Goal: Task Accomplishment & Management: Use online tool/utility

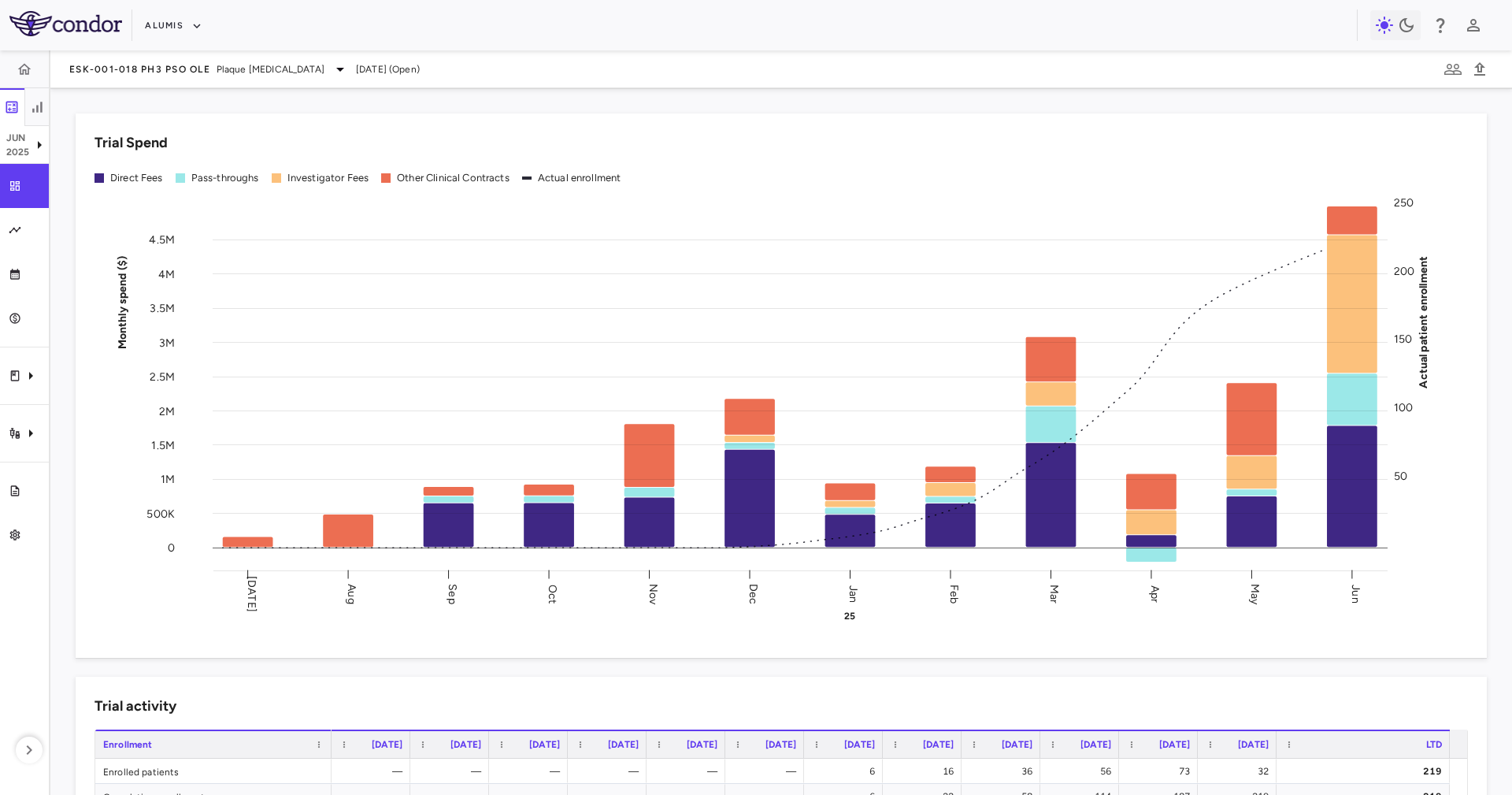
click at [134, 19] on div "Alumis" at bounding box center [756, 25] width 1512 height 50
click at [139, 19] on div "Alumis" at bounding box center [756, 25] width 1512 height 50
click at [148, 24] on button "Alumis" at bounding box center [173, 25] width 58 height 25
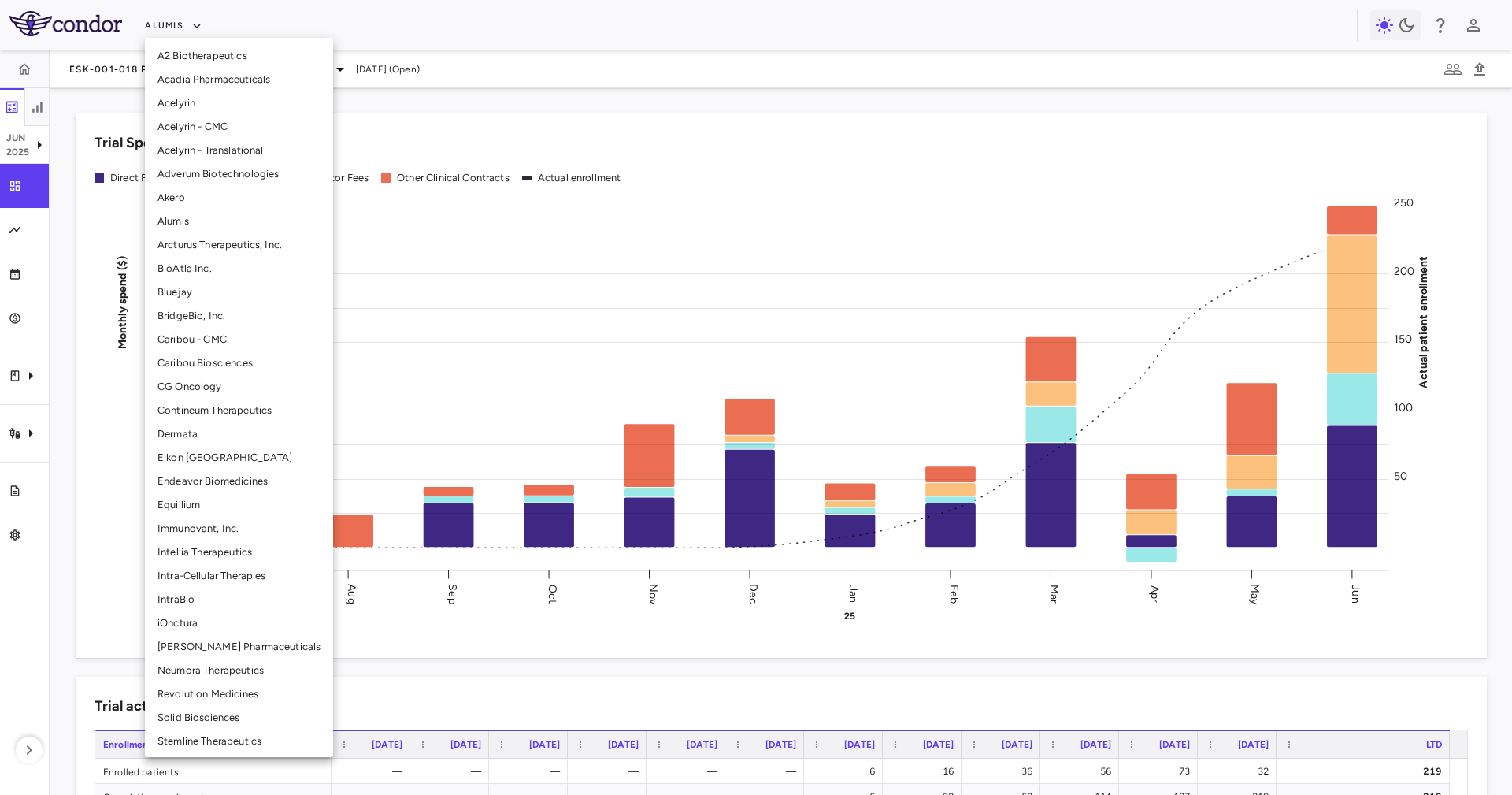
click at [255, 465] on li "Eikon [GEOGRAPHIC_DATA]" at bounding box center [239, 457] width 189 height 24
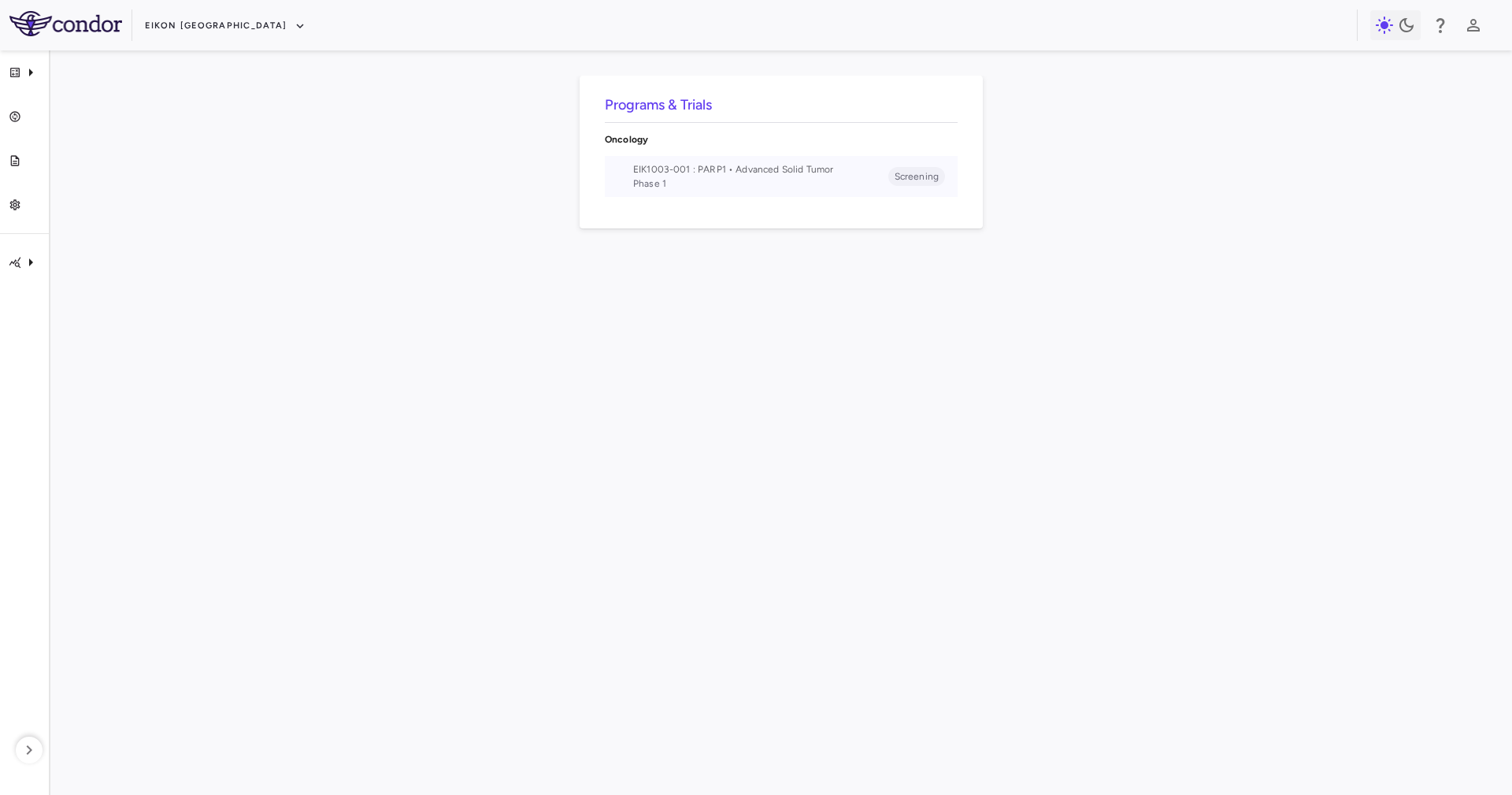
click at [798, 173] on span "EIK1003-001 : PARP1 • Advanced Solid Tumor" at bounding box center [761, 169] width 255 height 14
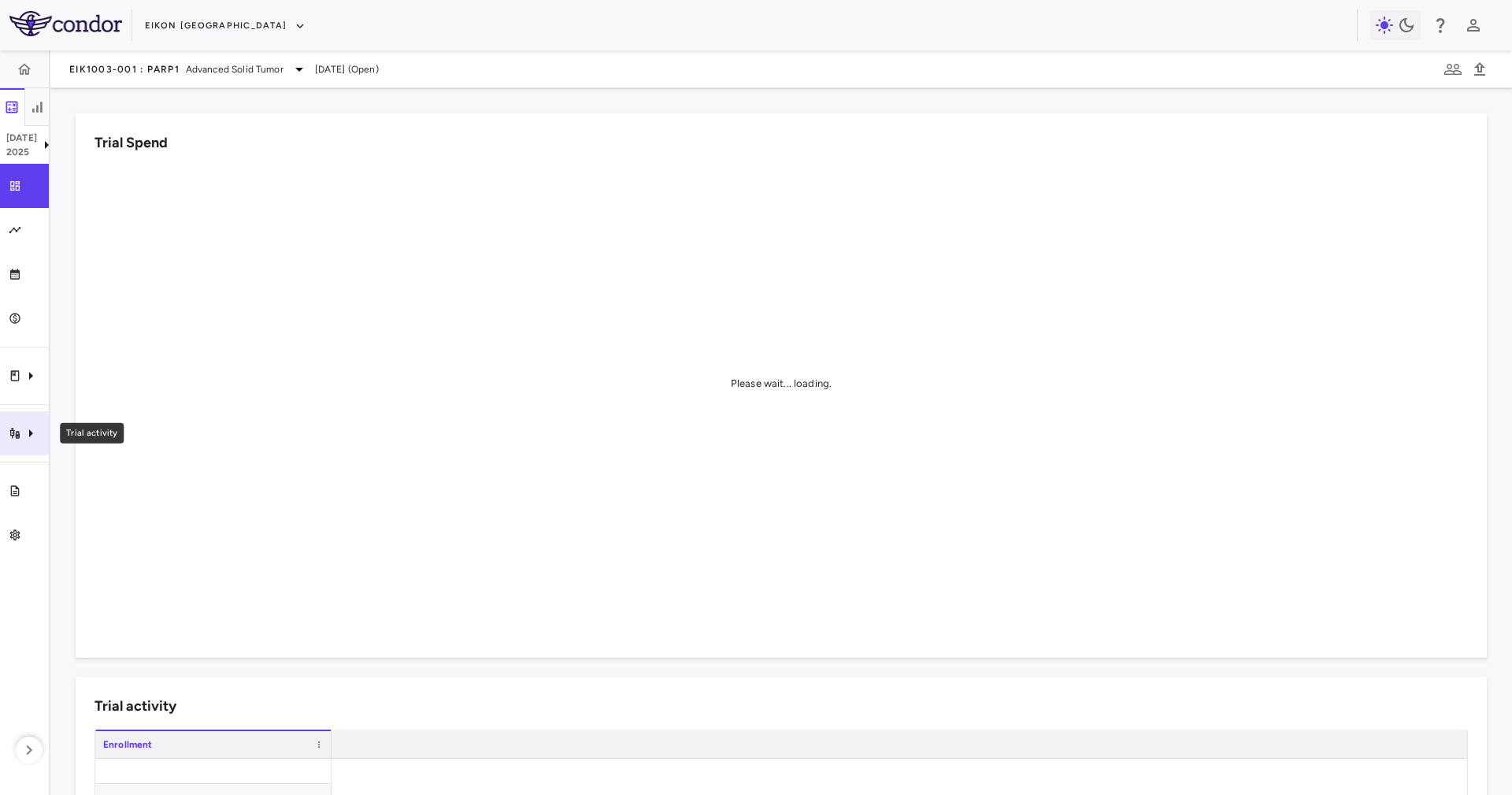
click at [2, 427] on div "Trial activity" at bounding box center [24, 433] width 49 height 44
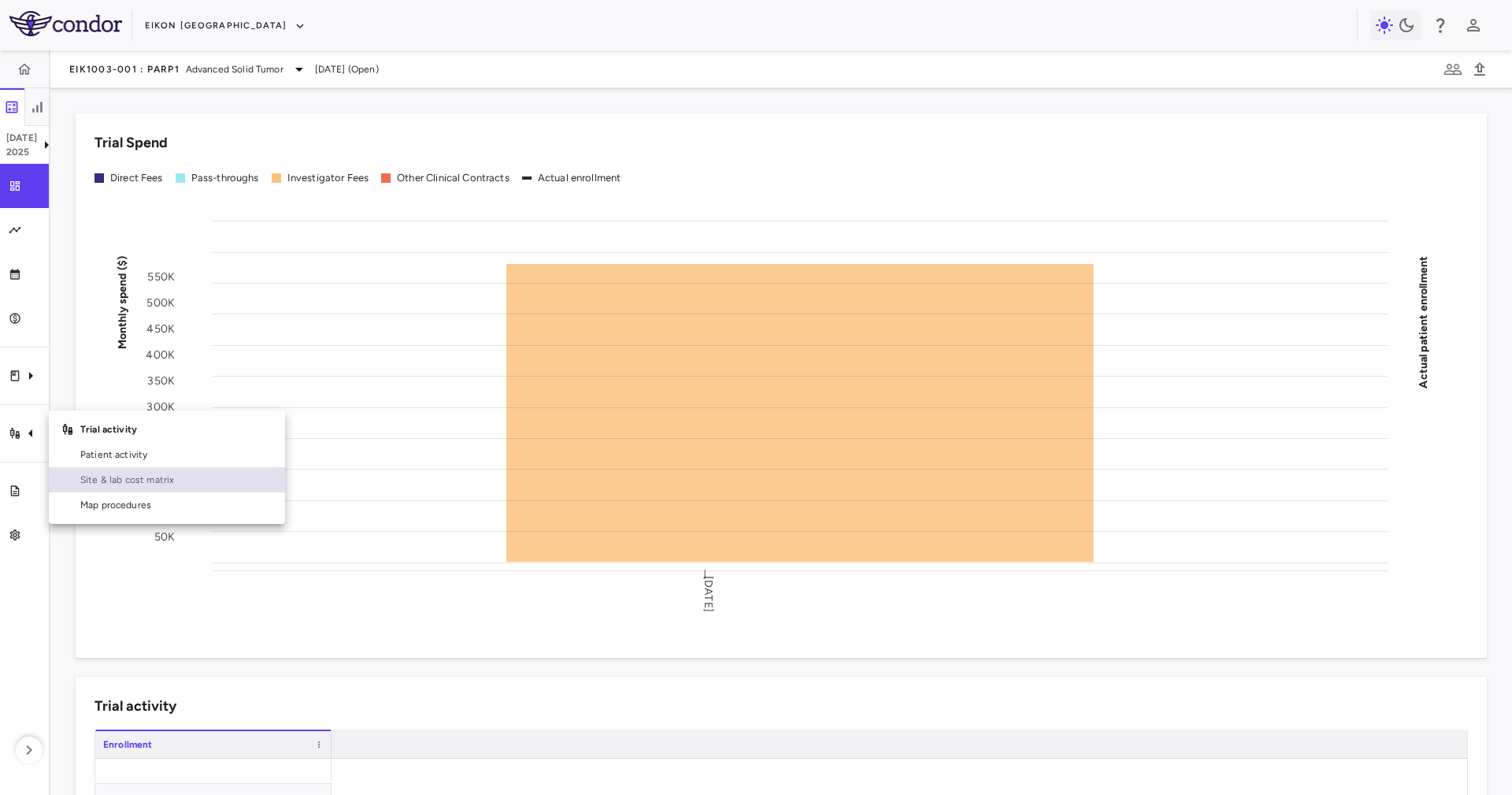
click at [167, 489] on link "Site & lab cost matrix" at bounding box center [167, 480] width 237 height 25
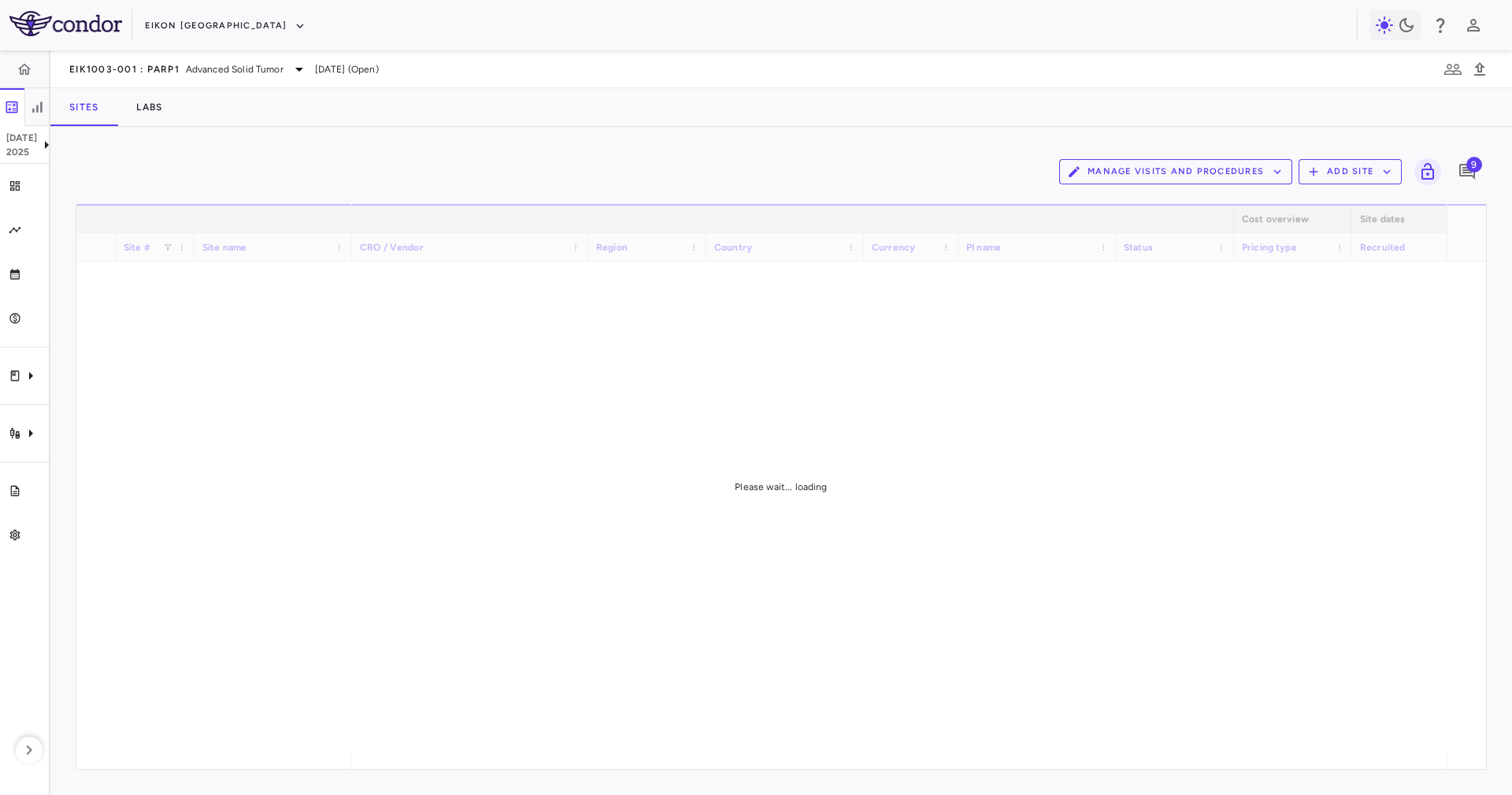
click at [653, 156] on div "Manage Visits and Procedures Add Site 9" at bounding box center [781, 172] width 1411 height 39
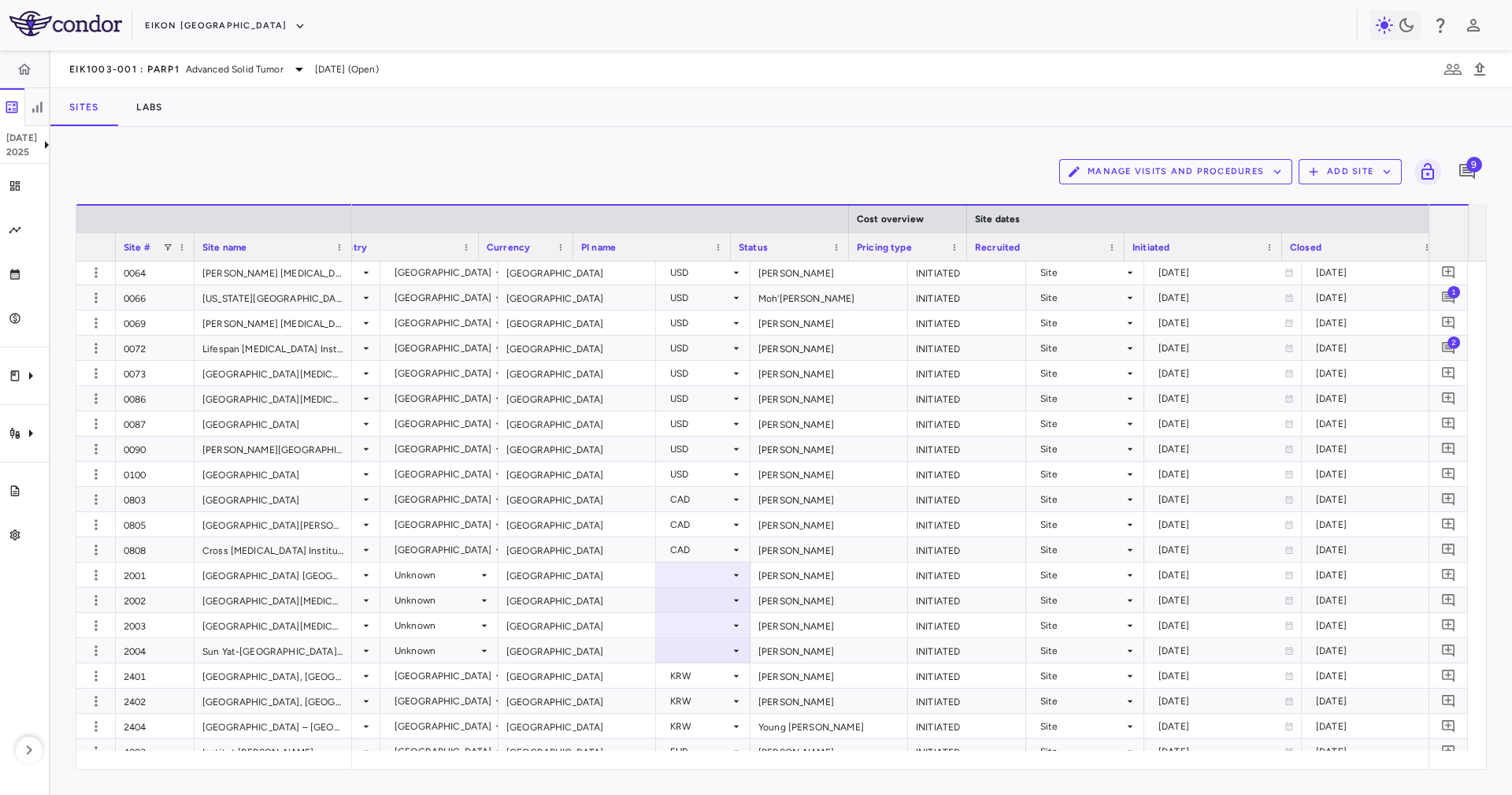
scroll to position [0, 385]
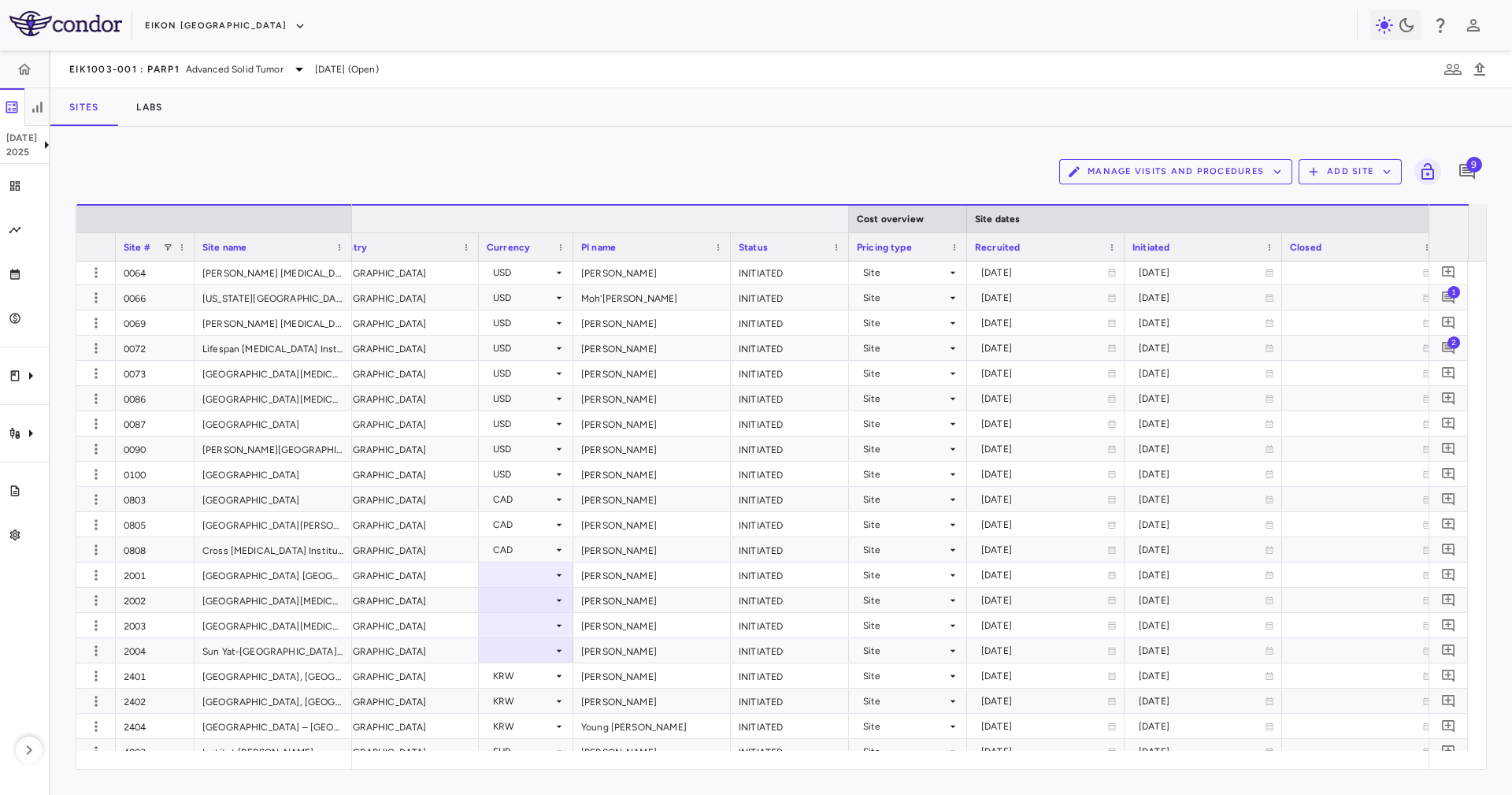
click at [850, 211] on div "Cost overview" at bounding box center [908, 218] width 118 height 28
click at [849, 211] on div at bounding box center [849, 219] width 7 height 27
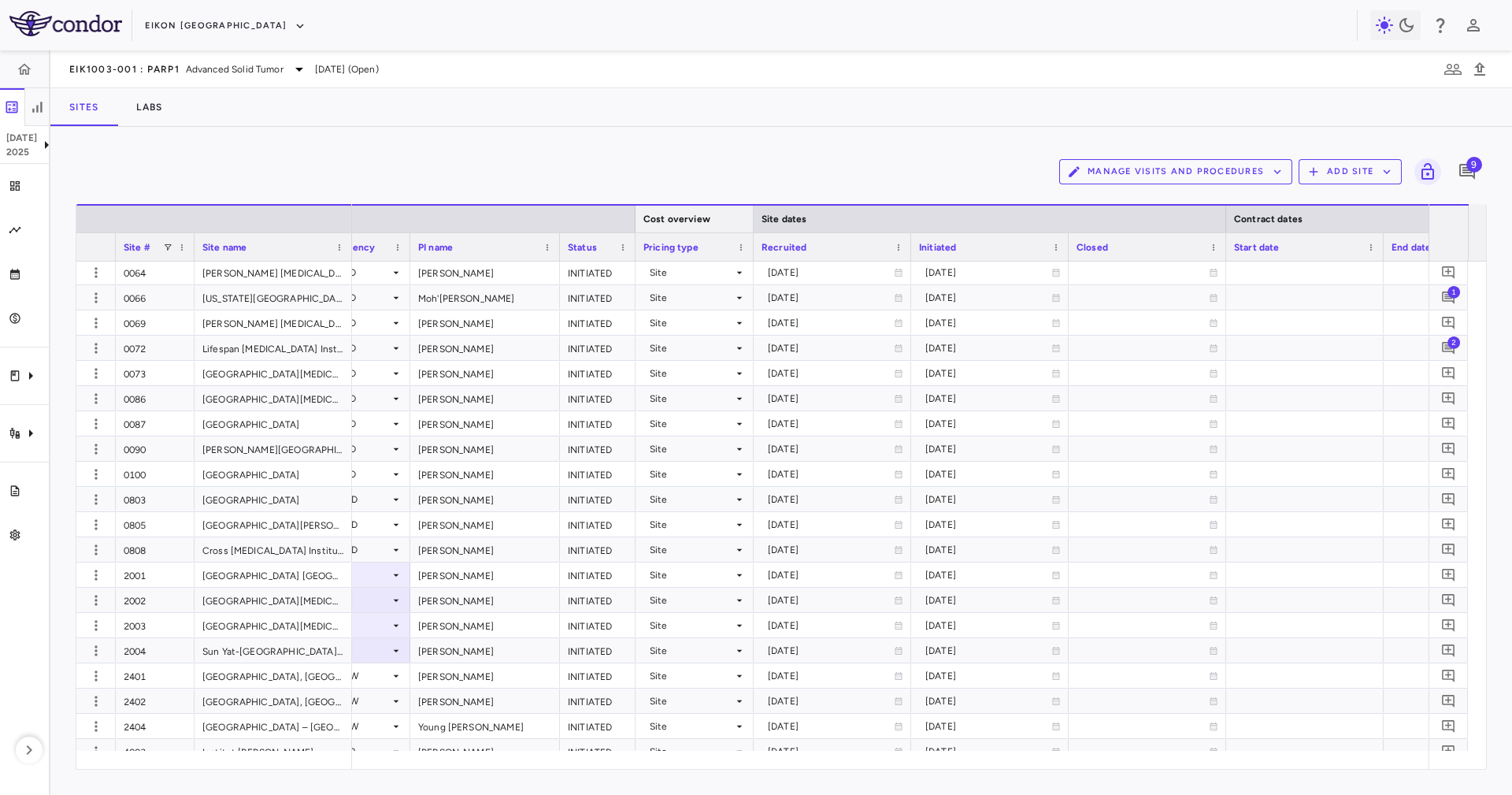
click at [746, 211] on div "Cost overview" at bounding box center [694, 218] width 118 height 28
click at [751, 215] on div at bounding box center [753, 219] width 7 height 27
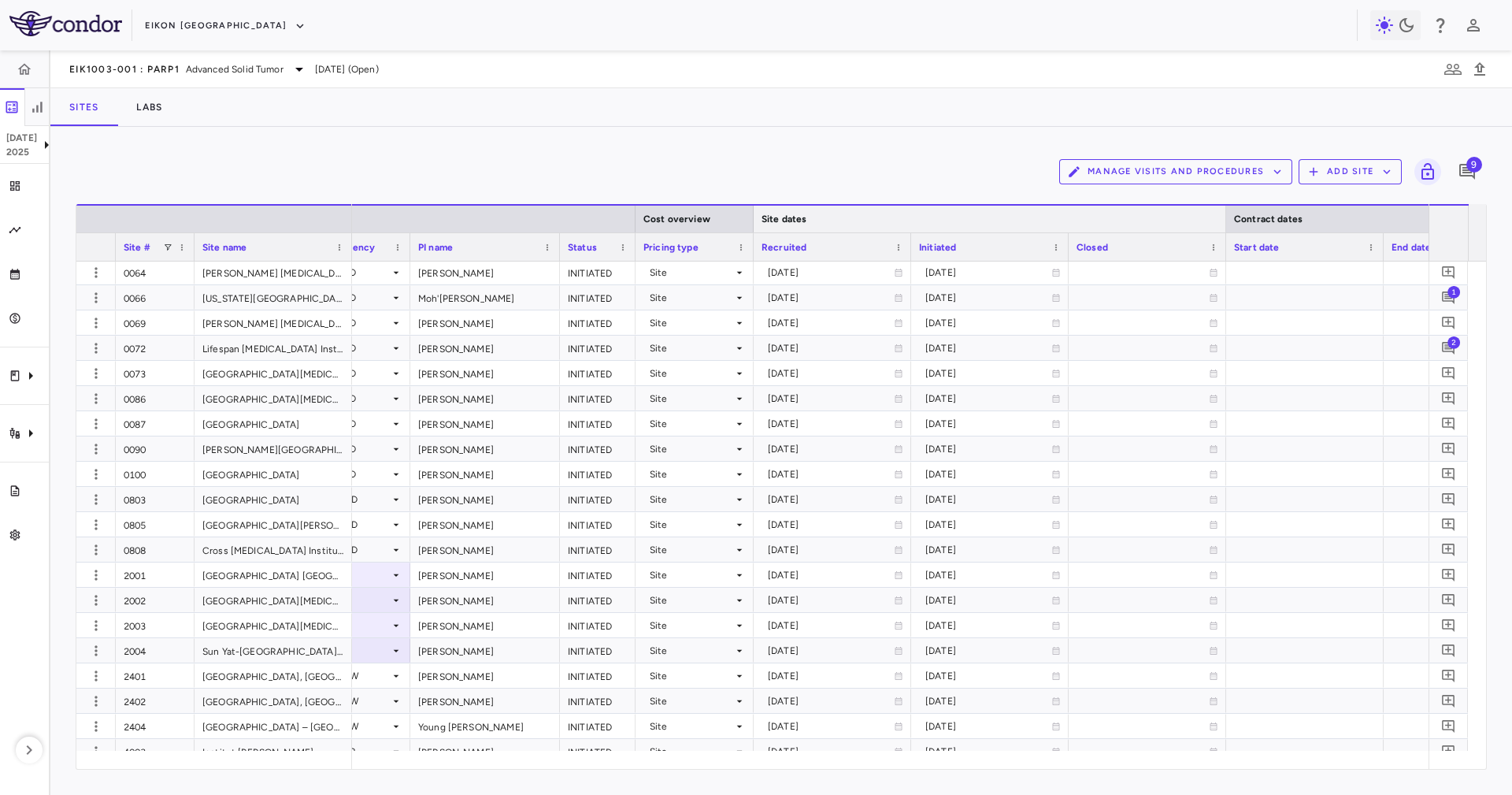
drag, startPoint x: 751, startPoint y: 215, endPoint x: 772, endPoint y: 212, distance: 21.2
click at [751, 215] on div at bounding box center [753, 219] width 7 height 27
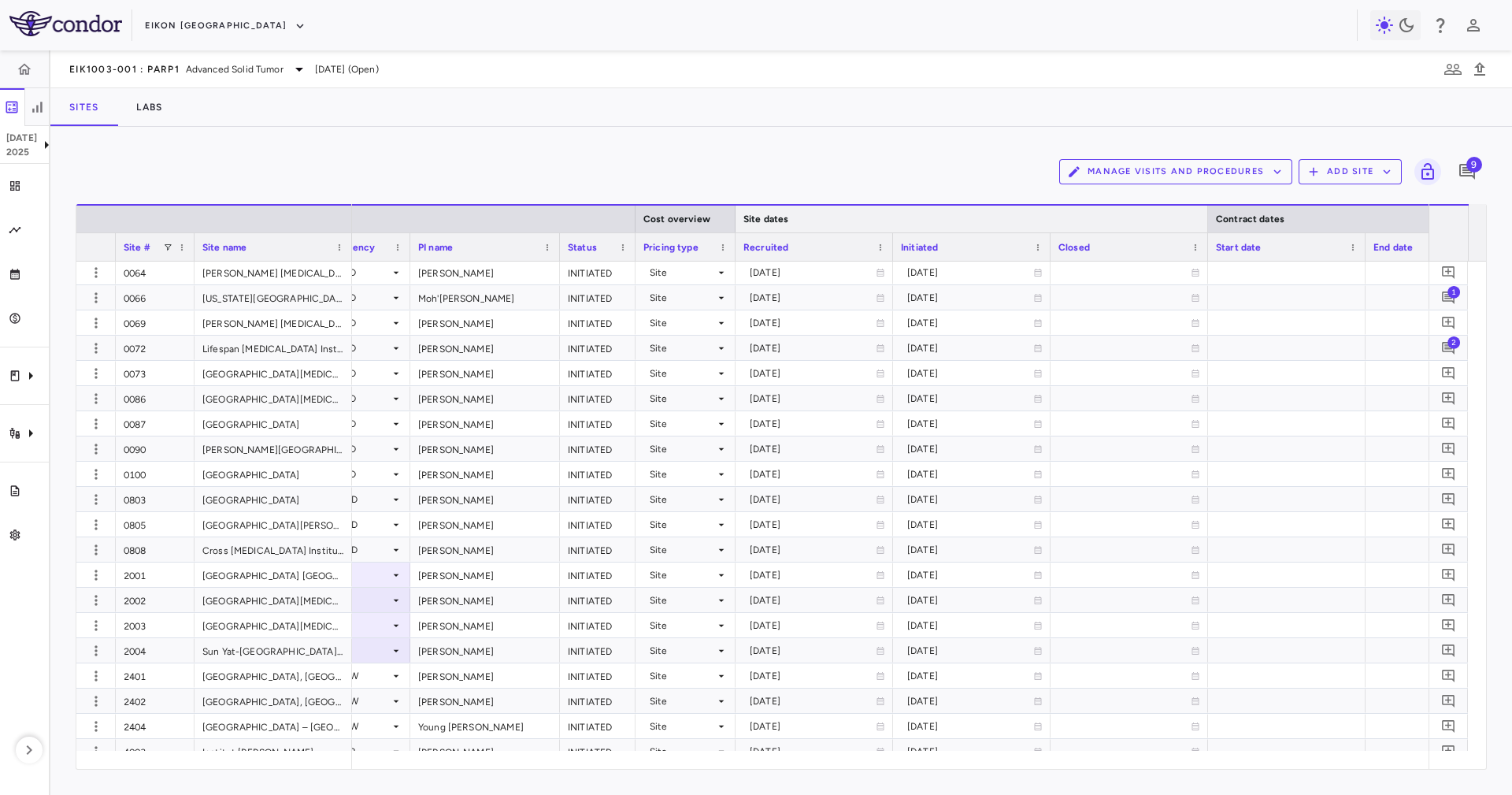
click at [1205, 210] on div at bounding box center [1207, 219] width 7 height 27
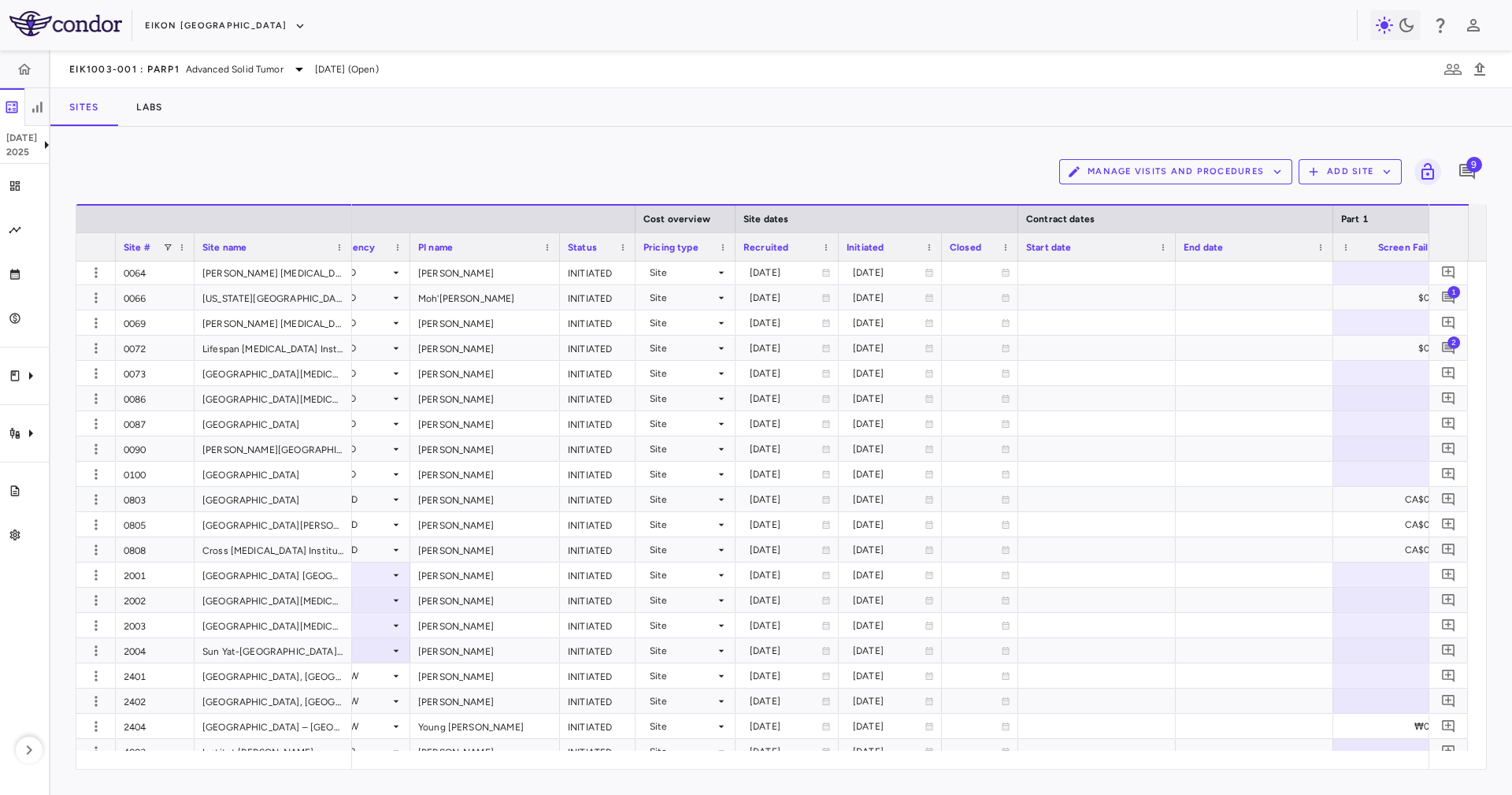
drag, startPoint x: 444, startPoint y: 773, endPoint x: 458, endPoint y: 775, distance: 14.1
click at [458, 775] on div "Manage Visits and Procedures Add Site 9 Drag here to set row groups Drag here t…" at bounding box center [781, 461] width 1462 height 668
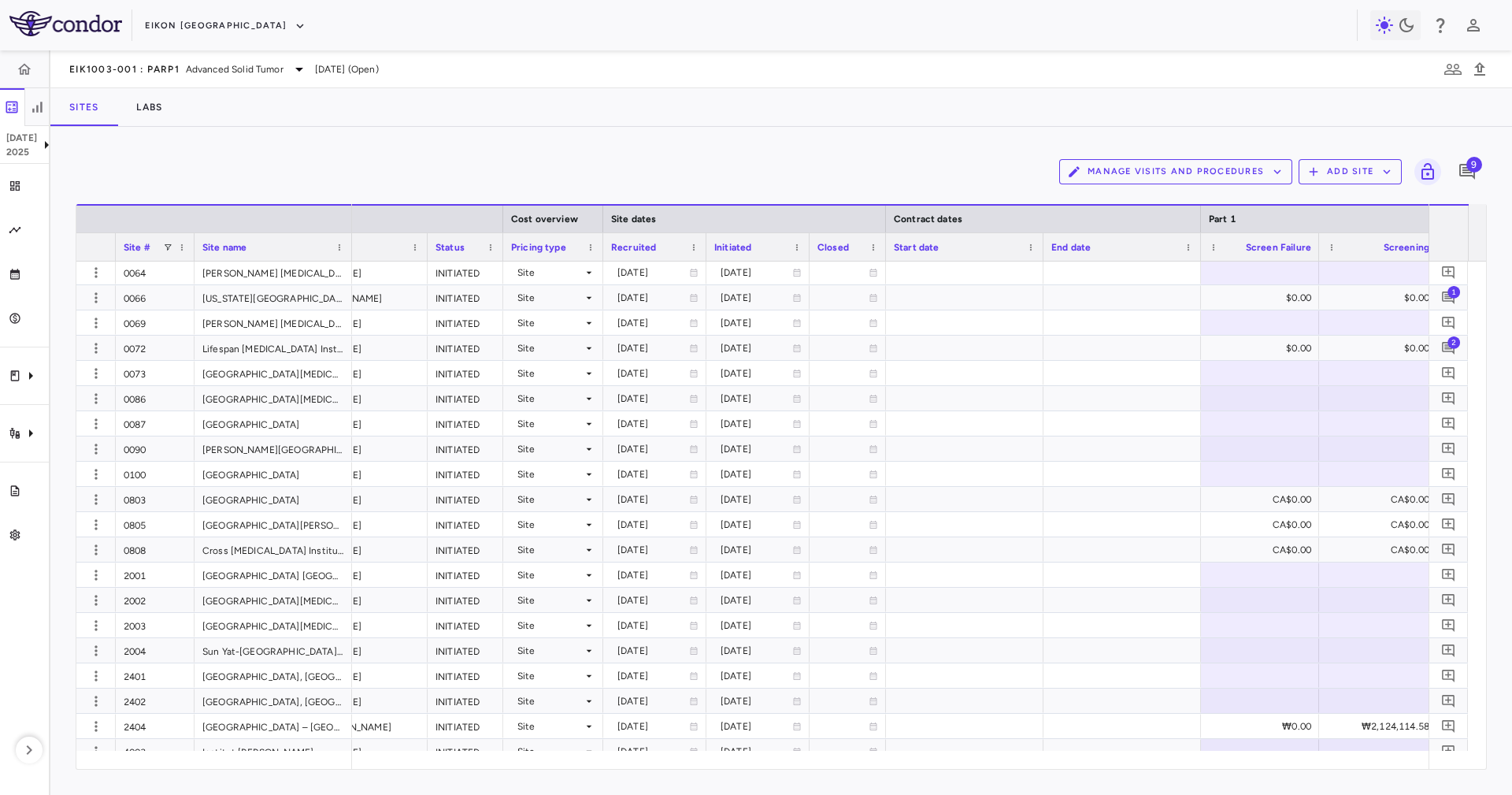
scroll to position [0, 599]
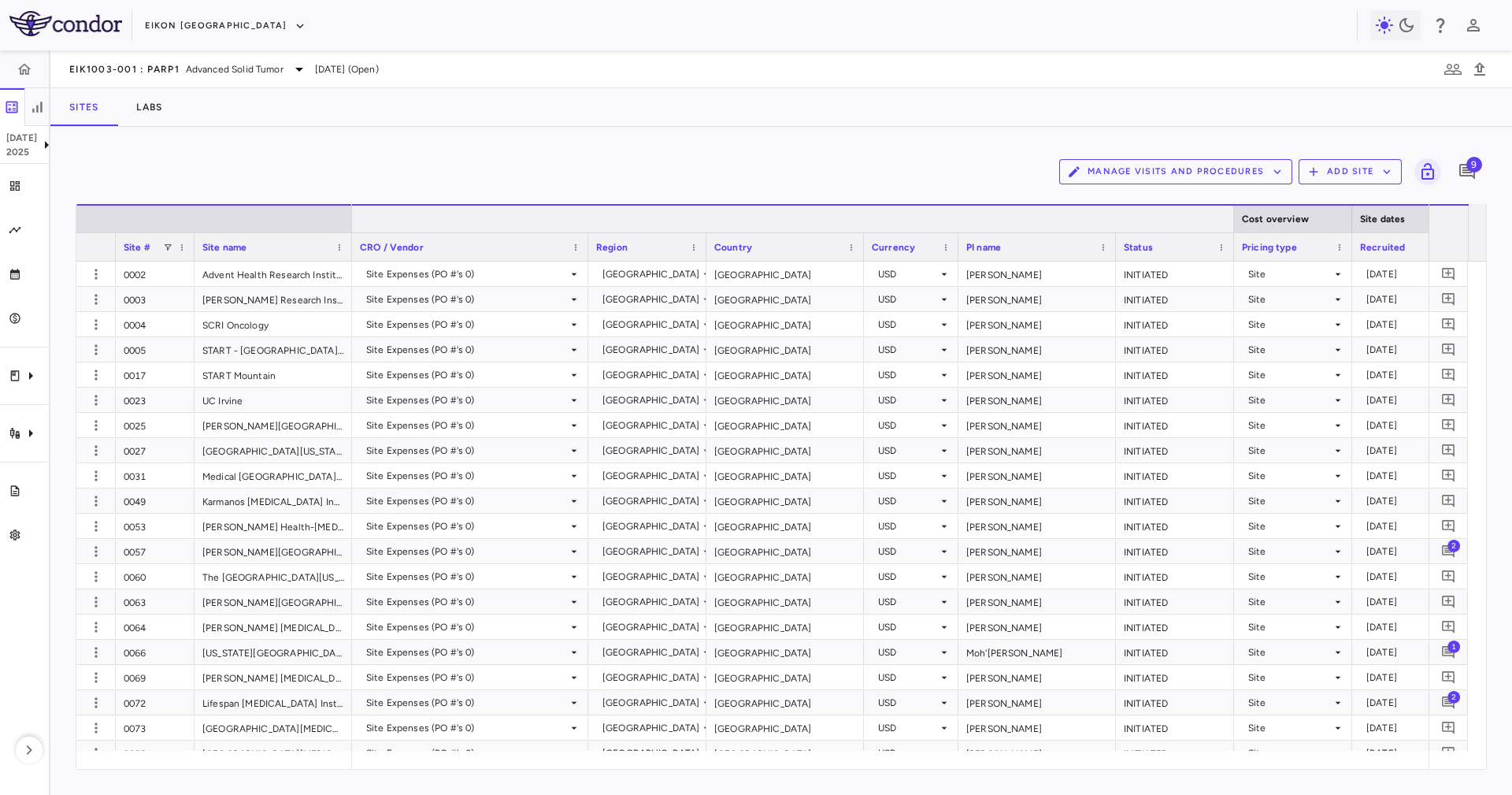
click at [1230, 219] on div at bounding box center [1233, 219] width 7 height 27
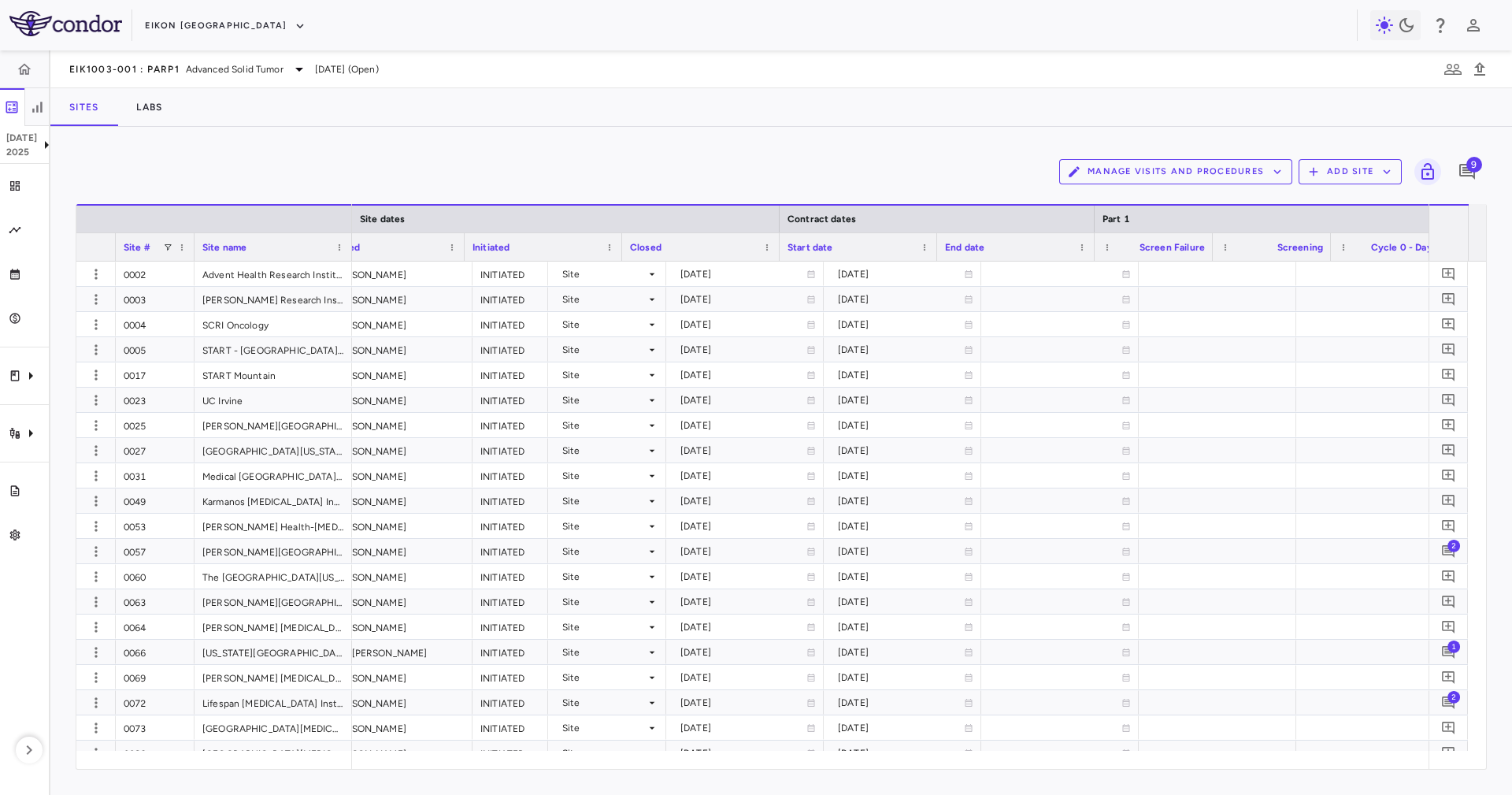
scroll to position [0, 0]
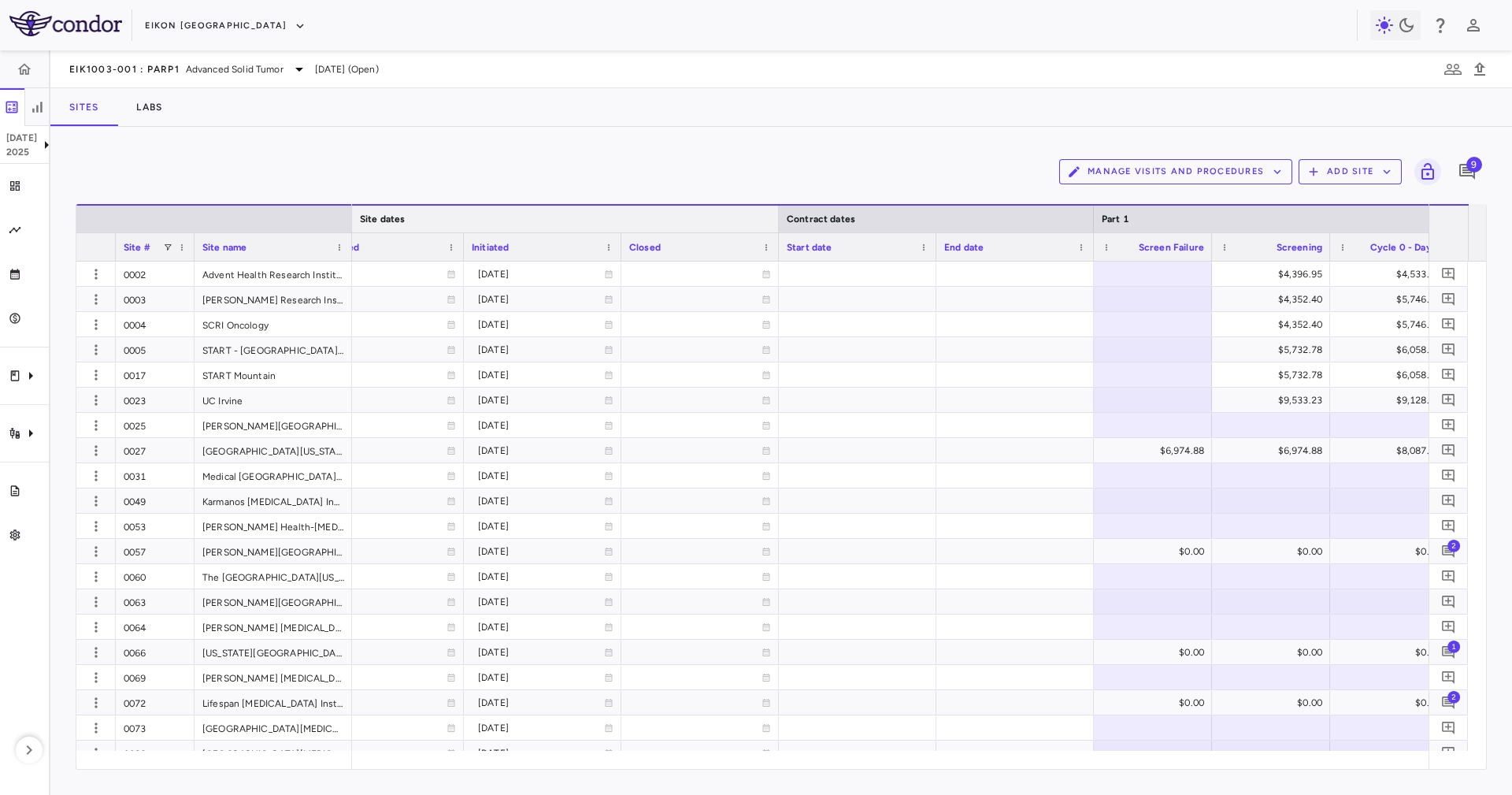
click at [780, 214] on div at bounding box center [778, 219] width 7 height 27
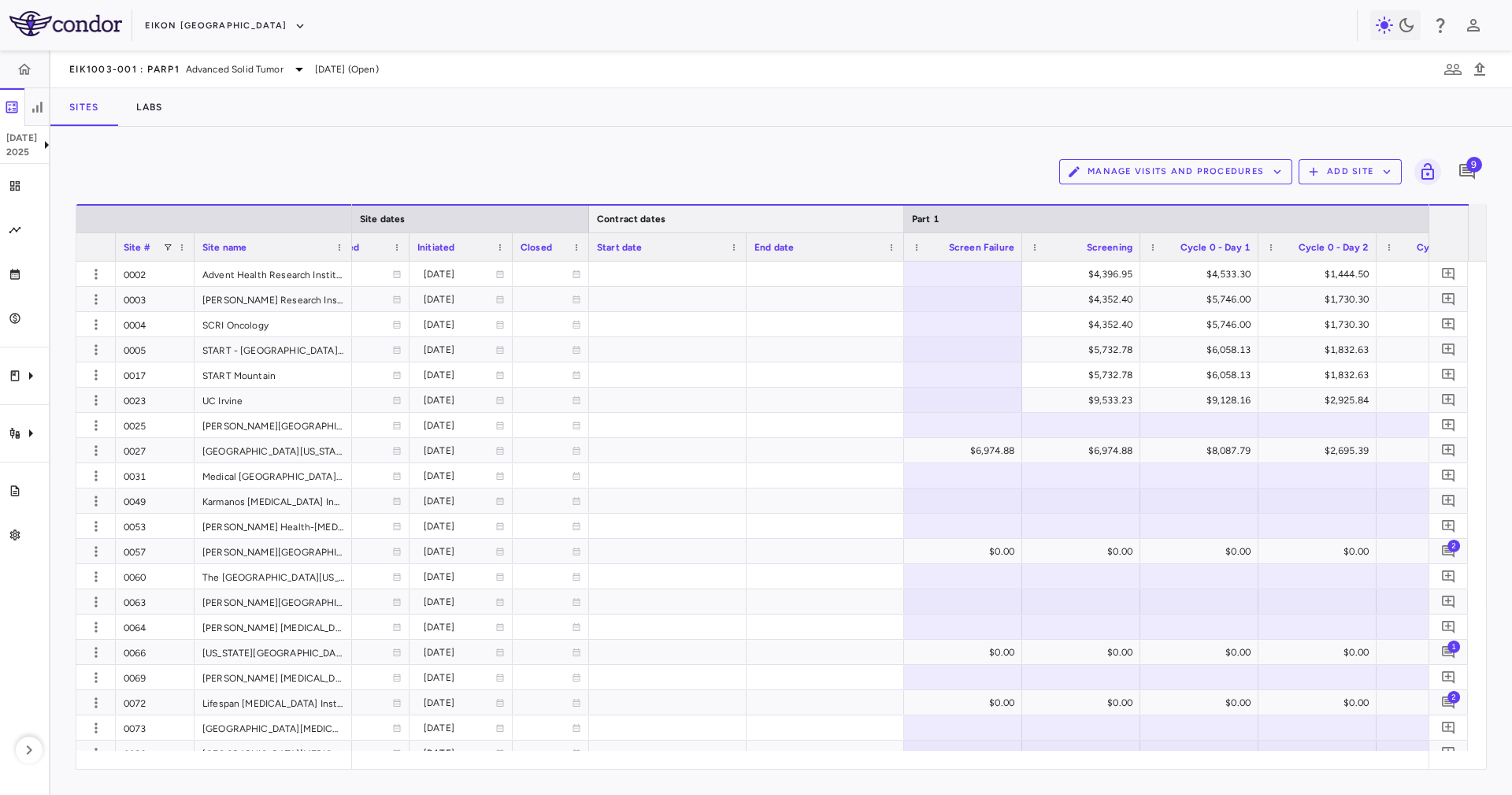
click at [900, 215] on div at bounding box center [903, 219] width 7 height 27
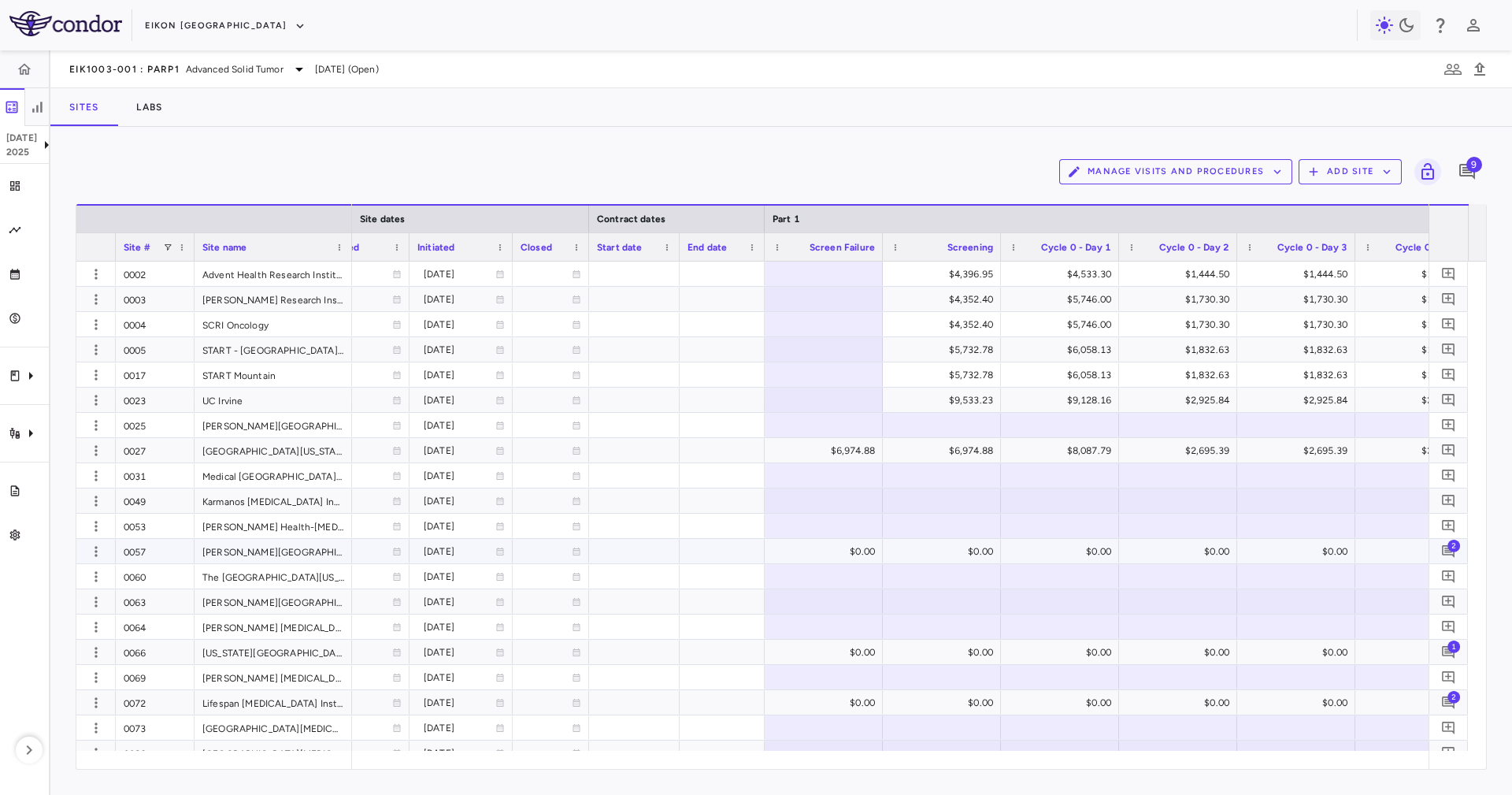
click at [302, 497] on div "0002 Advent Health Research Institute 0003 Sarah Cannon Research Institute at H…" at bounding box center [772, 506] width 1392 height 489
click at [15, 364] on div "Clinical expenses" at bounding box center [24, 376] width 49 height 44
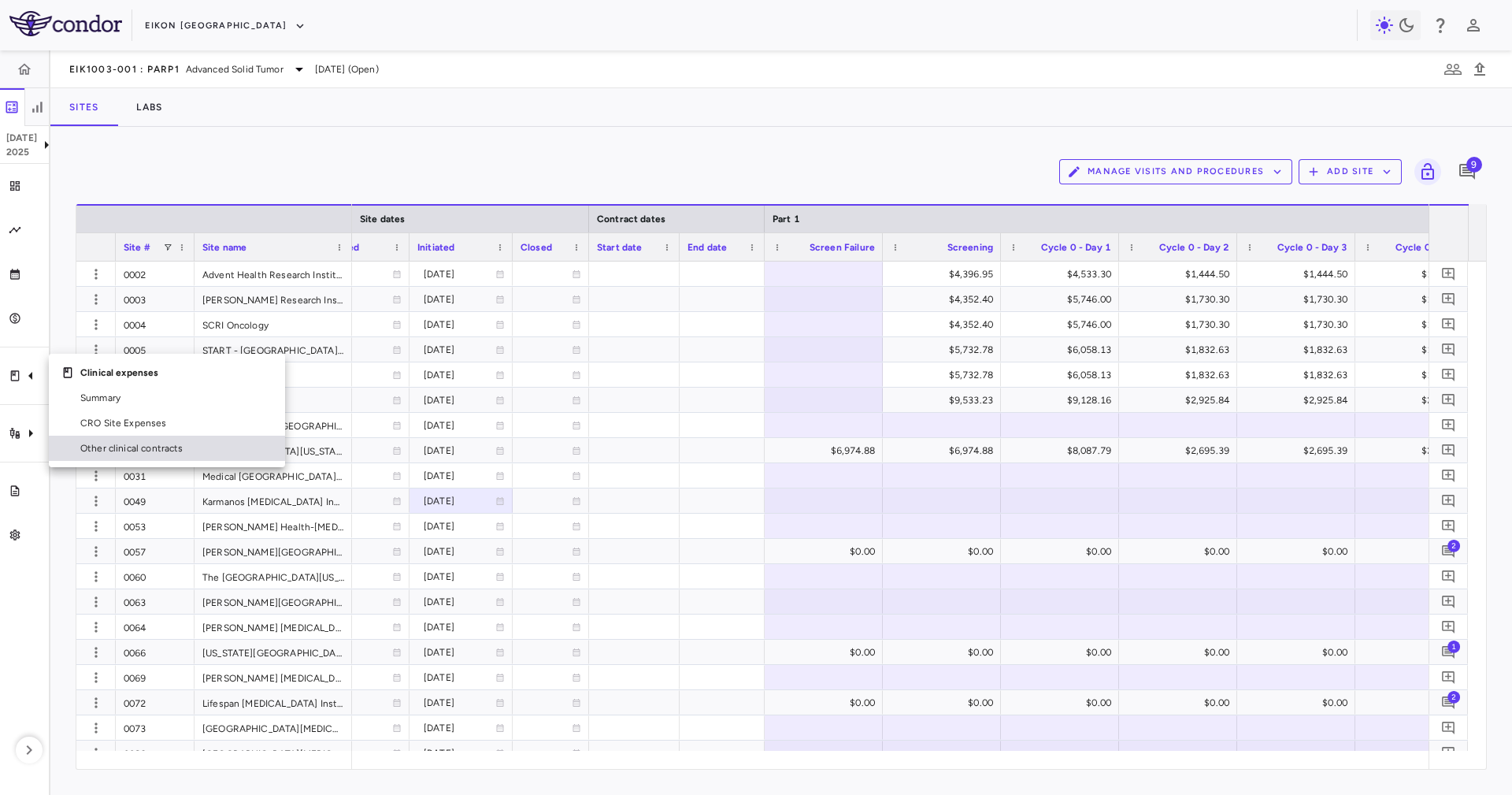
click at [86, 446] on span "Other clinical contracts" at bounding box center [176, 448] width 192 height 14
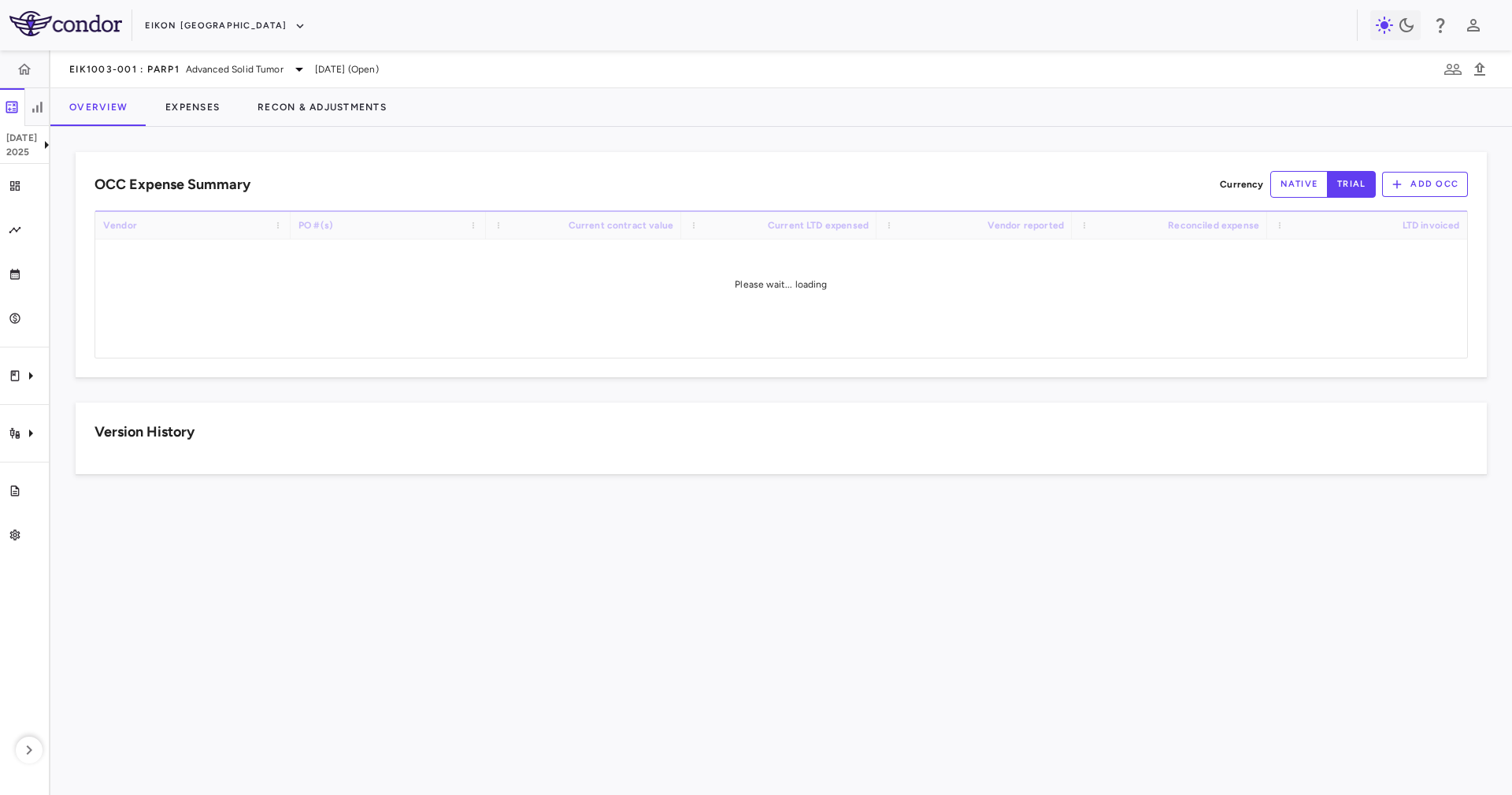
click at [647, 128] on div "OCC Expense Summary Currency native trial Add OCC Drag here to set row groups D…" at bounding box center [781, 461] width 1462 height 668
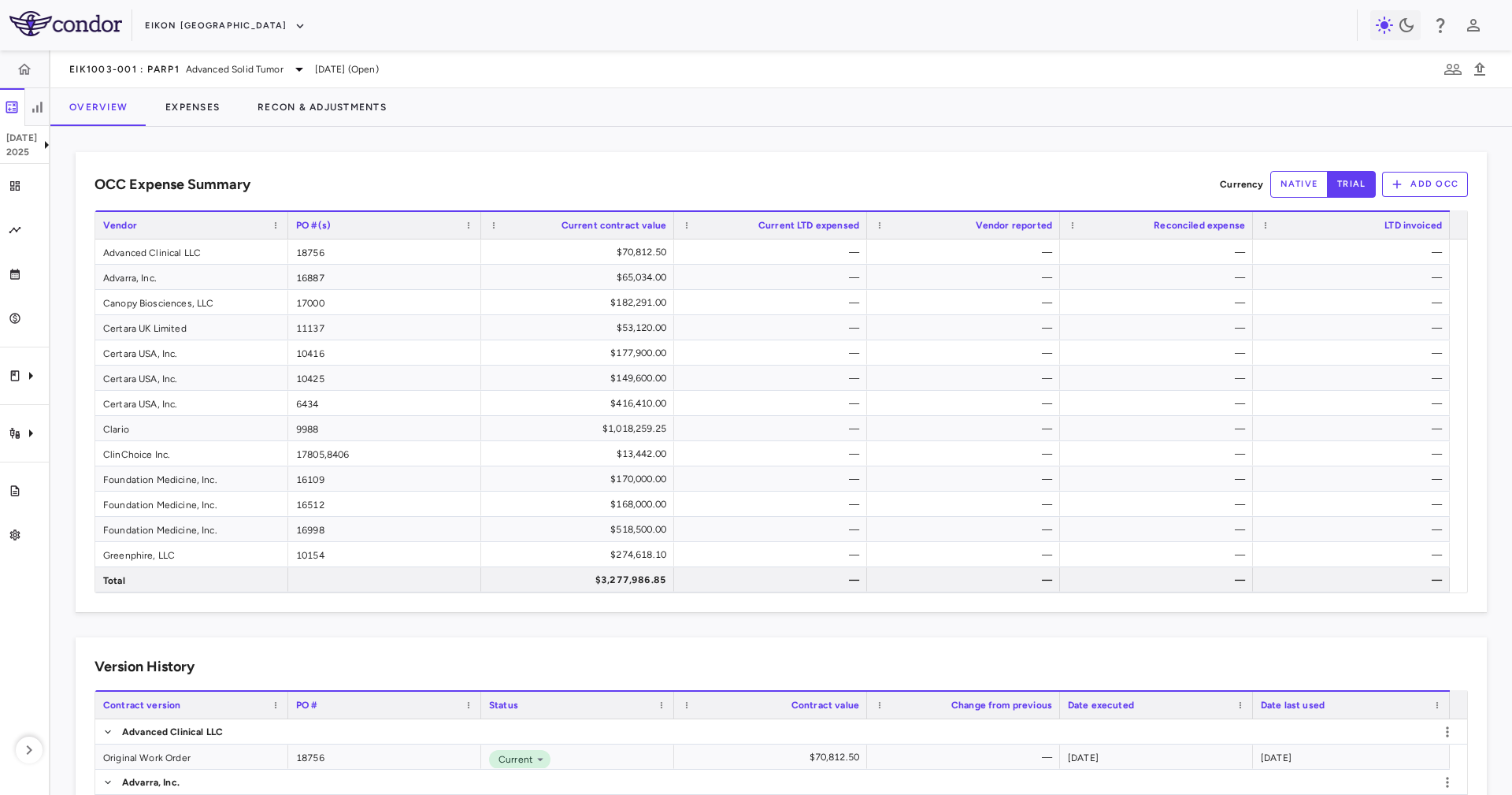
scroll to position [354, 0]
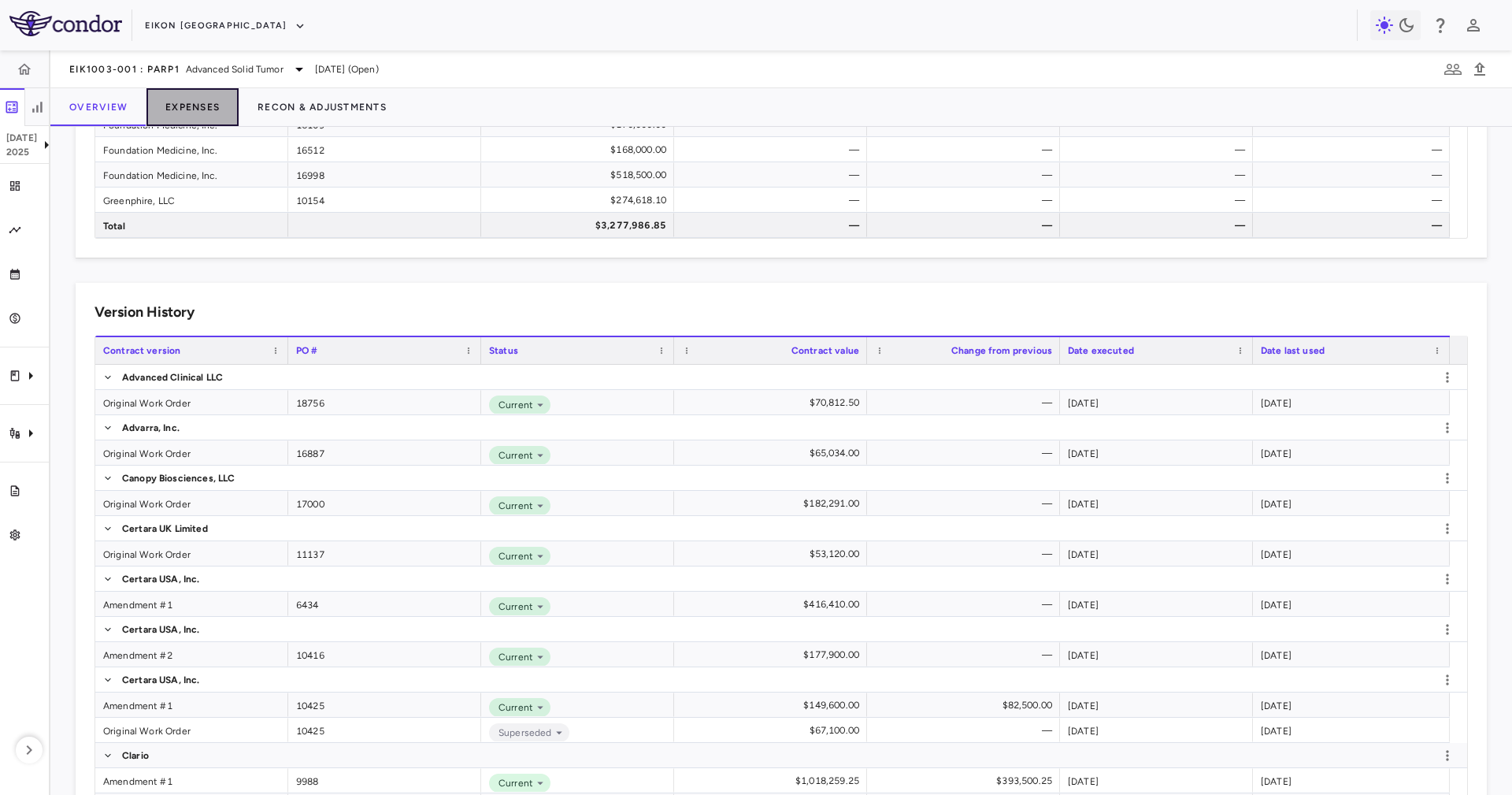
click at [180, 106] on button "Expenses" at bounding box center [192, 107] width 92 height 38
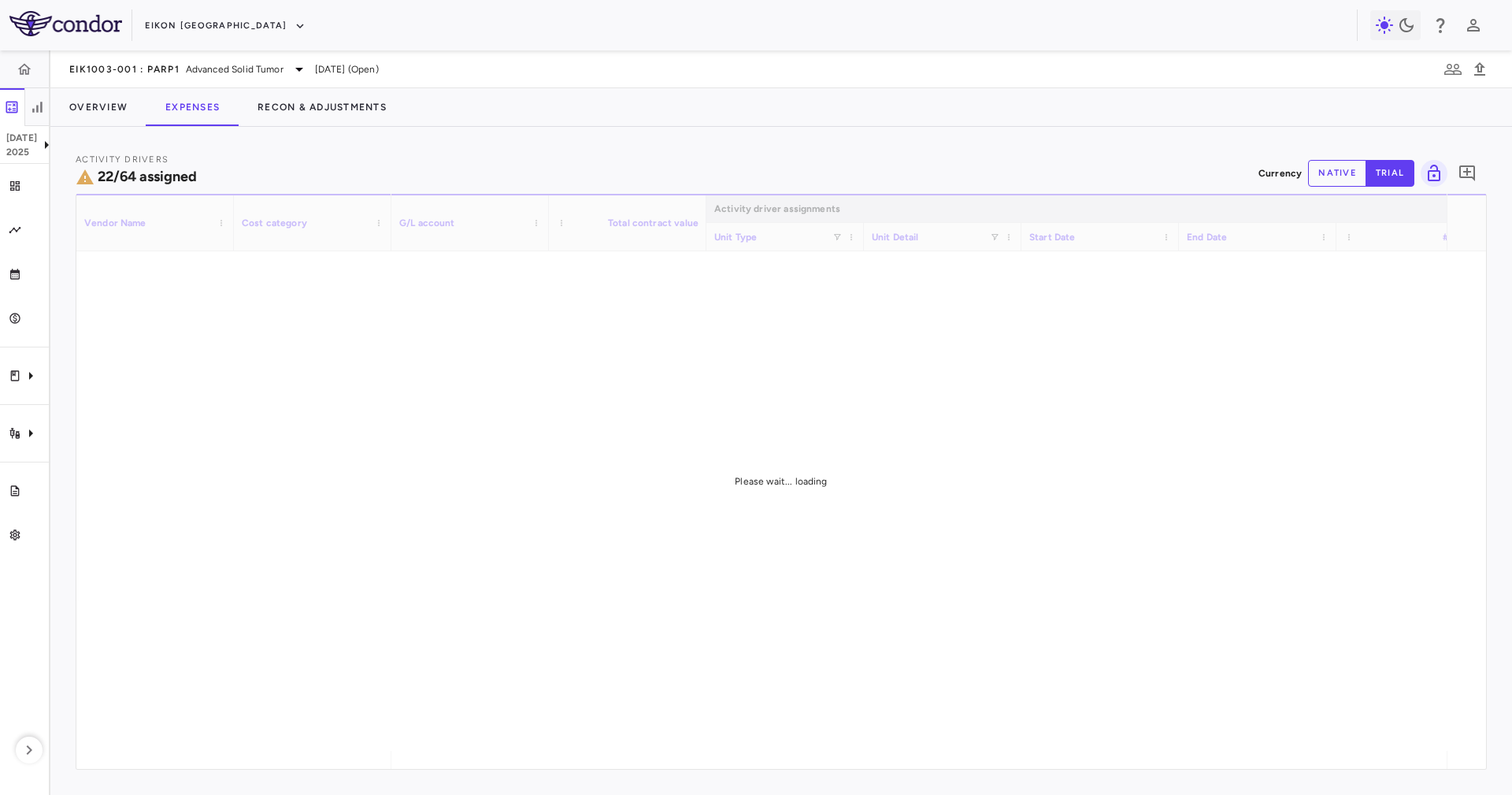
click at [558, 85] on div "EIK1003-001 : PARP1 Advanced Solid Tumor Jul 2025 (Open)" at bounding box center [781, 69] width 1462 height 38
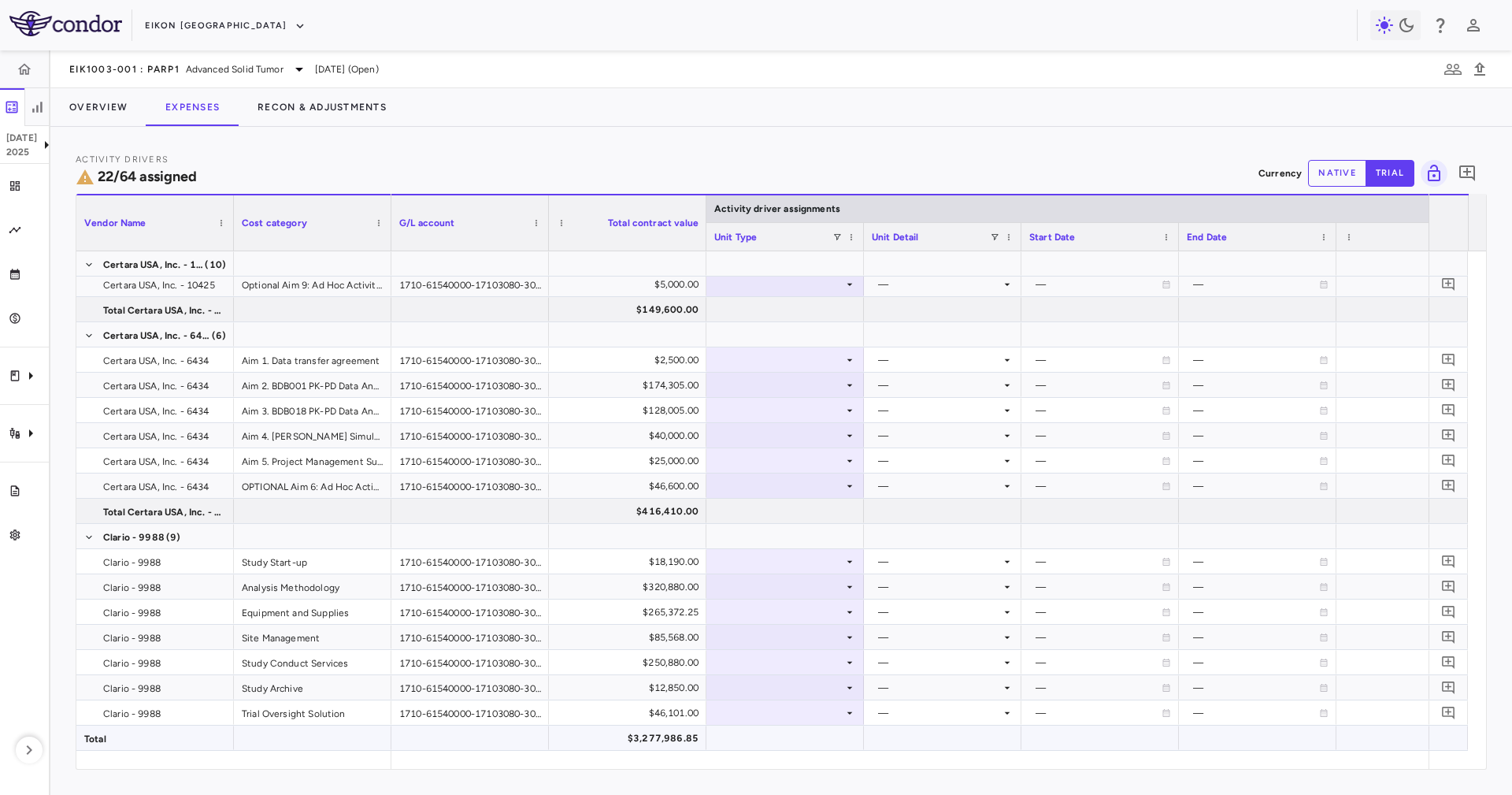
scroll to position [1772, 0]
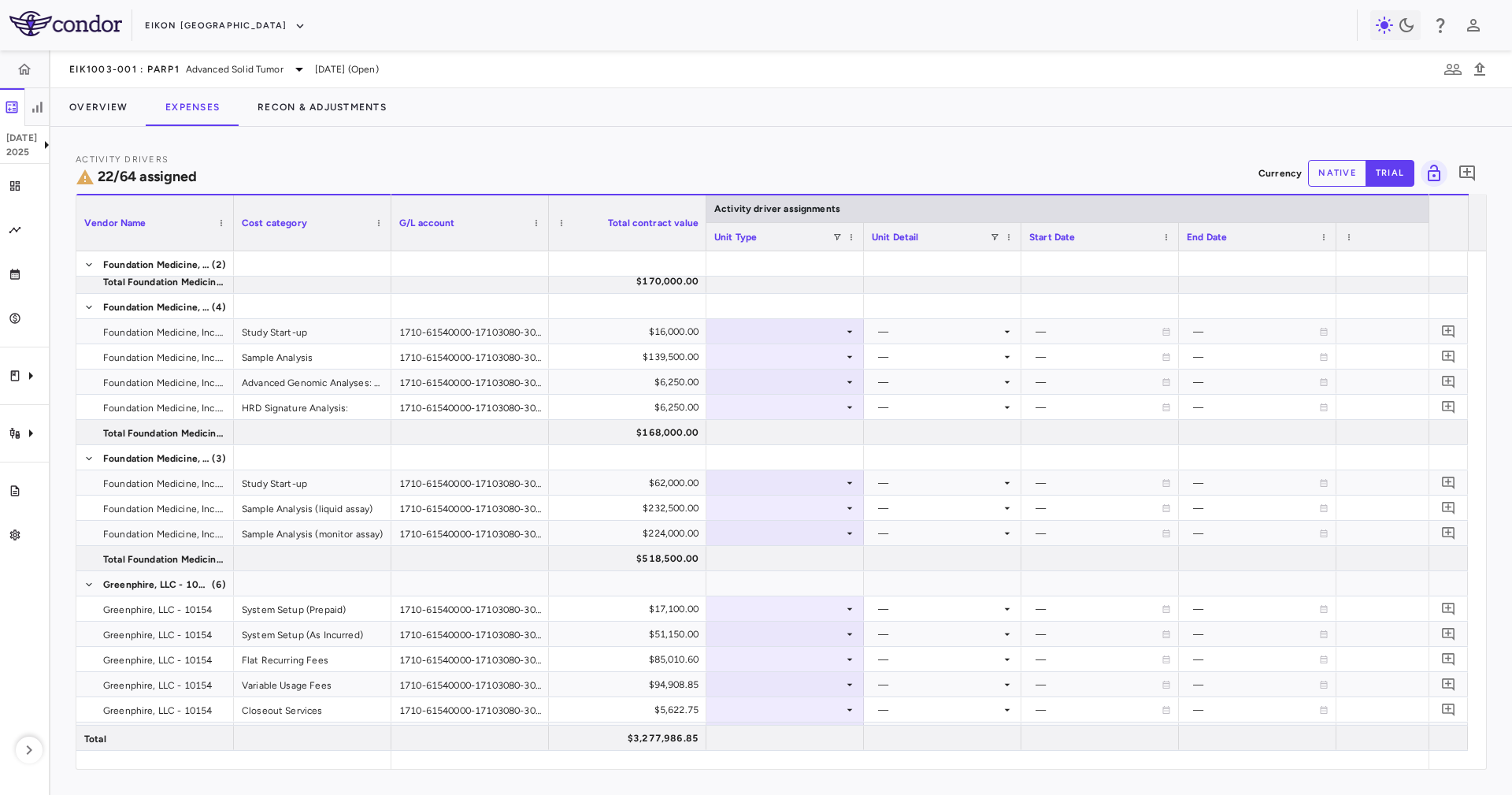
drag, startPoint x: 907, startPoint y: 771, endPoint x: 1030, endPoint y: 763, distance: 123.3
click at [1030, 763] on div "Activity Drivers 22/64 assigned Currency native trial 0 Vendor Name Drag here t…" at bounding box center [781, 461] width 1462 height 668
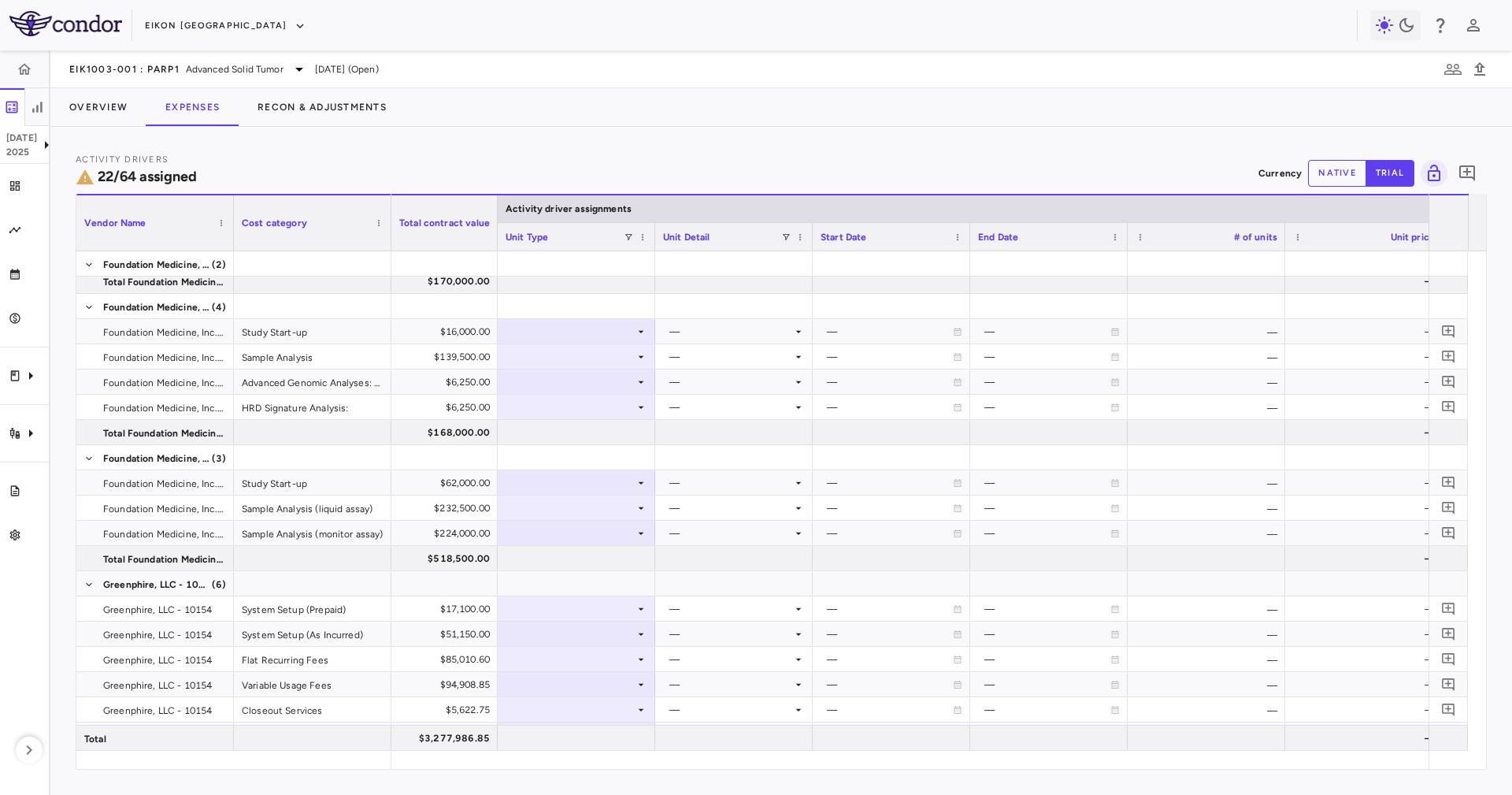
scroll to position [0, 241]
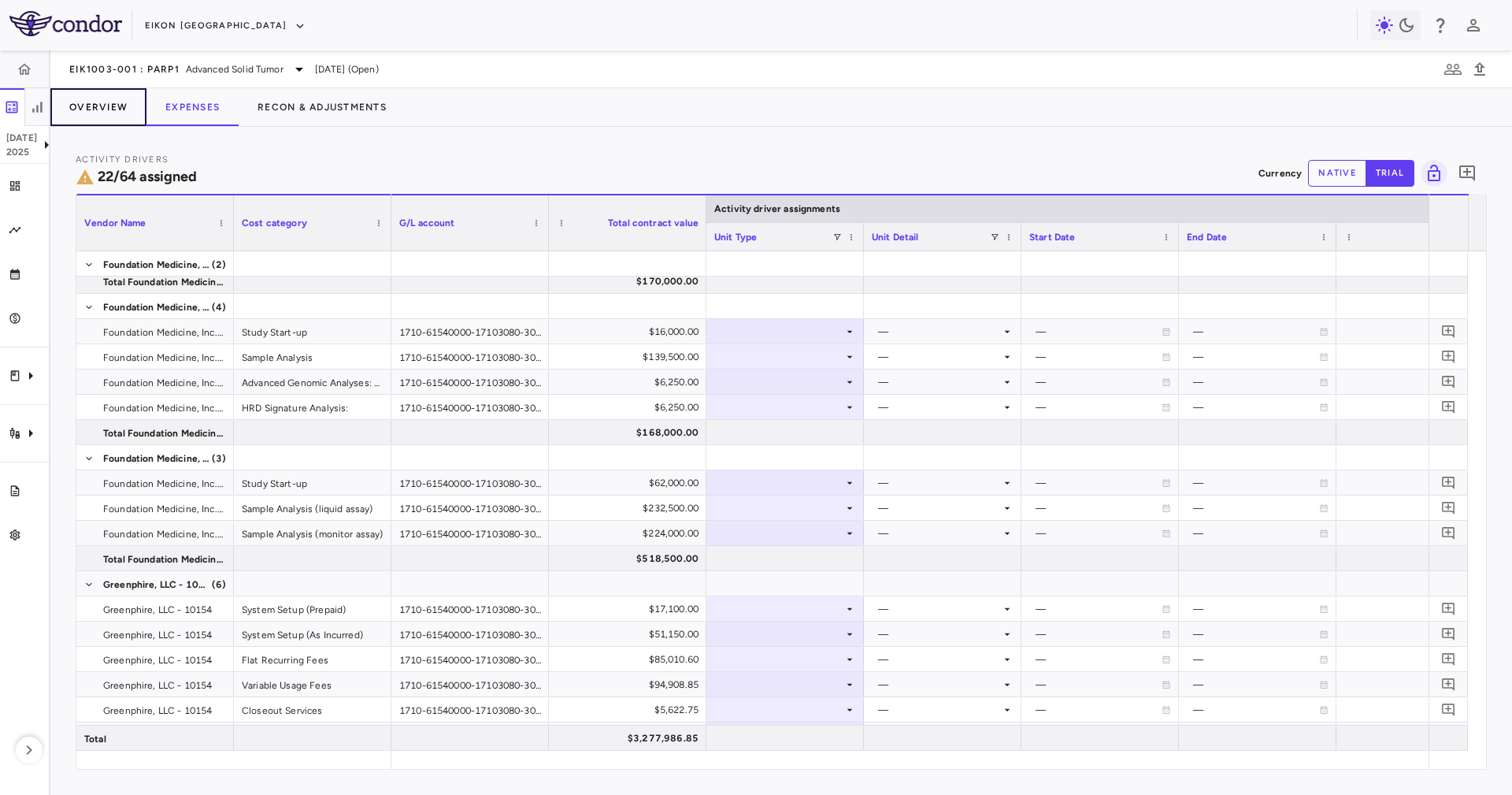
click at [82, 100] on button "Overview" at bounding box center [98, 107] width 96 height 38
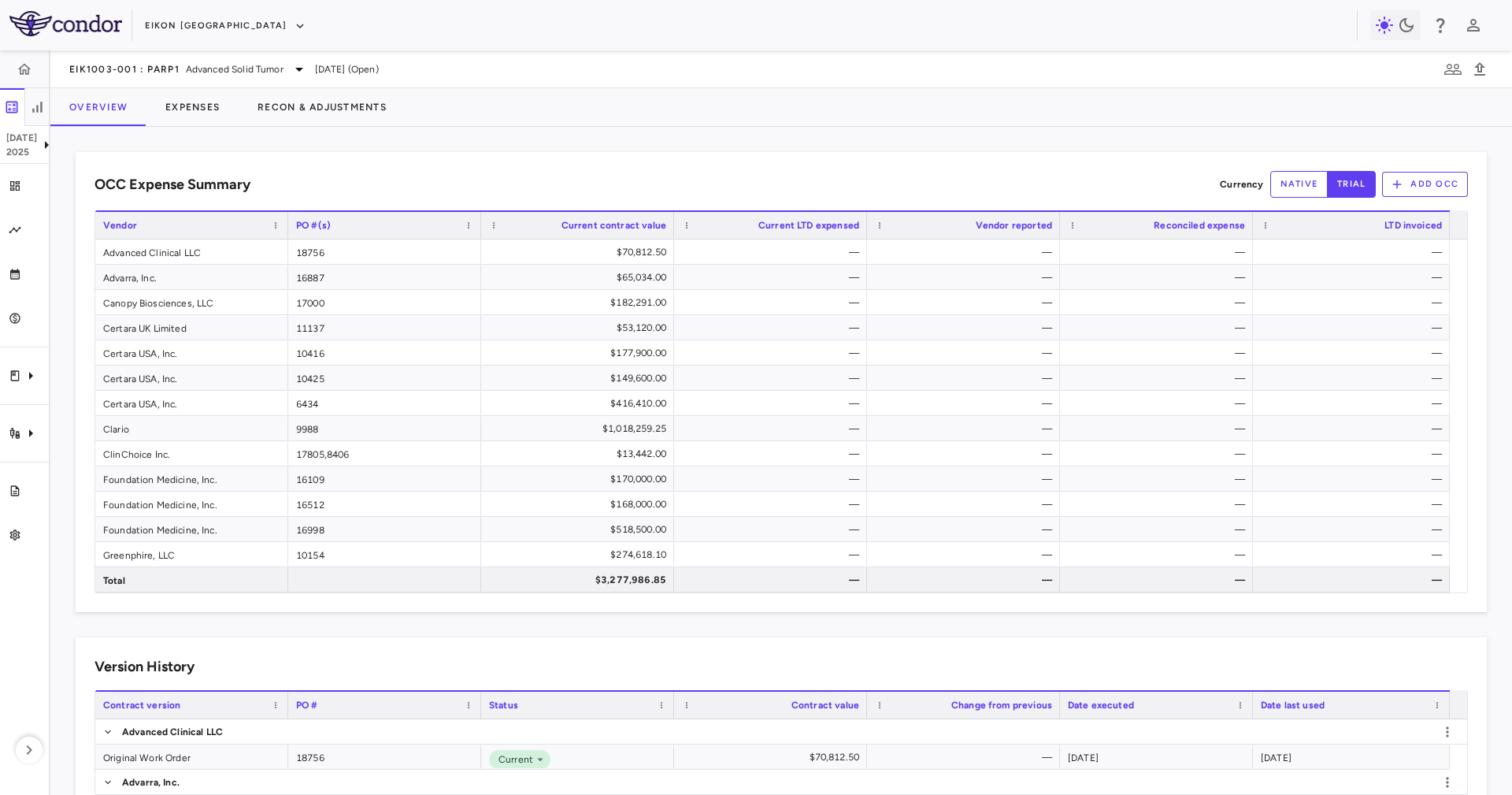
click at [532, 120] on div "Overview Expenses Recon & Adjustments" at bounding box center [781, 107] width 1462 height 38
drag, startPoint x: 775, startPoint y: 576, endPoint x: 771, endPoint y: 628, distance: 52.2
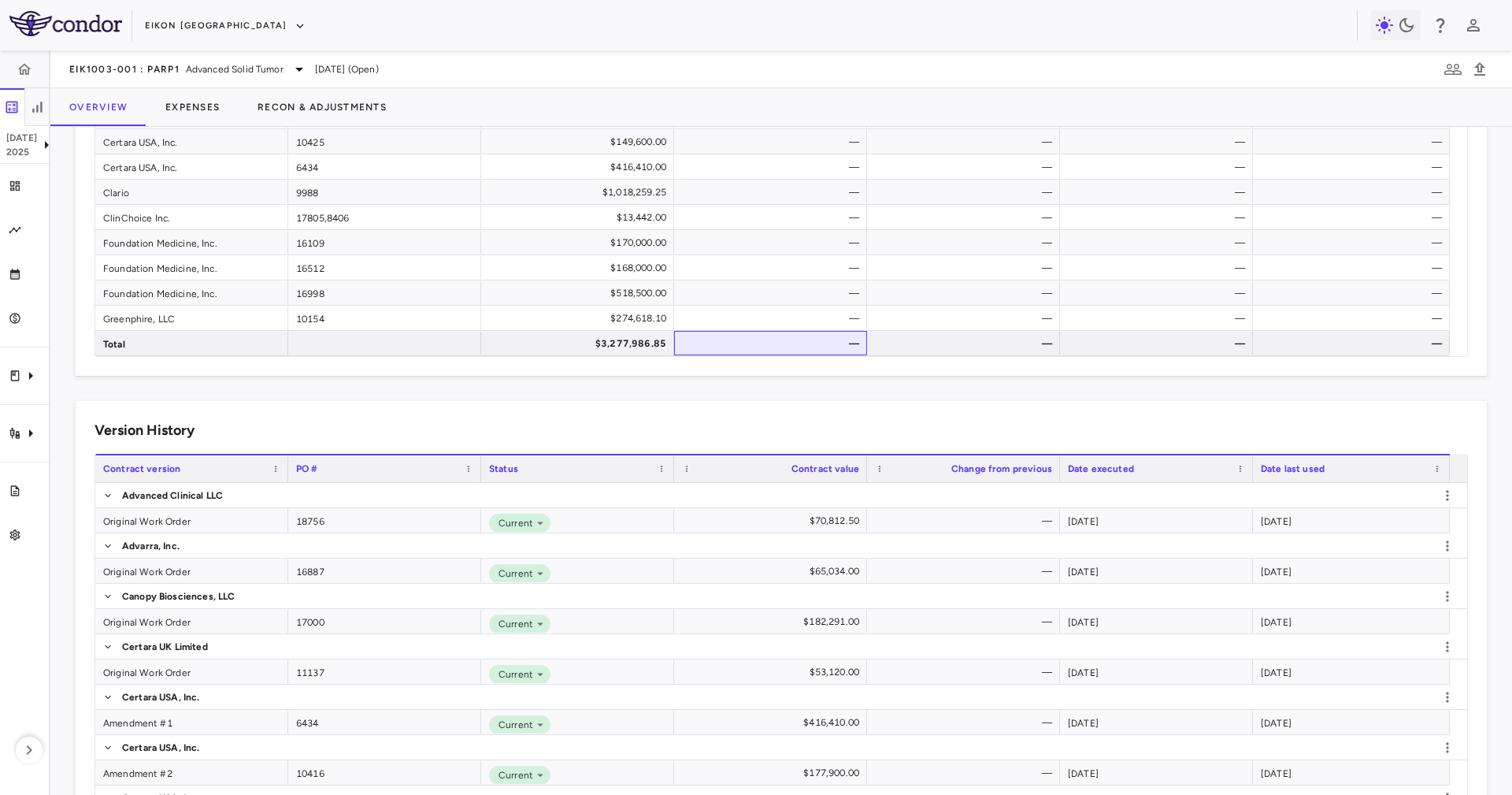
scroll to position [749, 0]
click at [242, 518] on div "Original Work Order" at bounding box center [191, 520] width 193 height 24
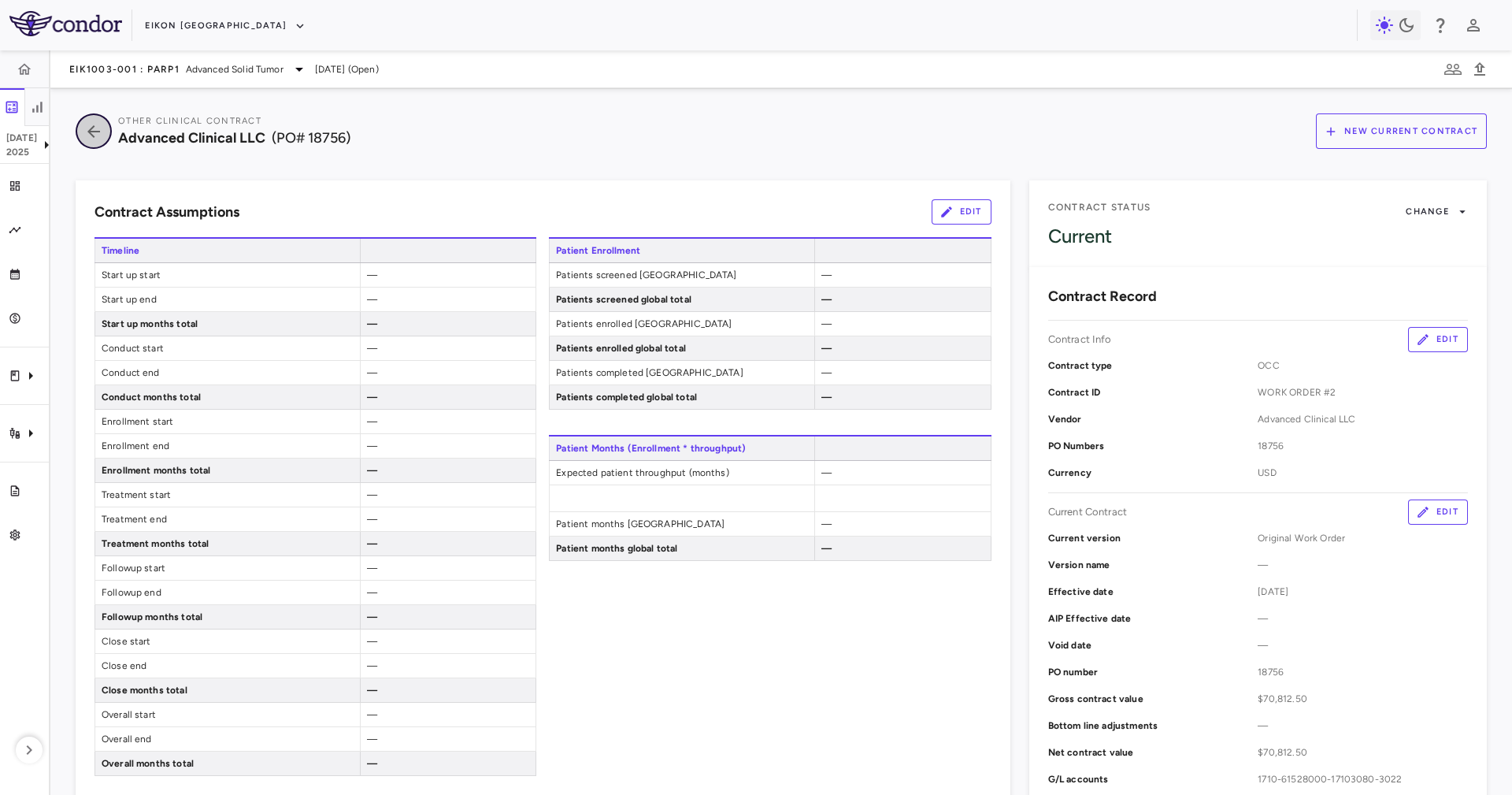
click at [92, 132] on icon "button" at bounding box center [94, 132] width 13 height 13
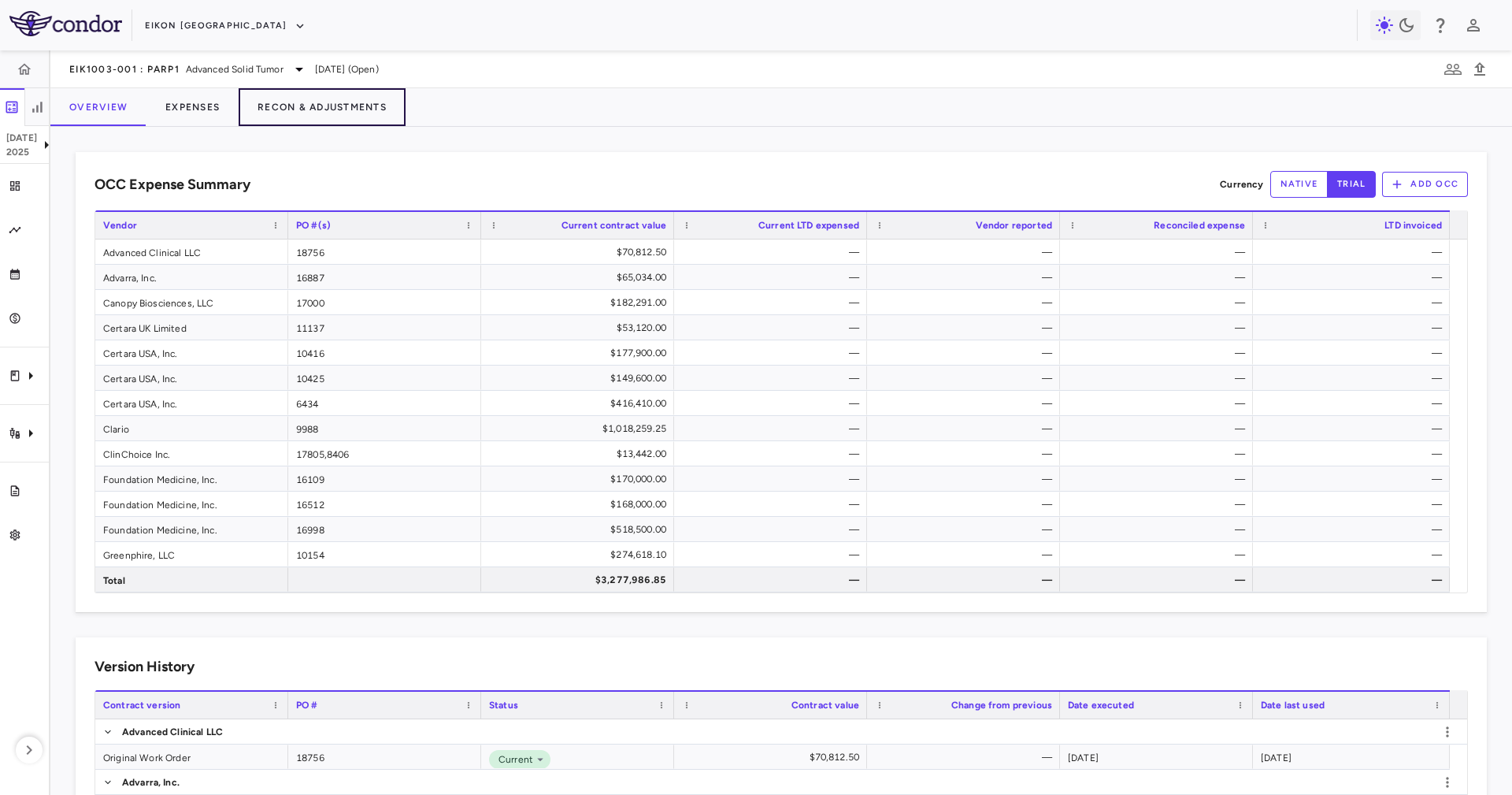
click at [362, 126] on div "EIK1003-001 : PARP1 Advanced Solid Tumor Jul 2025 (Open) Overview Expenses Reco…" at bounding box center [781, 423] width 1462 height 745
click at [159, 113] on button "Expenses" at bounding box center [192, 107] width 92 height 38
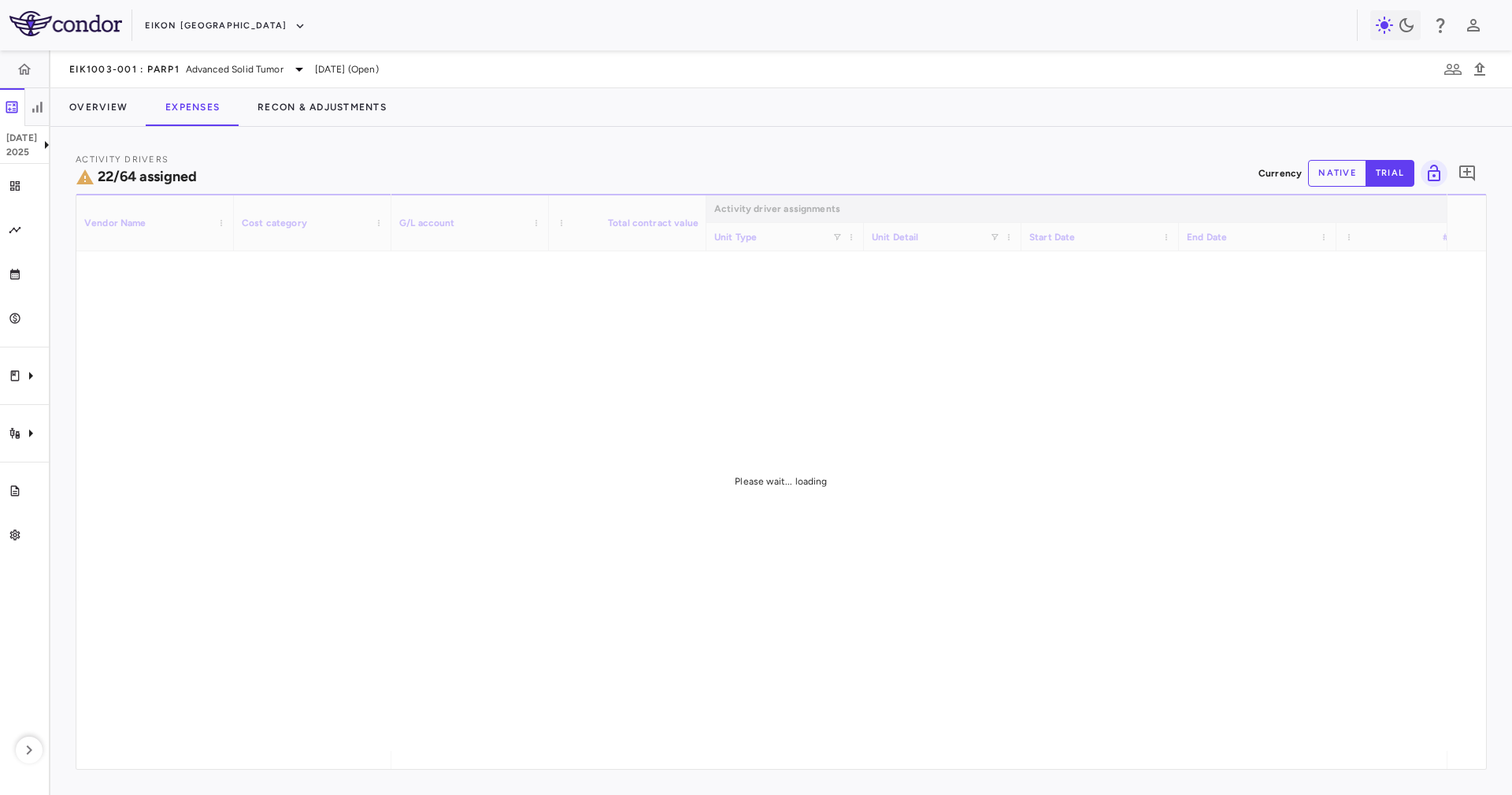
click at [688, 115] on div "Overview Expenses Recon & Adjustments" at bounding box center [781, 107] width 1462 height 38
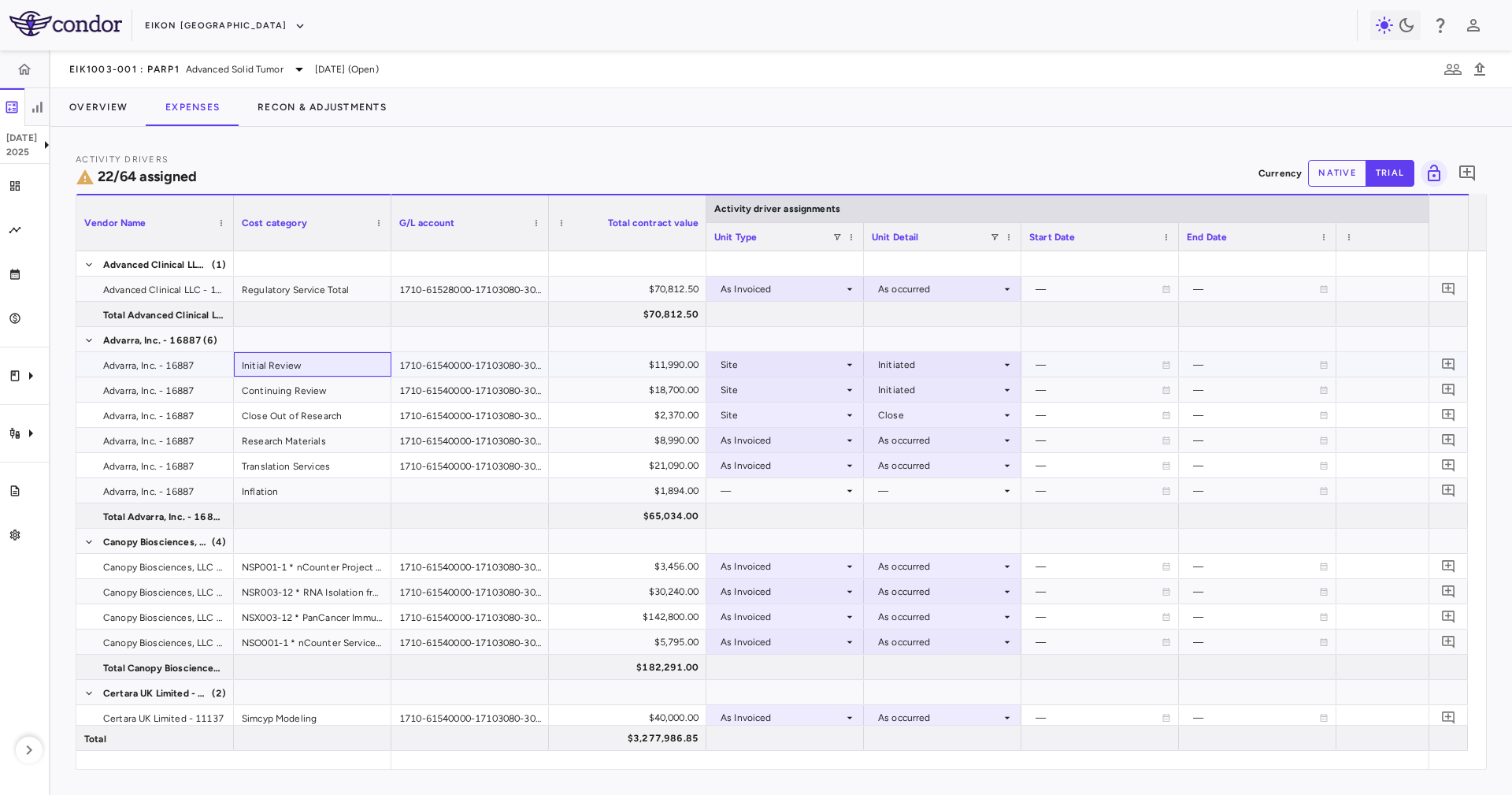
click at [234, 359] on div "Initial Review" at bounding box center [313, 364] width 158 height 24
click at [166, 364] on span "Advarra, Inc. - 16887" at bounding box center [148, 365] width 90 height 25
click at [193, 282] on span "Advanced Clinical LLC - 18756" at bounding box center [163, 289] width 121 height 25
click at [120, 106] on button "Overview" at bounding box center [98, 107] width 96 height 38
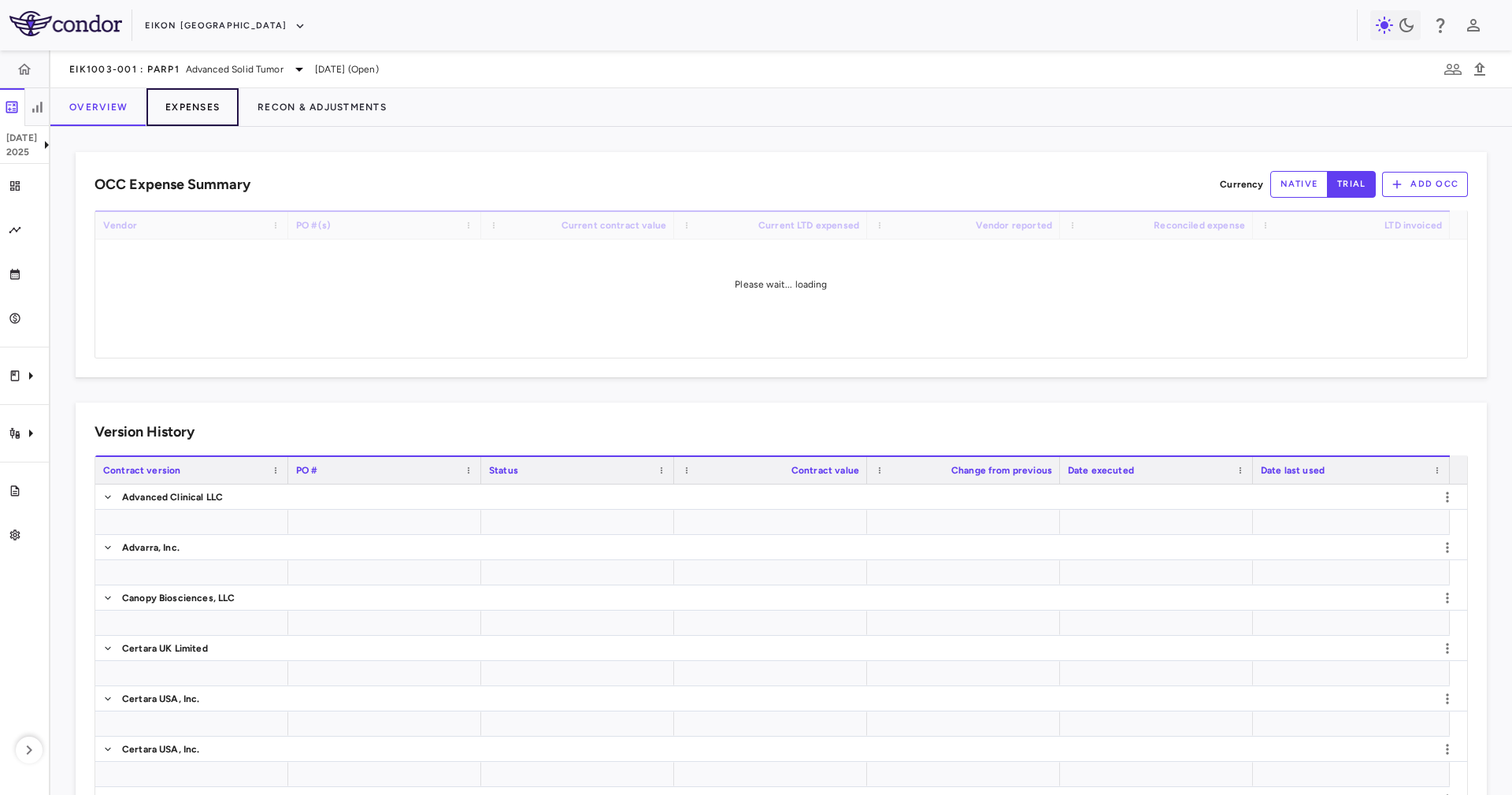
click at [224, 112] on button "Expenses" at bounding box center [192, 107] width 92 height 38
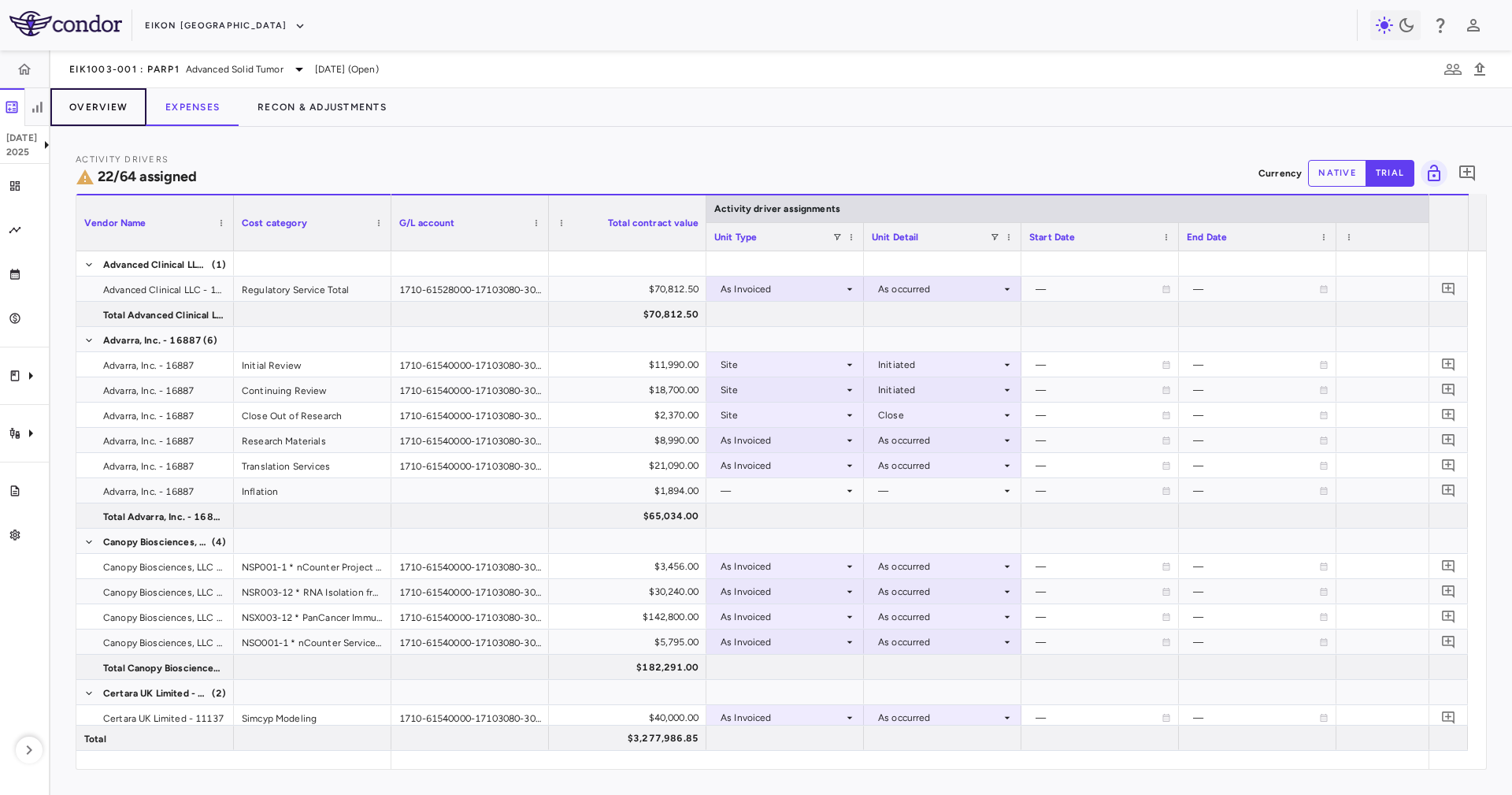
click at [104, 110] on button "Overview" at bounding box center [98, 107] width 96 height 38
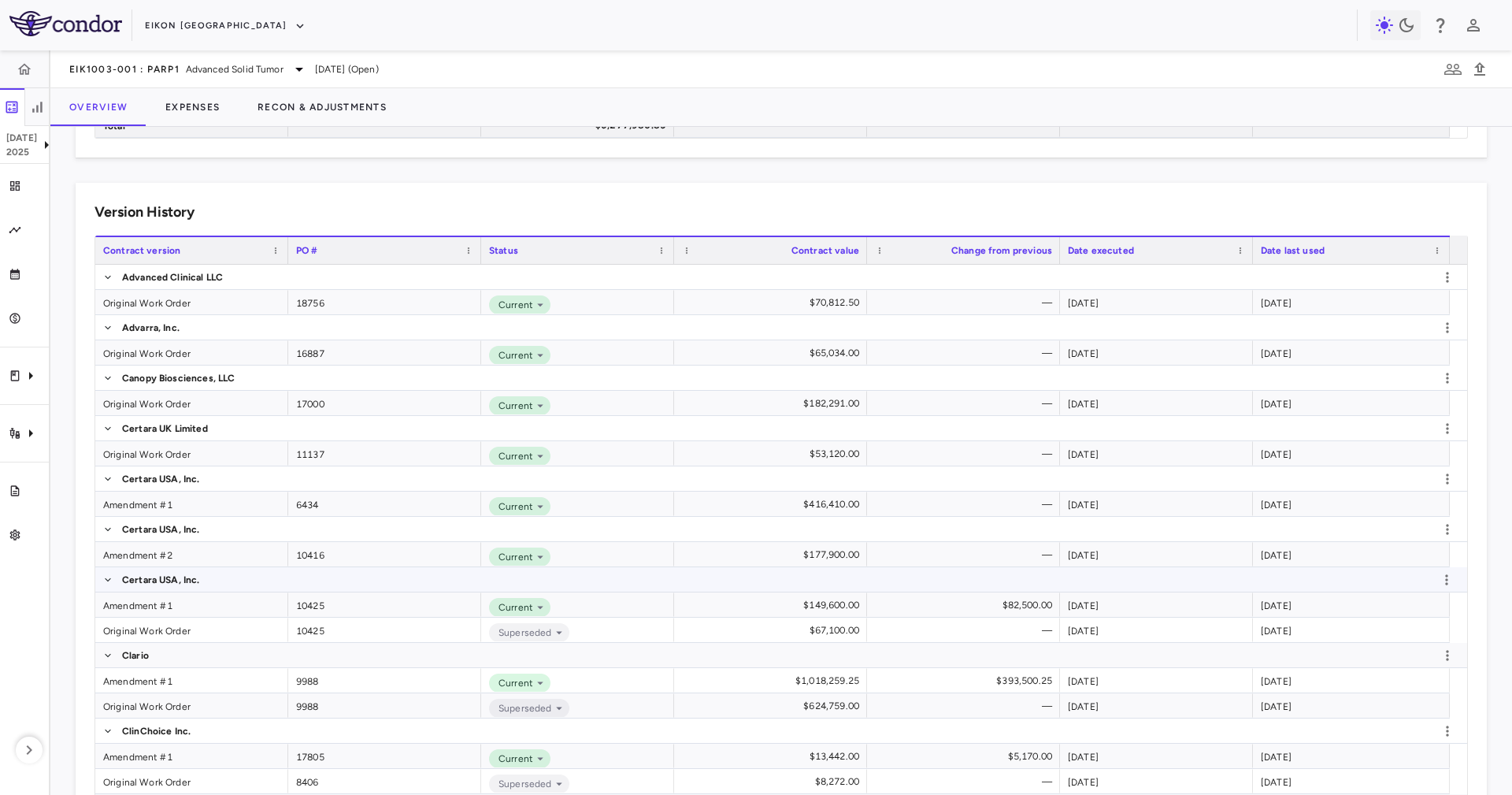
scroll to position [472, 0]
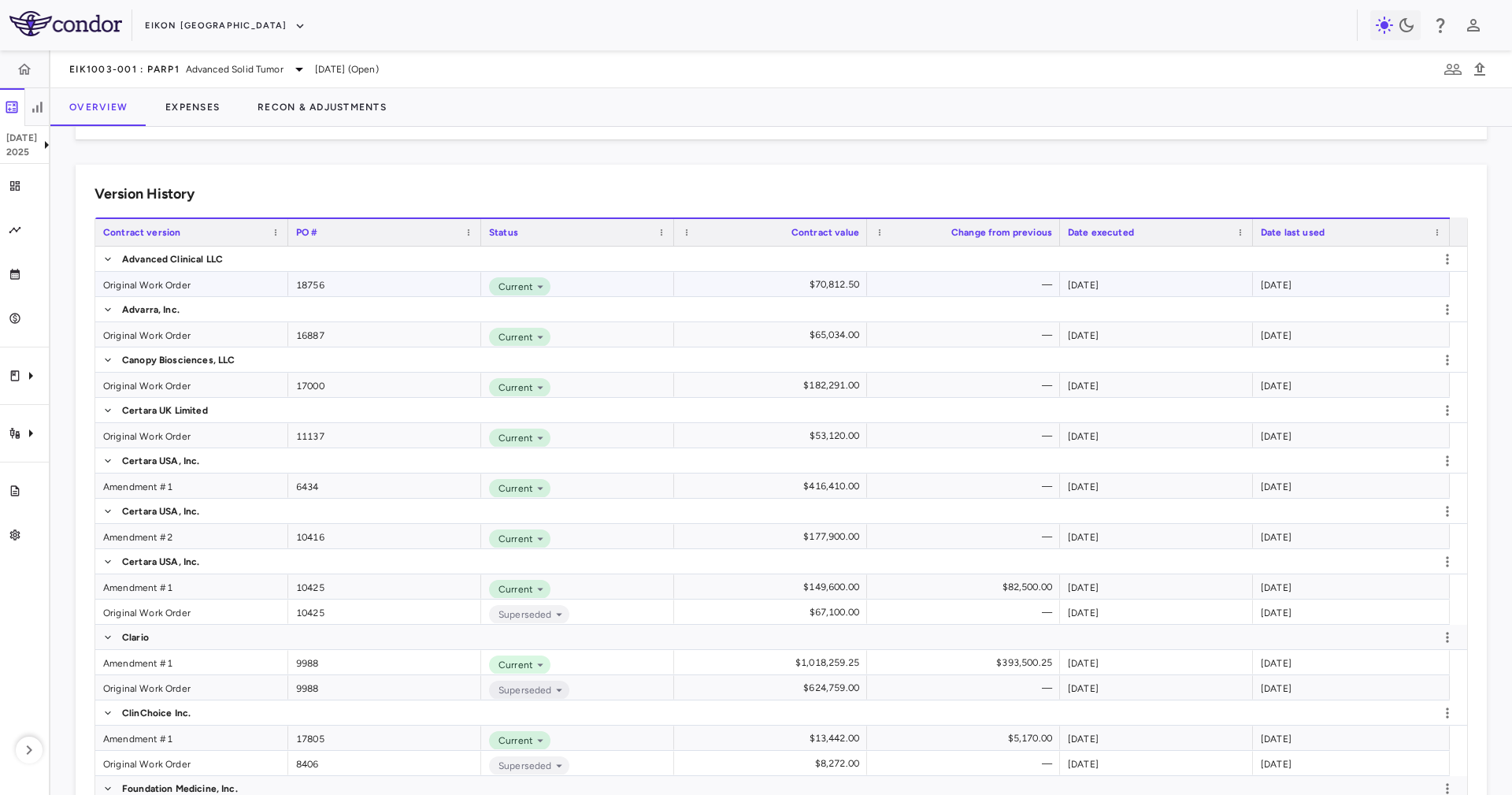
click at [178, 289] on div "Original Work Order" at bounding box center [191, 284] width 193 height 24
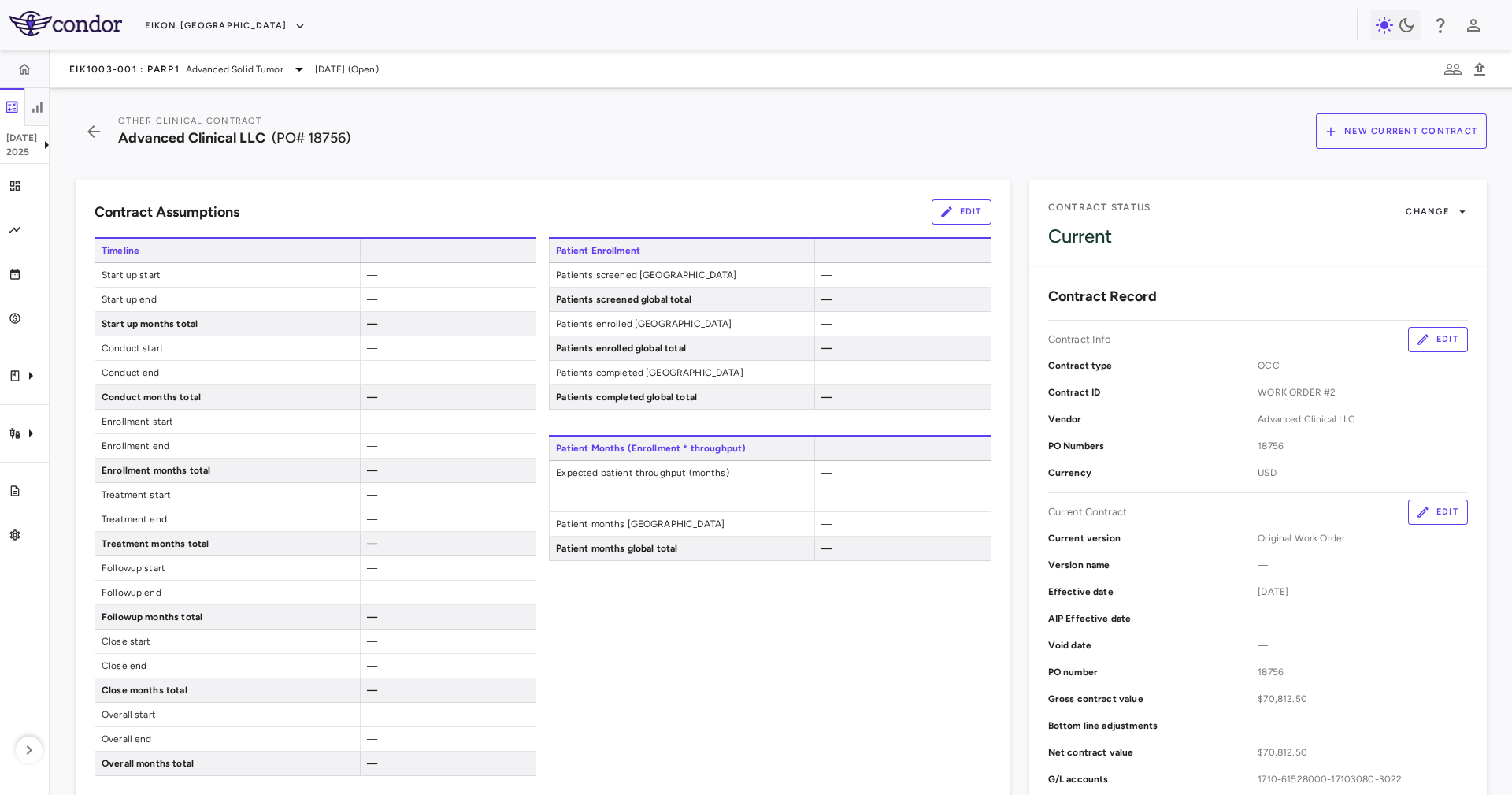
click at [598, 132] on div "Other Clinical Contract Advanced Clinical LLC (PO# 18756) New Current Contract" at bounding box center [781, 132] width 1411 height 36
click at [90, 128] on icon "button" at bounding box center [93, 131] width 28 height 19
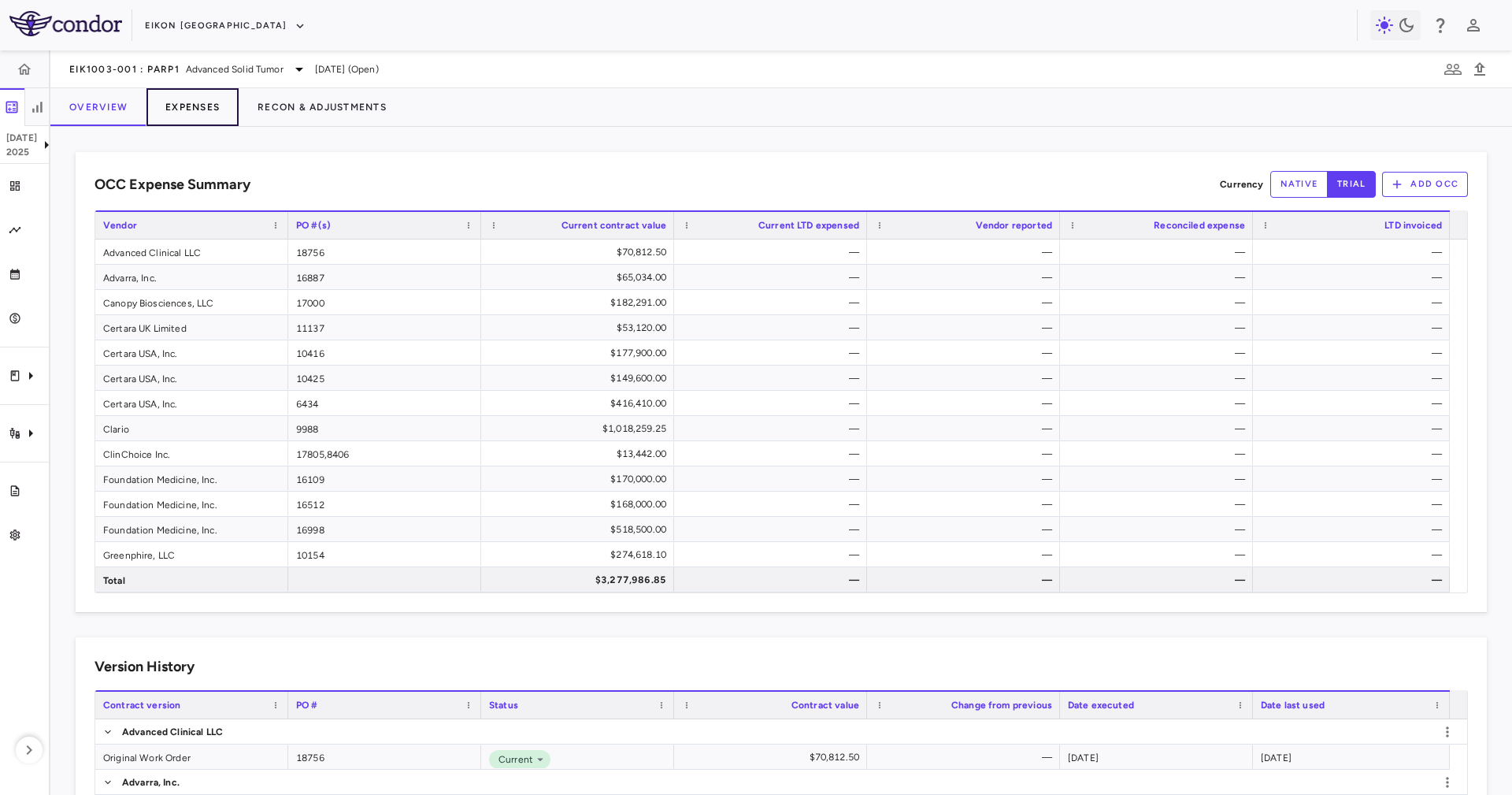
click at [173, 107] on button "Expenses" at bounding box center [192, 107] width 92 height 38
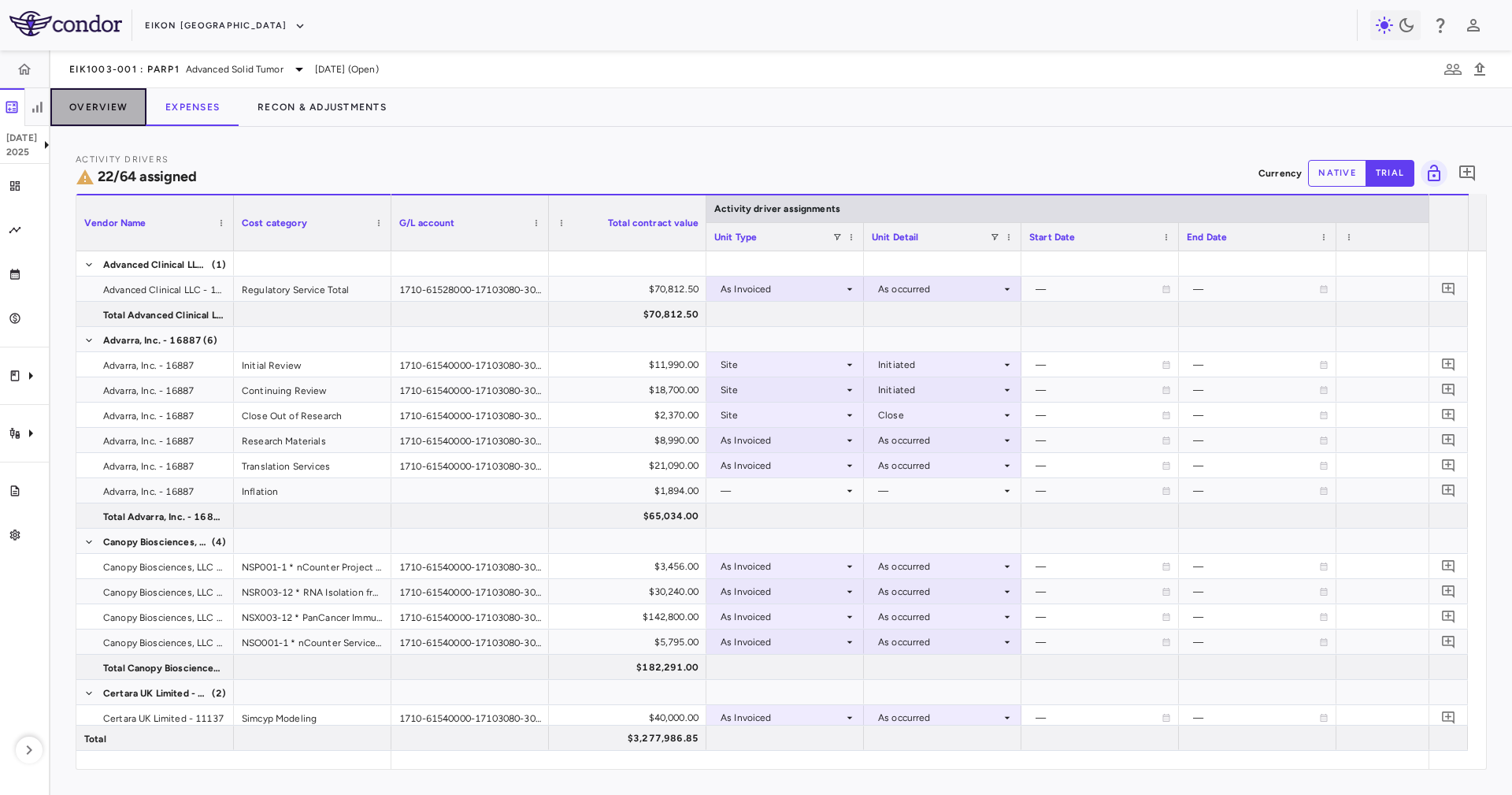
click at [124, 109] on button "Overview" at bounding box center [98, 107] width 96 height 38
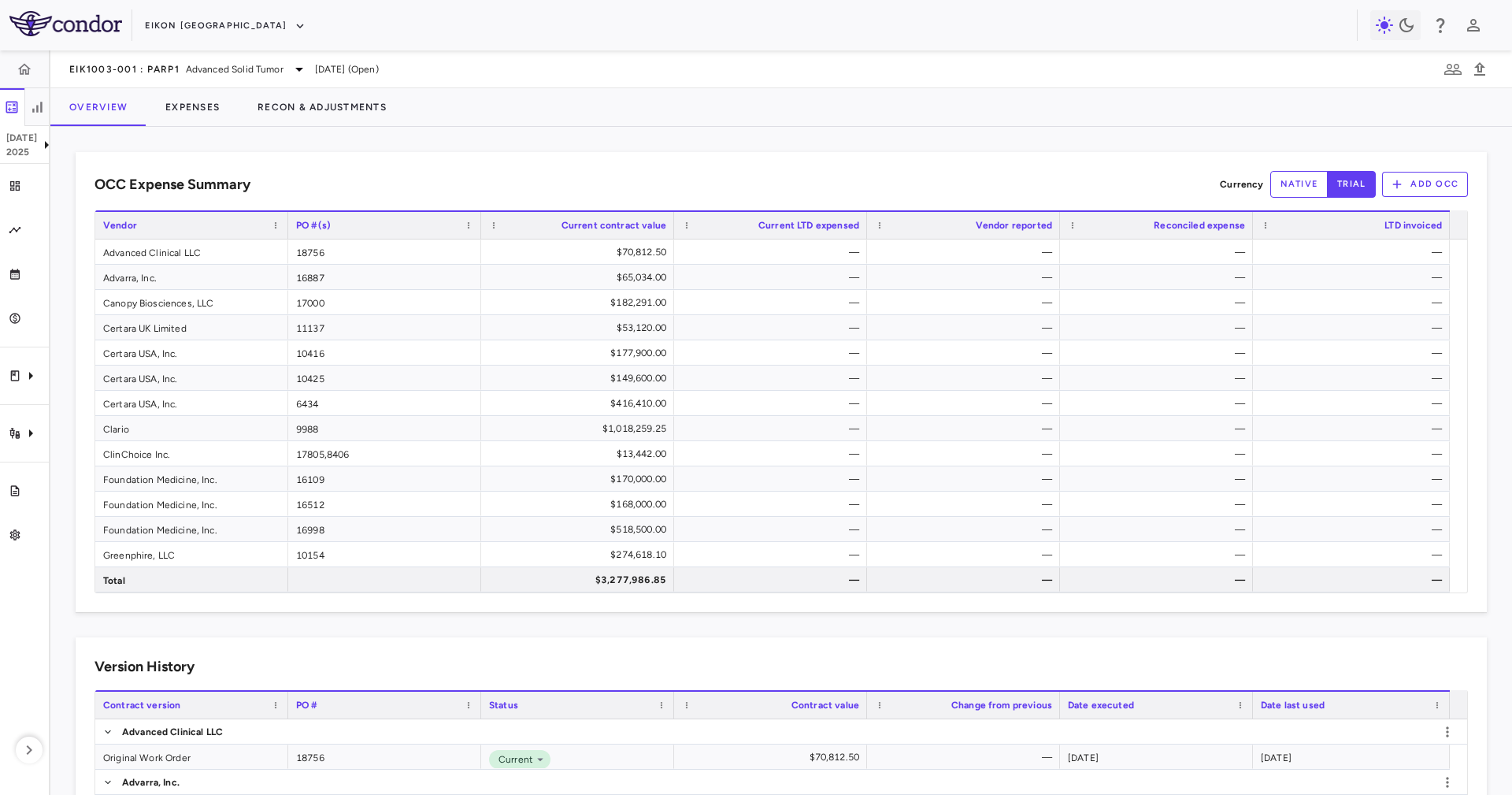
scroll to position [354, 0]
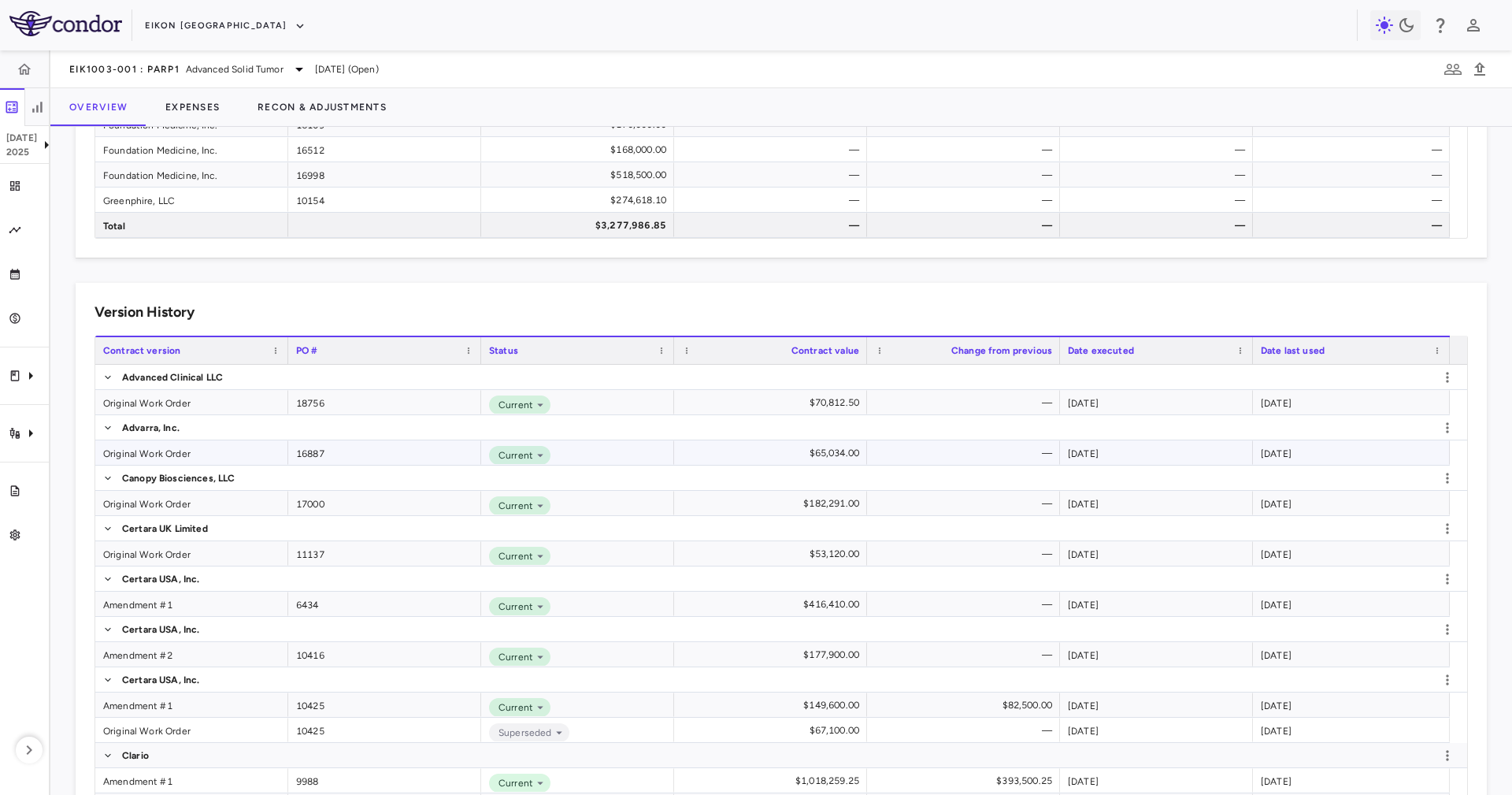
click at [187, 452] on div "Original Work Order" at bounding box center [191, 453] width 193 height 24
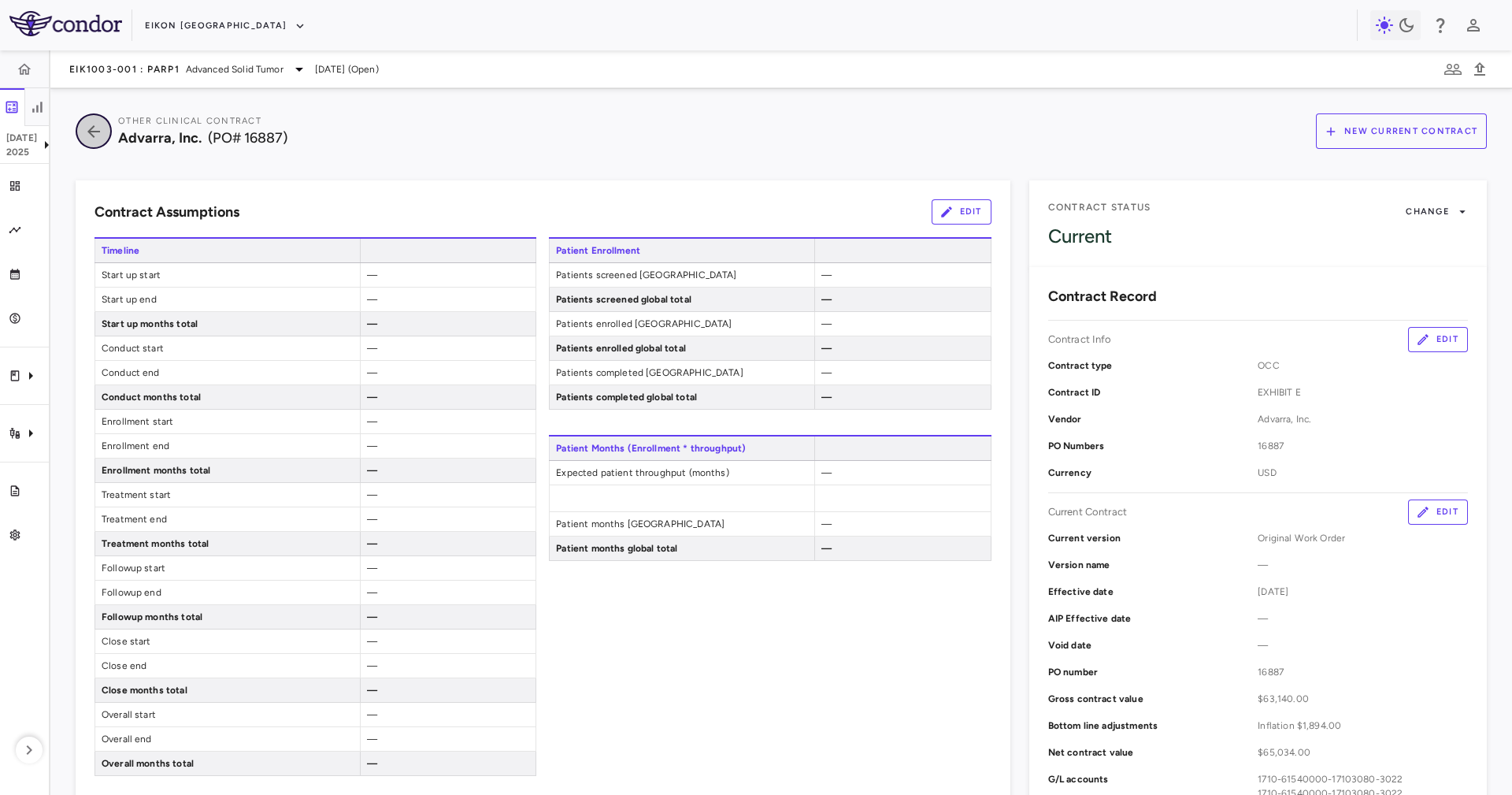
click at [77, 132] on button "button" at bounding box center [93, 132] width 37 height 36
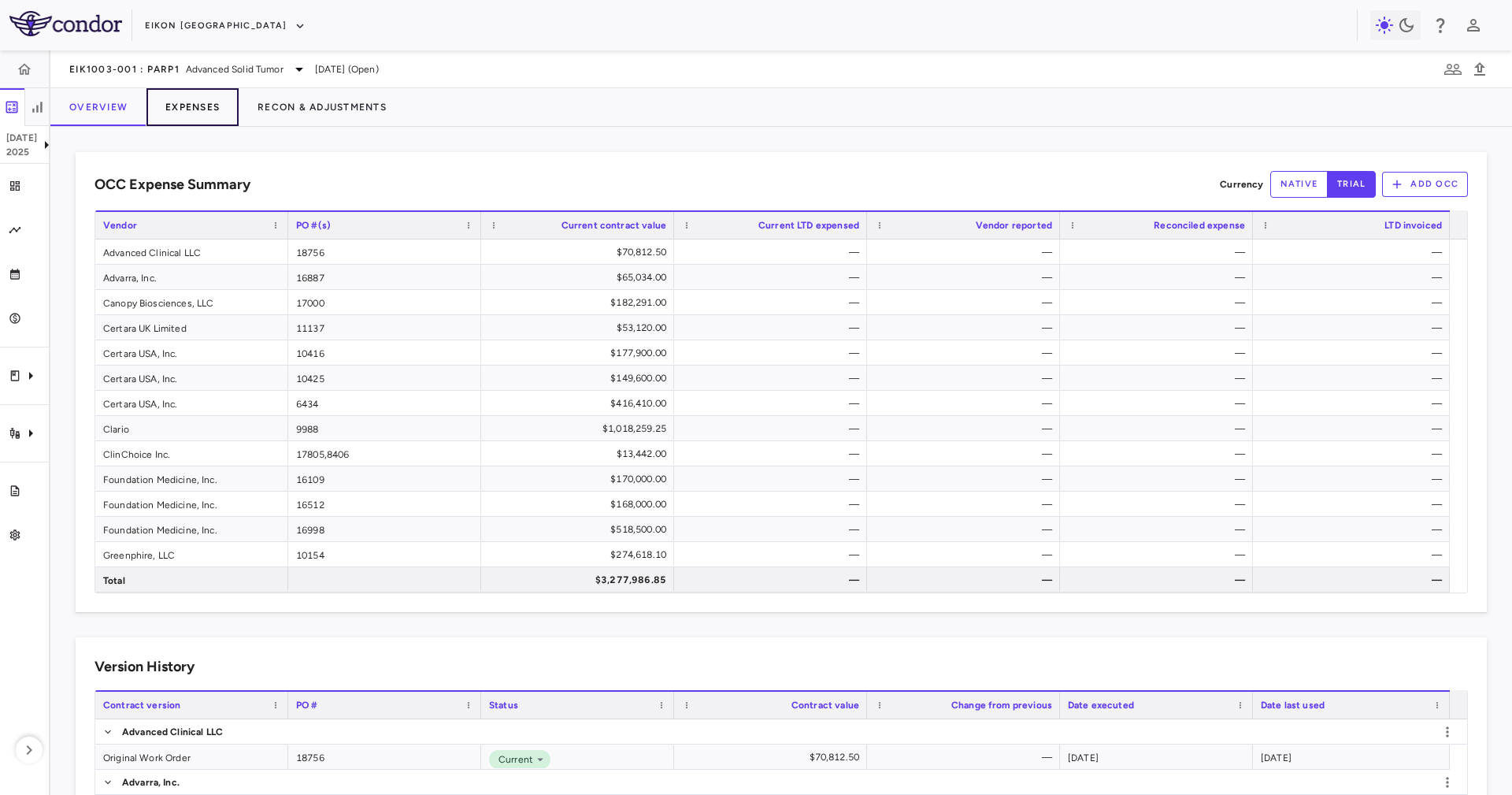
click at [204, 109] on button "Expenses" at bounding box center [192, 107] width 92 height 38
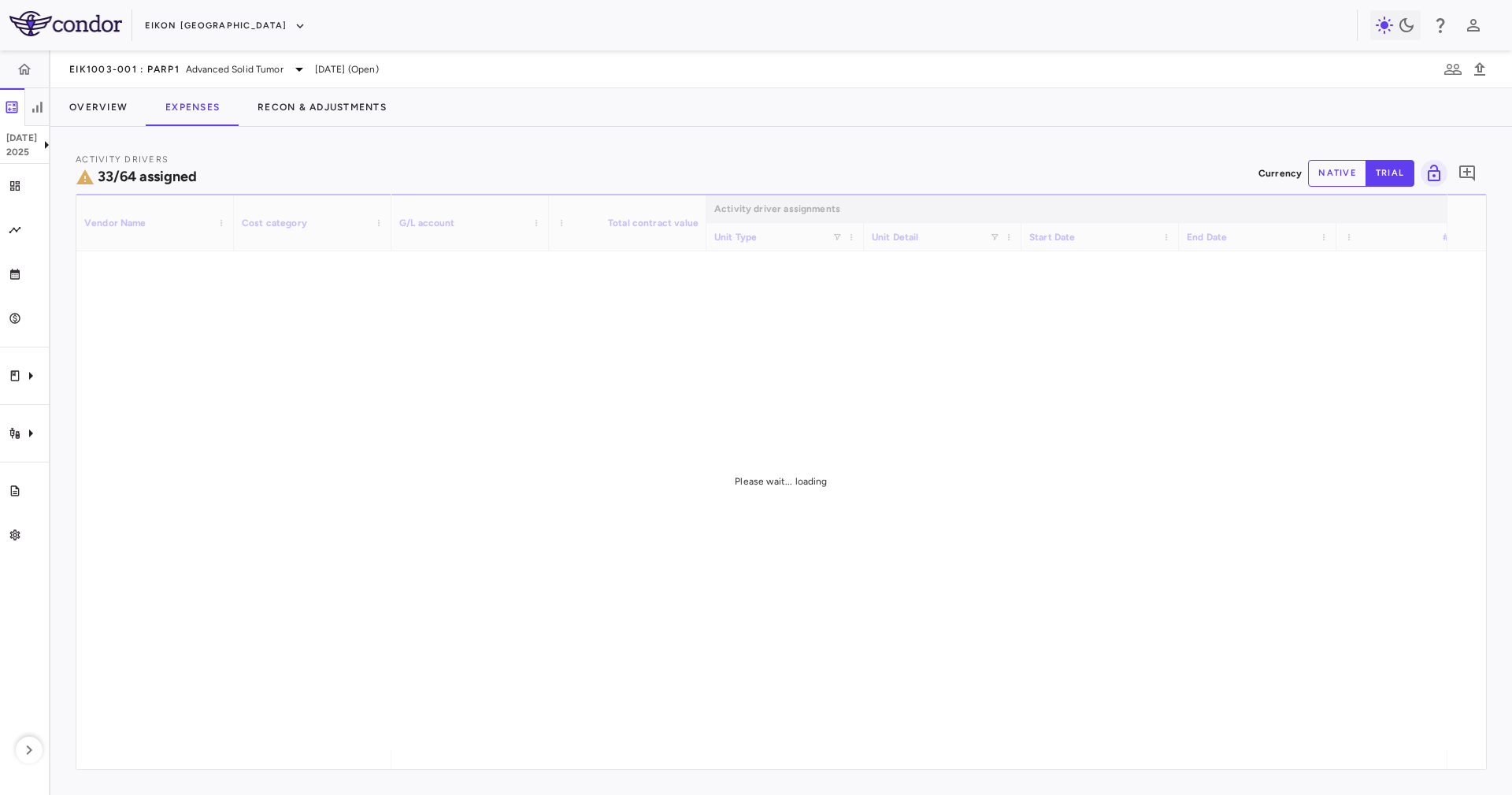
click at [541, 156] on div "Activity Drivers 33/64 assigned Currency native trial 0" at bounding box center [781, 172] width 1411 height 41
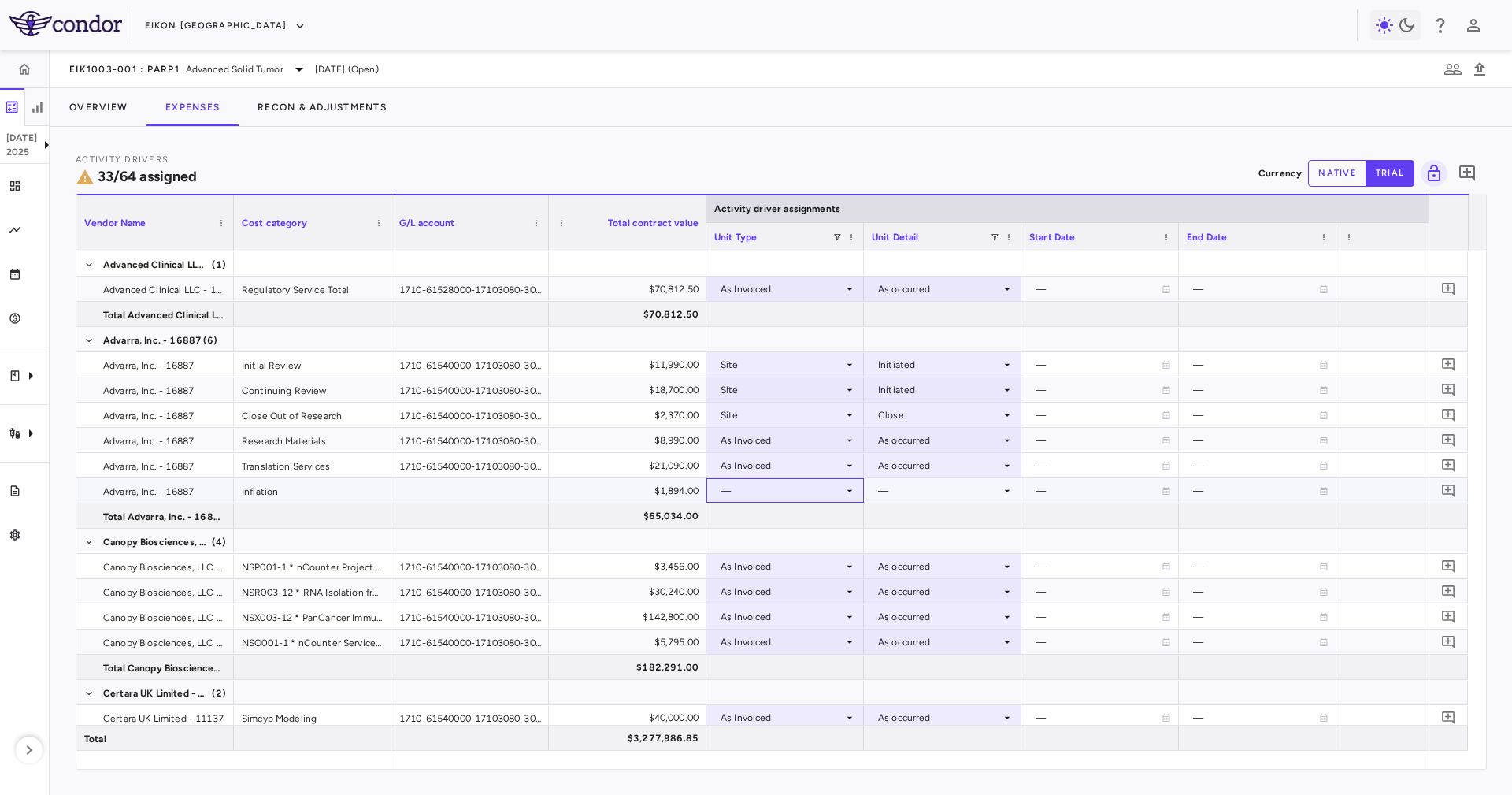
click at [844, 492] on icon at bounding box center [850, 491] width 13 height 13
click at [1106, 493] on div "—" at bounding box center [1098, 490] width 126 height 25
click at [319, 491] on div "Inflation" at bounding box center [313, 490] width 158 height 24
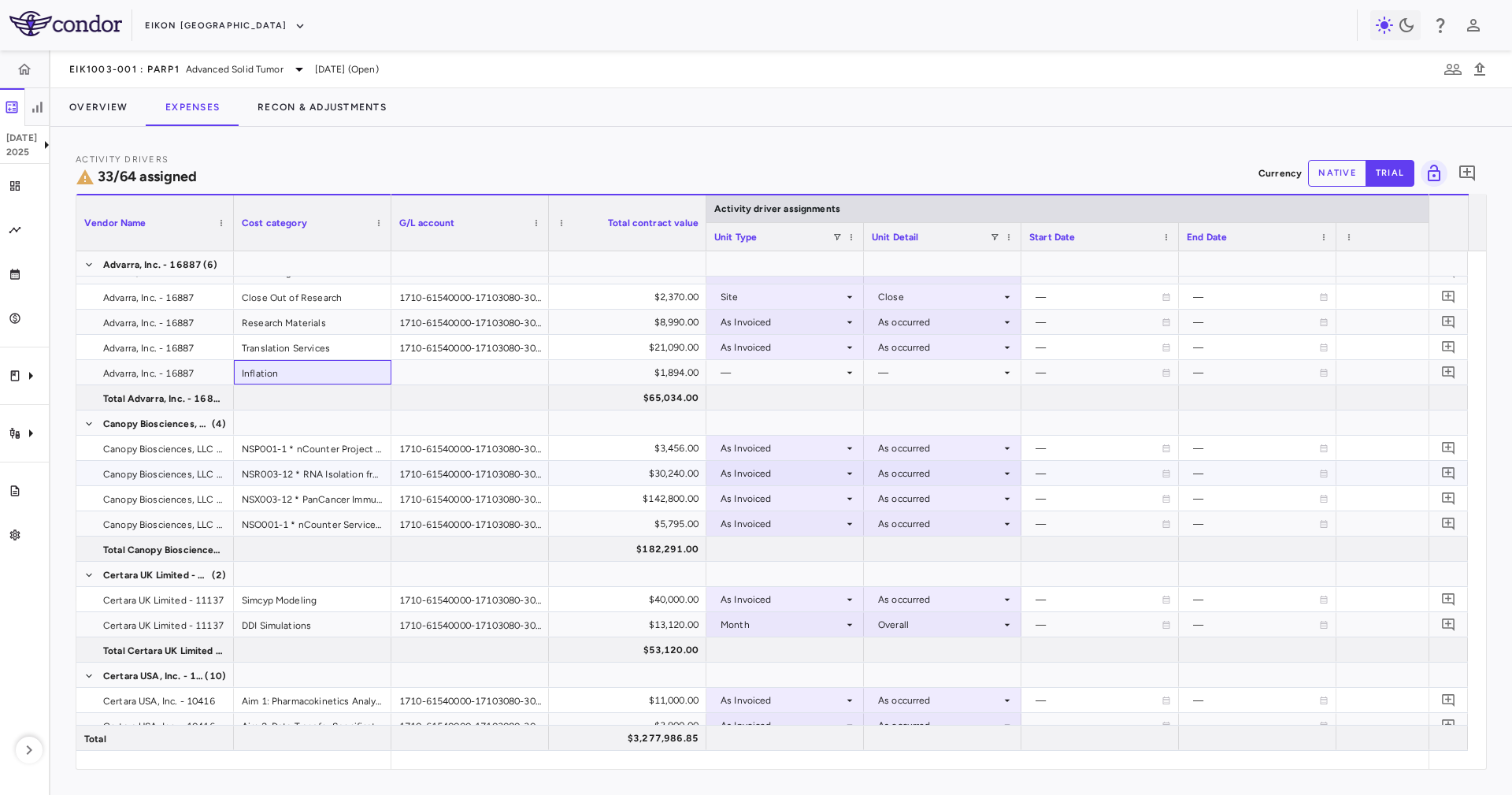
scroll to position [237, 0]
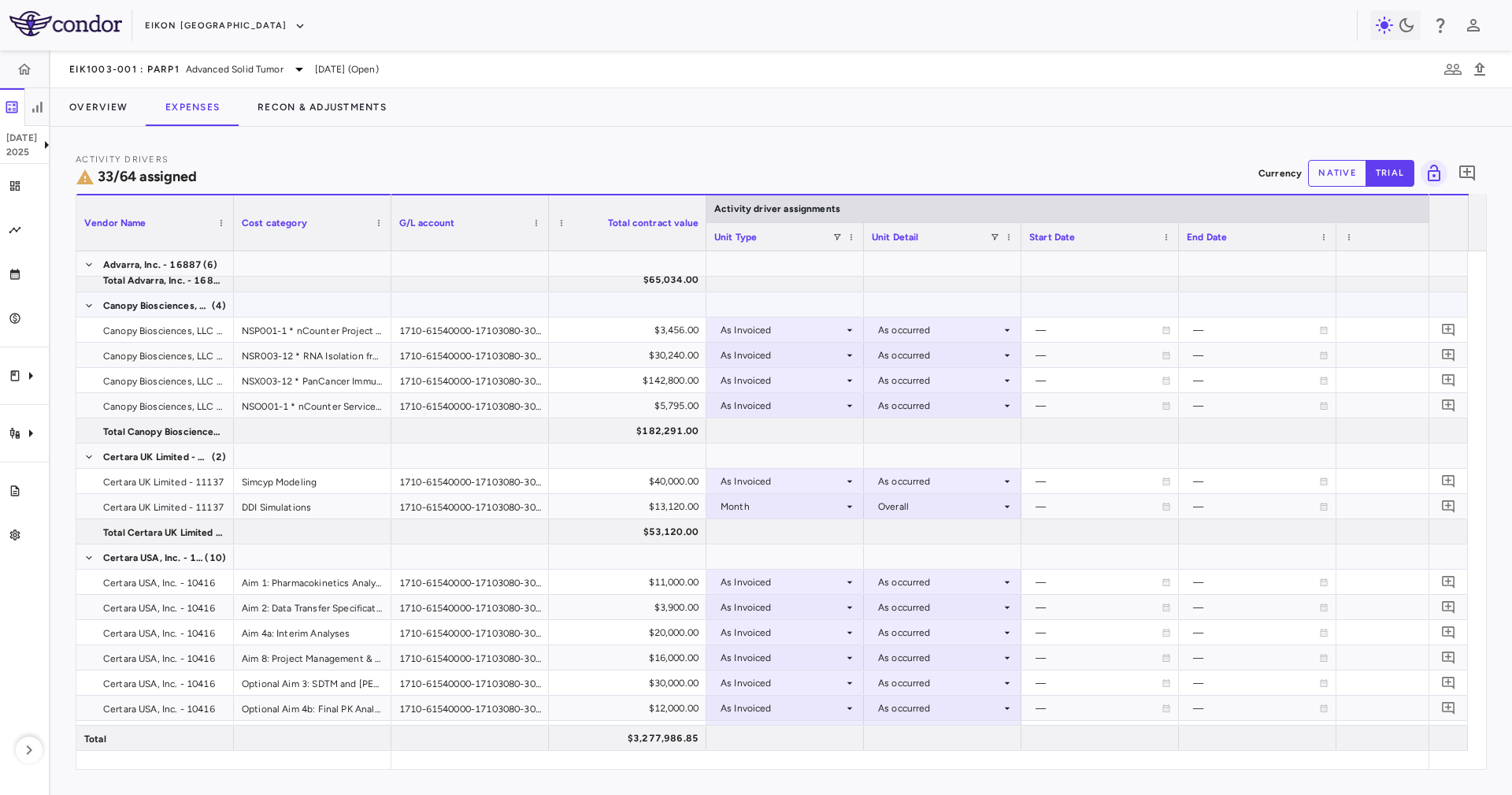
click at [308, 298] on div at bounding box center [313, 304] width 158 height 24
drag, startPoint x: 187, startPoint y: 342, endPoint x: 198, endPoint y: 289, distance: 54.1
click at [187, 341] on span "Canopy Biosciences, LLC - 17000" at bounding box center [164, 330] width 123 height 25
click at [232, 208] on div at bounding box center [233, 223] width 7 height 55
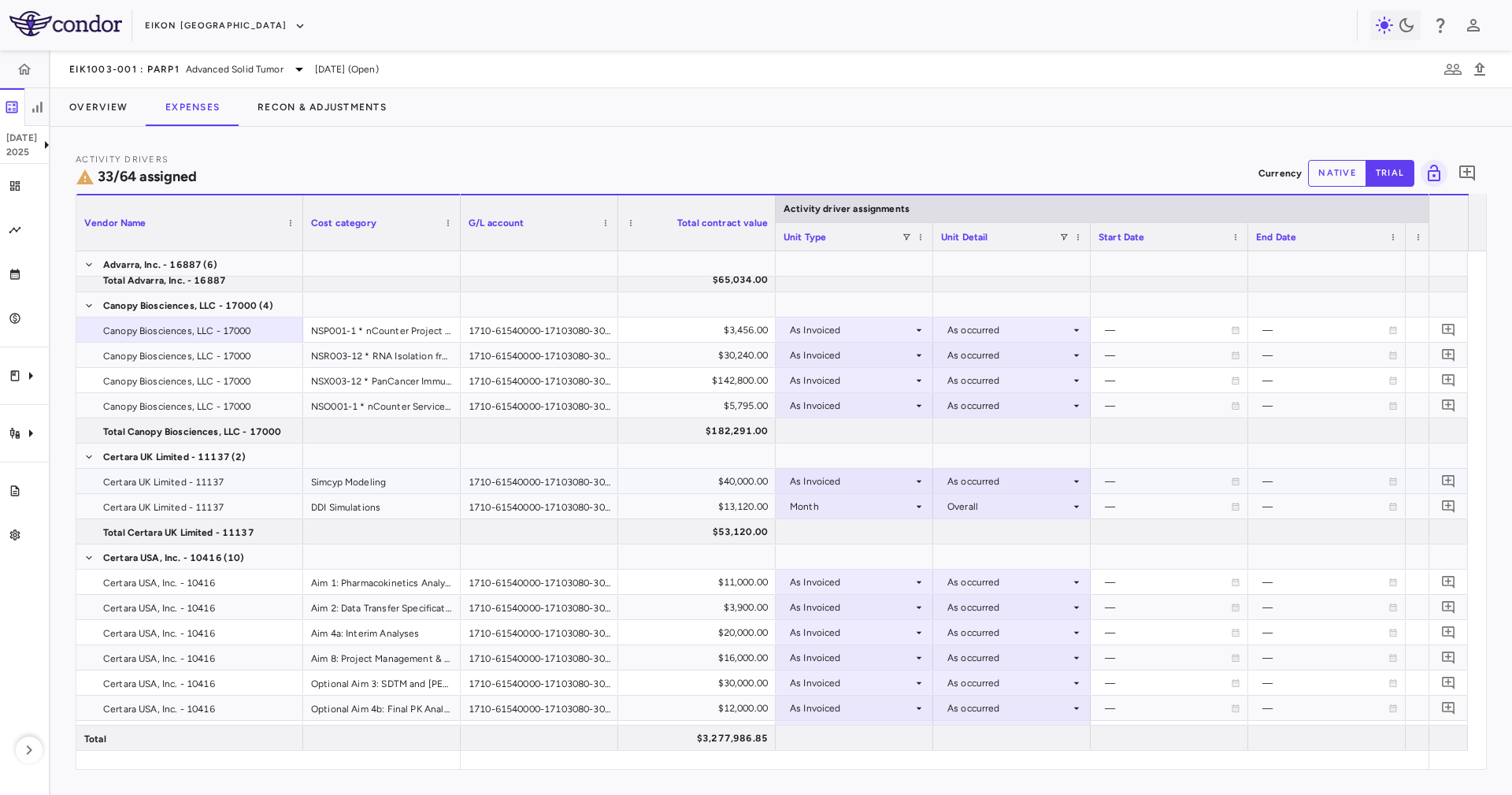
click at [274, 480] on span "Certara UK Limited - 11137" at bounding box center [199, 481] width 192 height 25
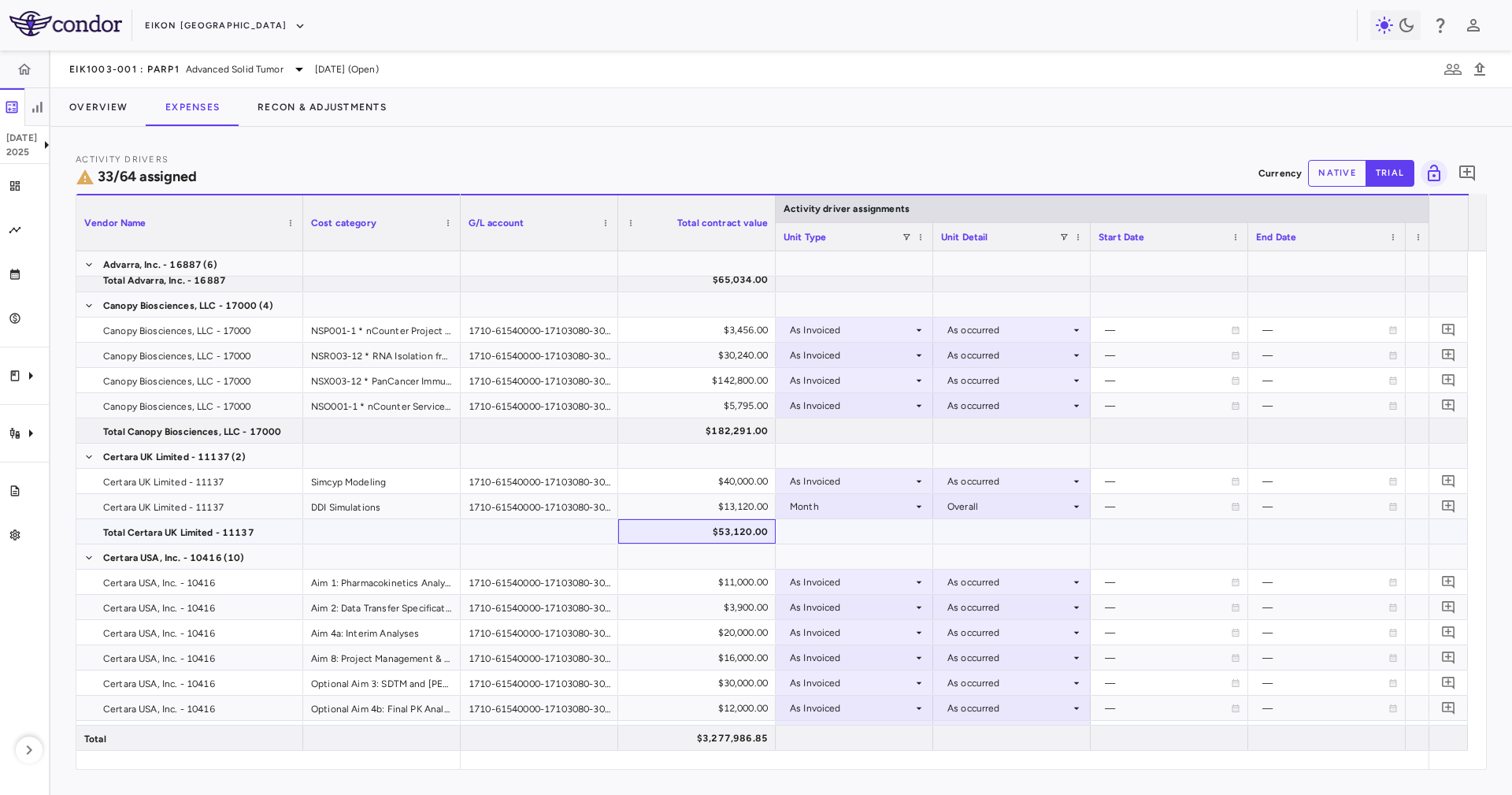
click at [733, 528] on div "$53,120.00" at bounding box center [700, 532] width 136 height 25
click at [722, 471] on div "$40,000.00" at bounding box center [700, 481] width 136 height 25
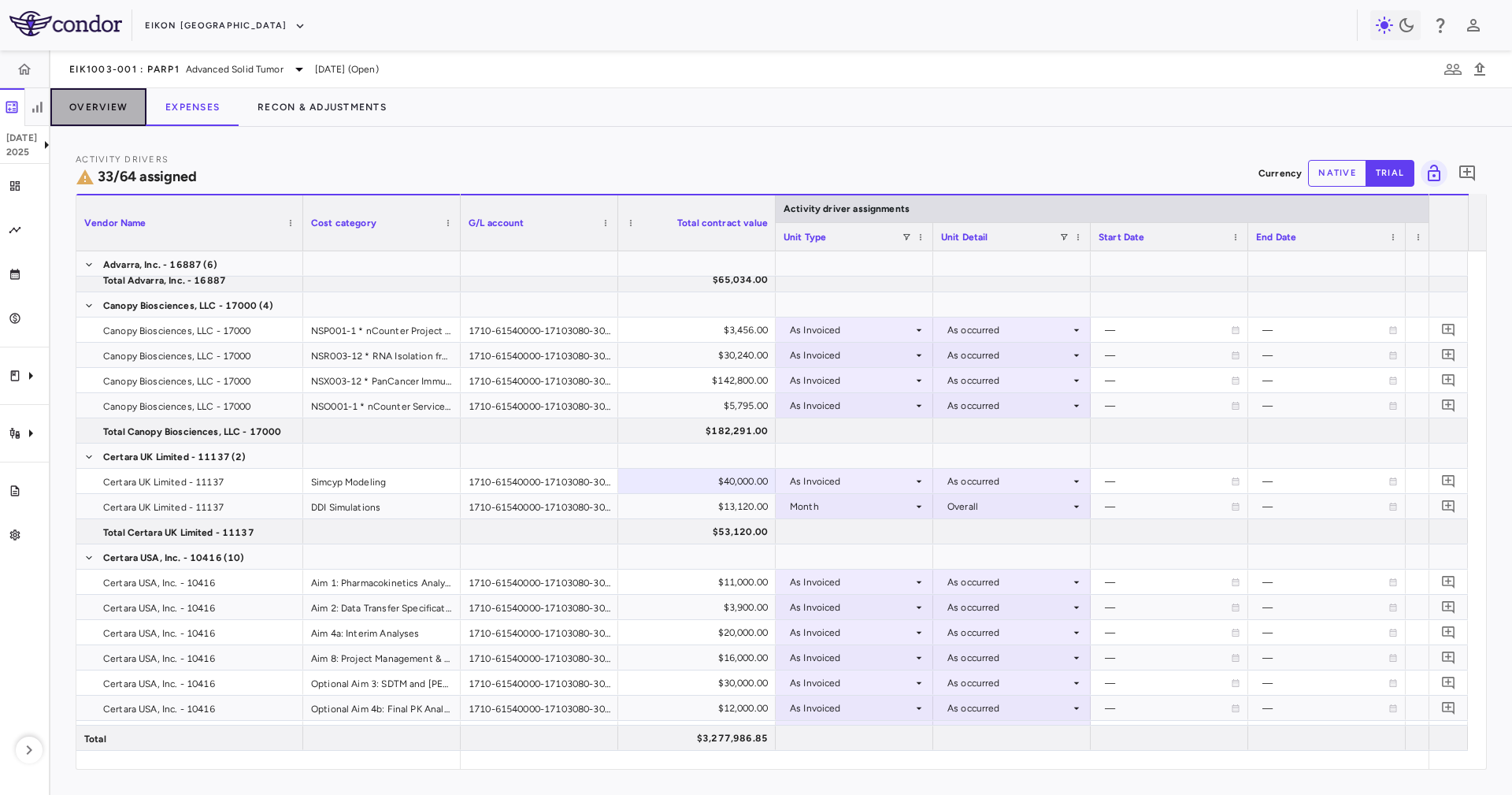
click at [114, 115] on button "Overview" at bounding box center [98, 107] width 96 height 38
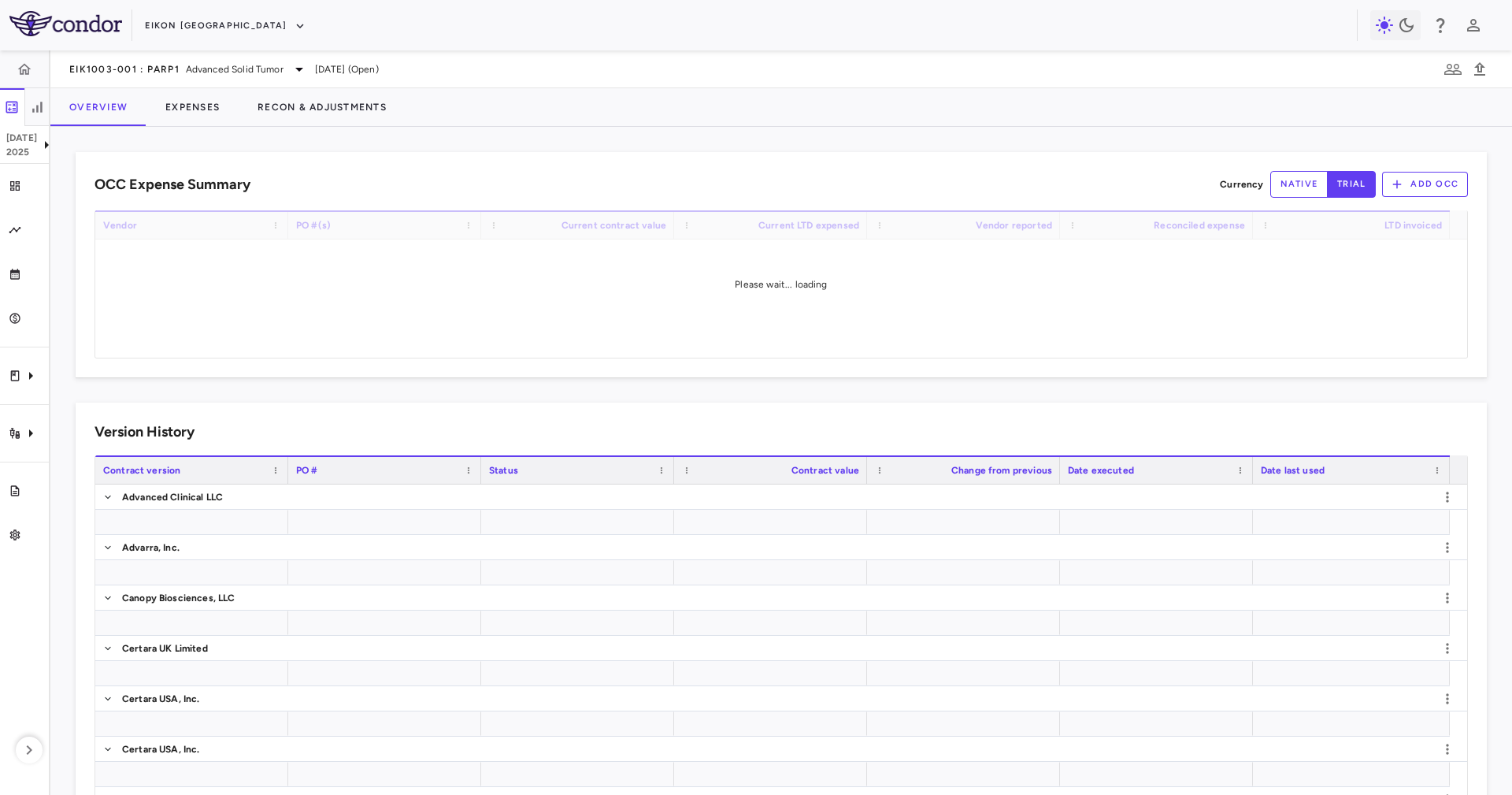
click at [92, 316] on div "OCC Expense Summary Currency native trial Add OCC Drag here to set row groups D…" at bounding box center [781, 264] width 1411 height 225
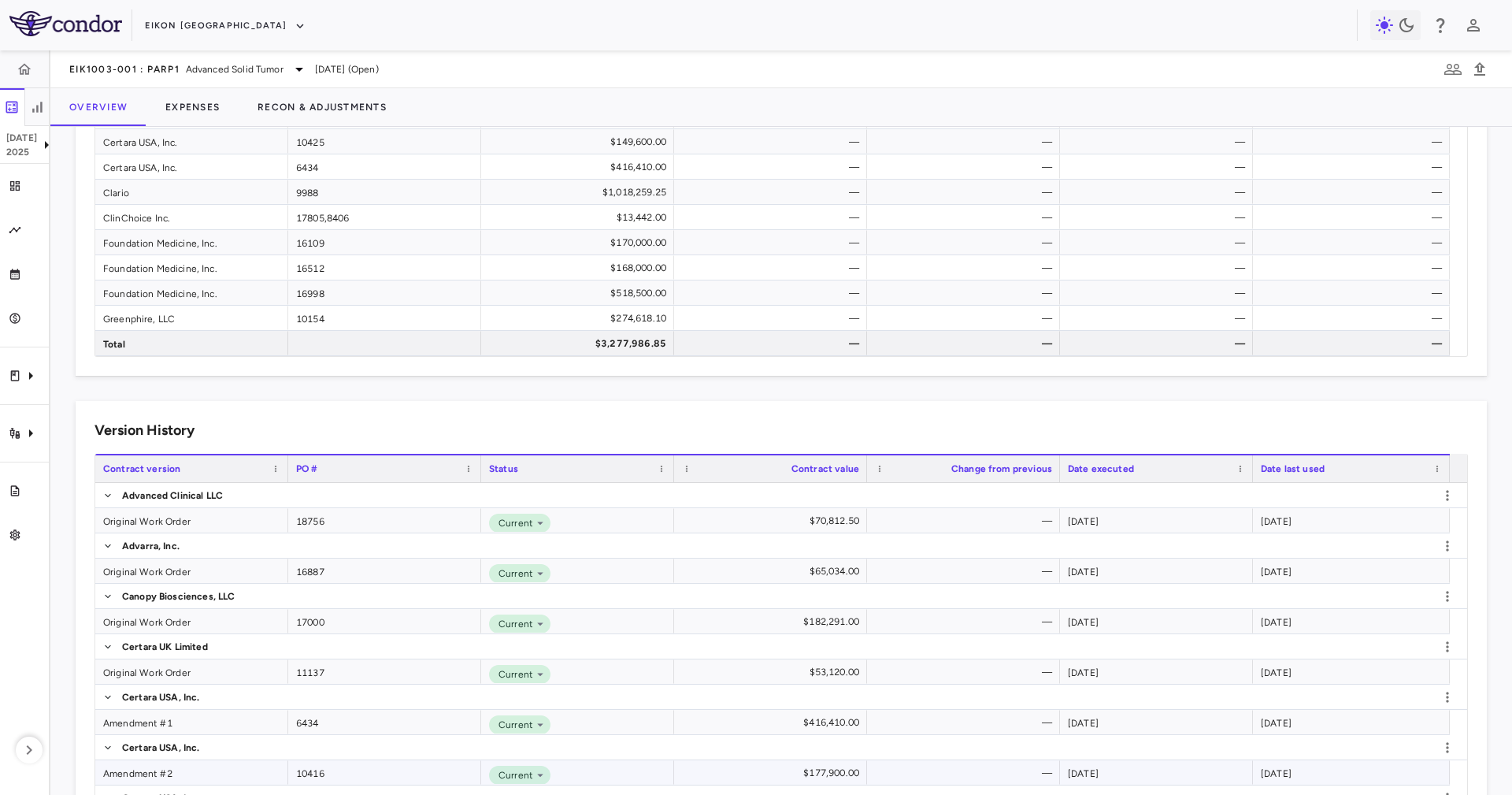
scroll to position [354, 0]
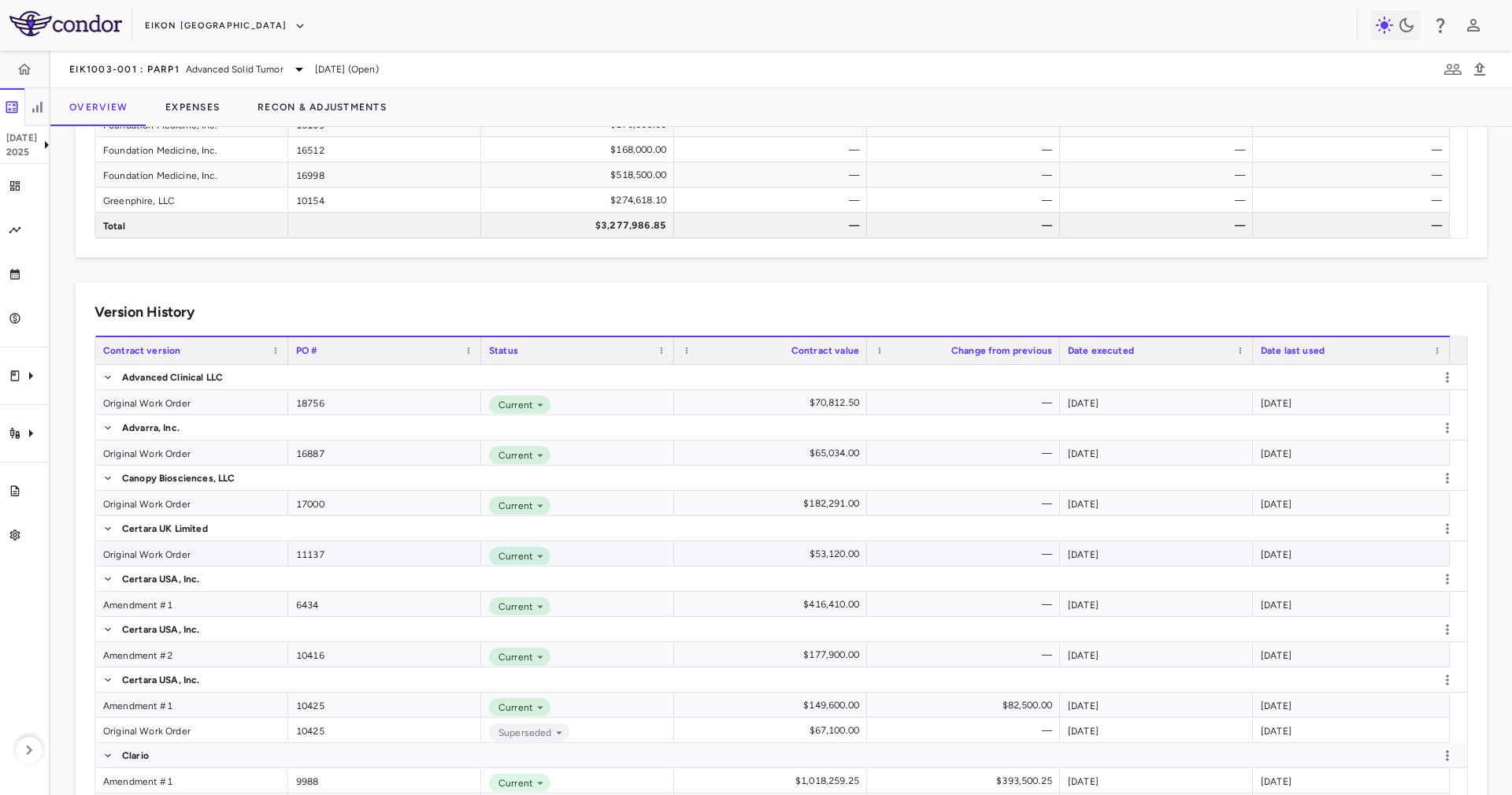
click at [219, 553] on div "Original Work Order" at bounding box center [191, 554] width 193 height 24
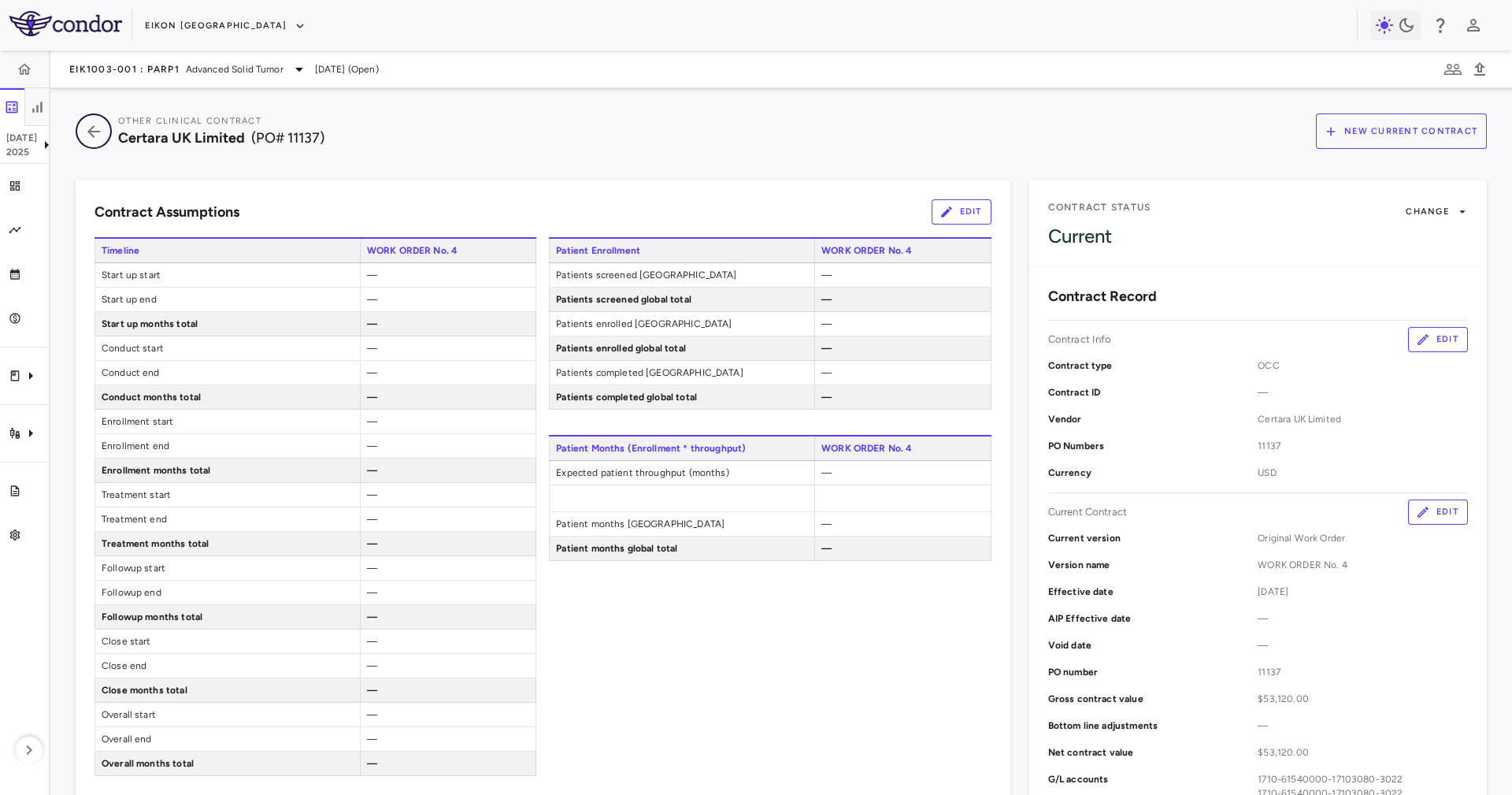
click at [98, 137] on icon "button" at bounding box center [93, 131] width 28 height 19
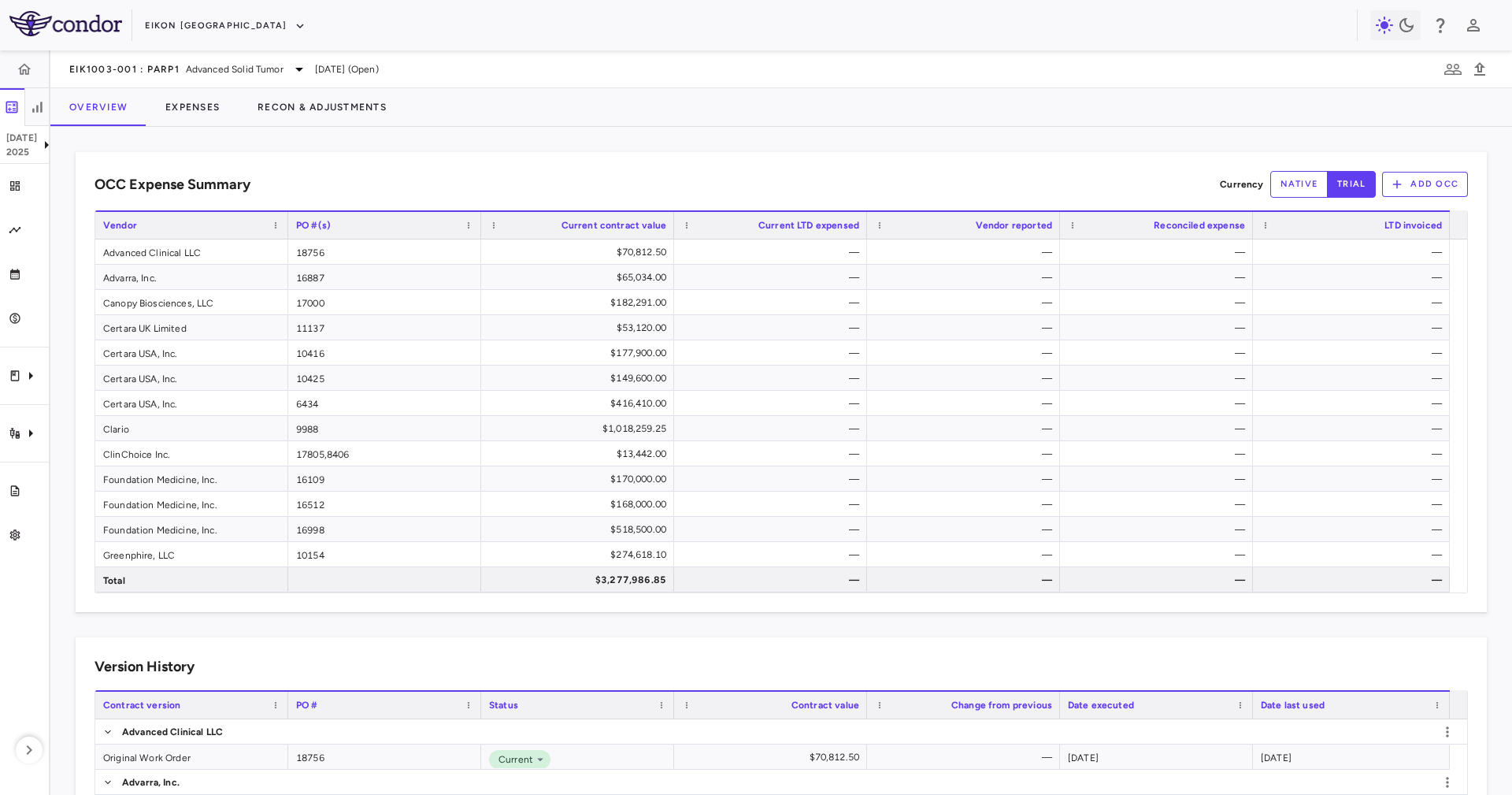
click at [695, 132] on div "OCC Expense Summary Currency native trial Add OCC Drag here to set row groups D…" at bounding box center [781, 461] width 1462 height 668
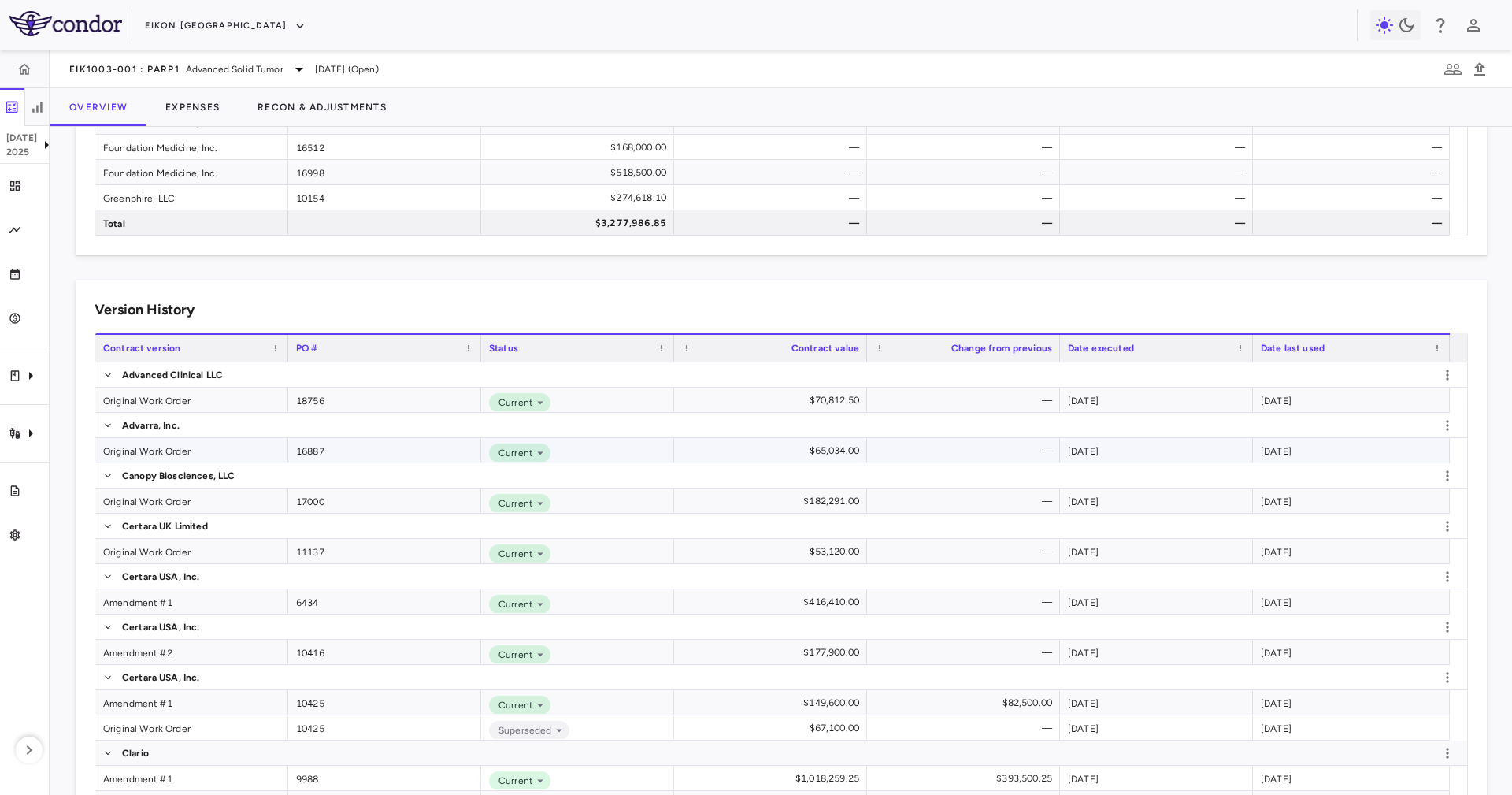
scroll to position [472, 0]
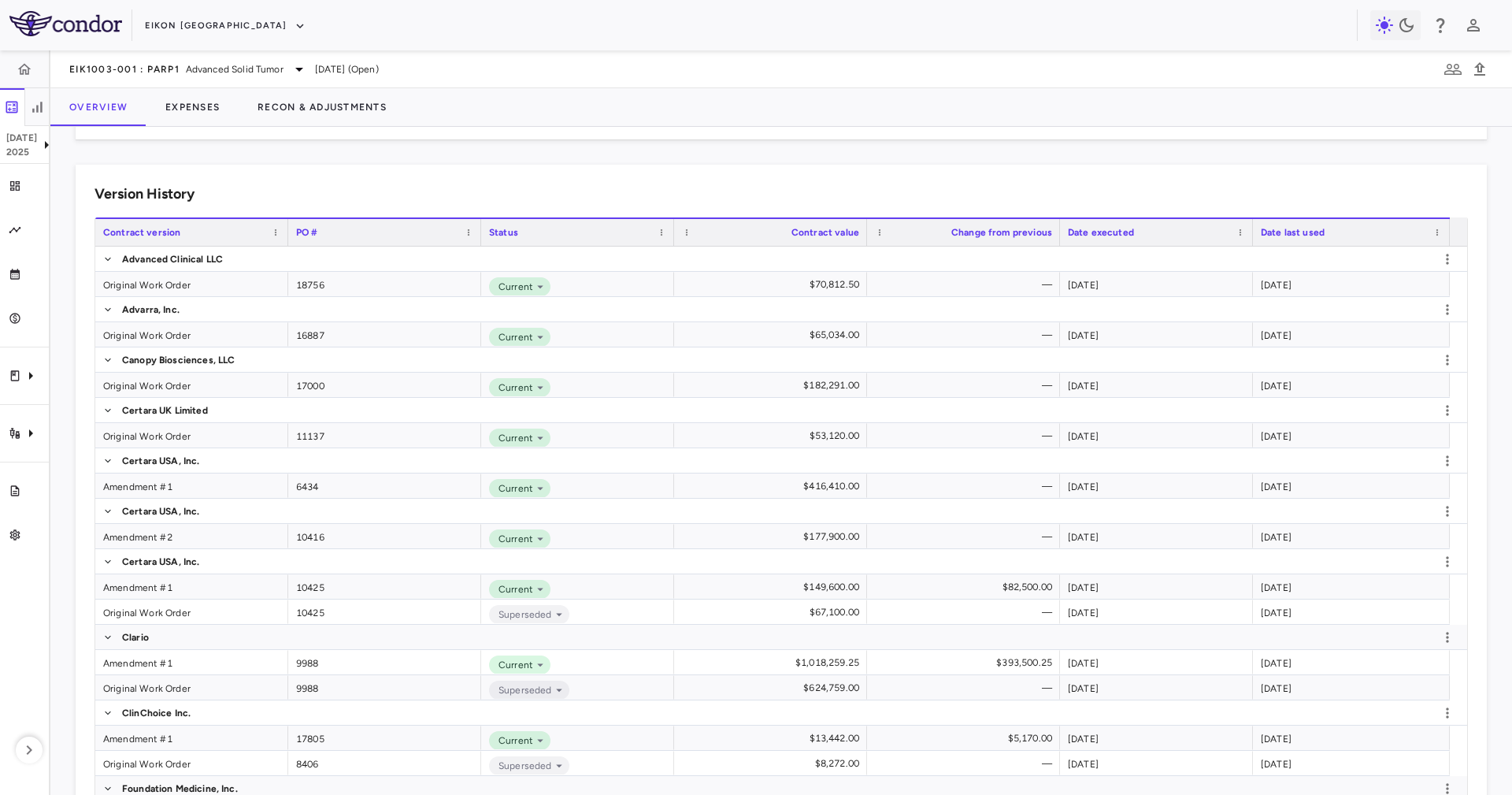
click at [357, 188] on div "Version History" at bounding box center [781, 194] width 1374 height 21
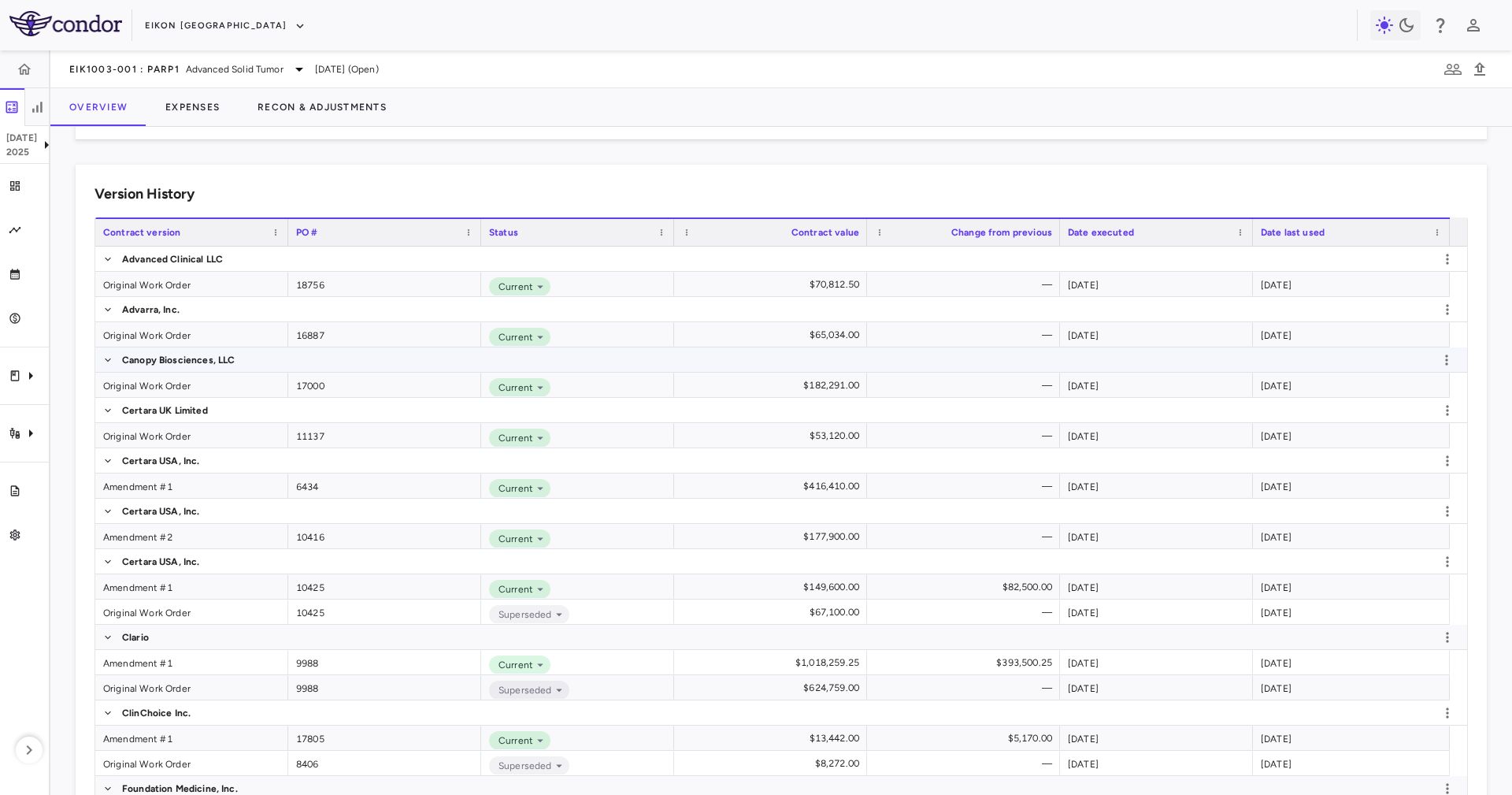
scroll to position [0, 0]
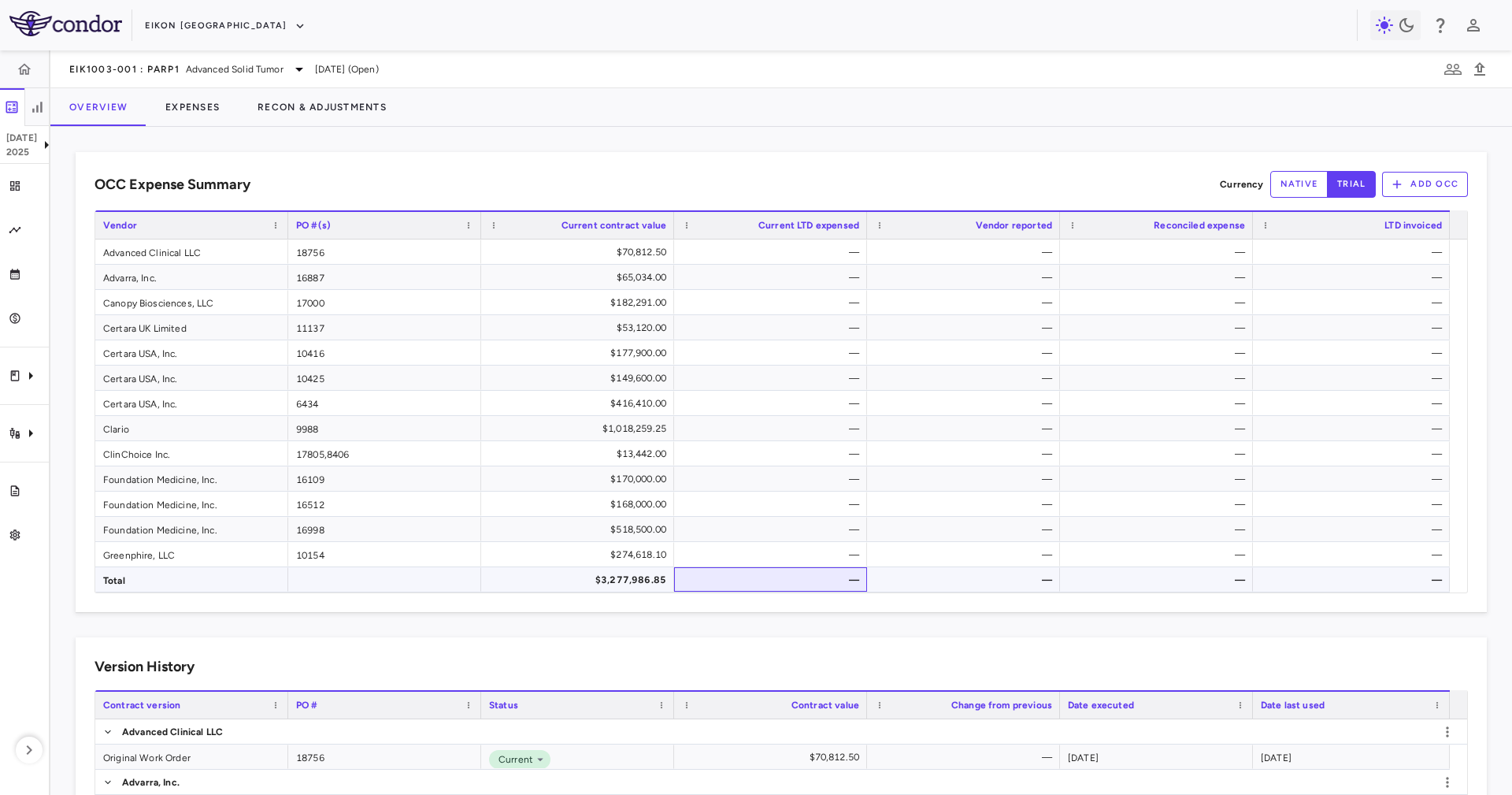
click at [789, 590] on div "—" at bounding box center [774, 580] width 171 height 25
drag, startPoint x: 650, startPoint y: 581, endPoint x: 658, endPoint y: 575, distance: 10.0
click at [650, 579] on div "$3,277,986.85" at bounding box center [580, 580] width 171 height 25
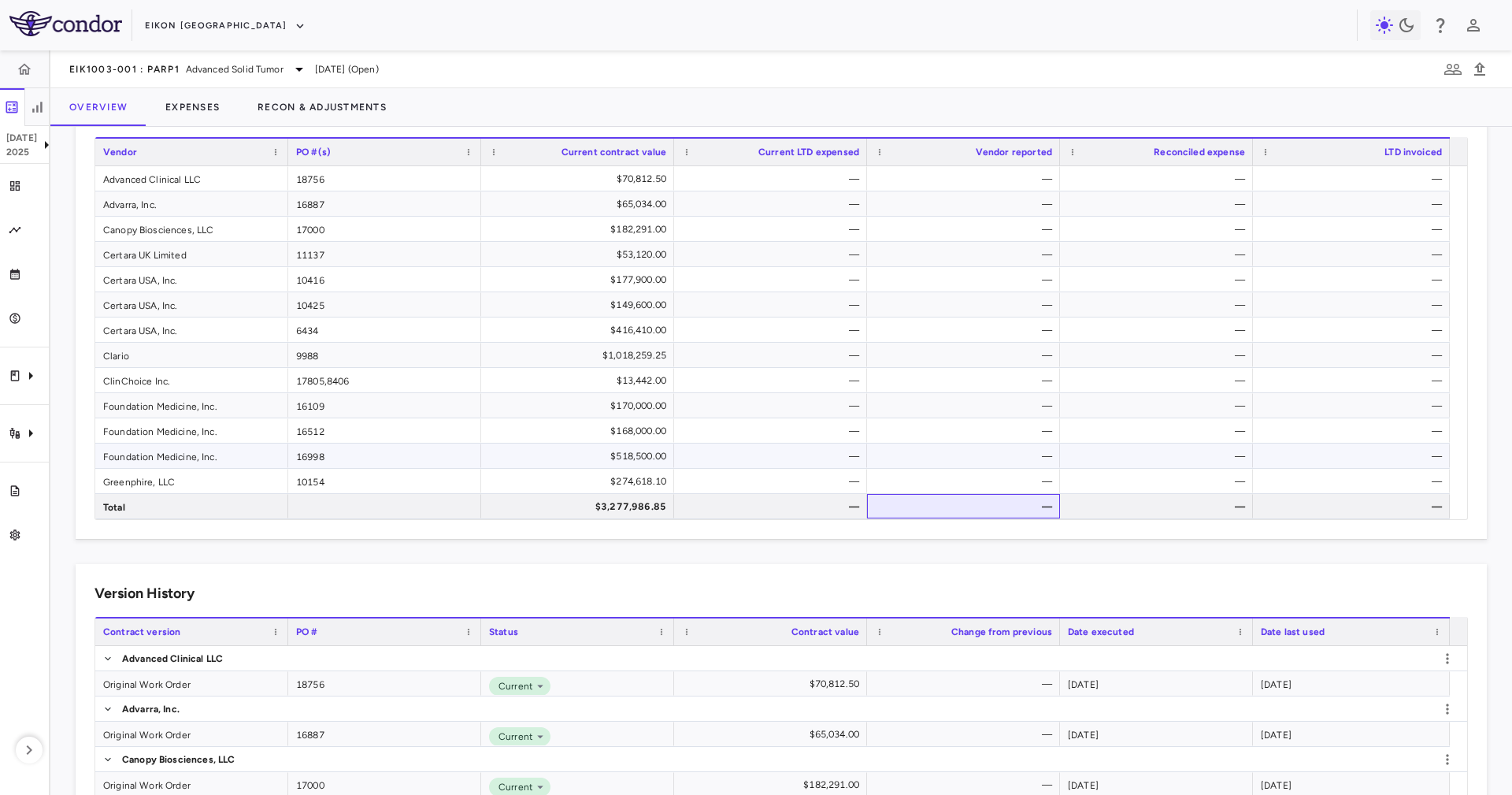
scroll to position [237, 0]
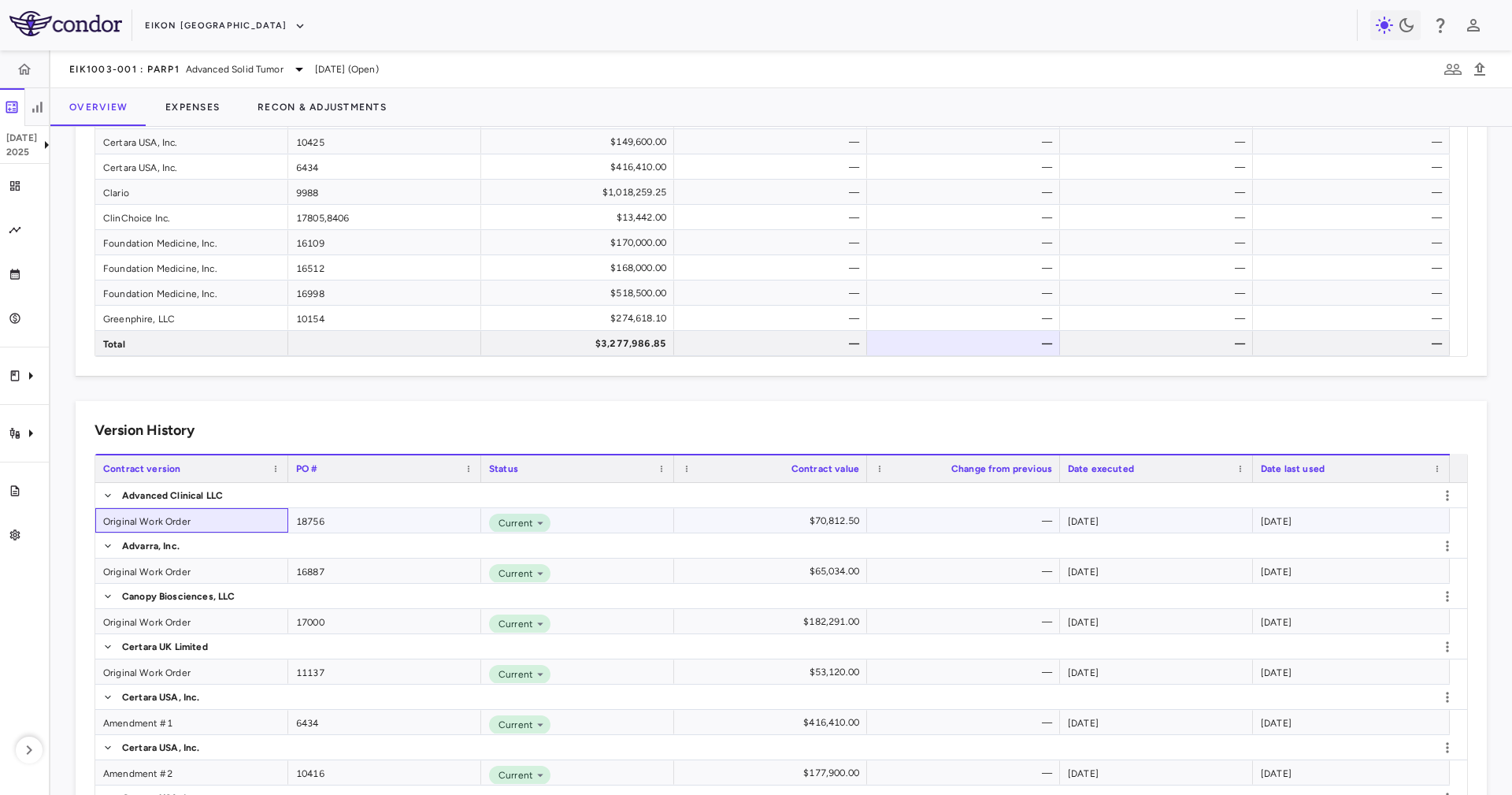
click at [231, 518] on div "Original Work Order" at bounding box center [191, 520] width 193 height 24
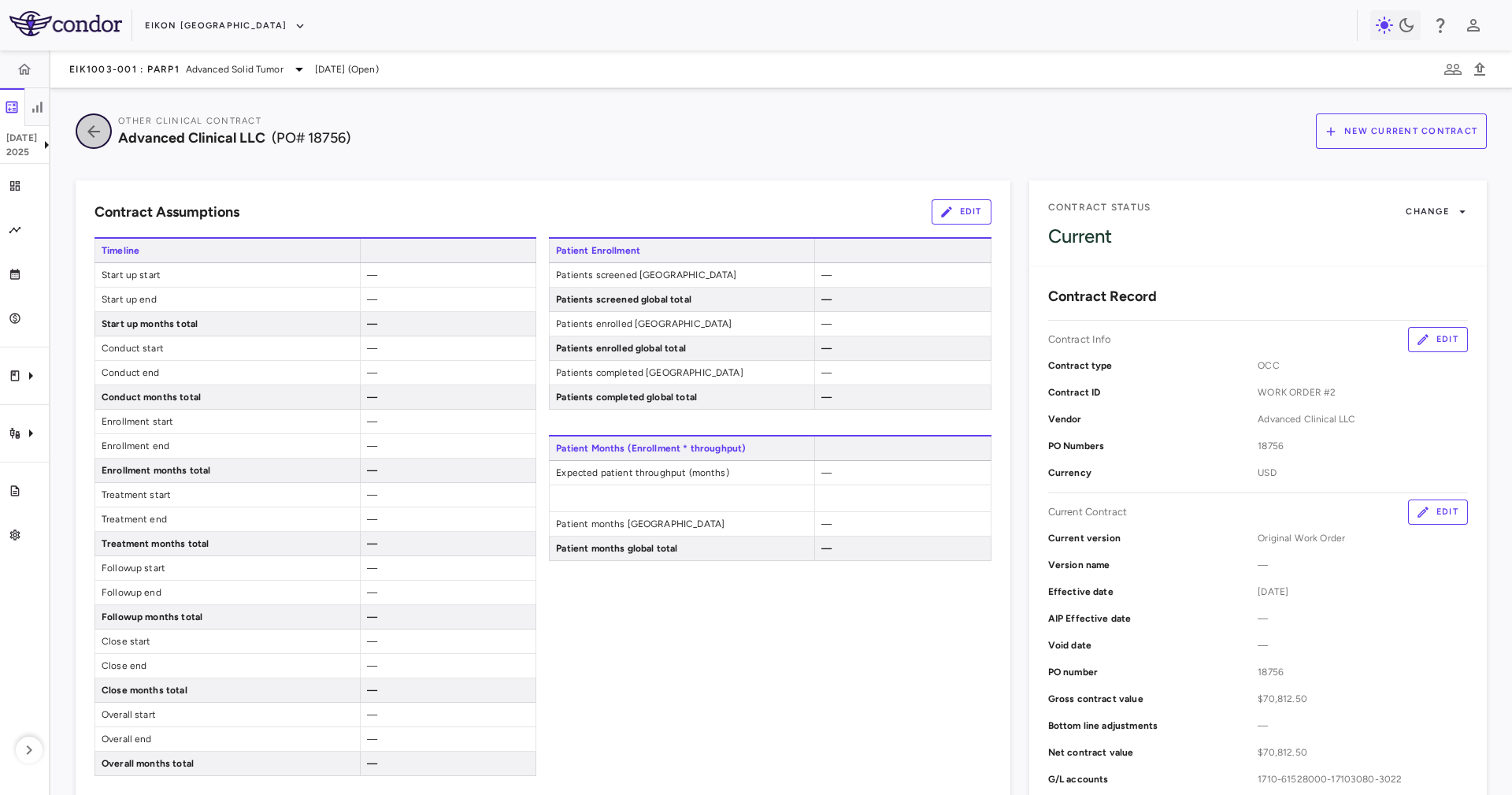
click at [98, 128] on icon "button" at bounding box center [93, 131] width 28 height 19
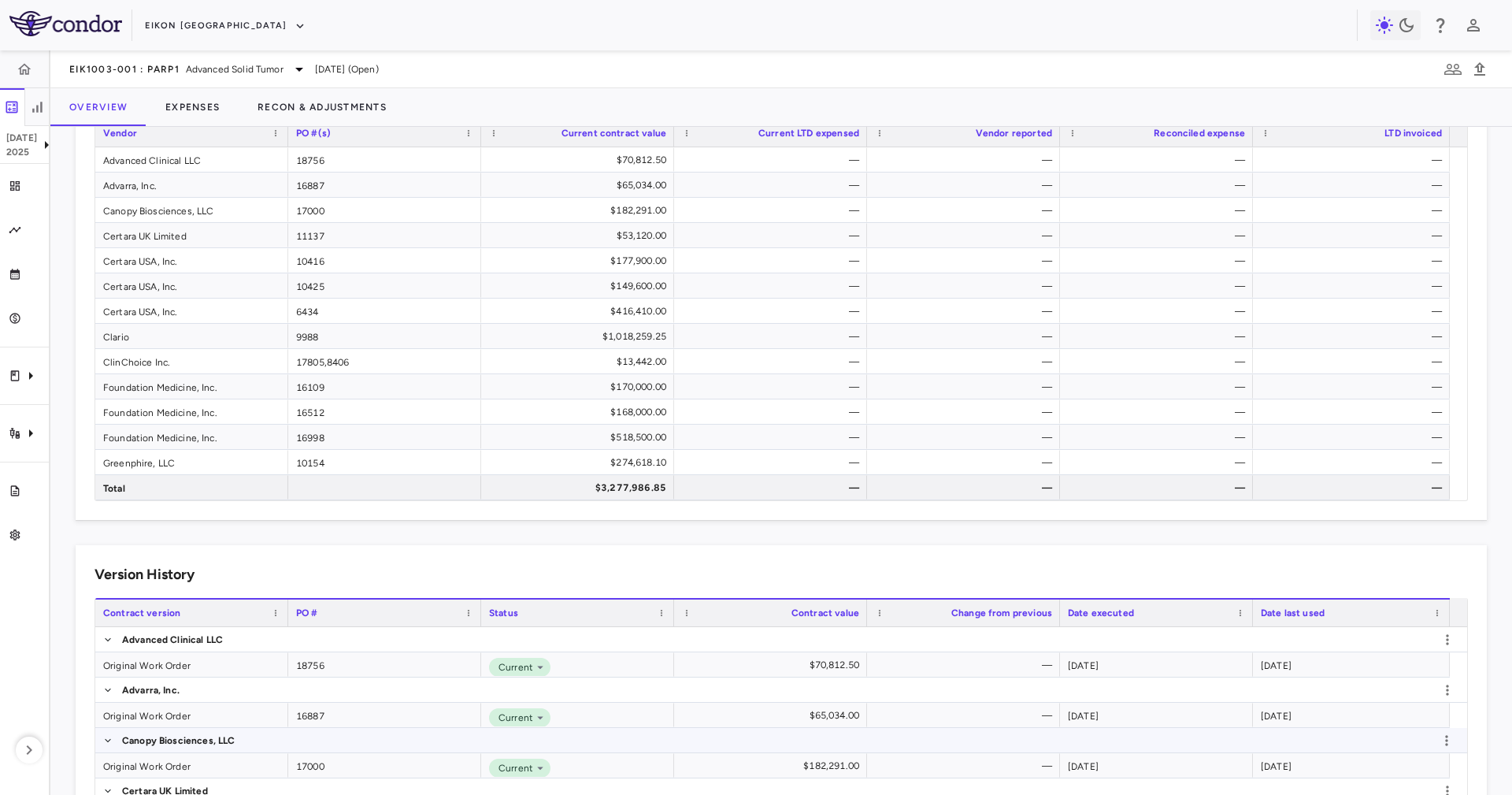
scroll to position [118, 0]
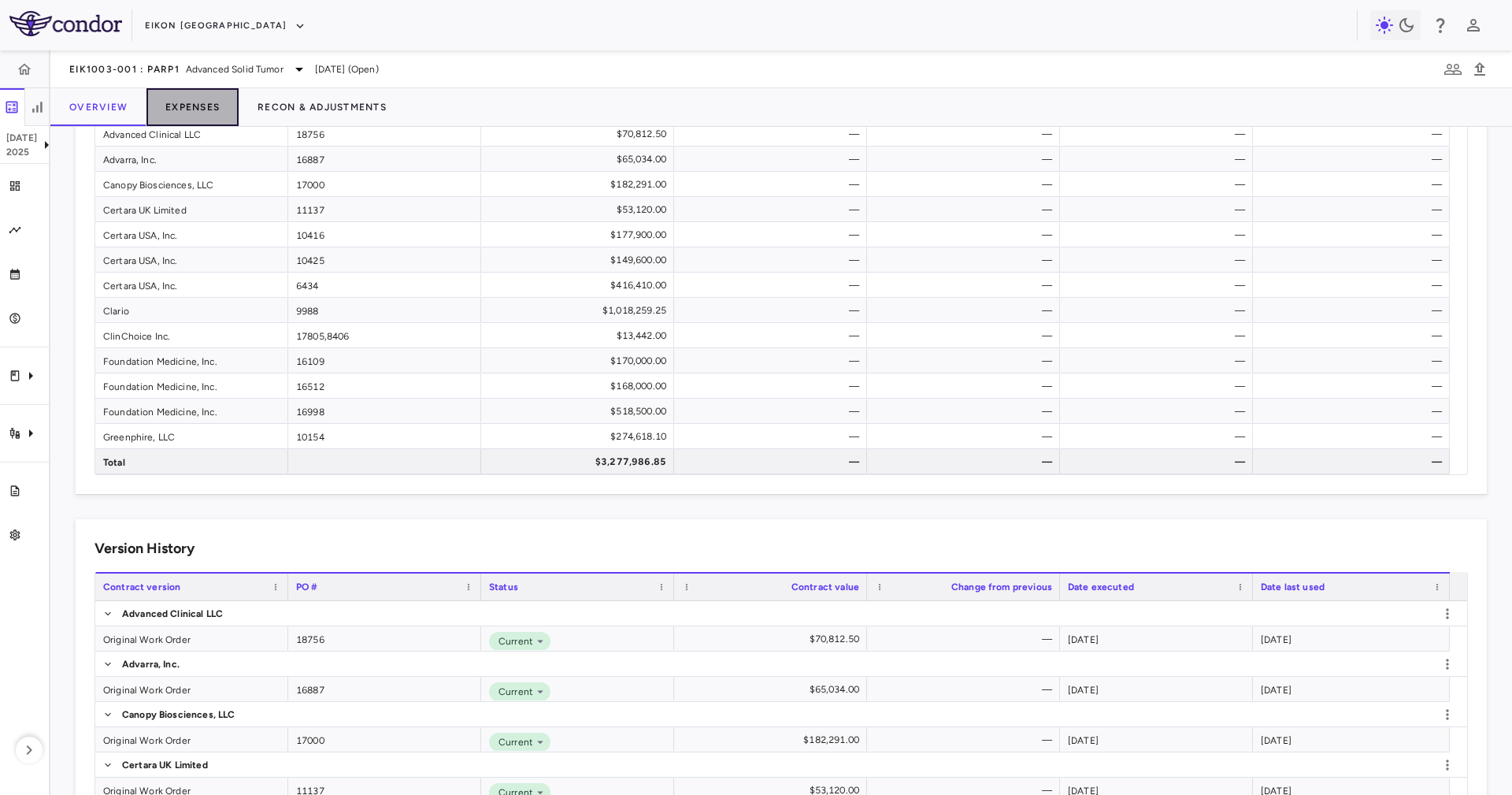
click at [206, 94] on button "Expenses" at bounding box center [192, 107] width 92 height 38
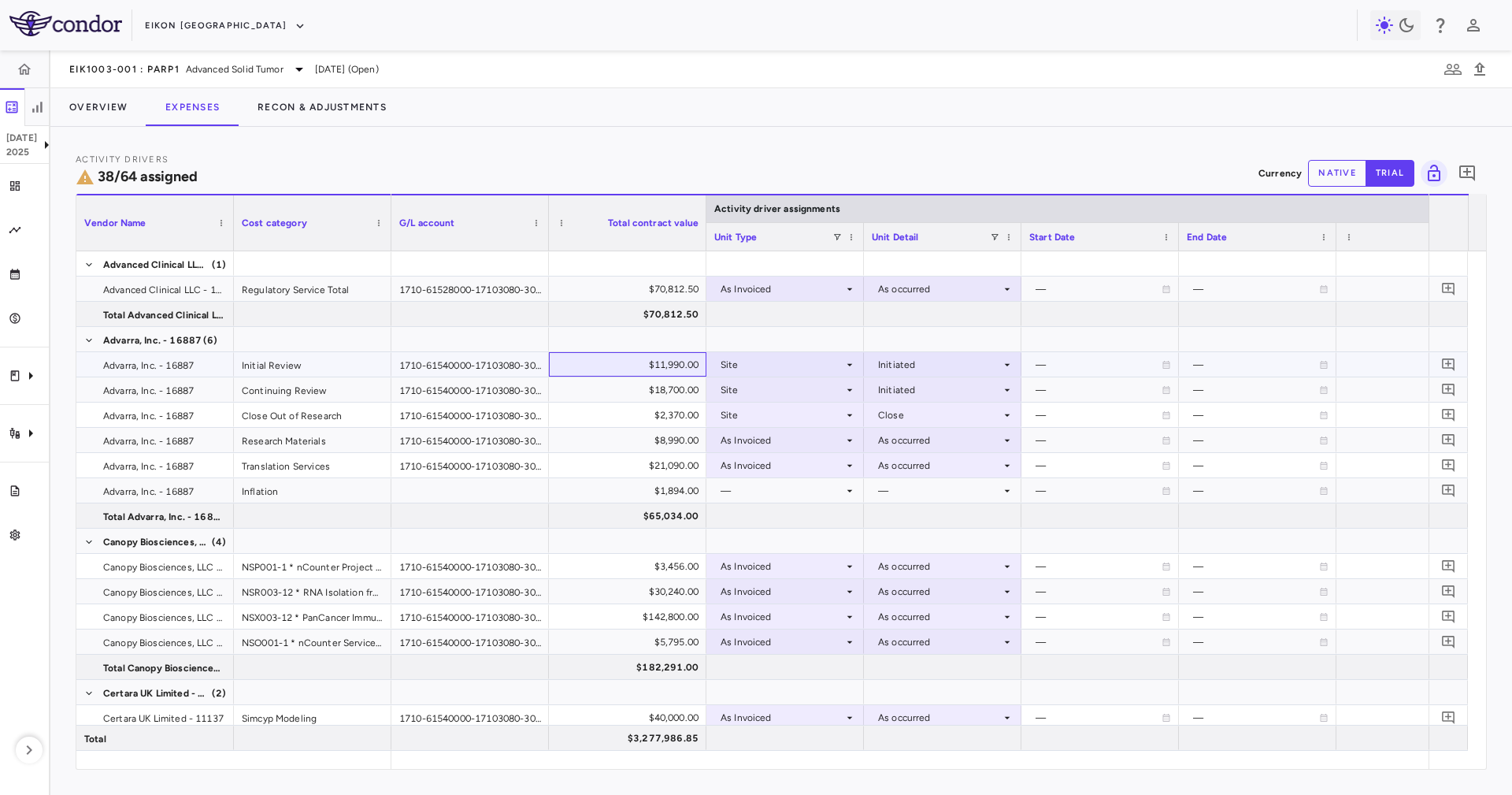
click at [662, 358] on div "$11,990.00" at bounding box center [631, 364] width 136 height 25
click at [664, 388] on div "$18,700.00" at bounding box center [631, 389] width 136 height 25
click at [653, 430] on div "$8,990.00" at bounding box center [631, 440] width 136 height 25
click at [643, 419] on div "$2,370.00" at bounding box center [631, 415] width 136 height 25
click at [279, 411] on div "Close Out of Research" at bounding box center [313, 415] width 158 height 24
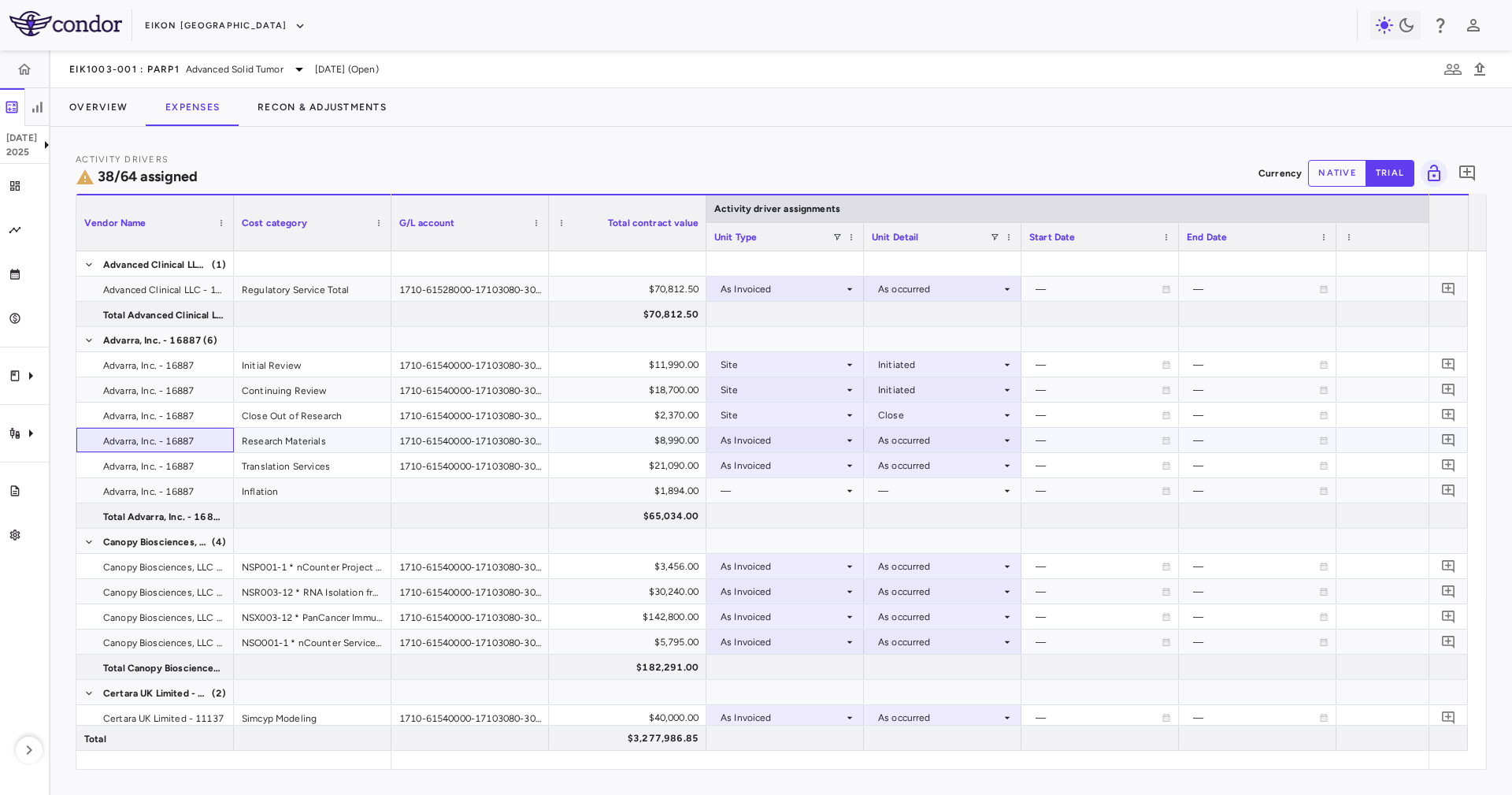
click at [154, 428] on div "Advarra, Inc. - 16887" at bounding box center [155, 440] width 158 height 24
click at [153, 419] on span "Advarra, Inc. - 16887" at bounding box center [148, 415] width 90 height 25
click at [122, 114] on button "Overview" at bounding box center [98, 107] width 96 height 38
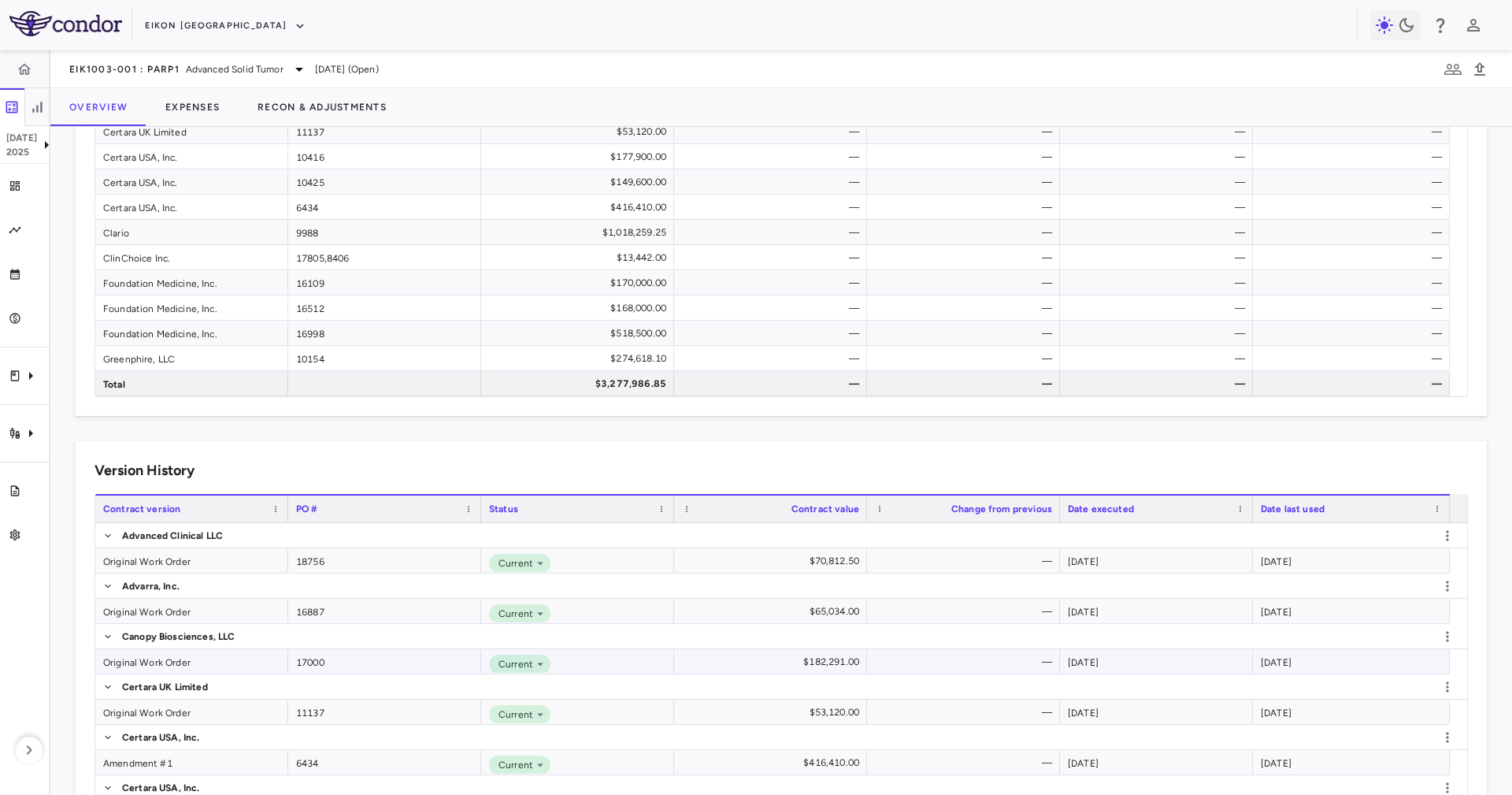
scroll to position [237, 0]
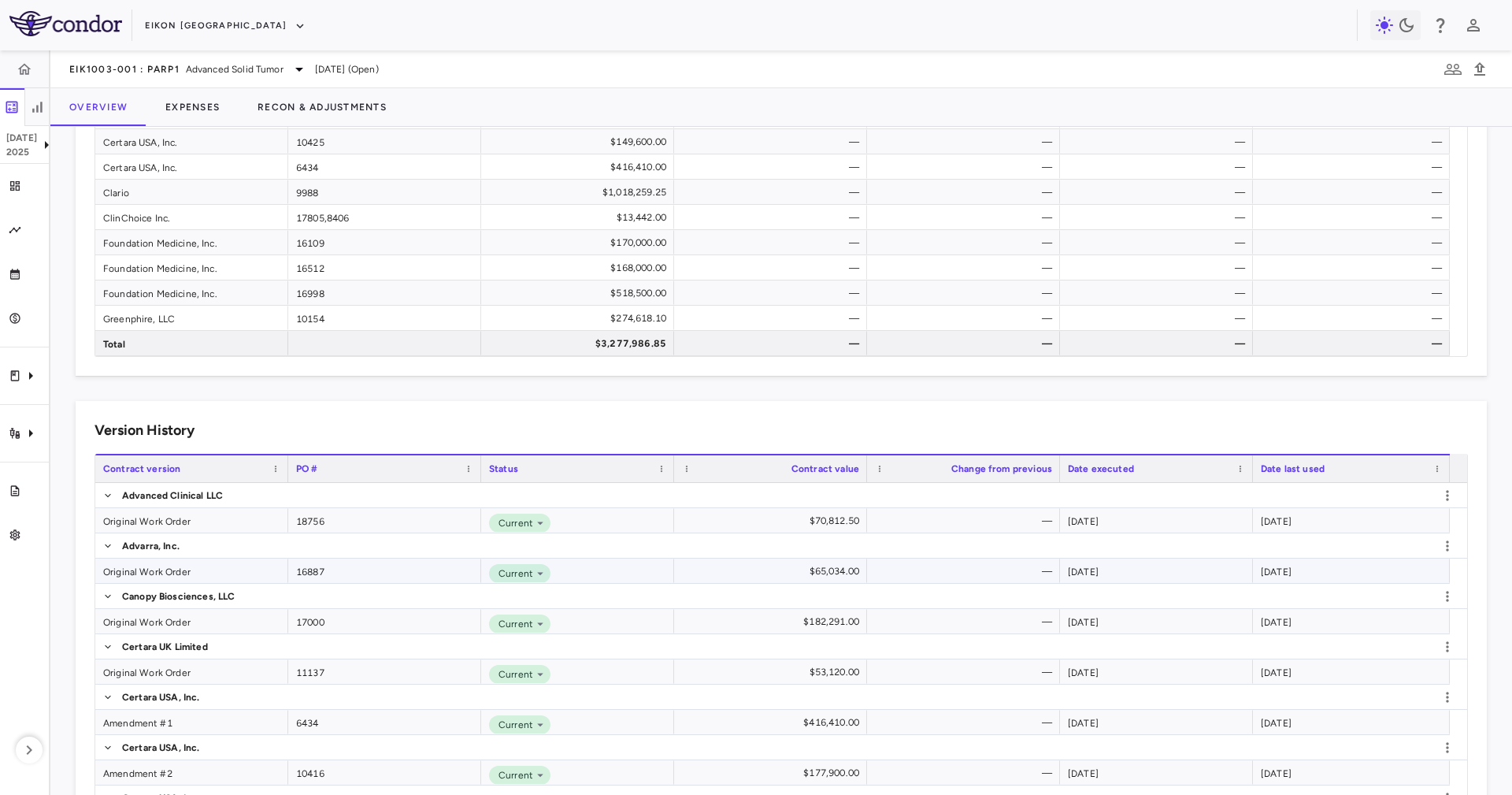
click at [177, 571] on div "Original Work Order" at bounding box center [191, 571] width 193 height 24
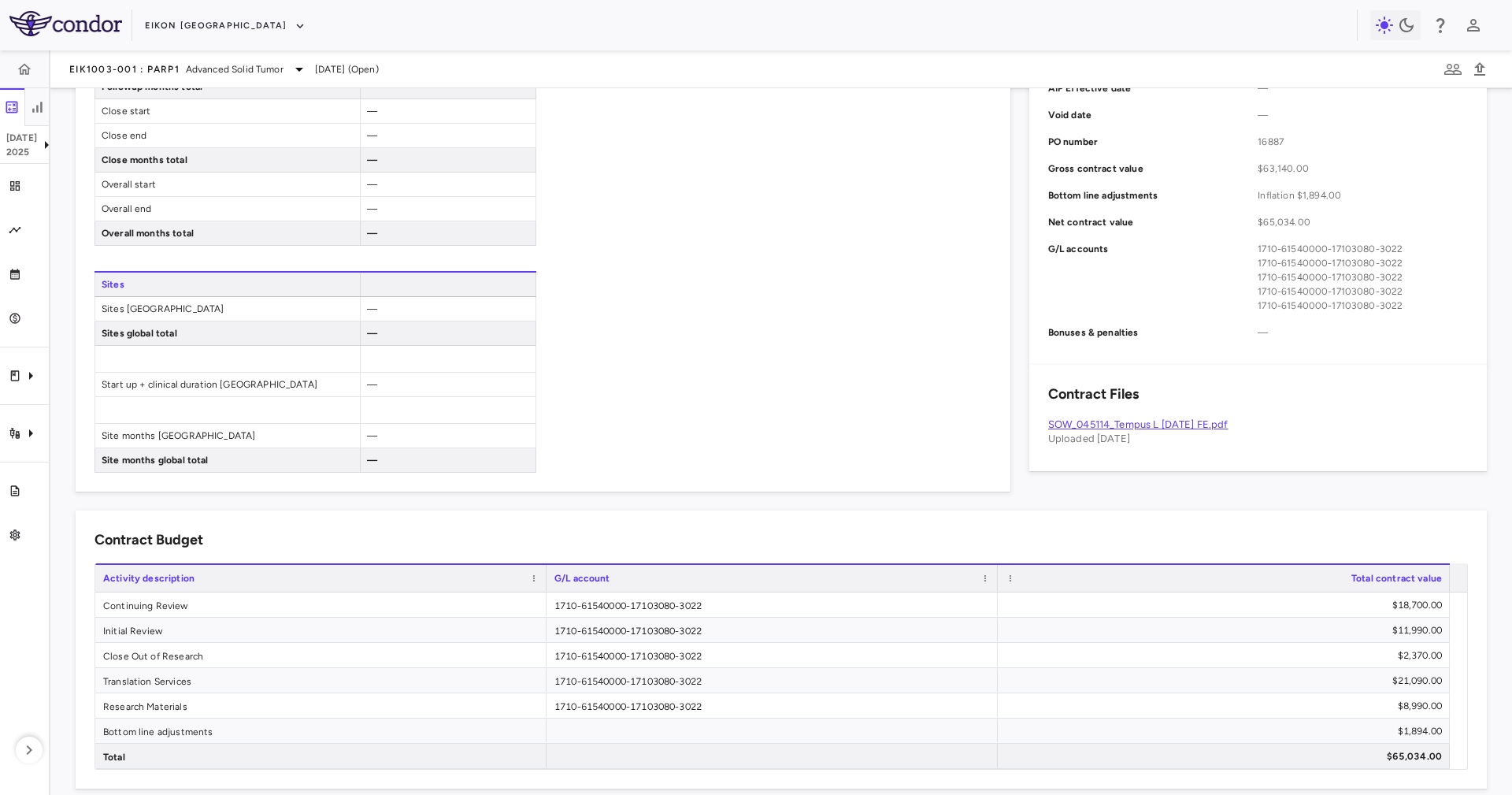
scroll to position [558, 0]
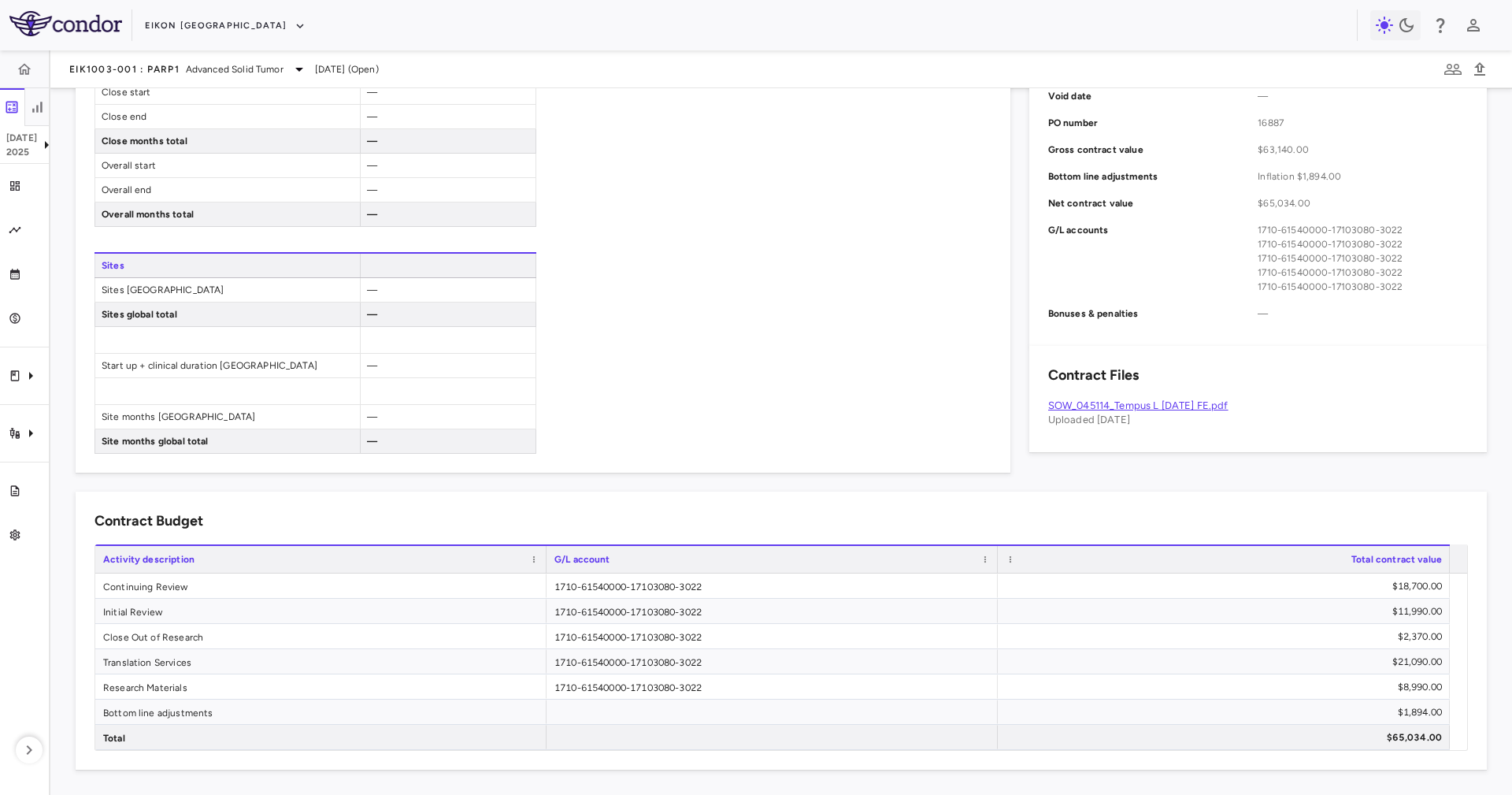
click at [1156, 399] on link "SOW_045114_Tempus L 13June2024 FE.pdf" at bounding box center [1139, 405] width 180 height 12
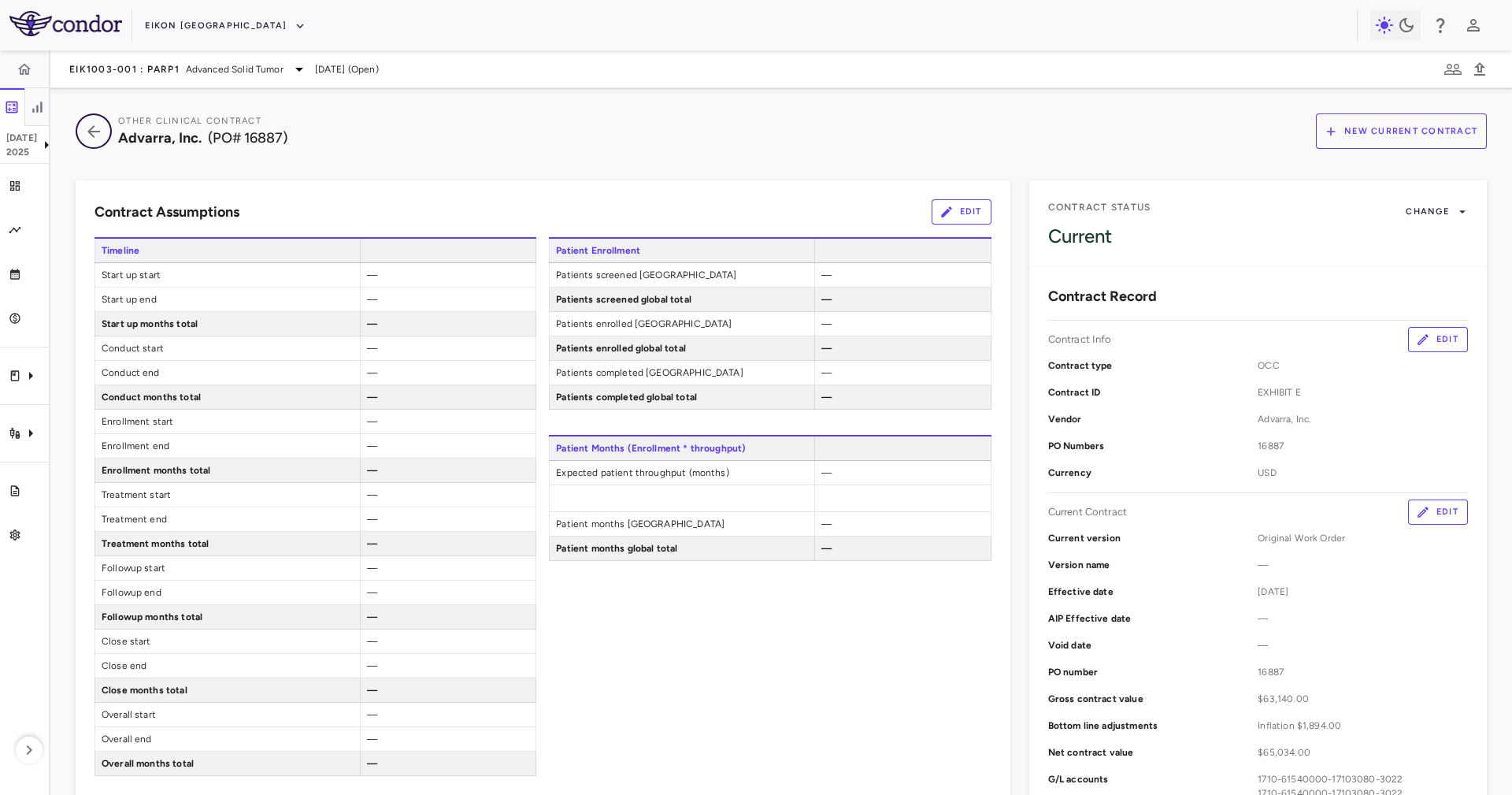
click at [93, 146] on button "button" at bounding box center [93, 132] width 37 height 36
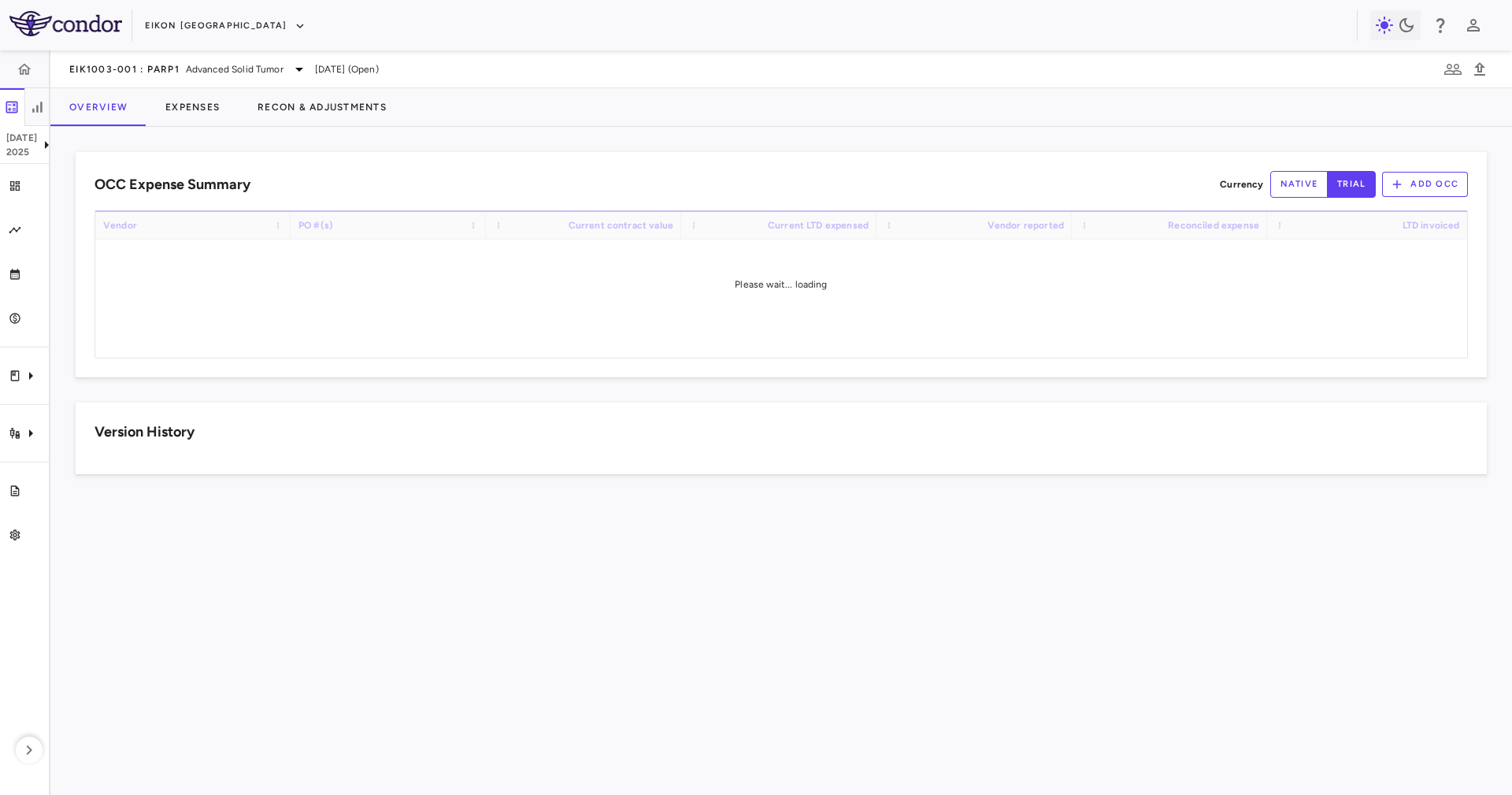
click at [645, 145] on div "OCC Expense Summary Currency native trial Add OCC Drag here to set row groups D…" at bounding box center [781, 461] width 1462 height 668
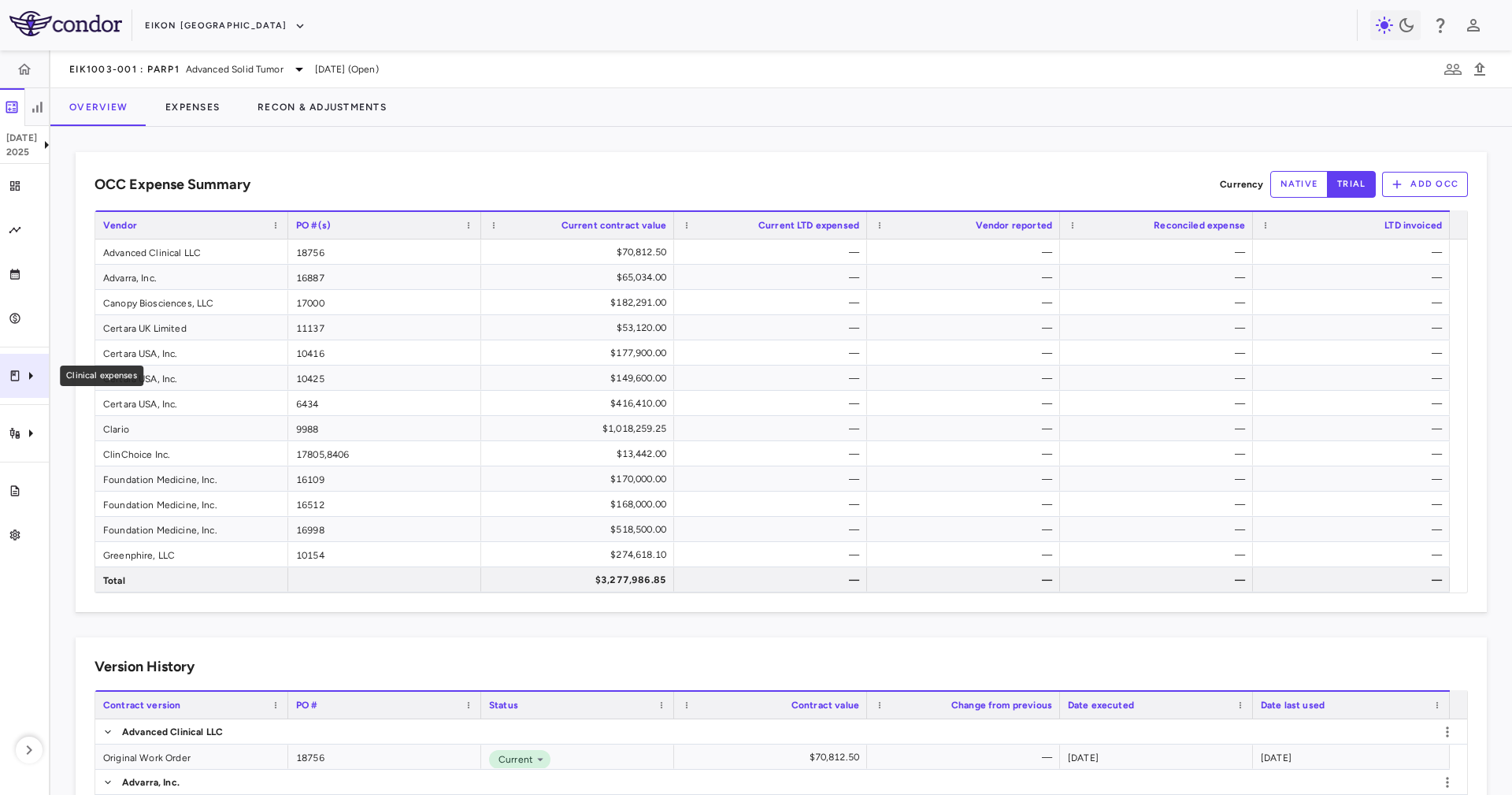
click at [3, 374] on div "Clinical expenses" at bounding box center [24, 376] width 49 height 44
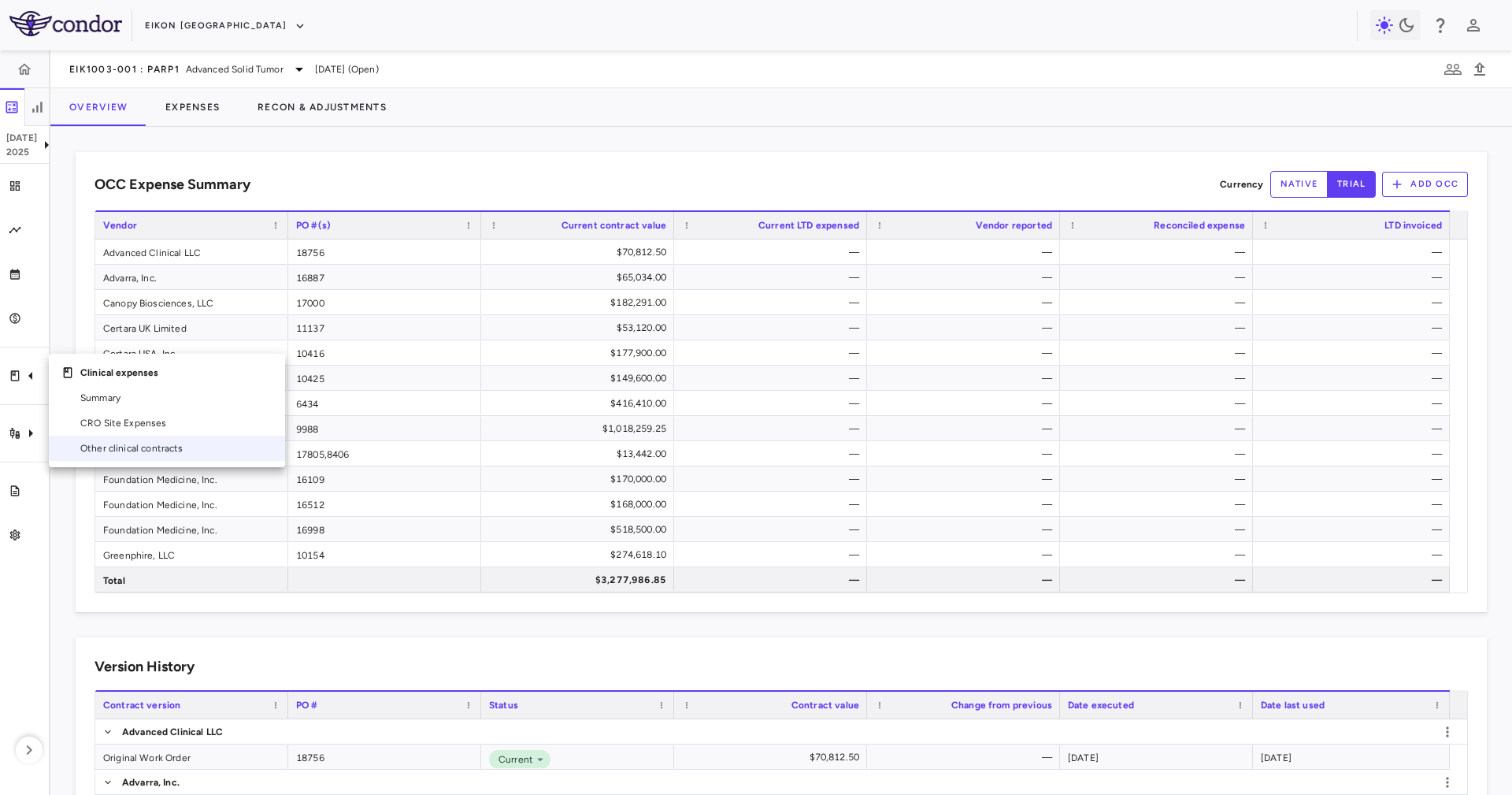
click at [312, 622] on div at bounding box center [756, 398] width 1512 height 795
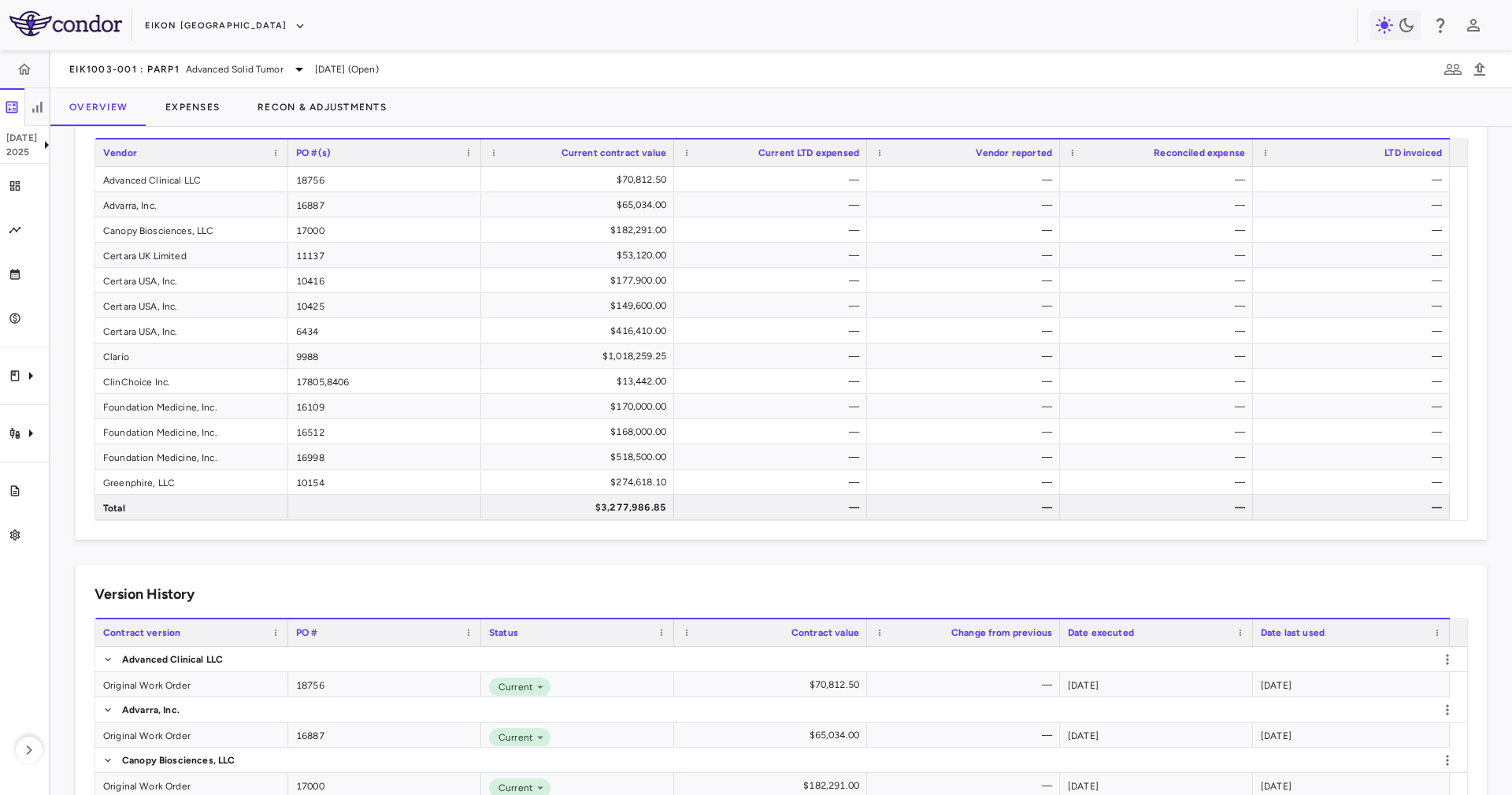
scroll to position [118, 0]
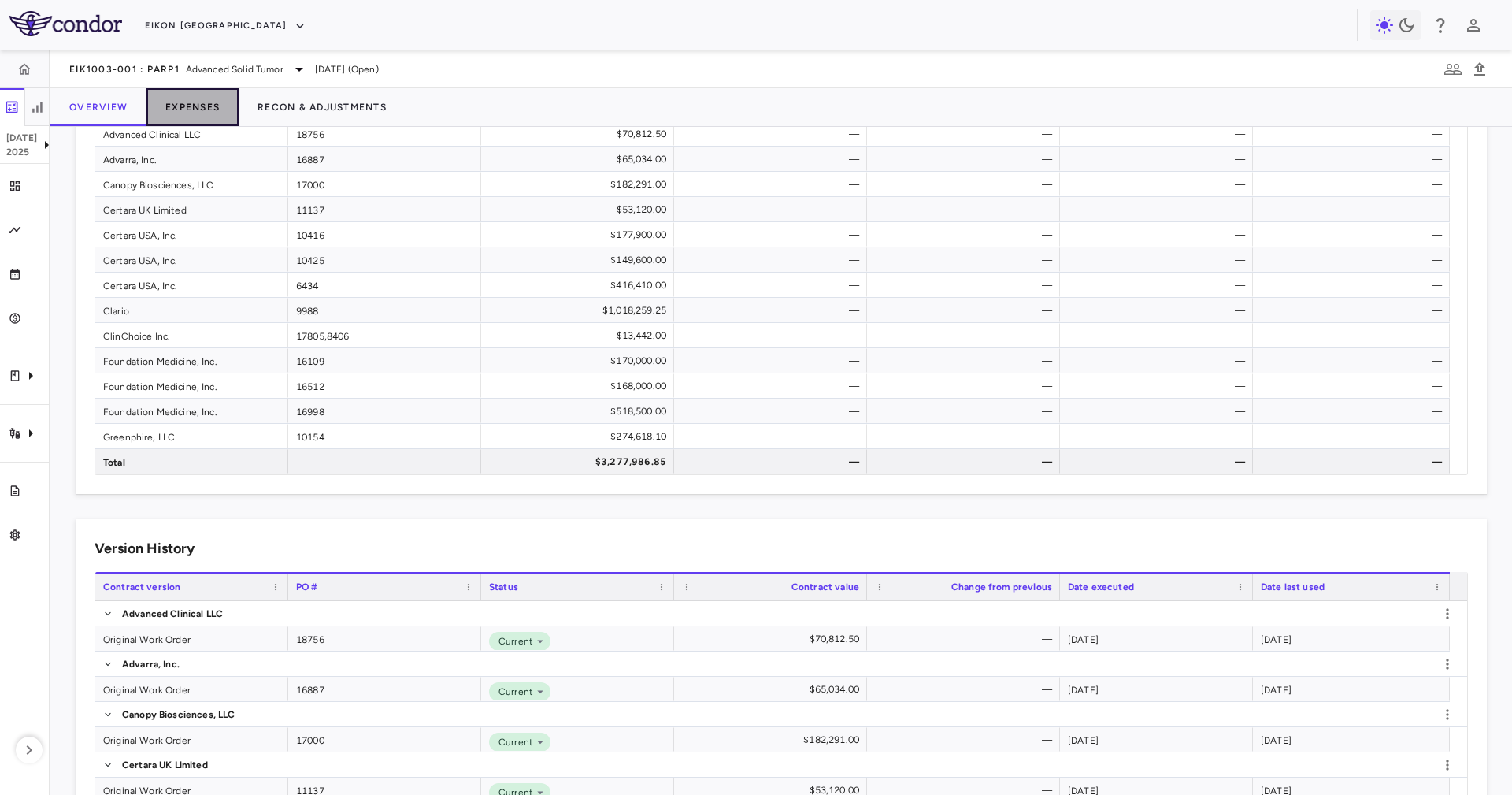
click at [206, 101] on button "Expenses" at bounding box center [192, 107] width 92 height 38
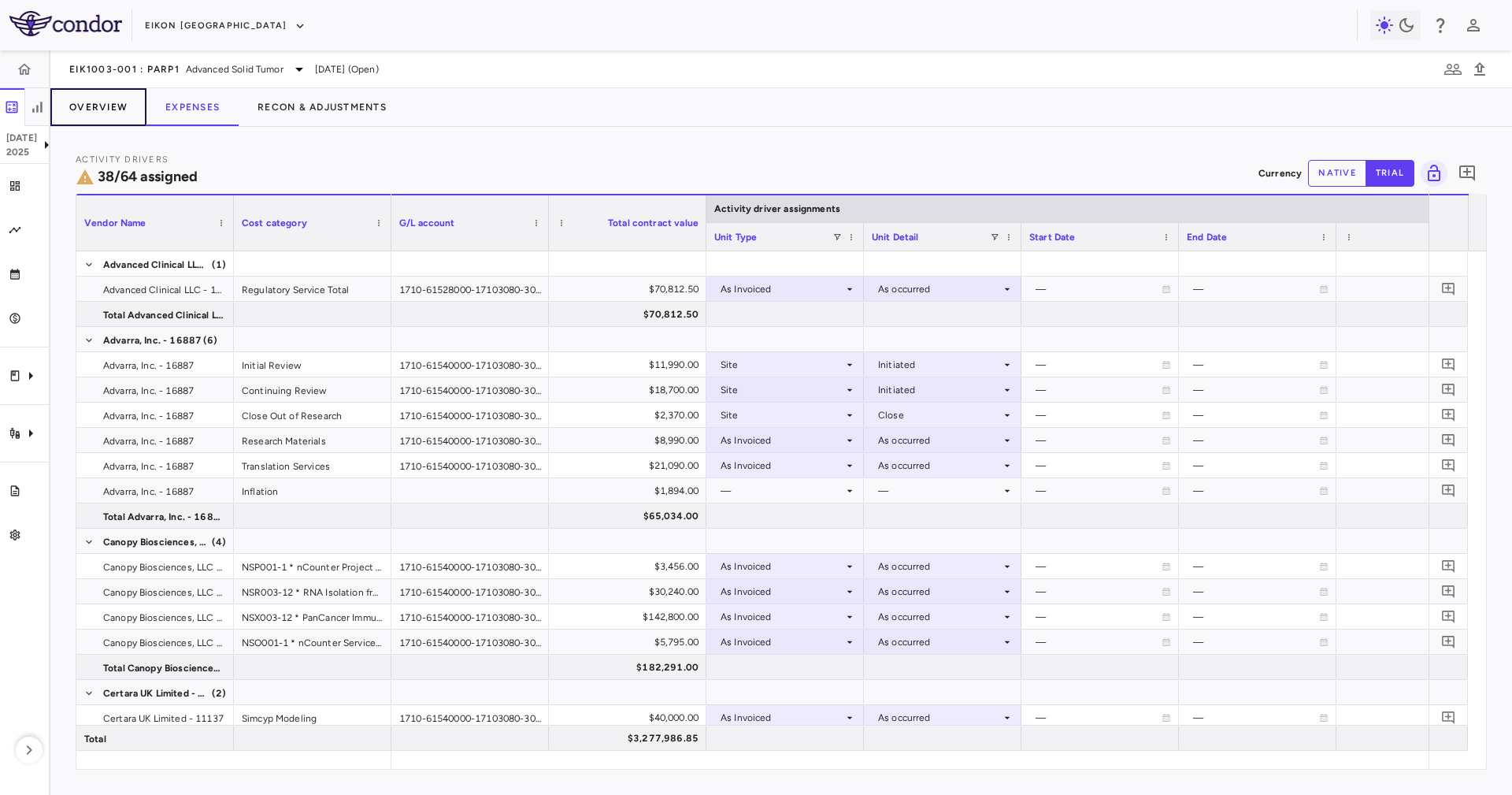
click at [119, 118] on button "Overview" at bounding box center [98, 107] width 96 height 38
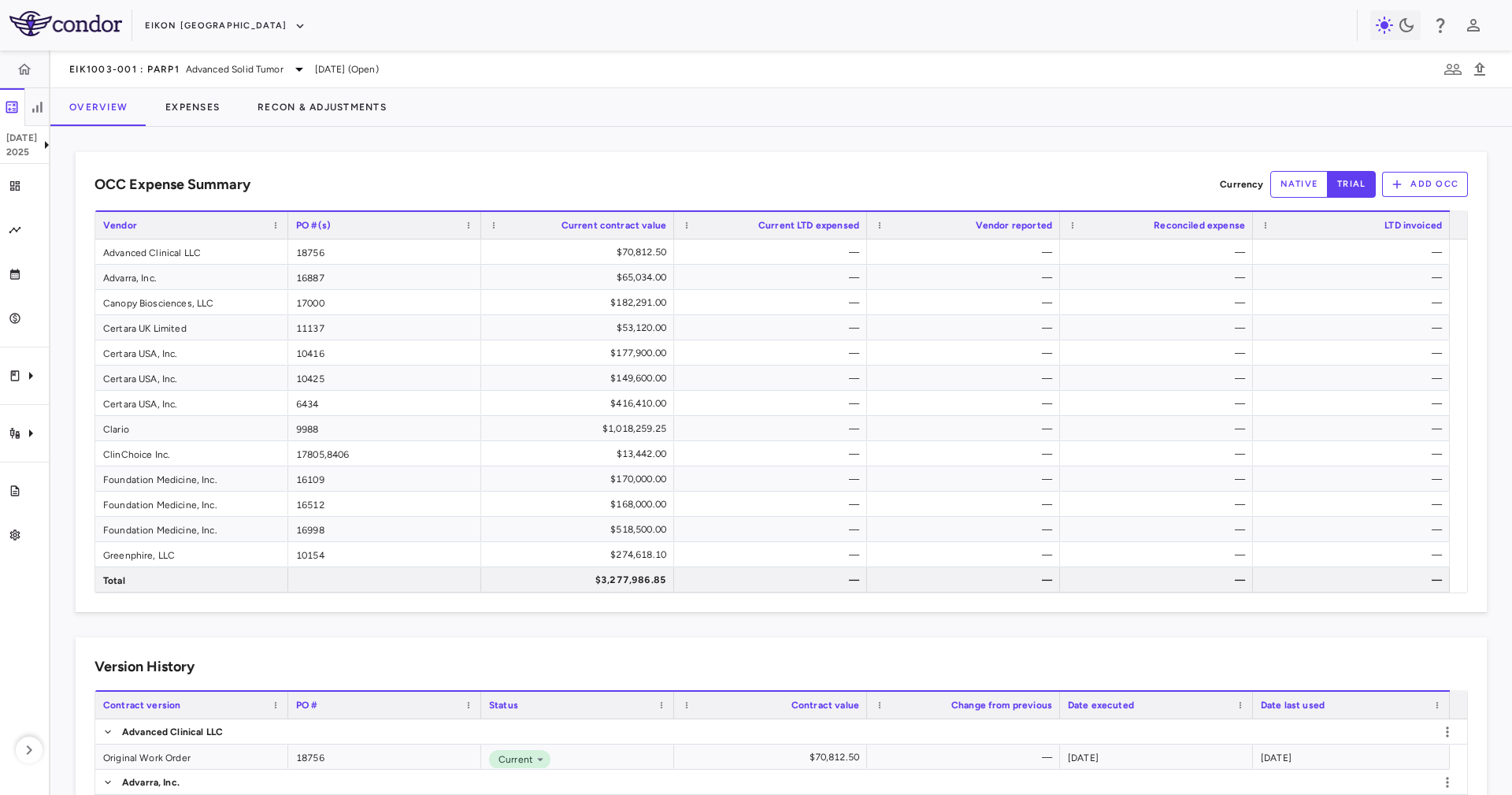
click at [367, 133] on div "OCC Expense Summary Currency native trial Add OCC Drag here to set row groups D…" at bounding box center [781, 461] width 1462 height 668
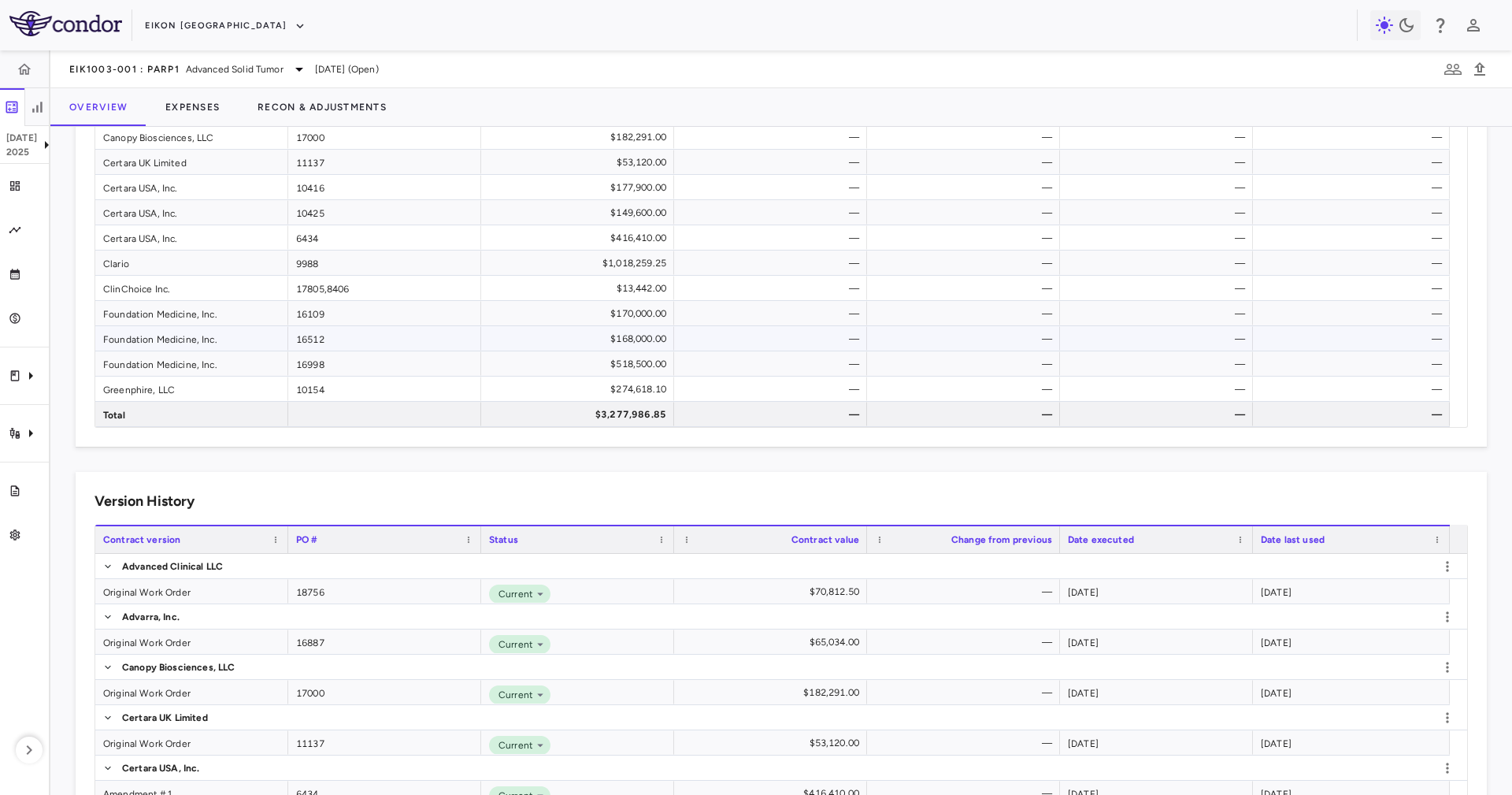
scroll to position [237, 0]
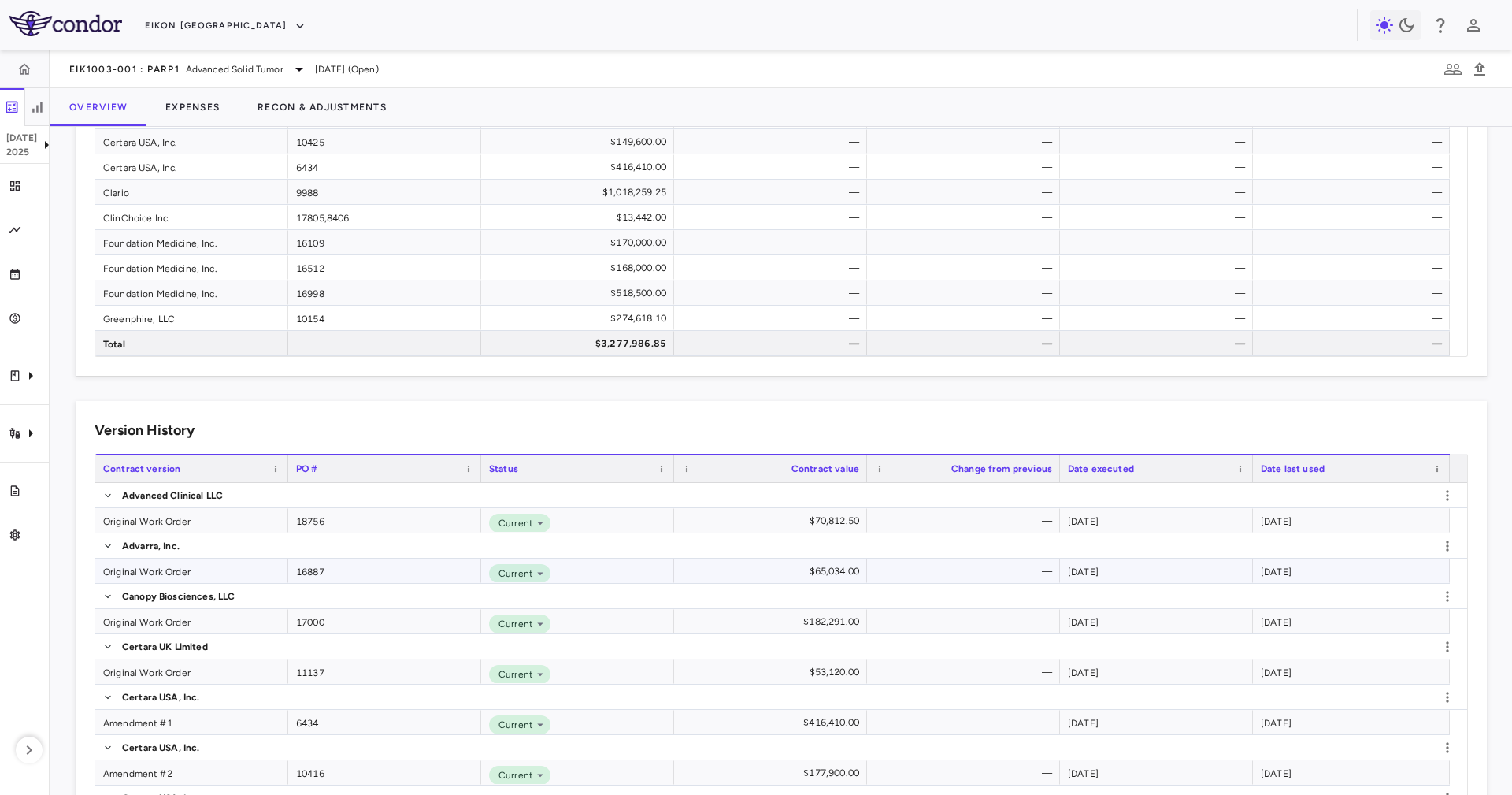
click at [203, 570] on div "Original Work Order" at bounding box center [191, 571] width 193 height 24
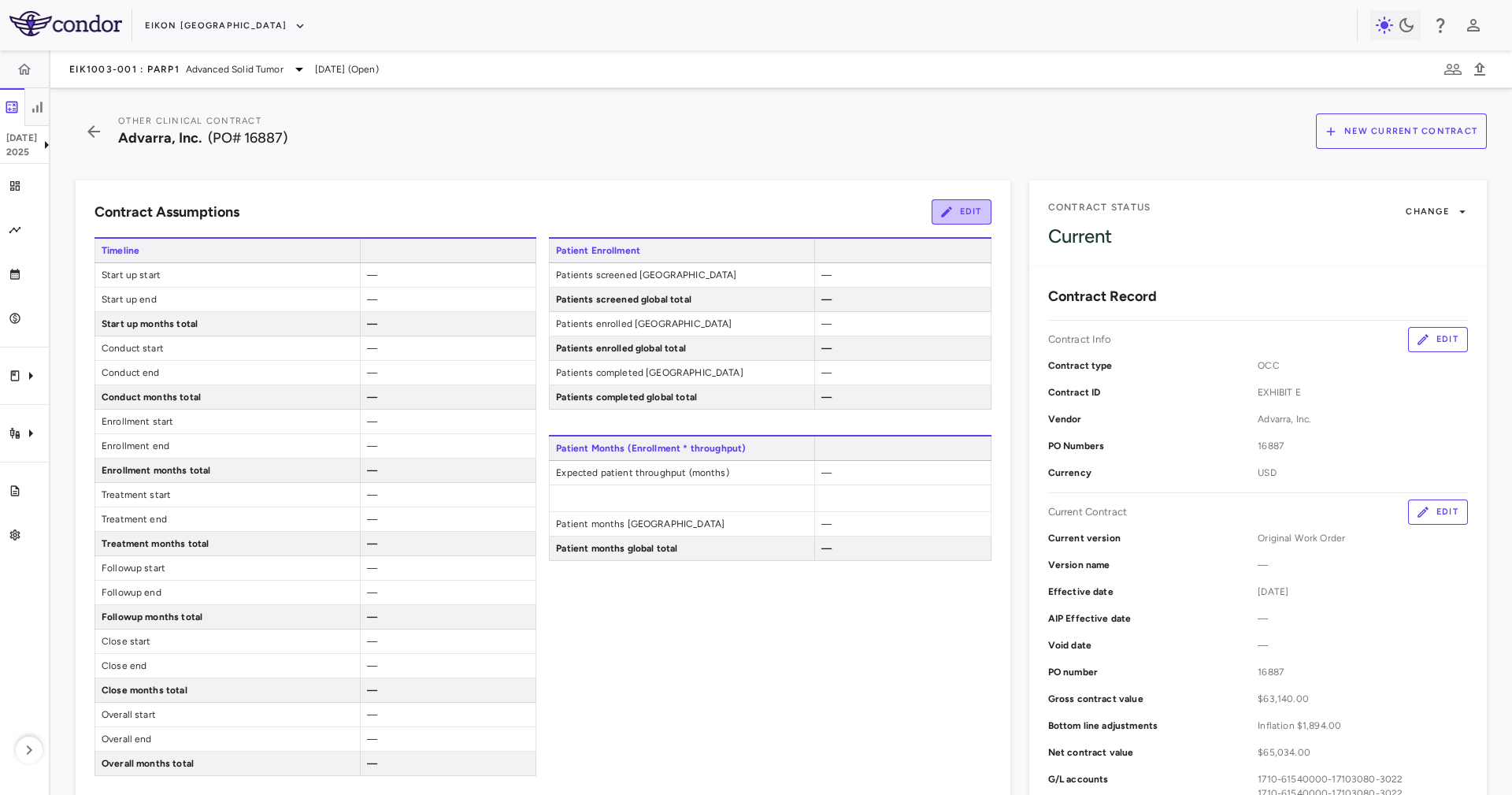
click at [960, 211] on button "Edit" at bounding box center [962, 211] width 60 height 25
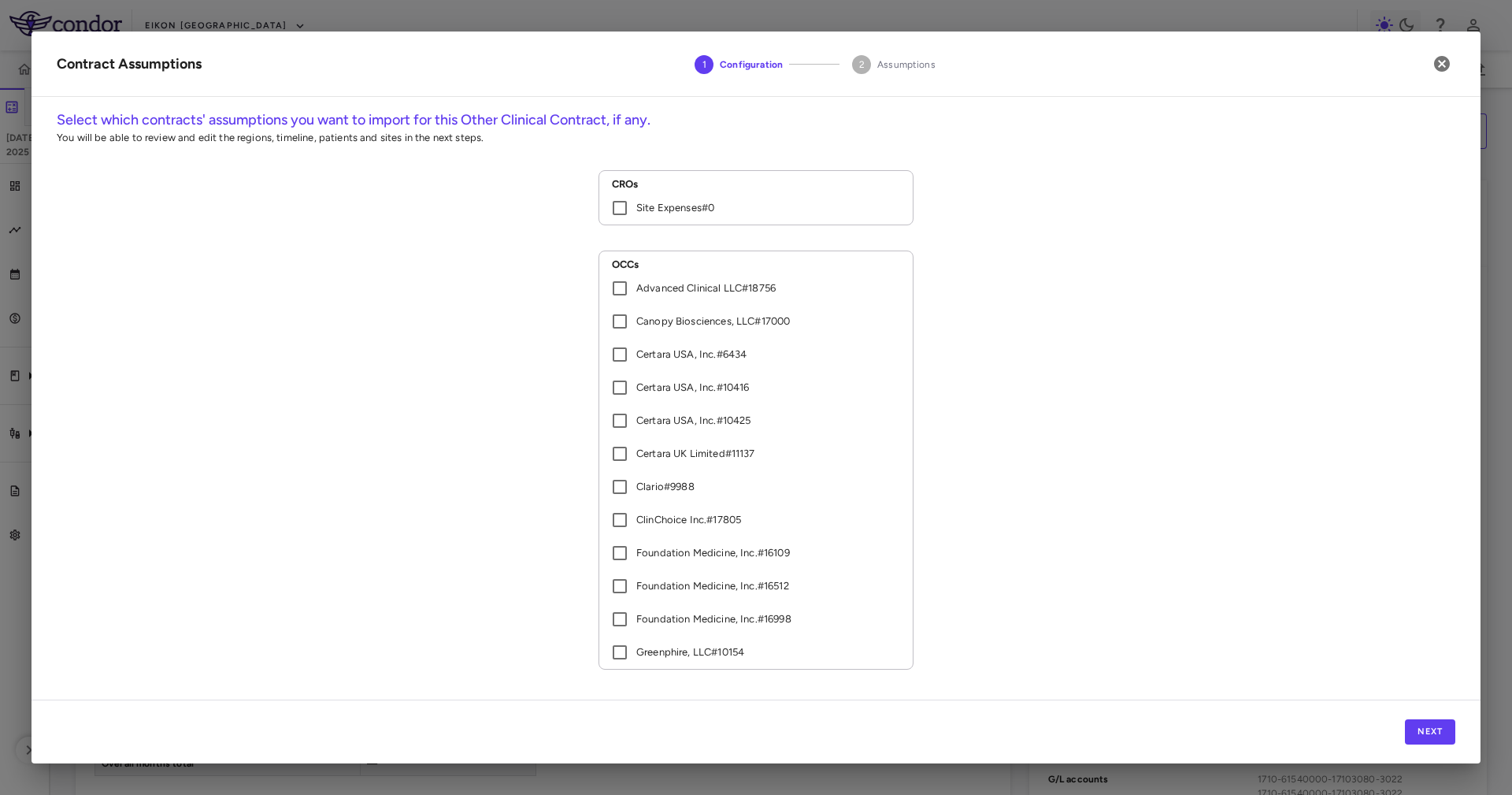
click at [637, 207] on p "Site Expenses # 0" at bounding box center [676, 207] width 78 height 14
click at [1446, 735] on button "Next" at bounding box center [1431, 732] width 50 height 25
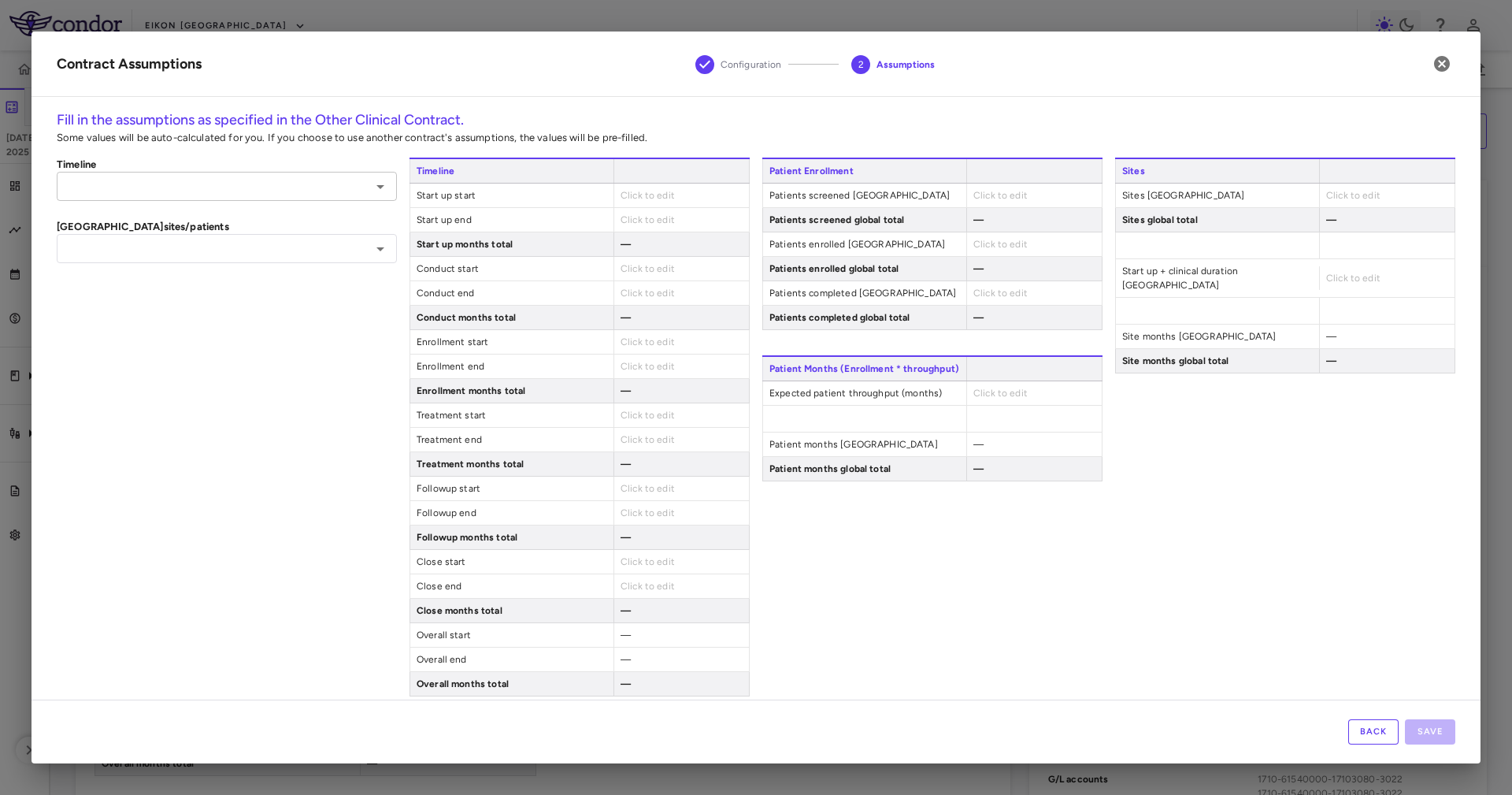
click at [276, 176] on input "text" at bounding box center [214, 186] width 305 height 20
click at [276, 222] on li "Site Expenses #0" at bounding box center [224, 219] width 336 height 24
type input "**********"
click at [276, 223] on h6 "Canada sites/patients" at bounding box center [227, 226] width 341 height 14
click at [284, 241] on input "text" at bounding box center [214, 249] width 305 height 20
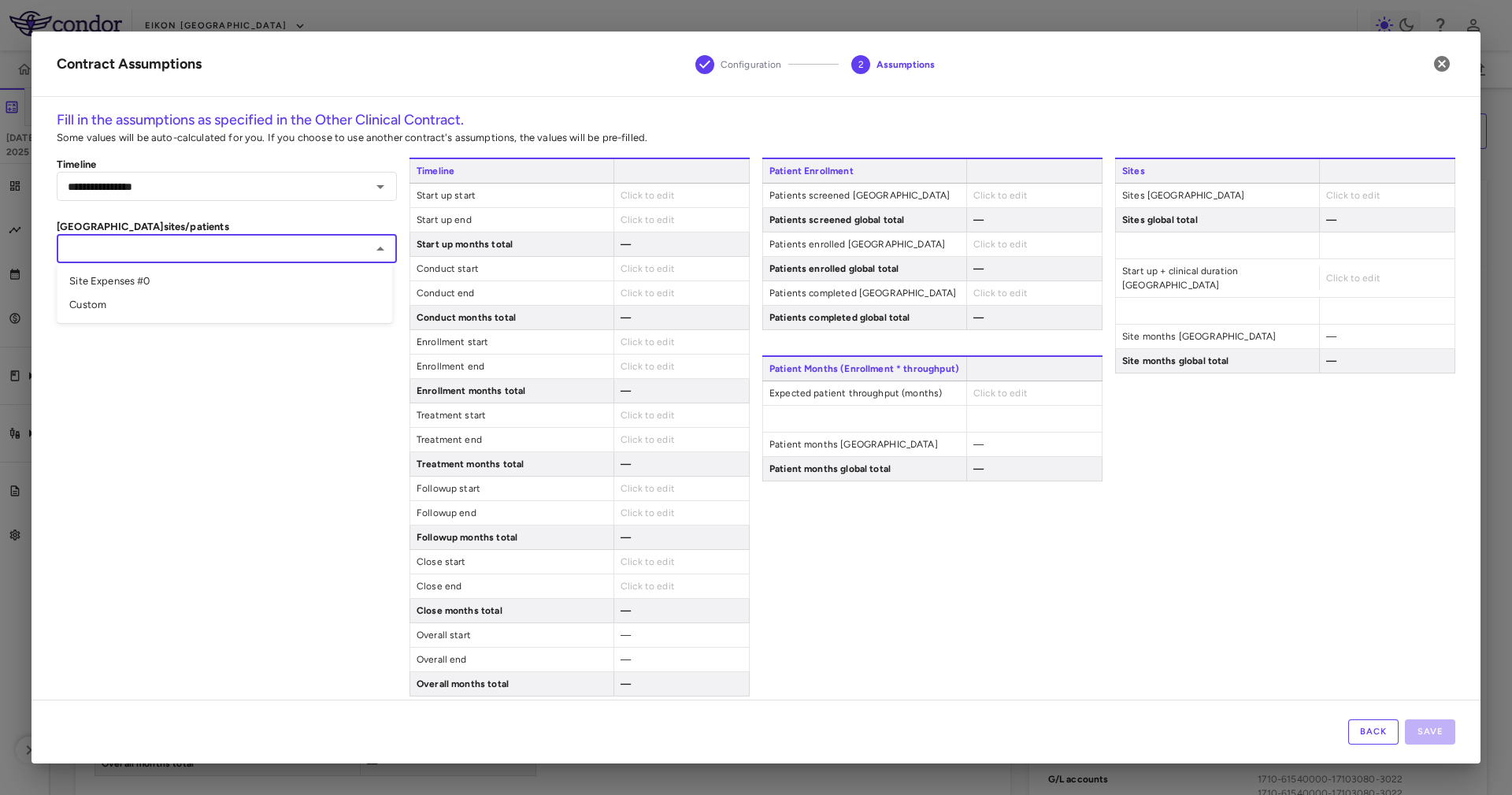
drag, startPoint x: 278, startPoint y: 287, endPoint x: 278, endPoint y: 306, distance: 19.0
click at [278, 288] on li "Site Expenses #0" at bounding box center [224, 280] width 336 height 24
type input "**********"
click at [289, 430] on div "**********" at bounding box center [227, 427] width 341 height 539
click at [1388, 715] on div "Back Save" at bounding box center [756, 731] width 1449 height 63
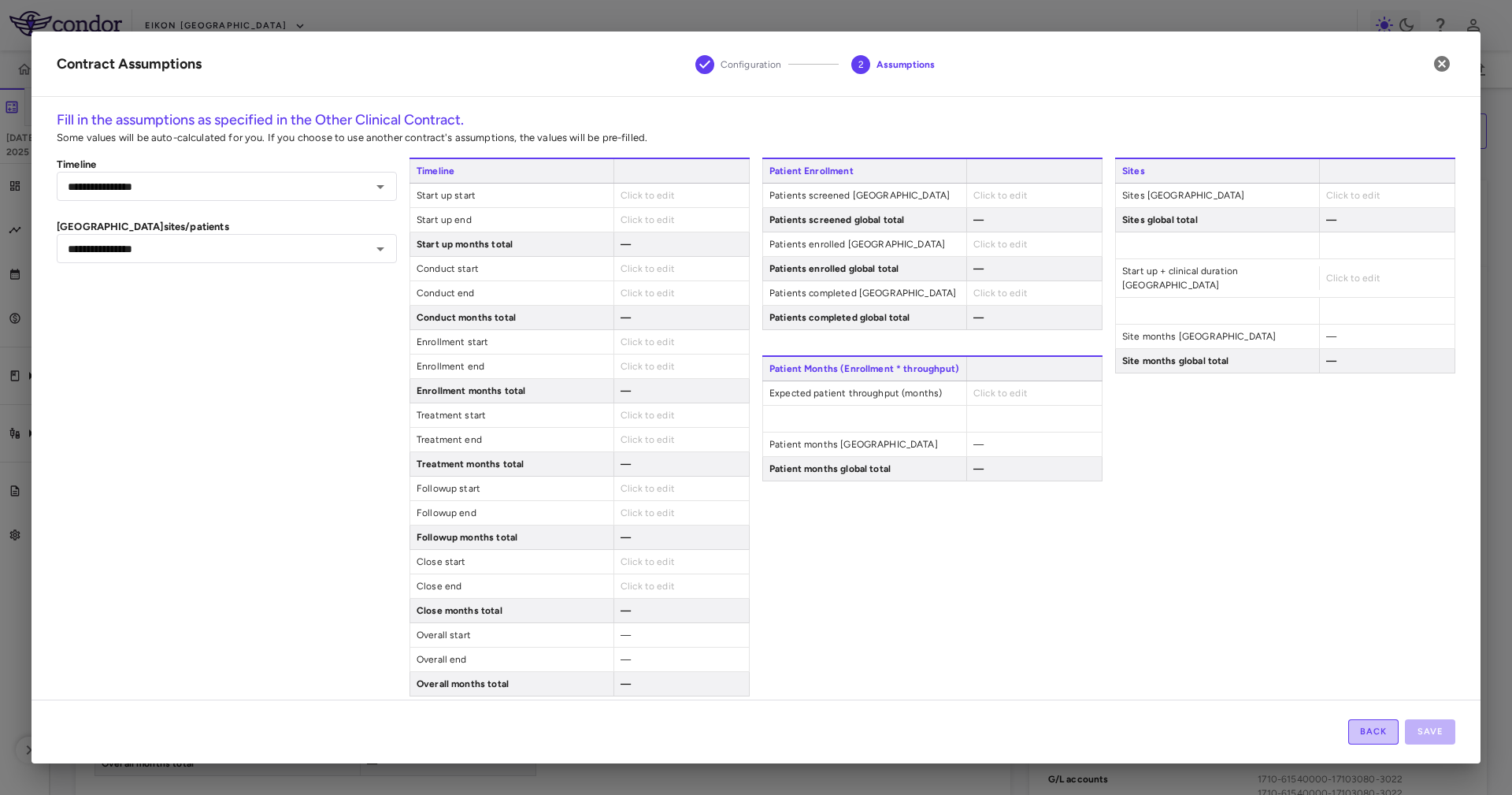
click at [1384, 736] on button "Back" at bounding box center [1374, 732] width 50 height 25
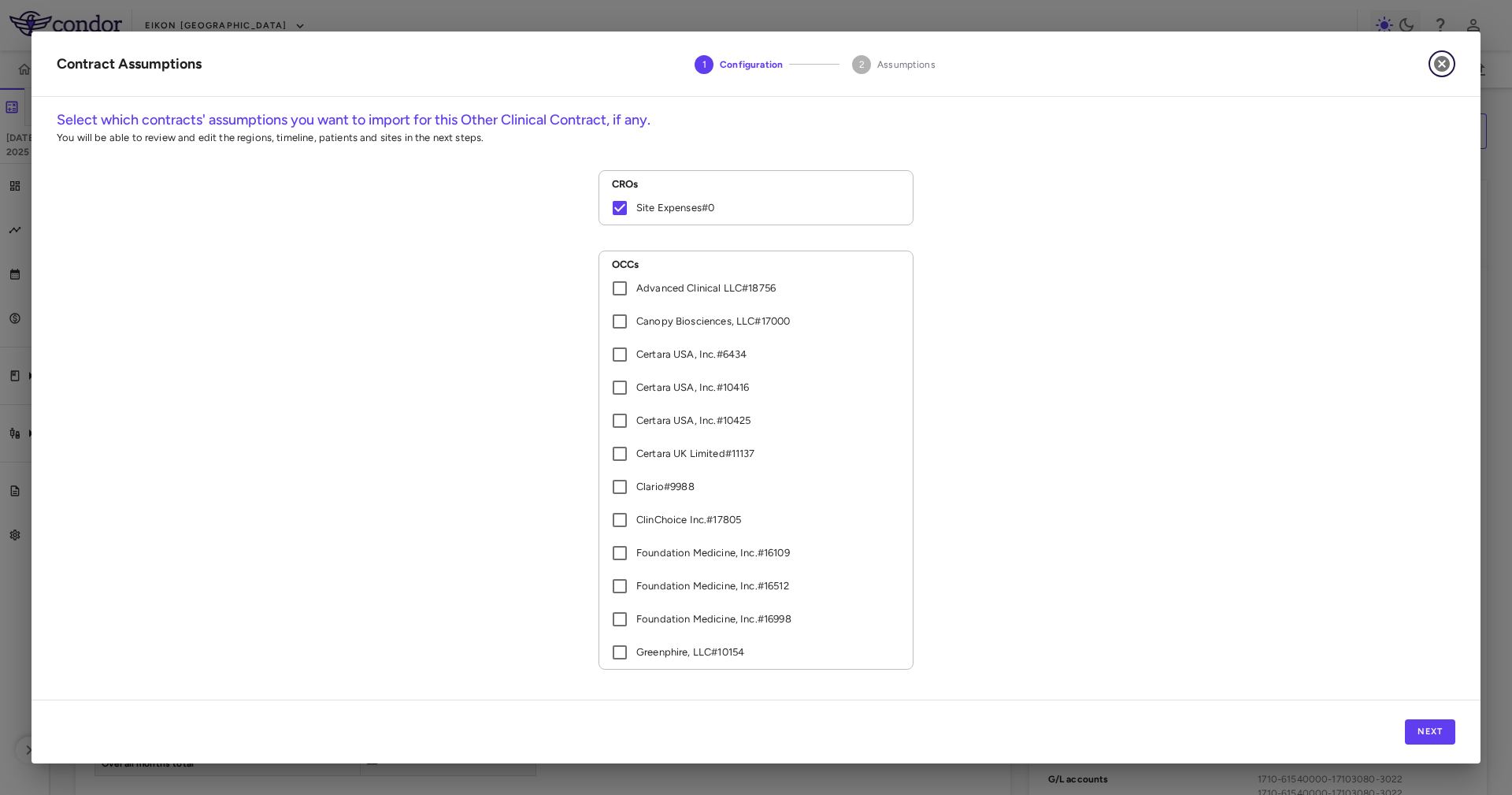
click at [1449, 58] on icon "button" at bounding box center [1441, 63] width 19 height 19
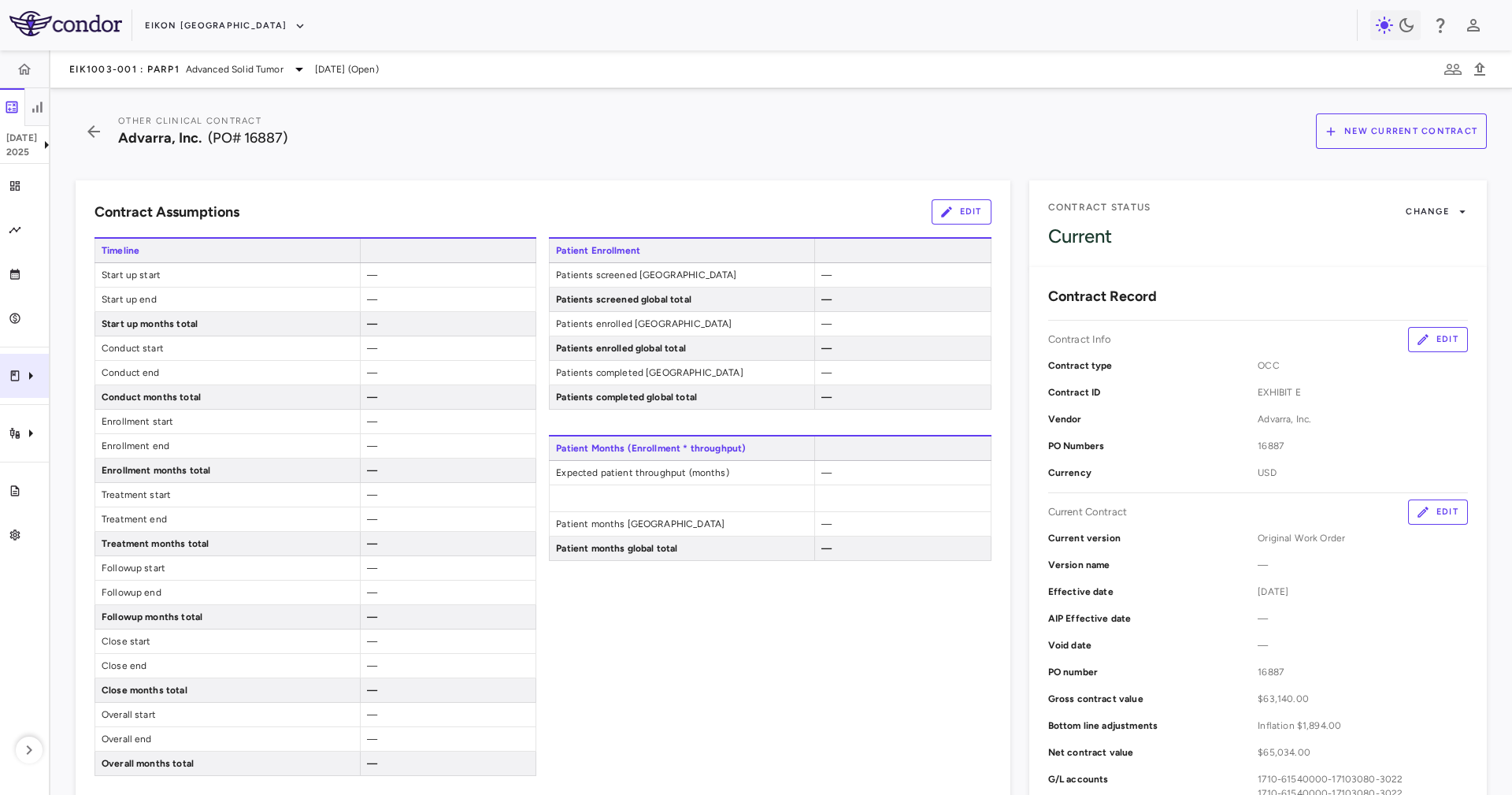
click at [48, 384] on div "Clinical expenses" at bounding box center [24, 376] width 49 height 44
click at [111, 419] on span "CRO Site Expenses" at bounding box center [176, 423] width 192 height 14
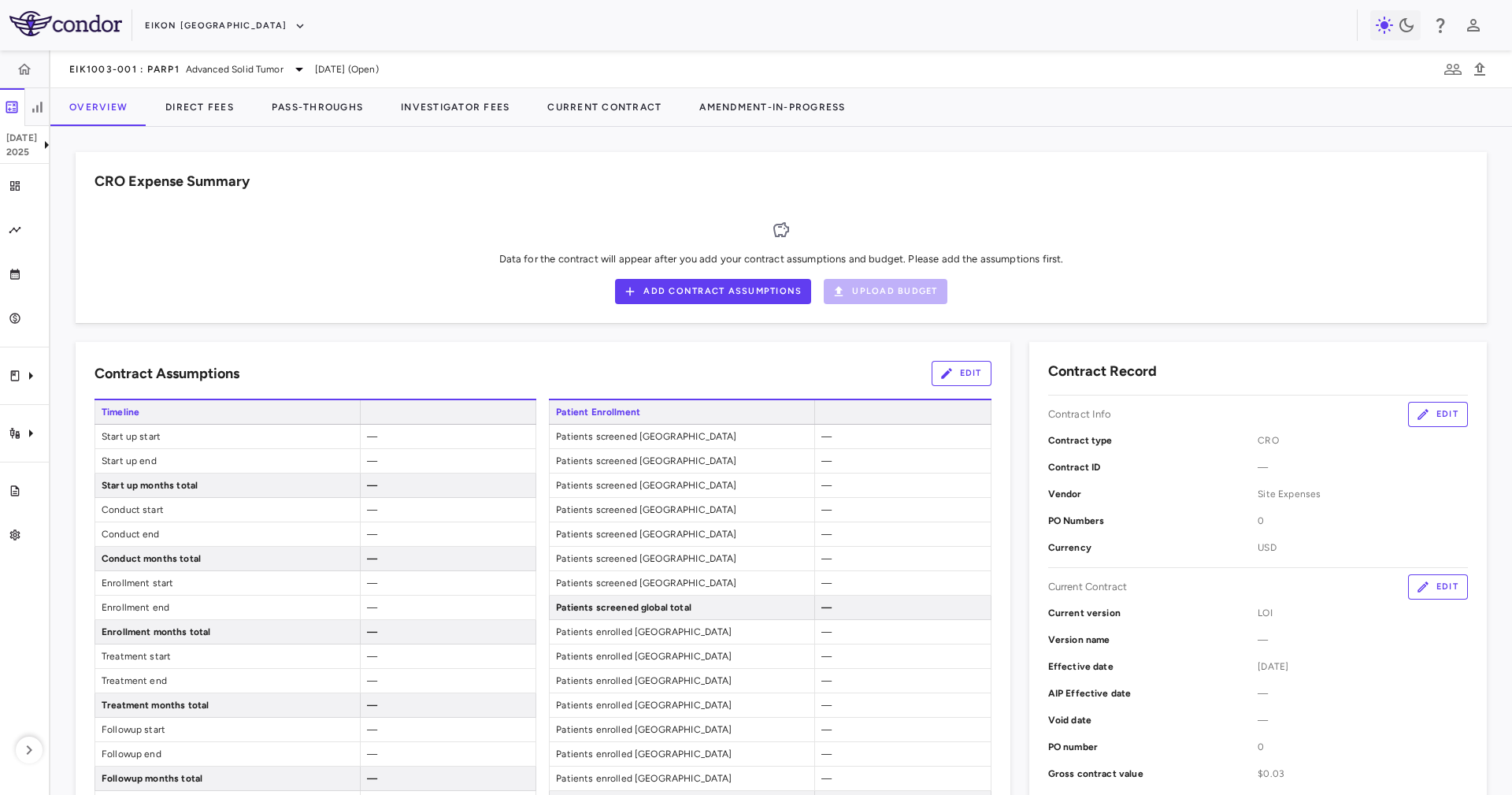
drag, startPoint x: 305, startPoint y: 214, endPoint x: 129, endPoint y: 317, distance: 203.9
click at [305, 215] on div "Data for the contract will appear after you add your contract assumptions and b…" at bounding box center [781, 254] width 1374 height 99
click at [15, 399] on aside "Jul 2025 Trial dashboard Analytics Financial close Journal entry Clinical expen…" at bounding box center [25, 423] width 50 height 745
click at [20, 376] on icon "Clinical expenses" at bounding box center [15, 376] width 13 height 13
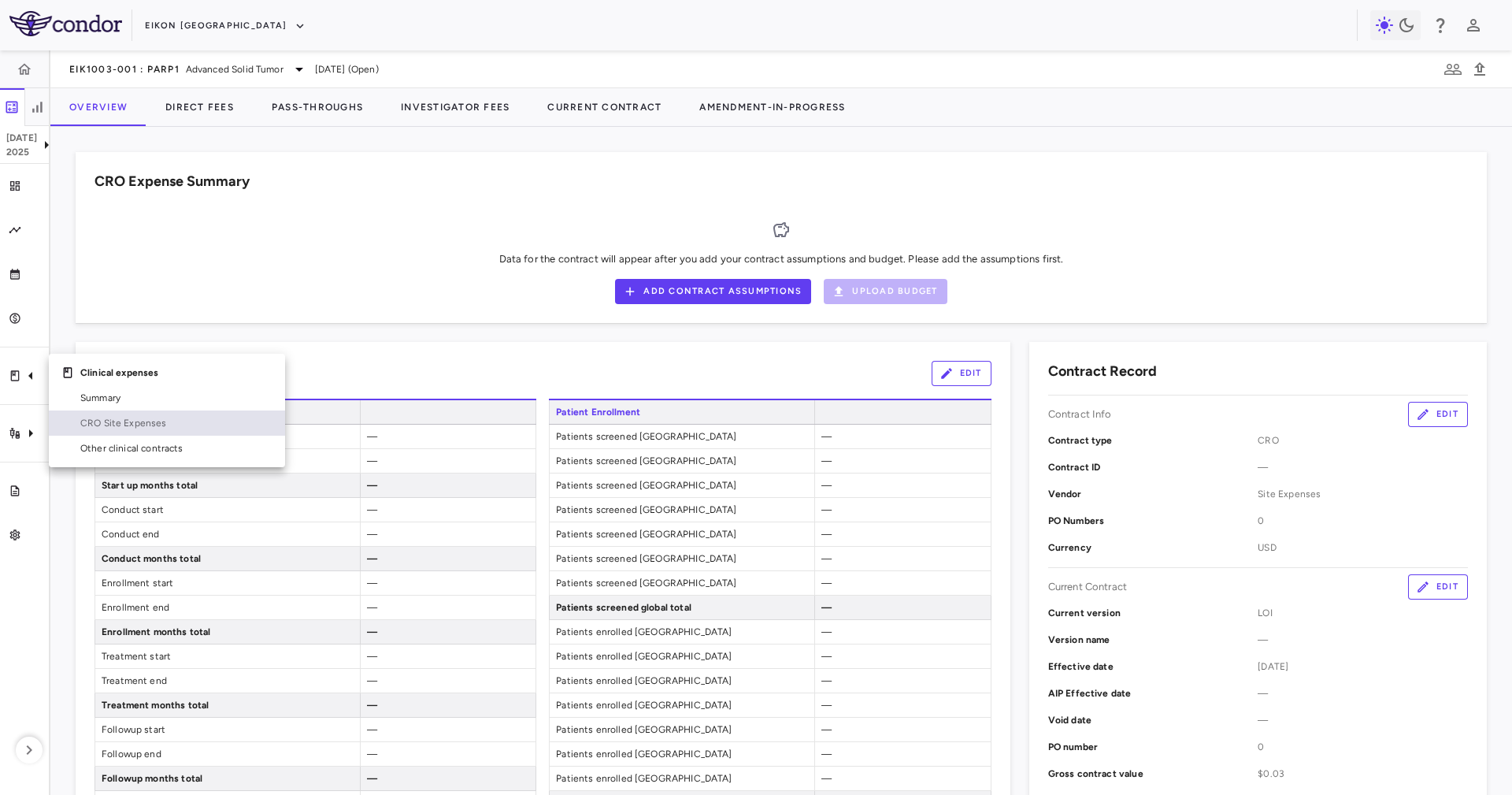
click at [173, 419] on span "CRO Site Expenses" at bounding box center [176, 423] width 192 height 14
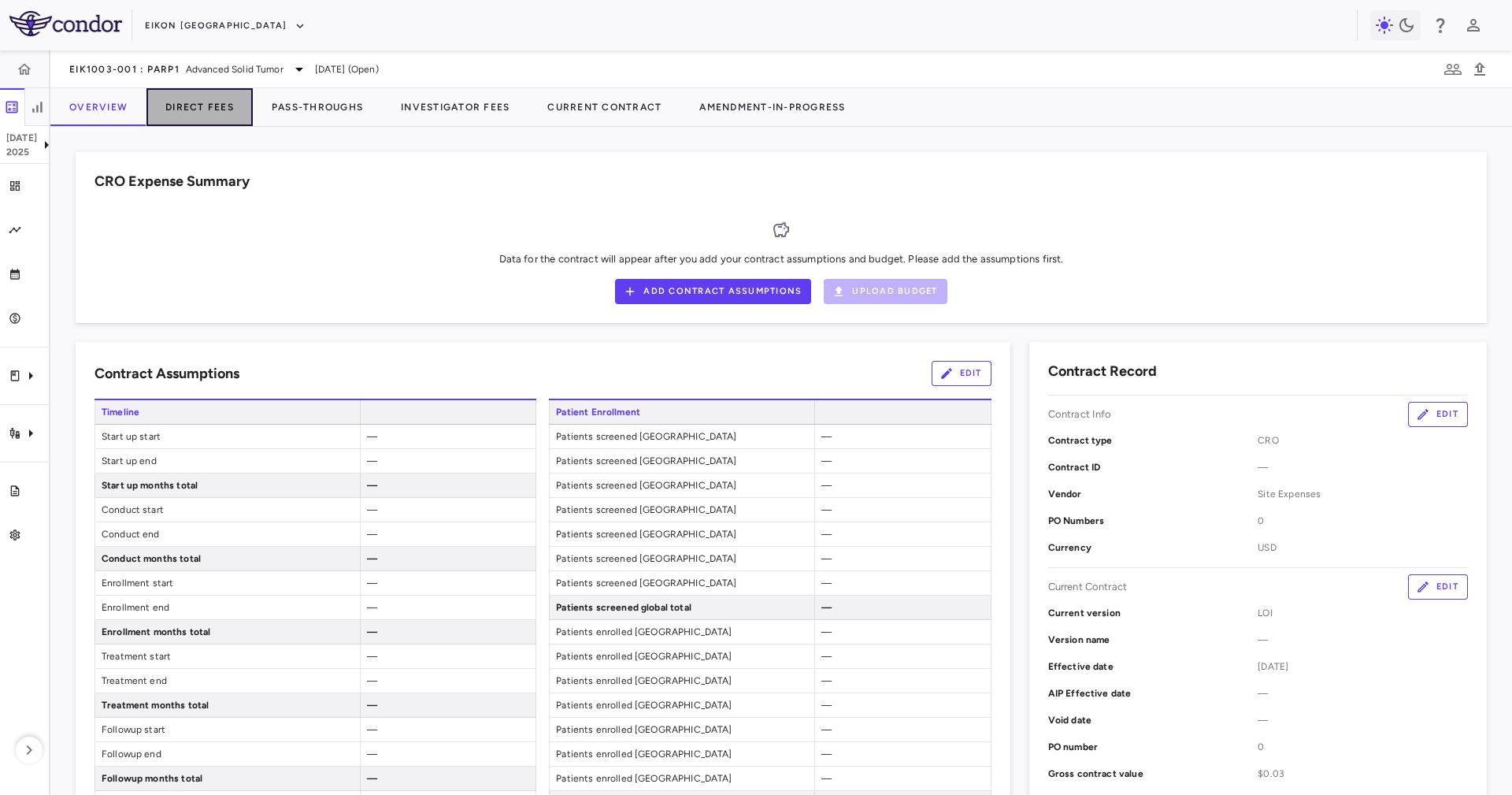
click at [178, 116] on button "Direct Fees" at bounding box center [199, 107] width 106 height 38
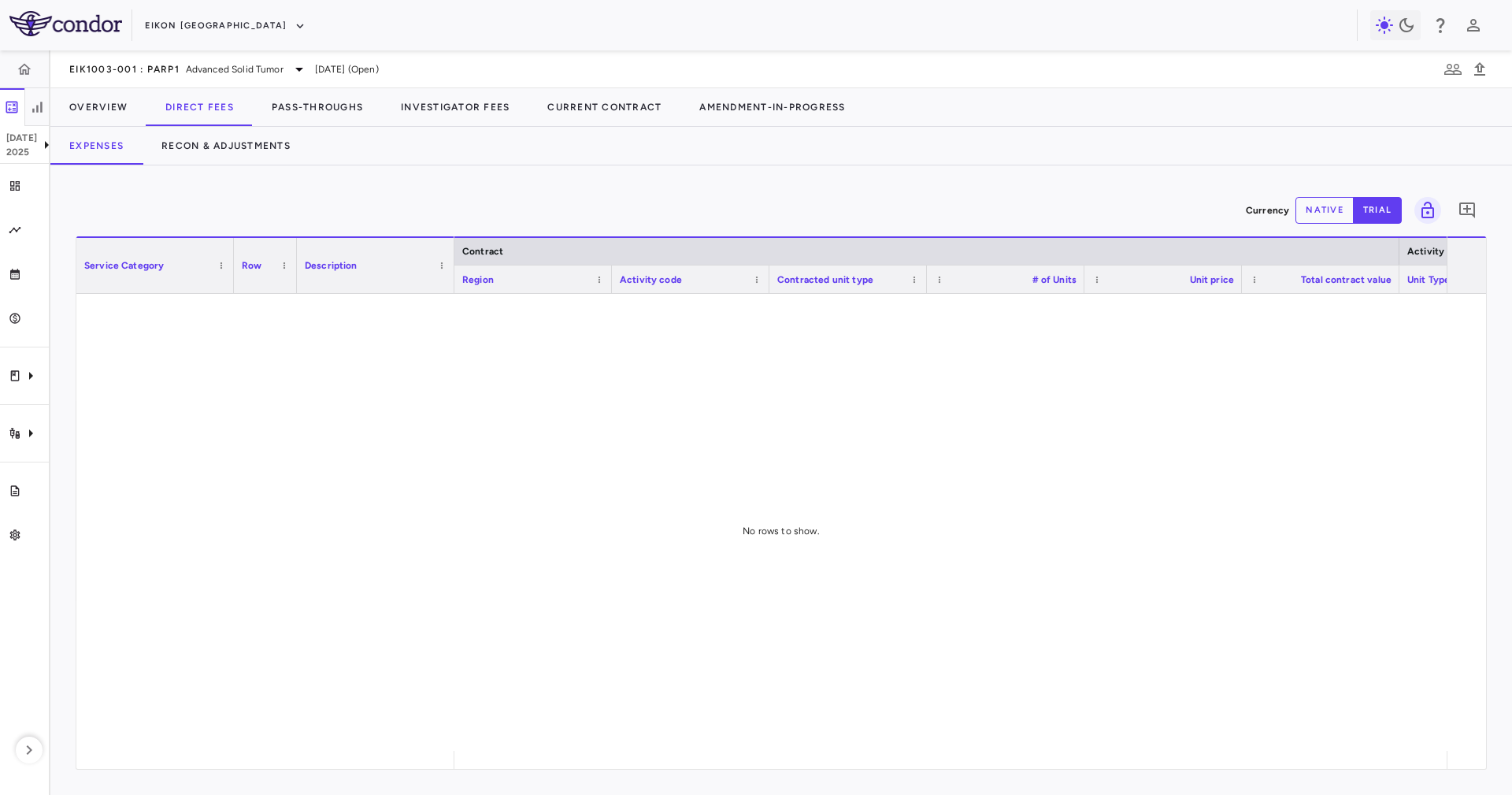
drag, startPoint x: 450, startPoint y: 196, endPoint x: 455, endPoint y: 210, distance: 14.9
click at [450, 196] on div "Currency native trial 0" at bounding box center [781, 210] width 1411 height 39
click at [48, 384] on div "Clinical expenses" at bounding box center [24, 376] width 49 height 44
click at [59, 440] on link "Other clinical contracts" at bounding box center [167, 448] width 237 height 25
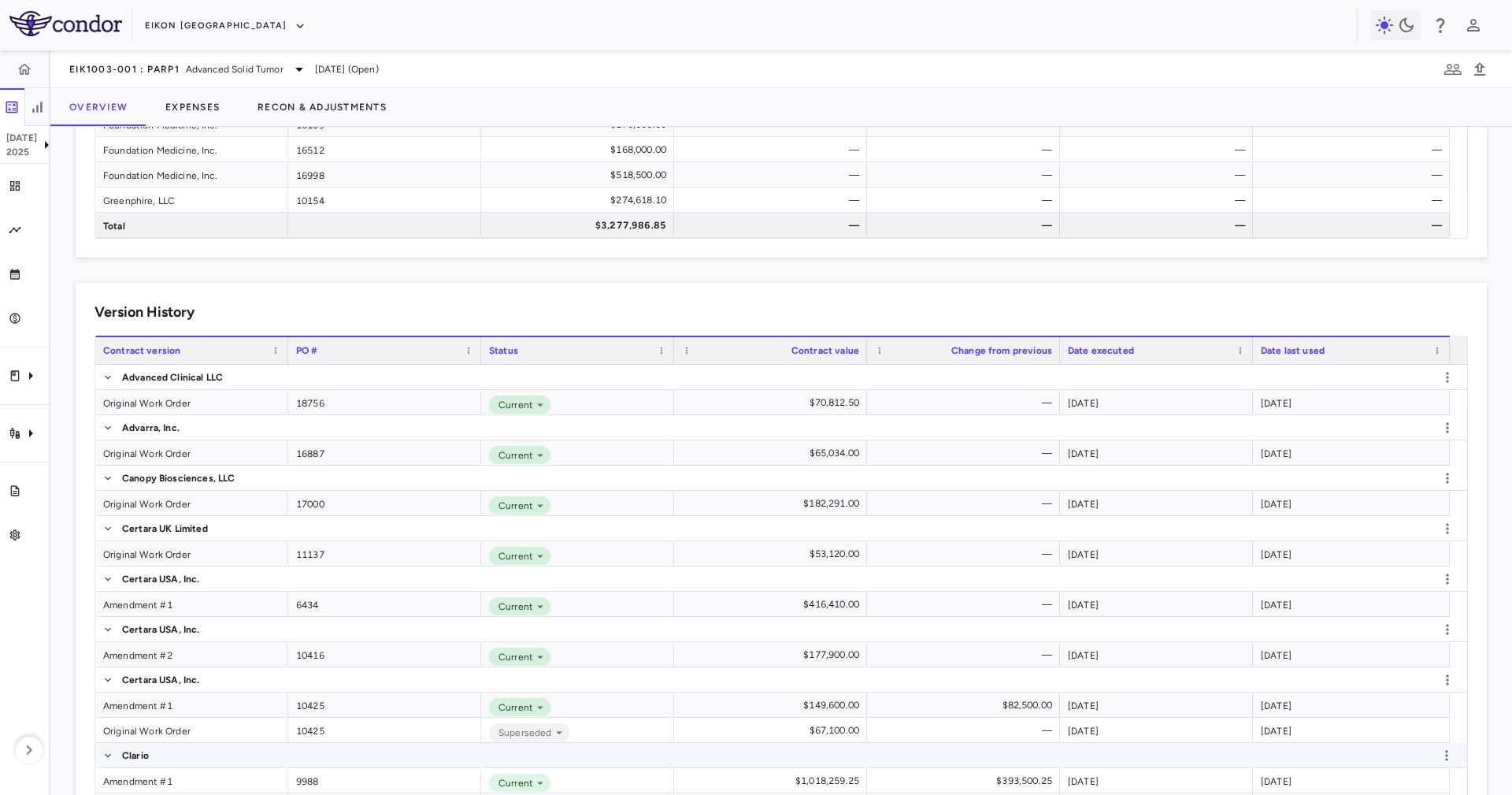
scroll to position [749, 0]
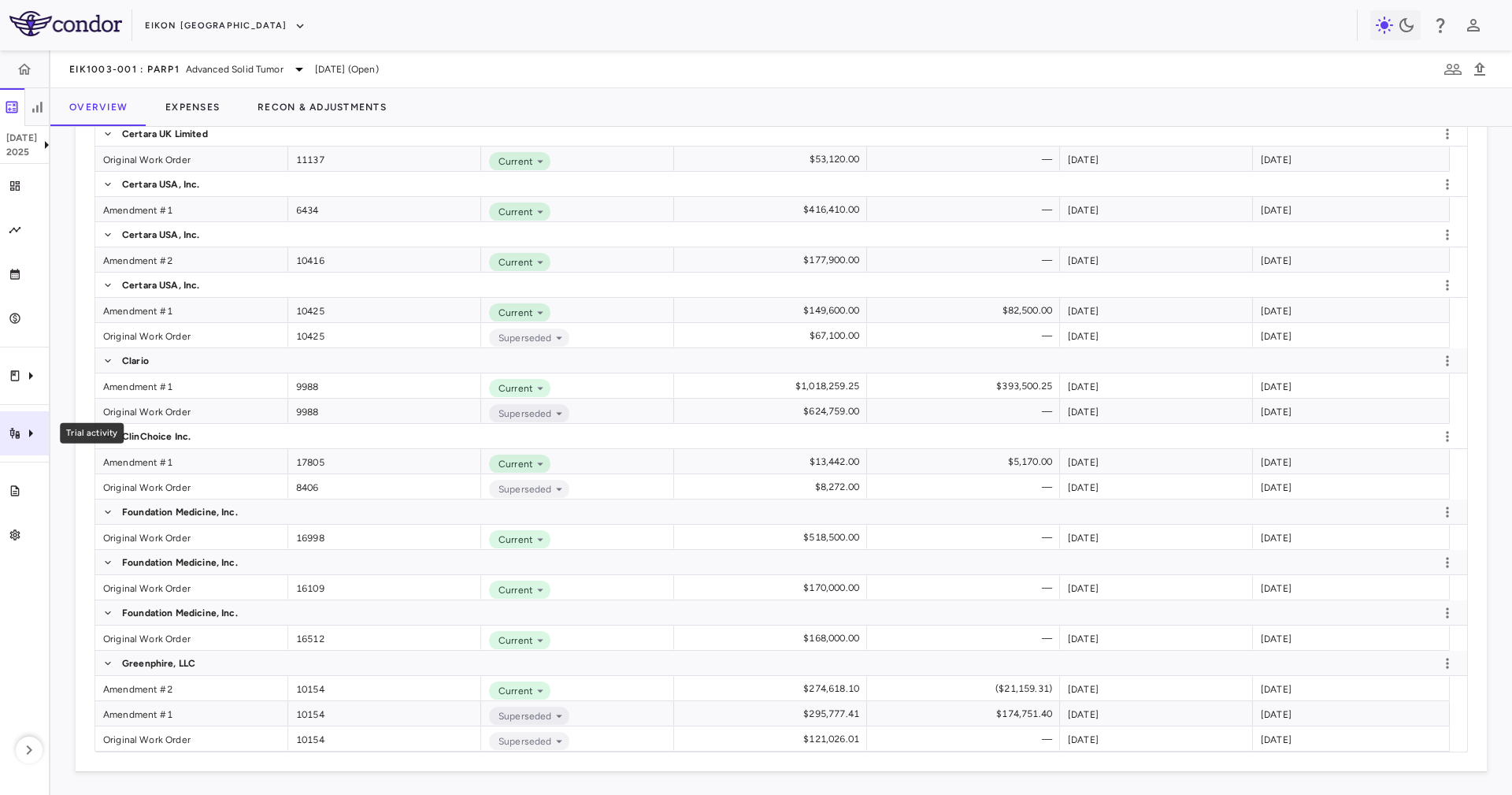
click at [37, 428] on icon "Trial activity" at bounding box center [30, 432] width 19 height 19
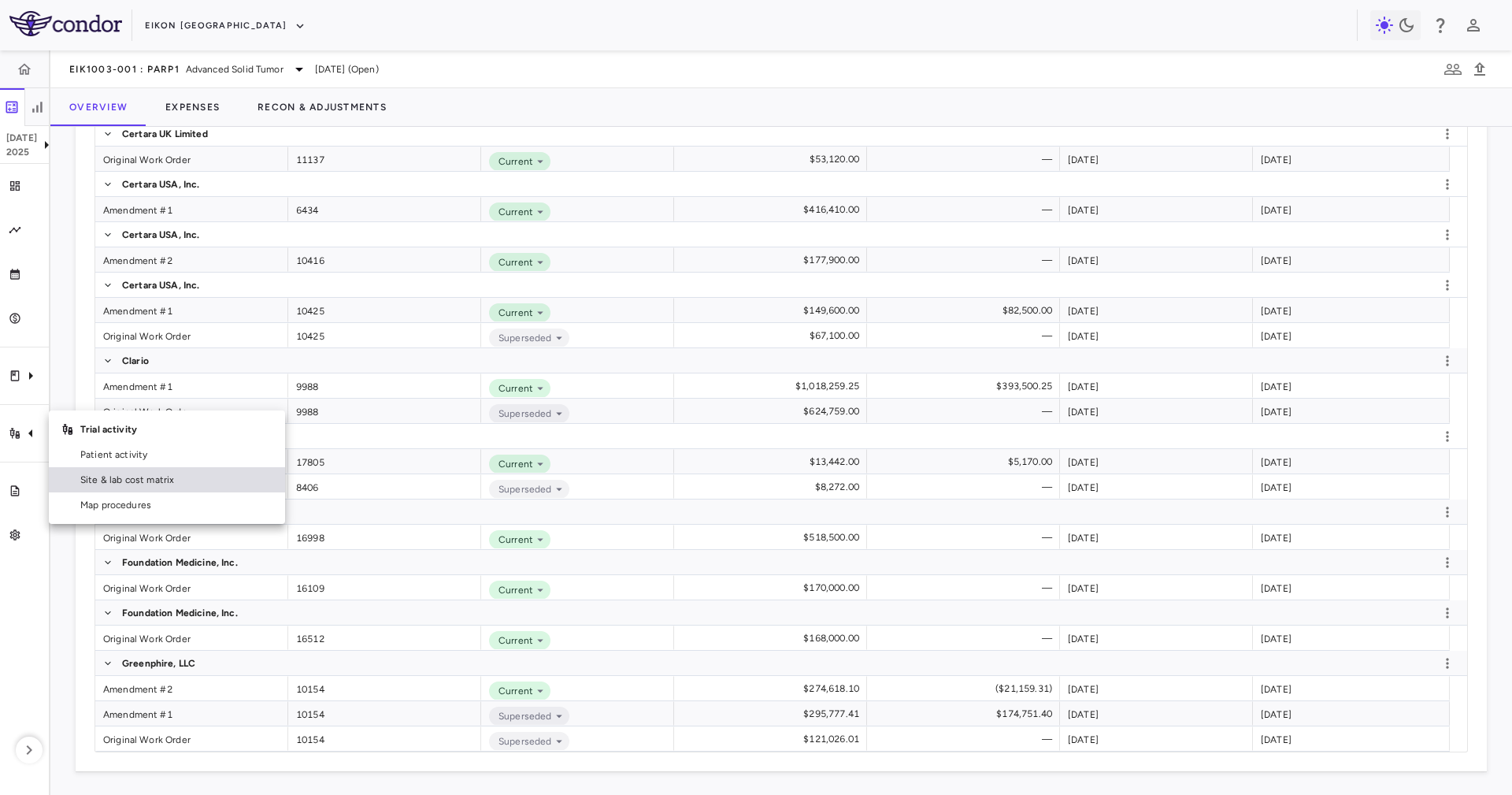
click at [115, 480] on span "Site & lab cost matrix" at bounding box center [176, 479] width 192 height 14
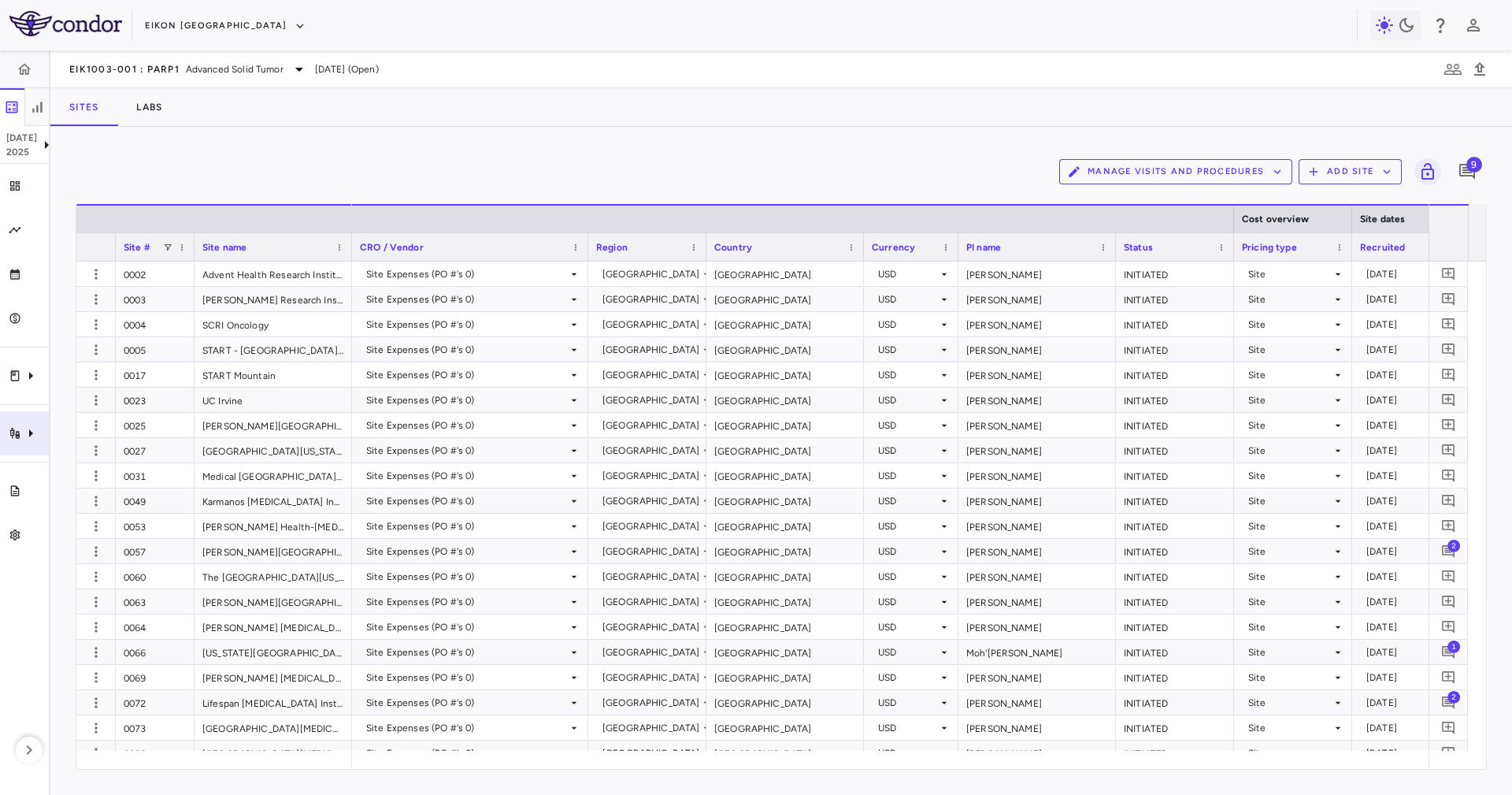
click at [17, 428] on icon "Trial activity" at bounding box center [15, 433] width 13 height 13
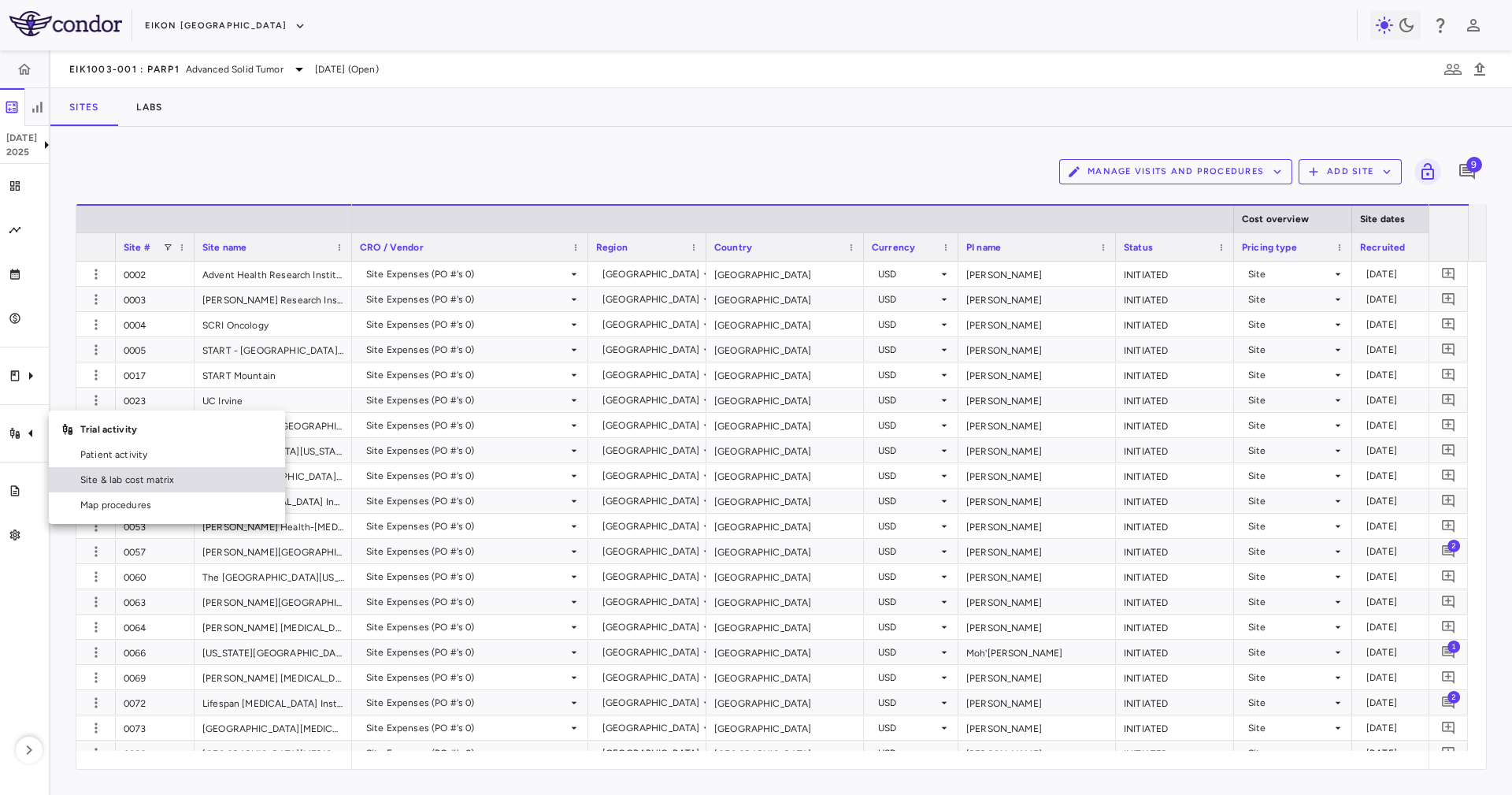
click at [152, 481] on span "Site & lab cost matrix" at bounding box center [176, 479] width 192 height 14
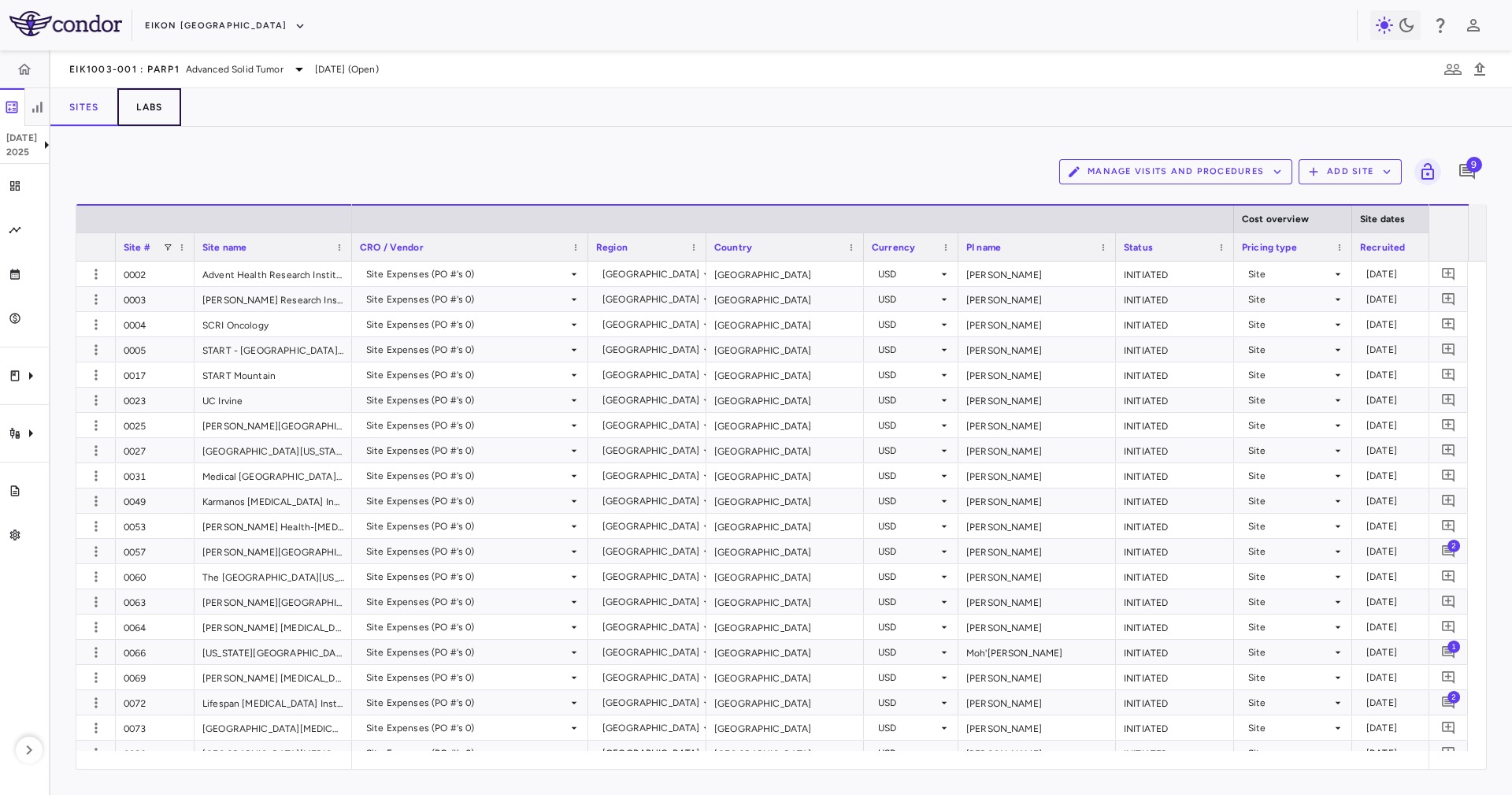
click at [161, 115] on button "Labs" at bounding box center [149, 107] width 63 height 38
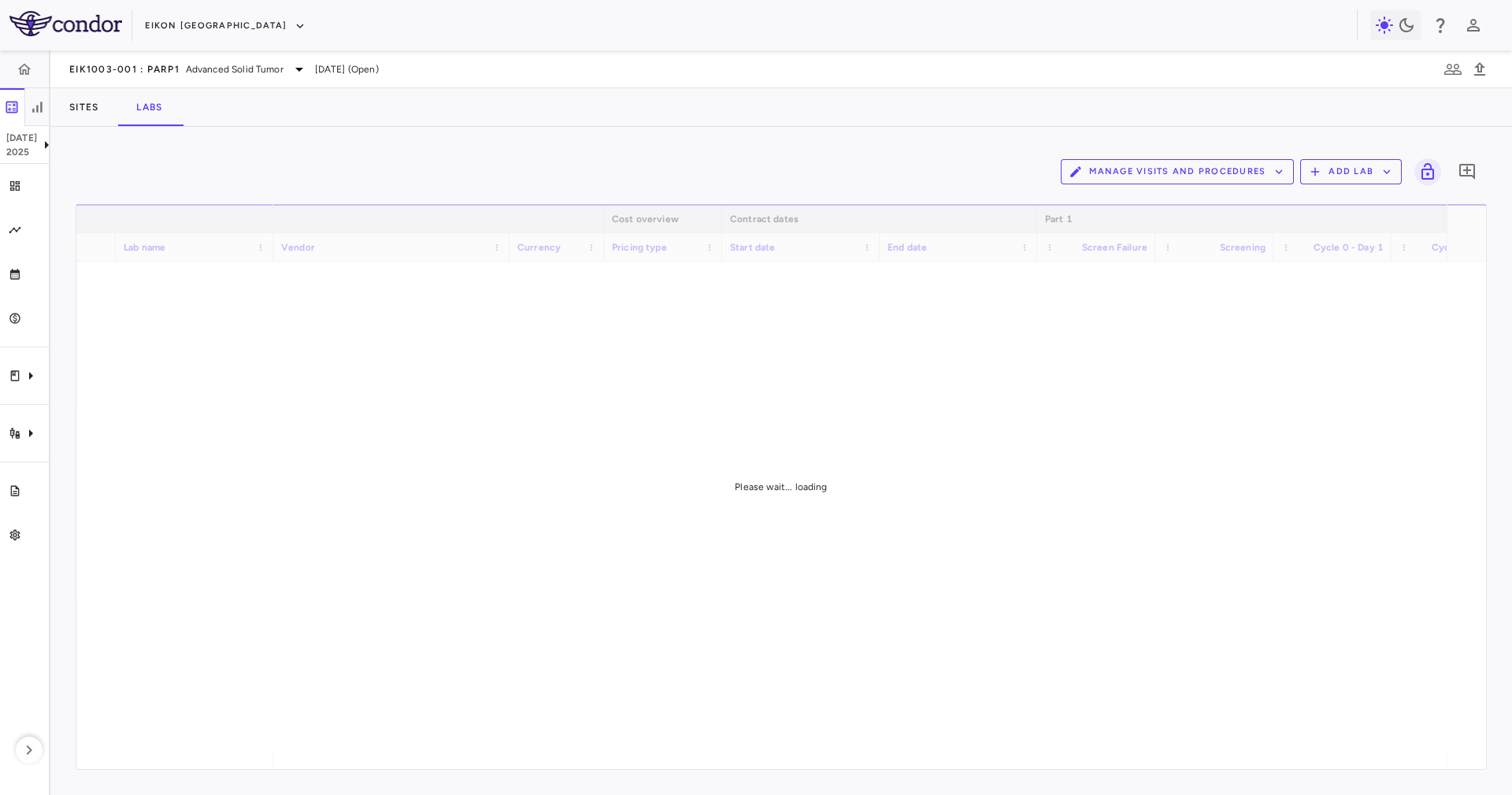
click at [359, 152] on div "Manage Visits and Procedures Add Lab 0" at bounding box center [781, 172] width 1411 height 39
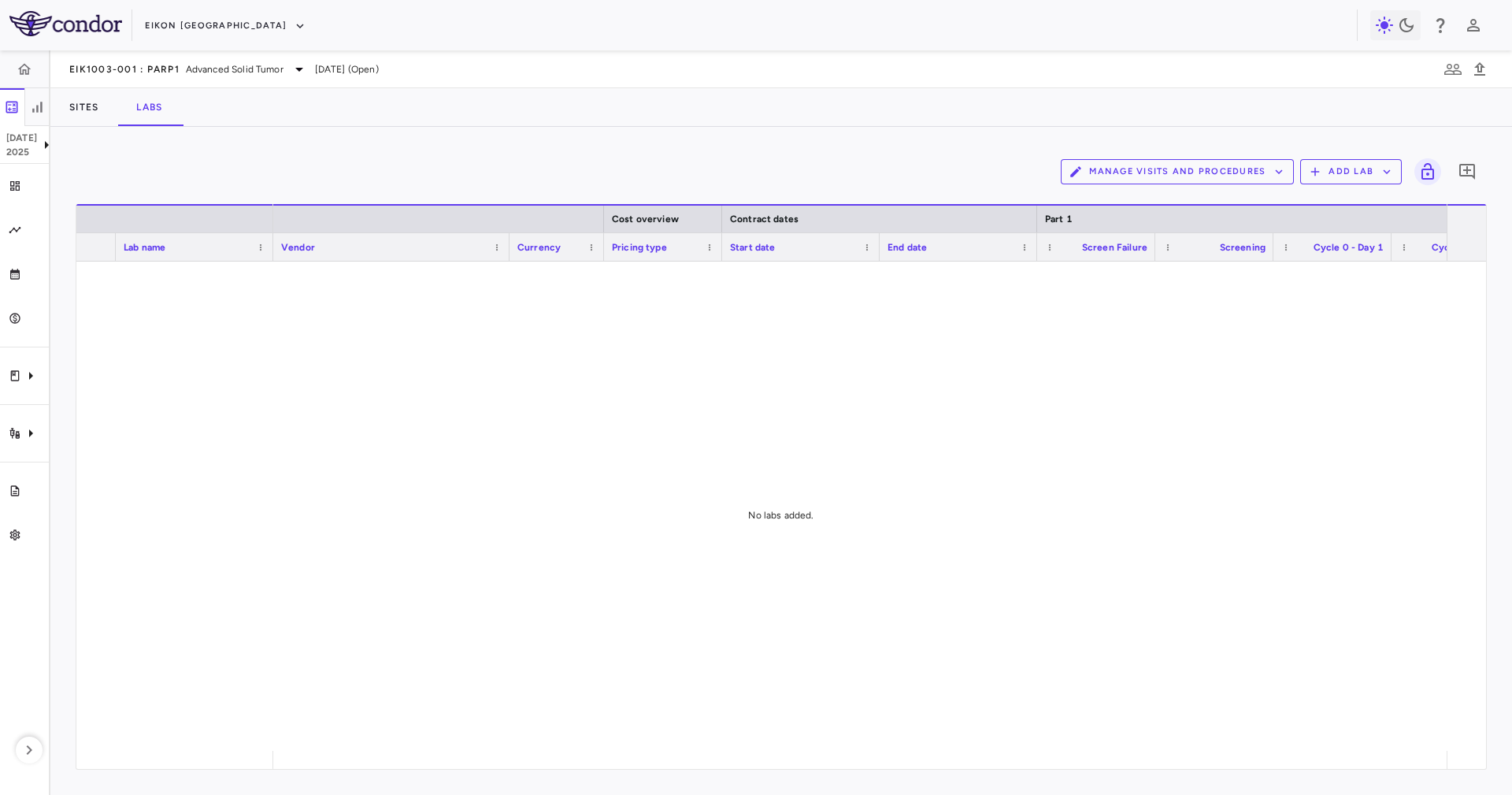
click at [362, 754] on div at bounding box center [860, 759] width 1174 height 18
drag, startPoint x: 350, startPoint y: 749, endPoint x: 388, endPoint y: 755, distance: 38.5
click at [388, 755] on div "Lab name Cost overview Contract dates Part 1 Vendor" at bounding box center [781, 486] width 1410 height 565
click at [20, 381] on icon "Clinical expenses" at bounding box center [15, 376] width 13 height 13
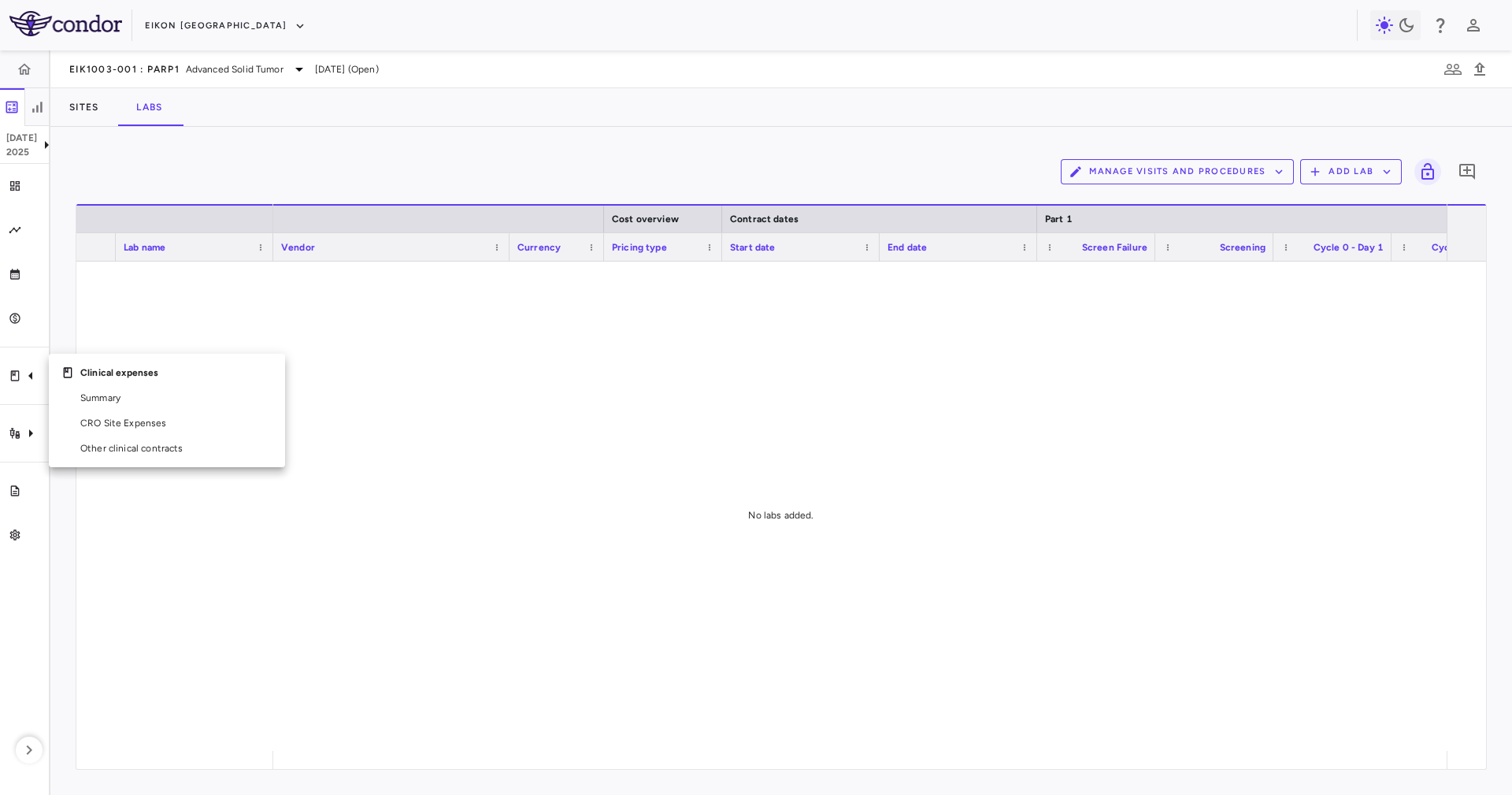
click at [0, 425] on div at bounding box center [756, 398] width 1512 height 795
click at [95, 134] on div "Manage Visits and Procedures Add Lab 0 Drag here to set row groups Drag here to…" at bounding box center [781, 461] width 1462 height 668
click at [100, 98] on button "Sites" at bounding box center [84, 107] width 67 height 38
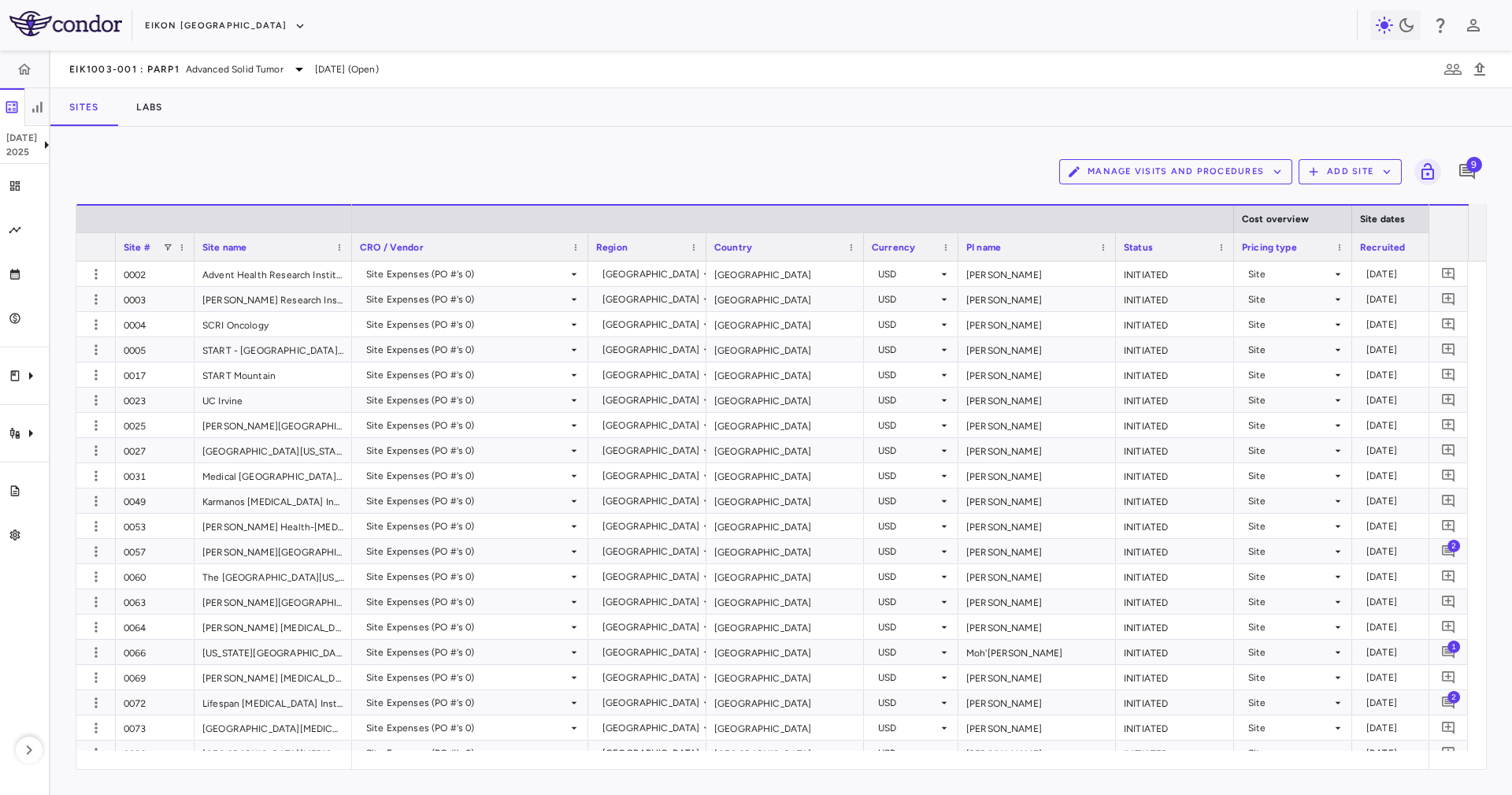
drag, startPoint x: 915, startPoint y: 146, endPoint x: 787, endPoint y: 356, distance: 245.9
click at [914, 146] on div "Manage Visits and Procedures Add Site 9 Drag here to set row groups Drag here t…" at bounding box center [781, 461] width 1462 height 668
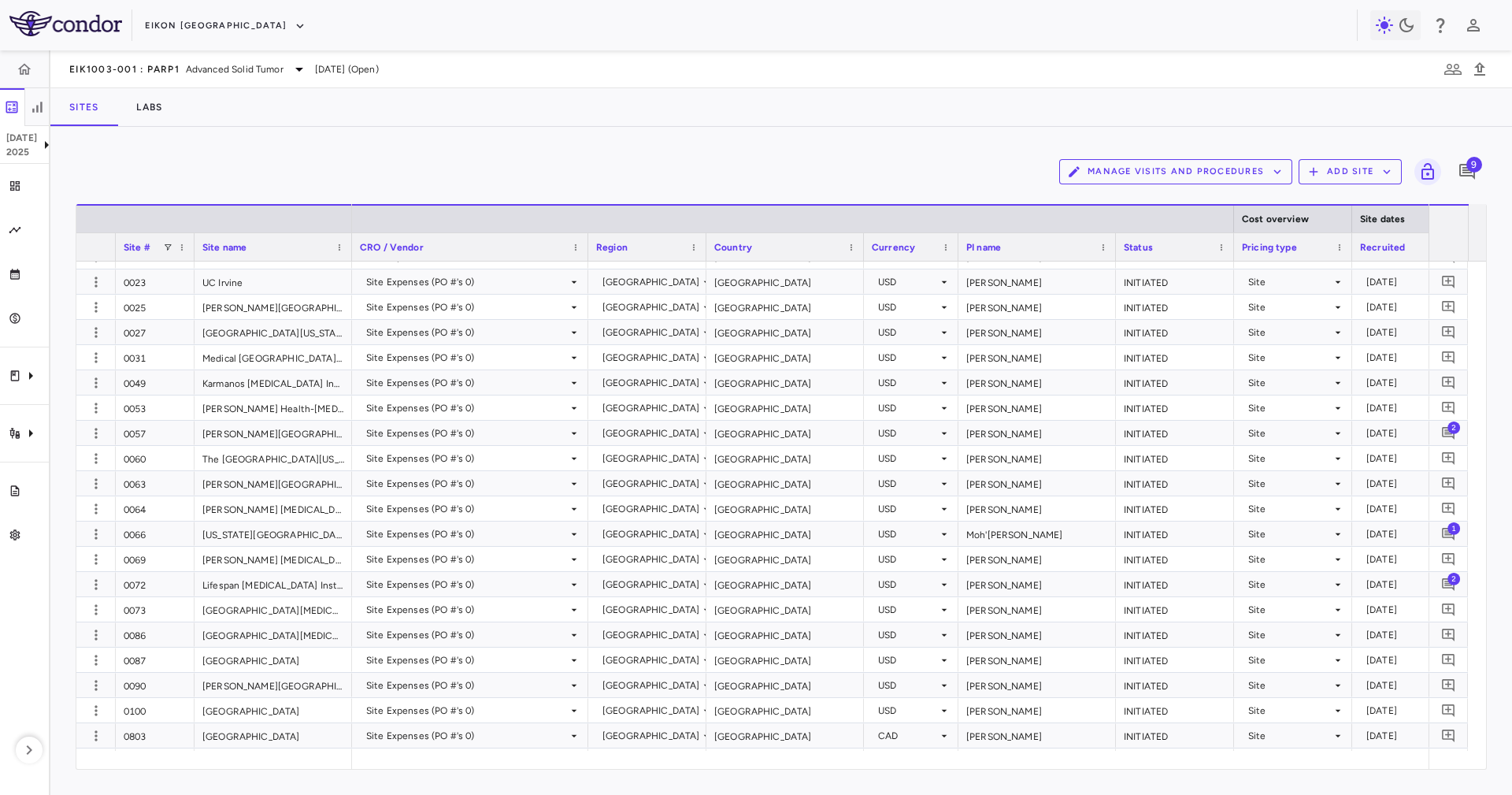
click at [585, 245] on div at bounding box center [588, 247] width 7 height 28
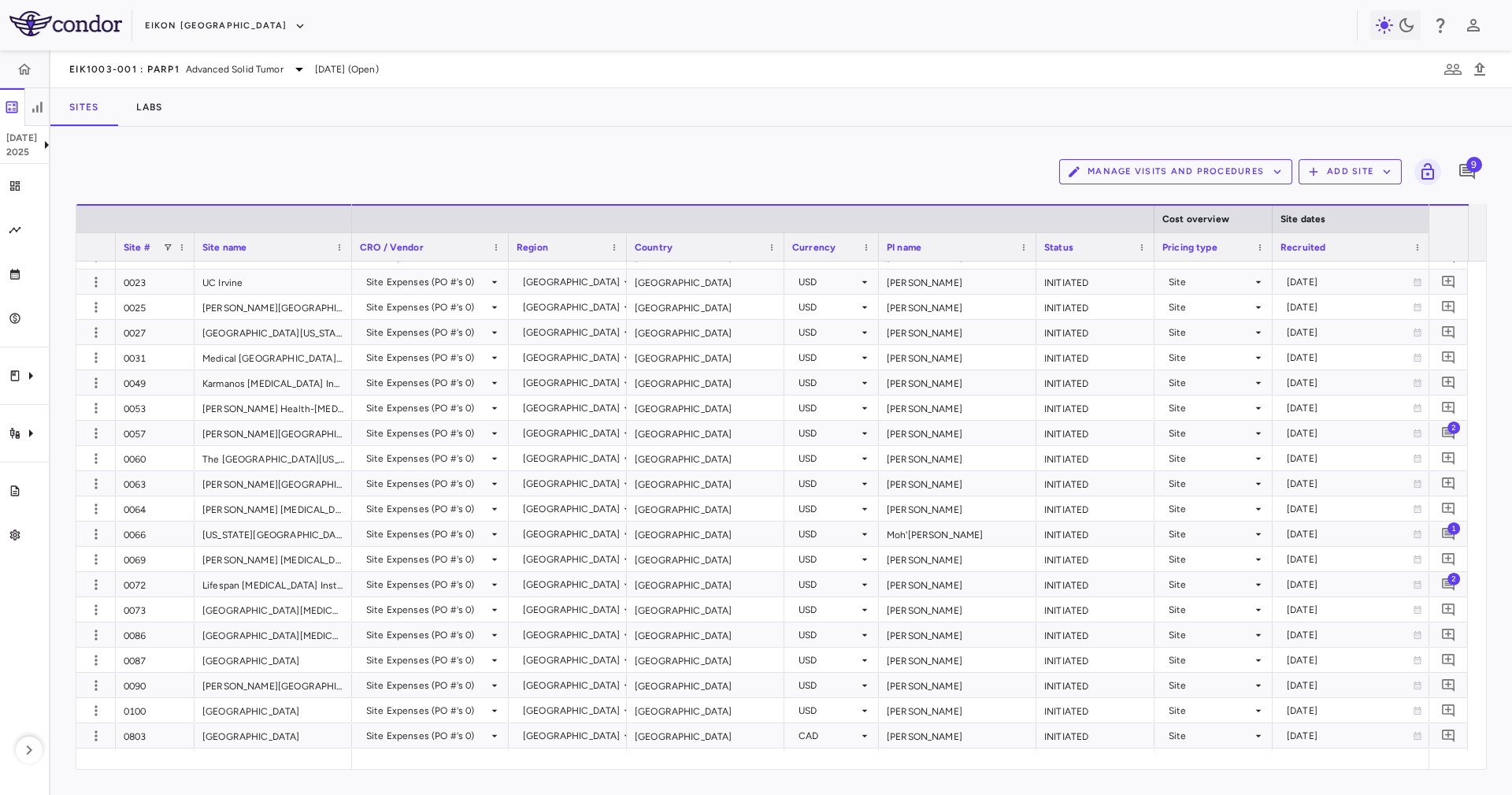
click at [625, 245] on div at bounding box center [626, 247] width 7 height 28
click at [774, 250] on div at bounding box center [776, 247] width 7 height 28
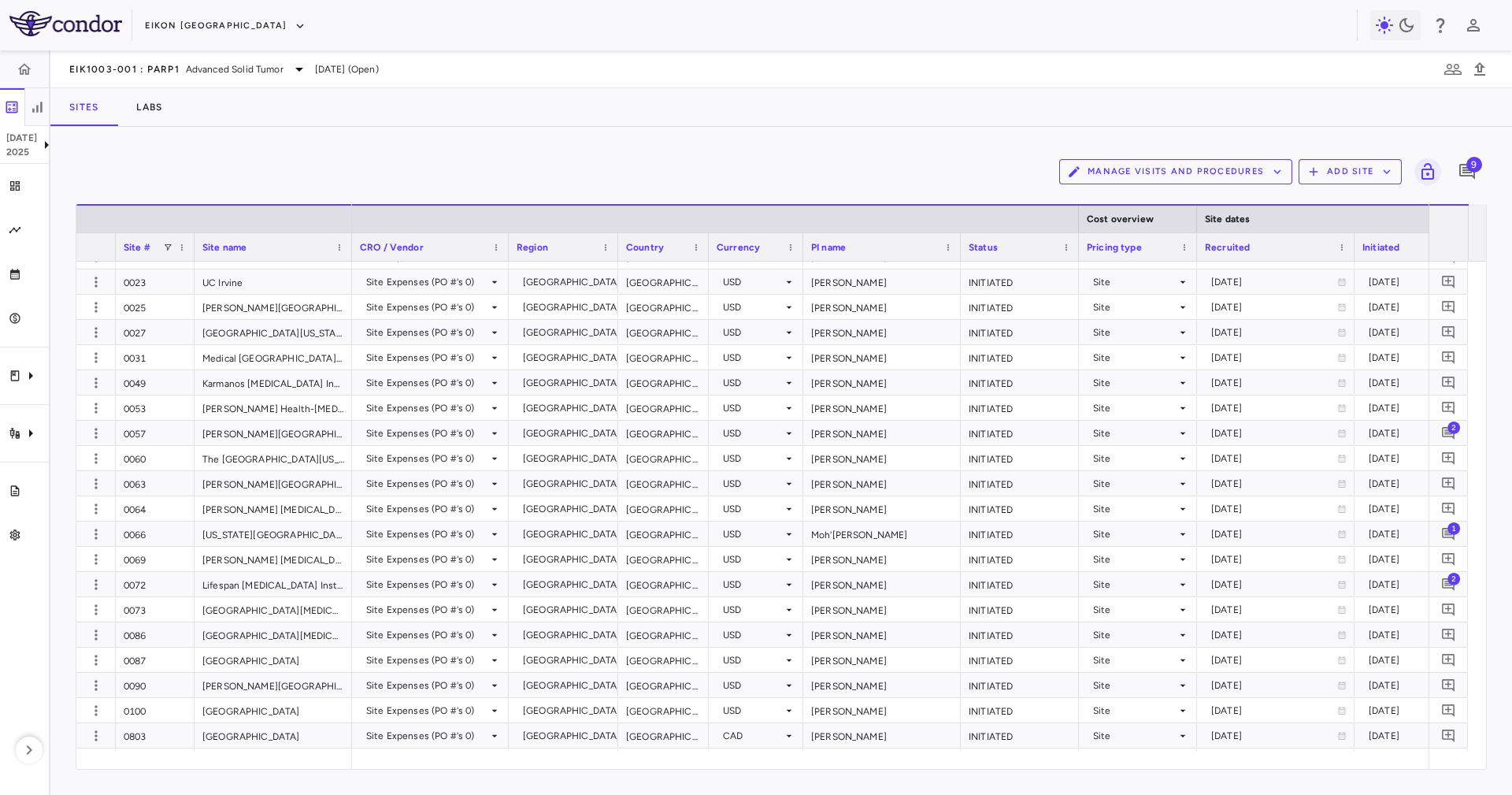
click at [804, 252] on div "PI name" at bounding box center [882, 246] width 158 height 28
click at [801, 252] on div at bounding box center [802, 247] width 7 height 28
click at [801, 252] on div "PI name" at bounding box center [875, 246] width 158 height 28
click at [955, 252] on div "Status" at bounding box center [1011, 246] width 118 height 28
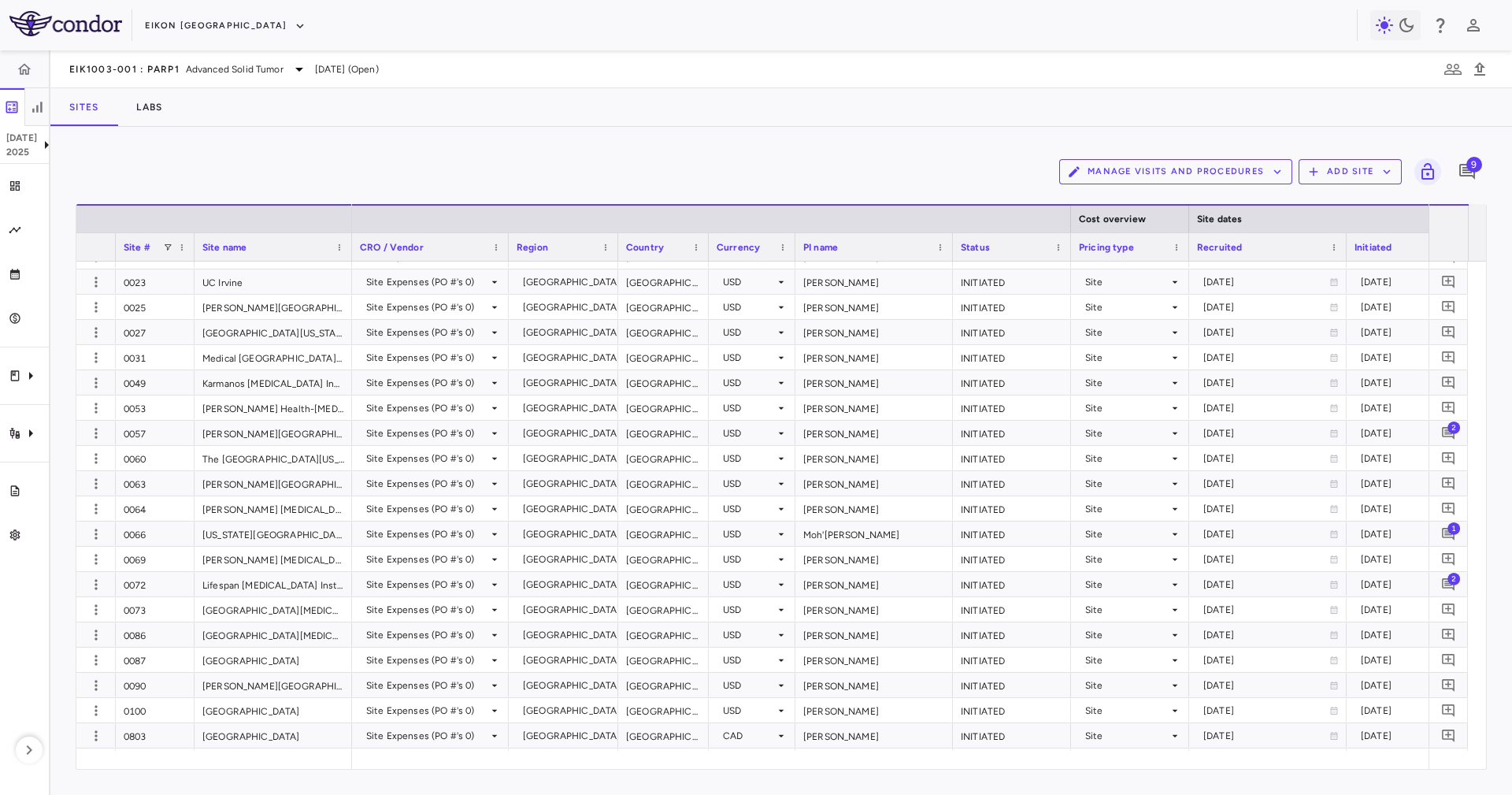
click at [950, 252] on div at bounding box center [953, 247] width 7 height 28
click at [1061, 255] on div at bounding box center [1062, 247] width 7 height 28
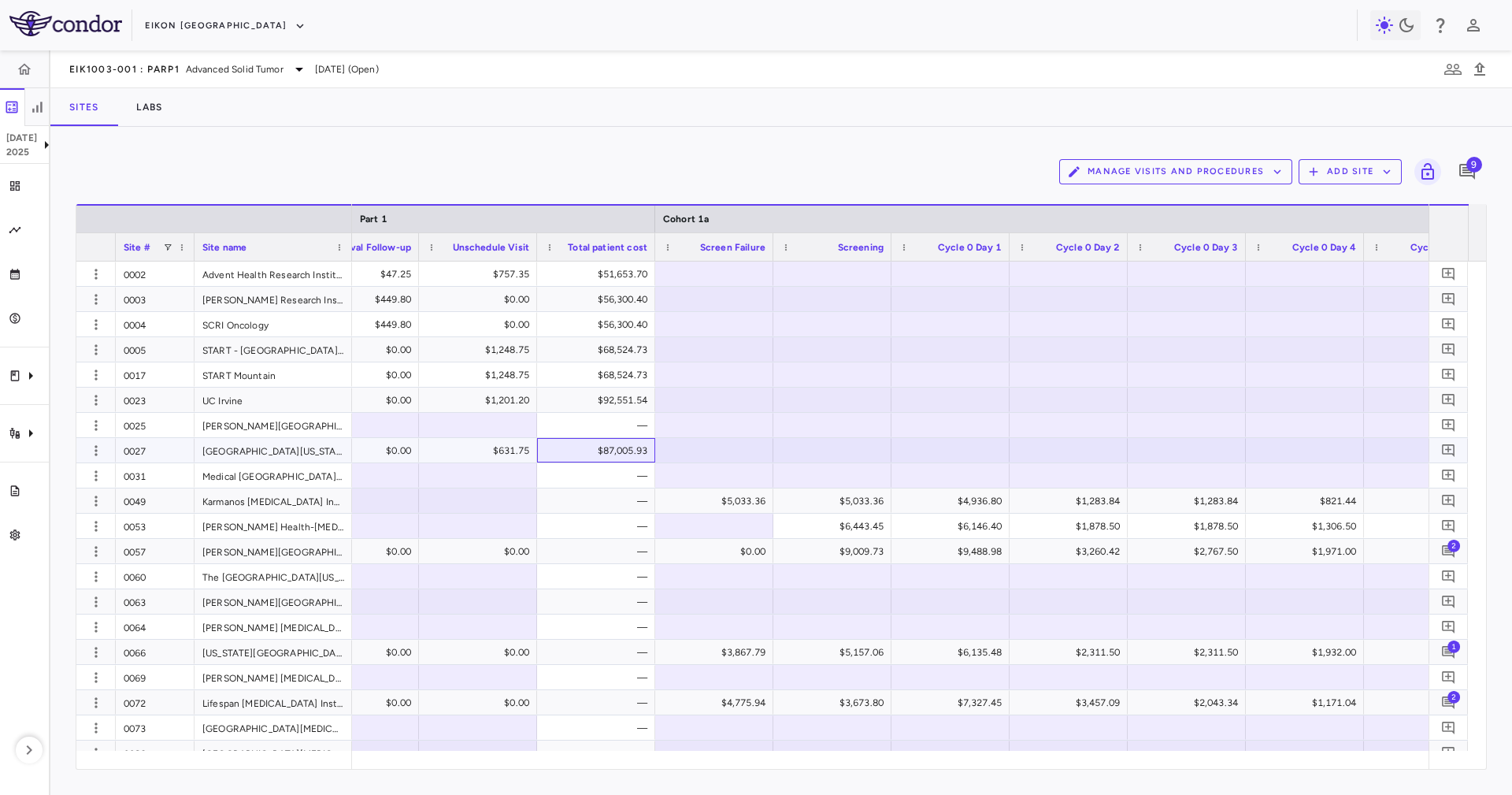
click at [634, 453] on div "$87,005.93" at bounding box center [599, 450] width 96 height 25
click at [621, 363] on div "$68,524.73" at bounding box center [599, 375] width 96 height 25
click at [5, 363] on div "Clinical expenses" at bounding box center [24, 376] width 49 height 44
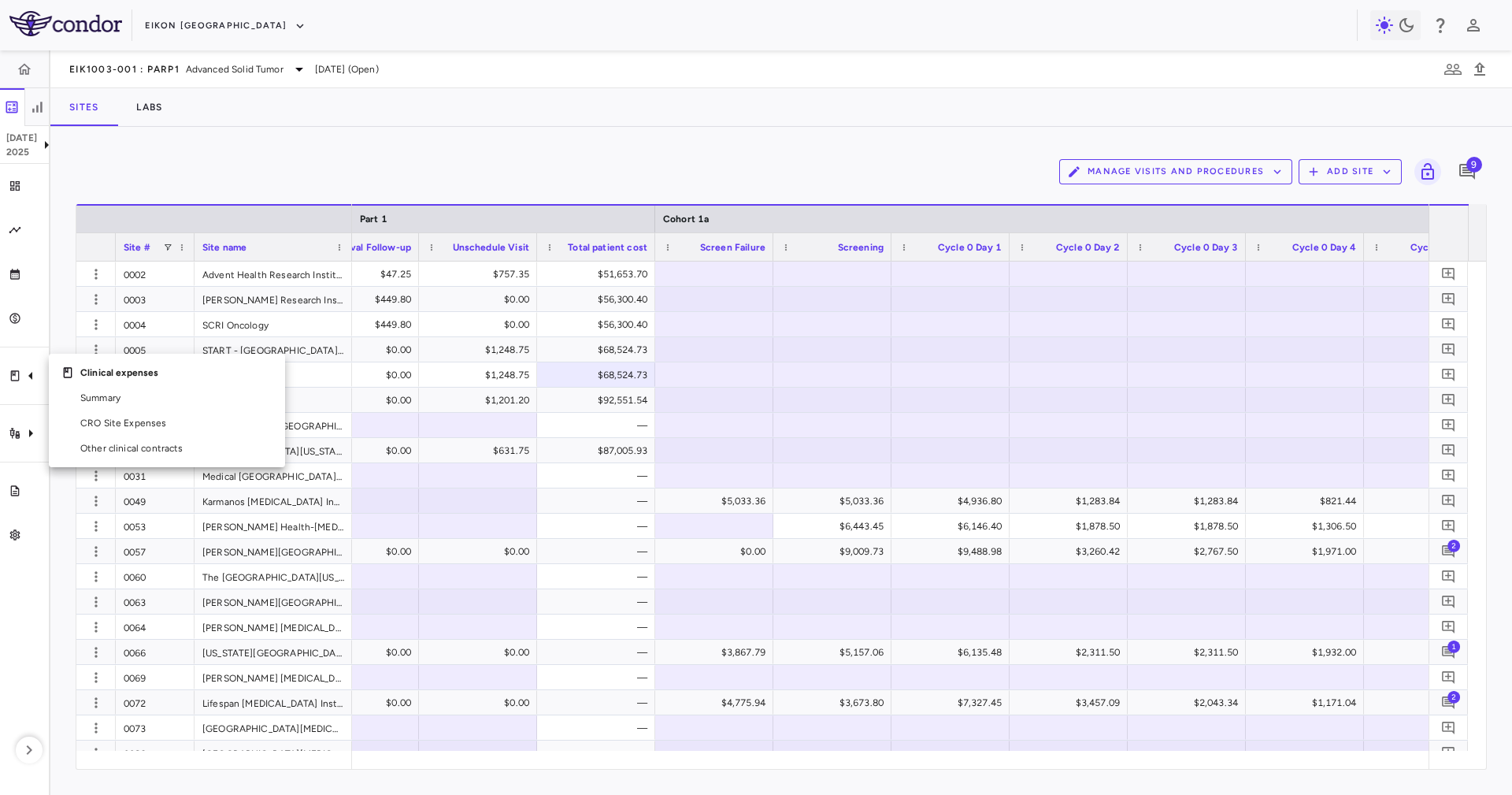
click at [0, 399] on div at bounding box center [756, 398] width 1512 height 795
click at [18, 423] on div "Trial activity" at bounding box center [24, 433] width 49 height 44
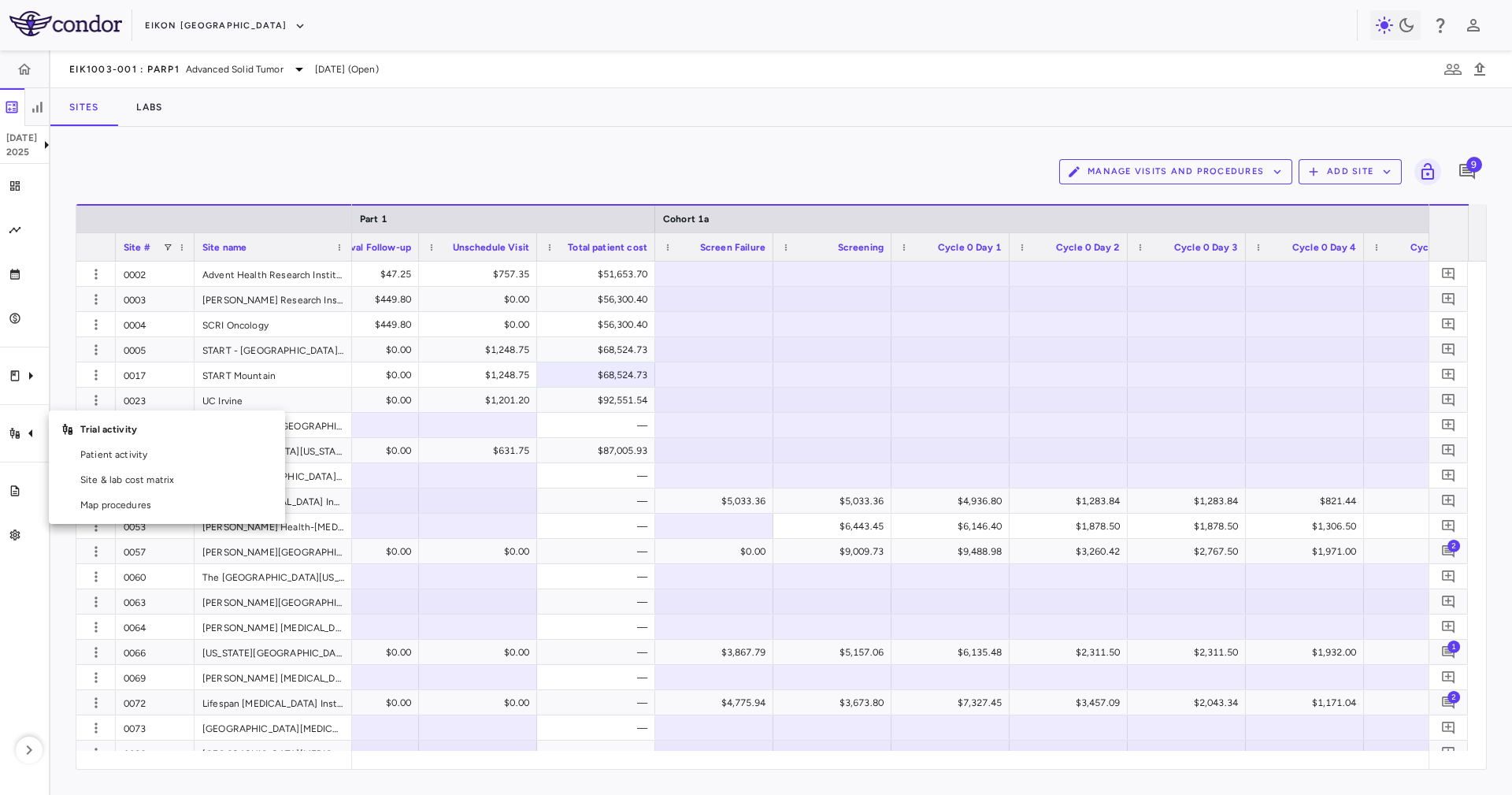
click at [70, 353] on div at bounding box center [756, 398] width 1512 height 795
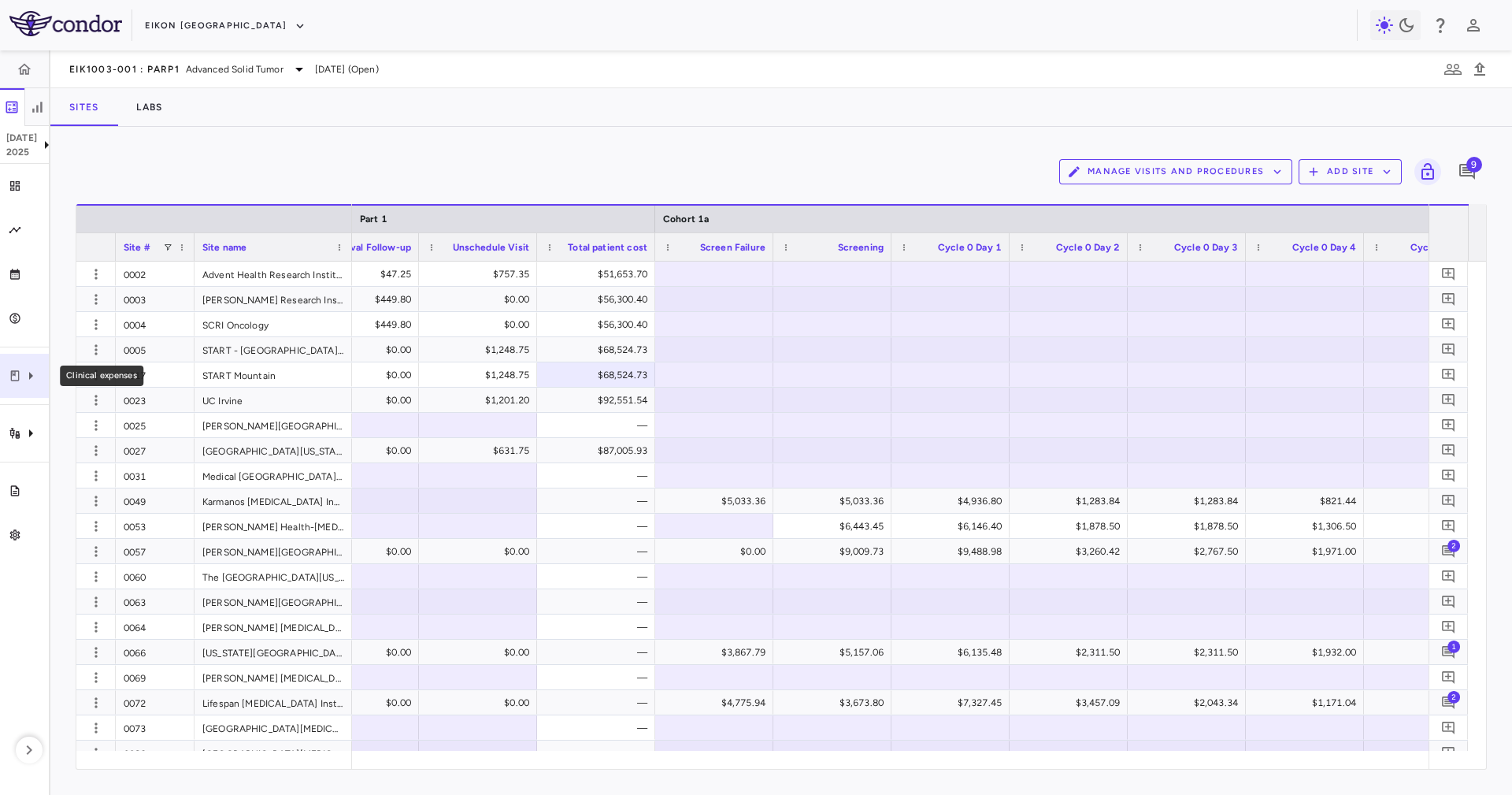
click at [21, 373] on icon "Clinical expenses" at bounding box center [30, 376] width 19 height 19
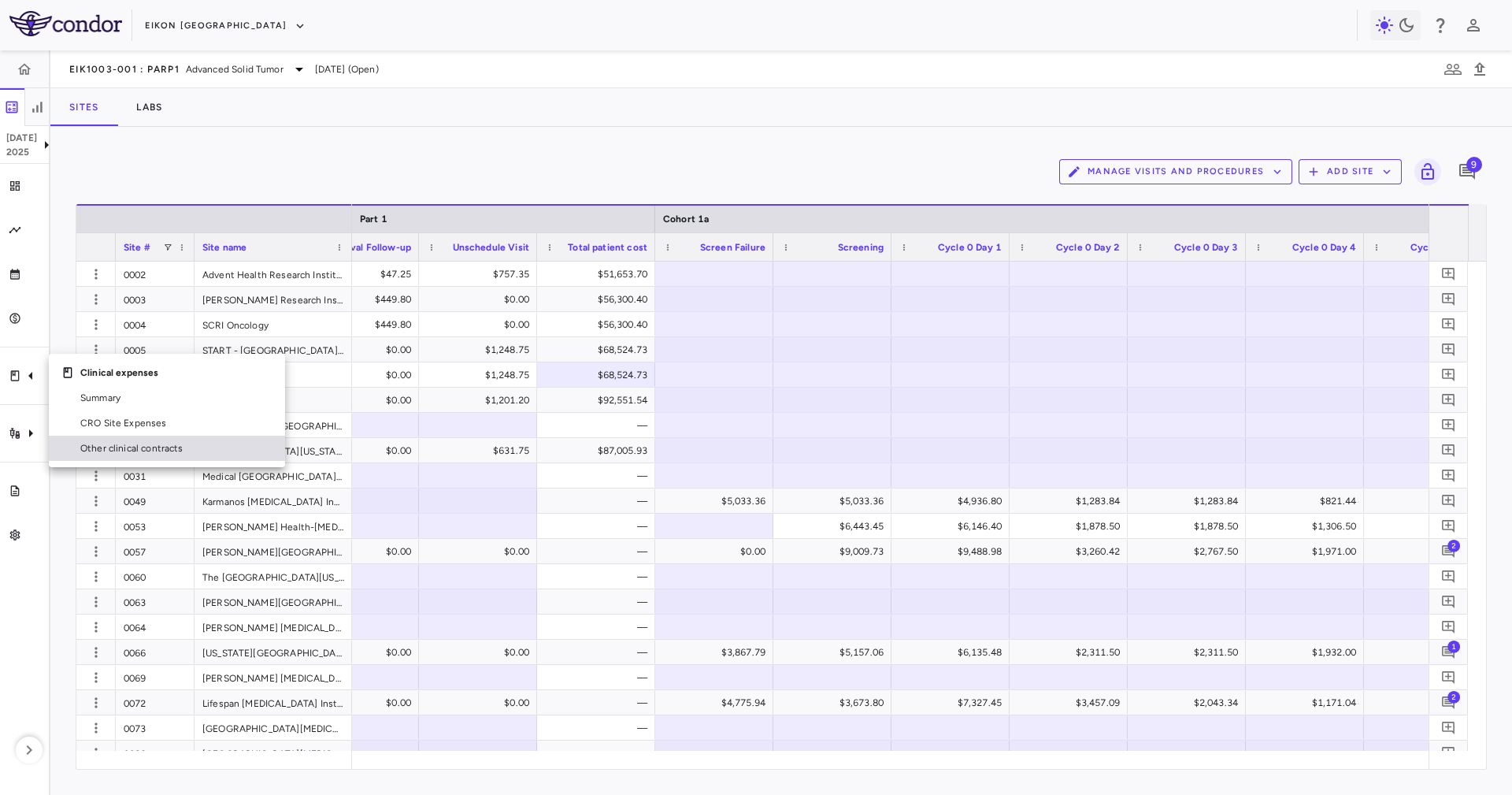
click at [118, 441] on span "Other clinical contracts" at bounding box center [176, 448] width 192 height 14
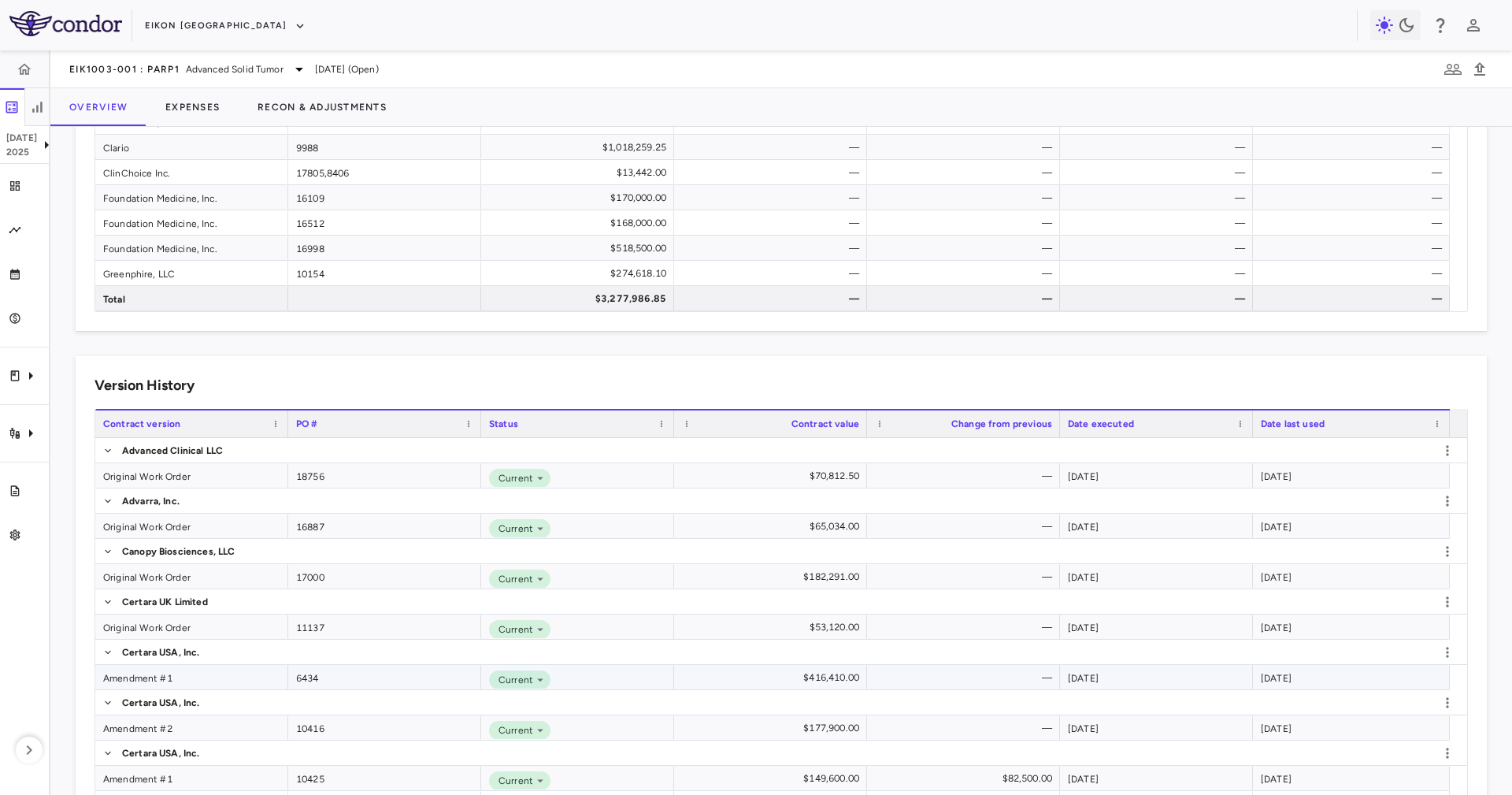
scroll to position [472, 0]
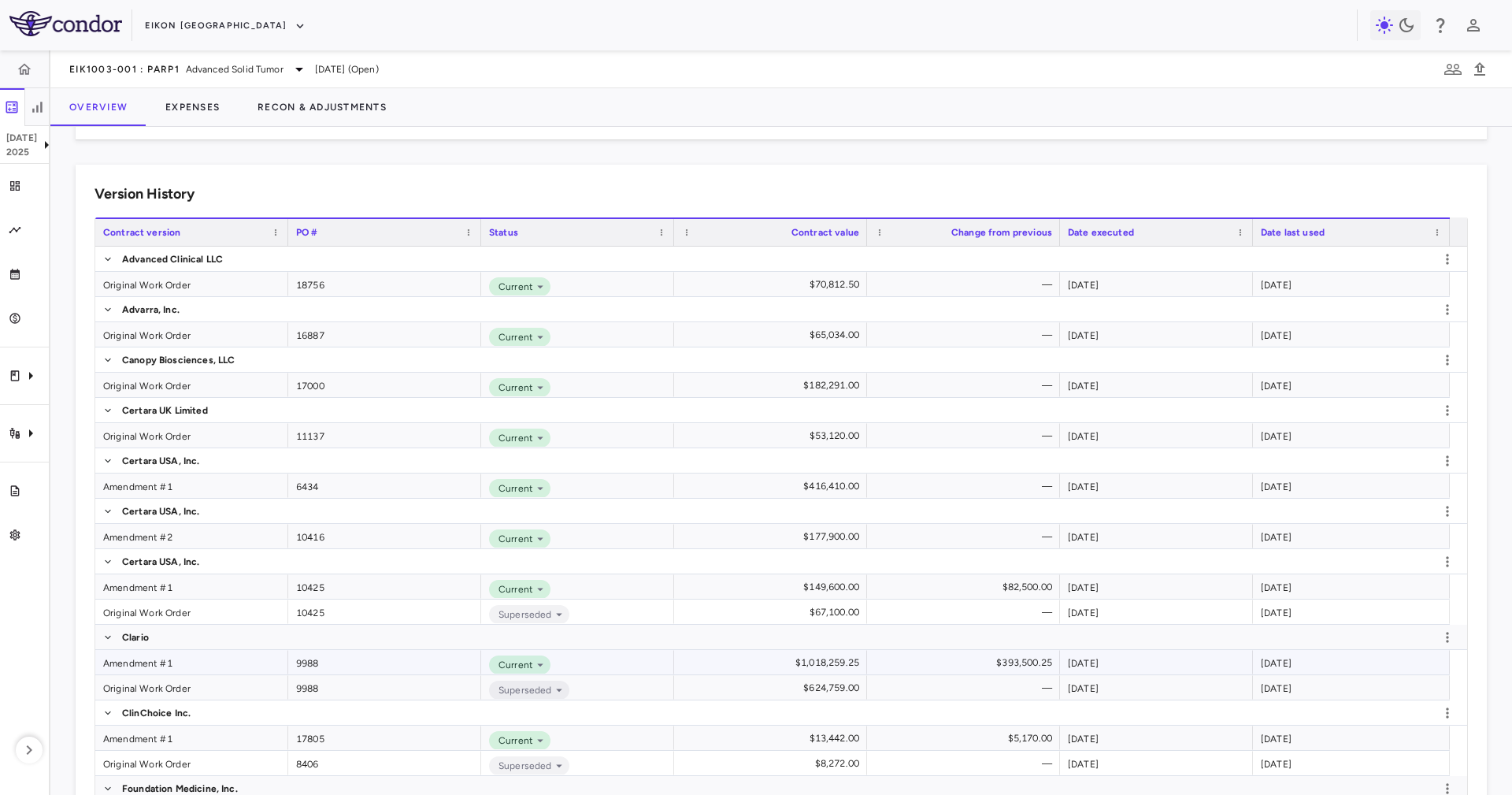
click at [190, 658] on div "Amendment #1" at bounding box center [191, 662] width 193 height 24
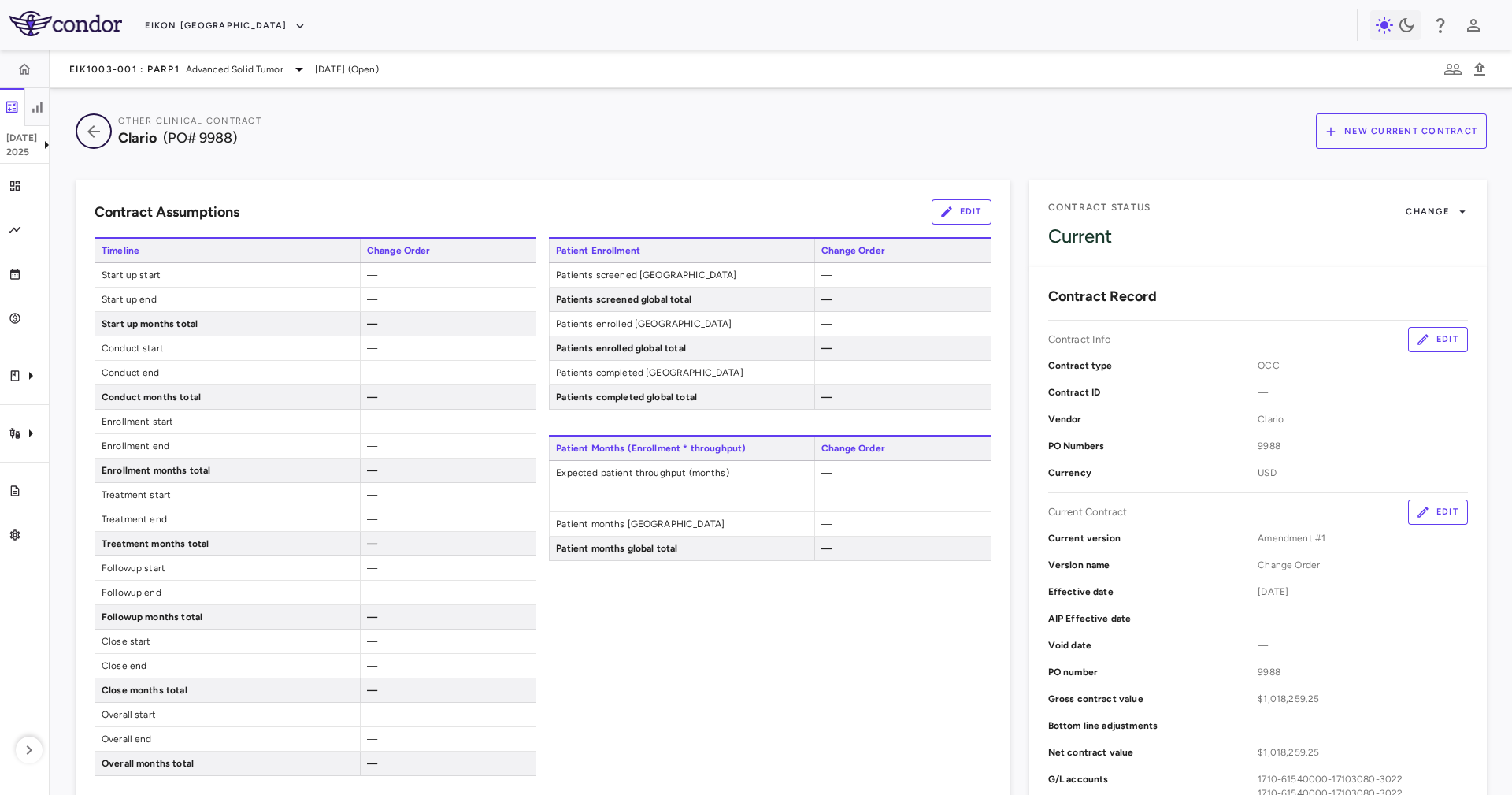
click at [85, 127] on icon "button" at bounding box center [93, 131] width 28 height 19
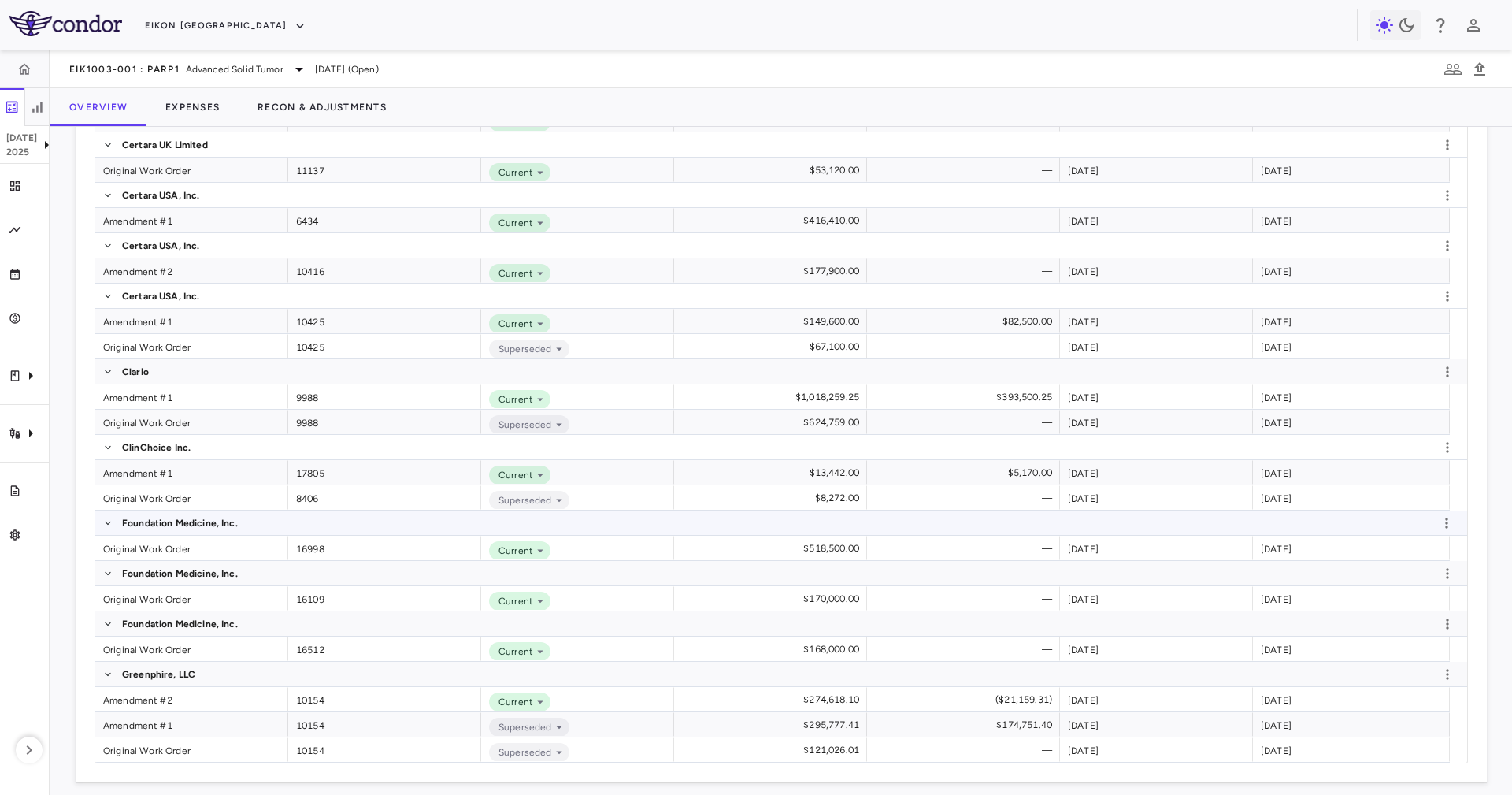
scroll to position [749, 0]
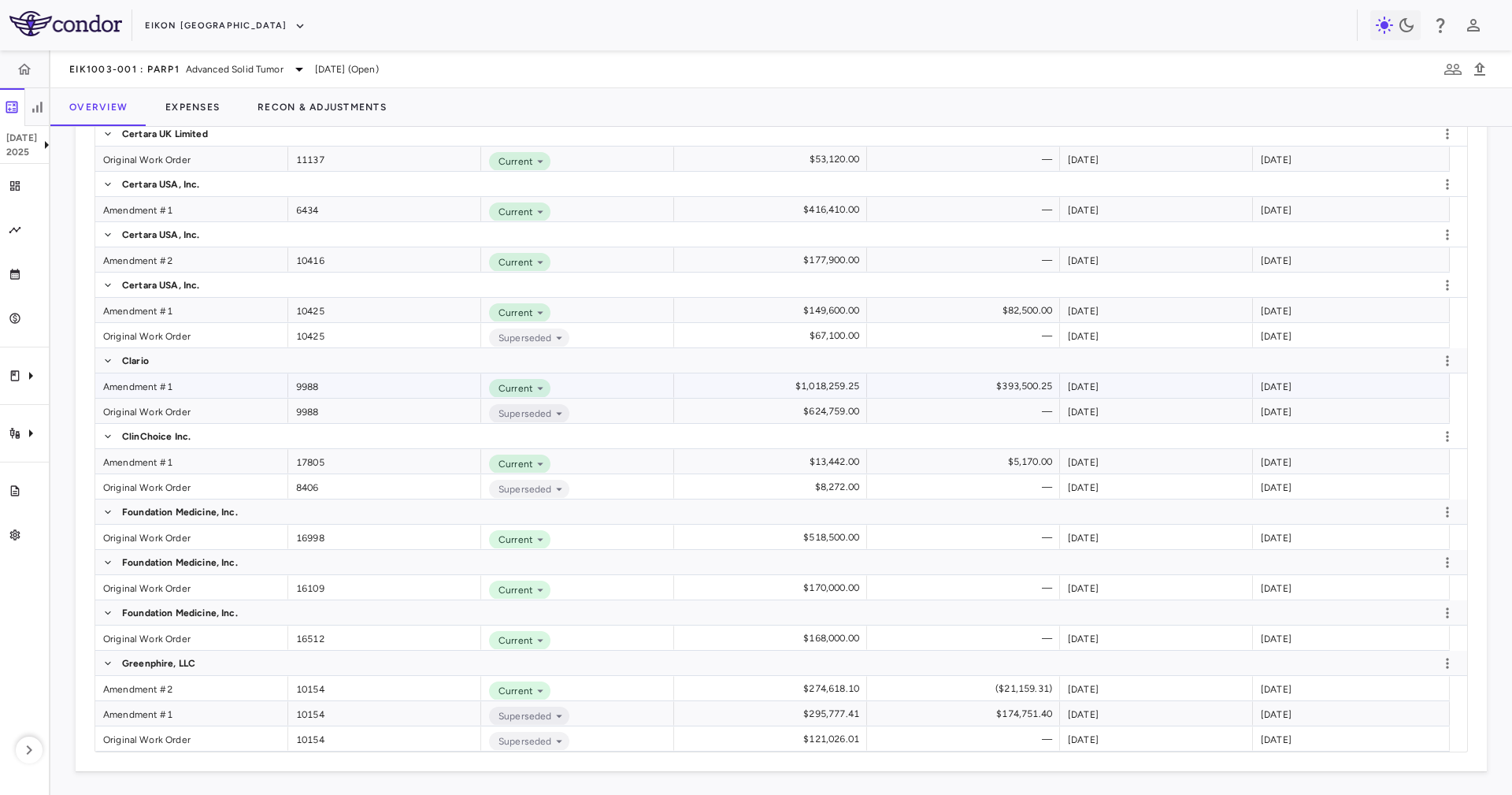
click at [188, 393] on div "Amendment #1" at bounding box center [191, 385] width 193 height 24
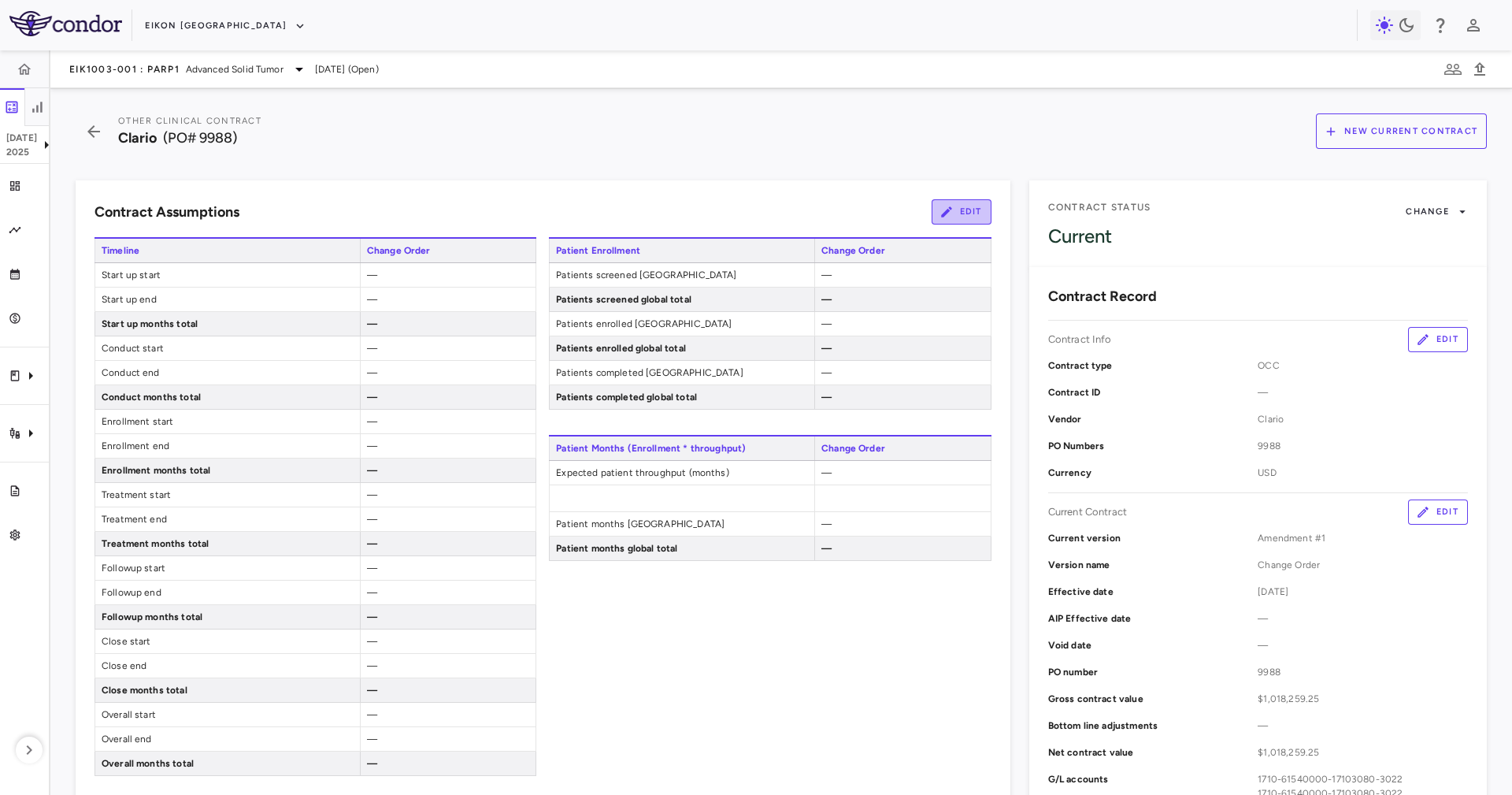
click at [960, 212] on button "Edit" at bounding box center [962, 211] width 60 height 25
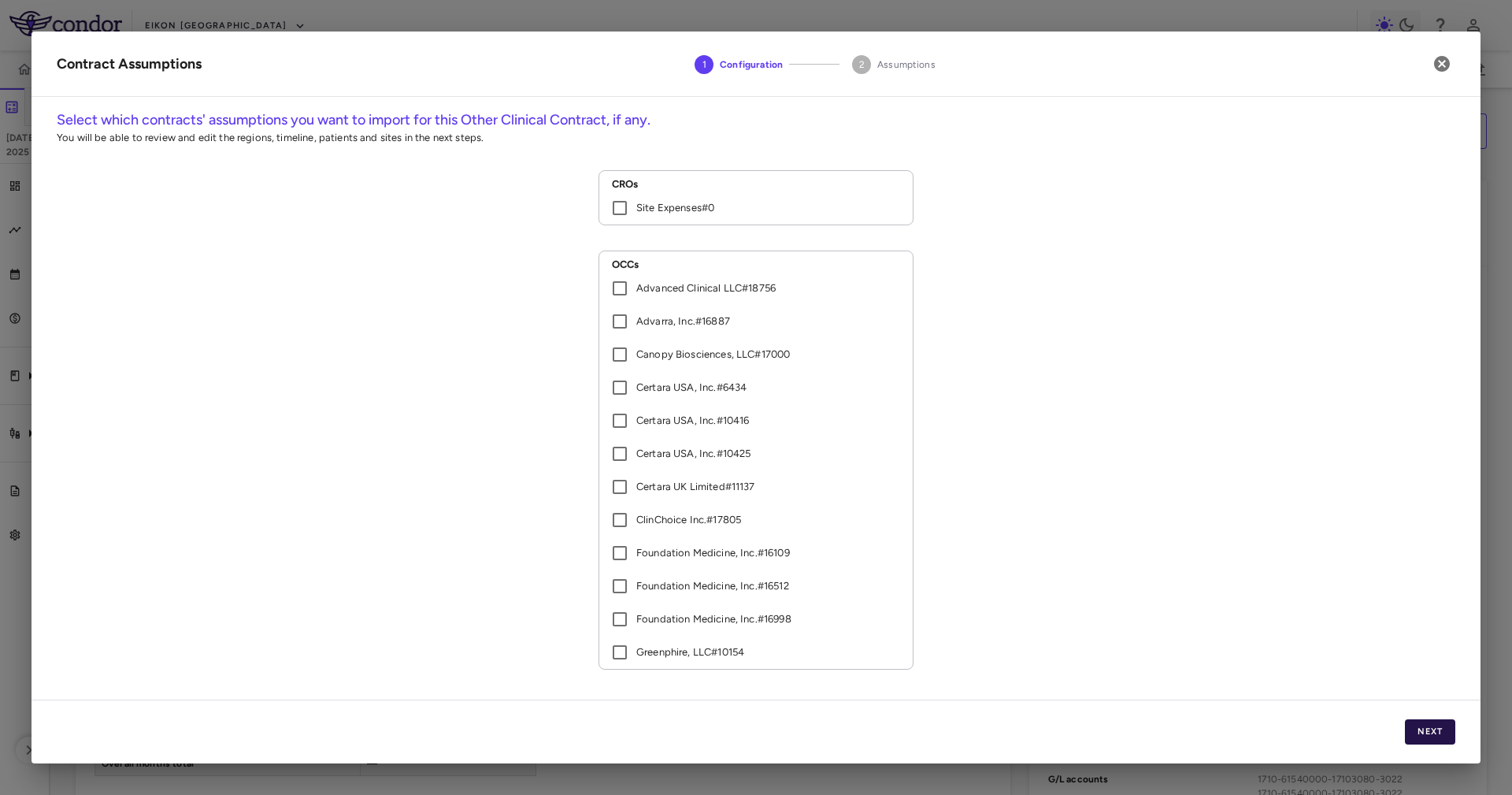
click at [1406, 731] on button "Next" at bounding box center [1431, 732] width 50 height 25
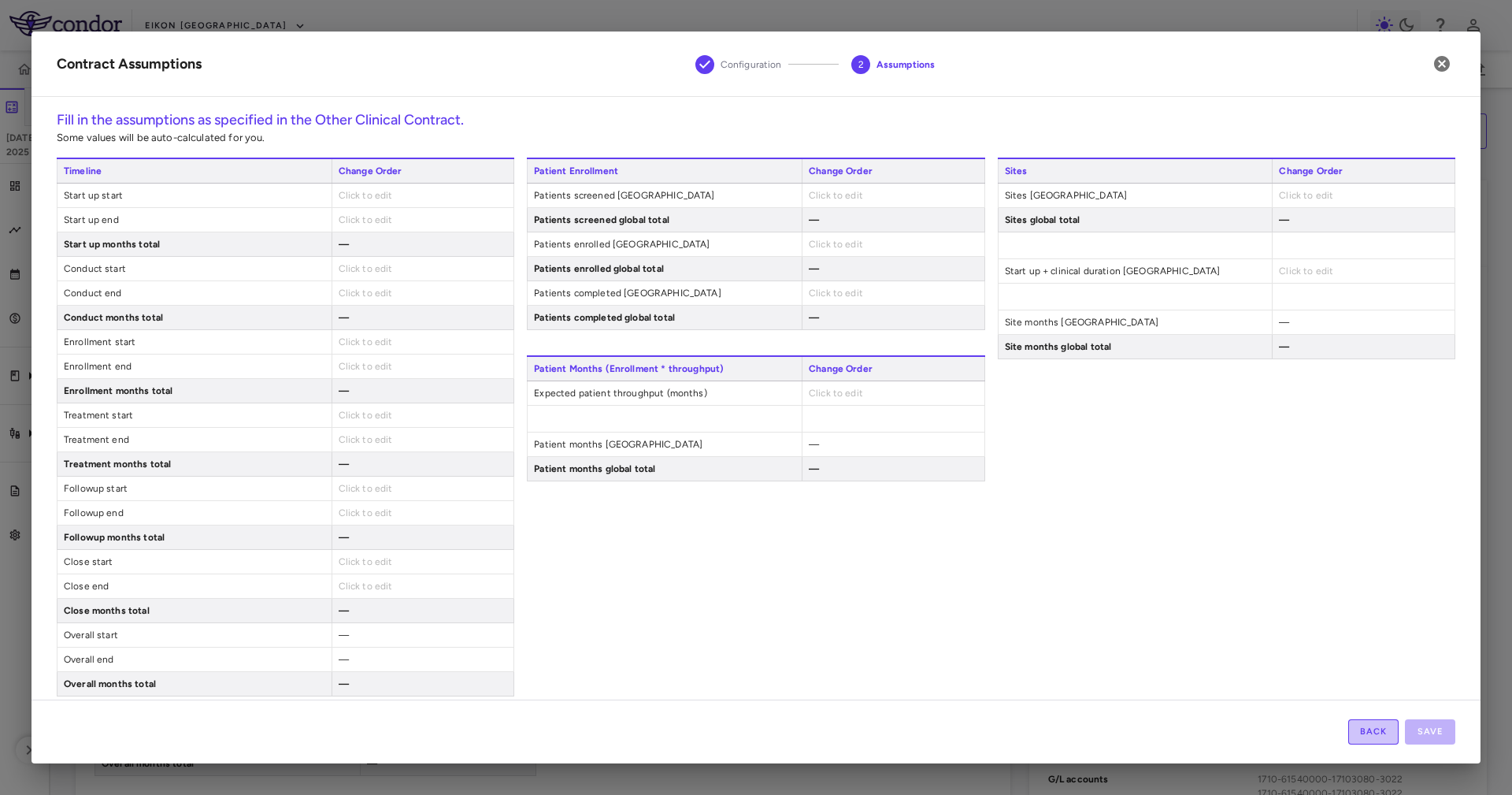
click at [1380, 723] on button "Back" at bounding box center [1374, 732] width 50 height 25
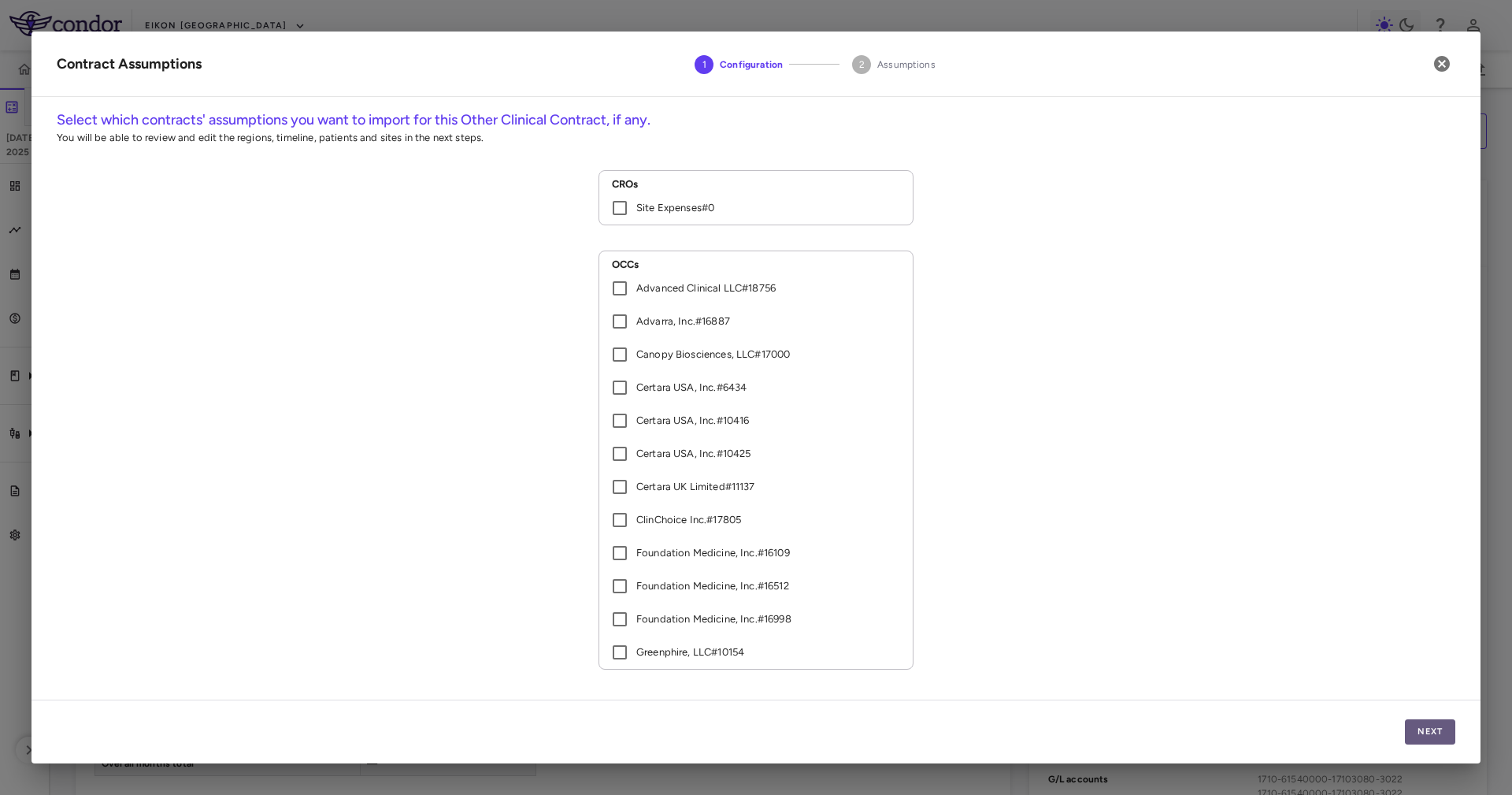
click at [1417, 730] on button "Next" at bounding box center [1431, 732] width 50 height 25
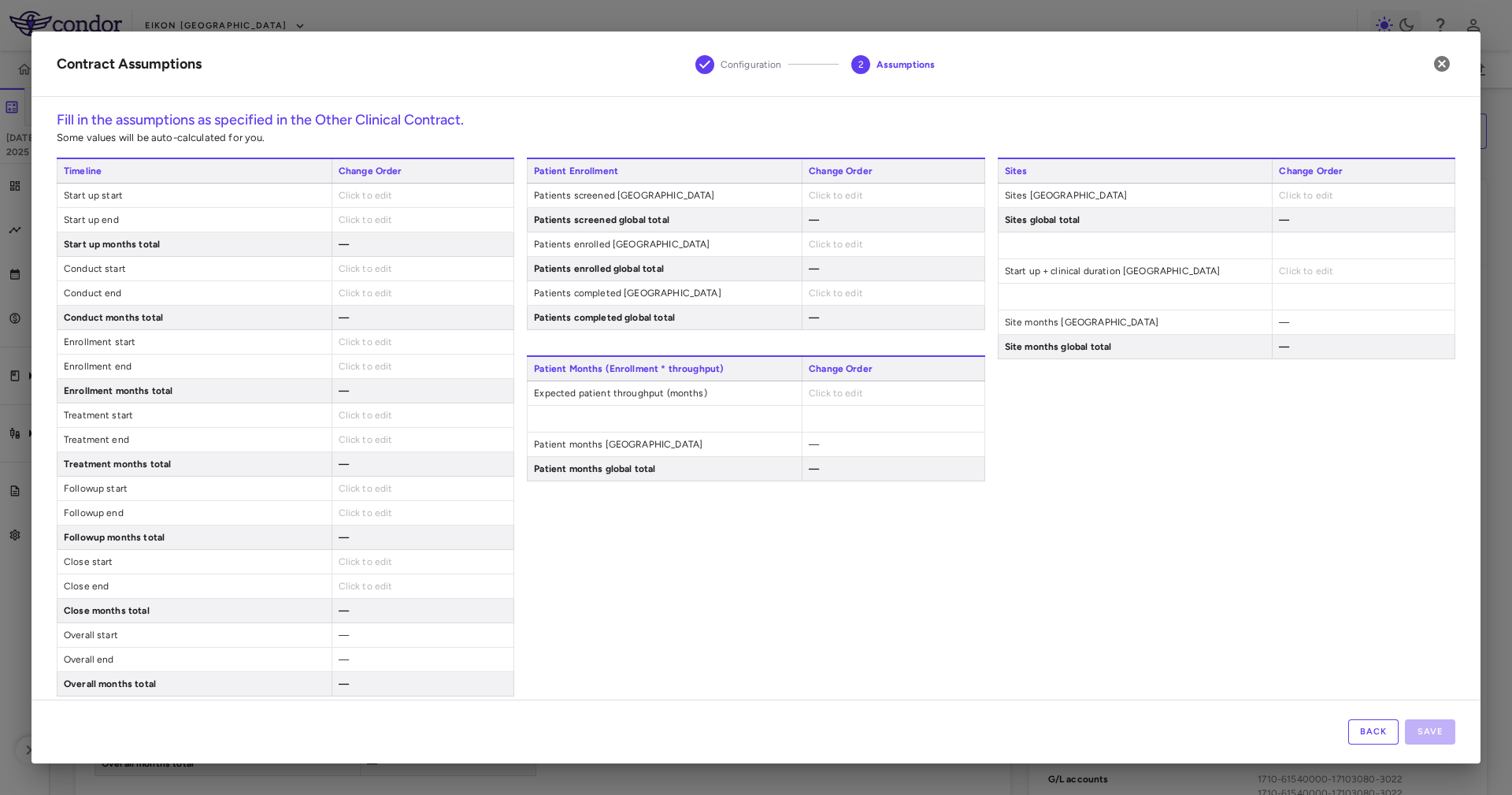
click at [1301, 198] on span "Click to edit" at bounding box center [1306, 196] width 54 height 11
click at [1078, 198] on span "Sites United States" at bounding box center [1136, 195] width 274 height 24
click at [784, 676] on div "Patient Enrollment Change Order Patients screened United States Click to edit P…" at bounding box center [755, 427] width 458 height 539
click at [1320, 188] on div "Click to edit" at bounding box center [1363, 195] width 183 height 24
click at [1371, 745] on button "Back" at bounding box center [1374, 732] width 50 height 25
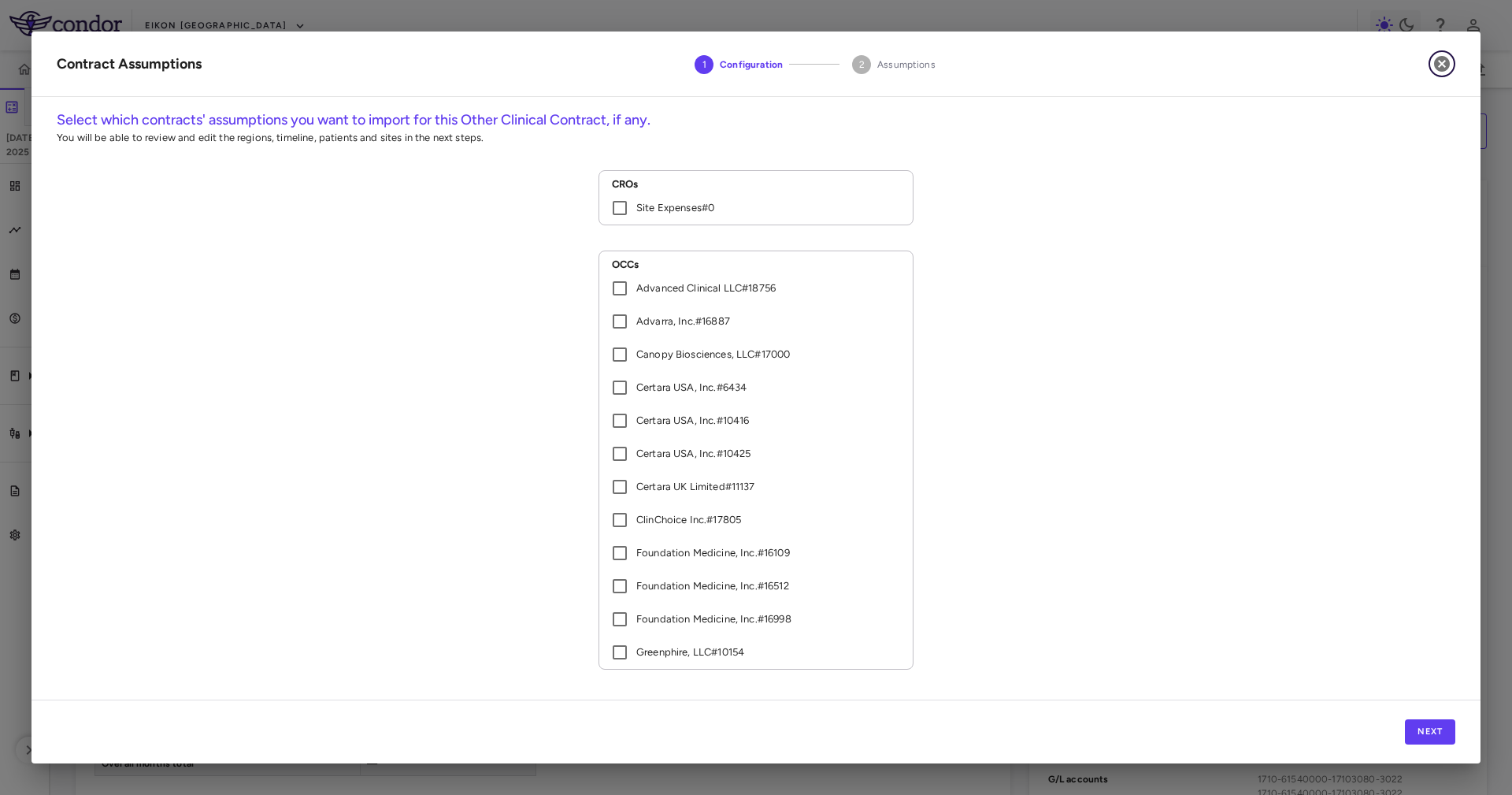
click at [1453, 57] on button "button" at bounding box center [1442, 63] width 27 height 27
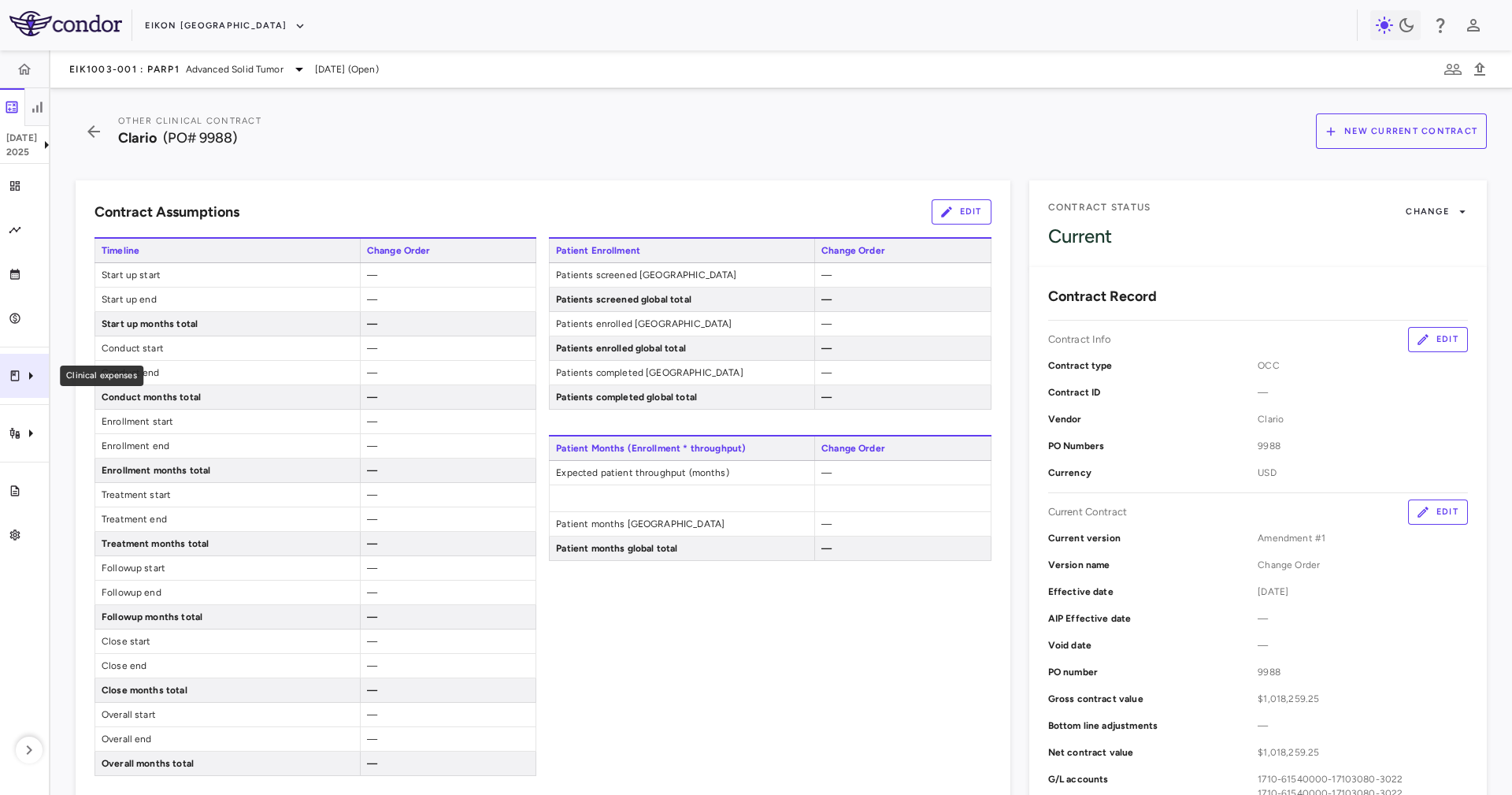
click at [28, 375] on icon "Clinical expenses" at bounding box center [30, 376] width 19 height 19
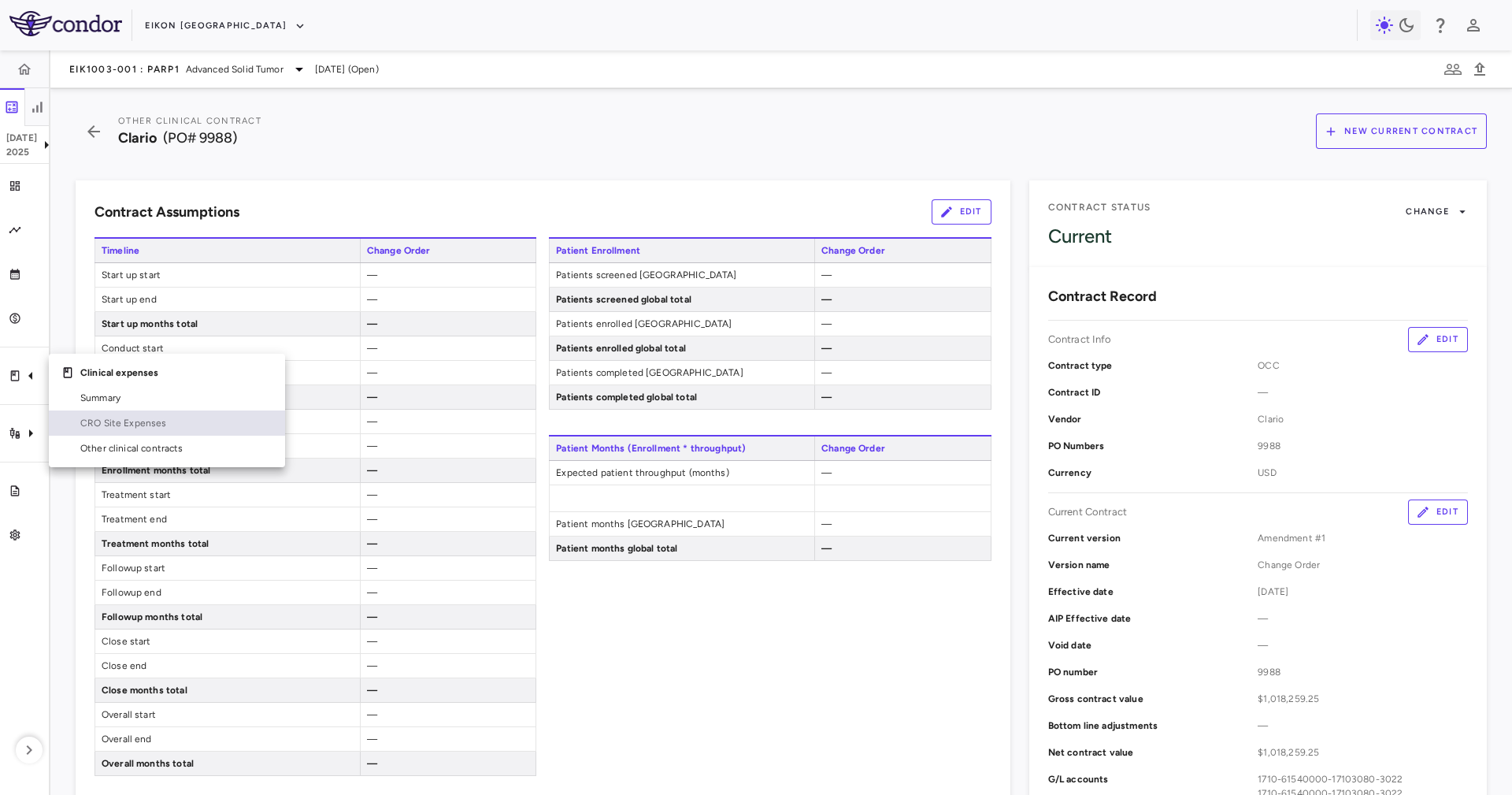
click at [180, 420] on span "CRO Site Expenses" at bounding box center [176, 423] width 192 height 14
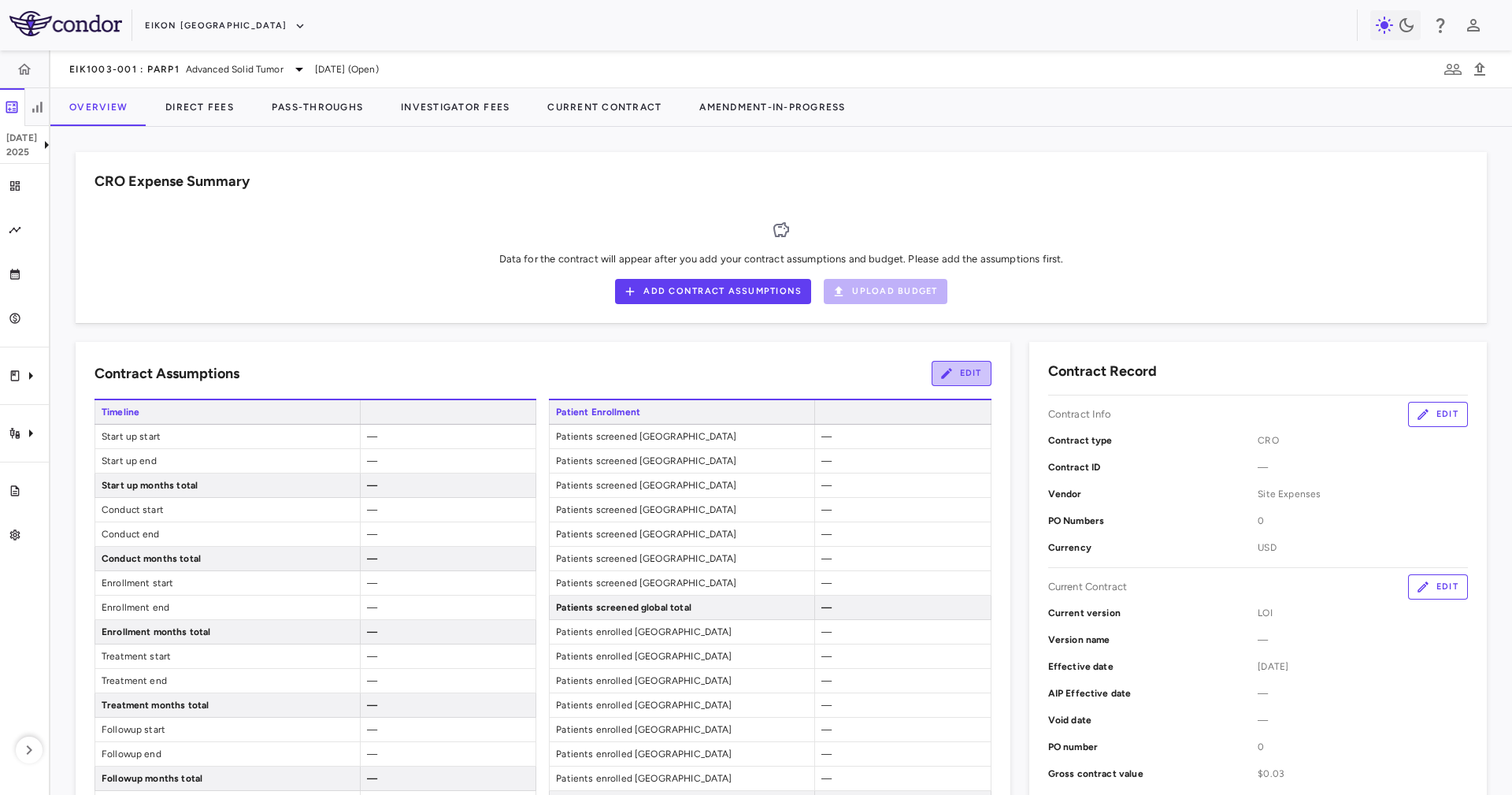
click at [971, 371] on button "Edit" at bounding box center [962, 373] width 60 height 25
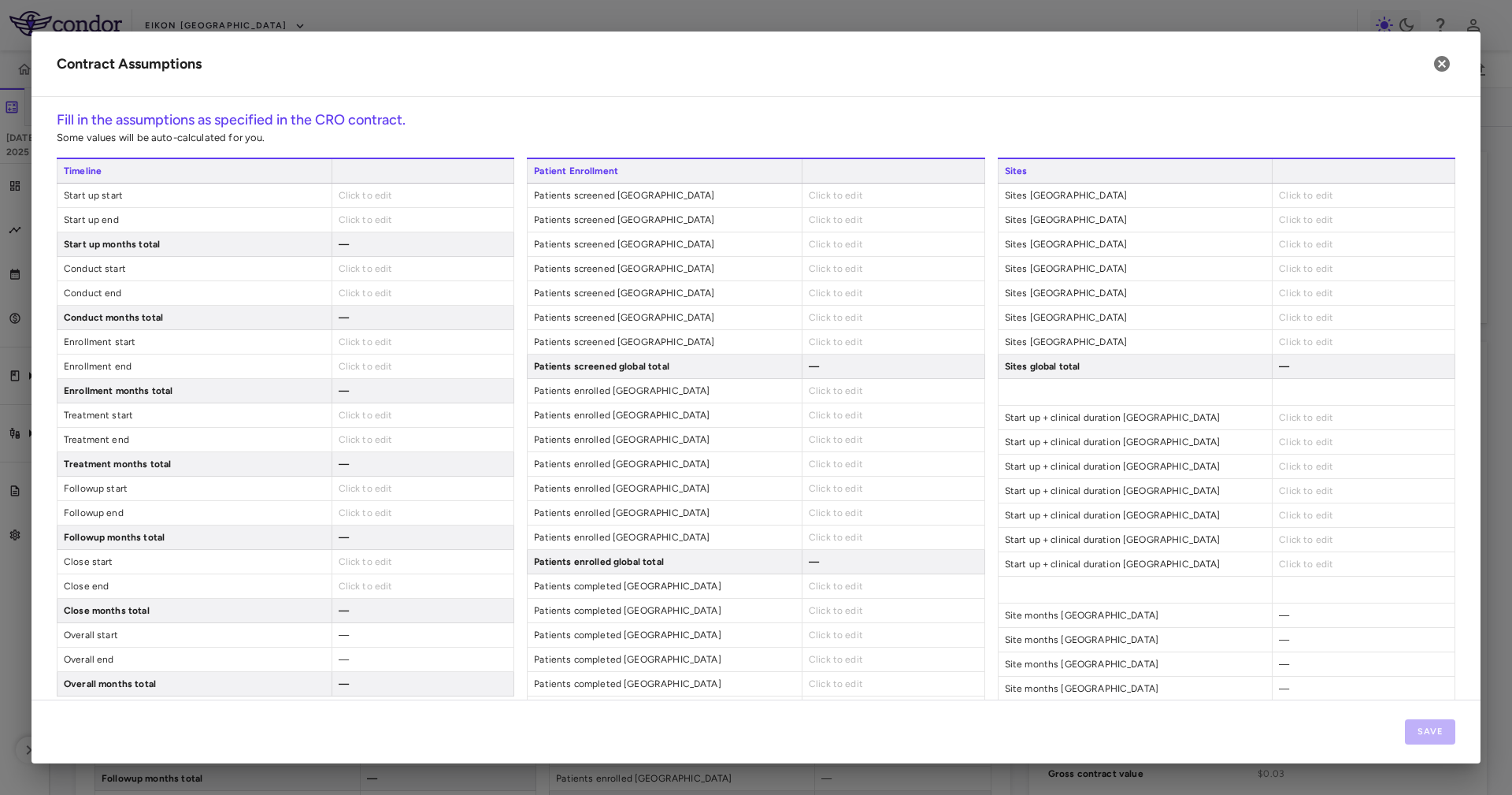
click at [1439, 45] on h2 "Contract Assumptions" at bounding box center [756, 64] width 1449 height 65
click at [1447, 64] on icon "button" at bounding box center [1441, 63] width 15 height 15
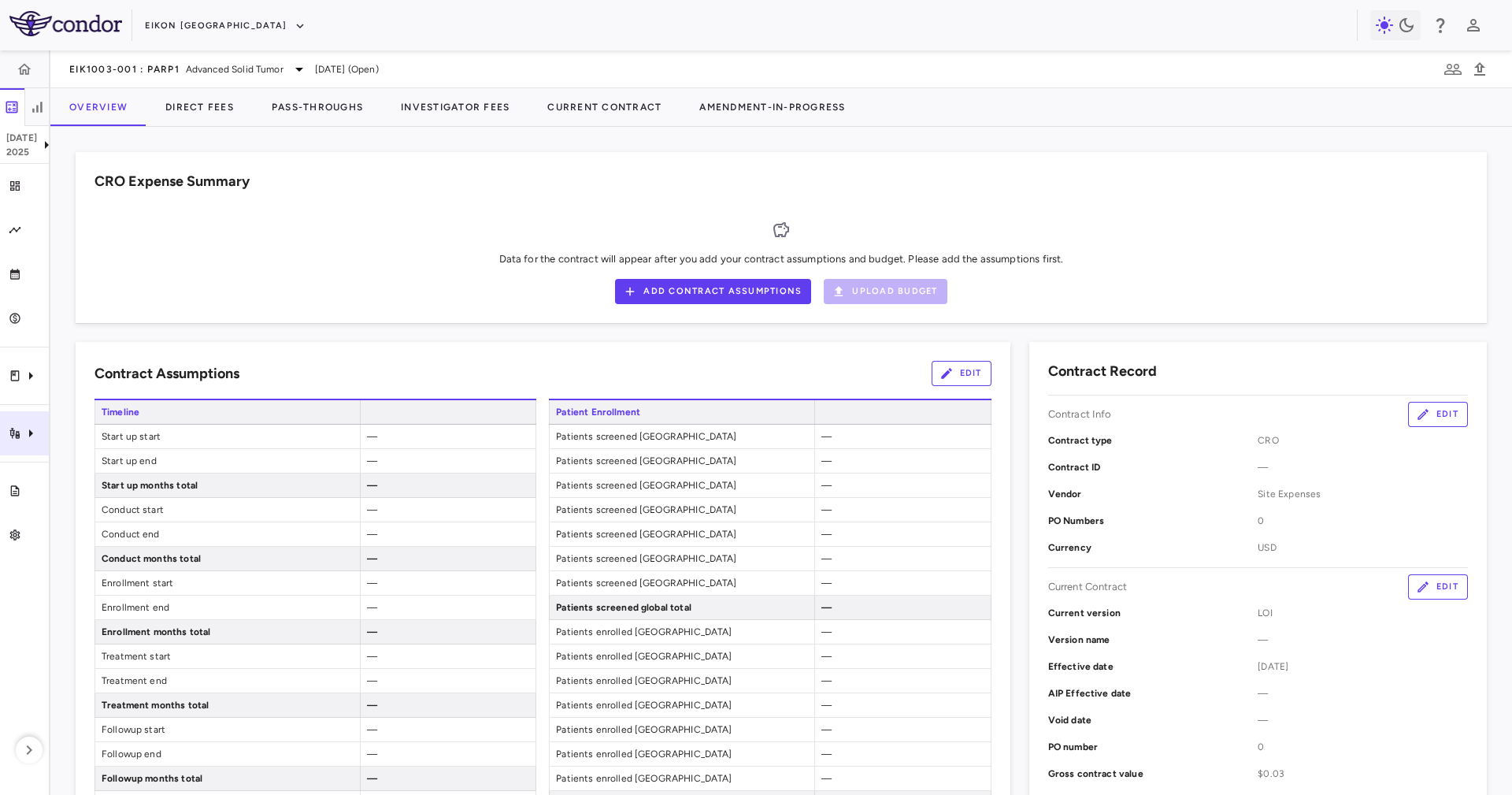
click at [2, 441] on div "Trial activity" at bounding box center [24, 433] width 49 height 44
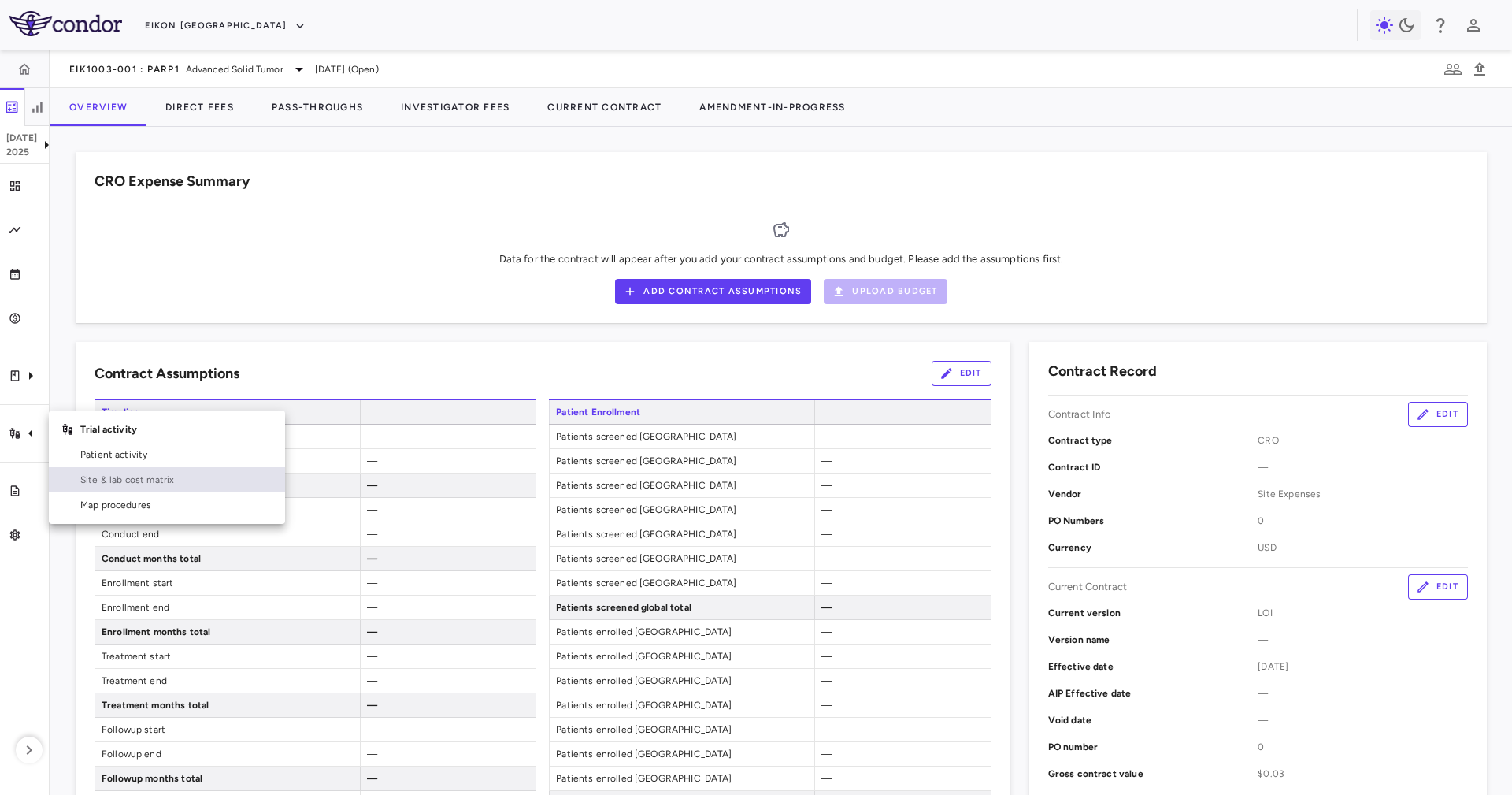
click at [170, 478] on span "Site & lab cost matrix" at bounding box center [176, 479] width 192 height 14
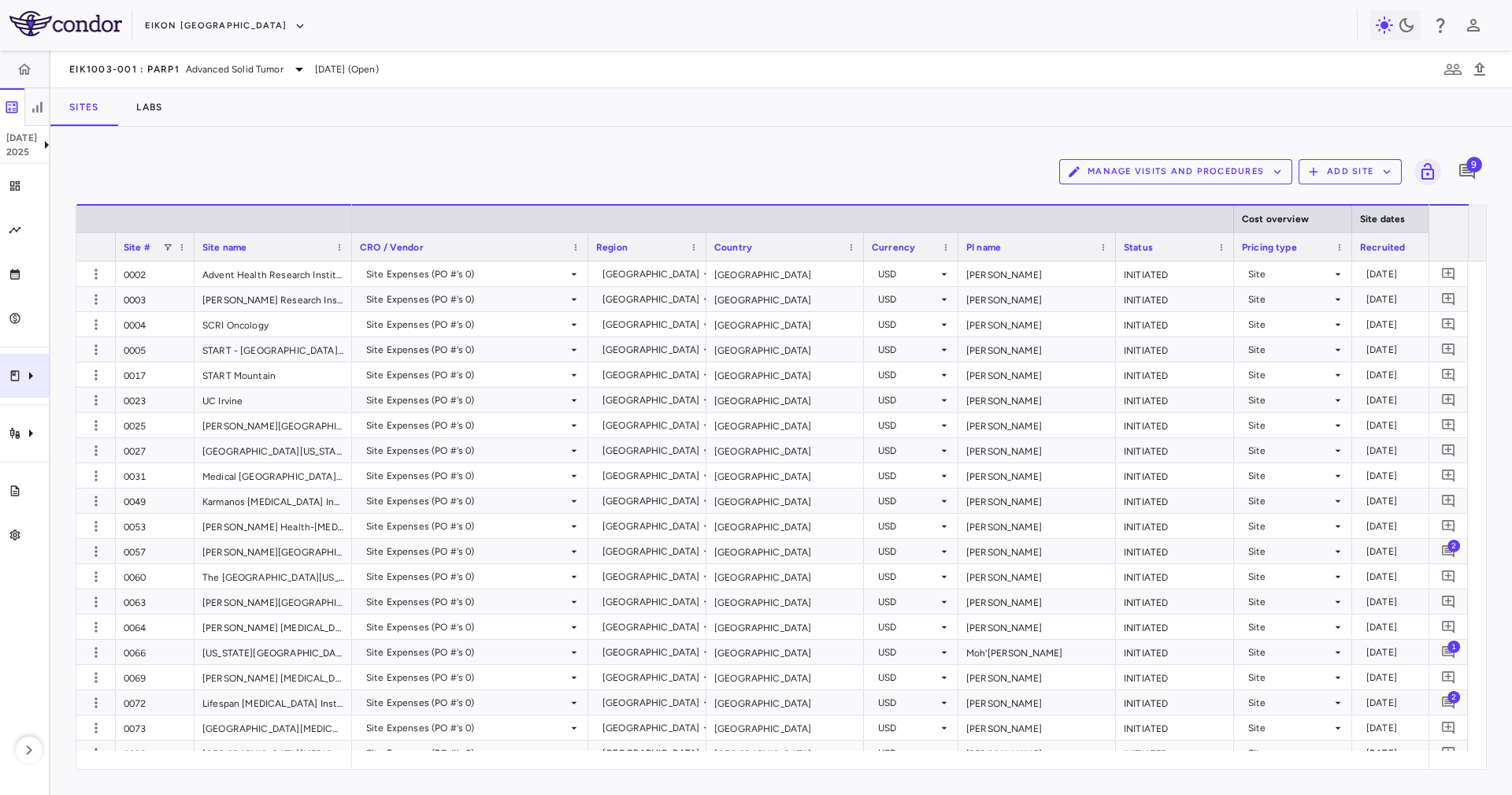
click at [46, 380] on div "Clinical expenses" at bounding box center [24, 376] width 49 height 44
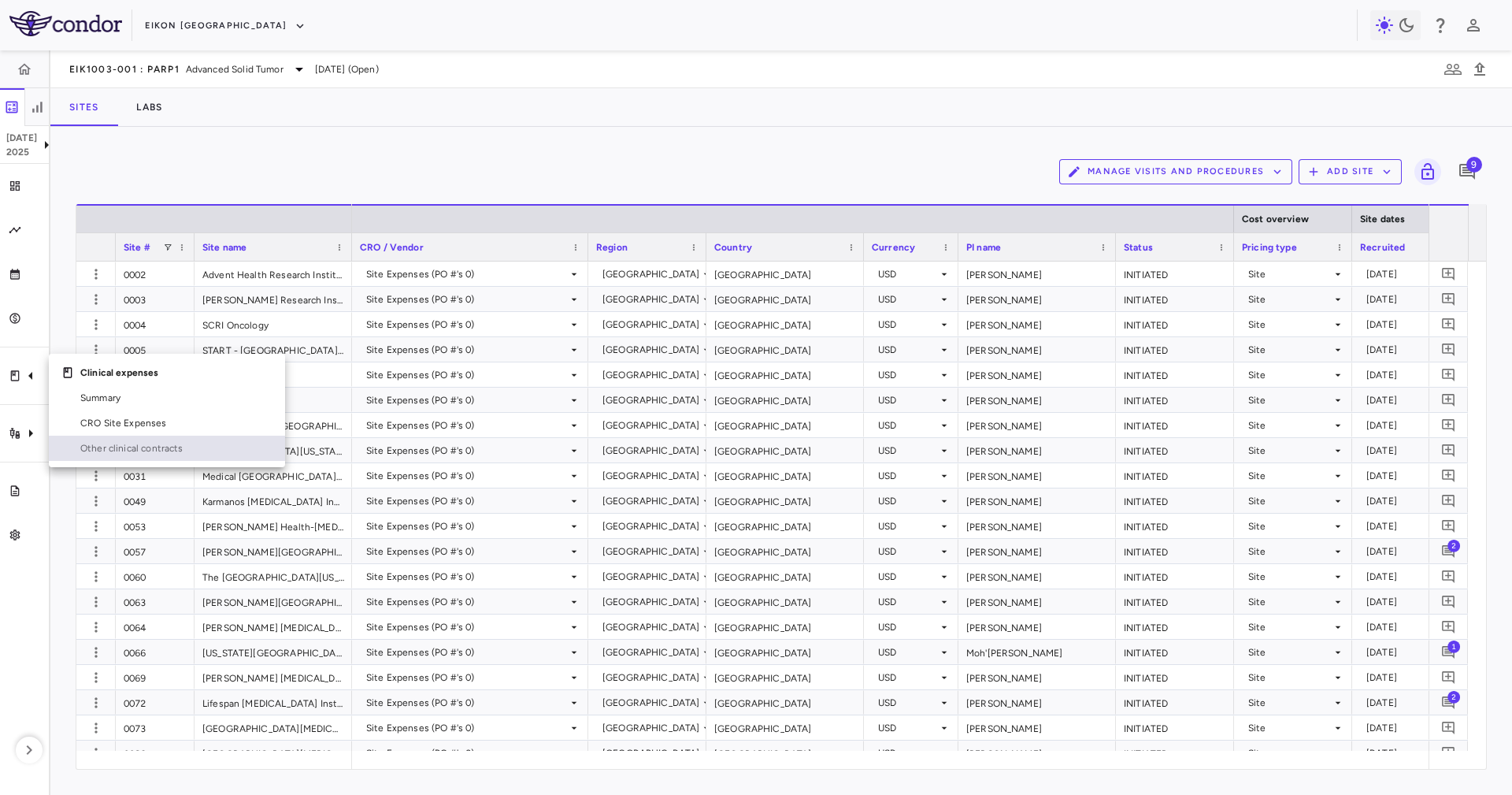
click at [174, 454] on span "Other clinical contracts" at bounding box center [176, 448] width 192 height 14
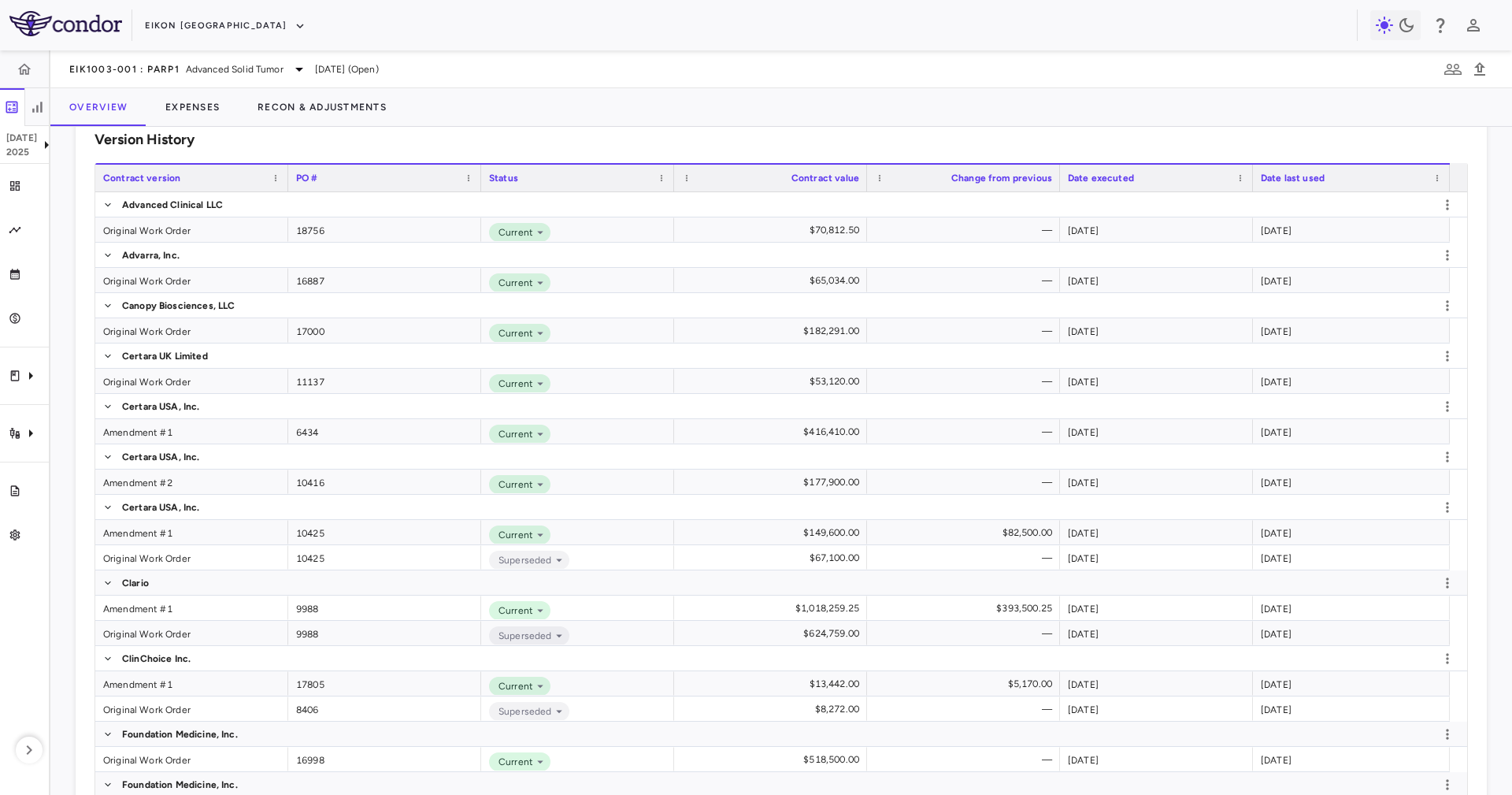
scroll to position [591, 0]
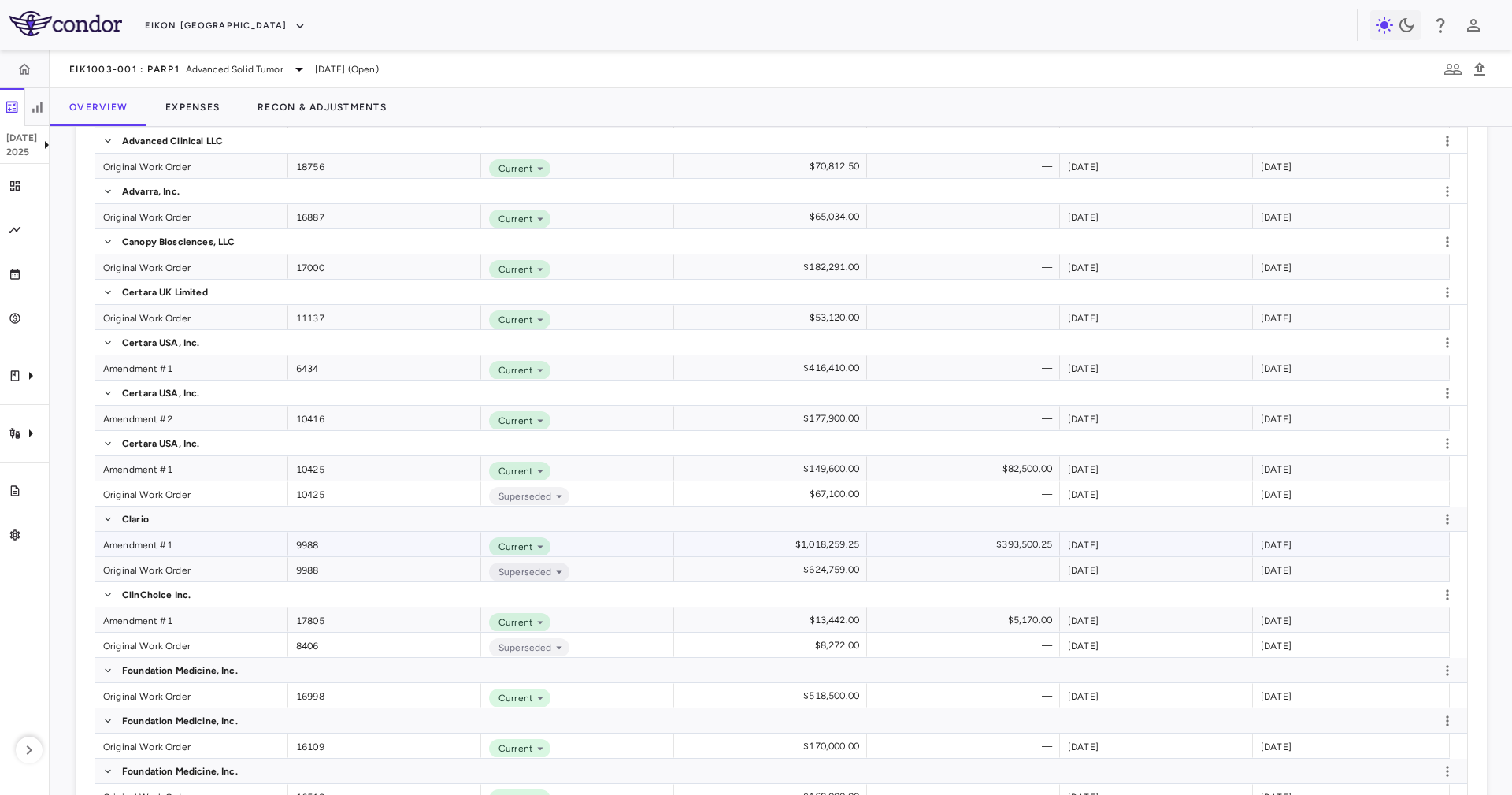
click at [182, 541] on div "Amendment #1" at bounding box center [191, 544] width 193 height 24
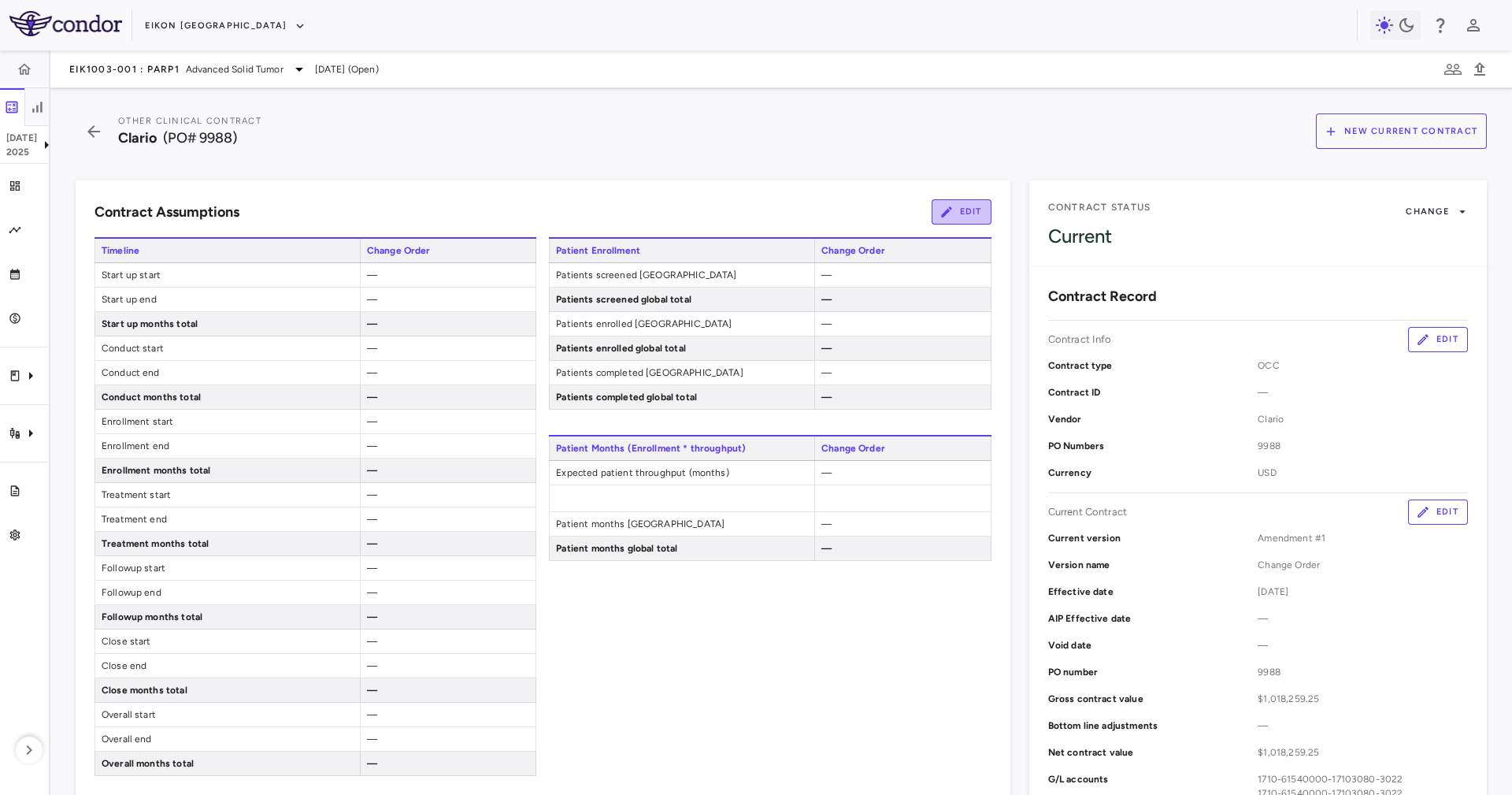
click at [969, 208] on button "Edit" at bounding box center [962, 211] width 60 height 25
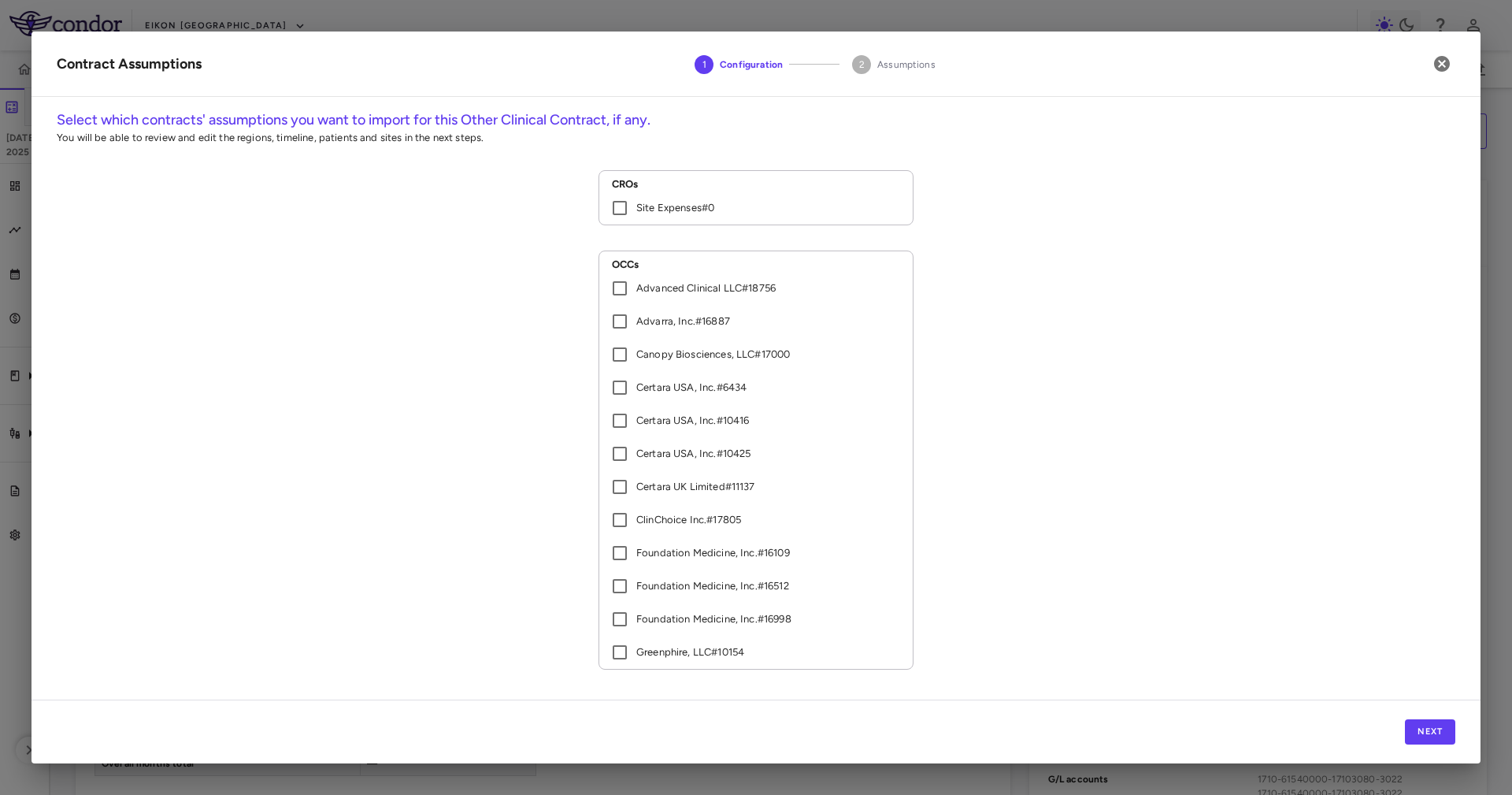
click at [673, 208] on p "Site Expenses # 0" at bounding box center [676, 207] width 78 height 14
click at [1420, 724] on button "Next" at bounding box center [1431, 732] width 50 height 25
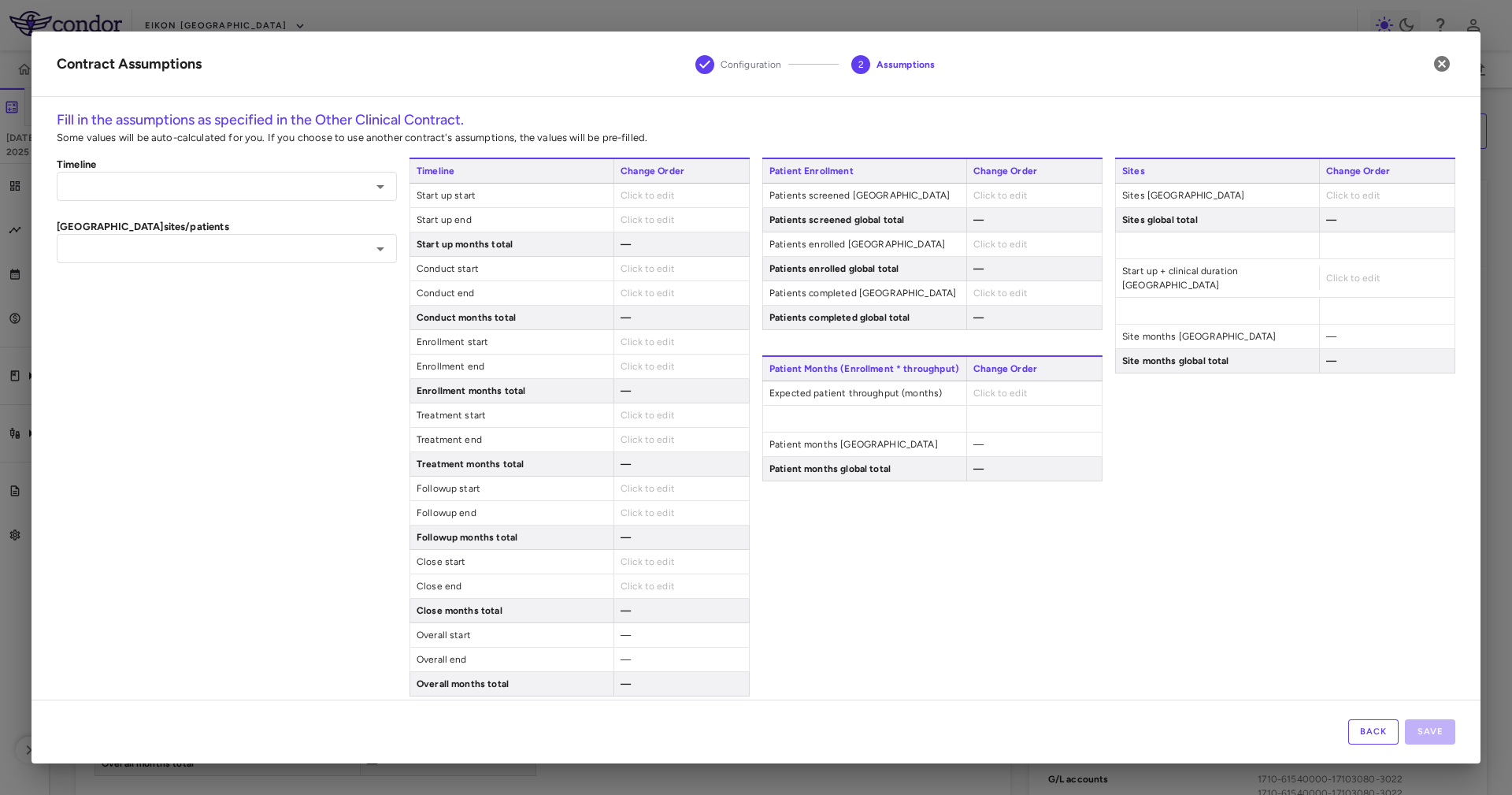
click at [1288, 206] on span "Sites United States" at bounding box center [1218, 195] width 203 height 24
click at [1329, 193] on span "Click to edit" at bounding box center [1353, 196] width 54 height 11
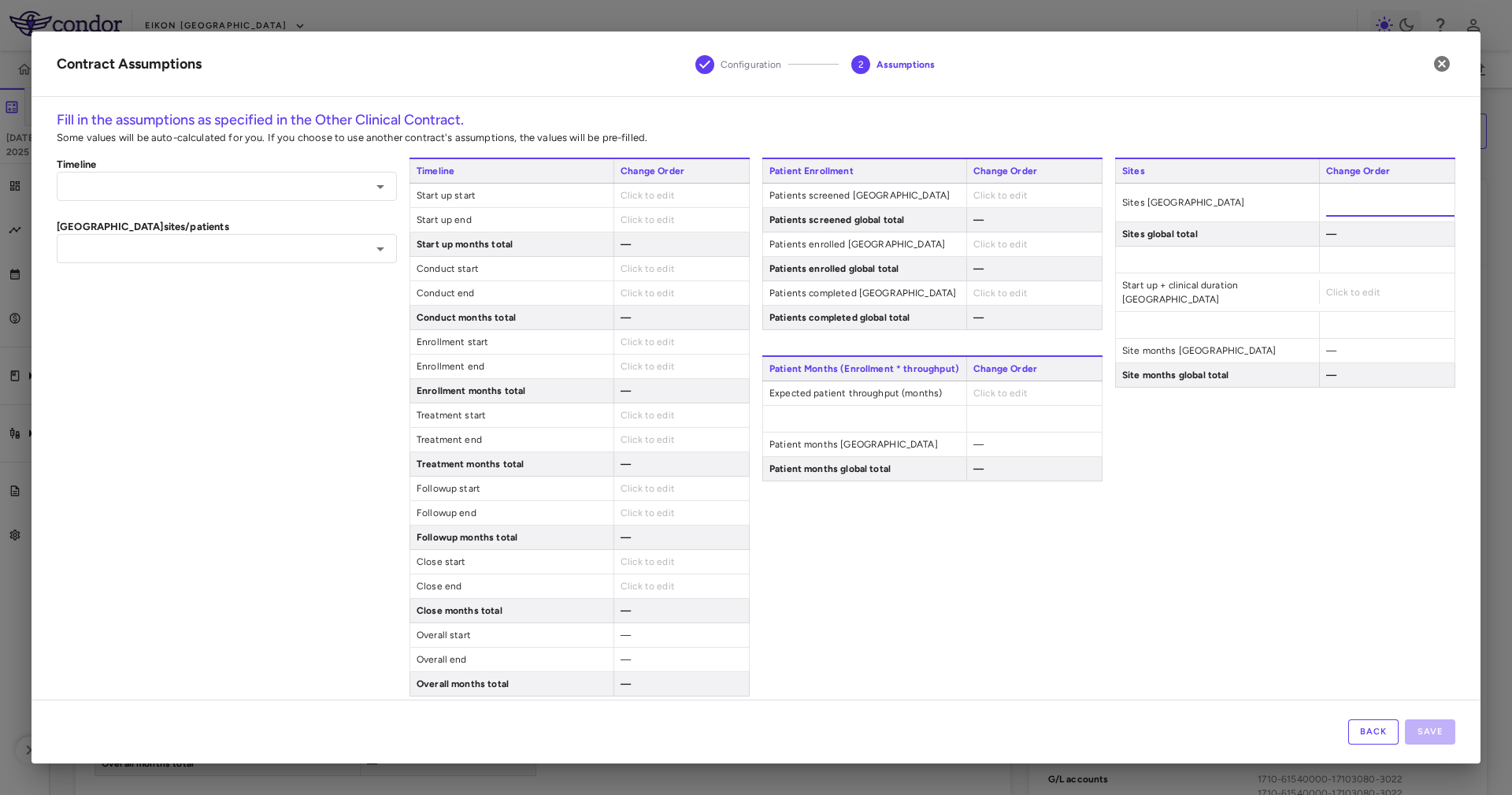
click at [1329, 193] on input "number" at bounding box center [1391, 202] width 128 height 28
click at [293, 254] on input "text" at bounding box center [214, 249] width 305 height 20
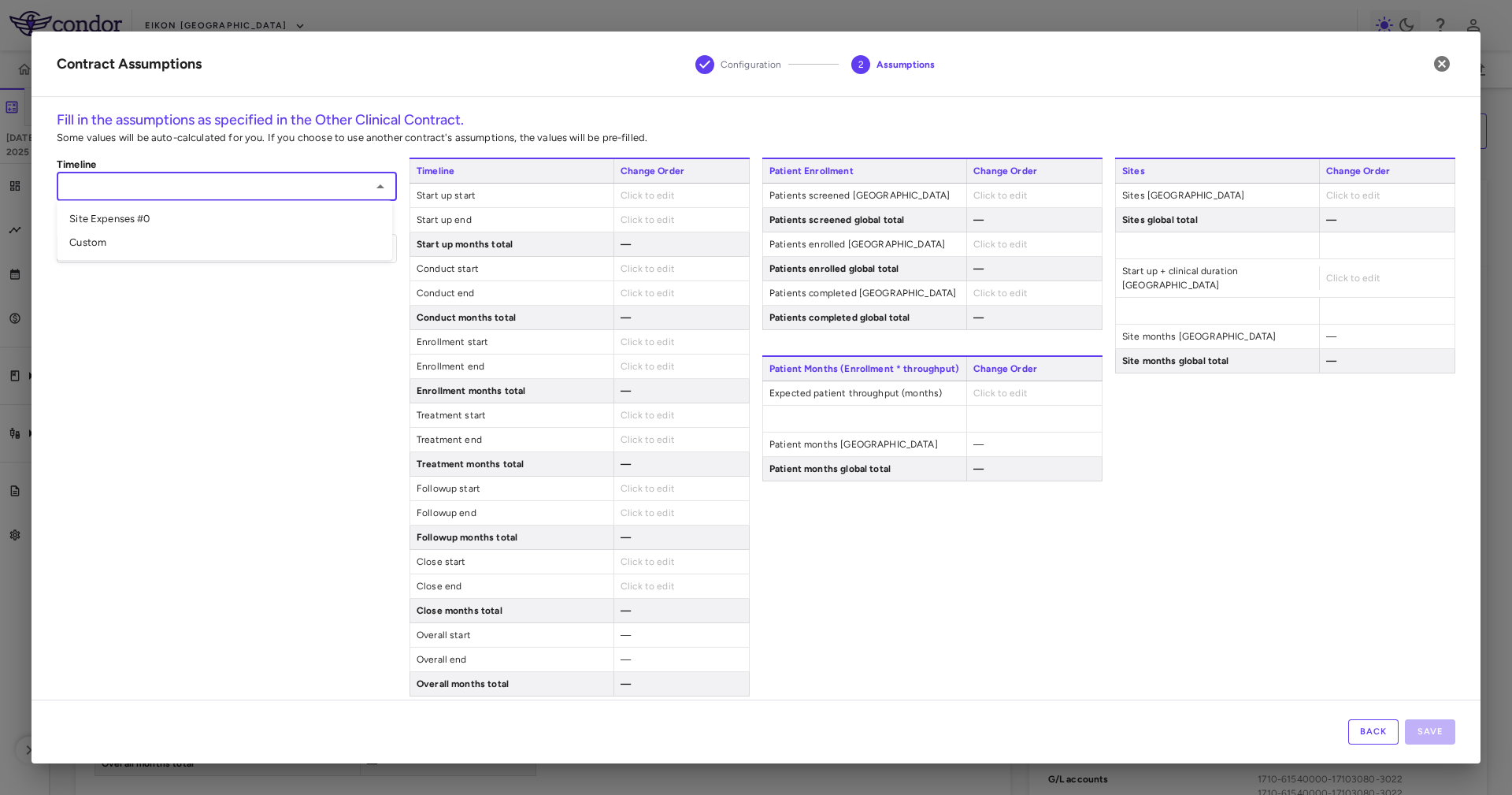
click at [281, 185] on input "text" at bounding box center [214, 186] width 305 height 20
click at [1256, 454] on div "Sites Change Order Sites United States Click to edit Sites global total — Start…" at bounding box center [1285, 427] width 341 height 539
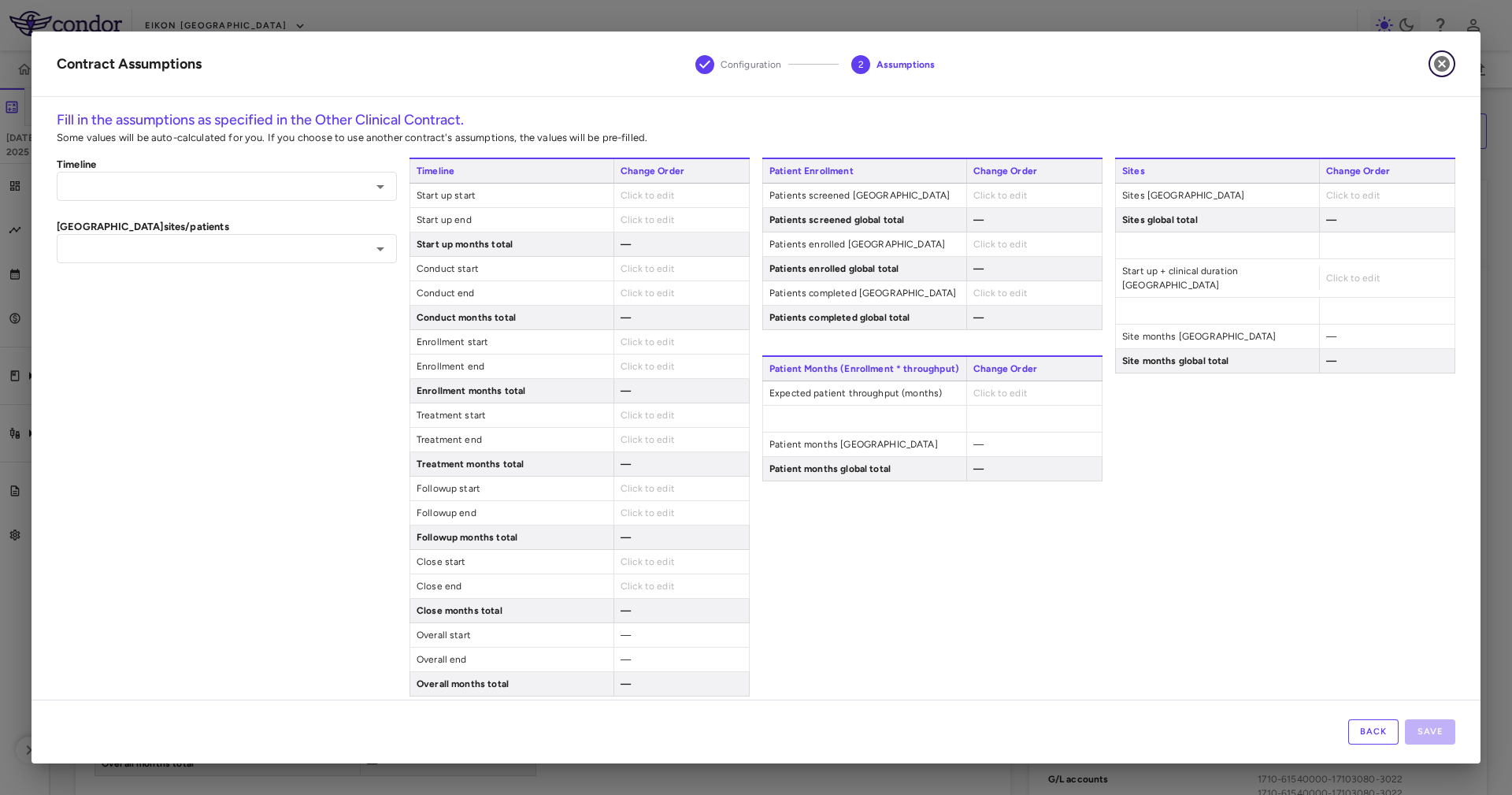
click at [1440, 65] on icon "button" at bounding box center [1441, 63] width 19 height 19
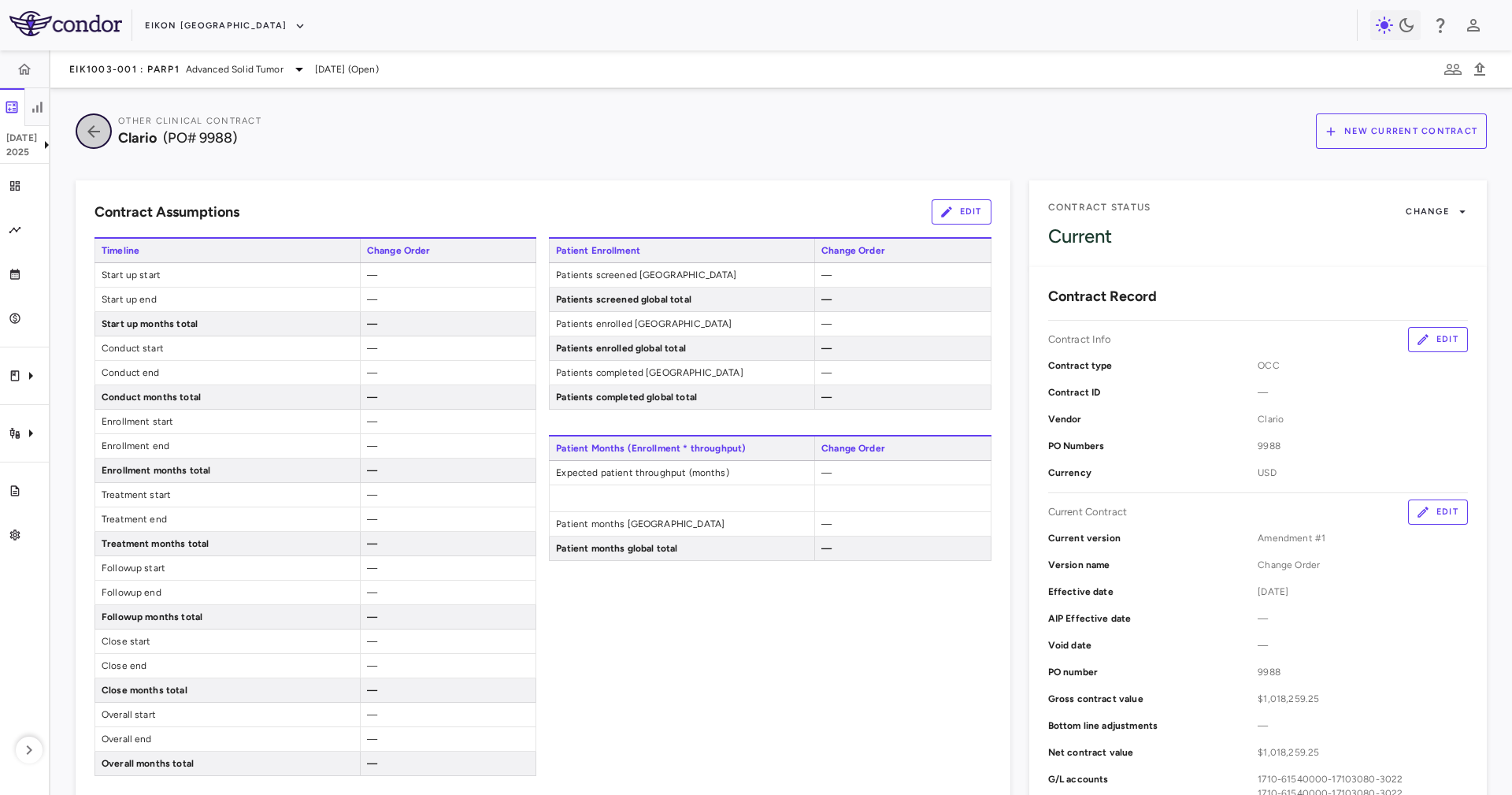
click at [100, 132] on icon "button" at bounding box center [93, 131] width 28 height 19
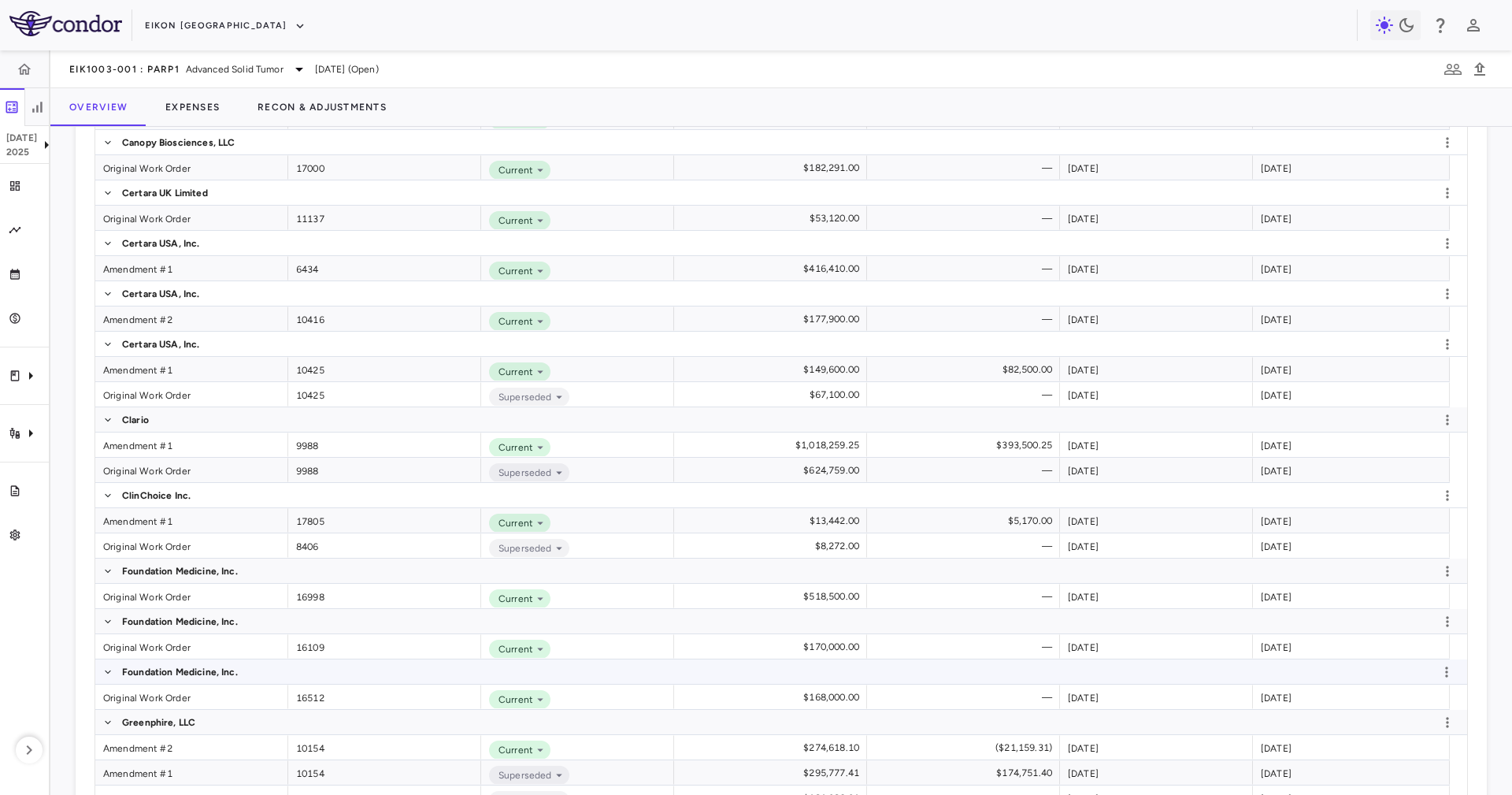
scroll to position [749, 0]
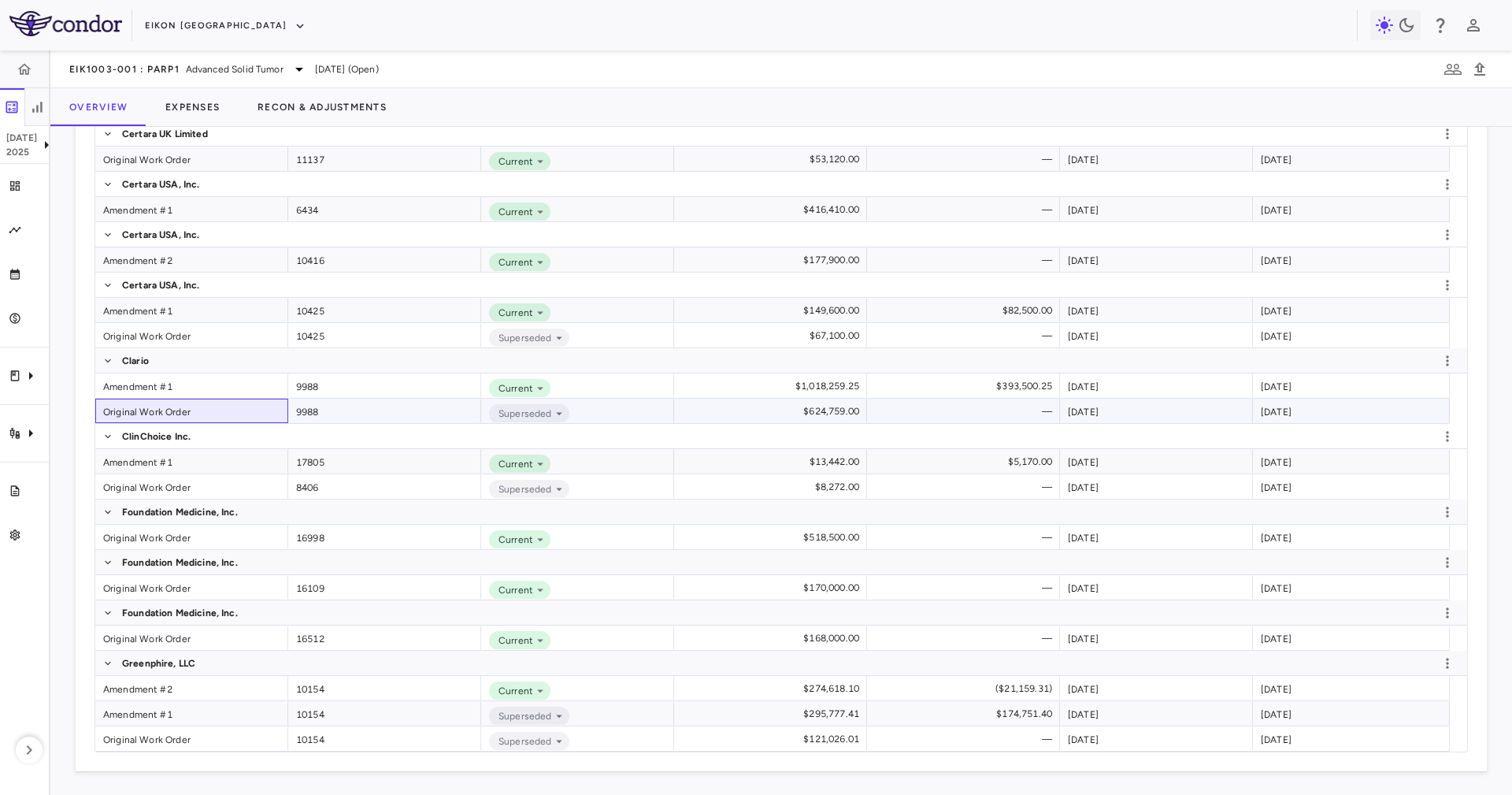
click at [198, 419] on div "Original Work Order" at bounding box center [191, 411] width 193 height 24
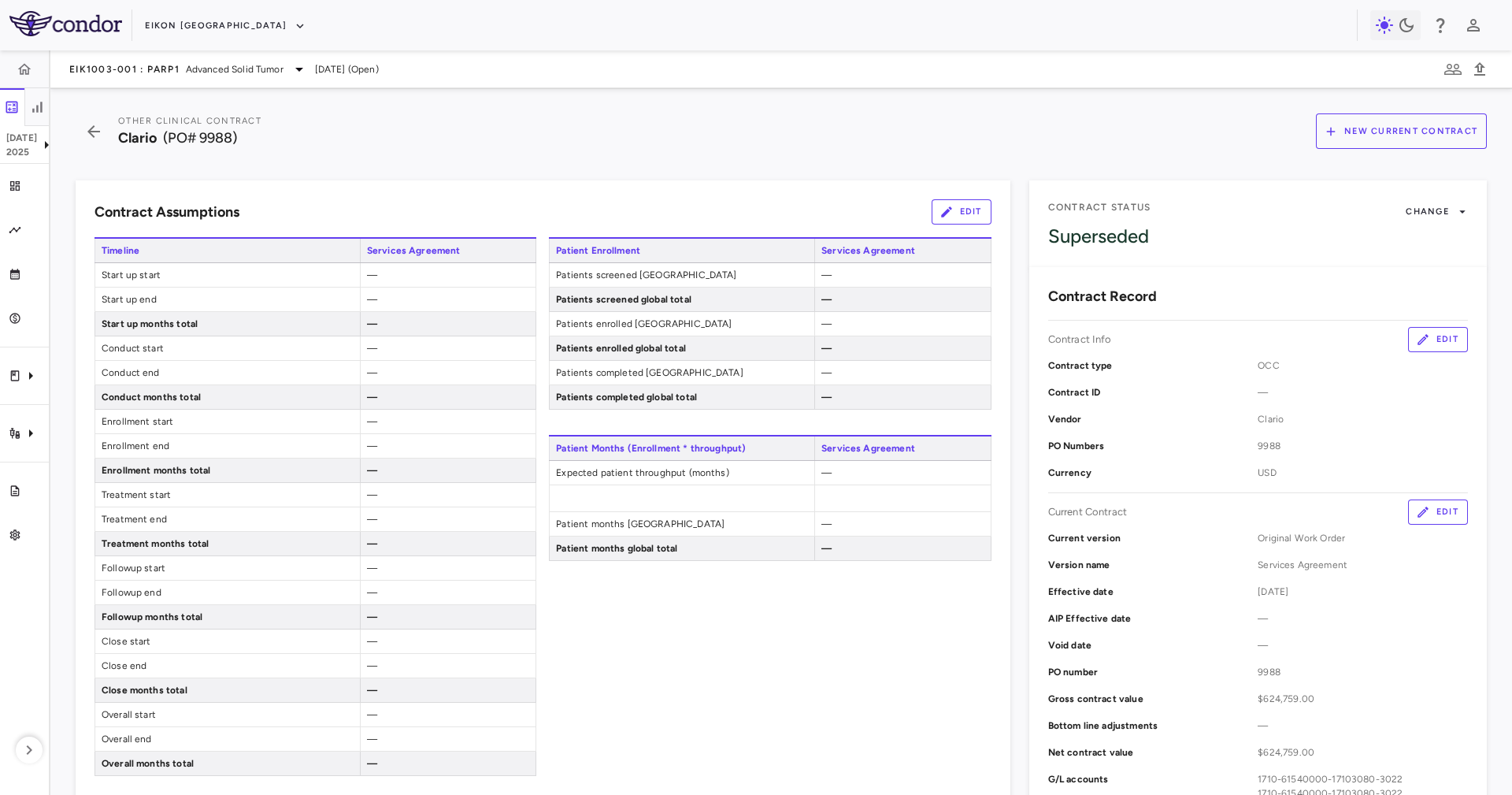
click at [950, 206] on button "Edit" at bounding box center [962, 211] width 60 height 25
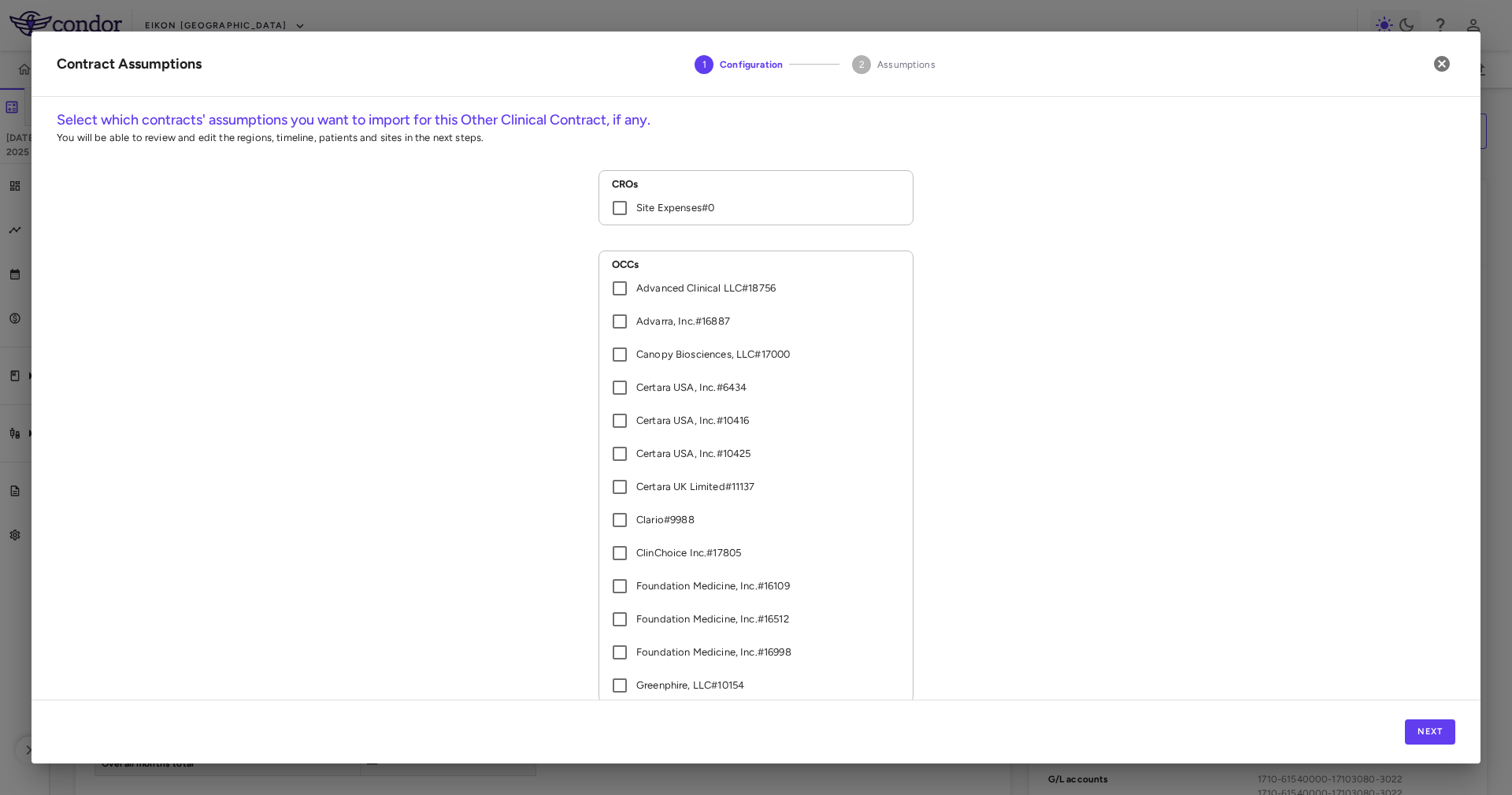
click at [665, 215] on label "Site Expenses # 0" at bounding box center [745, 207] width 285 height 33
click at [1438, 732] on button "Next" at bounding box center [1431, 732] width 50 height 25
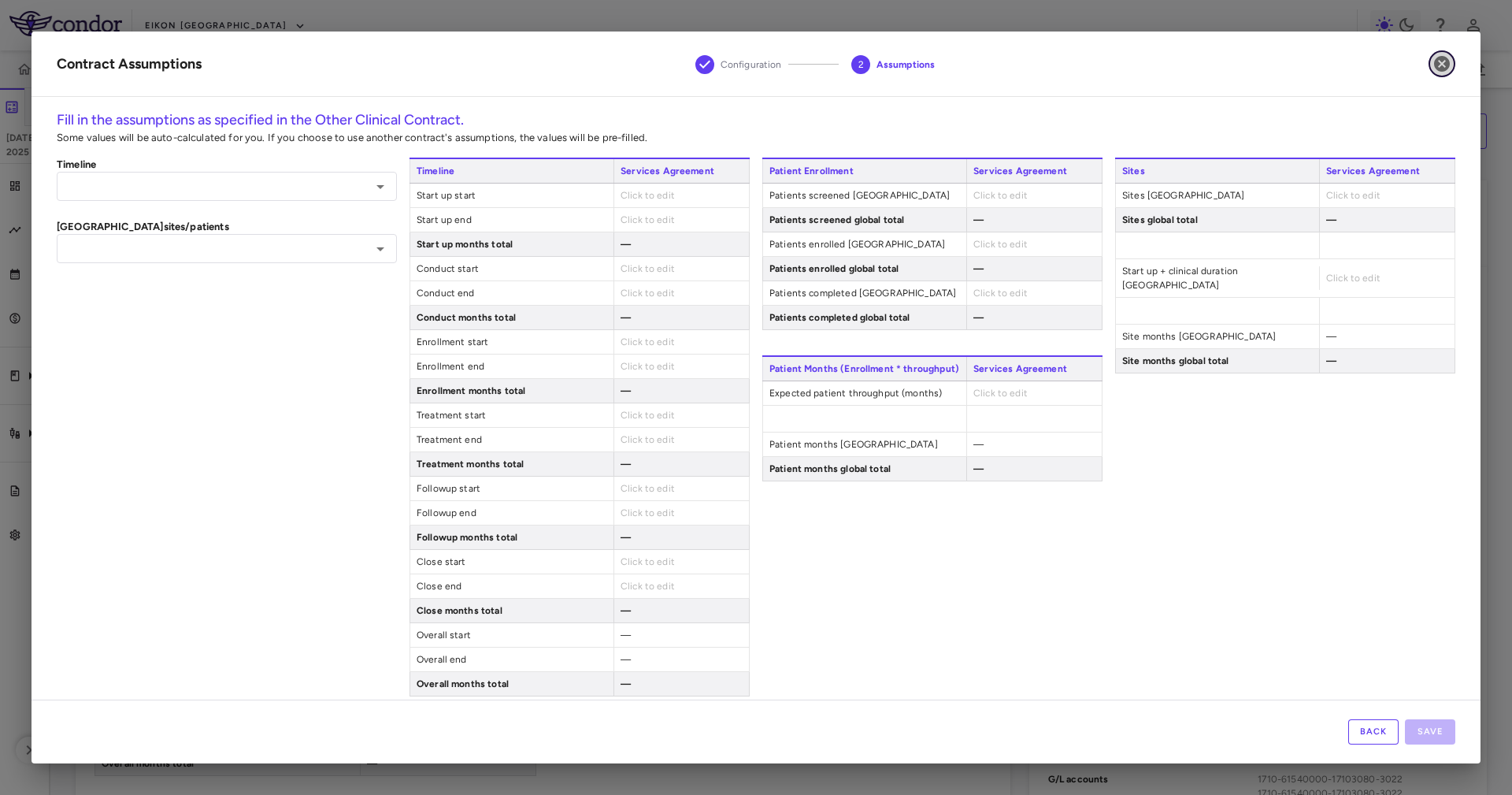
click at [1441, 73] on button "button" at bounding box center [1442, 63] width 27 height 27
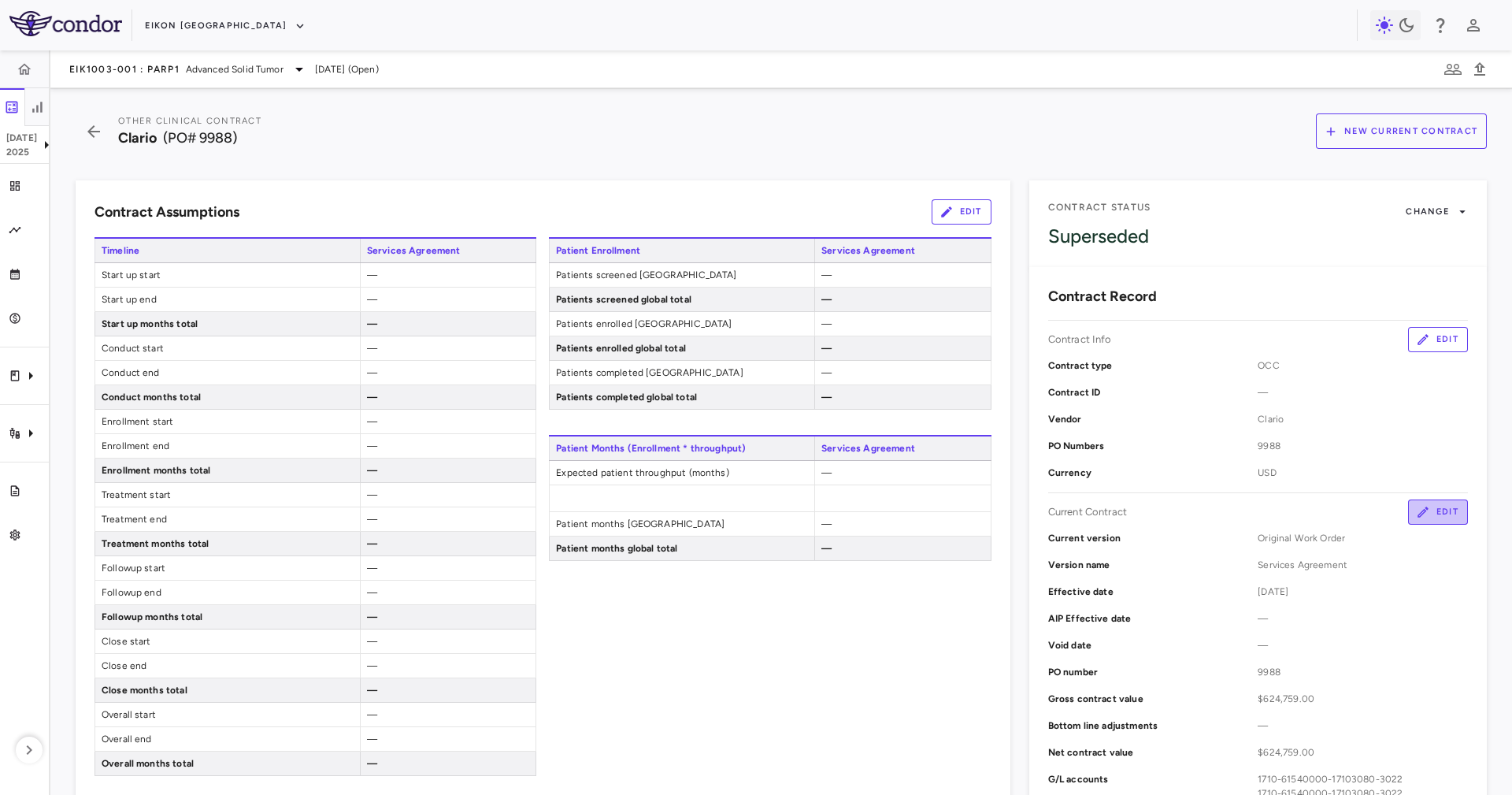
click at [1431, 510] on button "Edit" at bounding box center [1438, 511] width 60 height 25
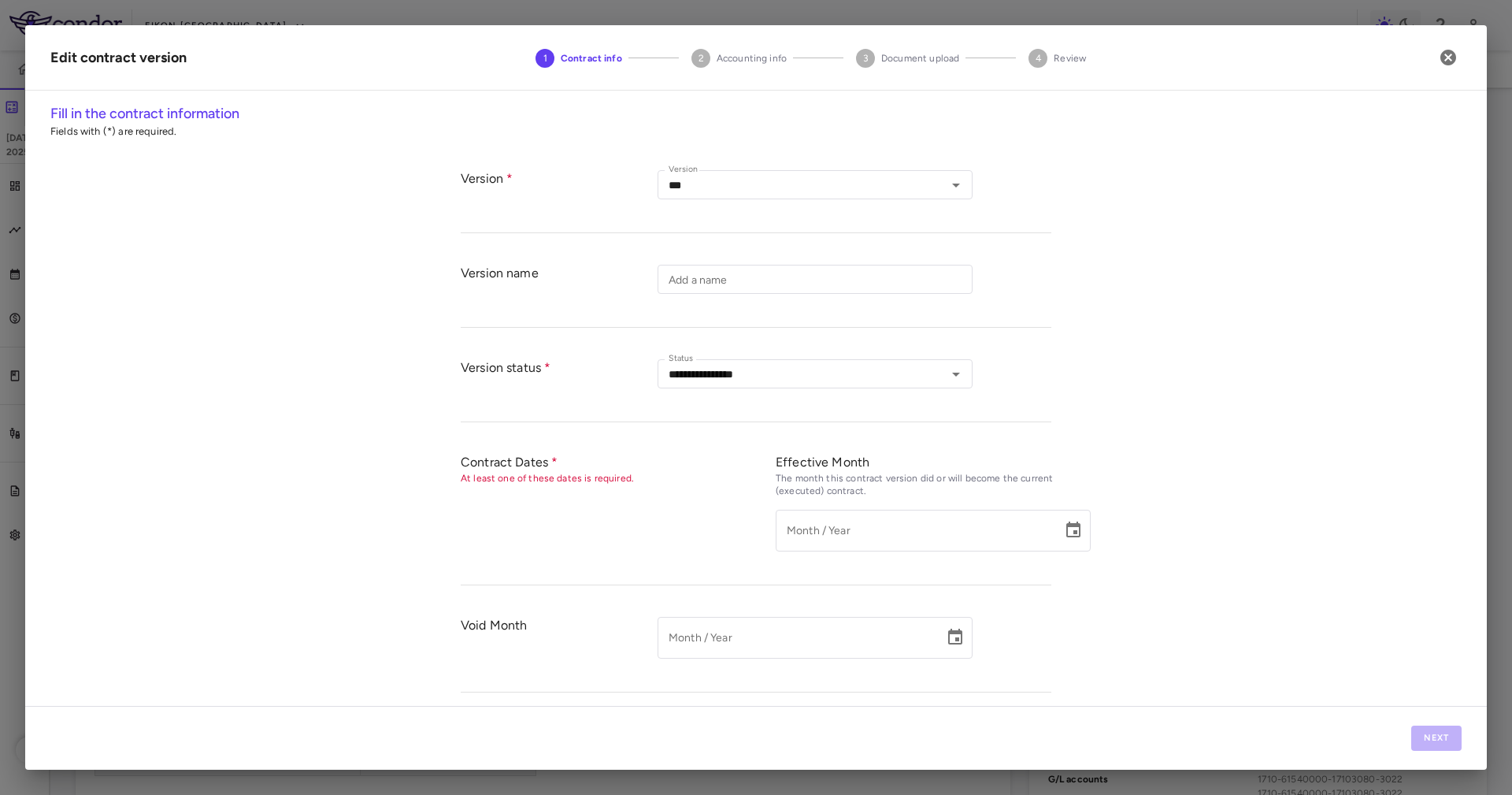
type input "**********"
type input "****"
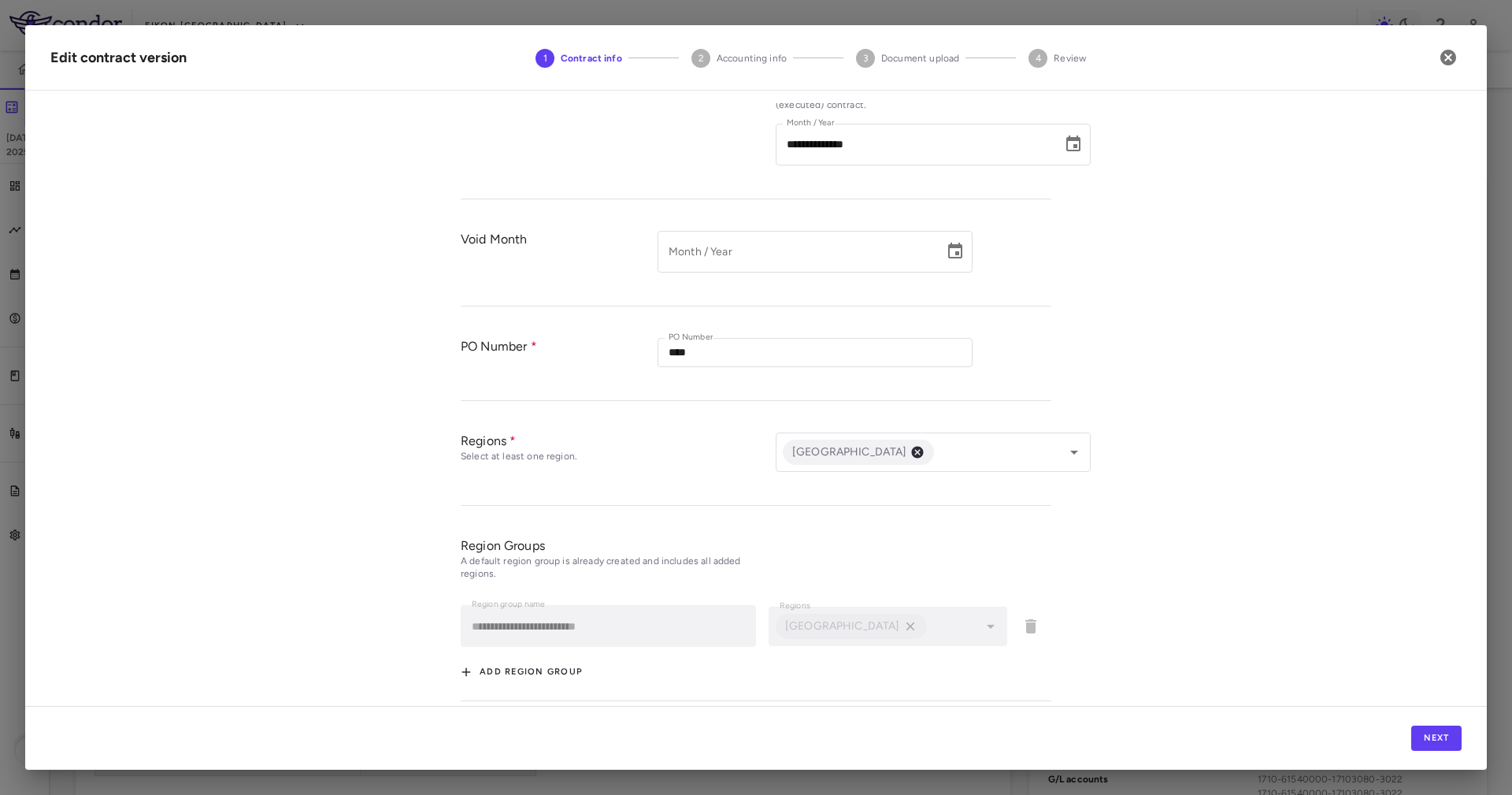
scroll to position [400, 0]
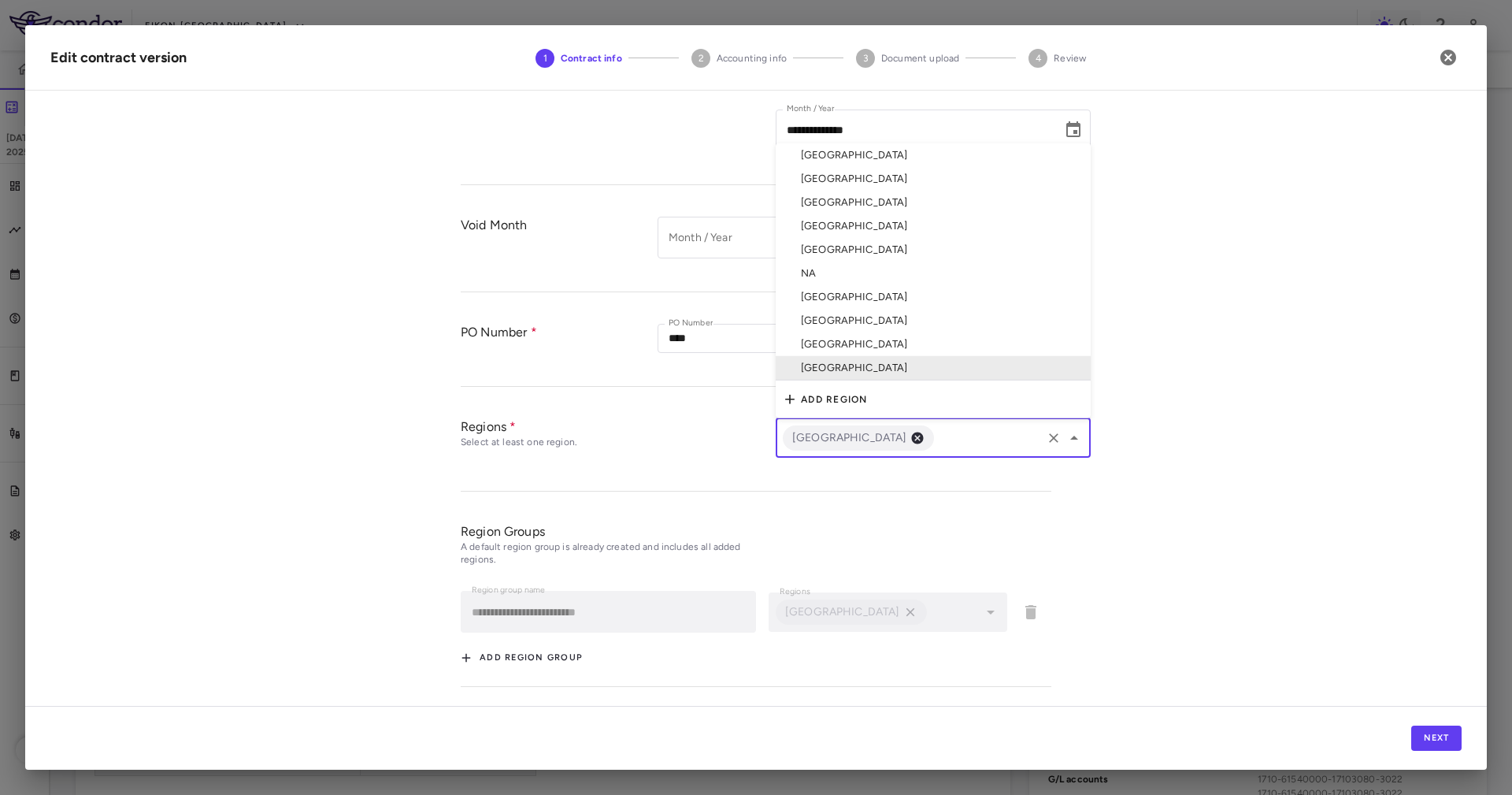
click at [962, 432] on input "text" at bounding box center [988, 437] width 103 height 20
click at [900, 332] on li "United Kingdom" at bounding box center [933, 344] width 315 height 24
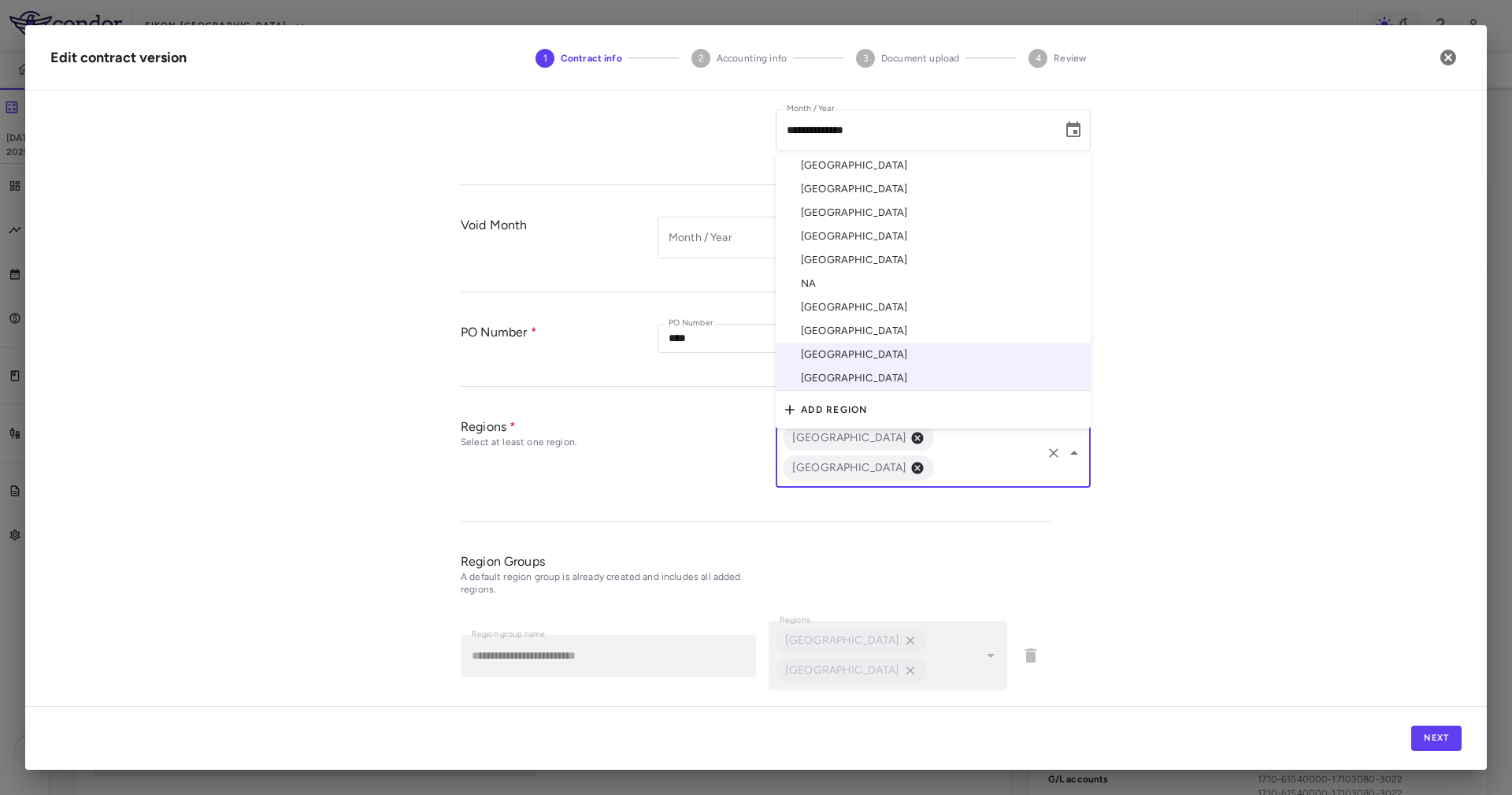
click at [949, 463] on input "text" at bounding box center [988, 467] width 103 height 20
drag, startPoint x: 875, startPoint y: 307, endPoint x: 875, endPoint y: 320, distance: 13.0
click at [875, 319] on li "[GEOGRAPHIC_DATA]" at bounding box center [933, 330] width 315 height 24
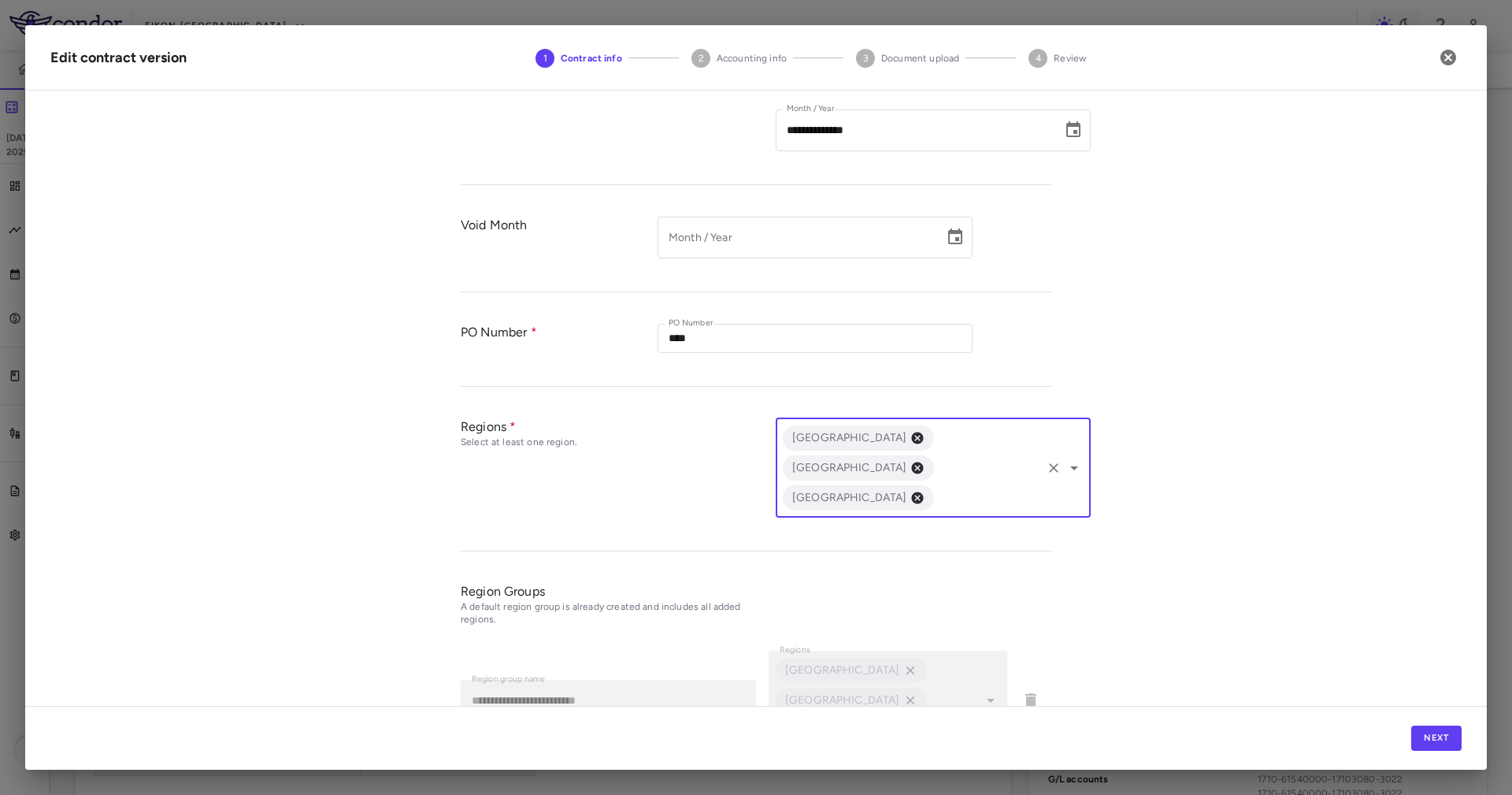
click at [936, 488] on input "text" at bounding box center [988, 497] width 103 height 20
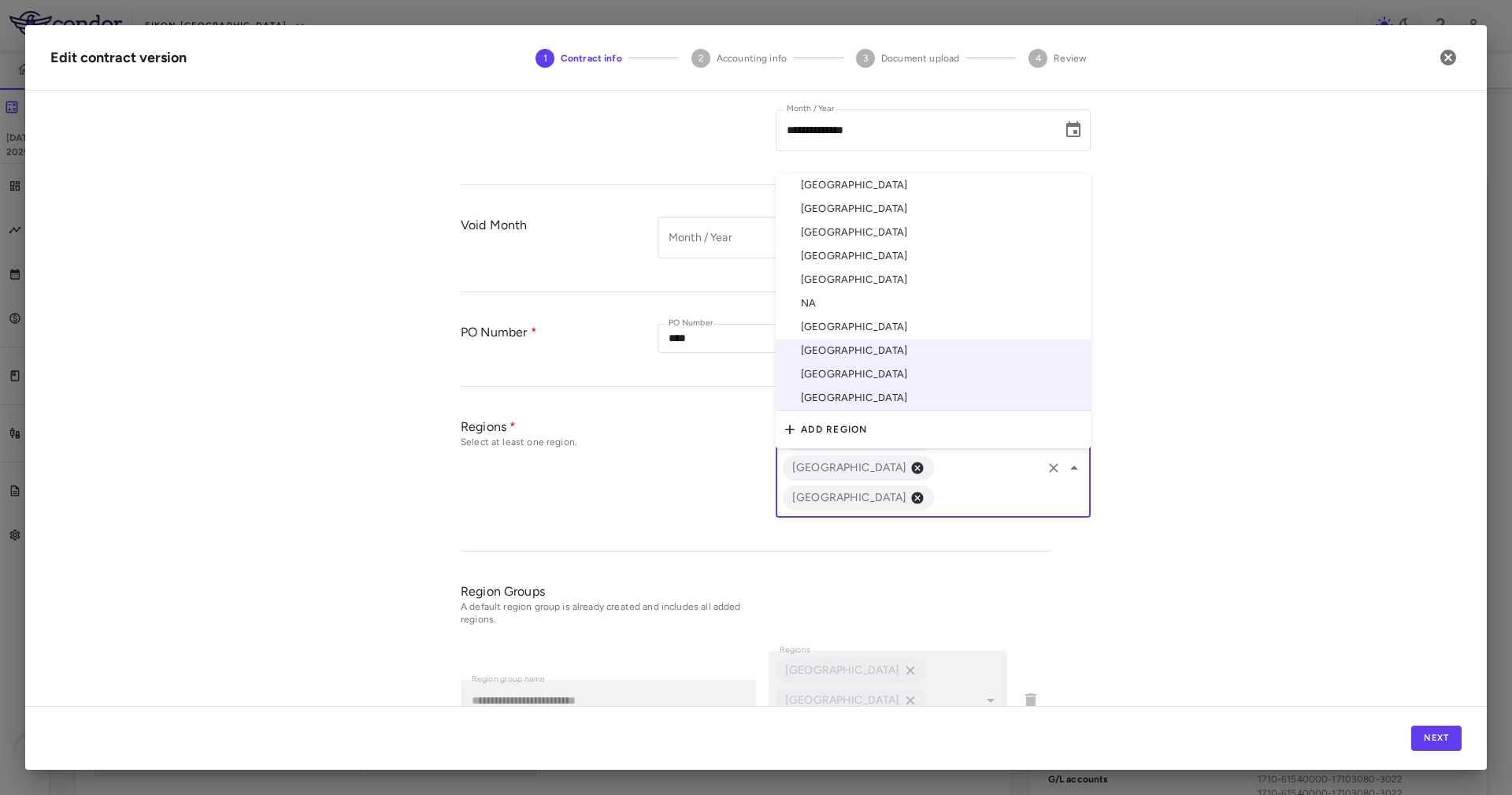
click at [854, 315] on li "[GEOGRAPHIC_DATA]" at bounding box center [933, 327] width 315 height 24
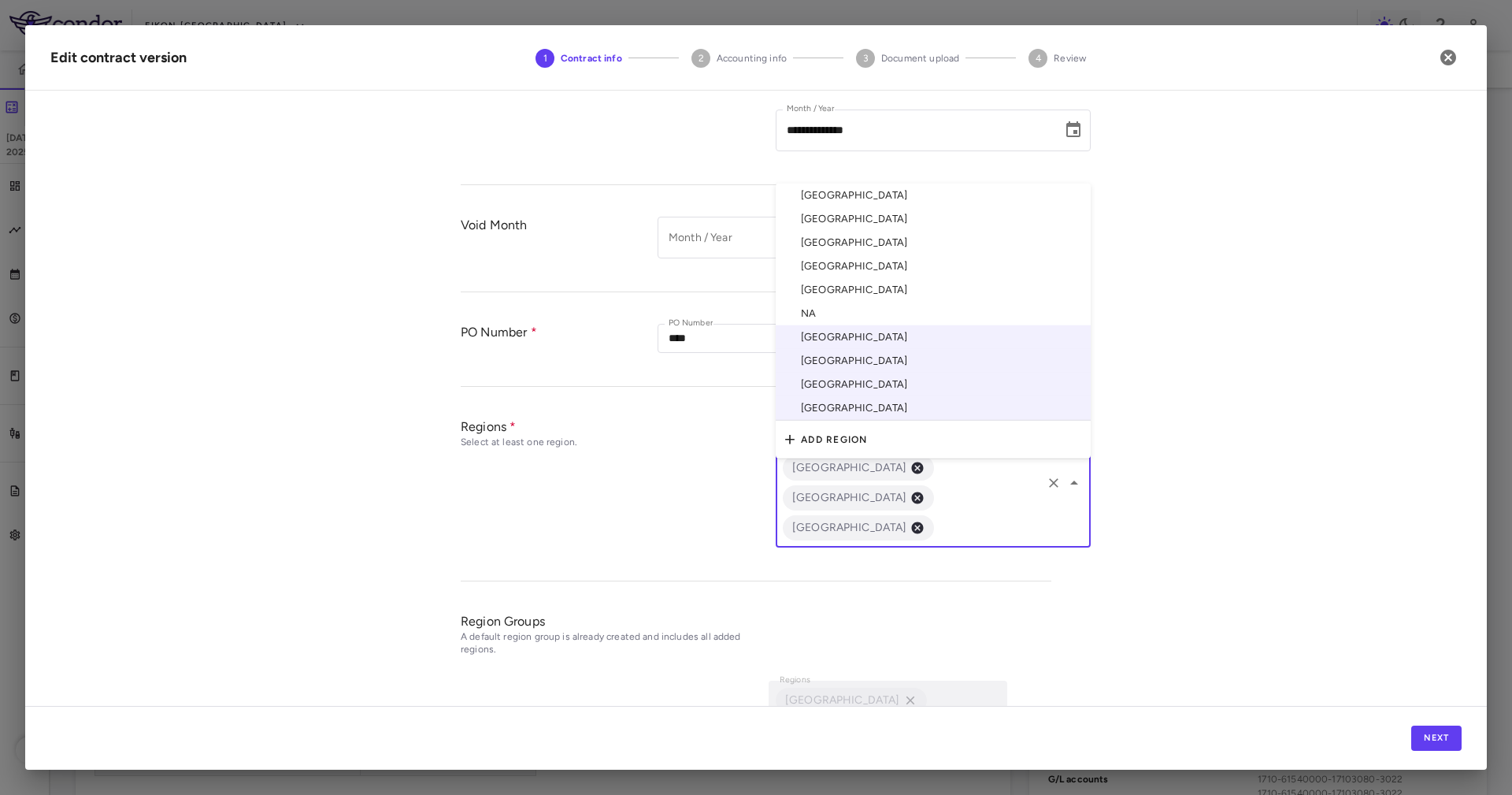
click at [941, 518] on input "text" at bounding box center [988, 528] width 103 height 20
click at [849, 278] on li "[GEOGRAPHIC_DATA]" at bounding box center [933, 289] width 315 height 24
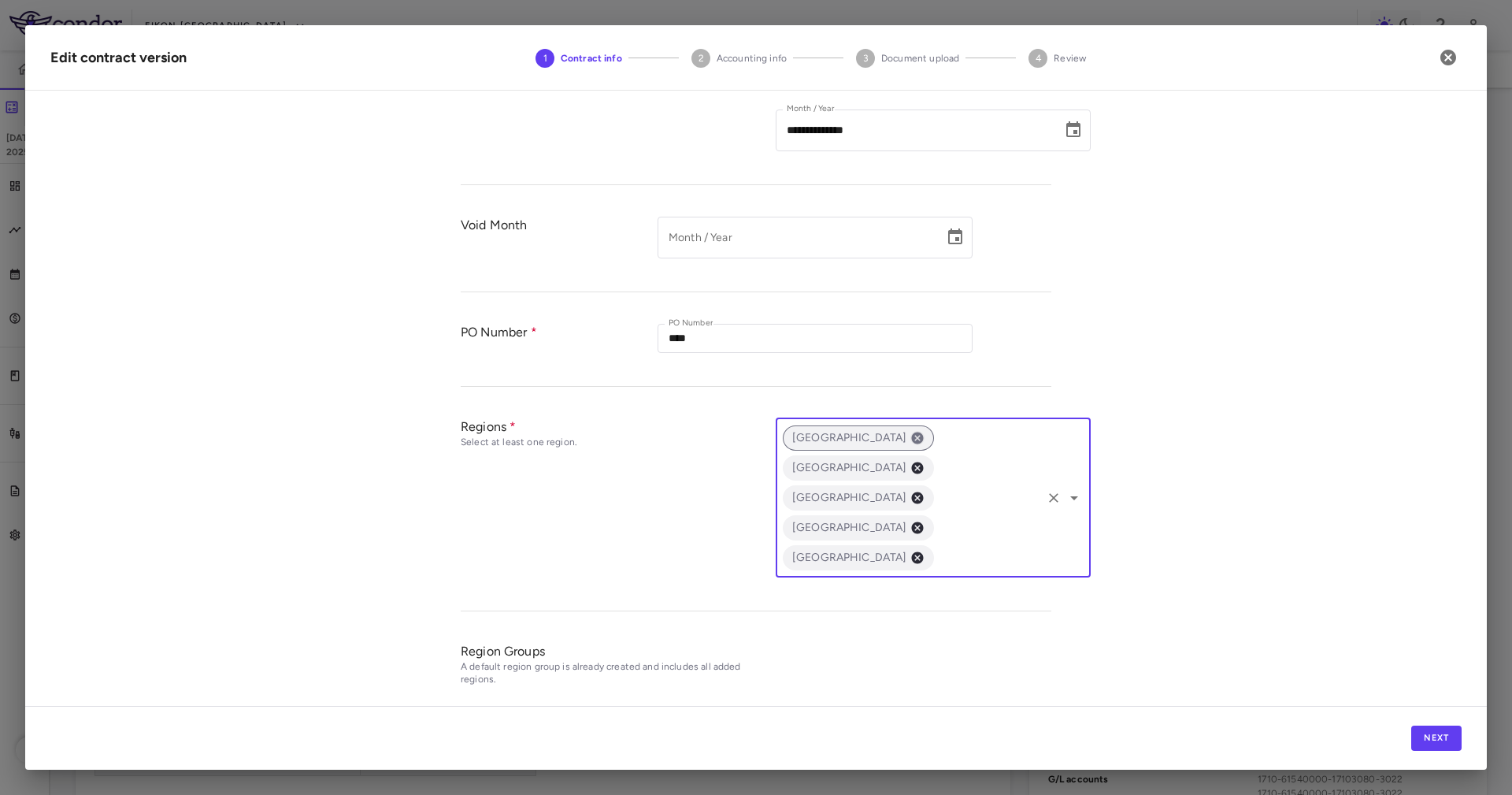
click at [910, 437] on icon at bounding box center [917, 437] width 14 height 14
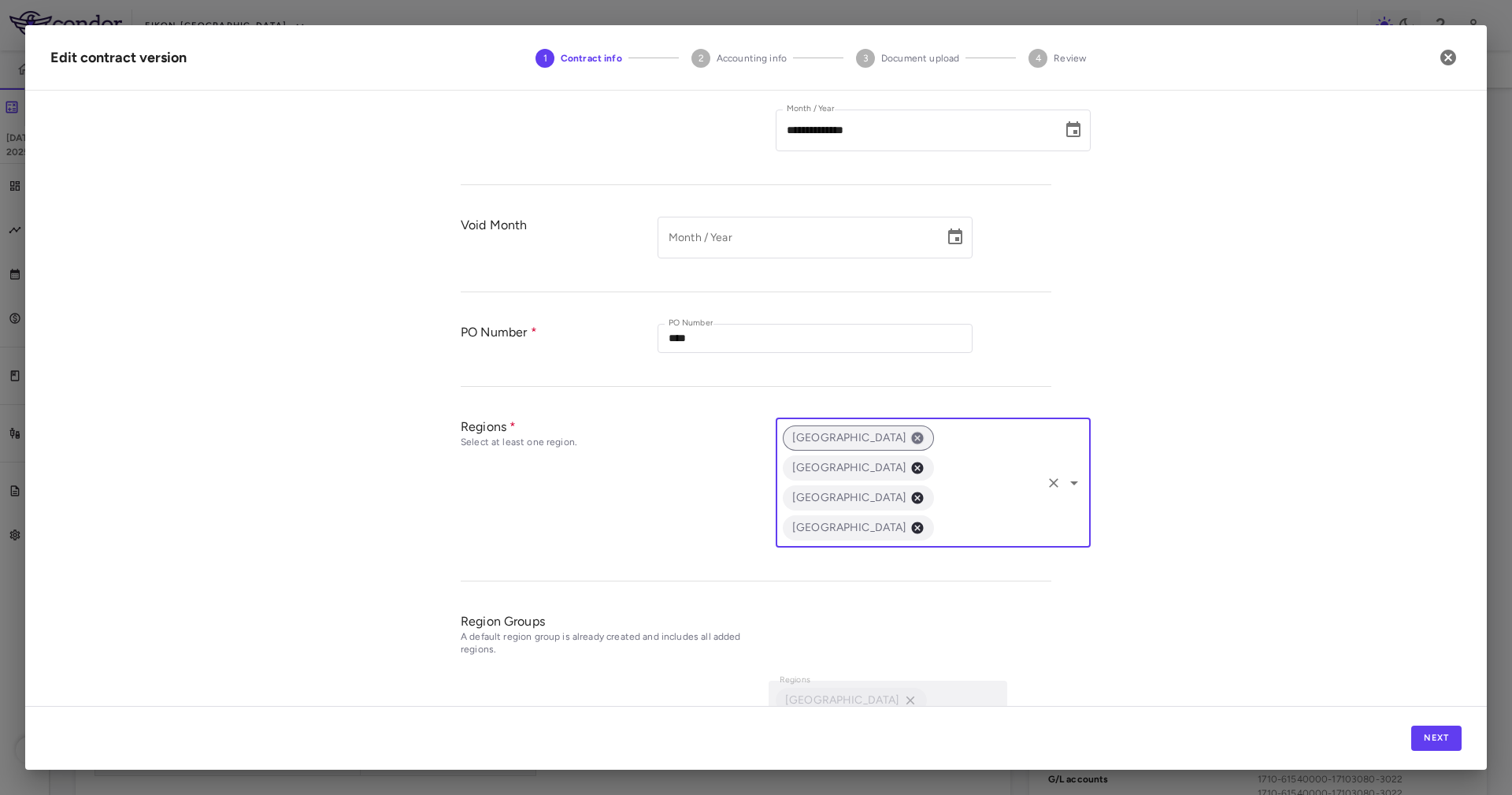
click at [829, 437] on span "[GEOGRAPHIC_DATA]" at bounding box center [849, 437] width 134 height 17
click at [844, 437] on span "[GEOGRAPHIC_DATA]" at bounding box center [849, 437] width 134 height 17
click at [910, 436] on icon at bounding box center [917, 437] width 14 height 14
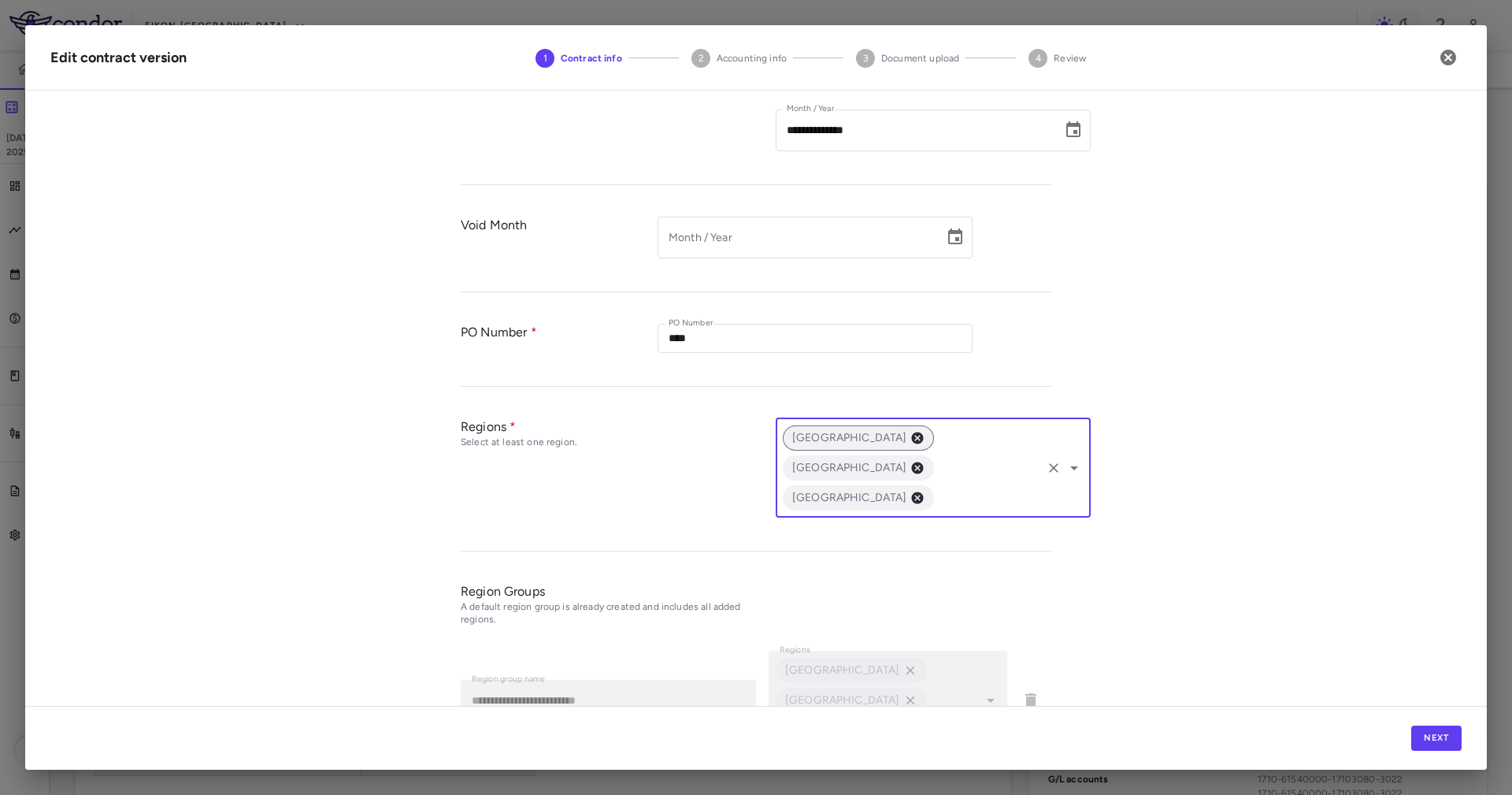
click at [807, 437] on span "[GEOGRAPHIC_DATA]" at bounding box center [849, 437] width 134 height 17
click at [911, 435] on icon at bounding box center [917, 437] width 12 height 12
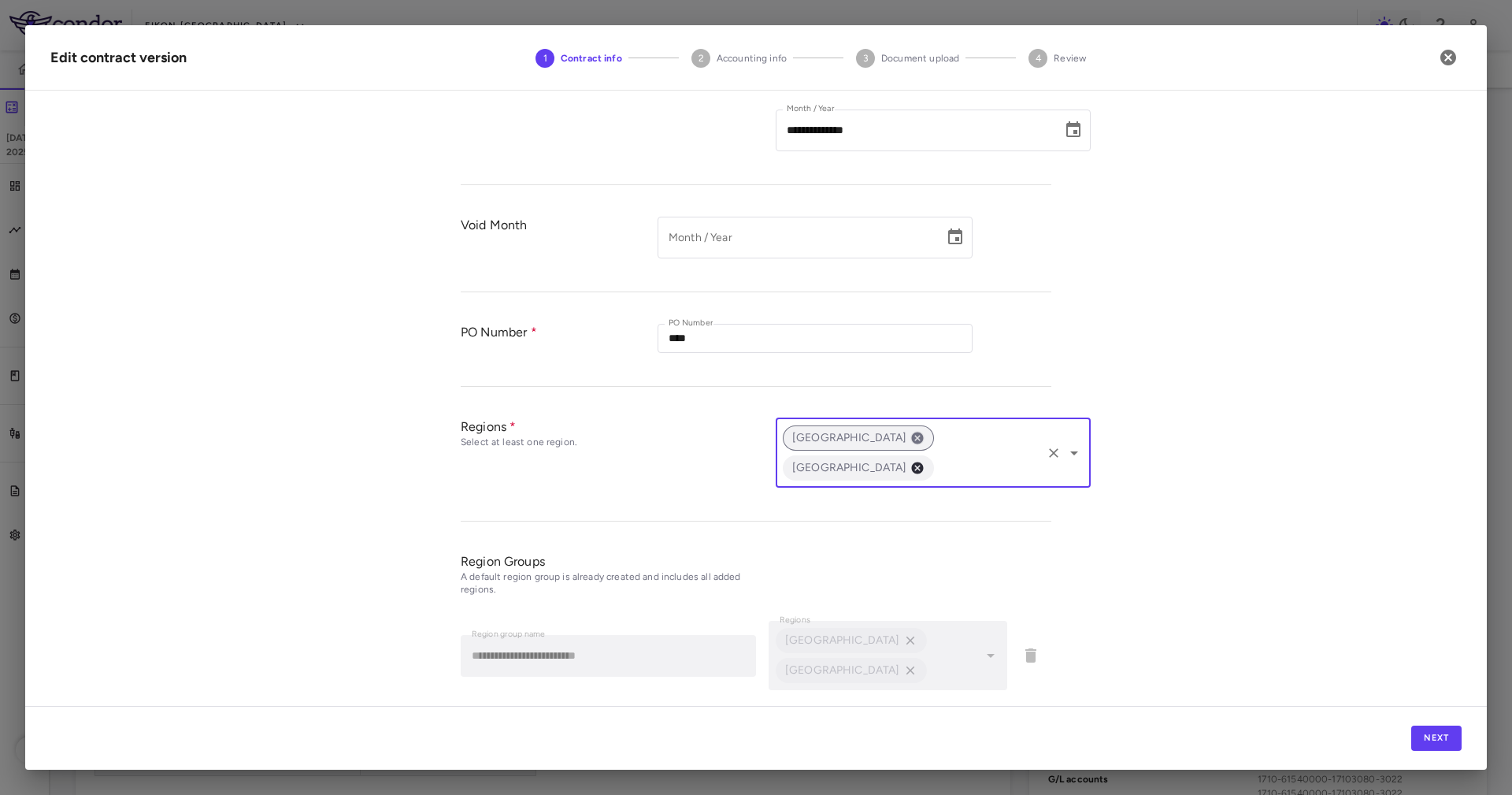
click at [875, 432] on div "United Kingdom" at bounding box center [858, 437] width 151 height 25
click at [911, 432] on icon at bounding box center [917, 437] width 12 height 12
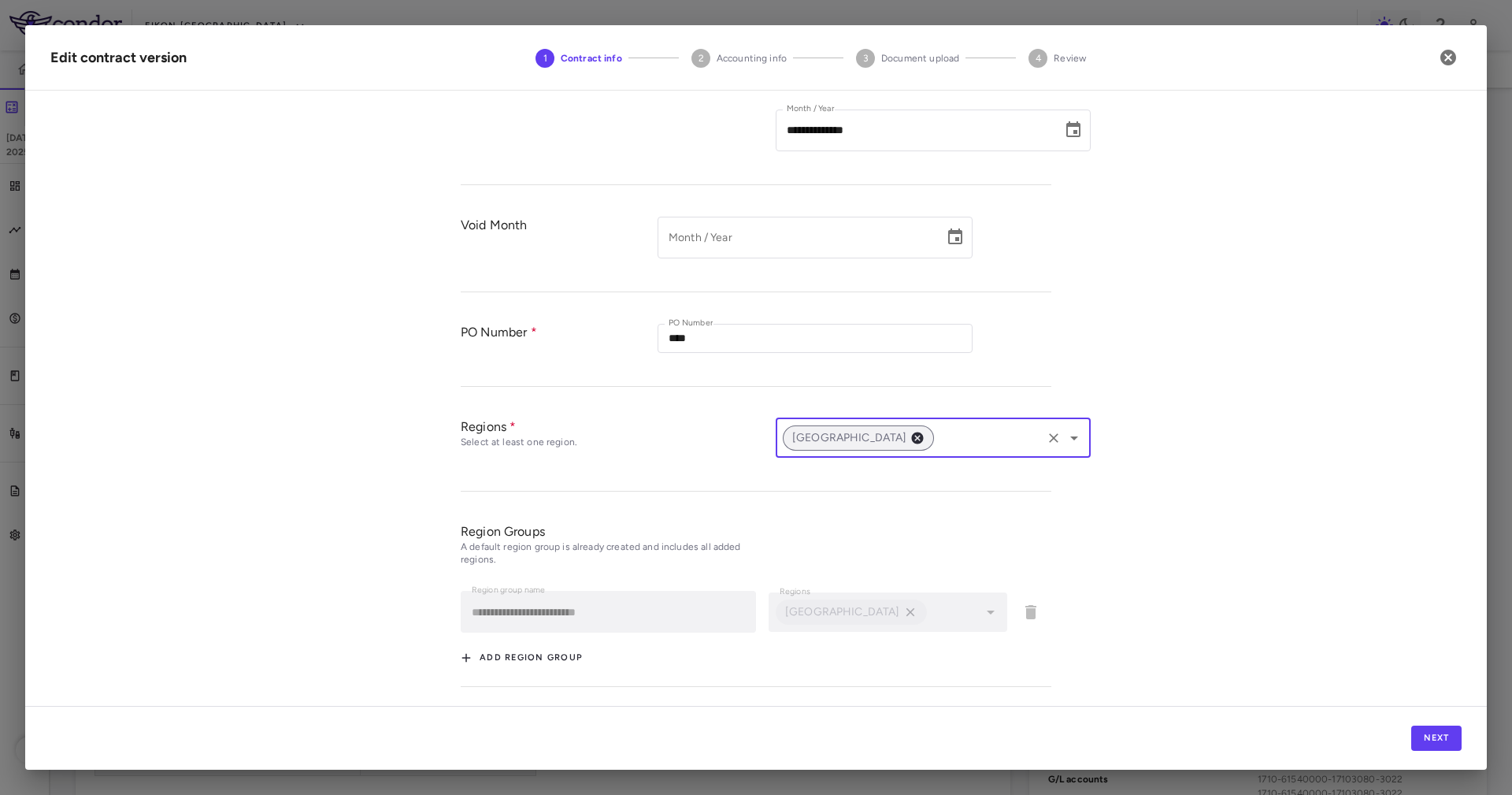
click at [846, 432] on span "United States" at bounding box center [849, 437] width 134 height 17
click at [911, 434] on icon at bounding box center [917, 437] width 12 height 12
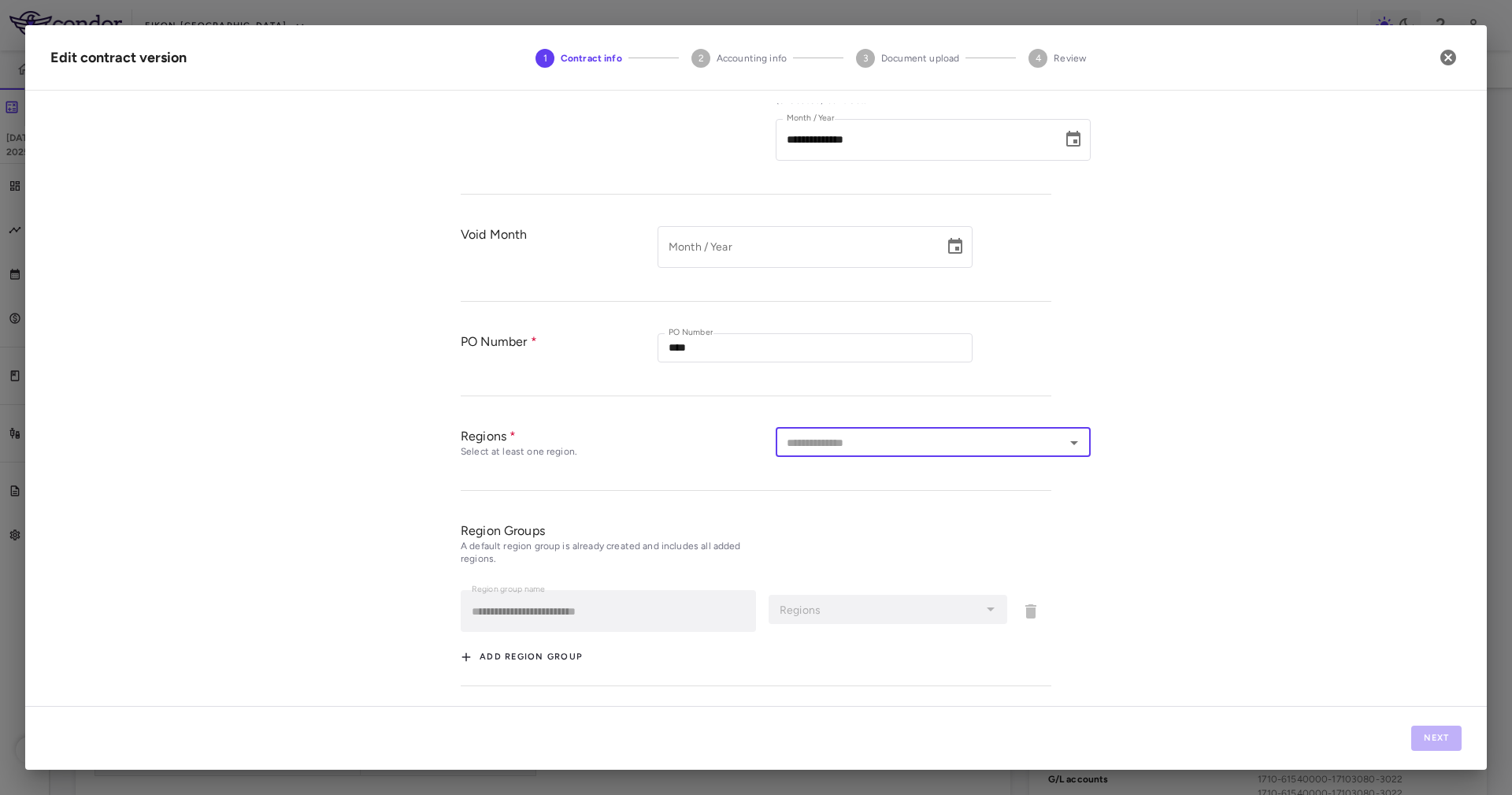
click at [930, 434] on input "text" at bounding box center [920, 442] width 280 height 20
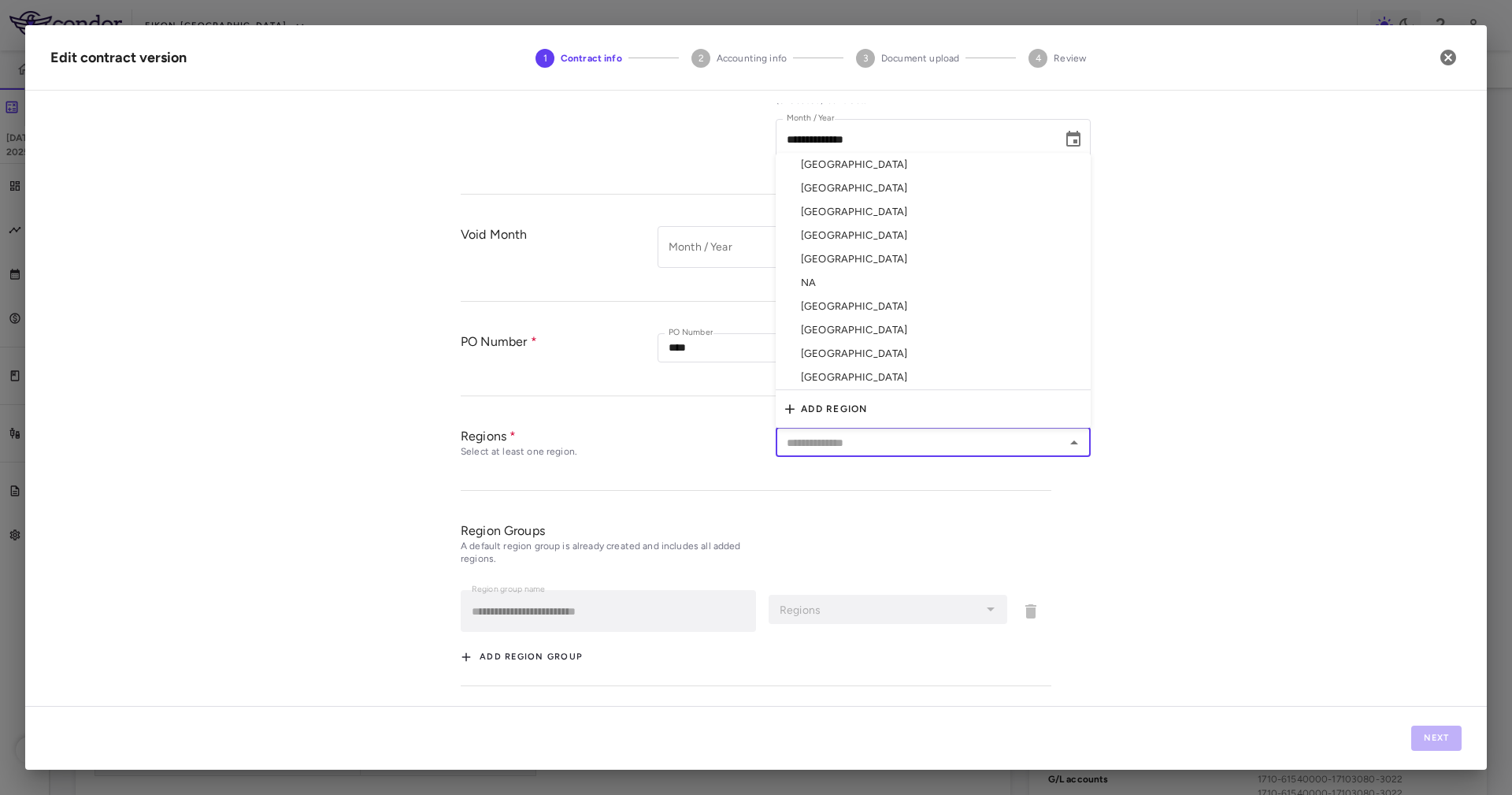
click at [884, 166] on li "[GEOGRAPHIC_DATA]" at bounding box center [933, 164] width 315 height 24
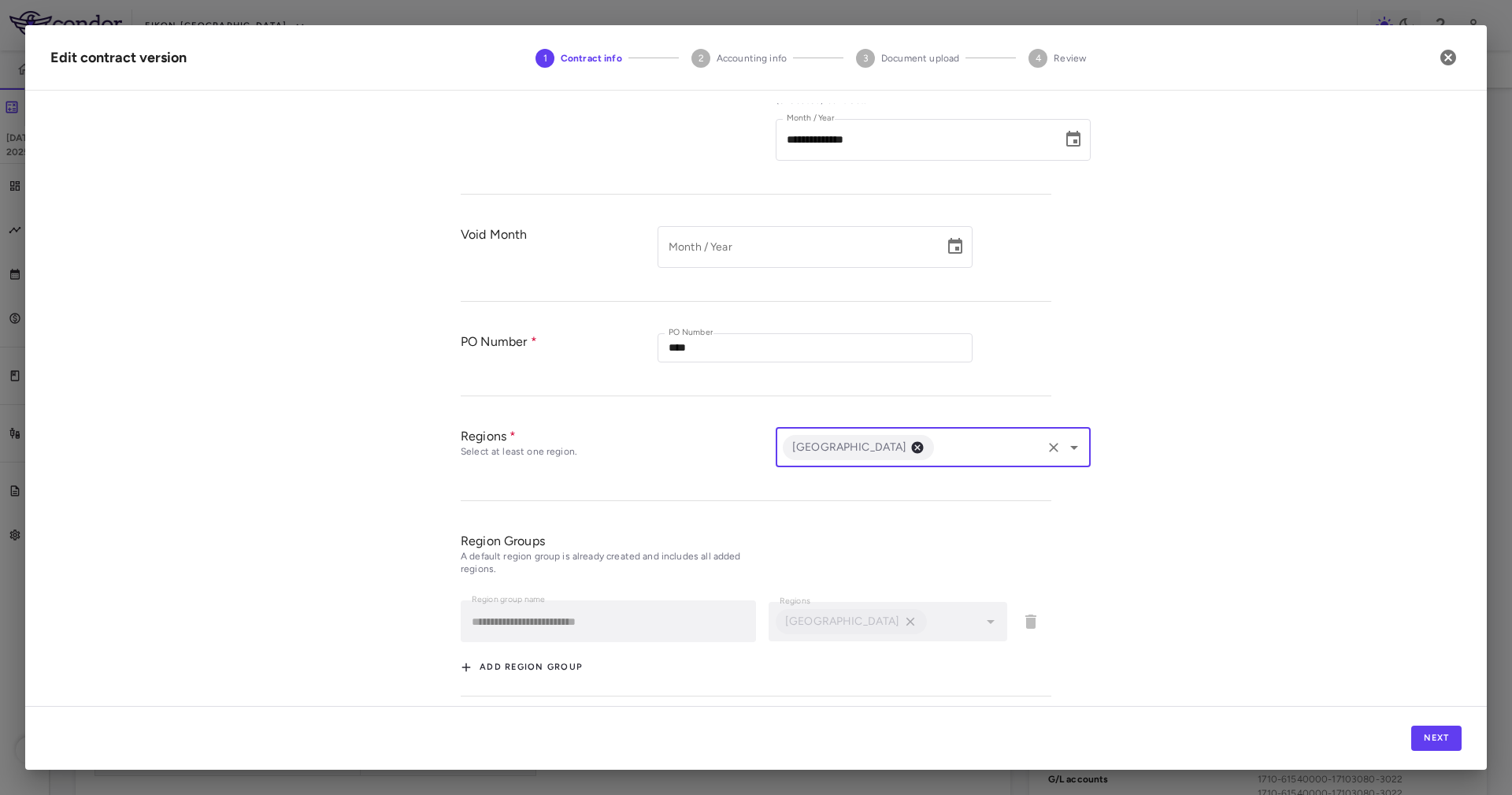
scroll to position [400, 0]
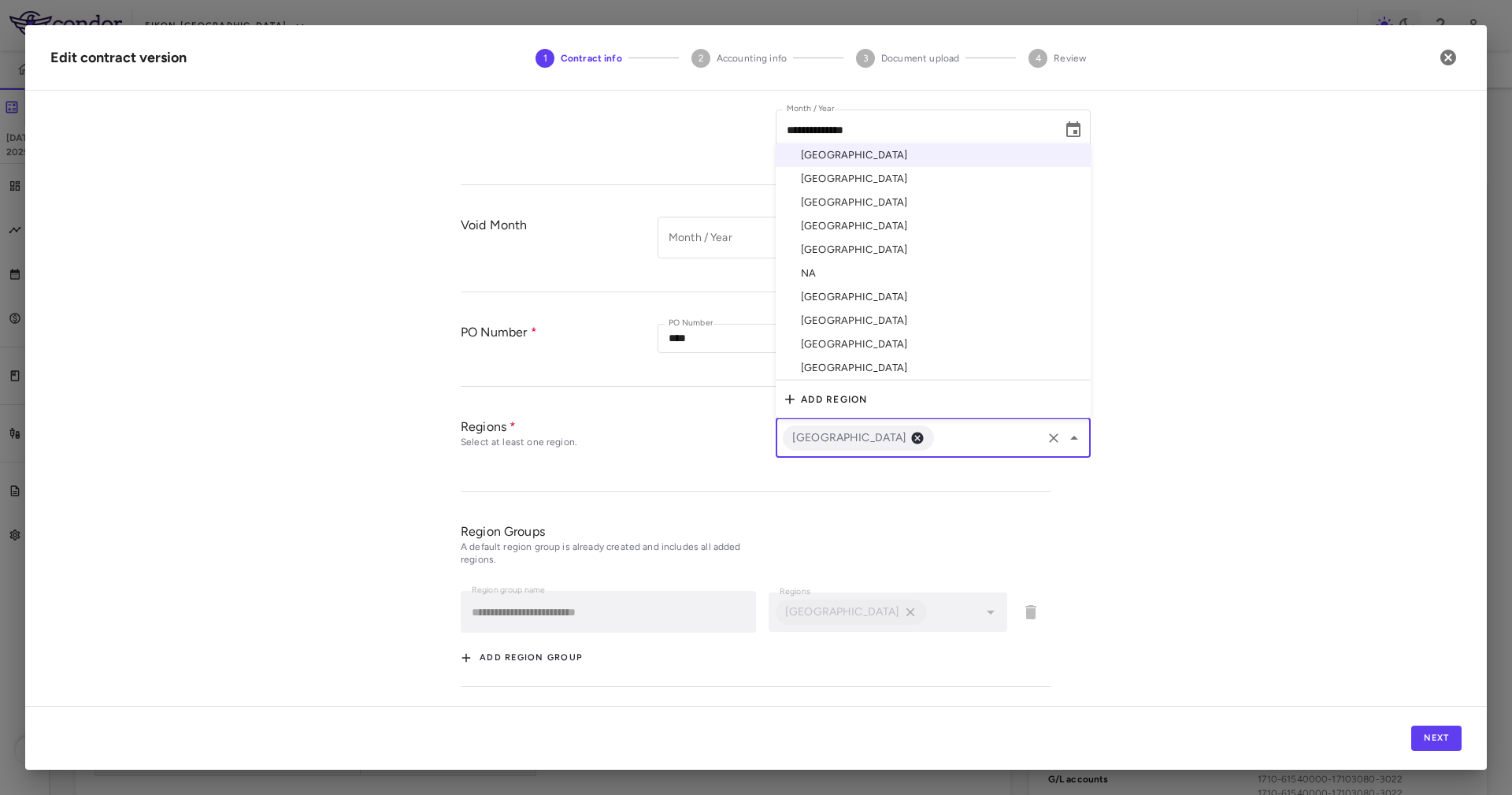
click at [936, 437] on input "text" at bounding box center [988, 437] width 103 height 20
click at [901, 362] on li "United States" at bounding box center [933, 368] width 315 height 24
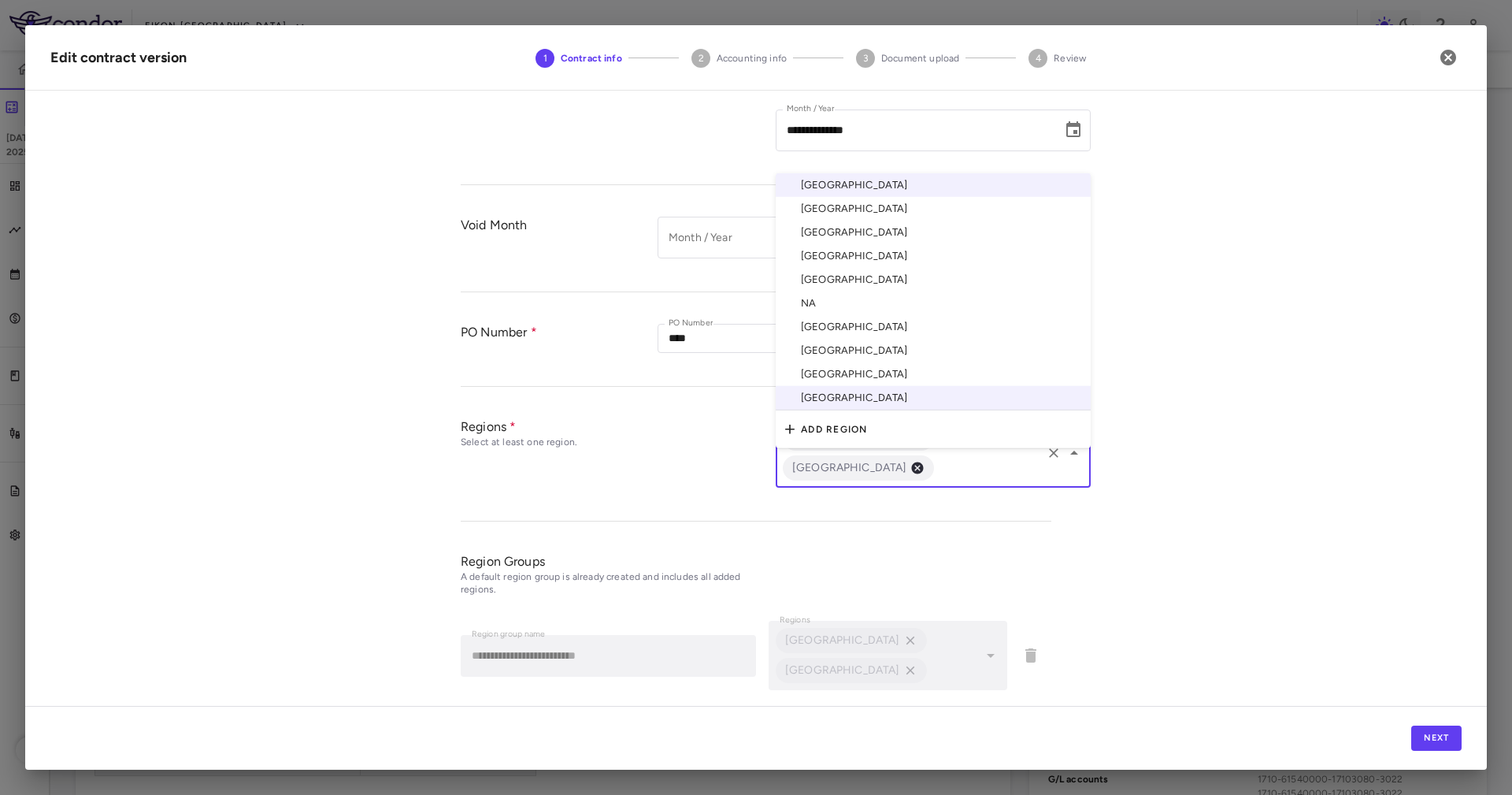
click at [978, 458] on input "text" at bounding box center [988, 467] width 103 height 20
click at [880, 220] on li "China" at bounding box center [933, 232] width 315 height 24
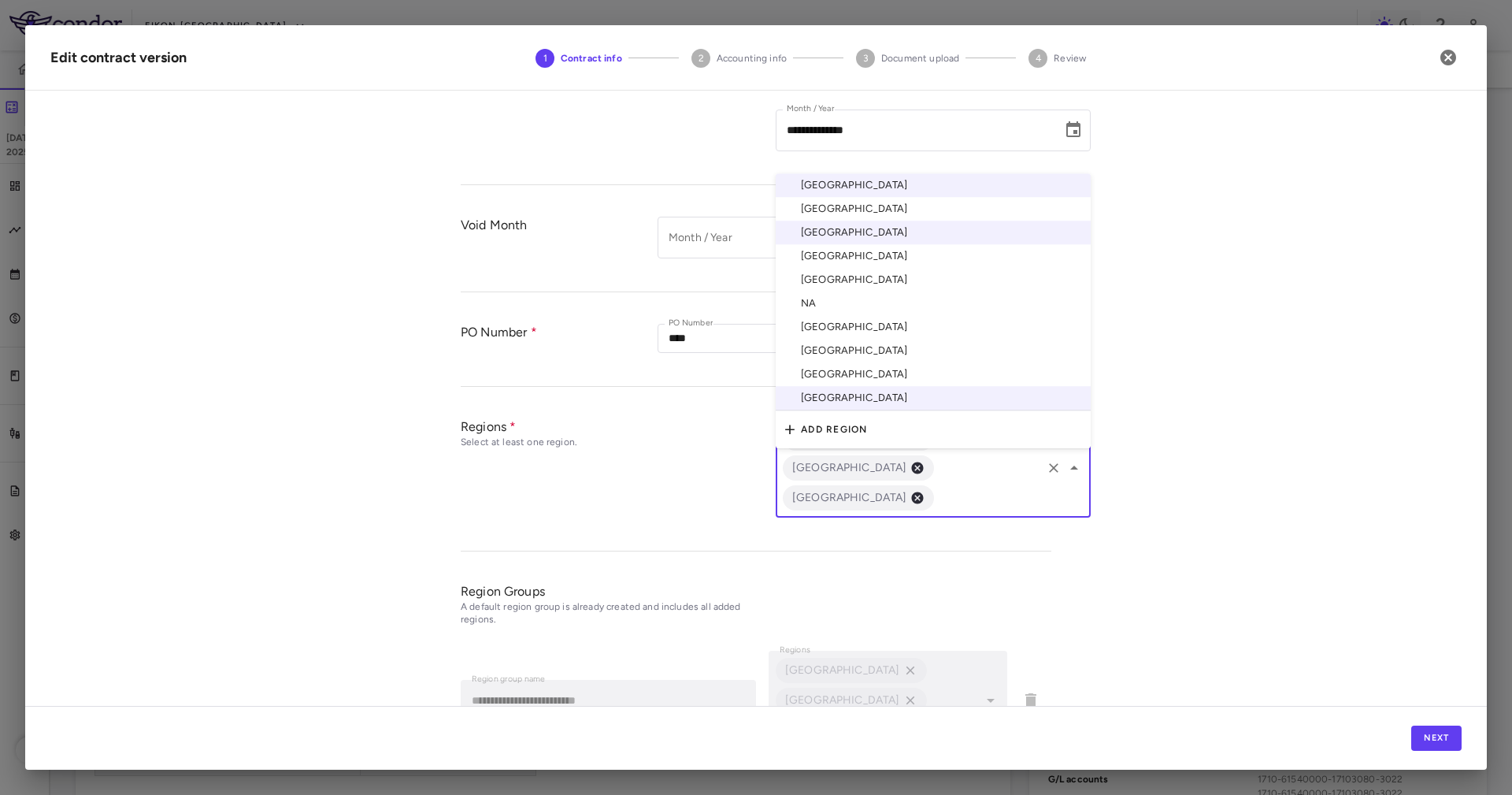
click at [936, 488] on input "text" at bounding box center [988, 497] width 103 height 20
click at [883, 315] on li "[GEOGRAPHIC_DATA]" at bounding box center [933, 327] width 315 height 24
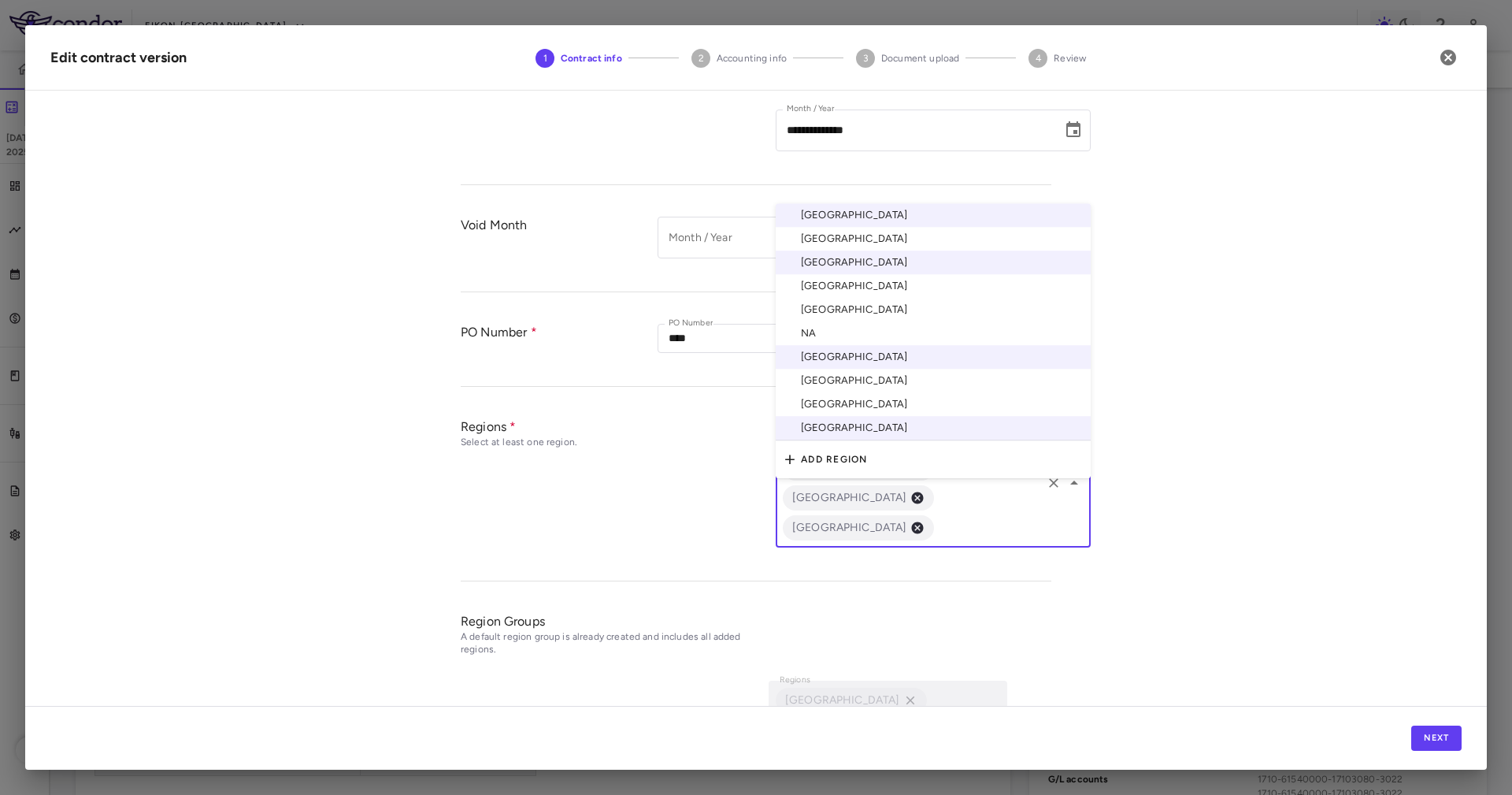
click at [936, 518] on input "text" at bounding box center [988, 528] width 103 height 20
click at [881, 298] on li "[GEOGRAPHIC_DATA]" at bounding box center [933, 309] width 315 height 24
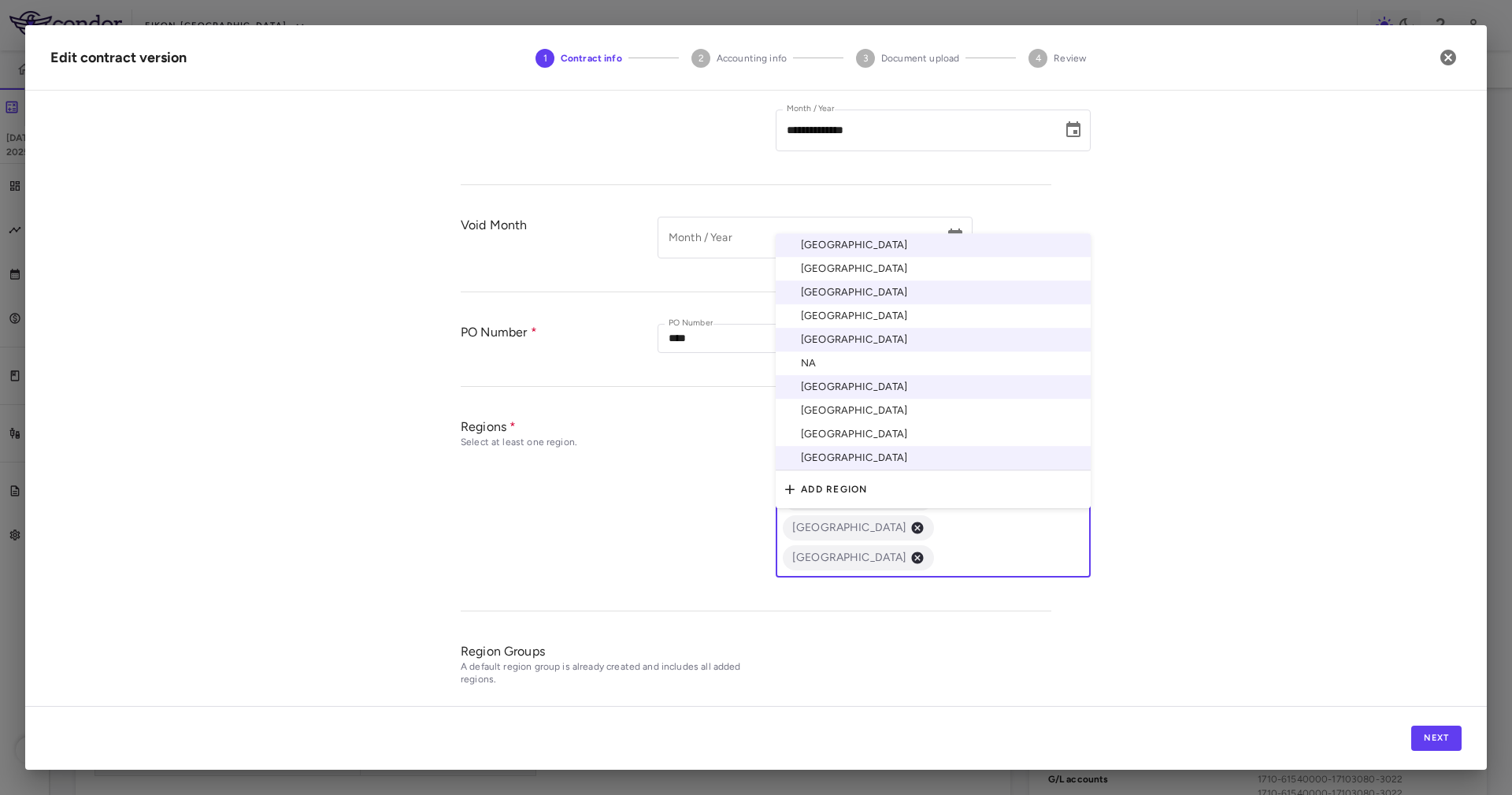
click at [998, 547] on input "text" at bounding box center [988, 557] width 103 height 20
click at [889, 398] on li "[GEOGRAPHIC_DATA]" at bounding box center [933, 410] width 315 height 24
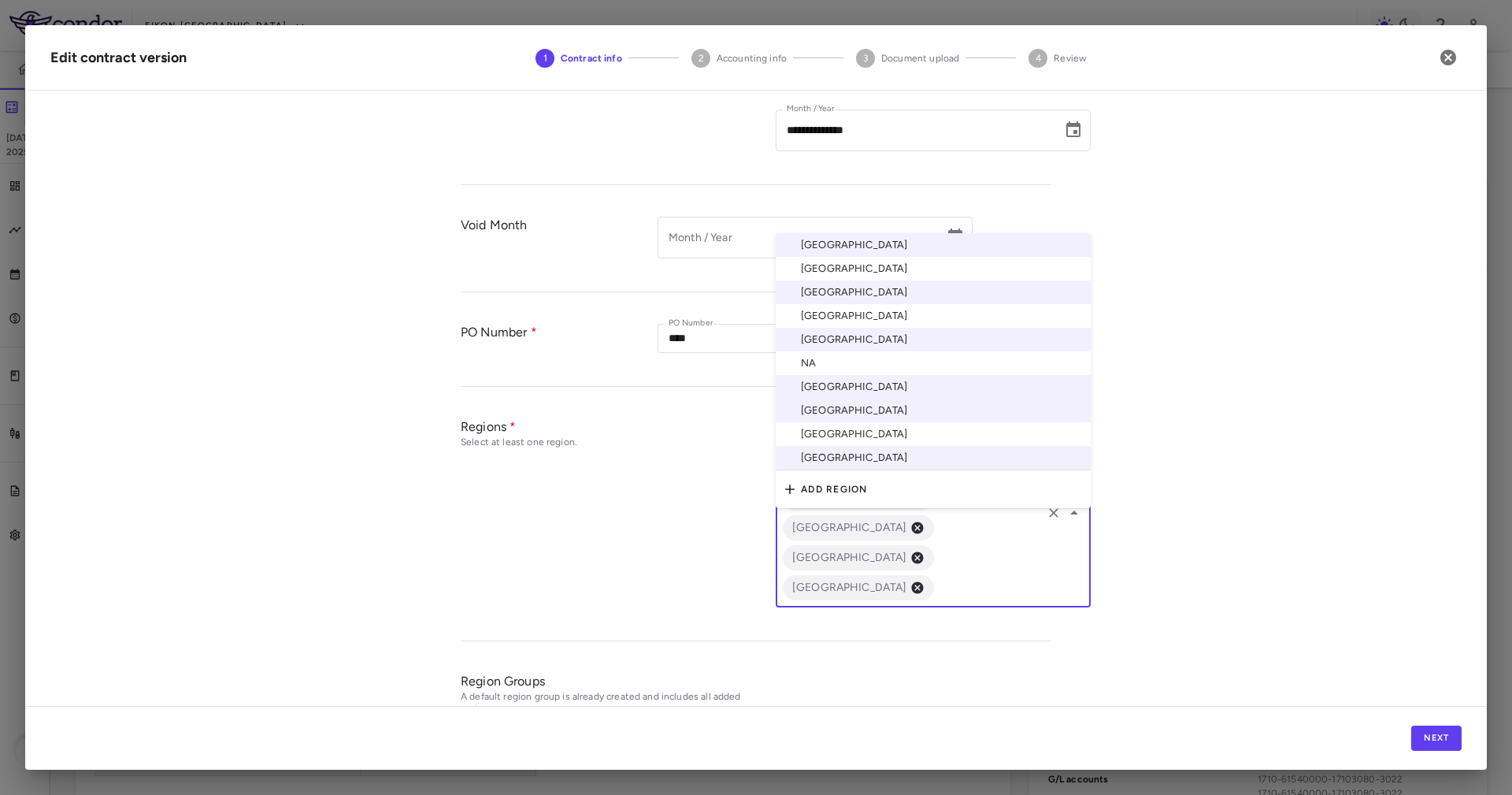
click at [936, 577] on input "text" at bounding box center [988, 587] width 103 height 20
click at [878, 422] on li "United Kingdom" at bounding box center [933, 433] width 315 height 24
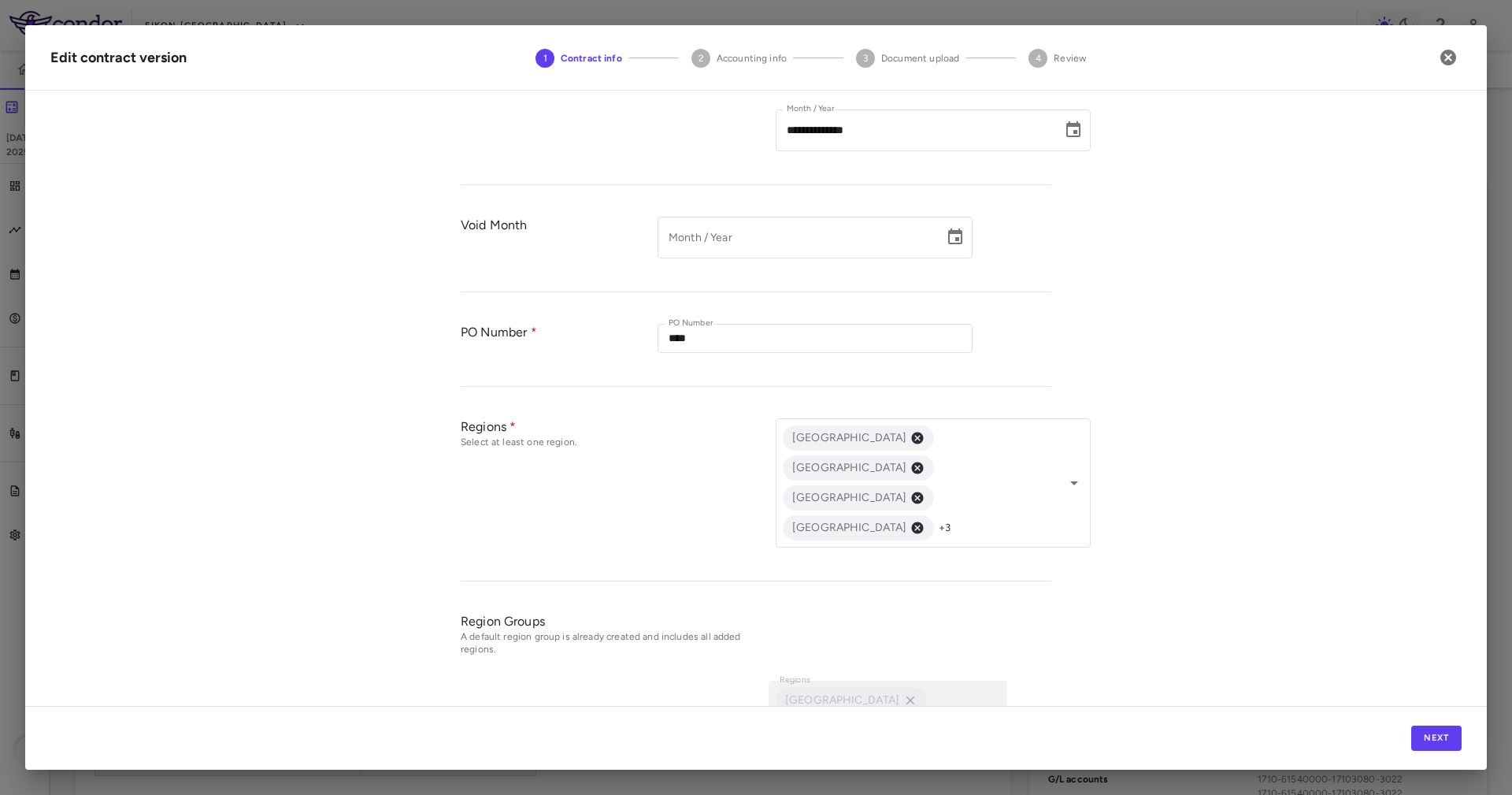
click at [1175, 472] on div "**********" at bounding box center [756, 404] width 1462 height 602
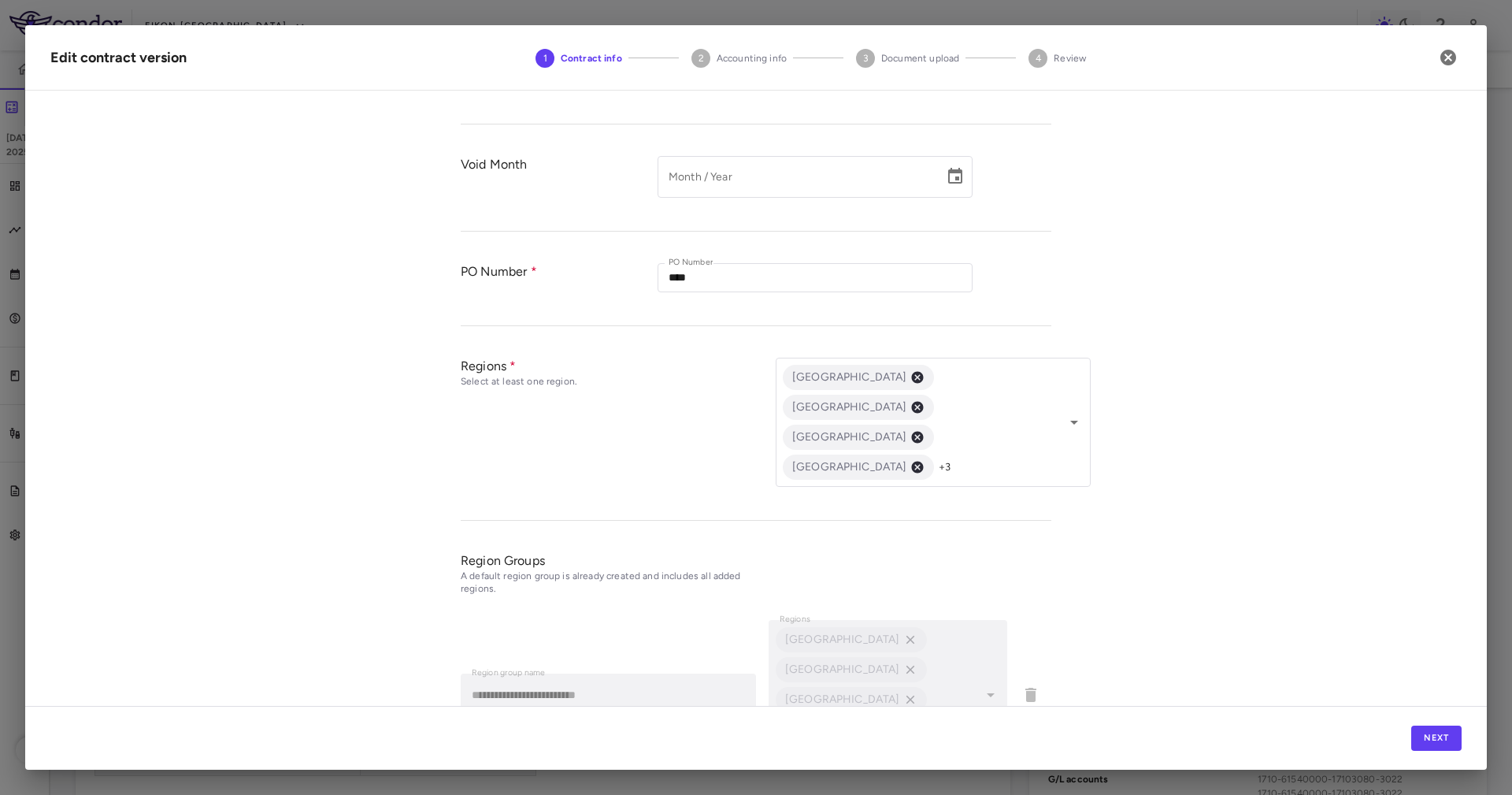
scroll to position [477, 0]
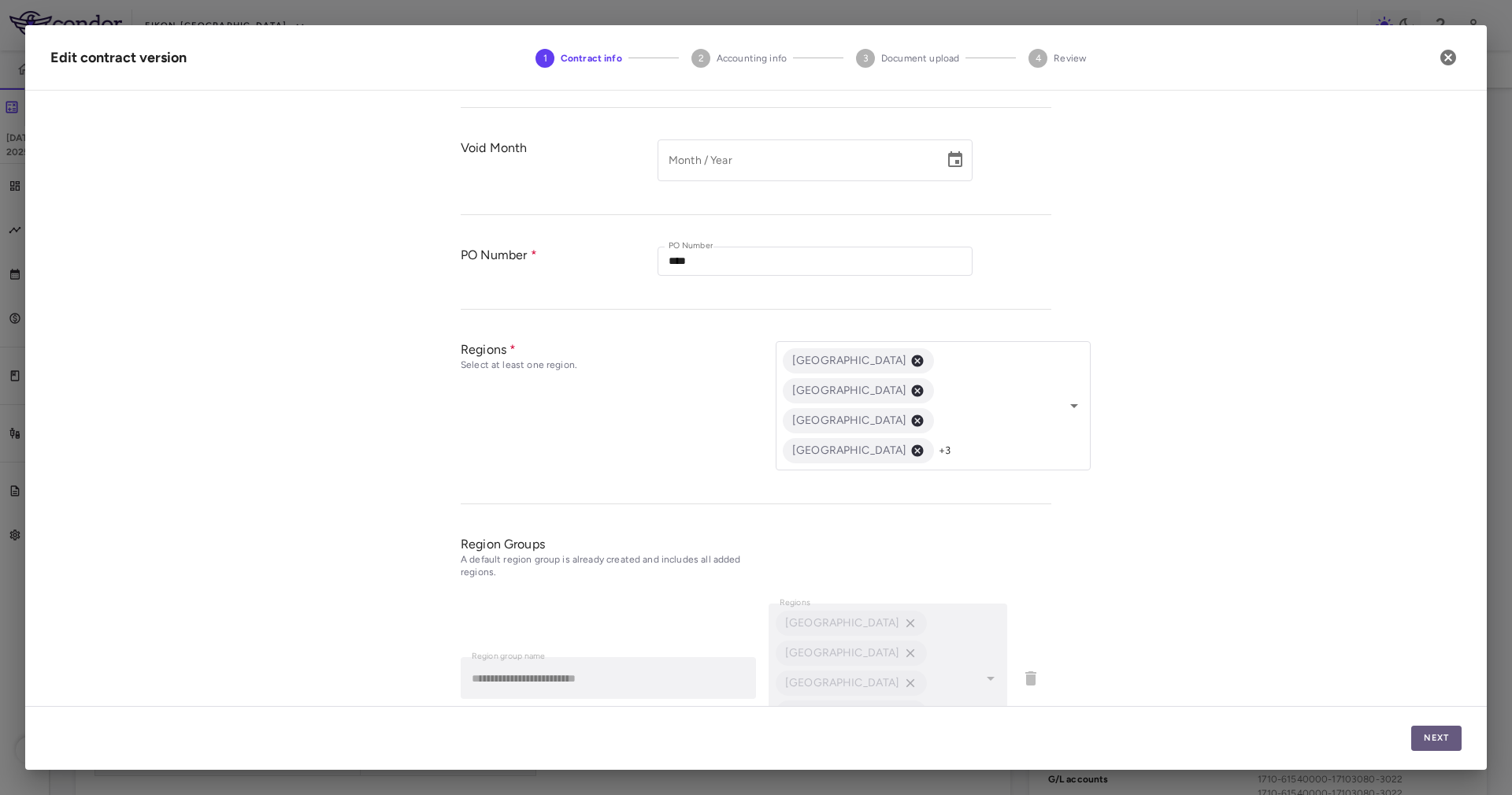
click at [1419, 736] on button "Next" at bounding box center [1436, 737] width 50 height 25
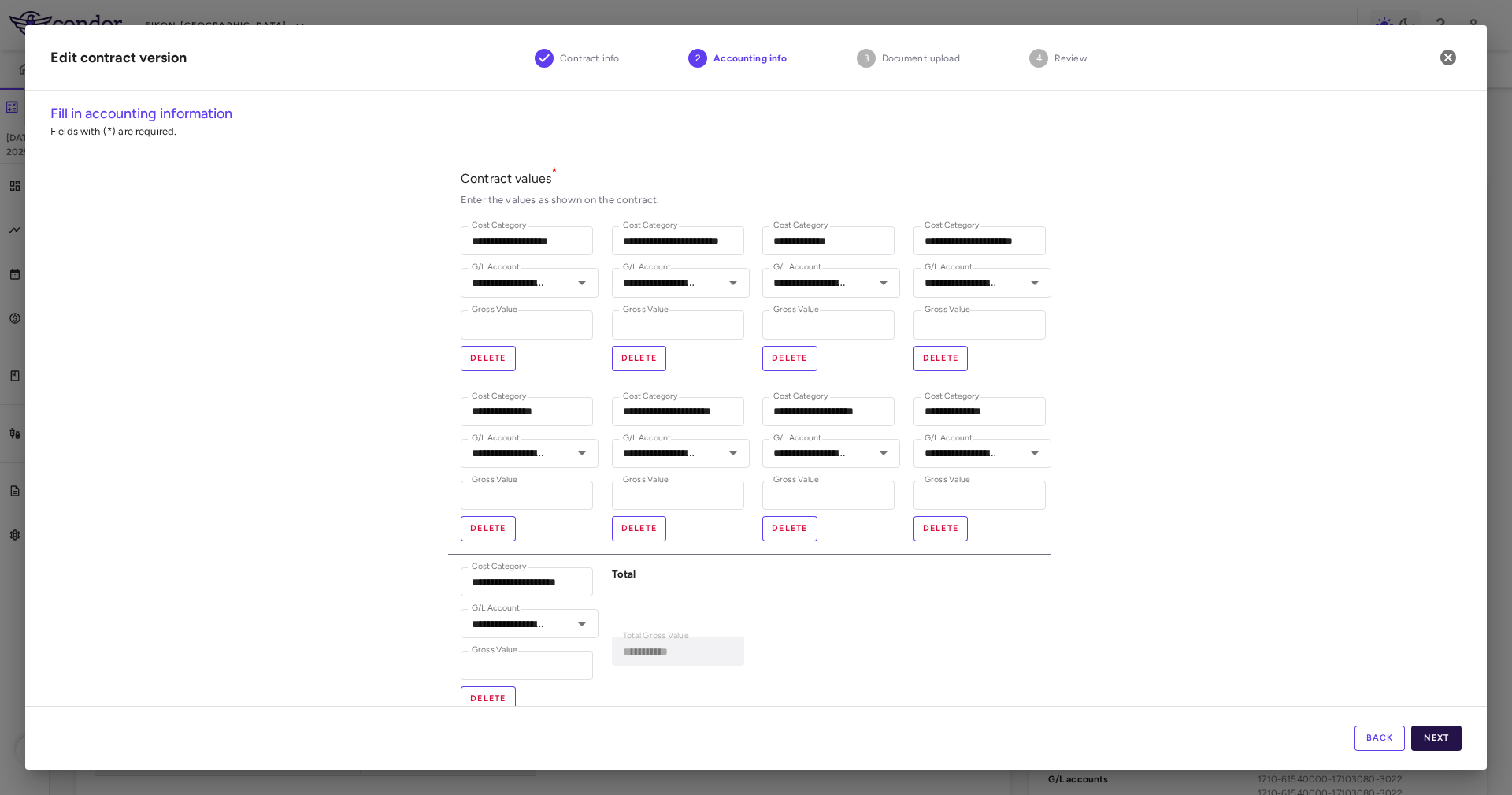
click at [1430, 734] on button "Next" at bounding box center [1436, 737] width 50 height 25
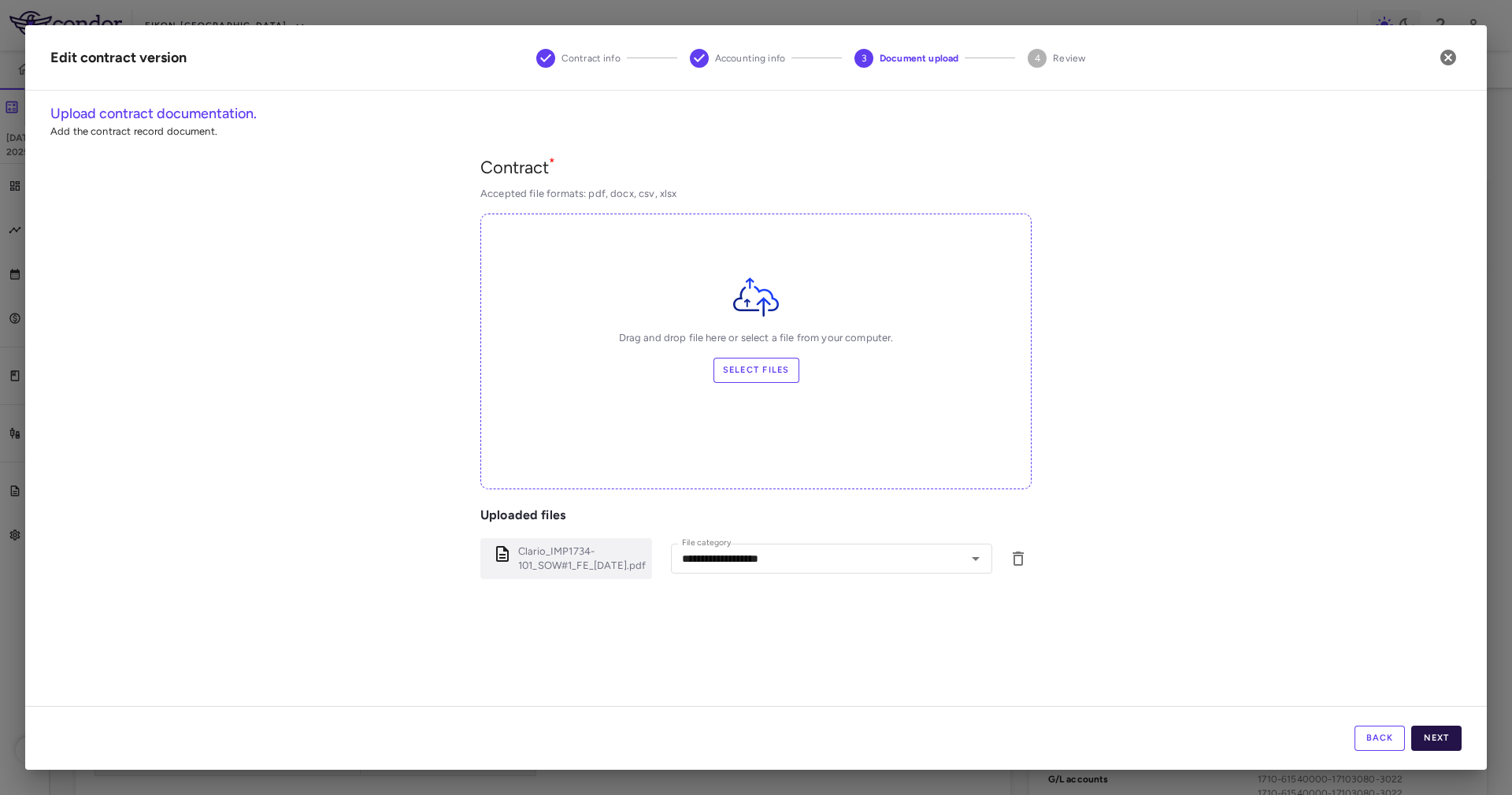
click at [1432, 736] on button "Next" at bounding box center [1436, 737] width 50 height 25
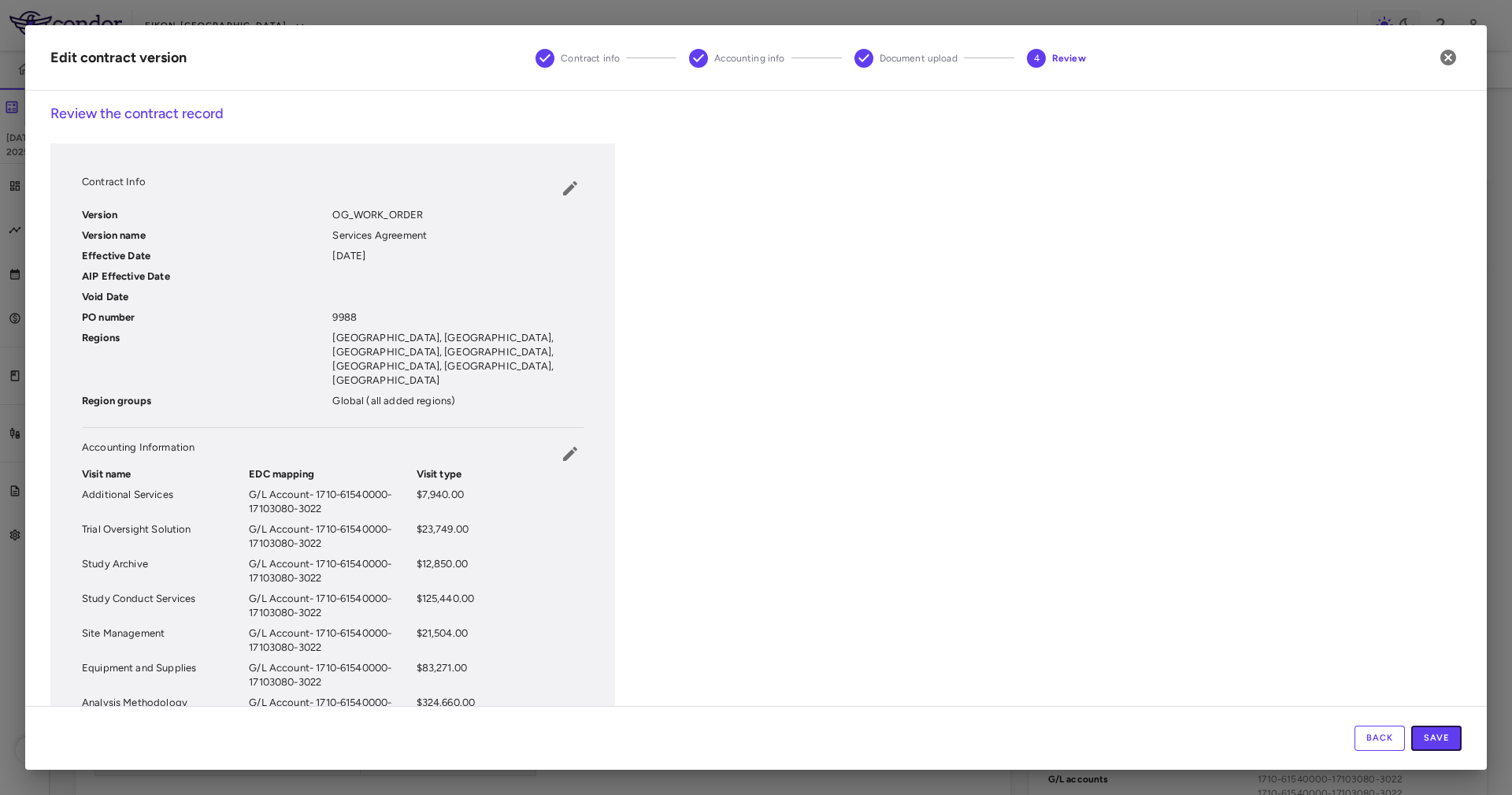
click at [1432, 736] on button "Save" at bounding box center [1436, 737] width 50 height 25
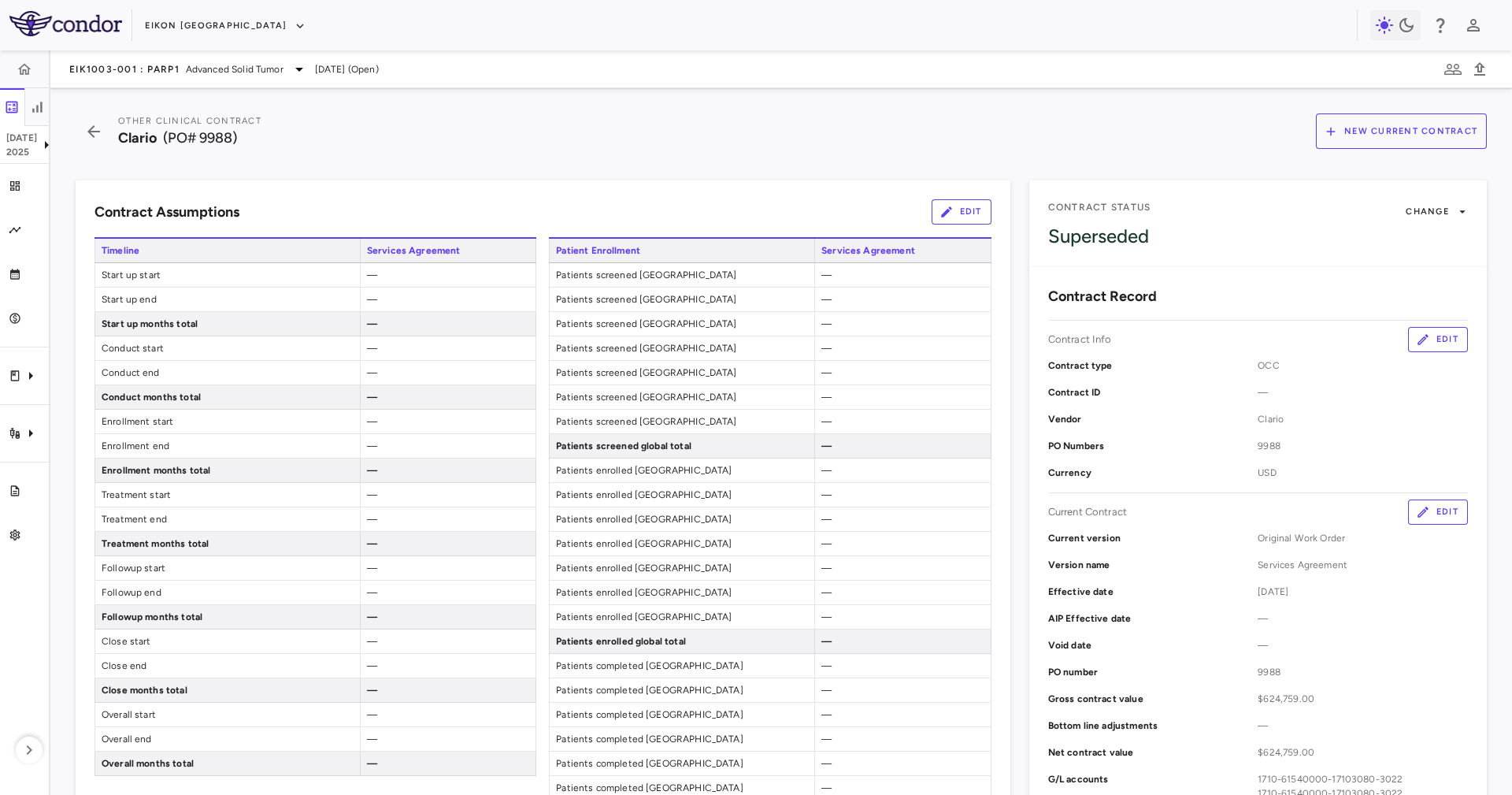
click at [940, 206] on icon "button" at bounding box center [946, 211] width 14 height 14
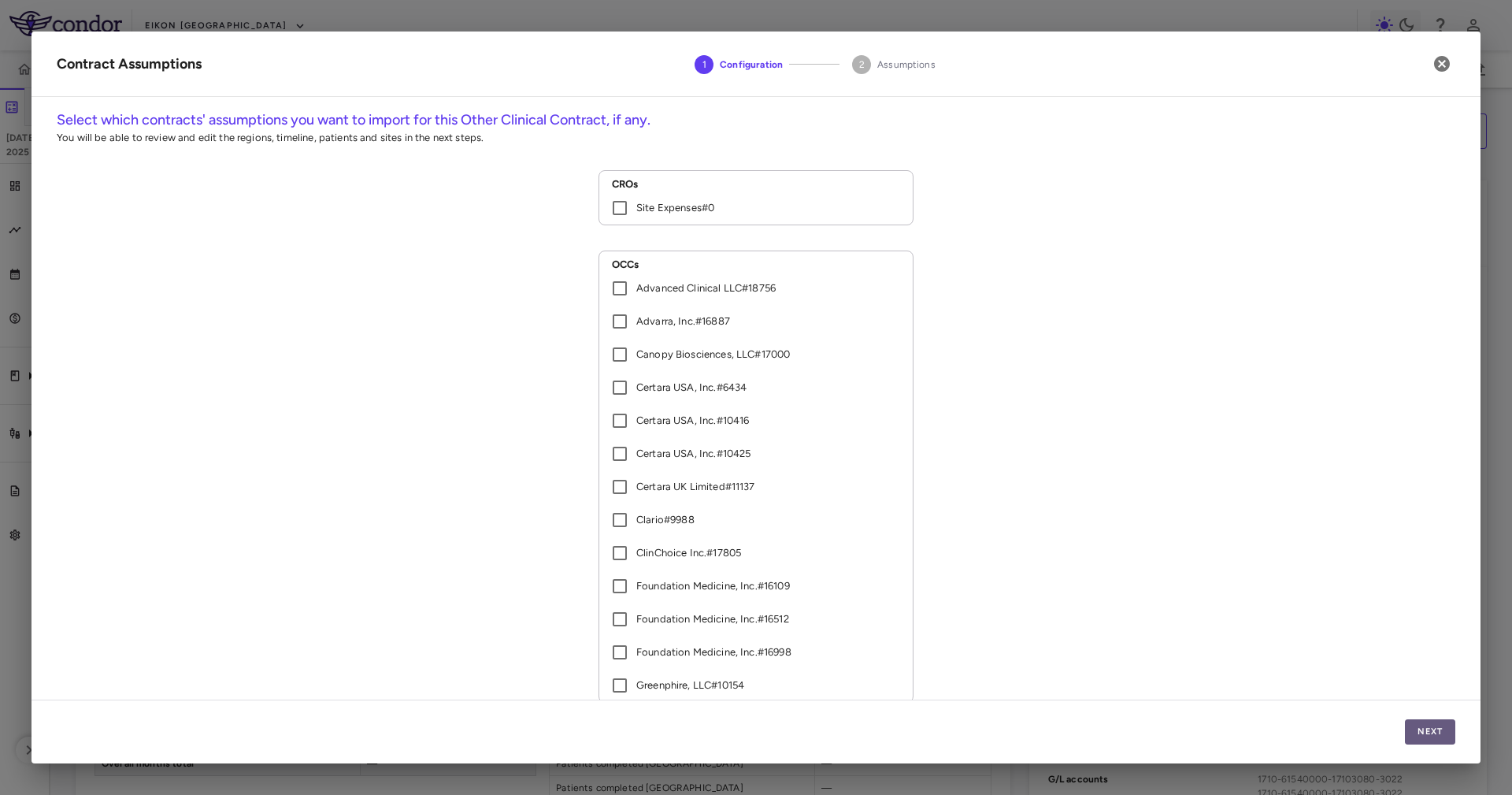
click at [1432, 721] on button "Next" at bounding box center [1431, 732] width 50 height 25
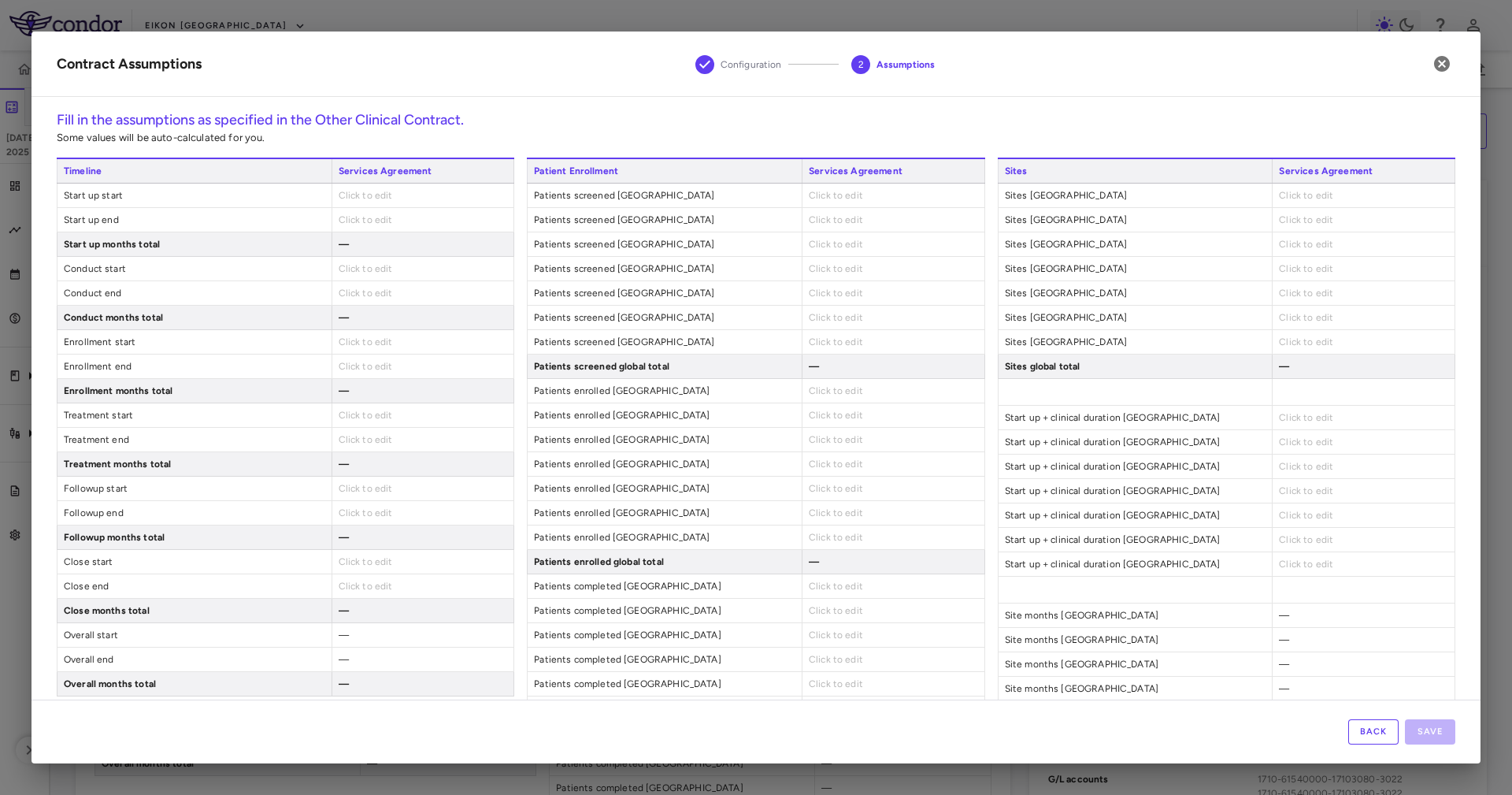
click at [380, 190] on span "Click to edit" at bounding box center [366, 196] width 54 height 11
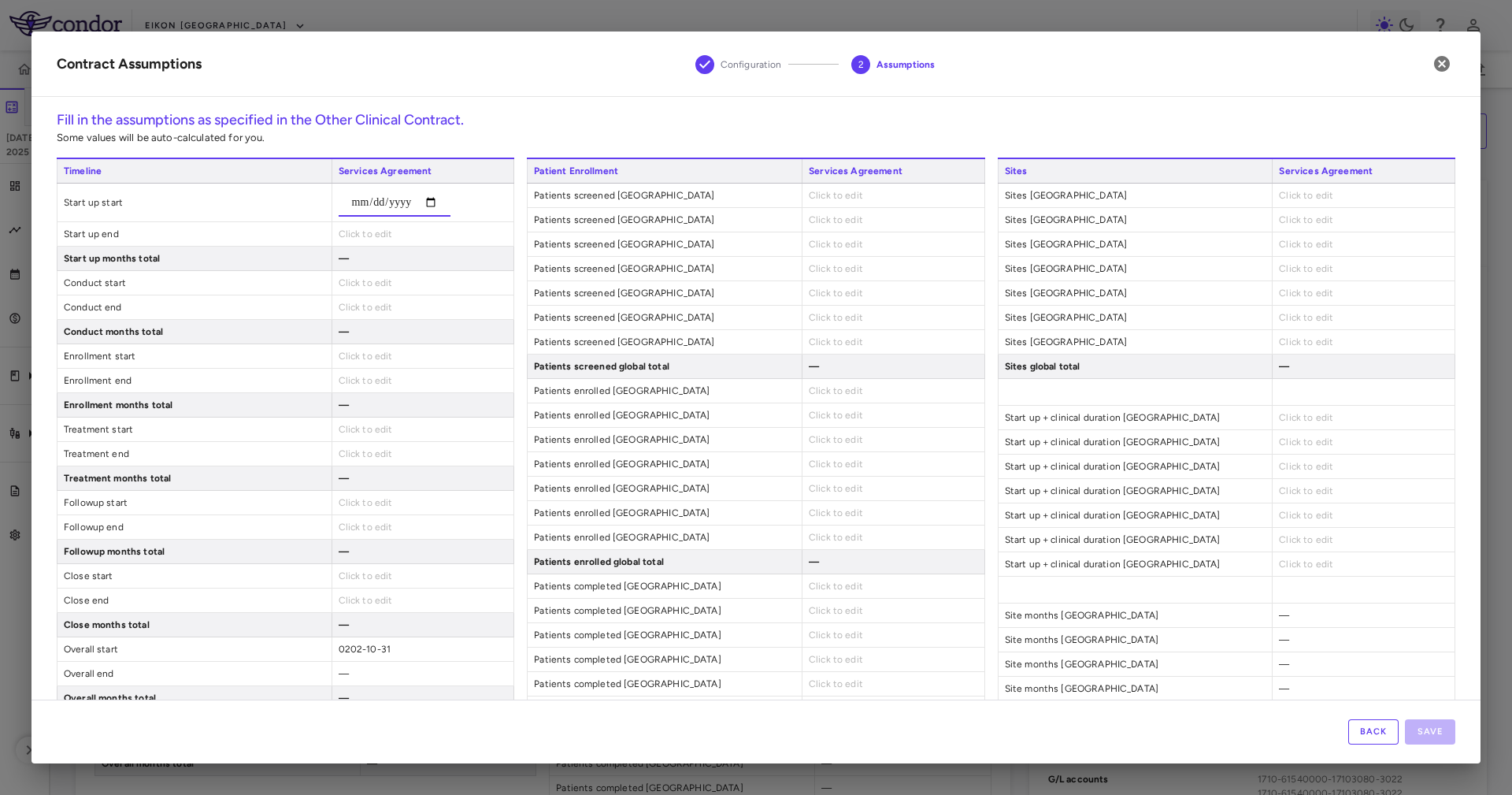
type input "**********"
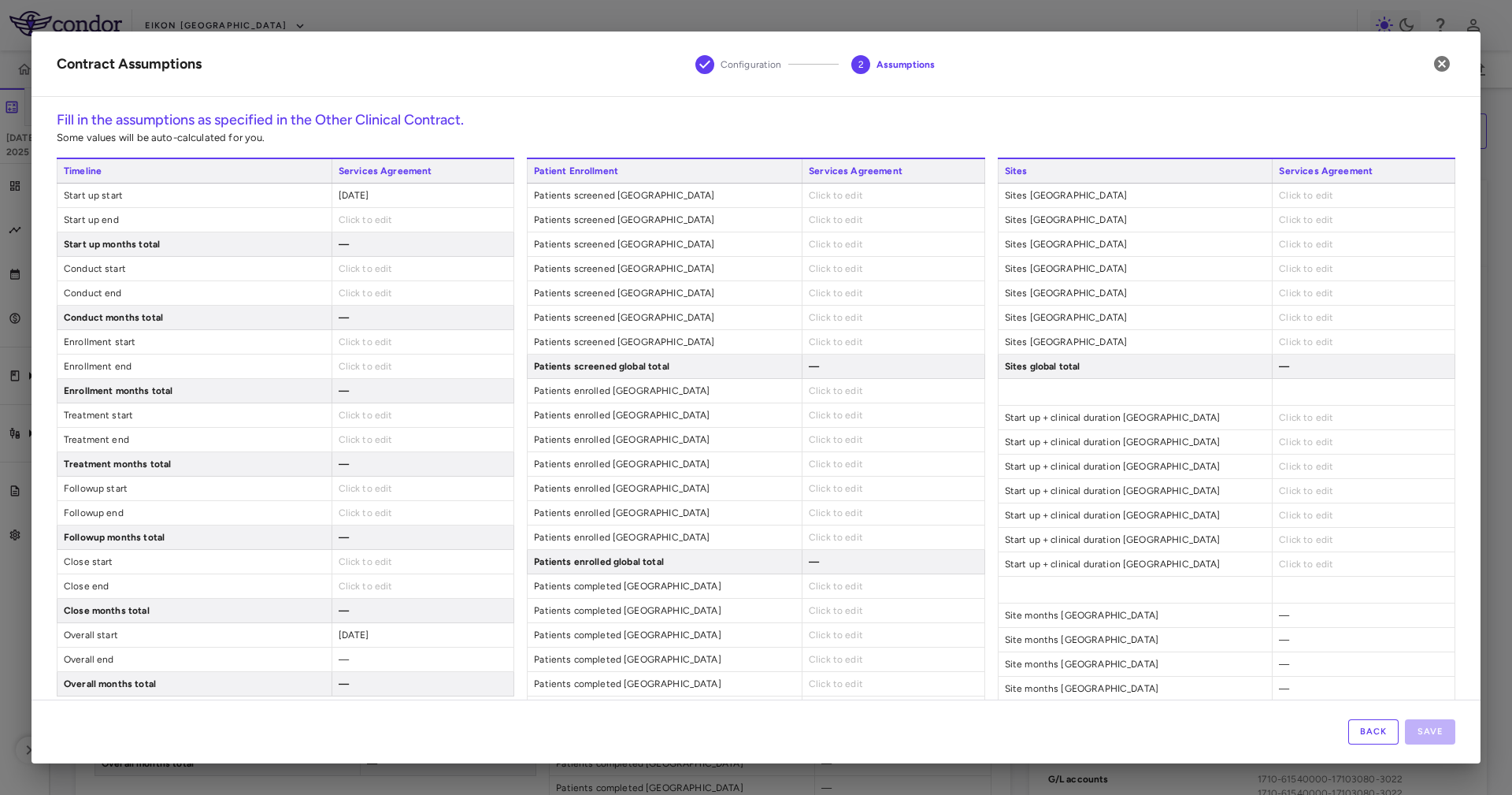
click at [375, 592] on span "Click to edit" at bounding box center [366, 586] width 54 height 11
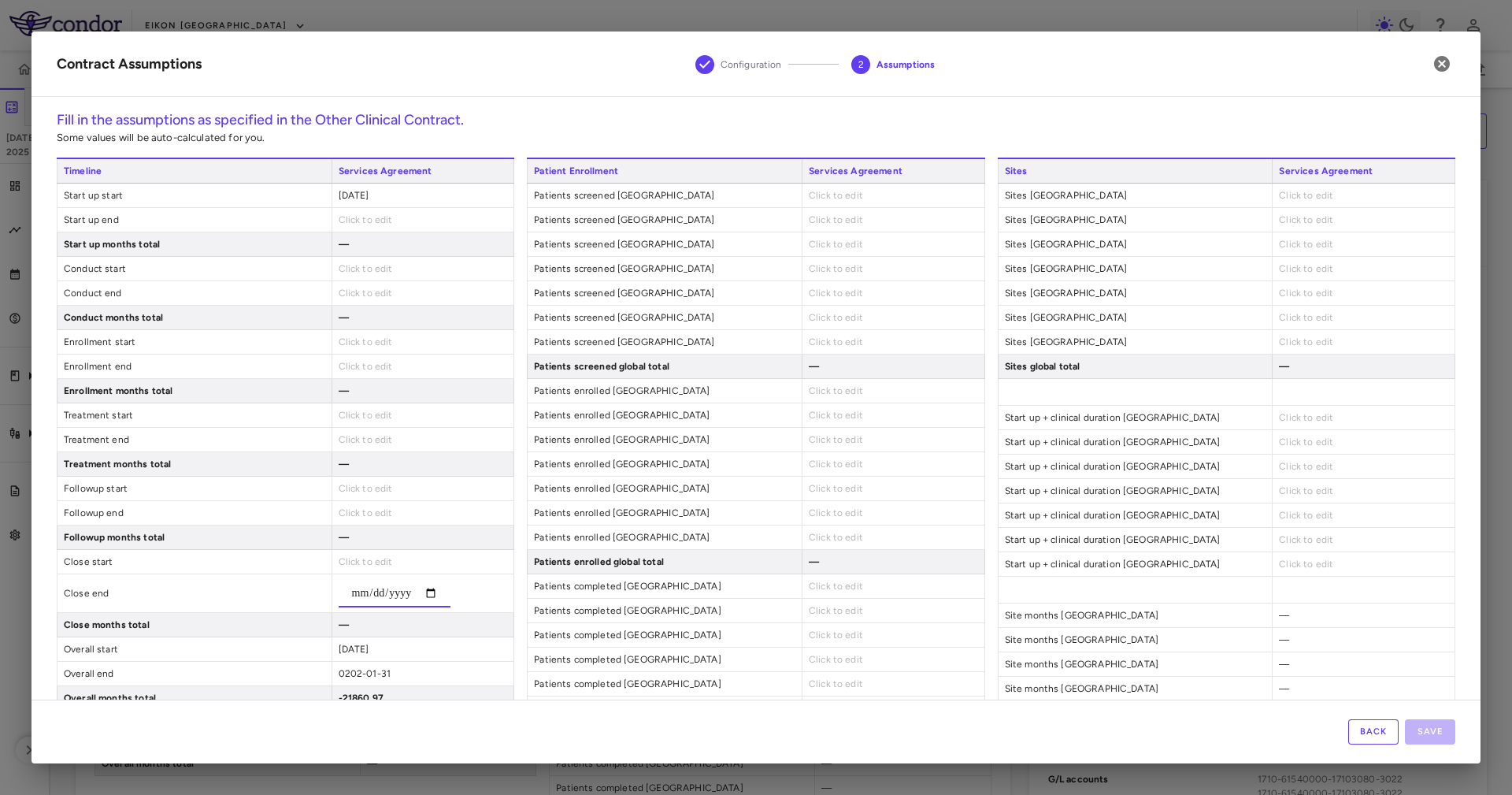
type input "**********"
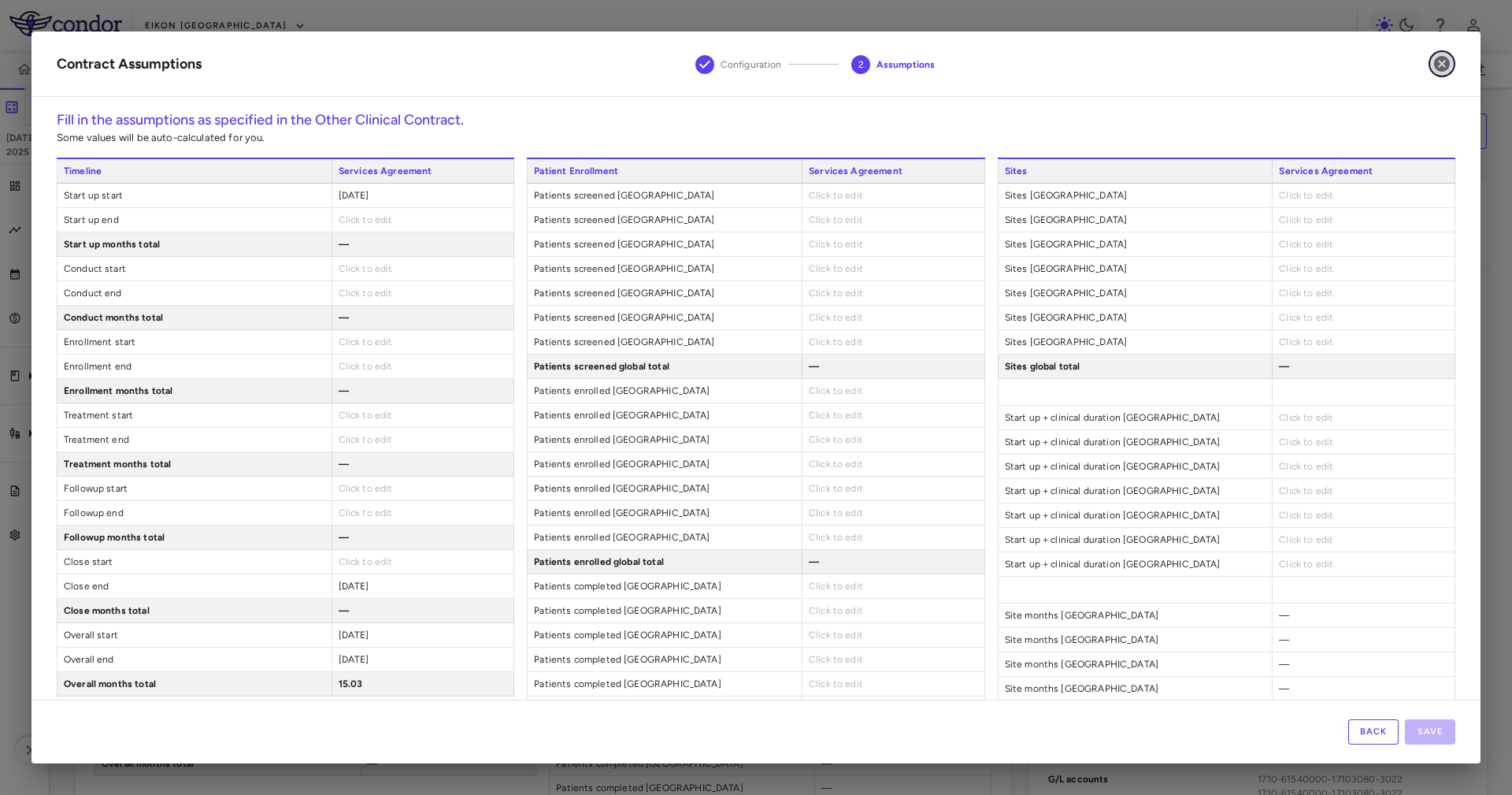
click at [1444, 63] on icon "button" at bounding box center [1441, 63] width 19 height 19
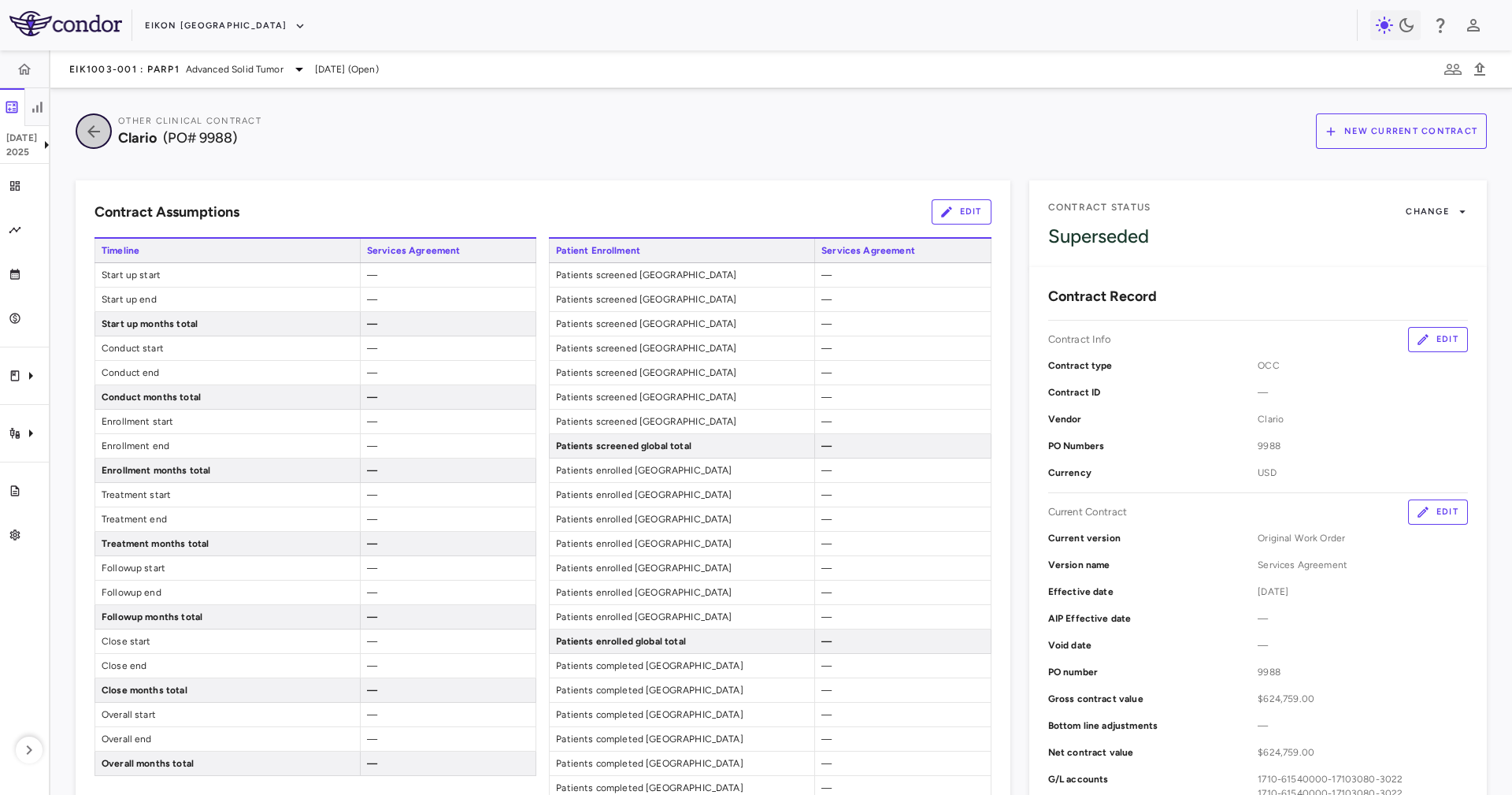
click at [98, 133] on icon "button" at bounding box center [93, 131] width 28 height 19
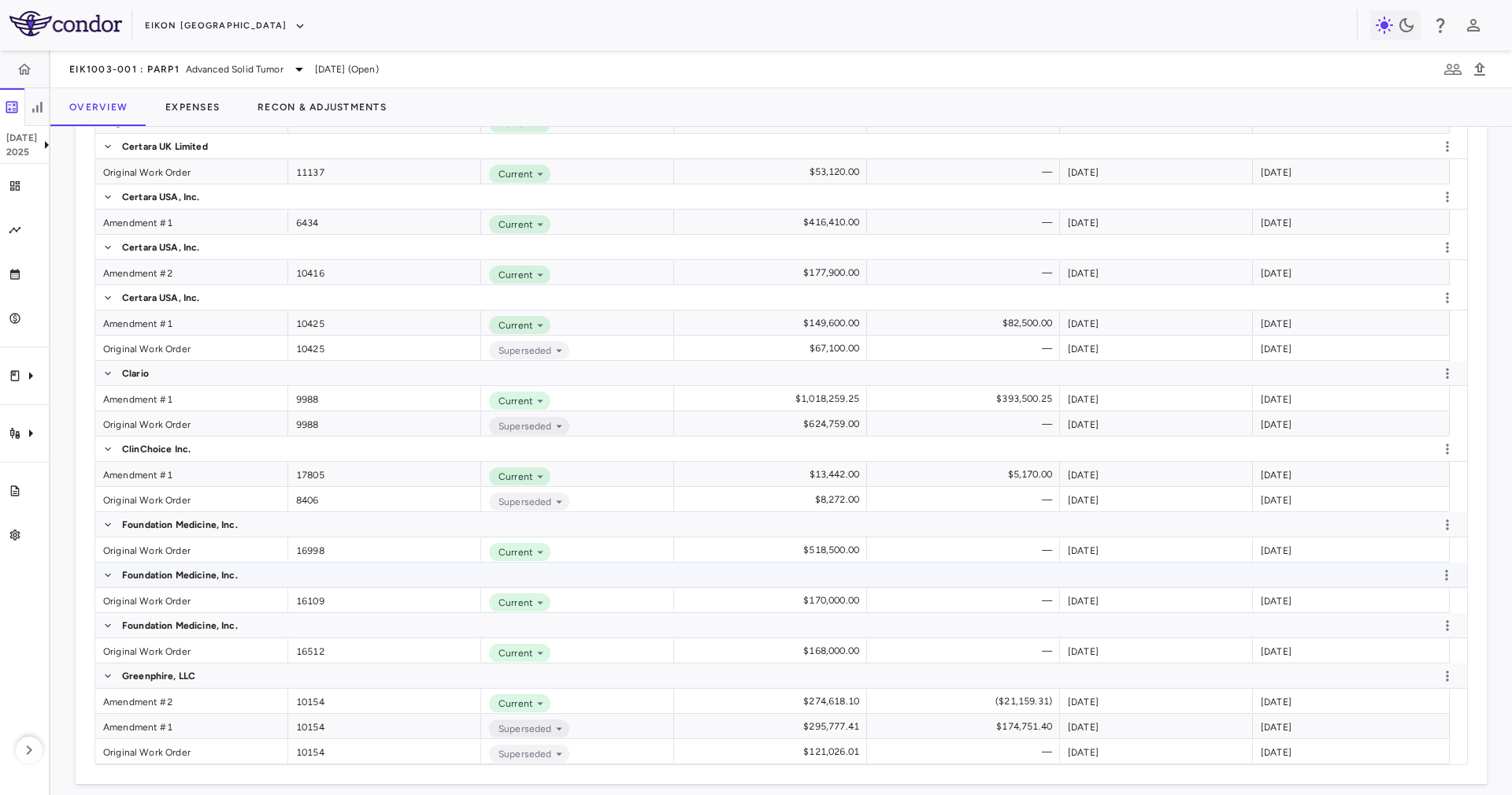
scroll to position [749, 0]
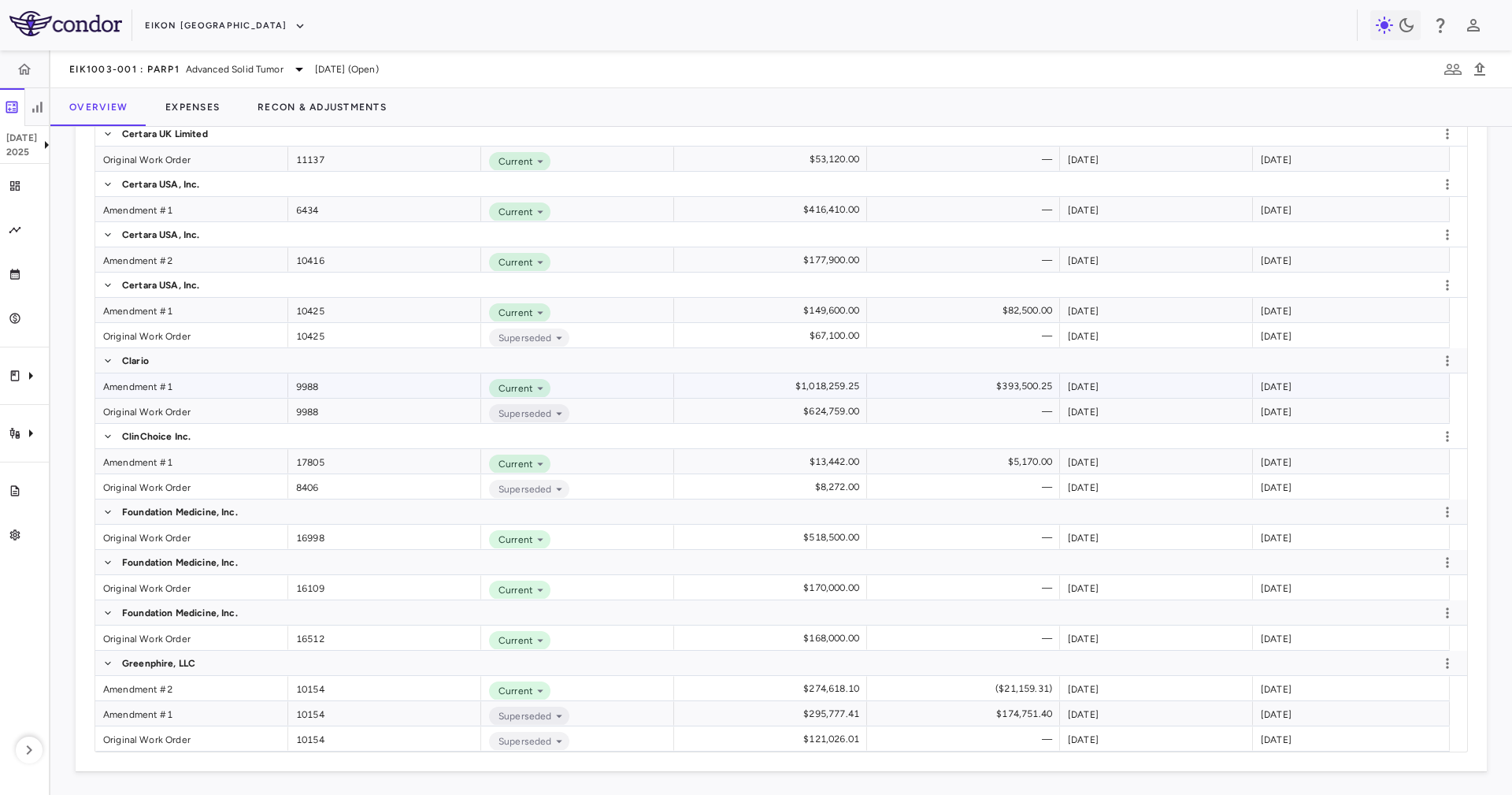
click at [205, 384] on div "Amendment #1" at bounding box center [191, 385] width 193 height 24
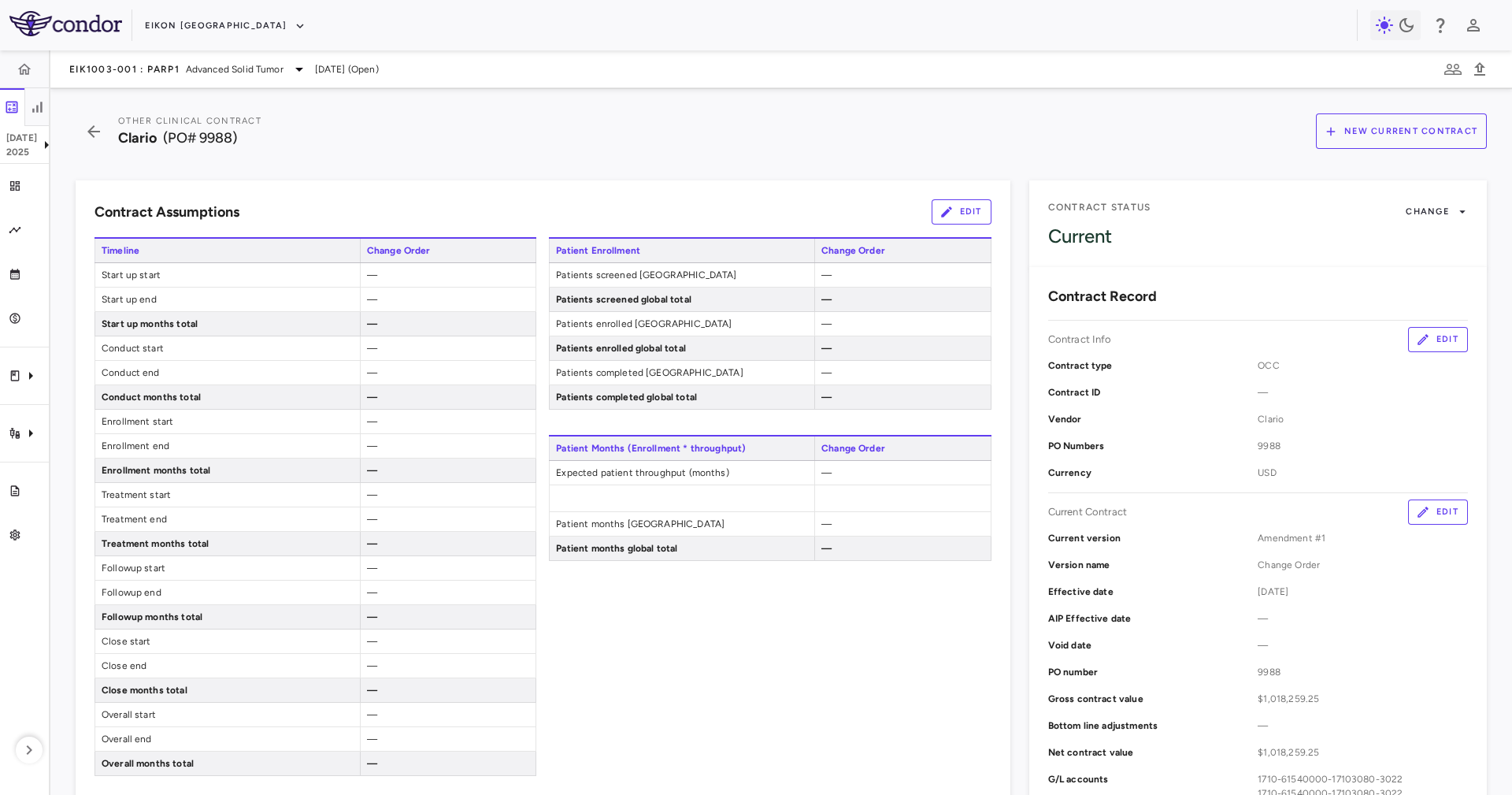
click at [949, 212] on button "Edit" at bounding box center [962, 211] width 60 height 25
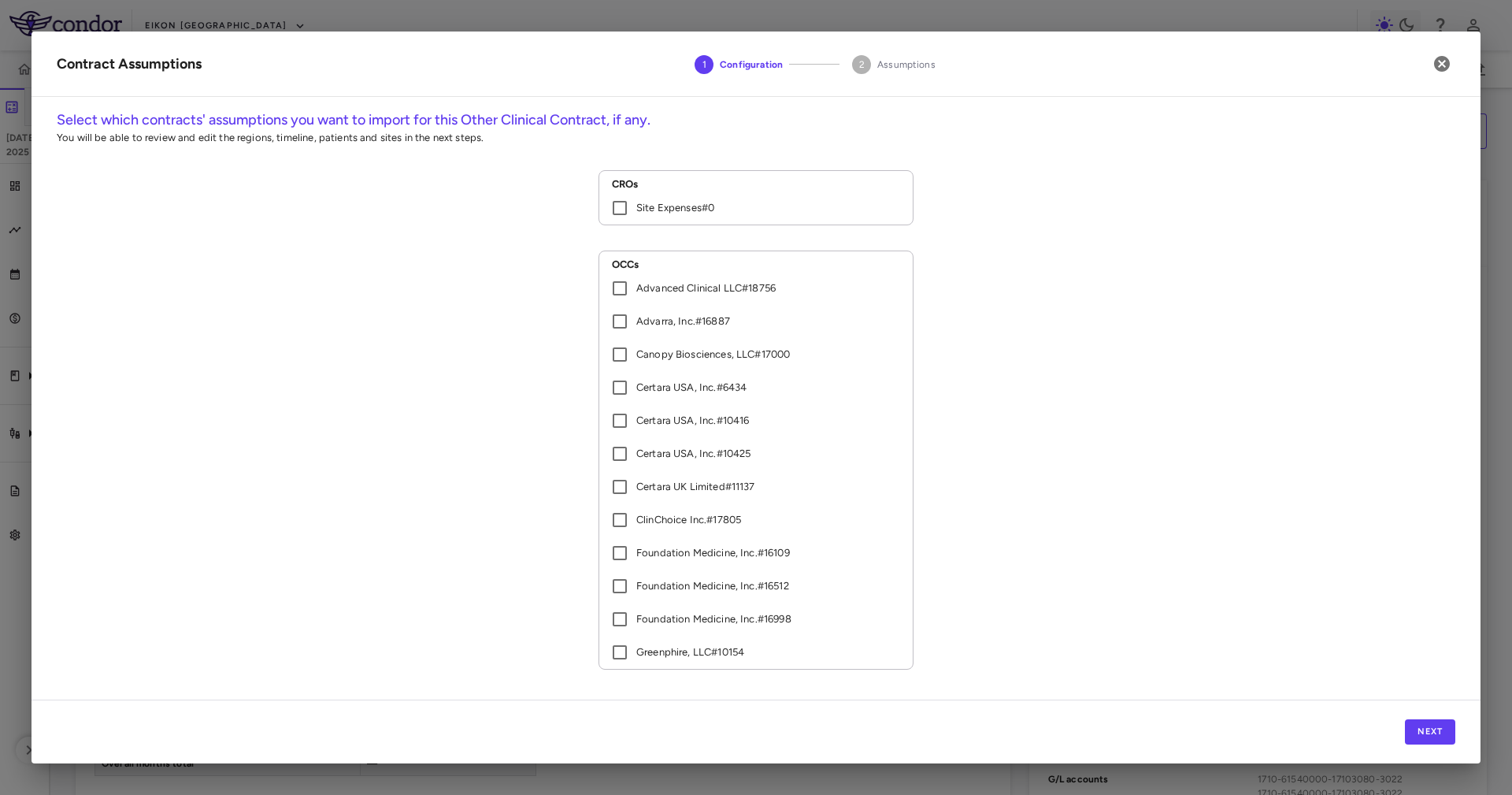
click at [1426, 719] on div "Next" at bounding box center [756, 731] width 1449 height 63
click at [1436, 732] on button "Next" at bounding box center [1431, 732] width 50 height 25
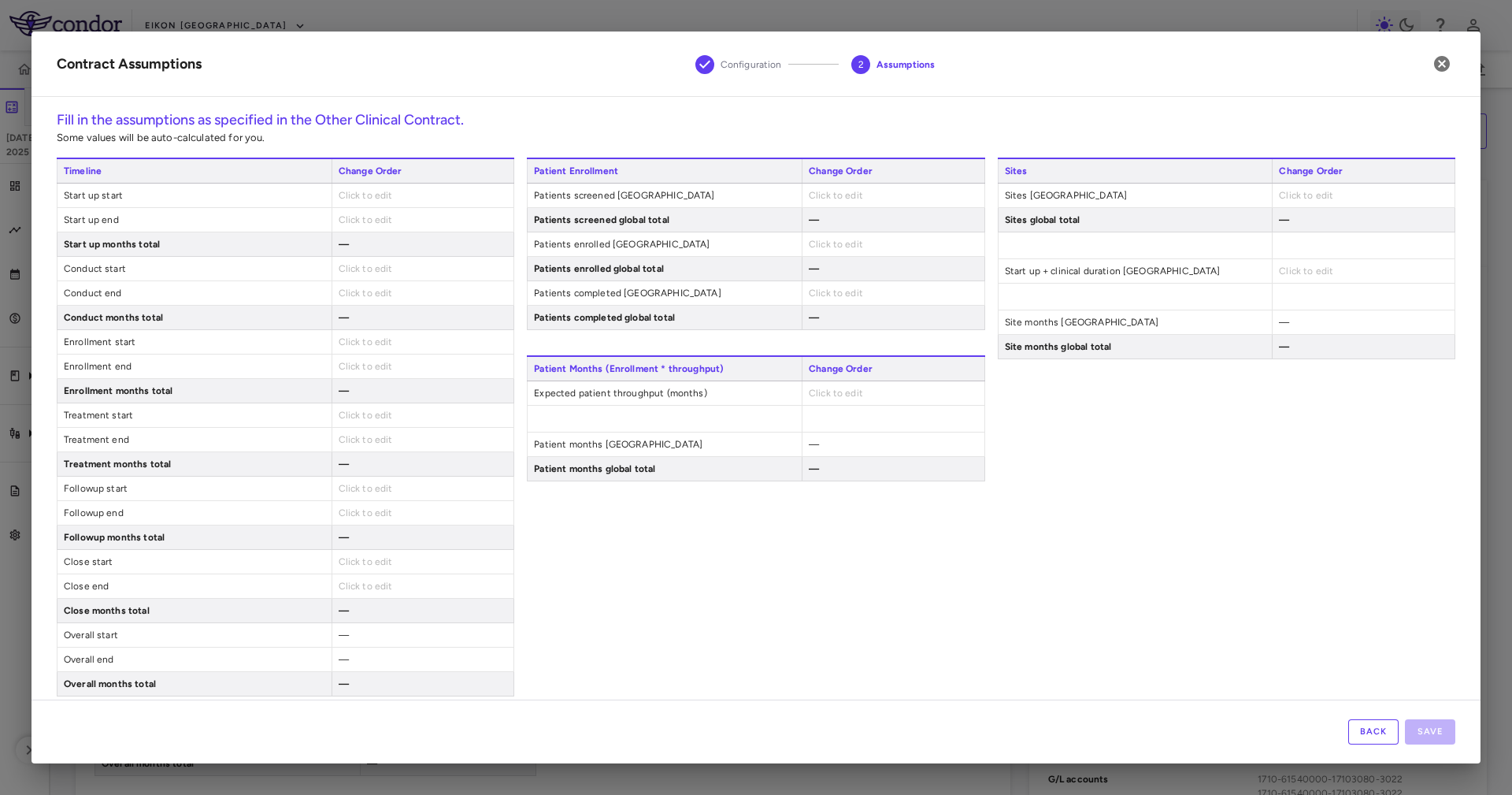
click at [1372, 619] on div "Sites Change Order Sites United States Click to edit Sites global total — Start…" at bounding box center [1227, 427] width 458 height 539
click at [1454, 62] on button "button" at bounding box center [1442, 63] width 27 height 27
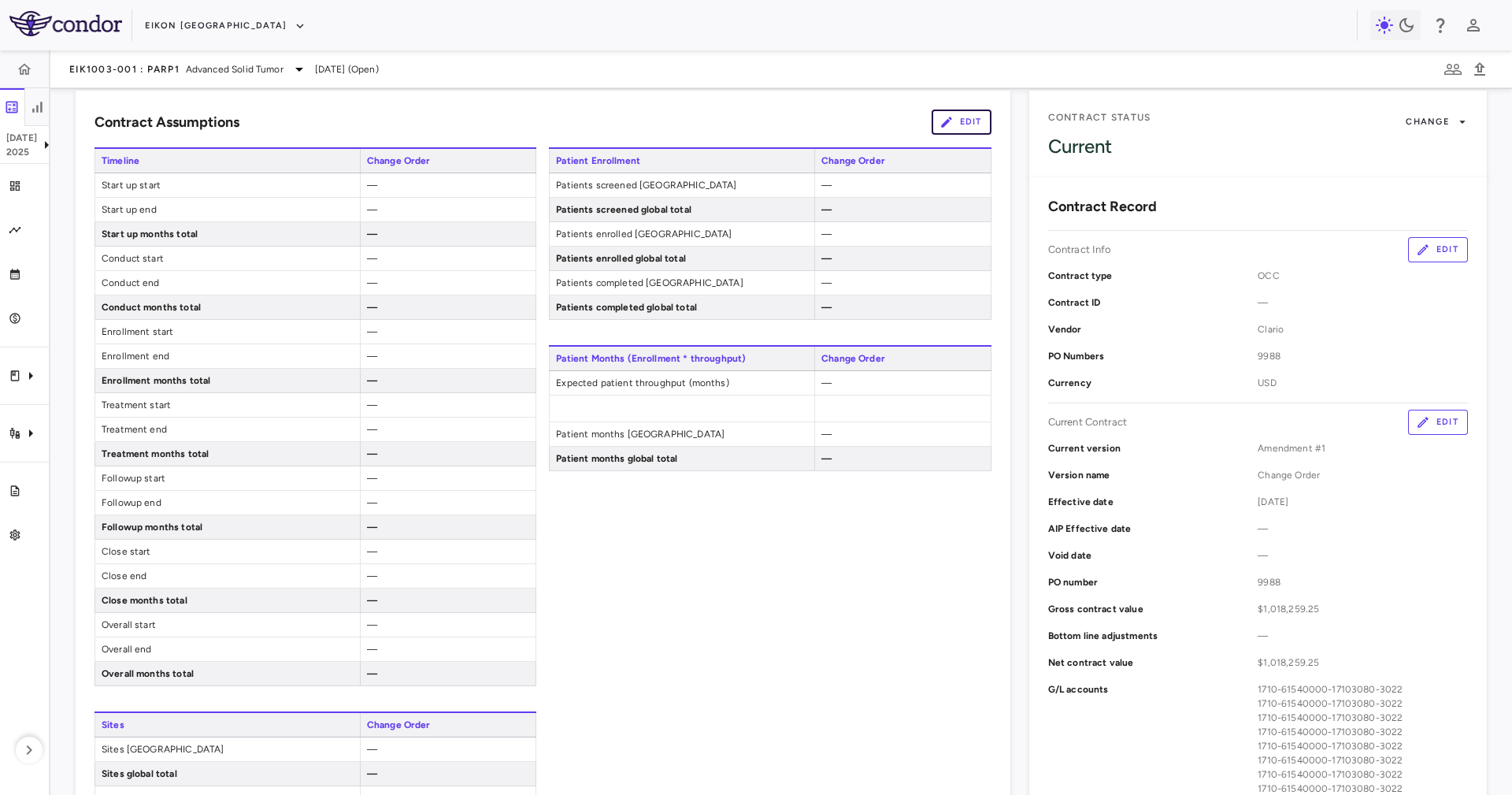
scroll to position [118, 0]
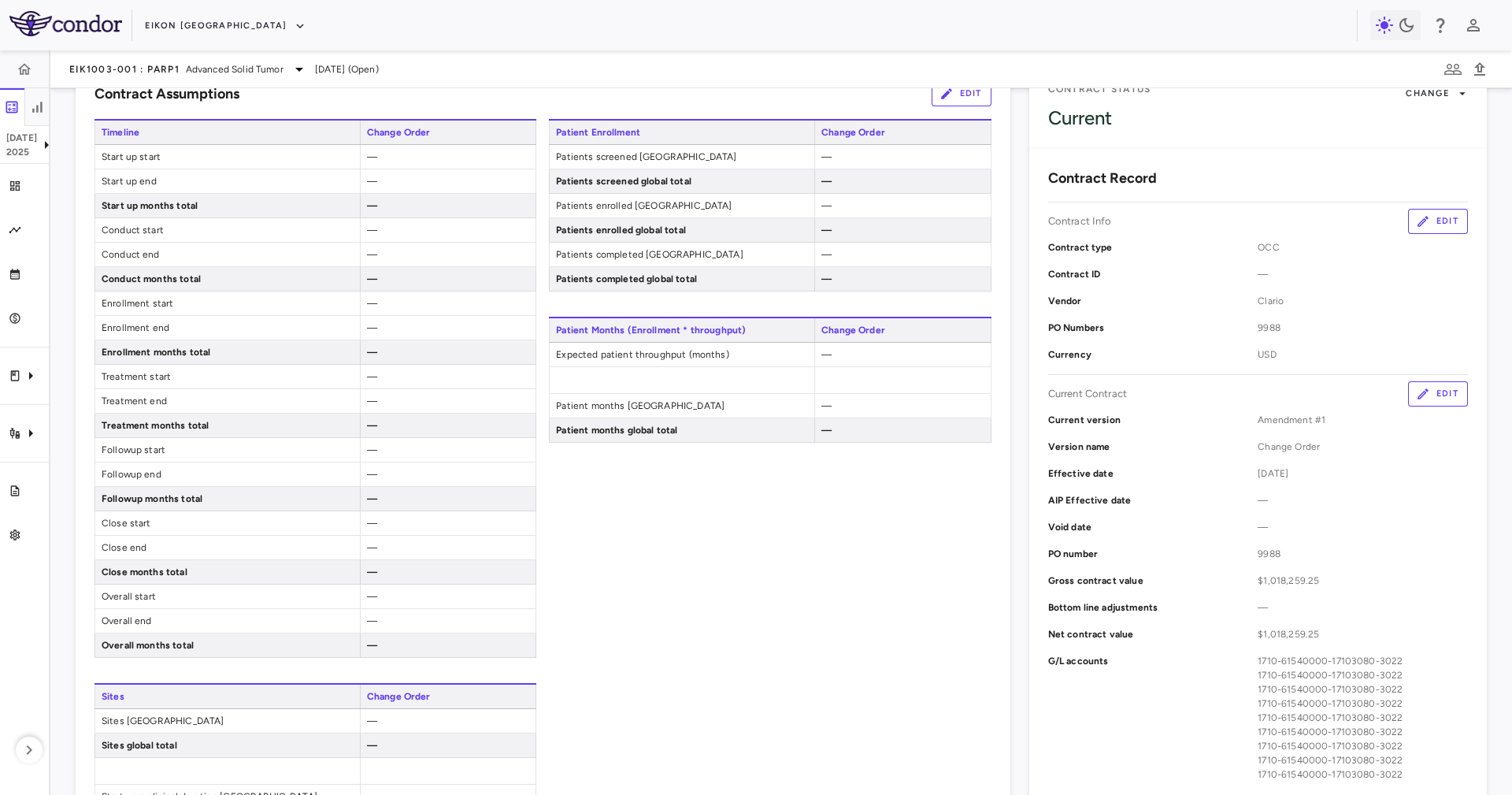
click at [1429, 383] on button "Edit" at bounding box center [1438, 393] width 60 height 25
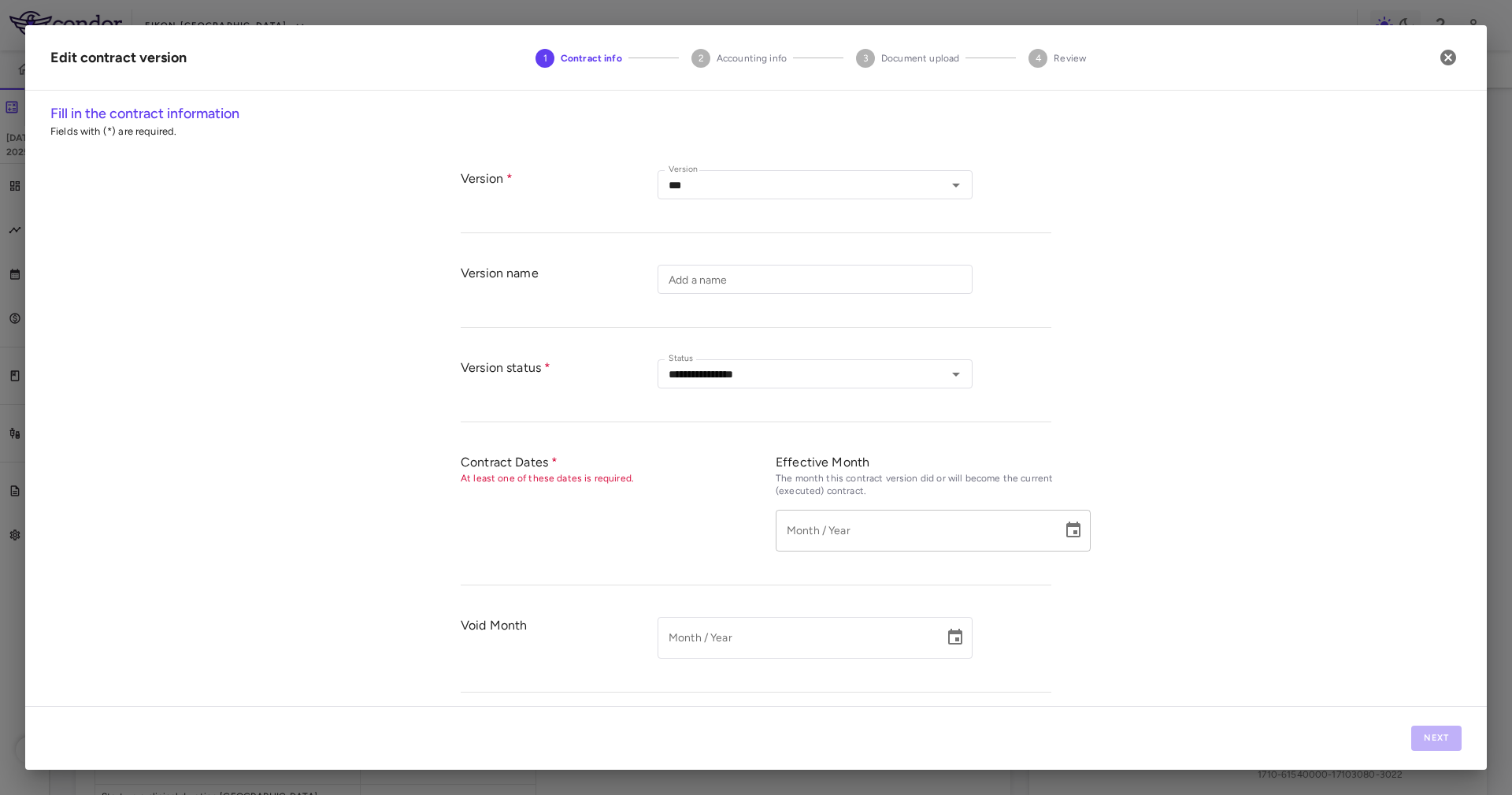
type input "**********"
type input "*********"
type input "********"
type input "****"
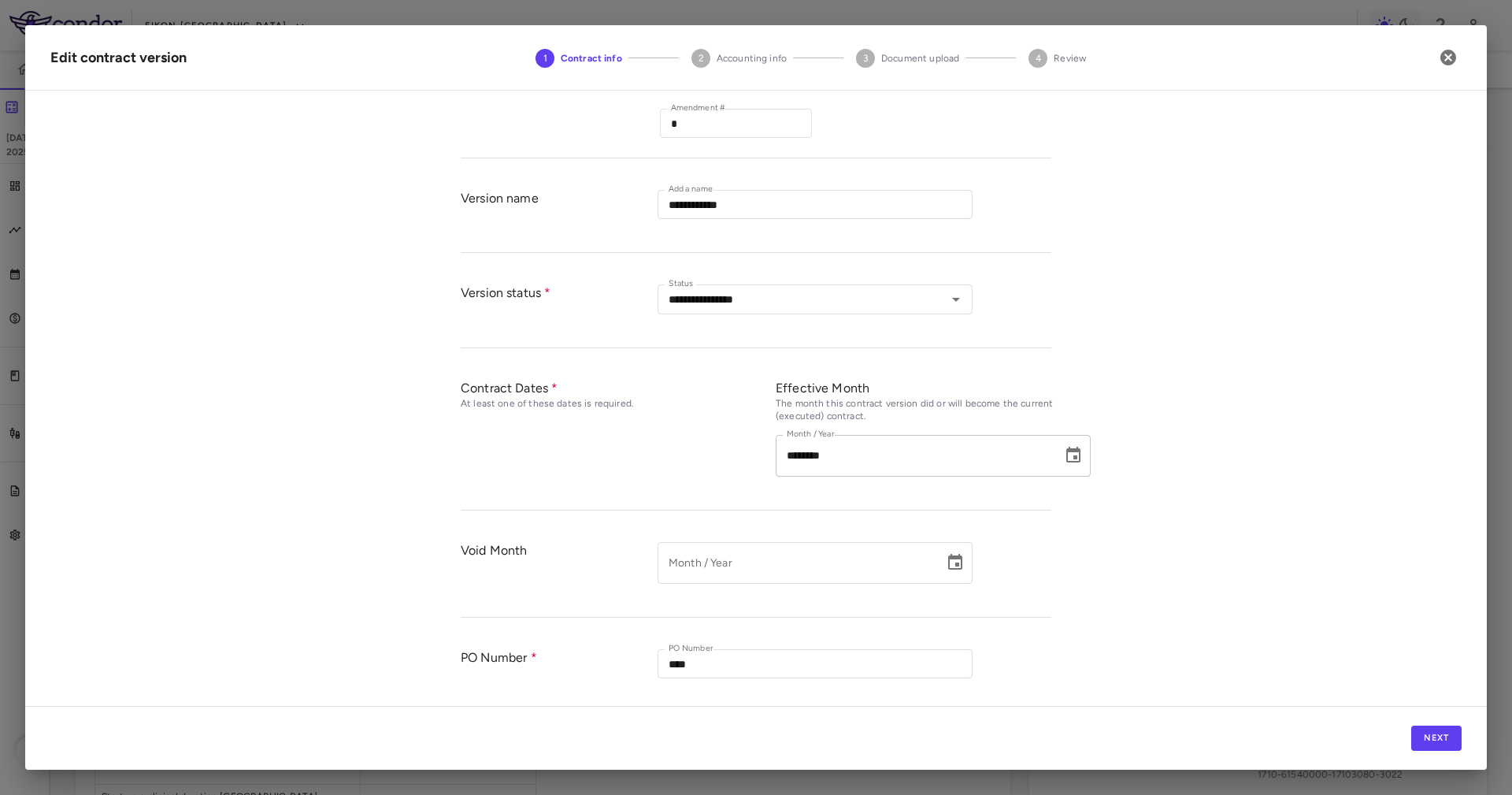
scroll to position [451, 0]
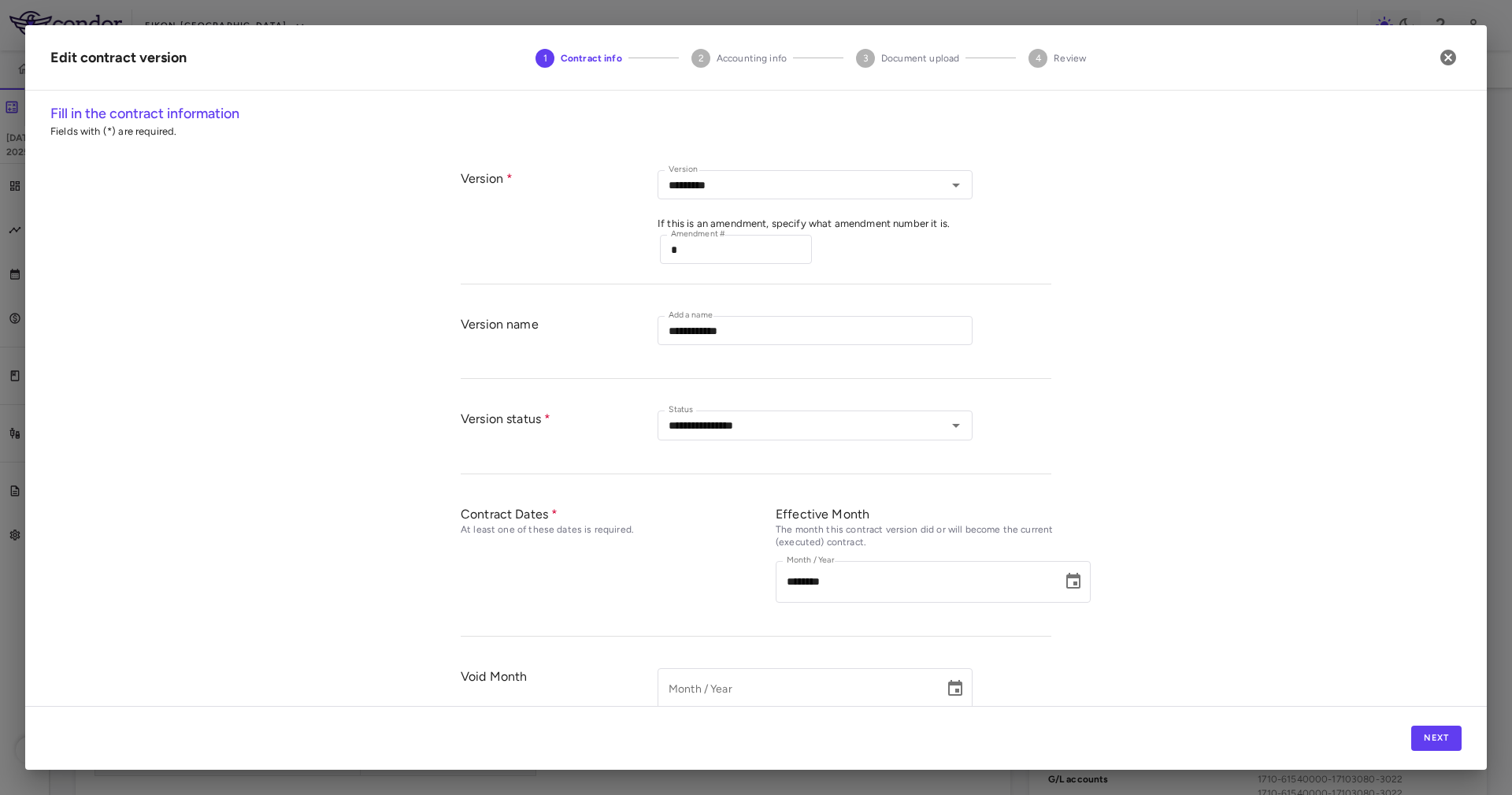
scroll to position [451, 0]
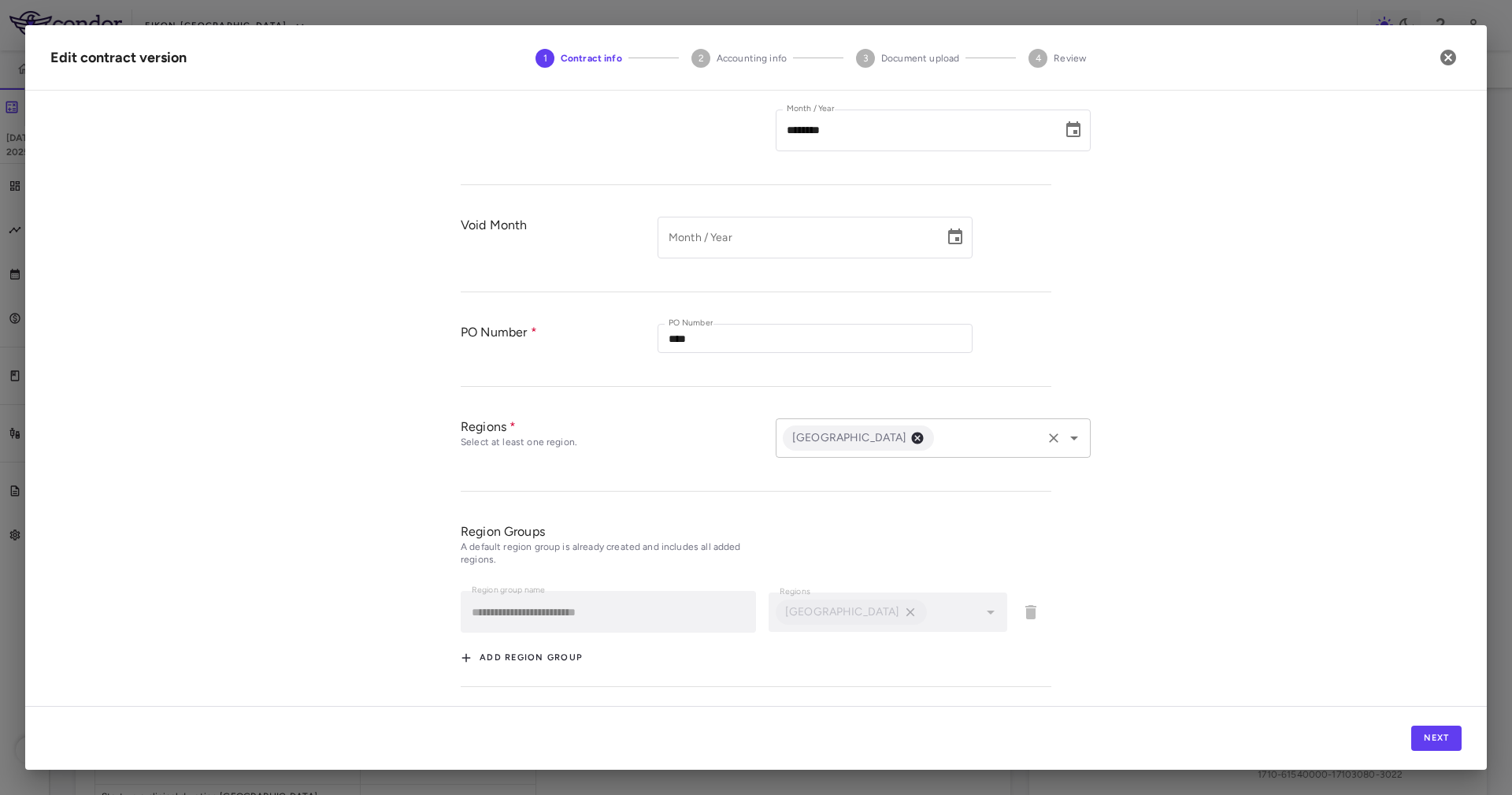
click at [941, 430] on input "text" at bounding box center [988, 438] width 103 height 20
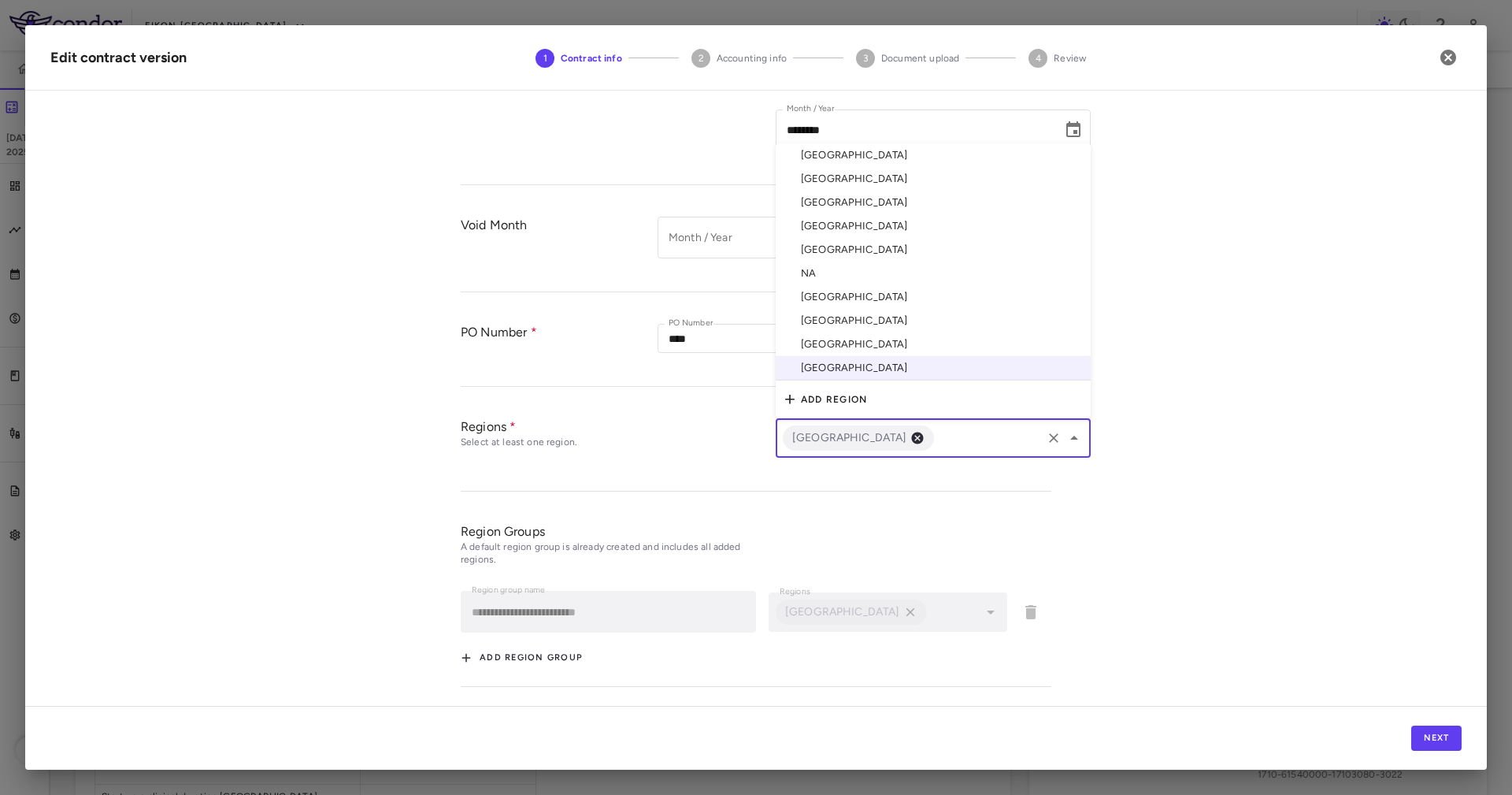
click at [906, 157] on li "[GEOGRAPHIC_DATA]" at bounding box center [933, 154] width 315 height 24
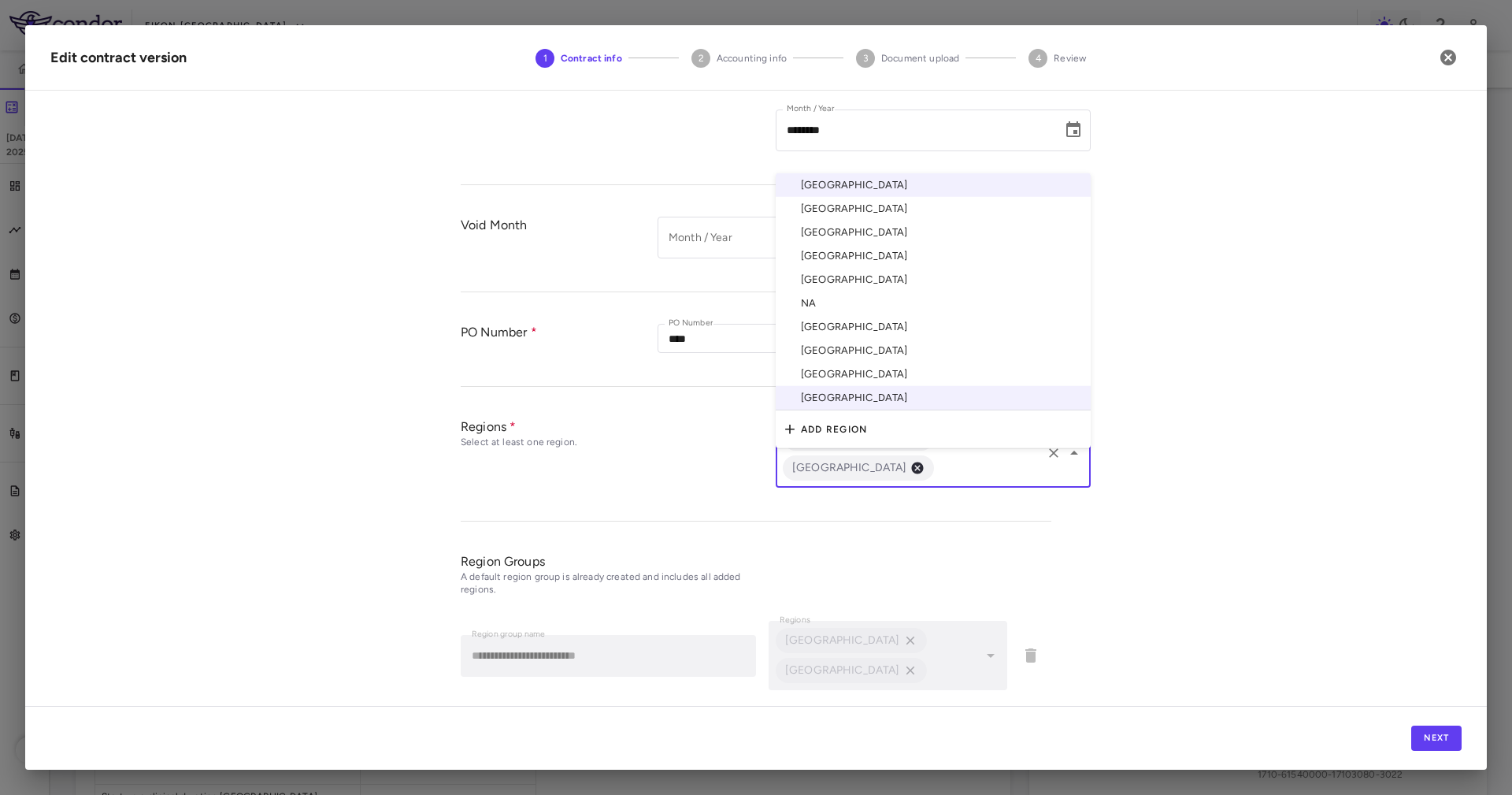
click at [980, 458] on input "text" at bounding box center [988, 468] width 103 height 20
click at [893, 220] on li "China" at bounding box center [933, 232] width 315 height 24
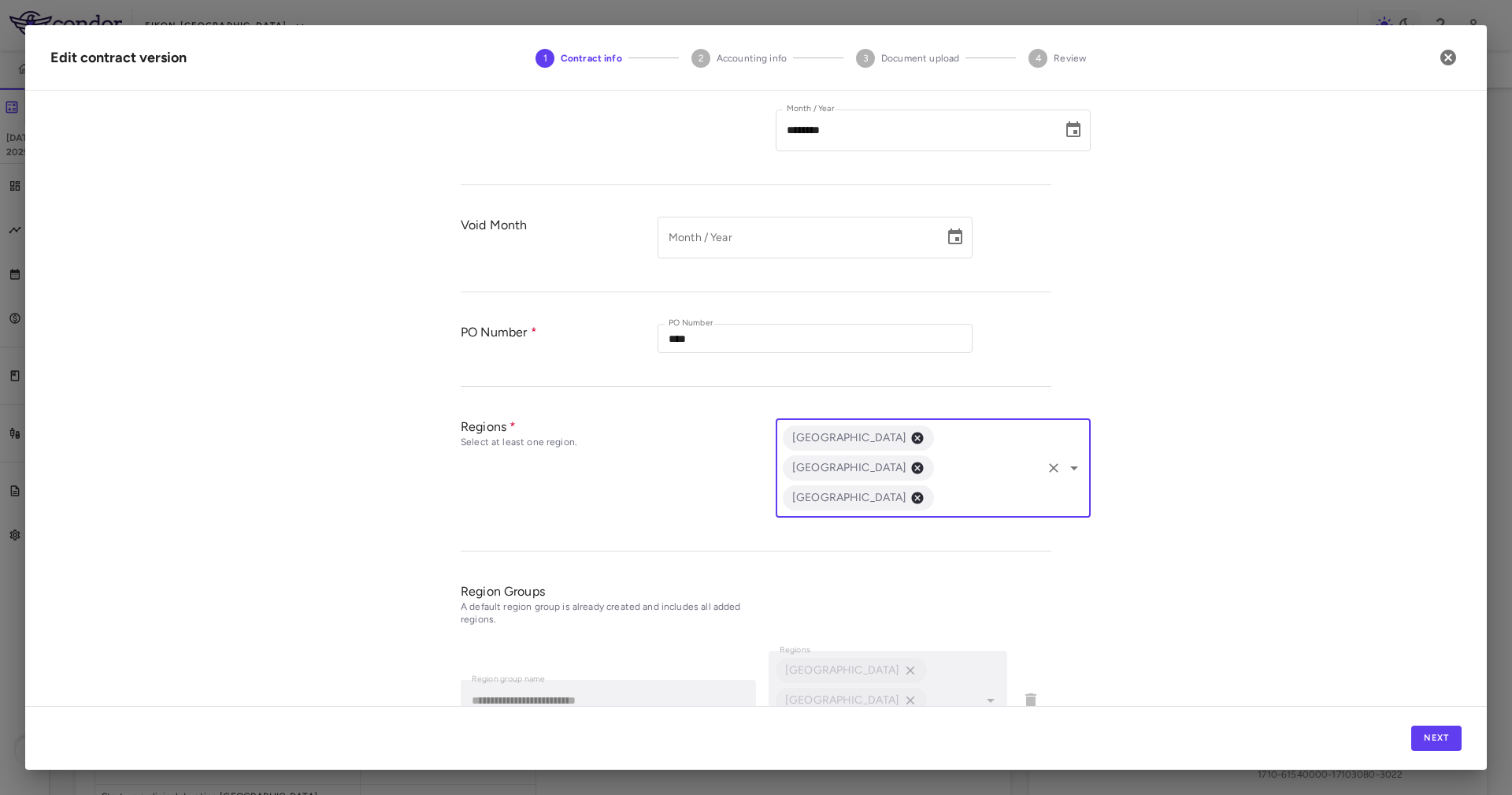
click at [949, 484] on div "Australia China United States ​" at bounding box center [933, 468] width 315 height 99
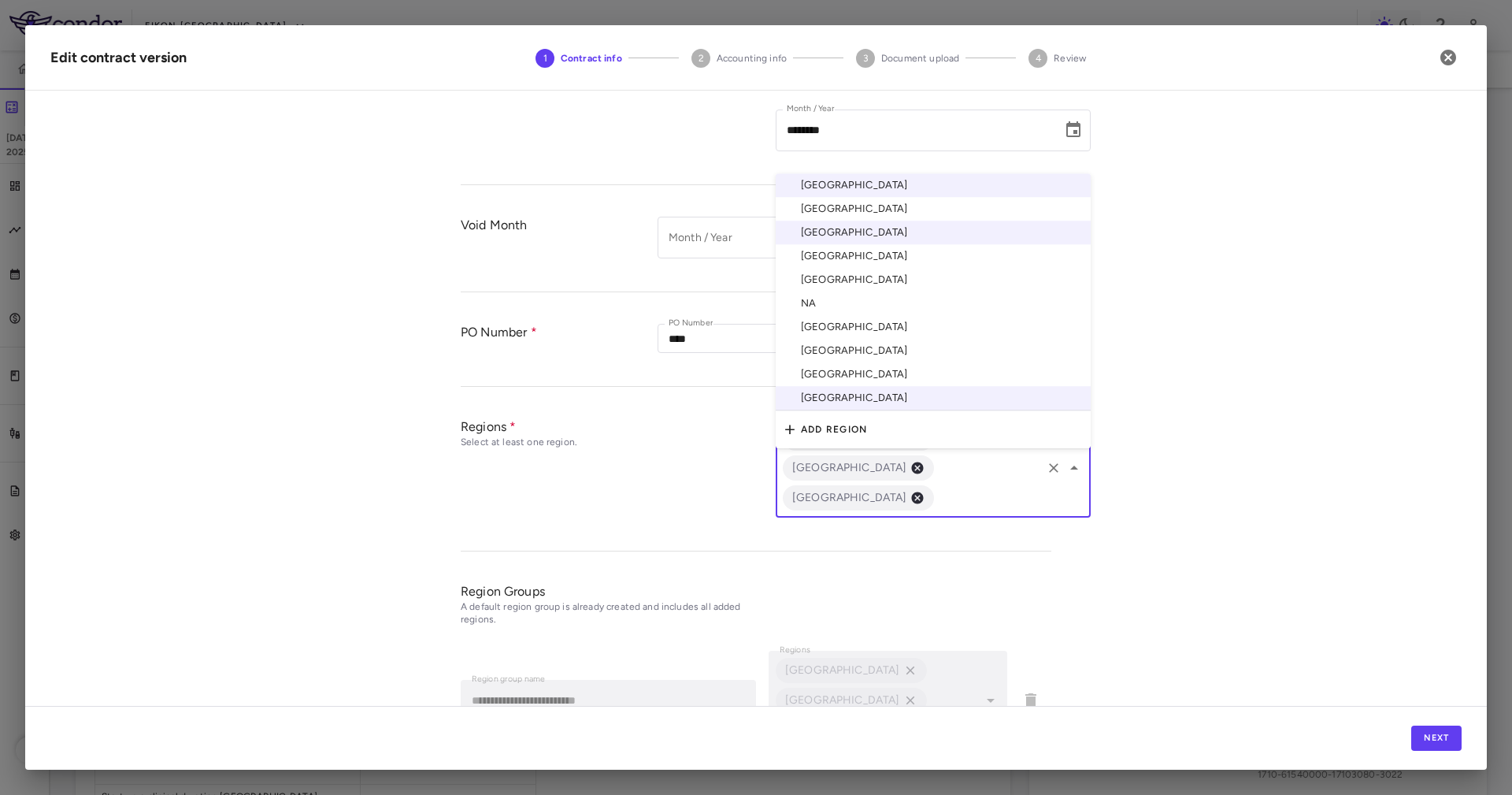
click at [864, 267] on li "[GEOGRAPHIC_DATA]" at bounding box center [933, 279] width 315 height 24
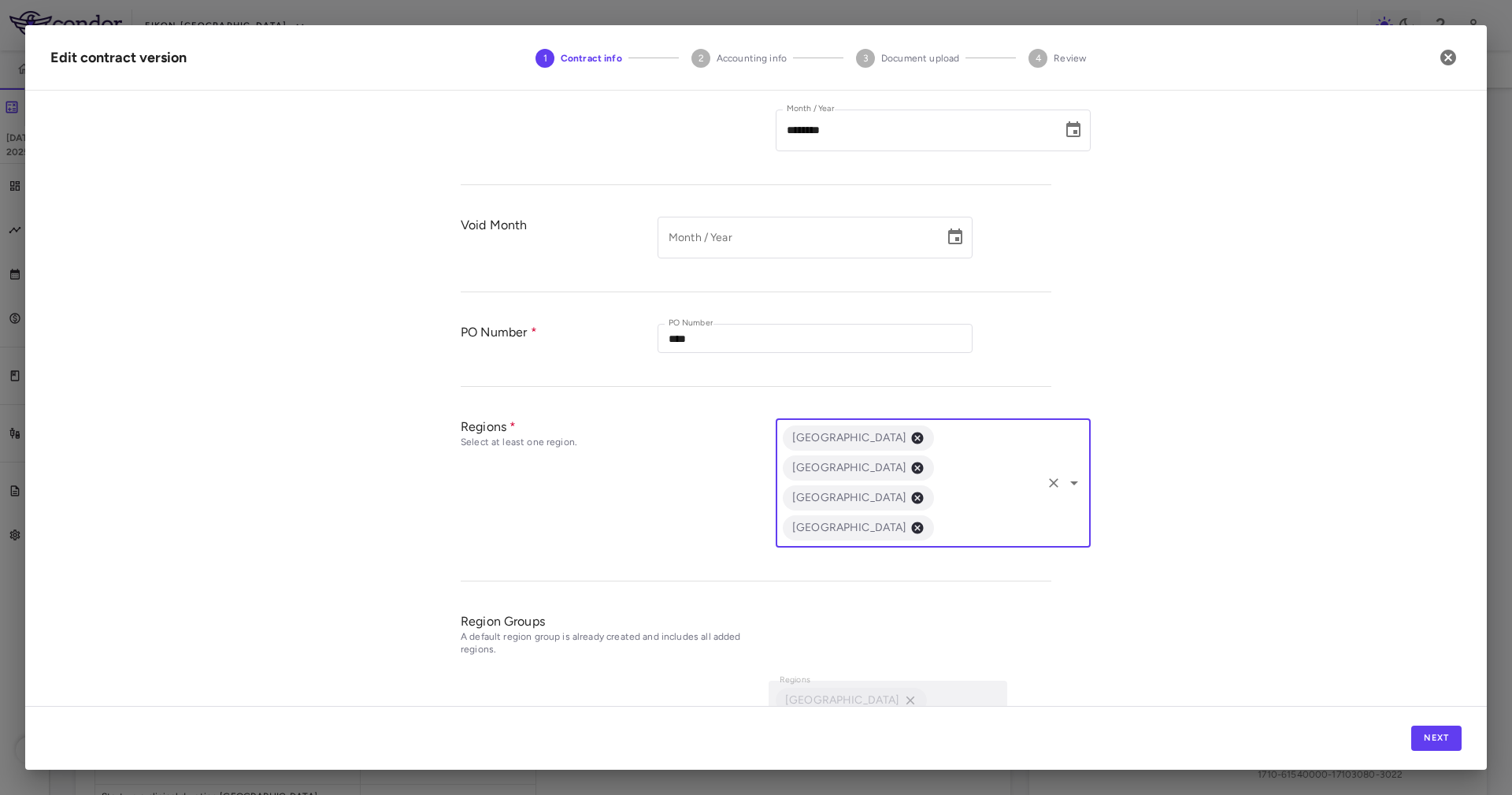
click at [948, 519] on input "text" at bounding box center [988, 528] width 103 height 20
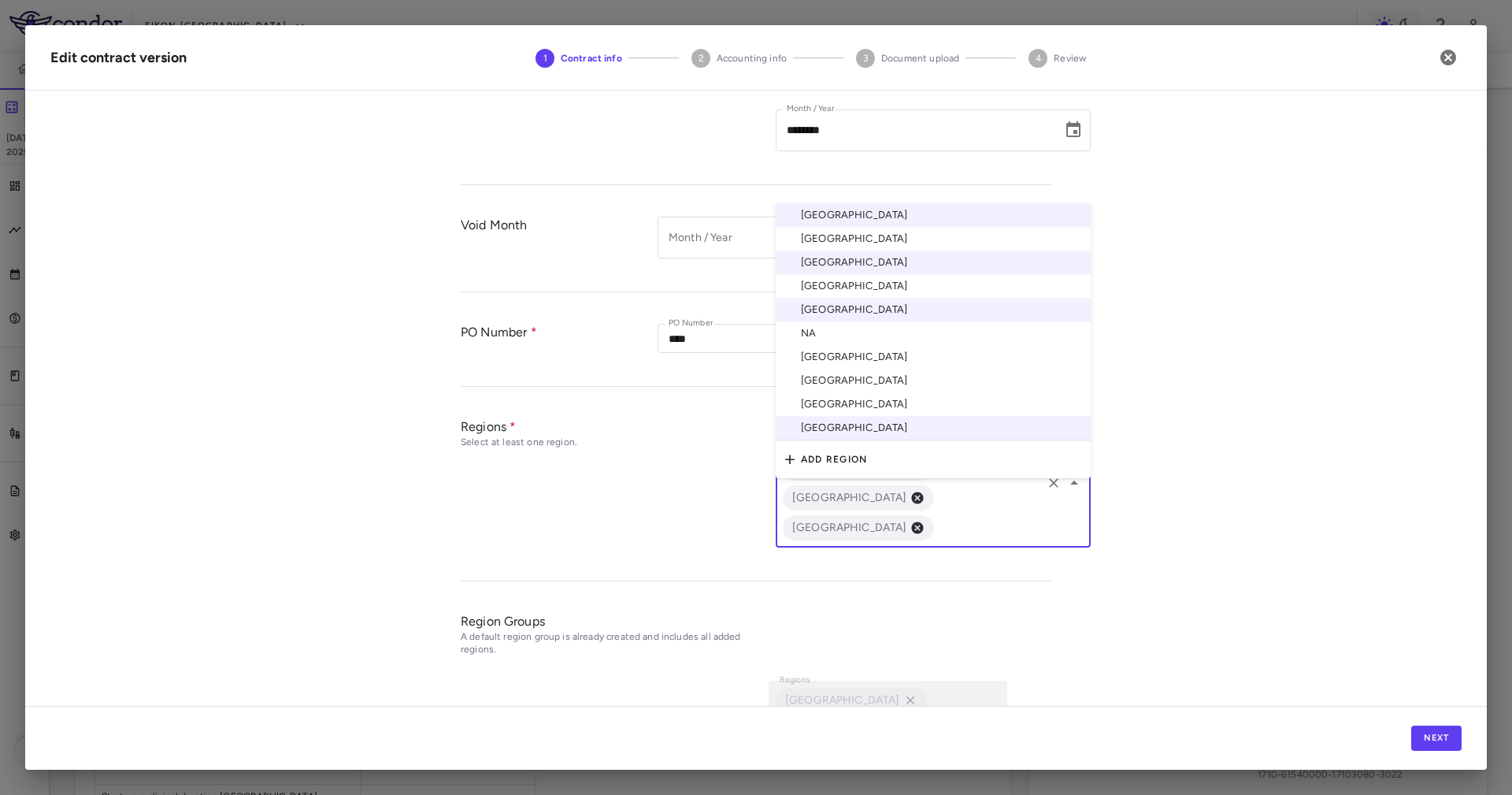
click at [845, 345] on li "[GEOGRAPHIC_DATA]" at bounding box center [933, 356] width 315 height 24
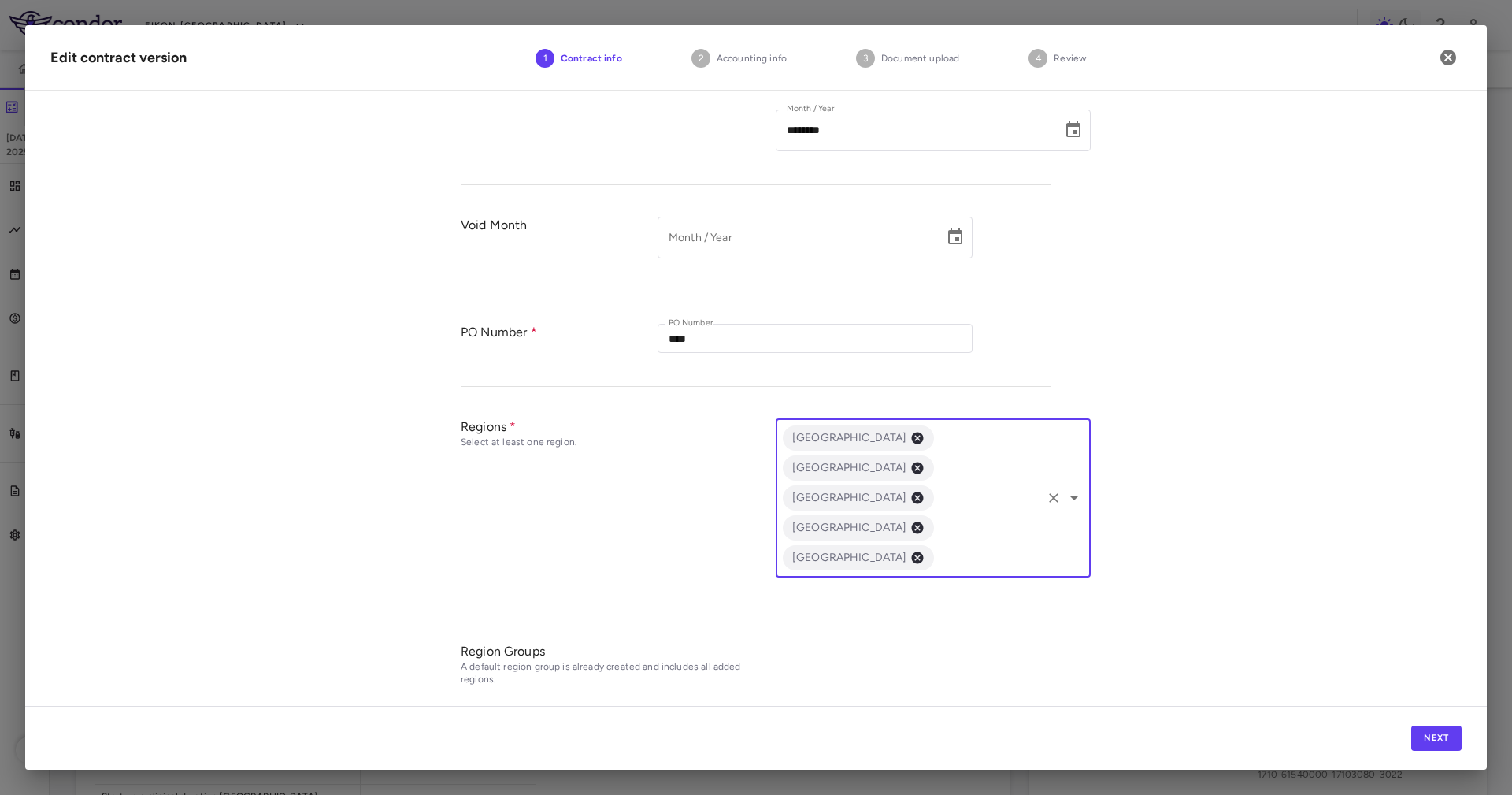
click at [988, 476] on div "Australia China France South Korea United States ​" at bounding box center [933, 498] width 315 height 159
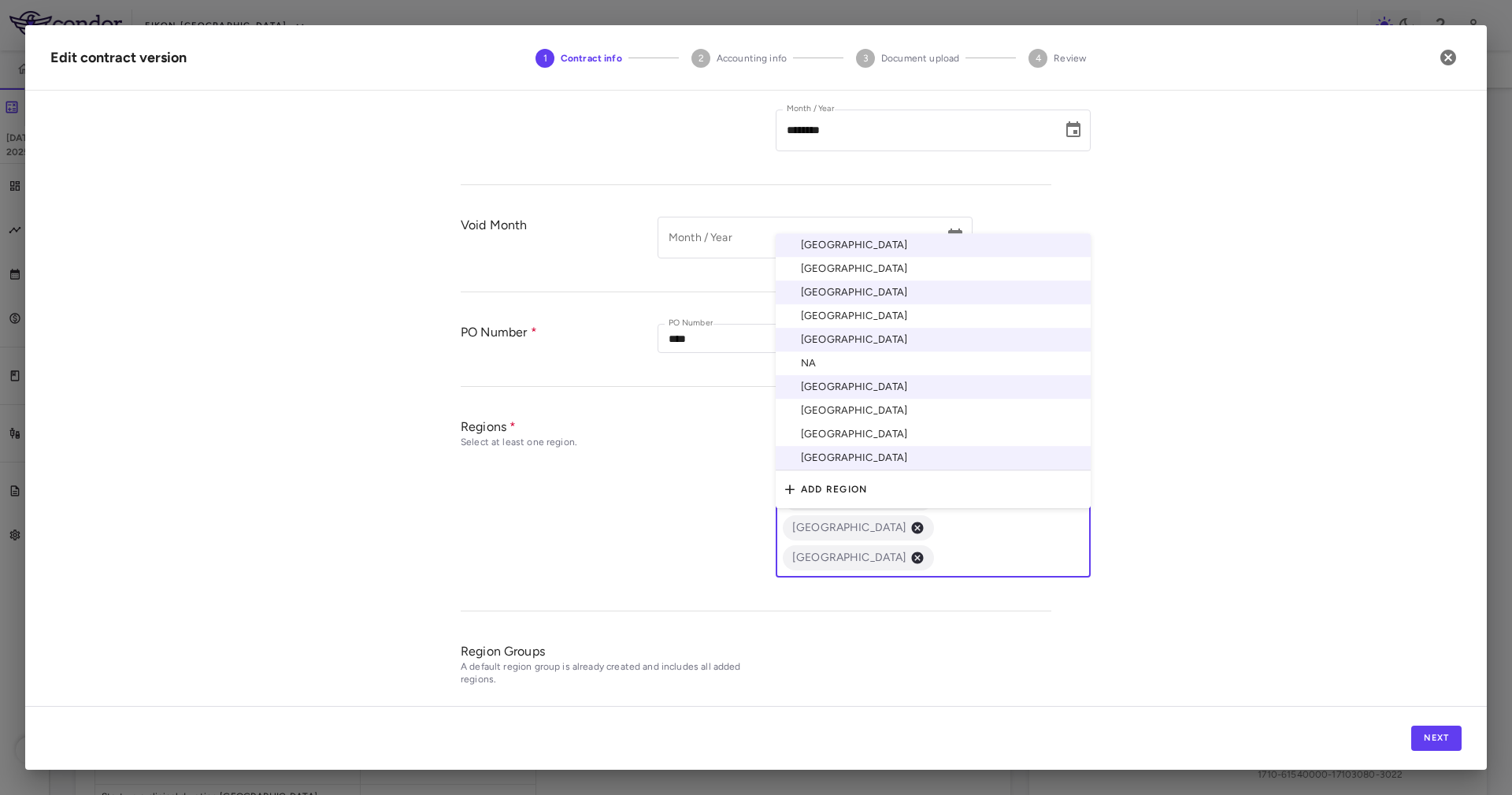
click at [884, 422] on li "United Kingdom" at bounding box center [933, 433] width 315 height 24
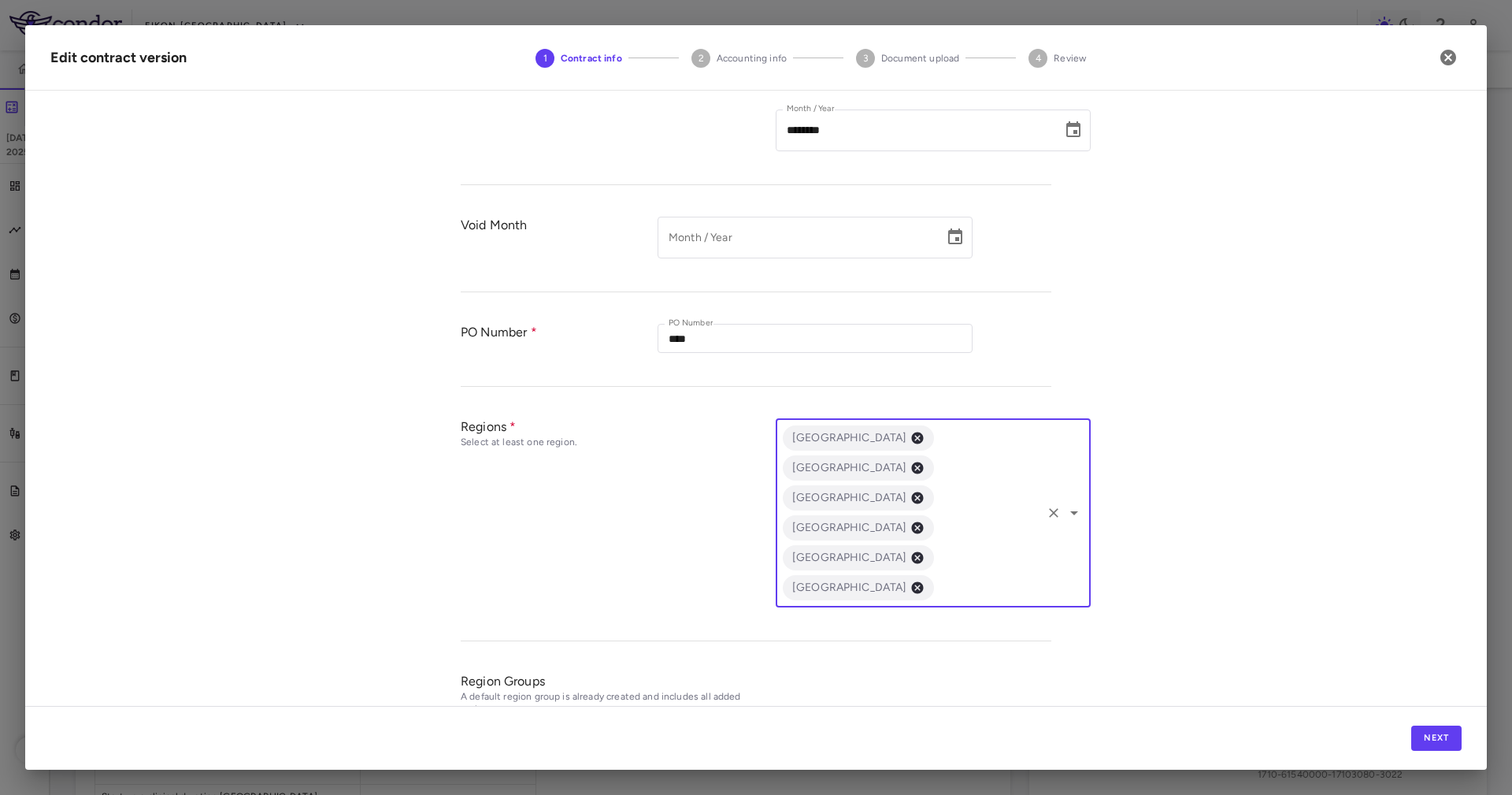
click at [944, 578] on input "text" at bounding box center [988, 588] width 103 height 20
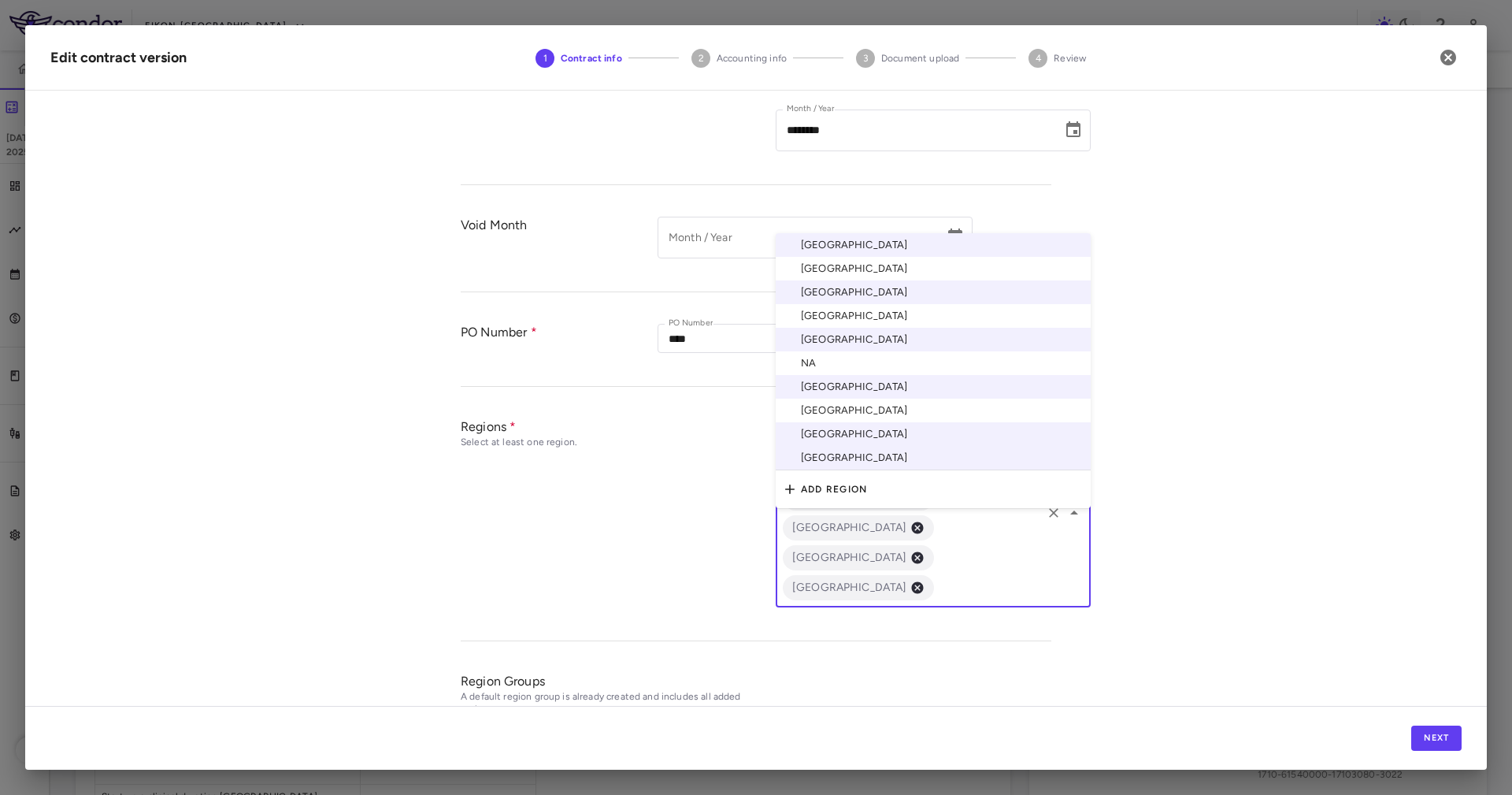
click at [872, 398] on li "[GEOGRAPHIC_DATA]" at bounding box center [933, 410] width 315 height 24
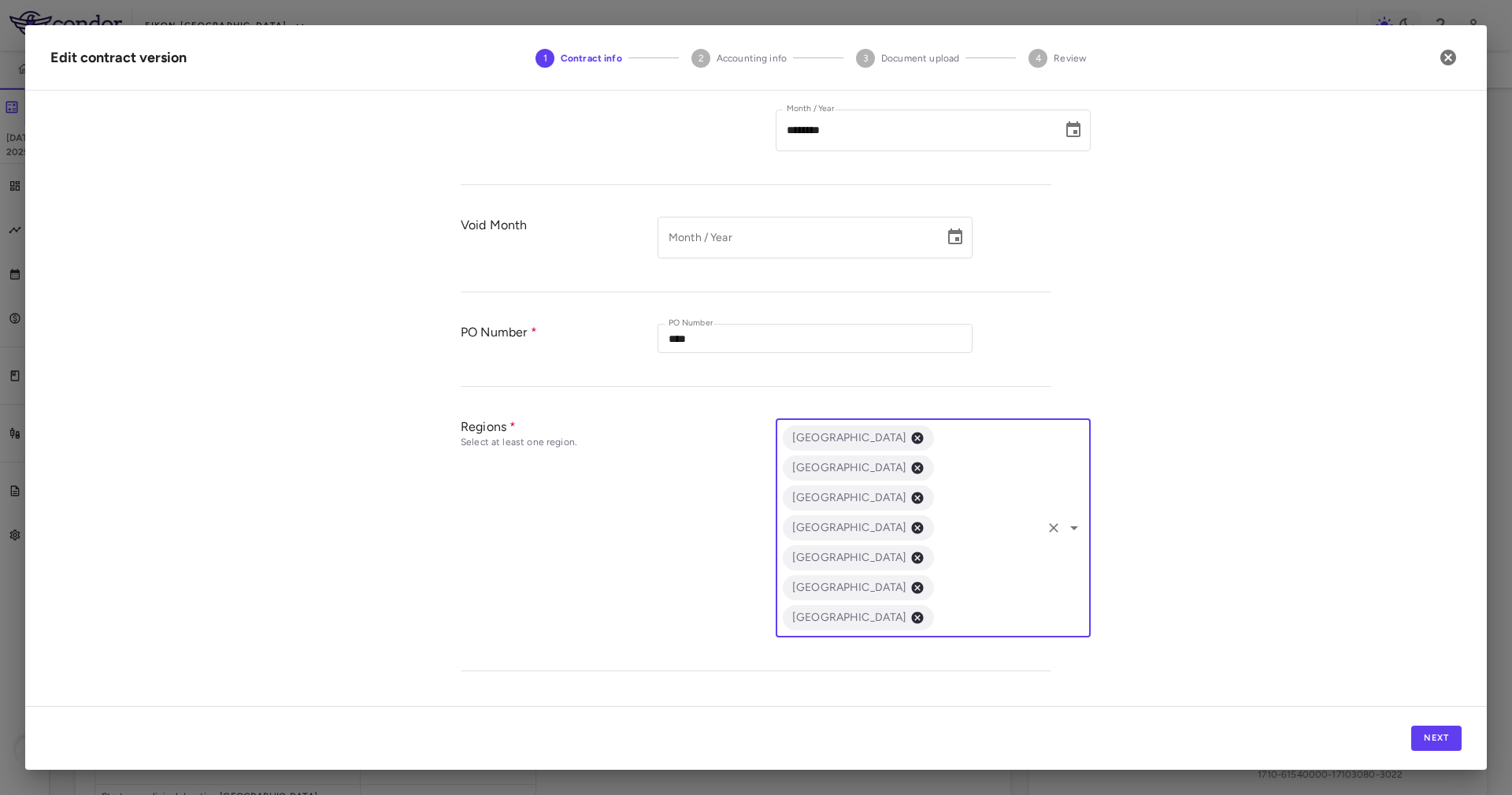
click at [933, 534] on div "Australia China France South Korea Spain United Kingdom United States ​" at bounding box center [933, 528] width 315 height 219
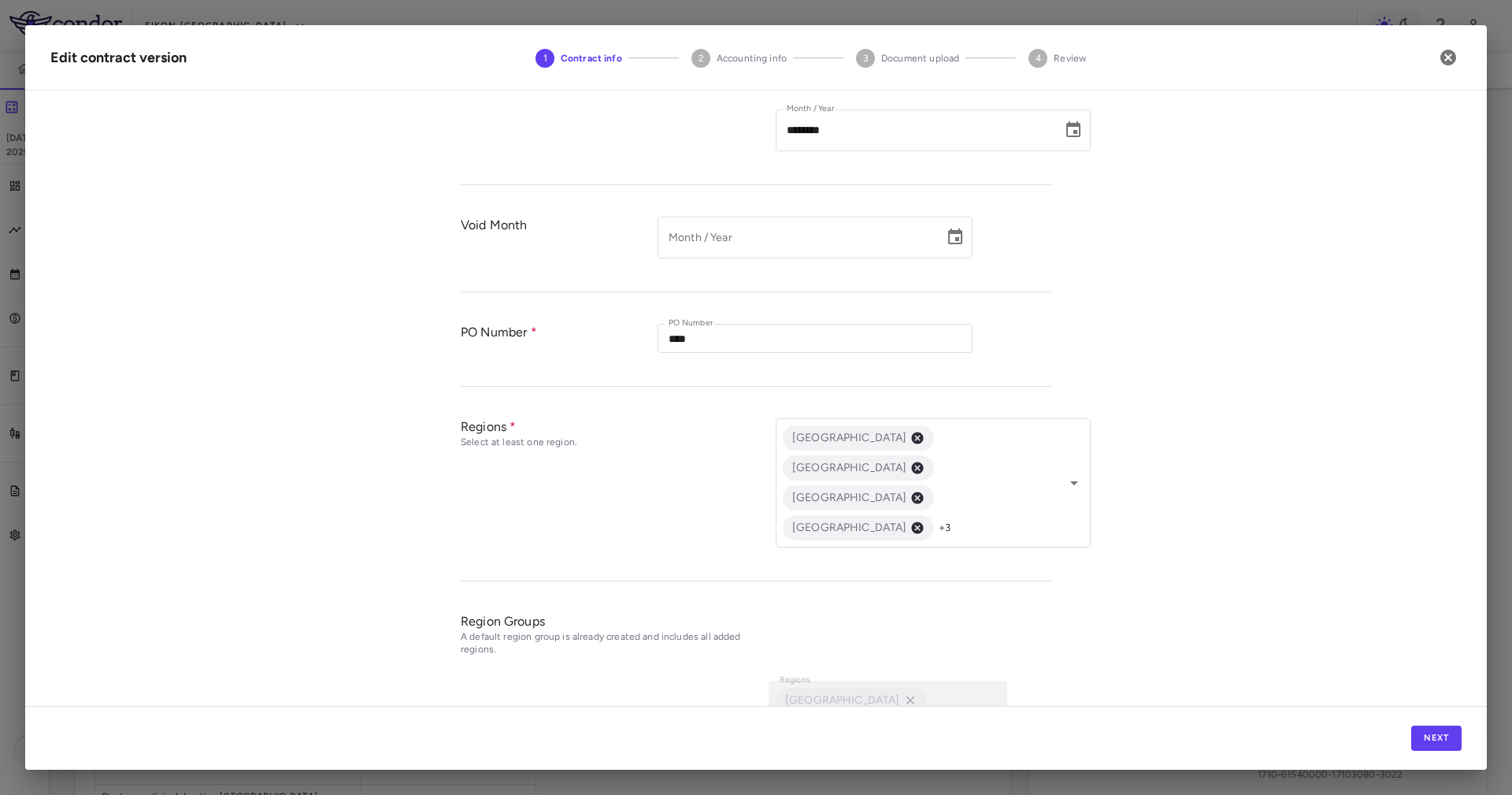
click at [1297, 488] on div "**********" at bounding box center [756, 404] width 1462 height 602
click at [1445, 736] on button "Next" at bounding box center [1436, 737] width 50 height 25
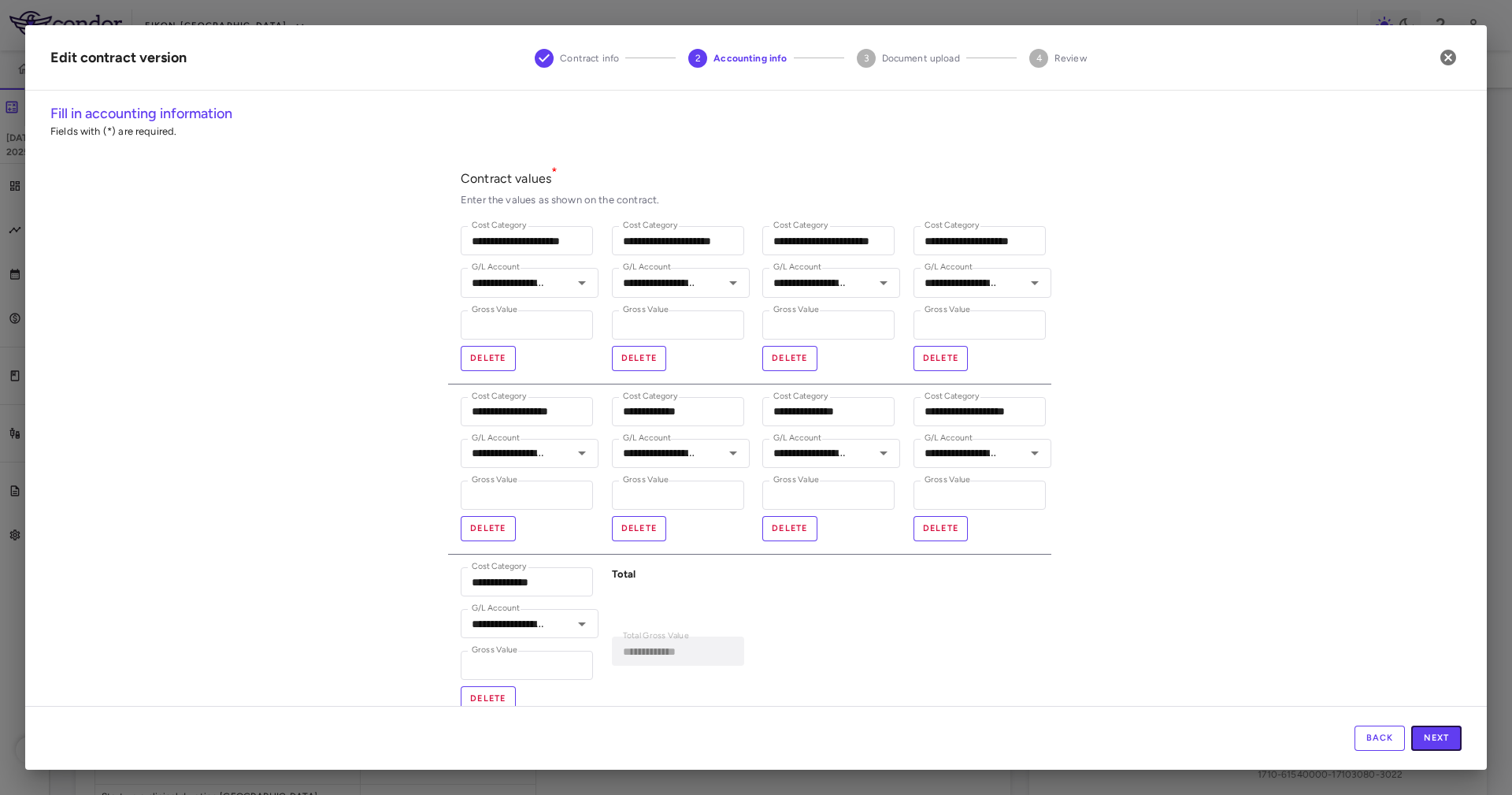
drag, startPoint x: 1445, startPoint y: 736, endPoint x: 1418, endPoint y: 531, distance: 206.8
click at [1419, 537] on div "**********" at bounding box center [756, 398] width 1462 height 745
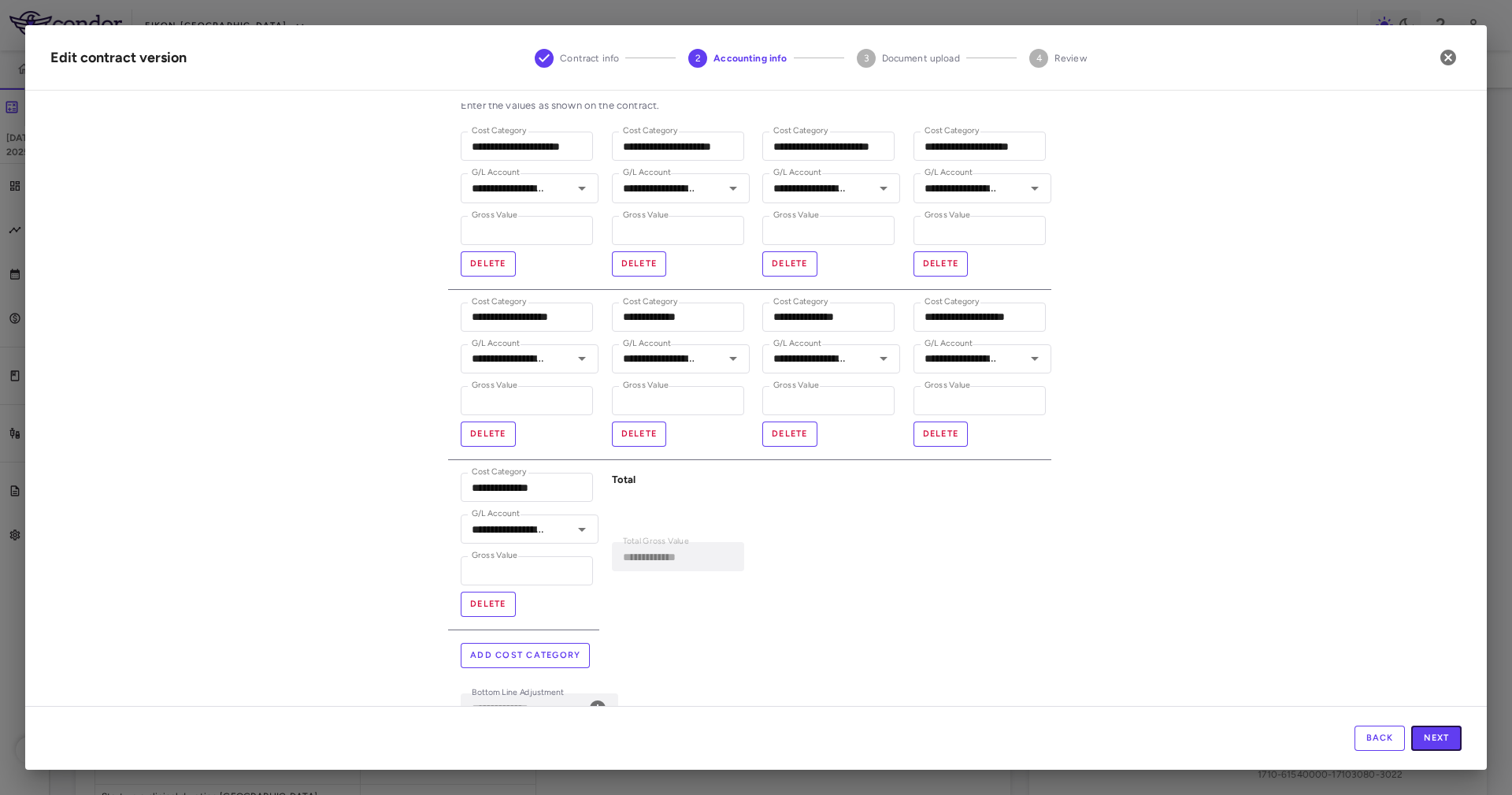
scroll to position [118, 0]
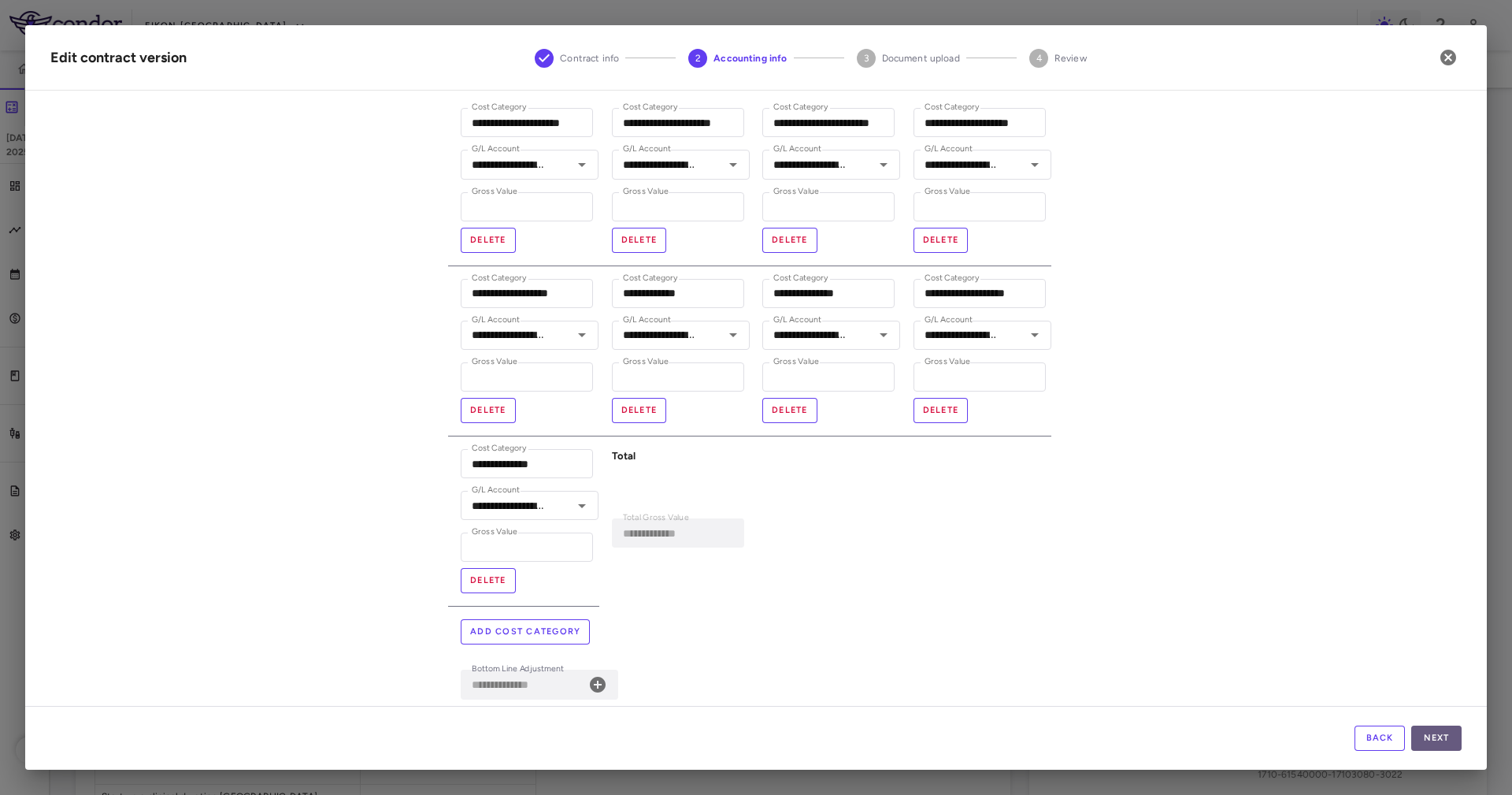
click at [1436, 727] on button "Next" at bounding box center [1436, 737] width 50 height 25
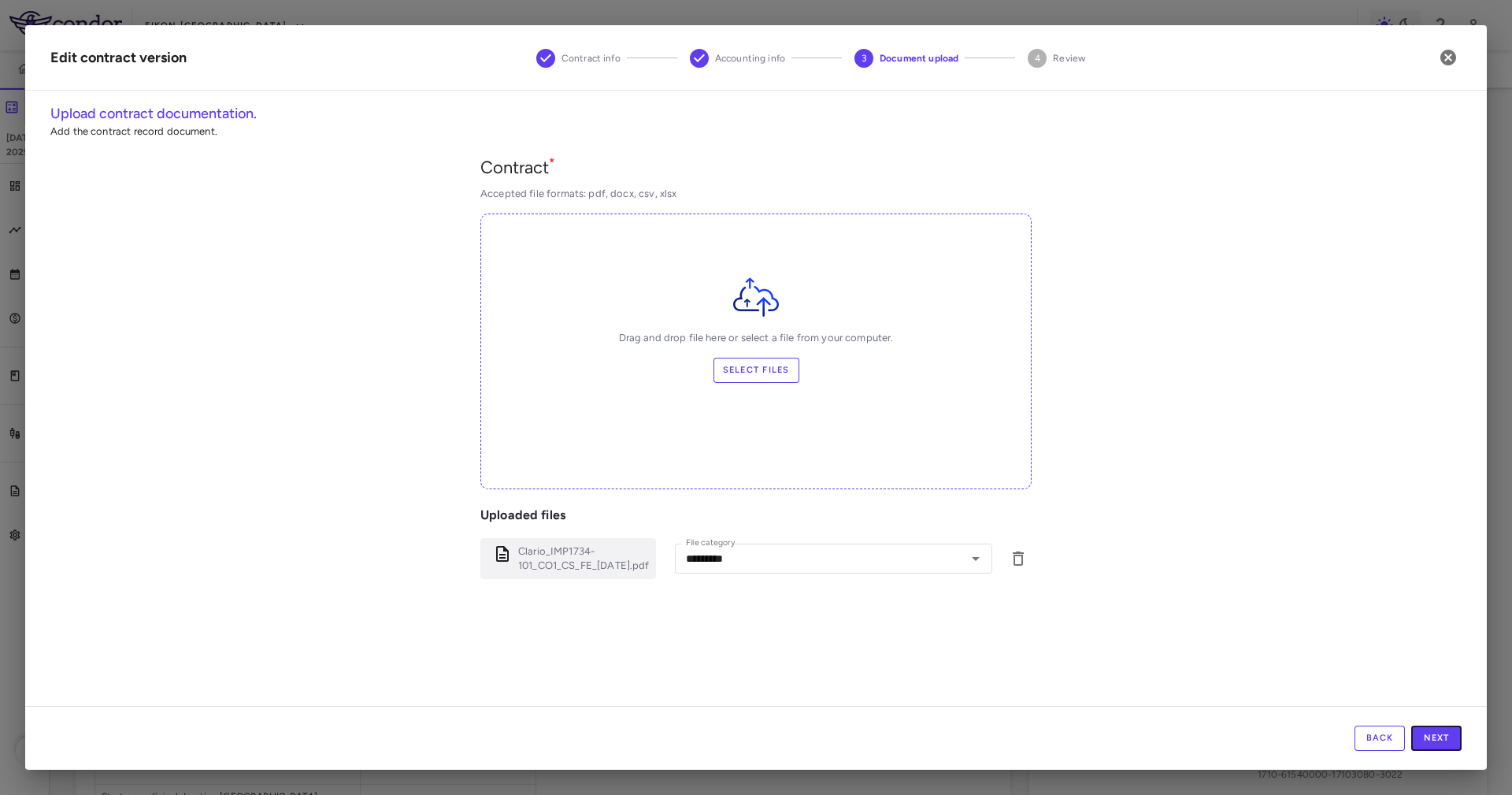
click at [1436, 727] on button "Next" at bounding box center [1436, 737] width 50 height 25
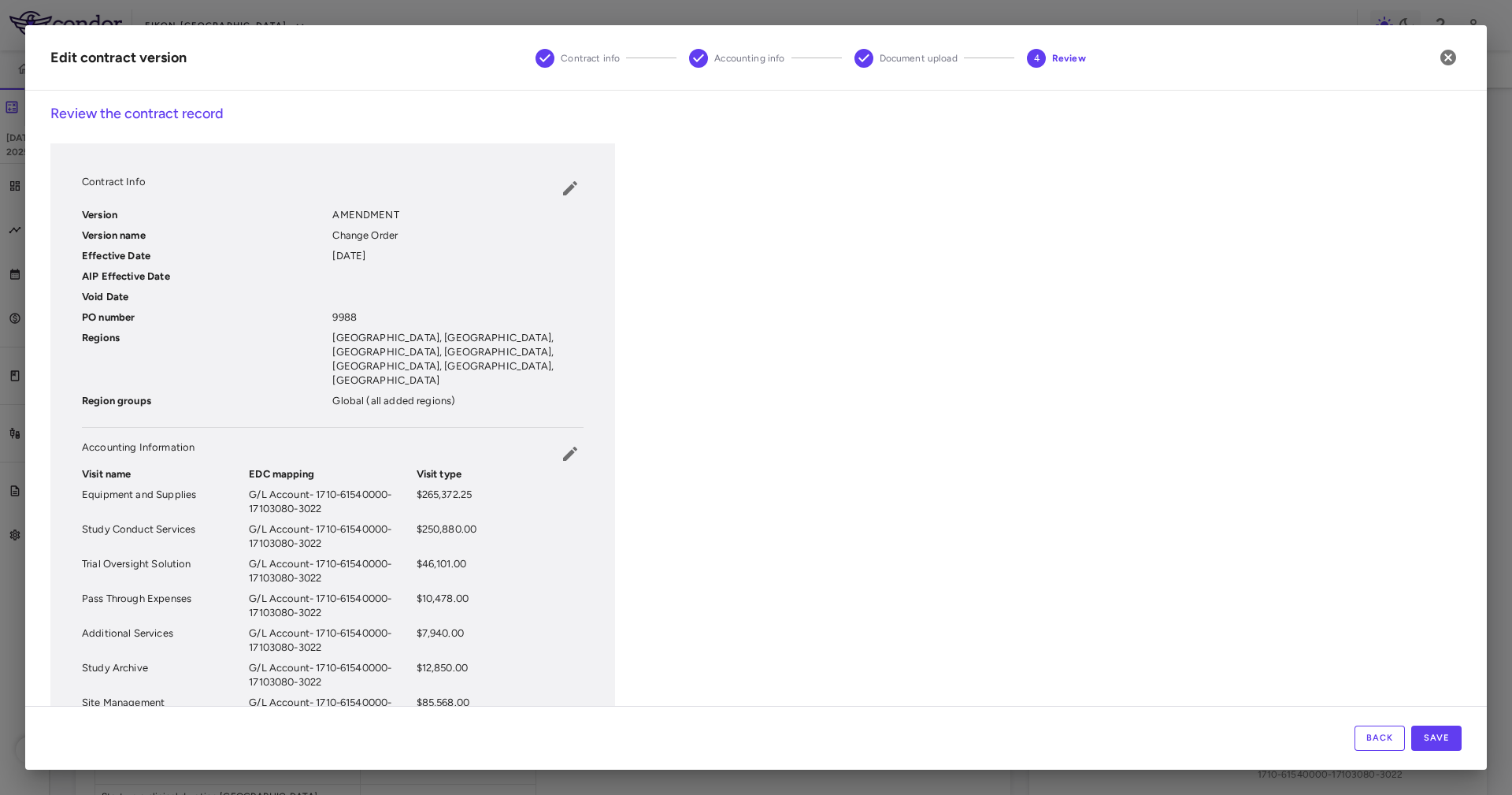
click at [1451, 723] on div "Back Save" at bounding box center [756, 737] width 1462 height 63
click at [1446, 732] on button "Save" at bounding box center [1436, 737] width 50 height 25
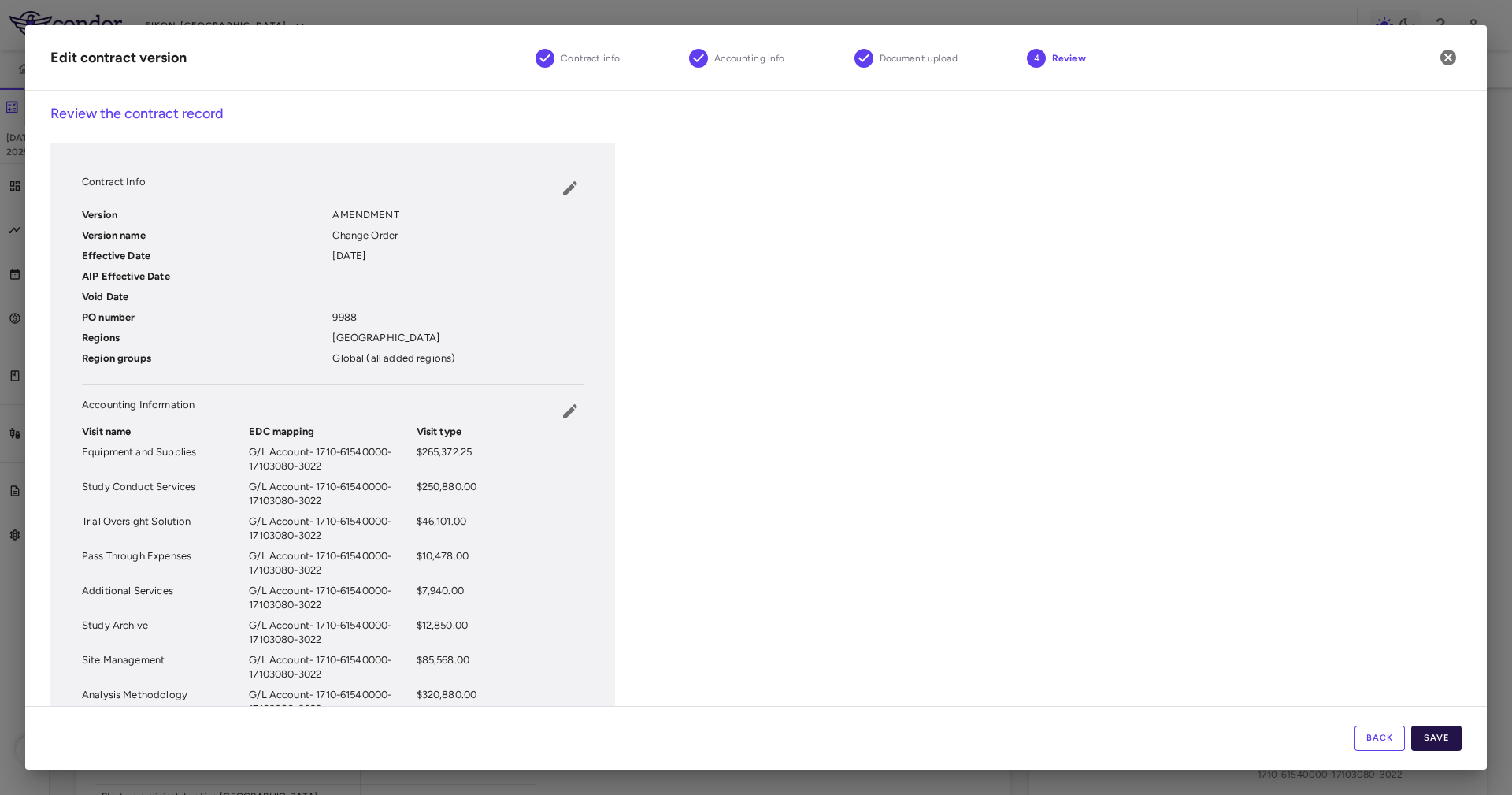
click at [1444, 734] on button "Save" at bounding box center [1436, 737] width 50 height 25
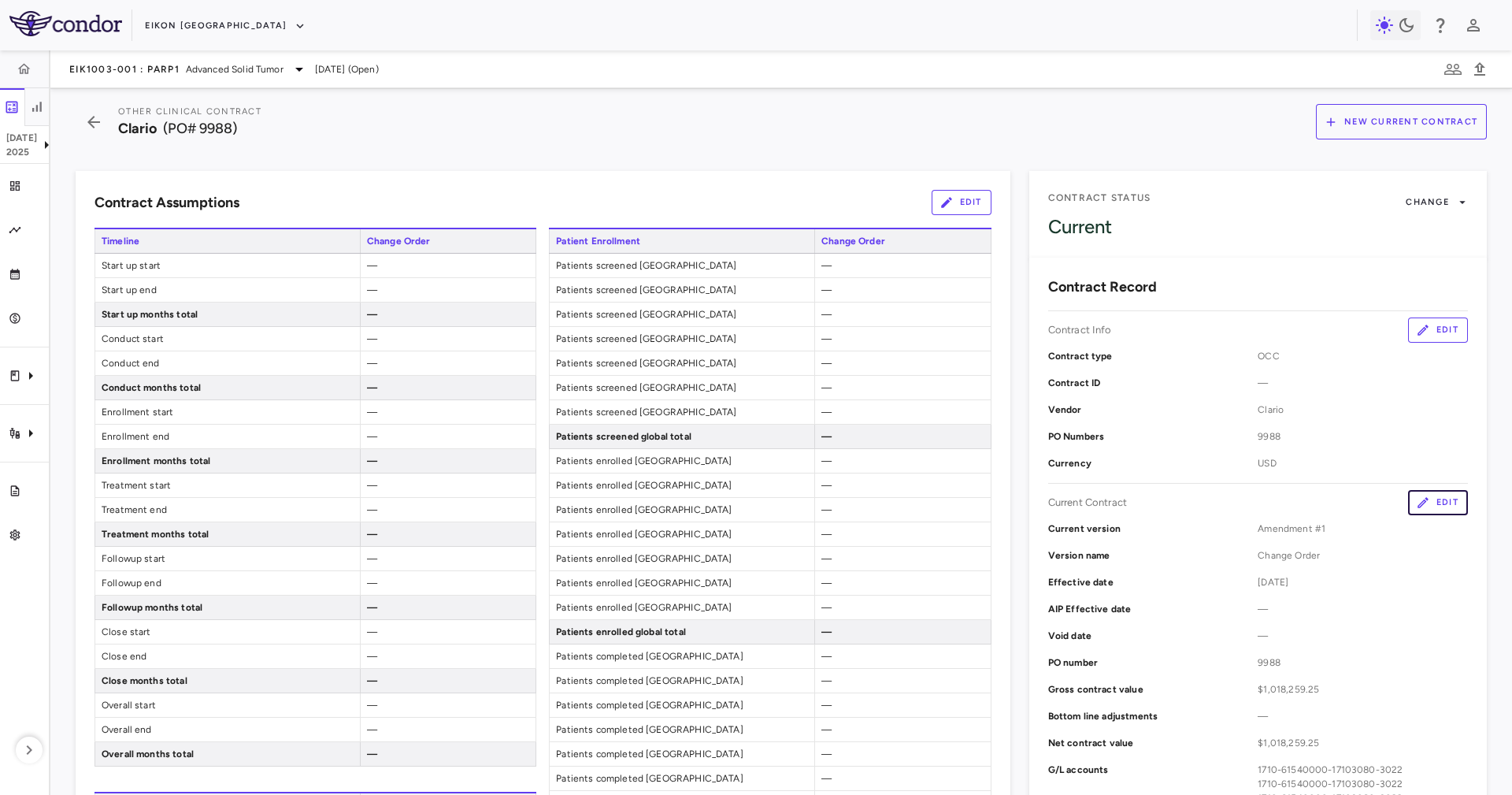
scroll to position [0, 0]
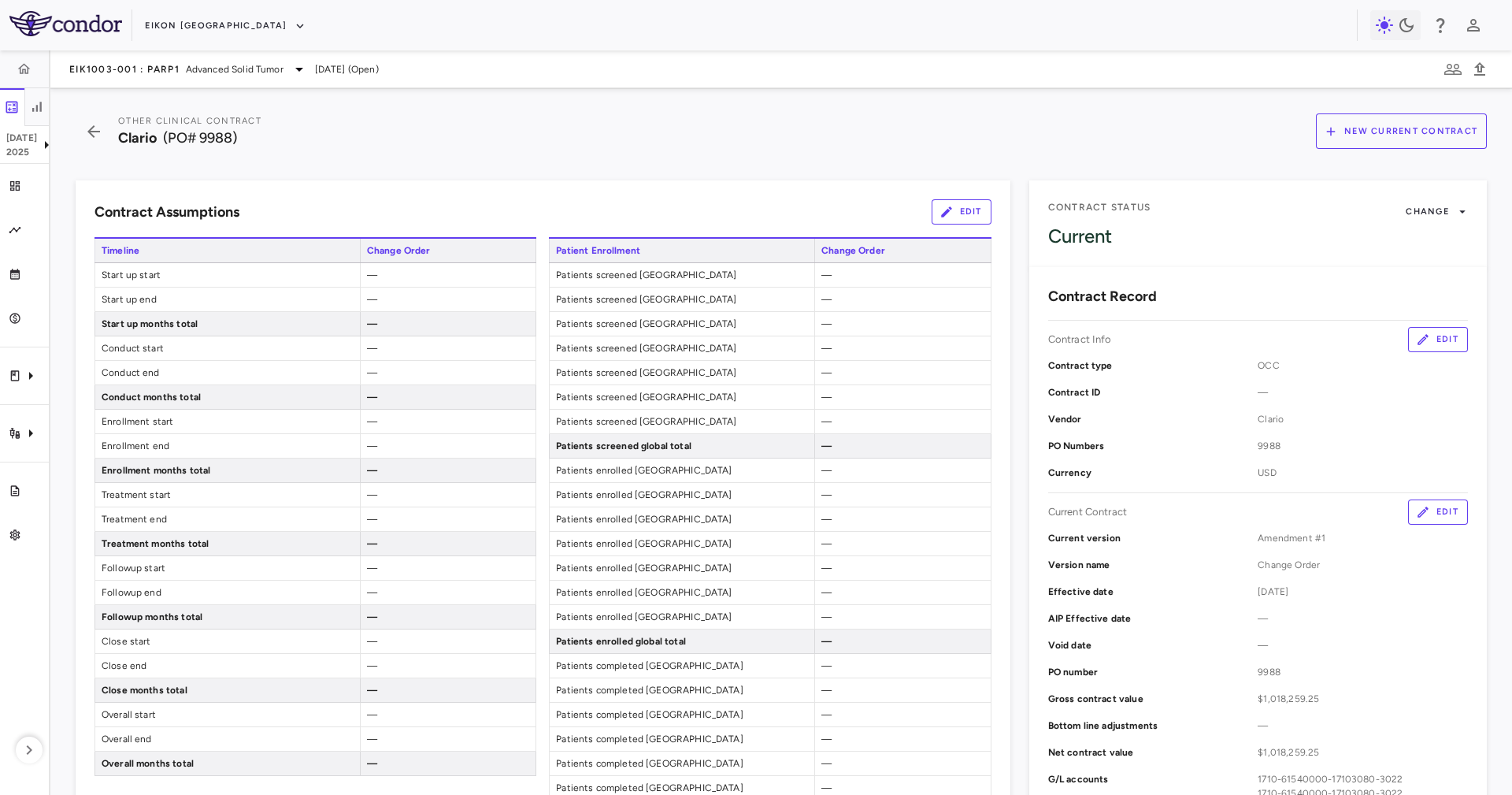
click at [945, 224] on button "Edit" at bounding box center [962, 211] width 60 height 25
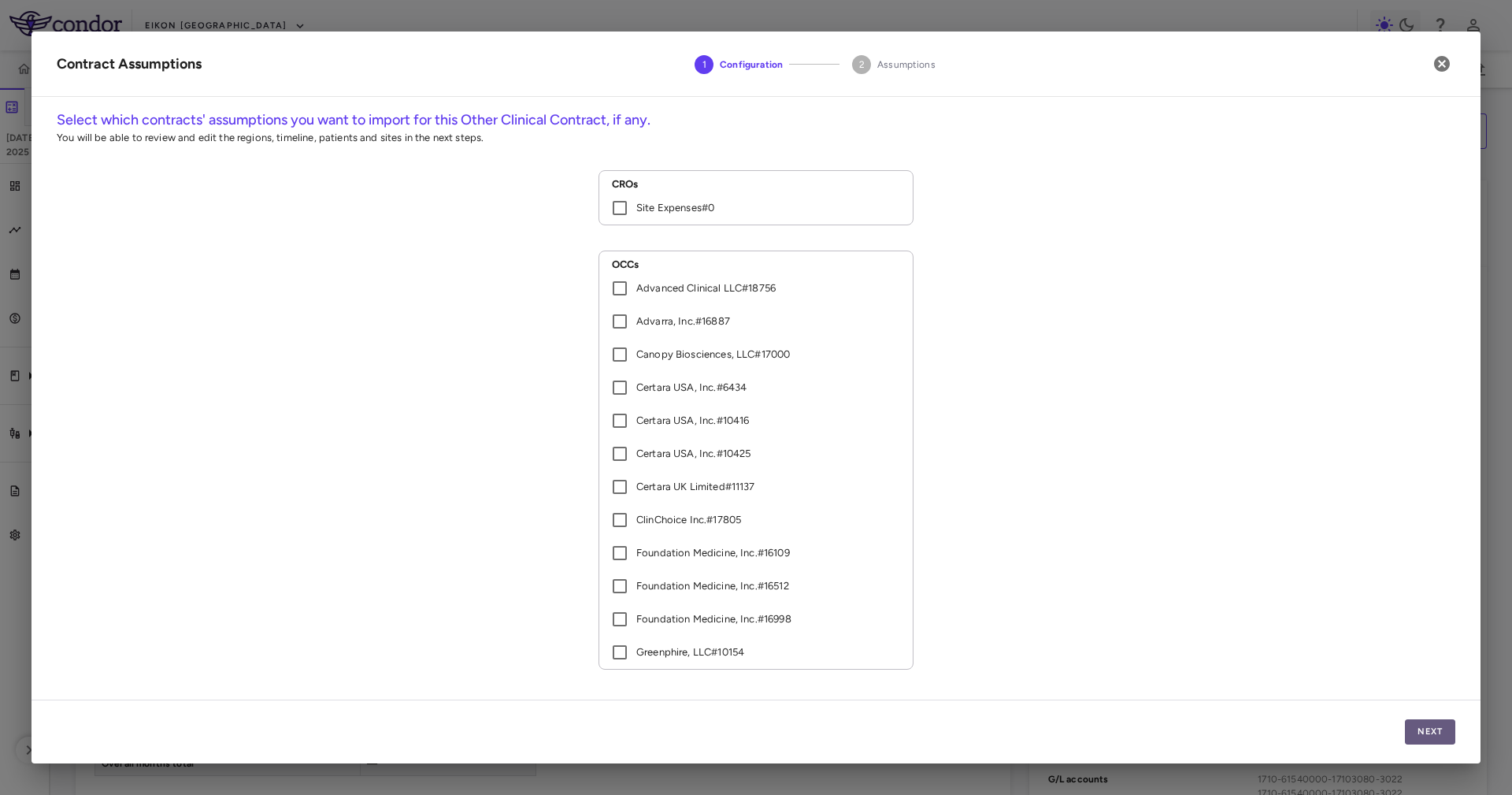
click at [1425, 721] on button "Next" at bounding box center [1431, 732] width 50 height 25
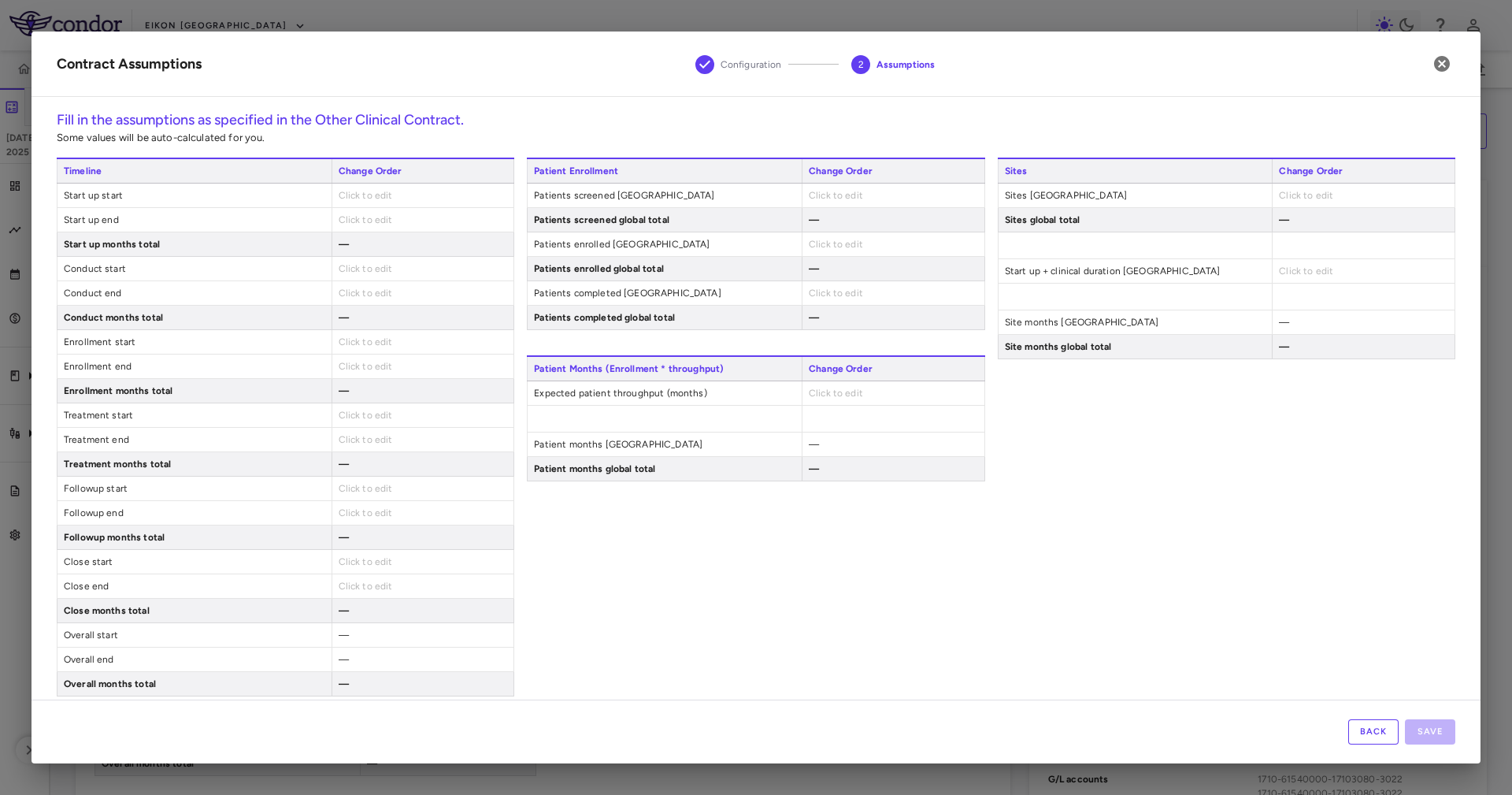
click at [401, 194] on div "Click to edit" at bounding box center [423, 195] width 183 height 24
click at [384, 195] on span "Click to edit" at bounding box center [366, 196] width 54 height 11
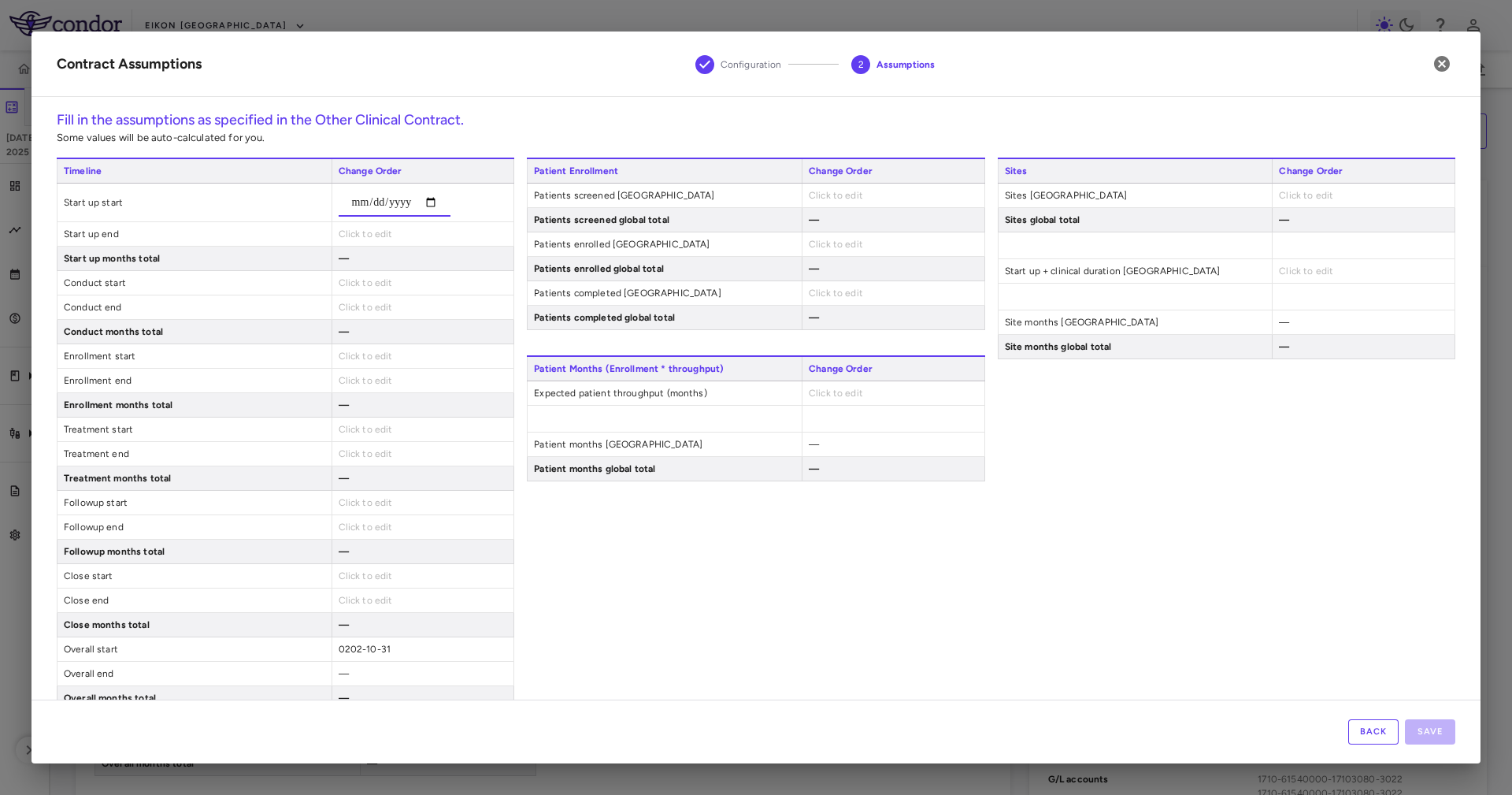
type input "**********"
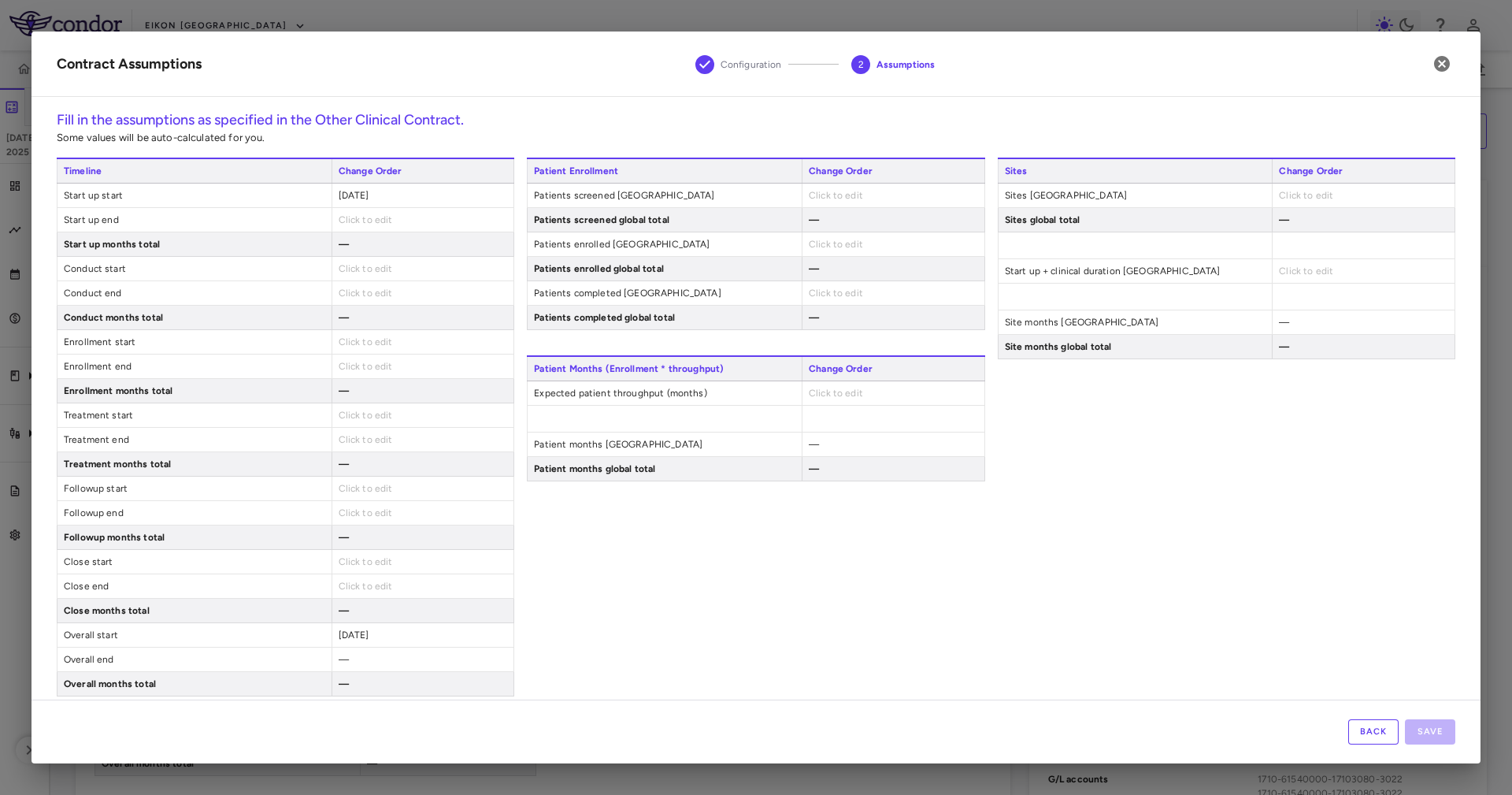
click at [358, 573] on div "Click to edit" at bounding box center [423, 561] width 183 height 24
click at [379, 592] on span "Click to edit" at bounding box center [366, 586] width 54 height 11
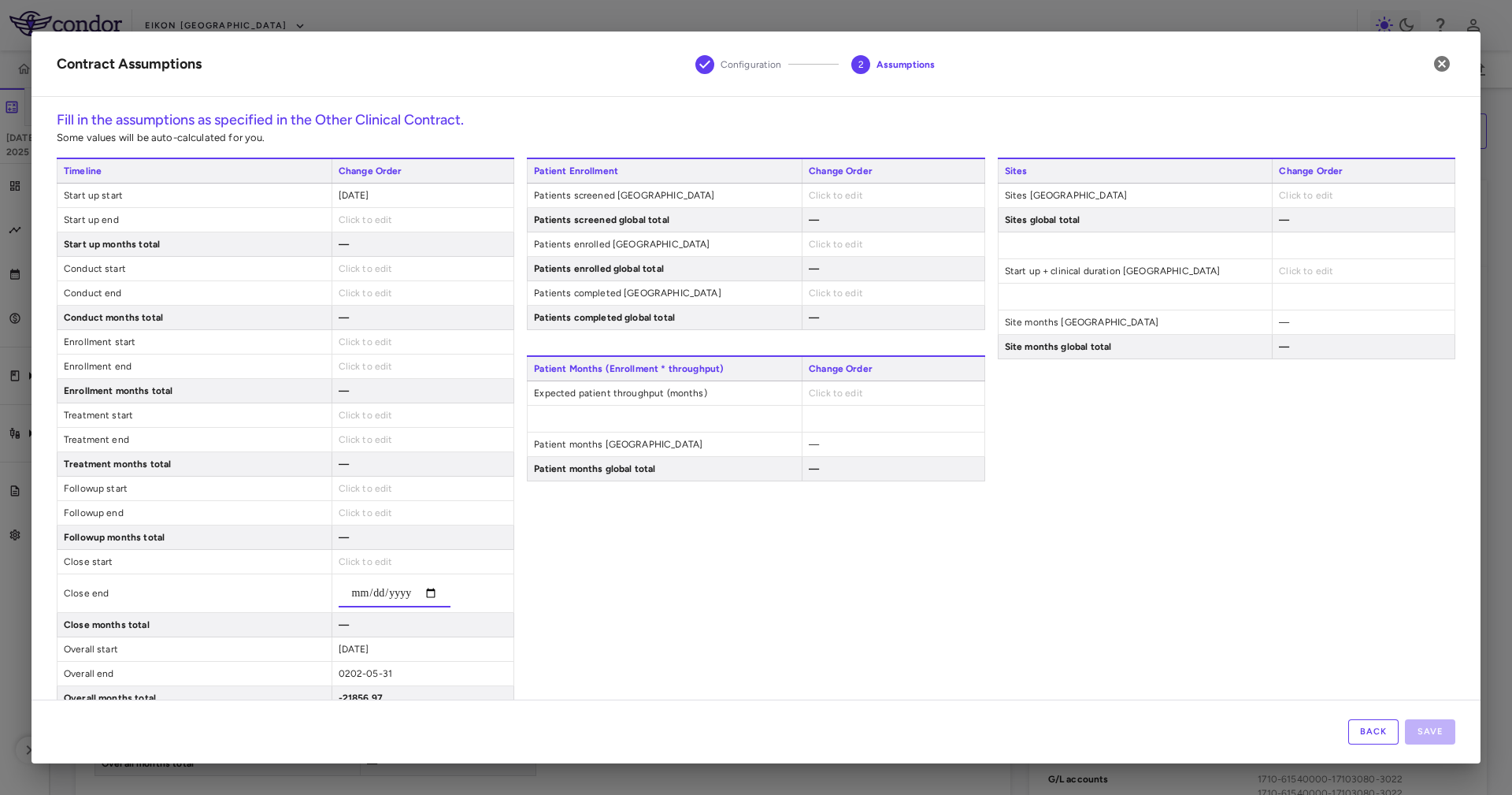
type input "**********"
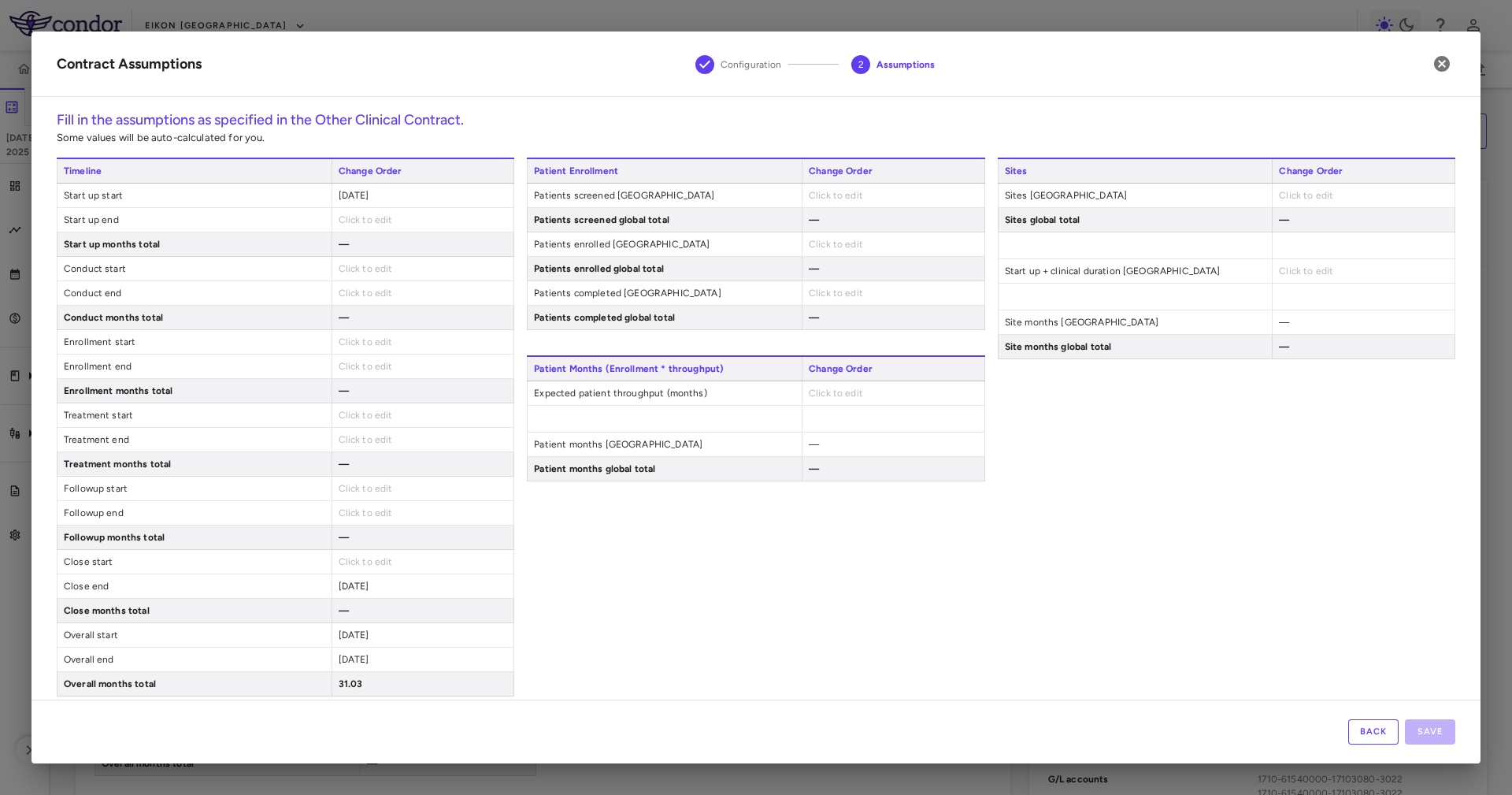
click at [364, 223] on span "Click to edit" at bounding box center [366, 220] width 54 height 11
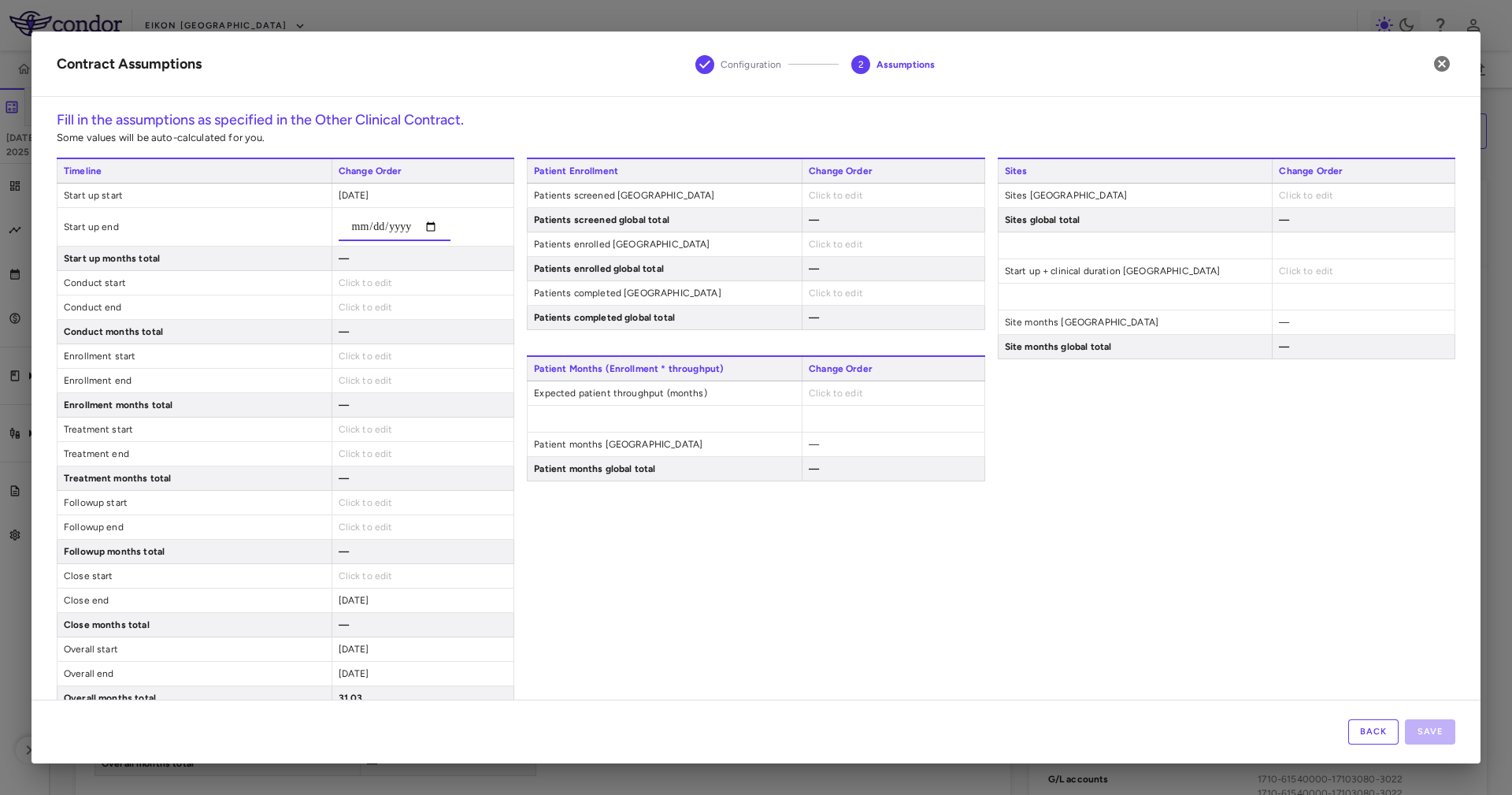
click at [435, 262] on div "Timeline Change Order Start up start 2023-10-31 Start up end Start up months to…" at bounding box center [285, 434] width 458 height 553
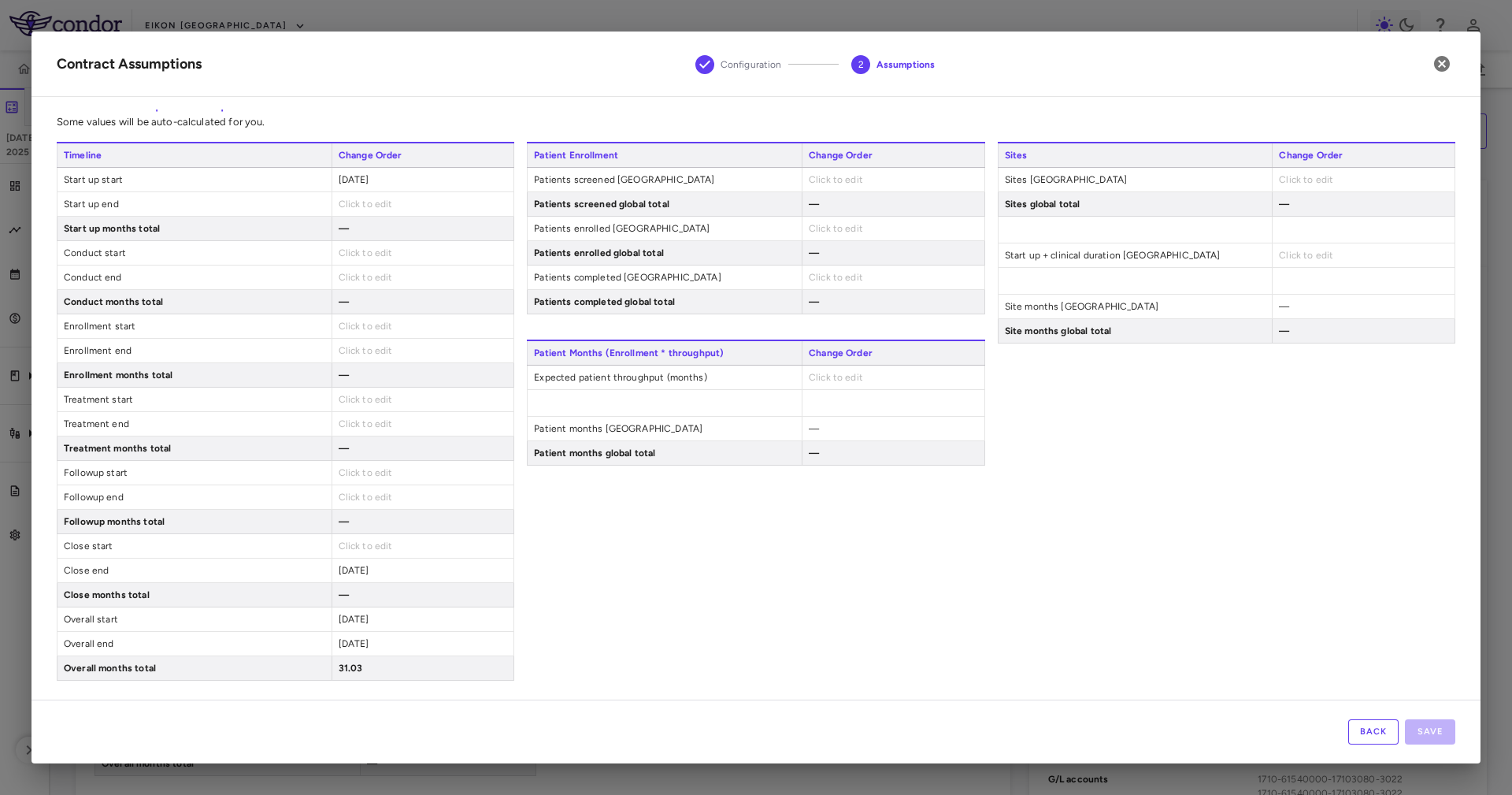
scroll to position [22, 0]
click at [1103, 363] on div "Sites Change Order Sites United States Click to edit Sites global total — Start…" at bounding box center [1227, 411] width 458 height 539
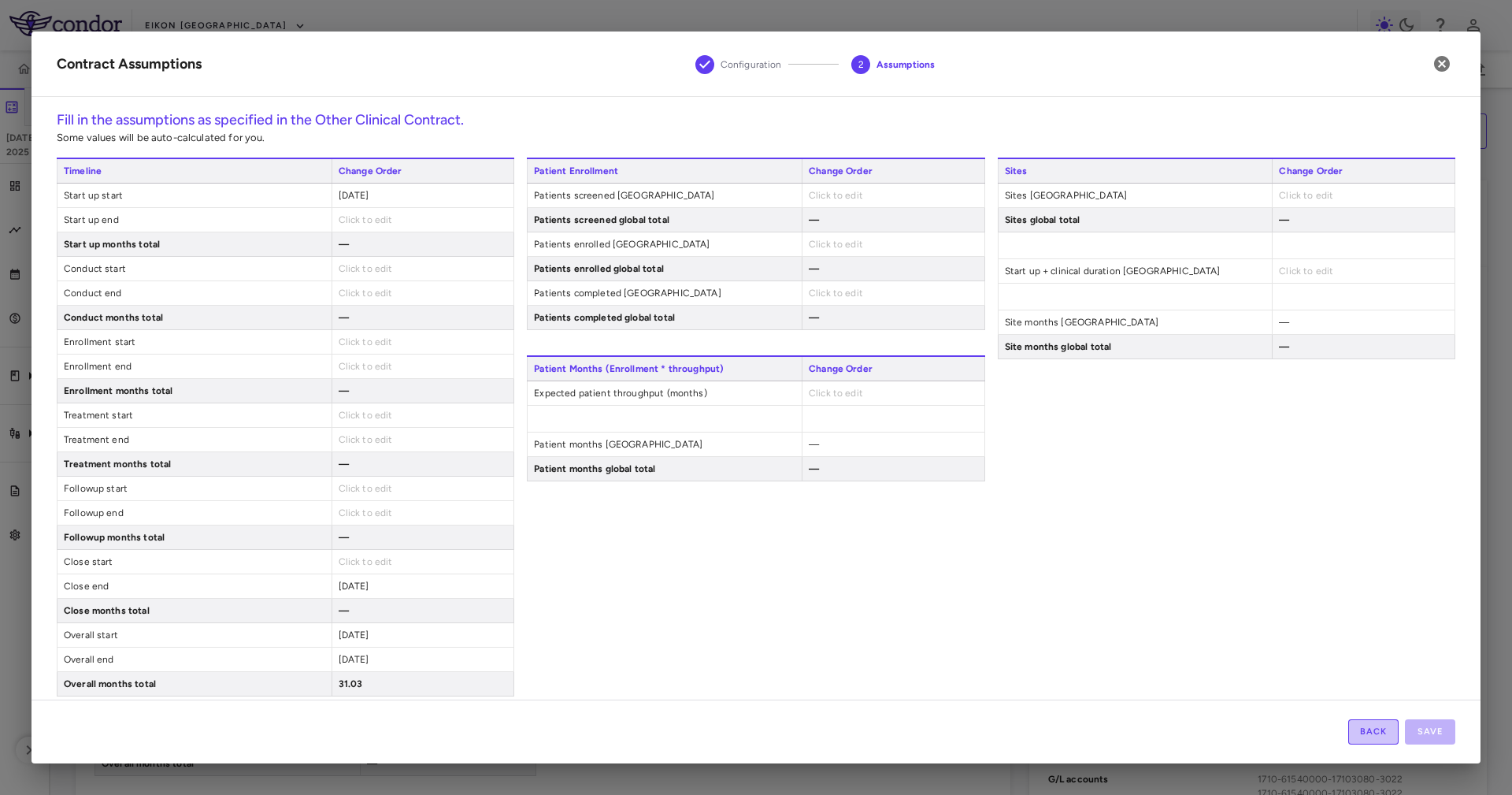
click at [1373, 724] on button "Back" at bounding box center [1374, 732] width 50 height 25
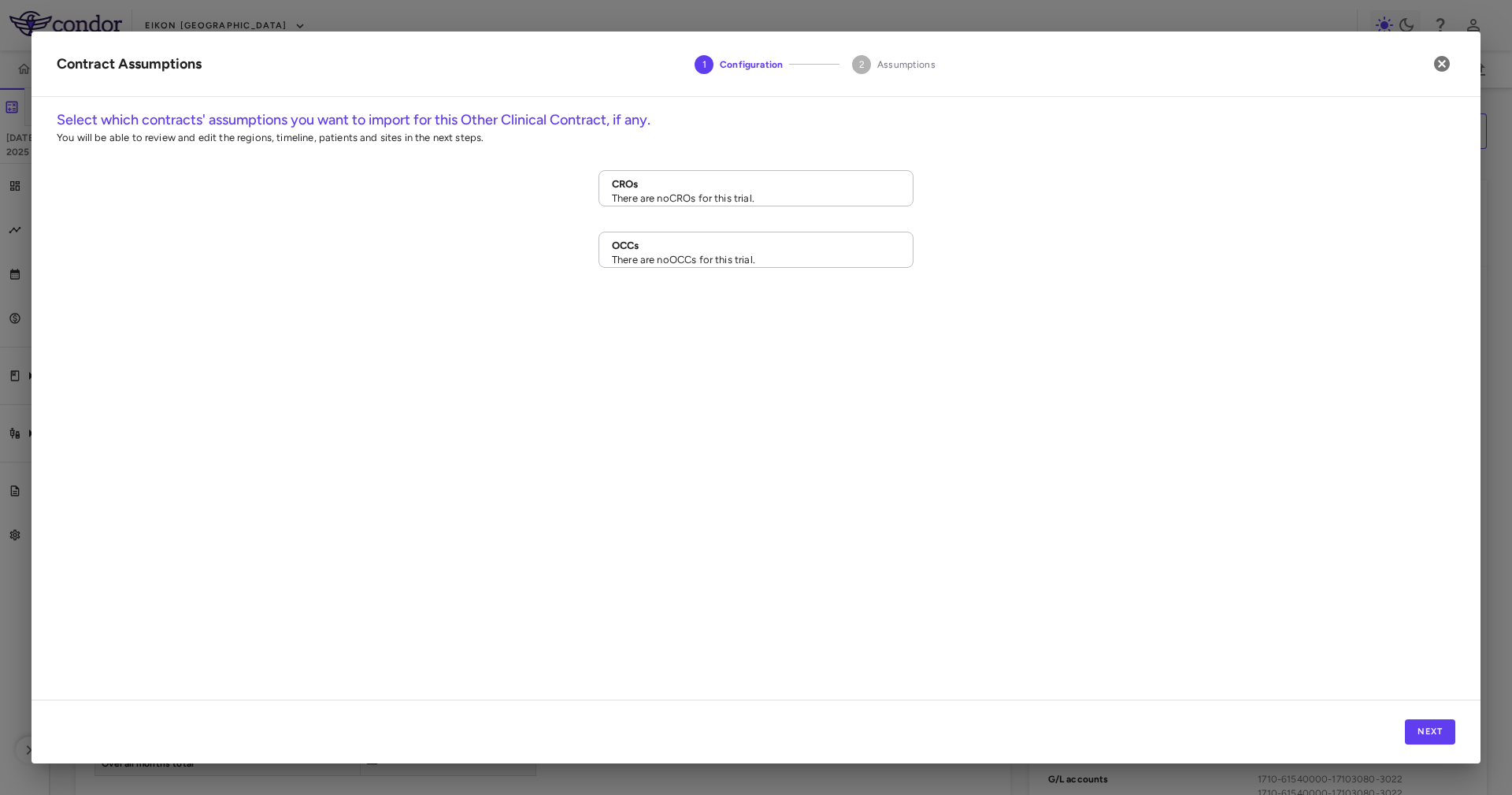
drag, startPoint x: 1449, startPoint y: 78, endPoint x: 1444, endPoint y: 59, distance: 19.6
click at [1448, 72] on h2 "Contract Assumptions 1 Configuration 2 Assumptions" at bounding box center [756, 64] width 1449 height 65
click at [1444, 58] on icon "button" at bounding box center [1441, 63] width 15 height 15
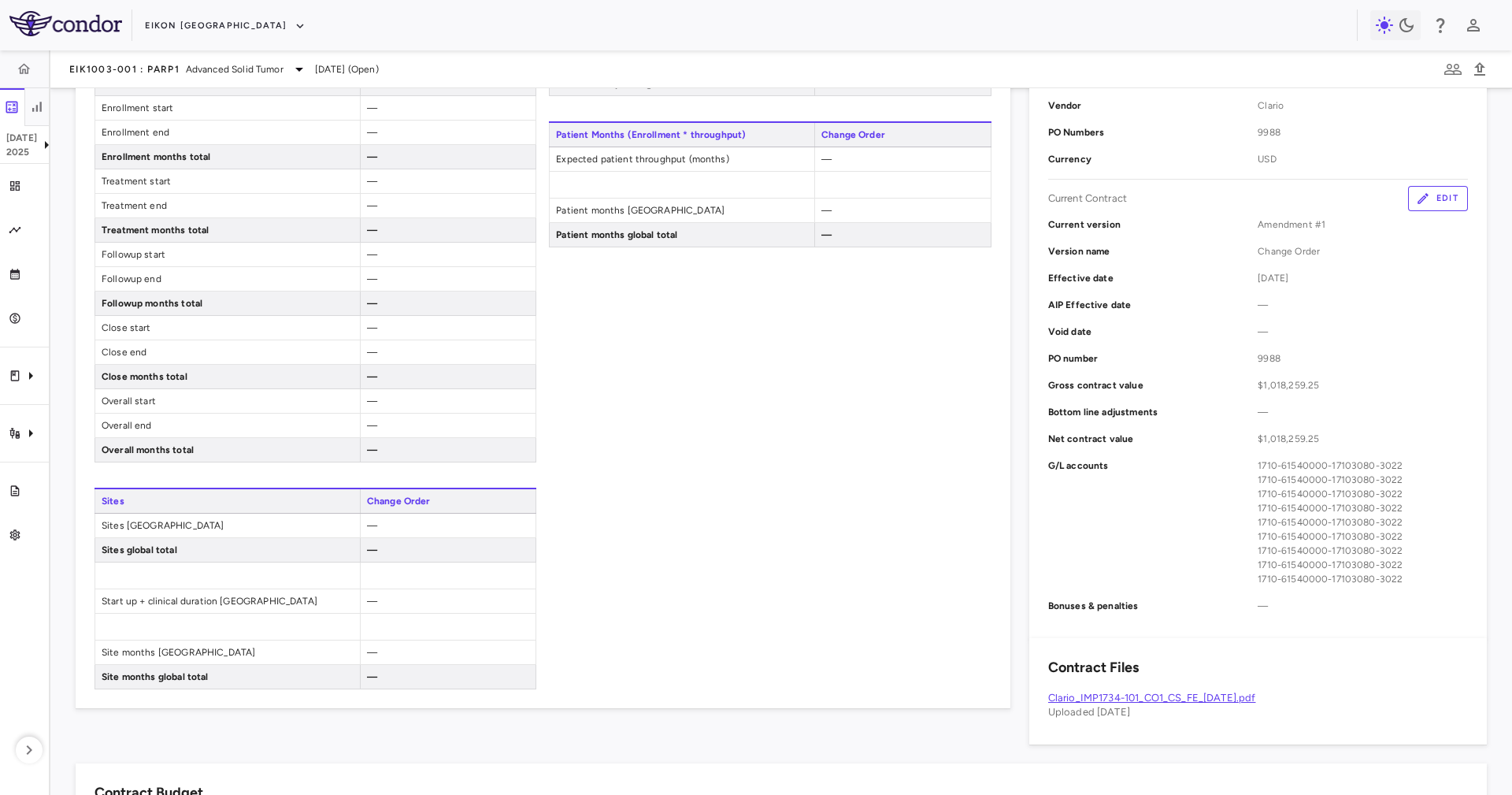
scroll to position [354, 0]
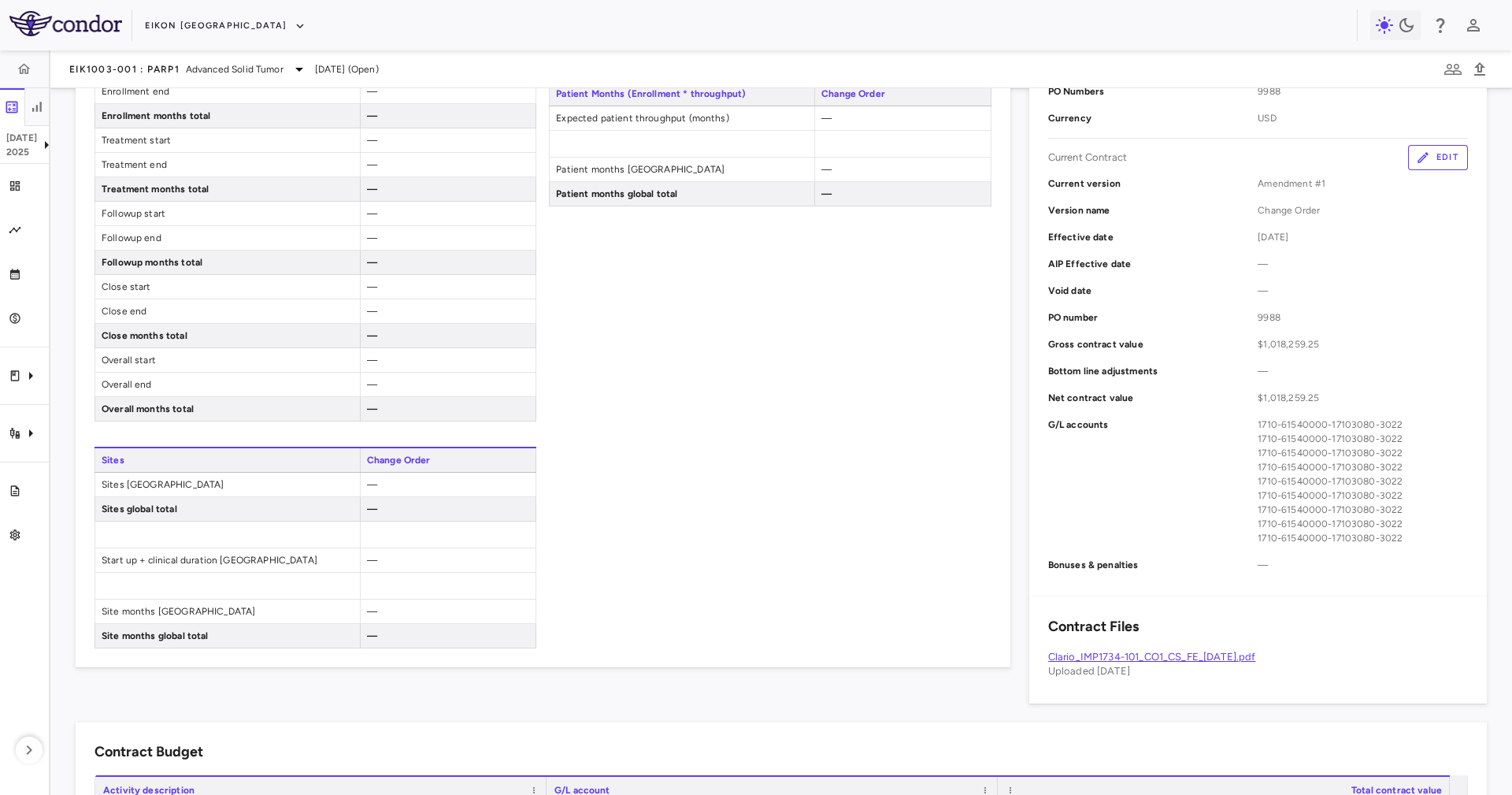
click at [1415, 142] on div "Contract Record Contract Info Edit Contract type OCC Contract ID — Vendor Clari…" at bounding box center [1258, 254] width 458 height 684
click at [1419, 147] on button "Edit" at bounding box center [1438, 157] width 60 height 25
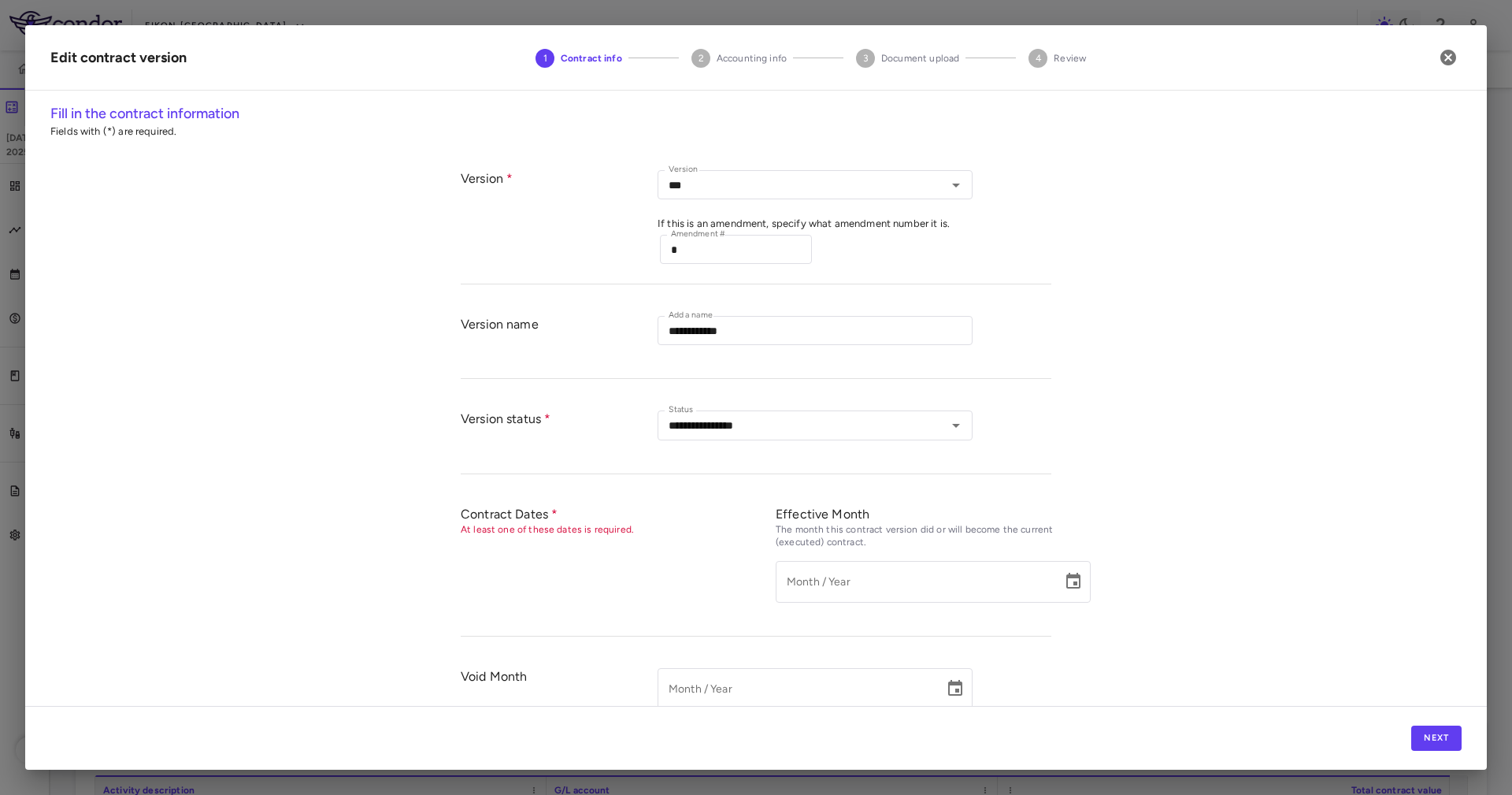
type input "**********"
type input "*********"
type input "********"
type input "****"
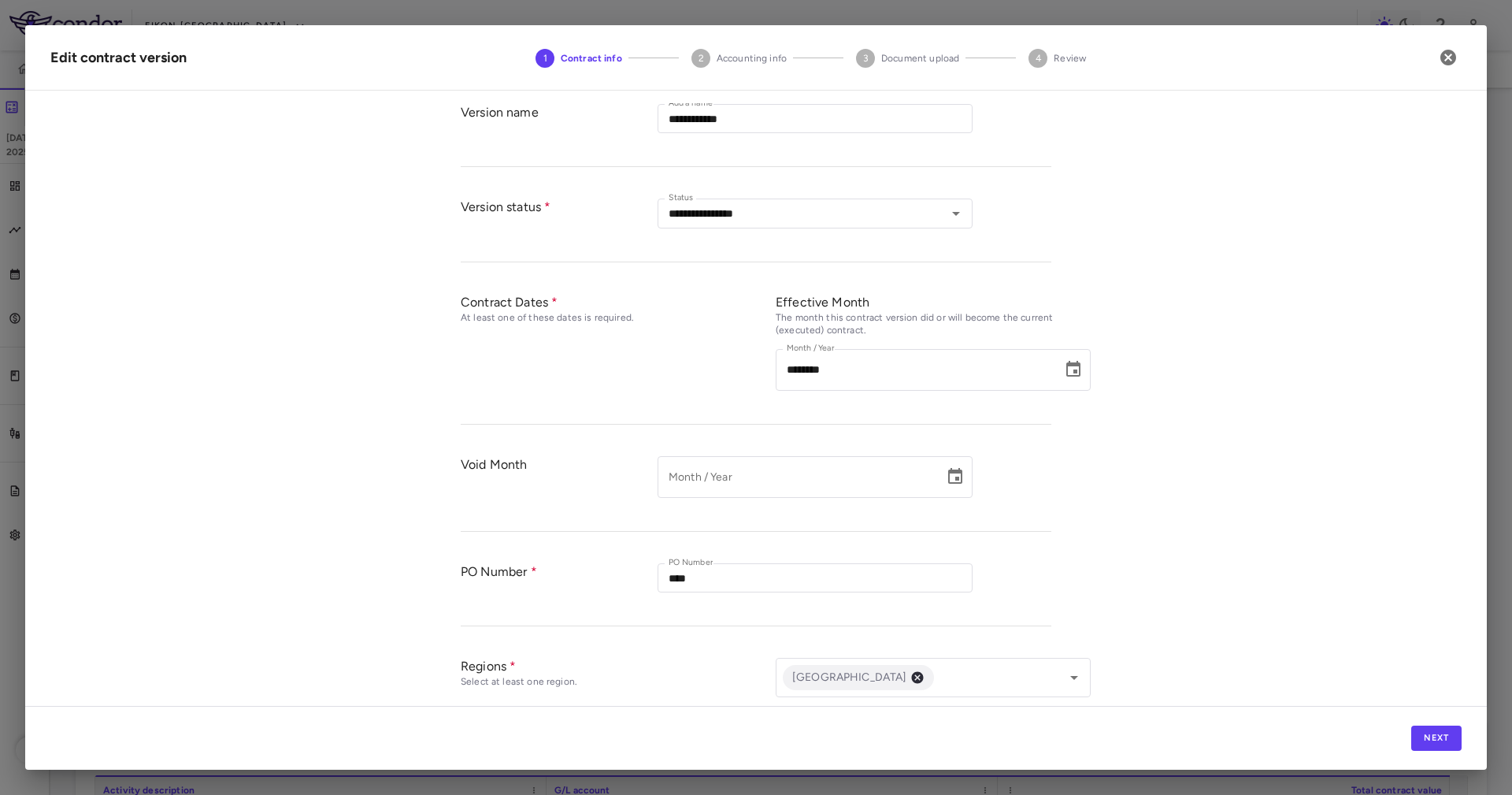
scroll to position [0, 0]
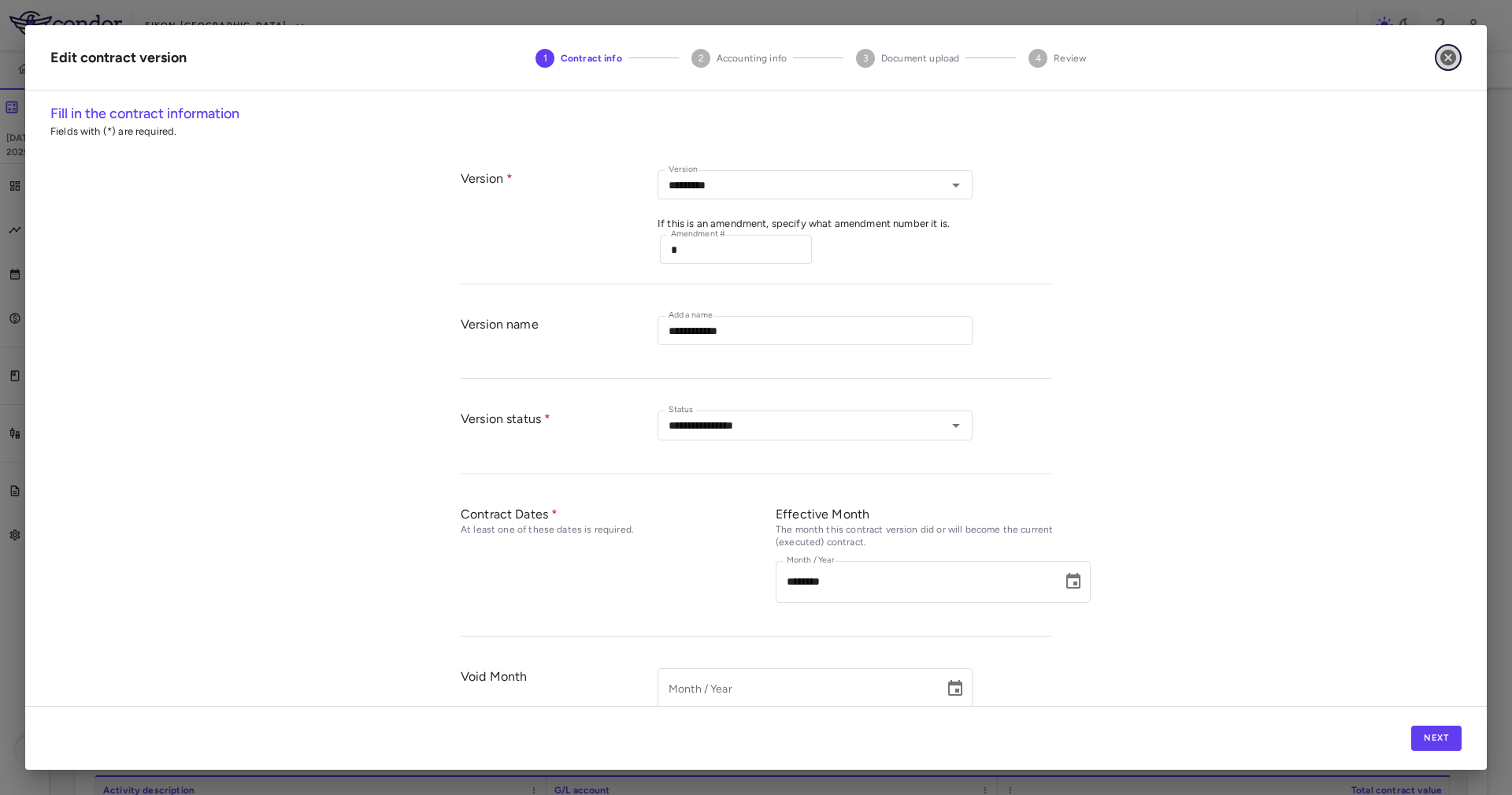
click at [1451, 57] on icon "button" at bounding box center [1448, 57] width 15 height 15
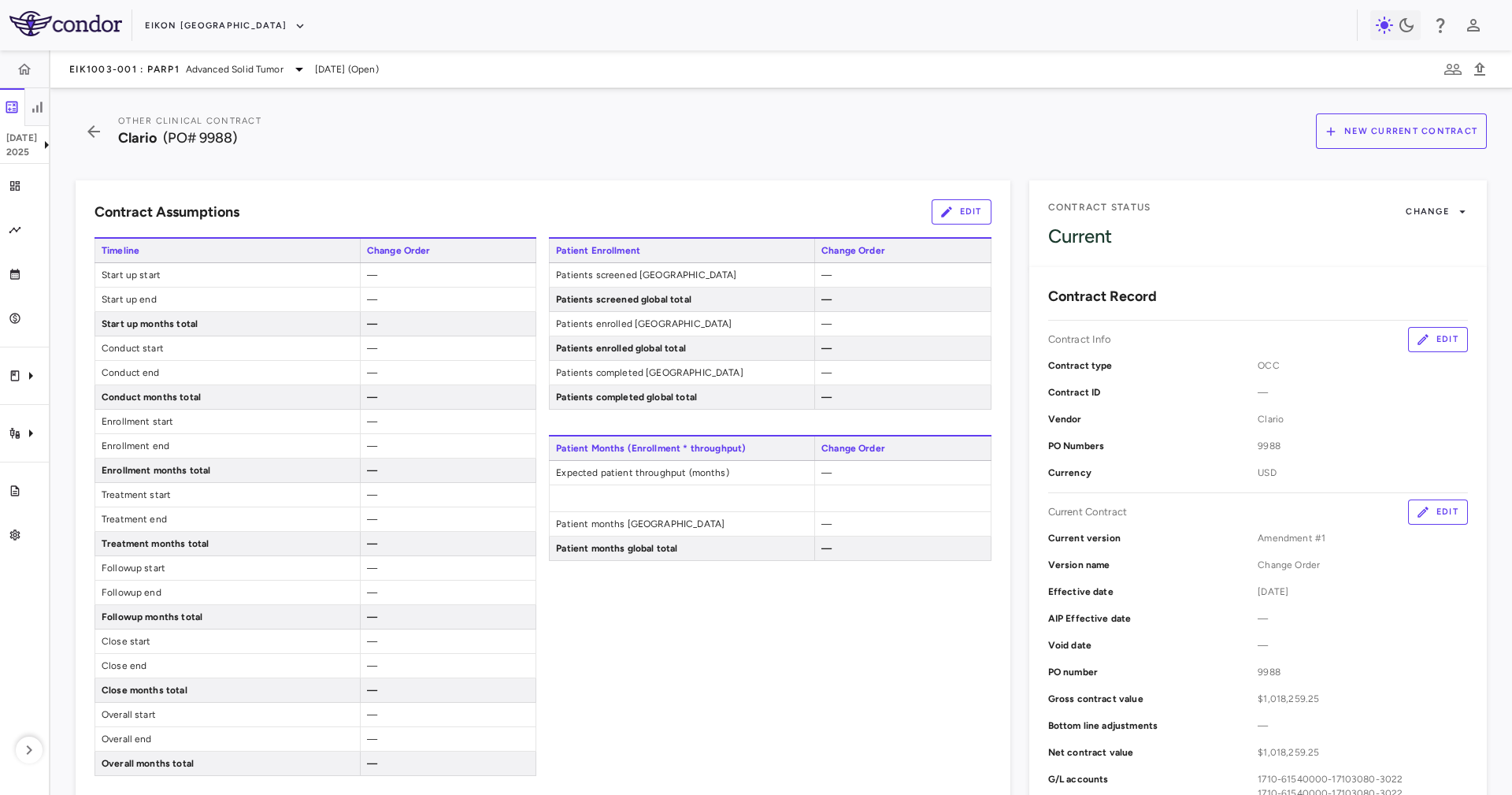
click at [1436, 513] on button "Edit" at bounding box center [1438, 511] width 60 height 25
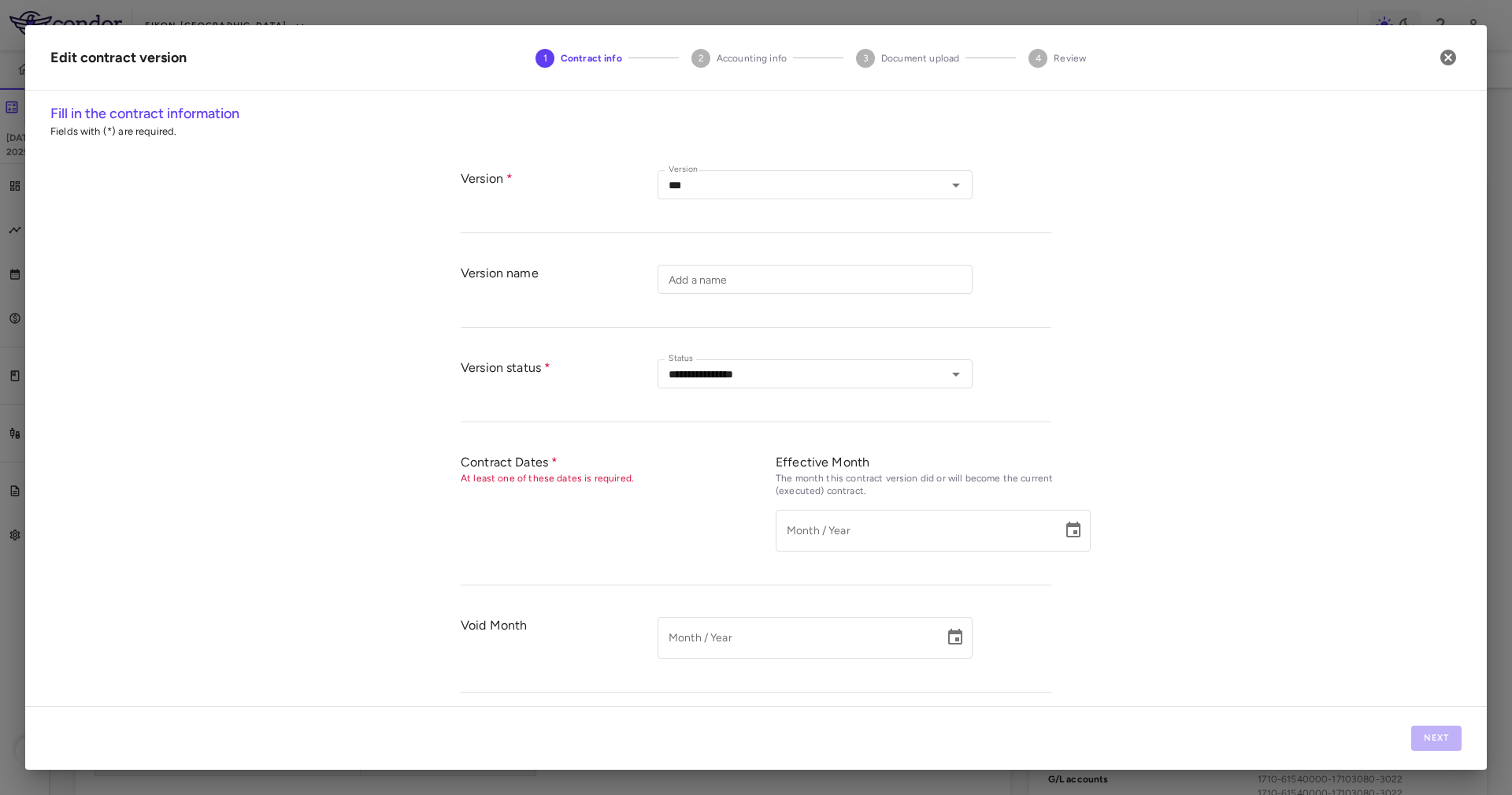
type input "**********"
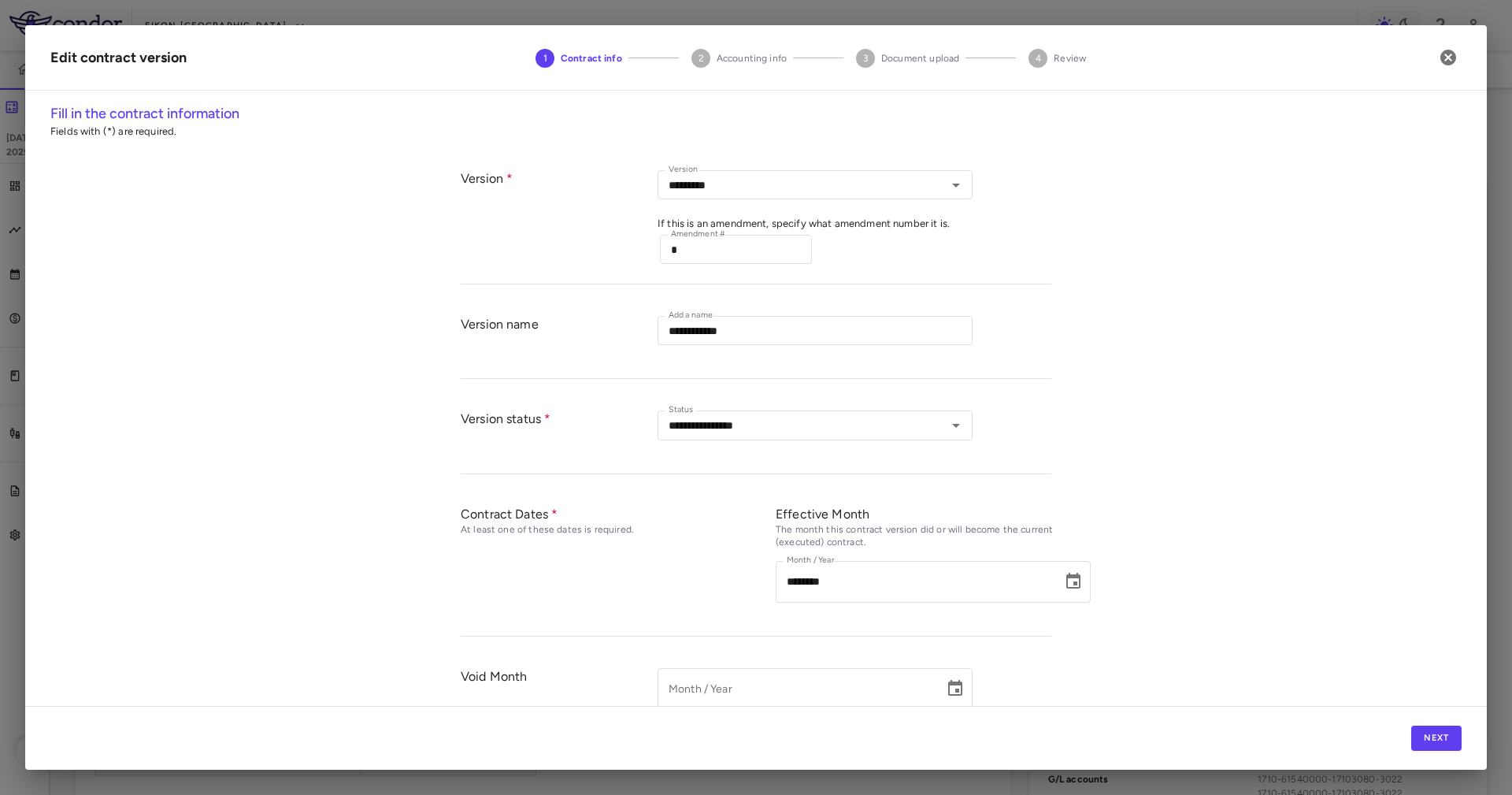
type input "*********"
type input "********"
type input "****"
click at [1462, 59] on h2 "Edit contract version 1 Contract info 2 Accounting info 3 Document upload 4 Rev…" at bounding box center [756, 58] width 1462 height 65
click at [1453, 50] on icon "button" at bounding box center [1448, 57] width 19 height 19
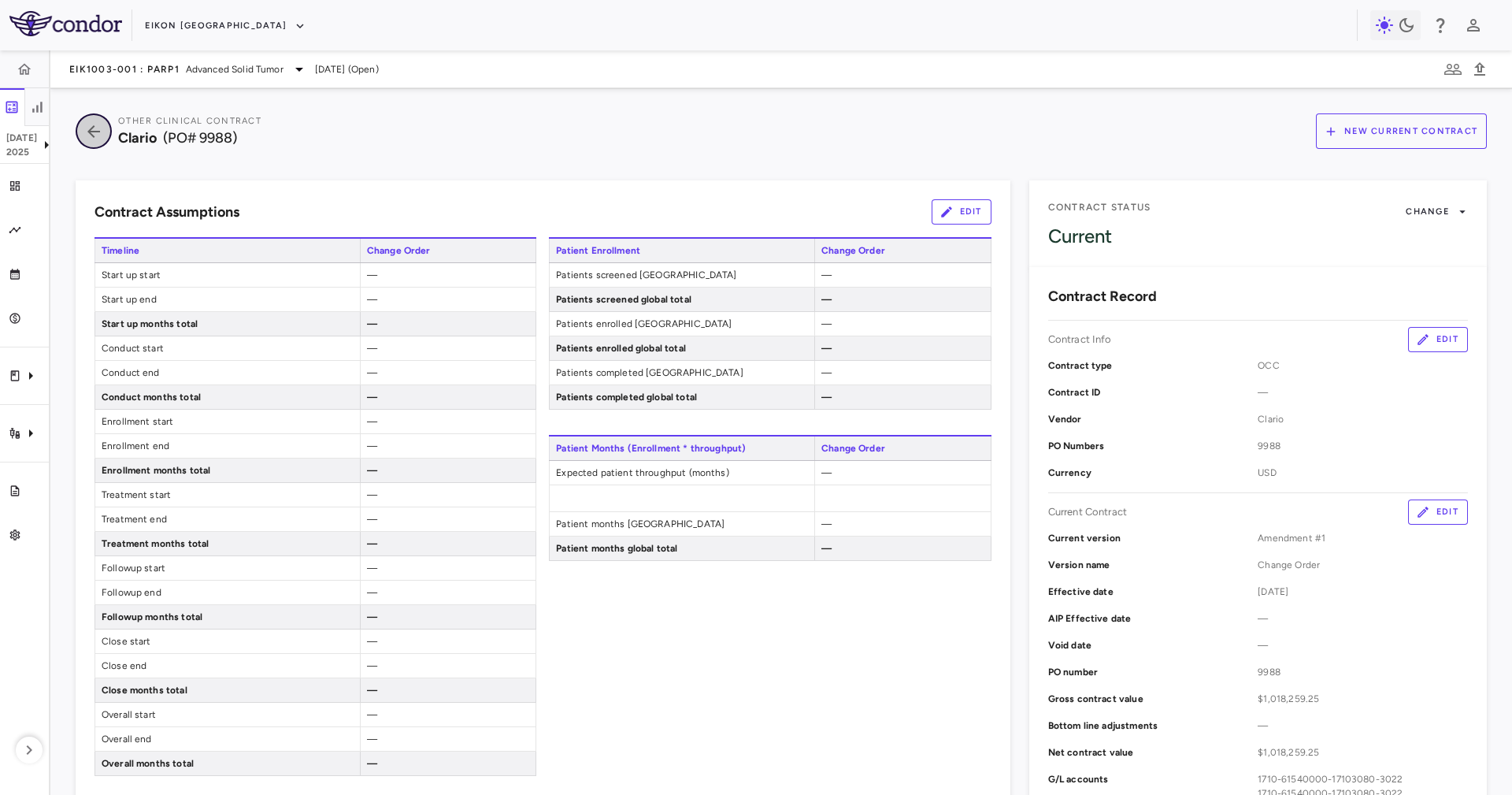
click at [89, 125] on icon "button" at bounding box center [93, 131] width 28 height 19
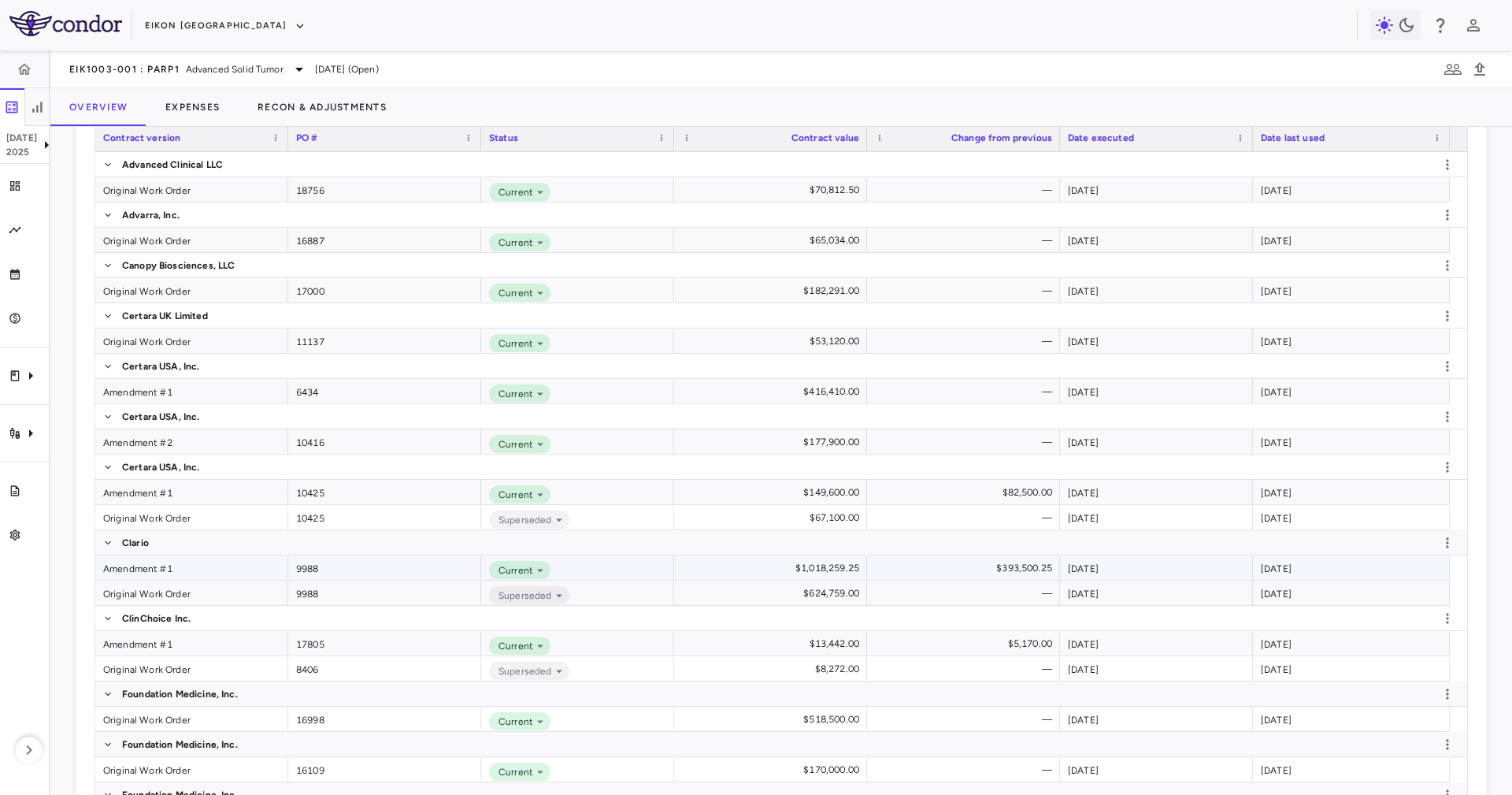
scroll to position [591, 0]
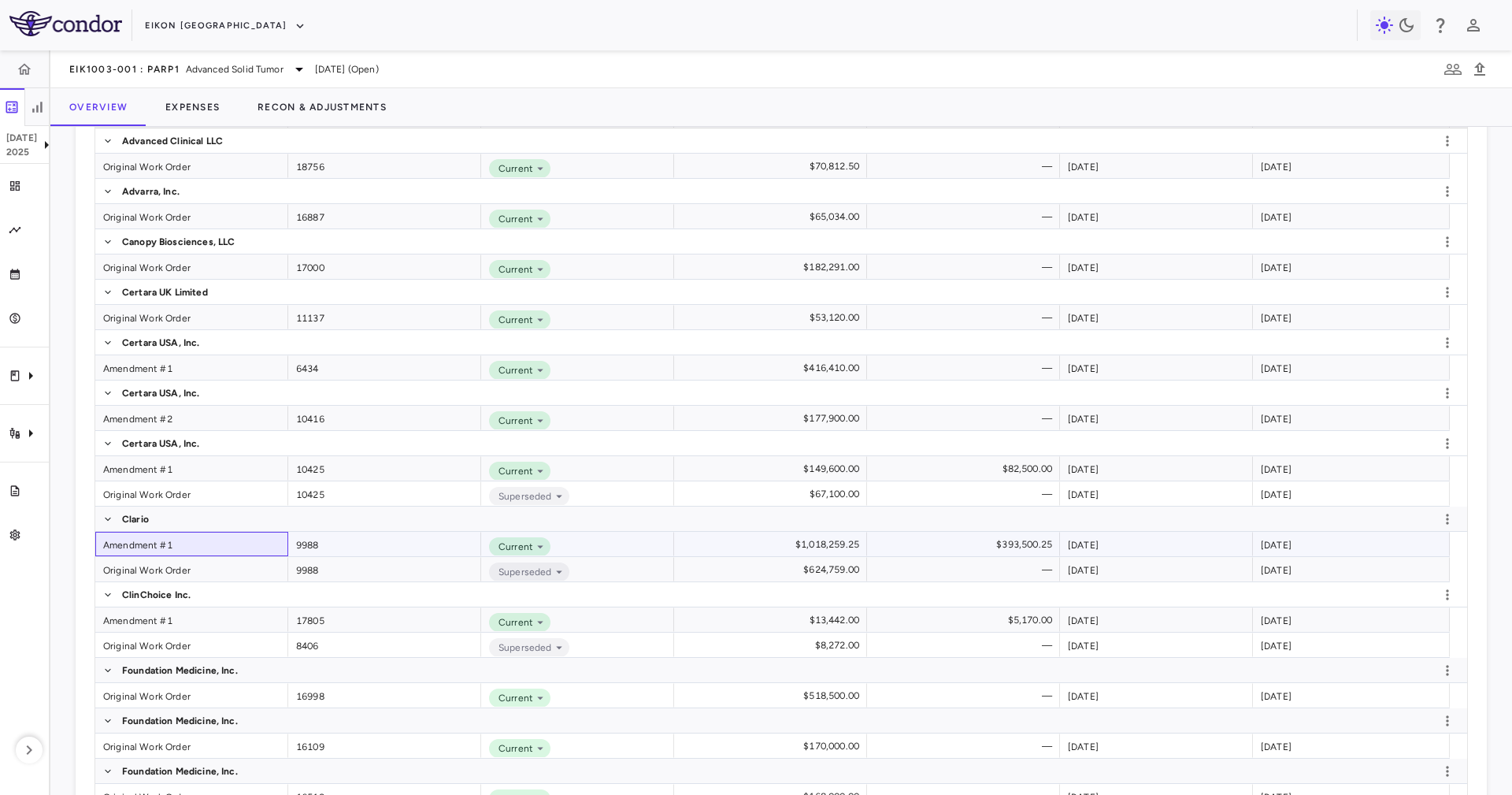
click at [222, 545] on div "Amendment #1" at bounding box center [191, 544] width 193 height 24
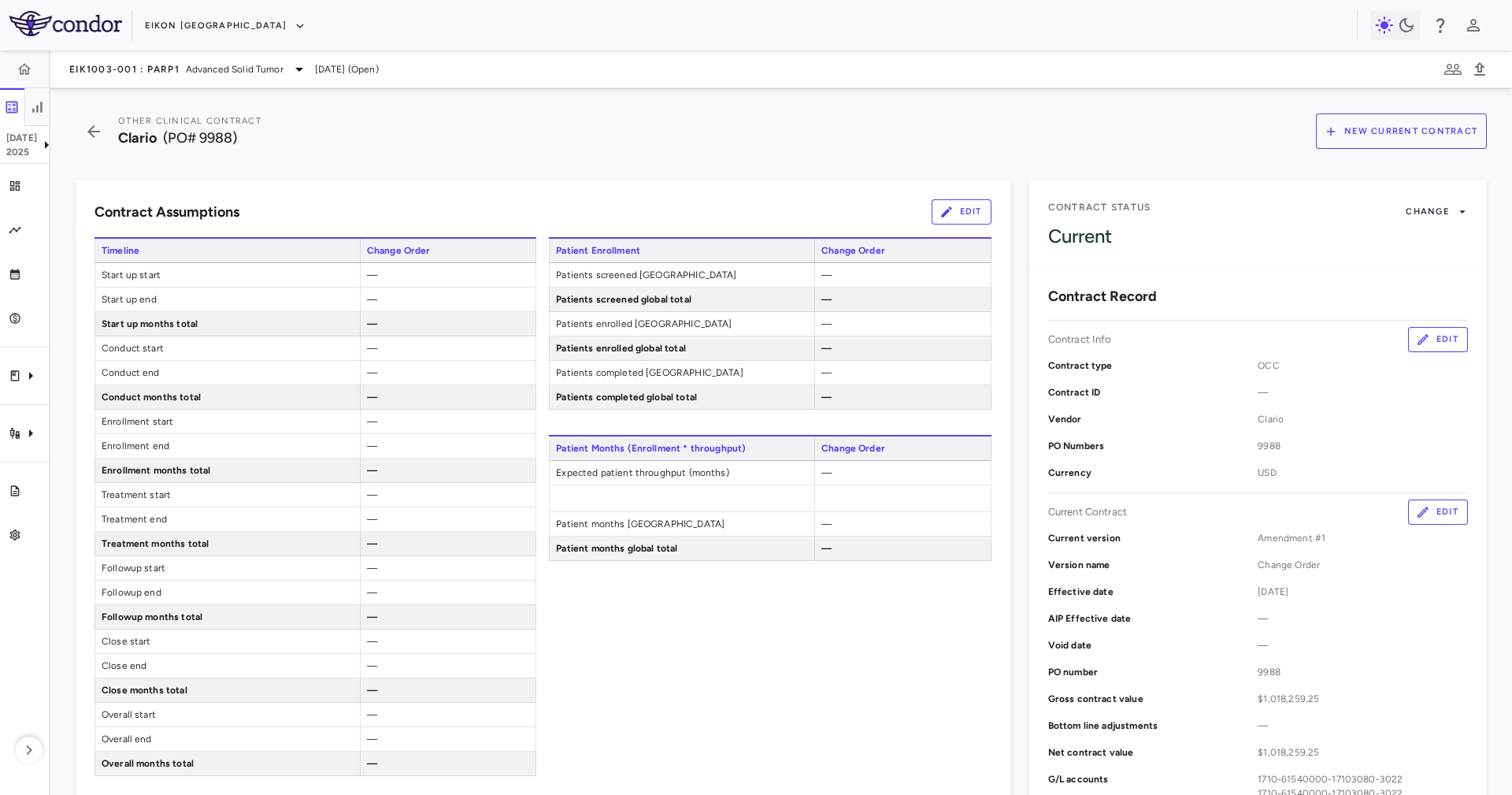
click at [946, 226] on div "Contract Assumptions Edit Timeline Change Order Start up start — Start up end —…" at bounding box center [543, 601] width 935 height 841
click at [950, 215] on button "Edit" at bounding box center [962, 211] width 60 height 25
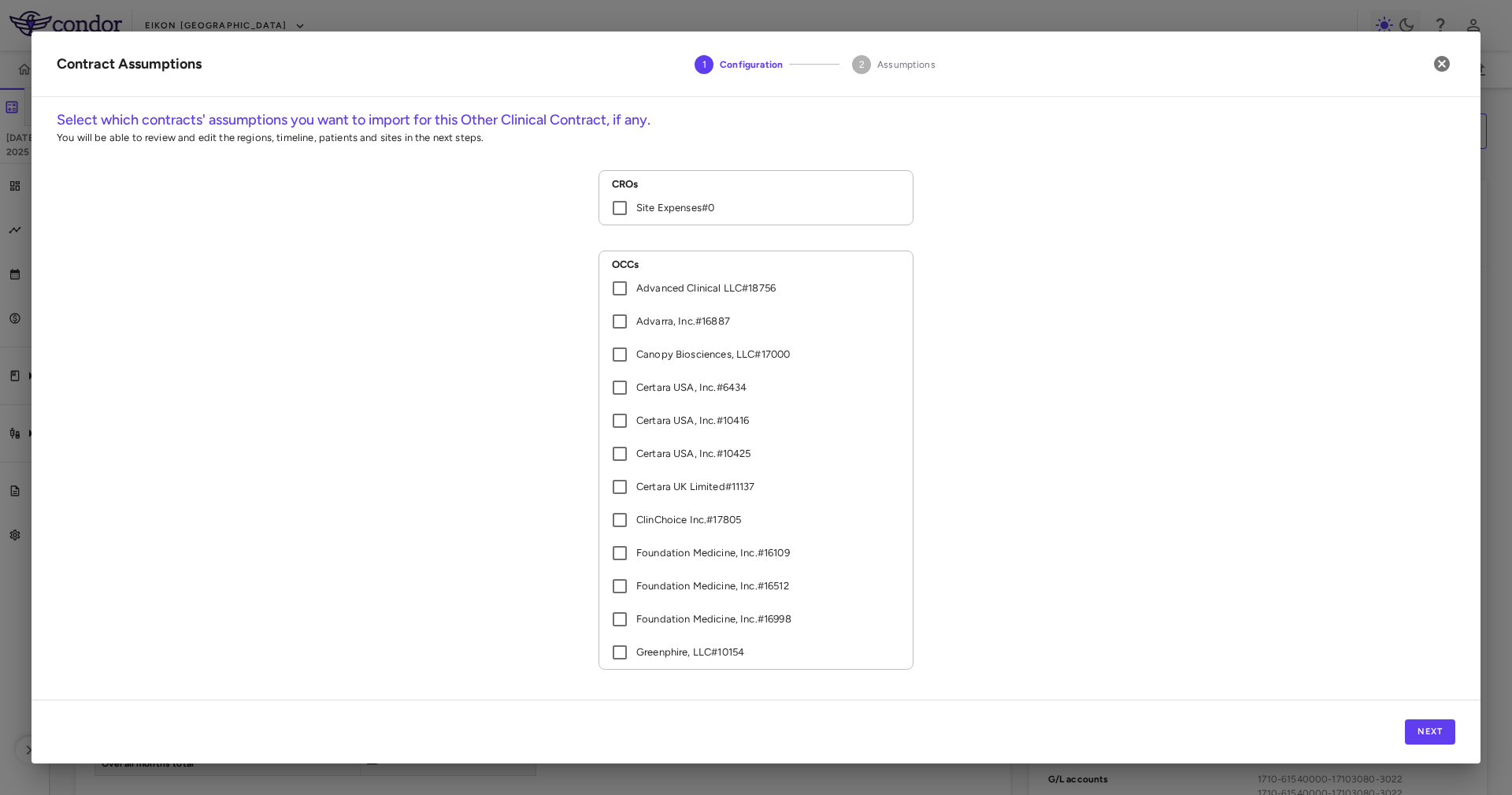
click at [1440, 753] on div "Next" at bounding box center [756, 731] width 1449 height 63
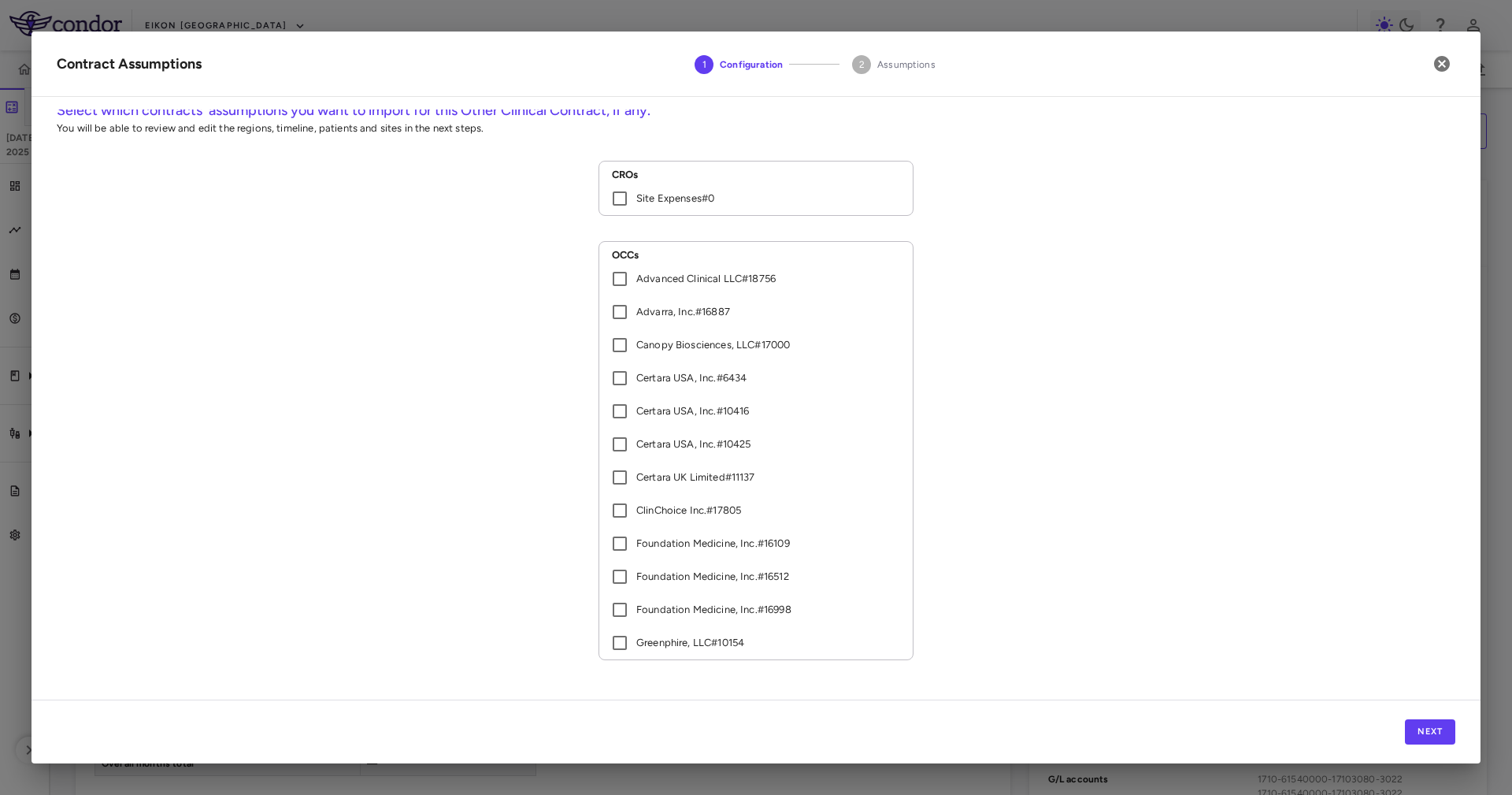
scroll to position [12, 0]
click at [1448, 732] on button "Next" at bounding box center [1431, 732] width 50 height 25
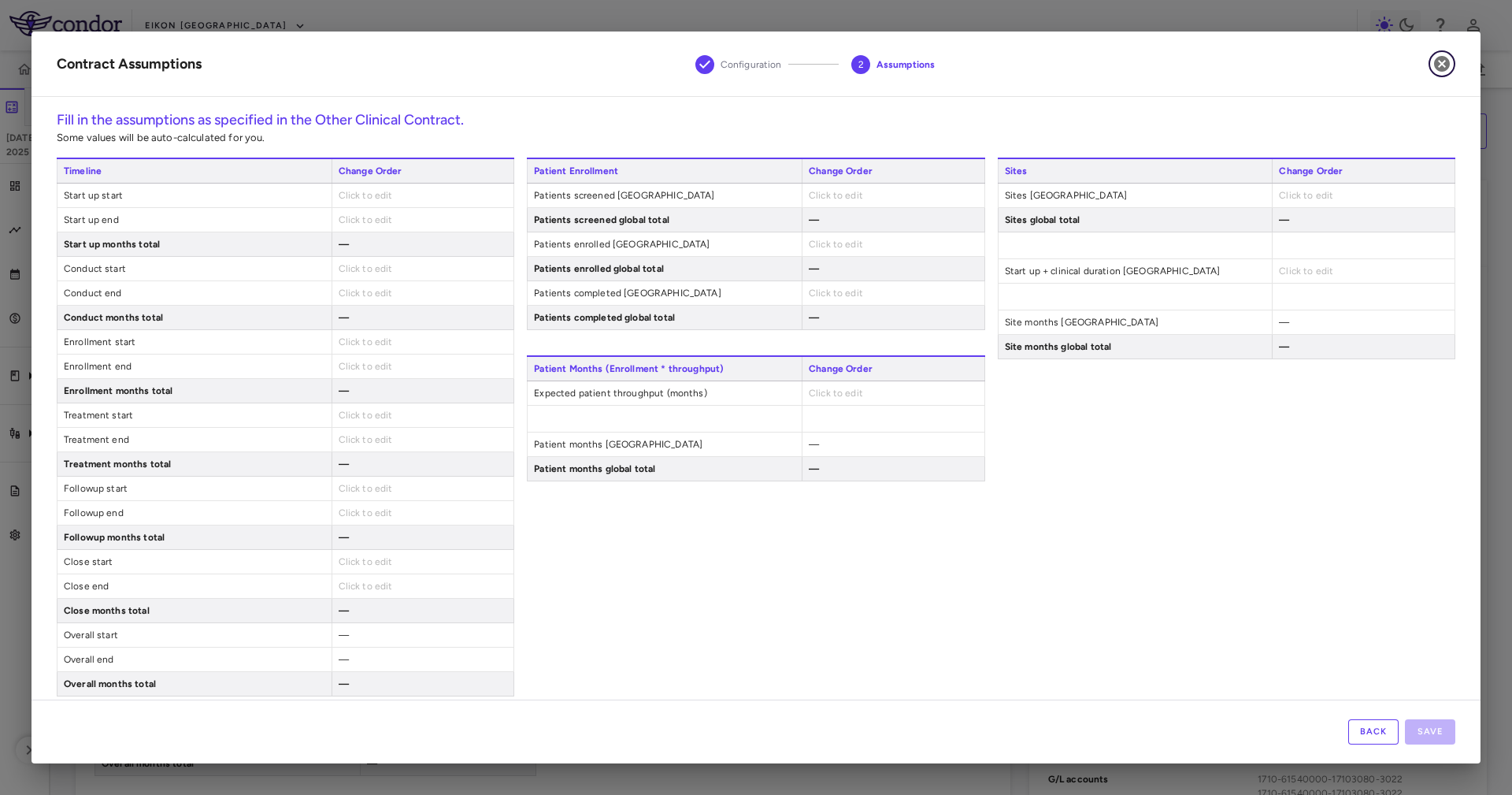
drag, startPoint x: 1442, startPoint y: 66, endPoint x: 1493, endPoint y: 224, distance: 166.0
click at [1442, 65] on icon "button" at bounding box center [1441, 63] width 15 height 15
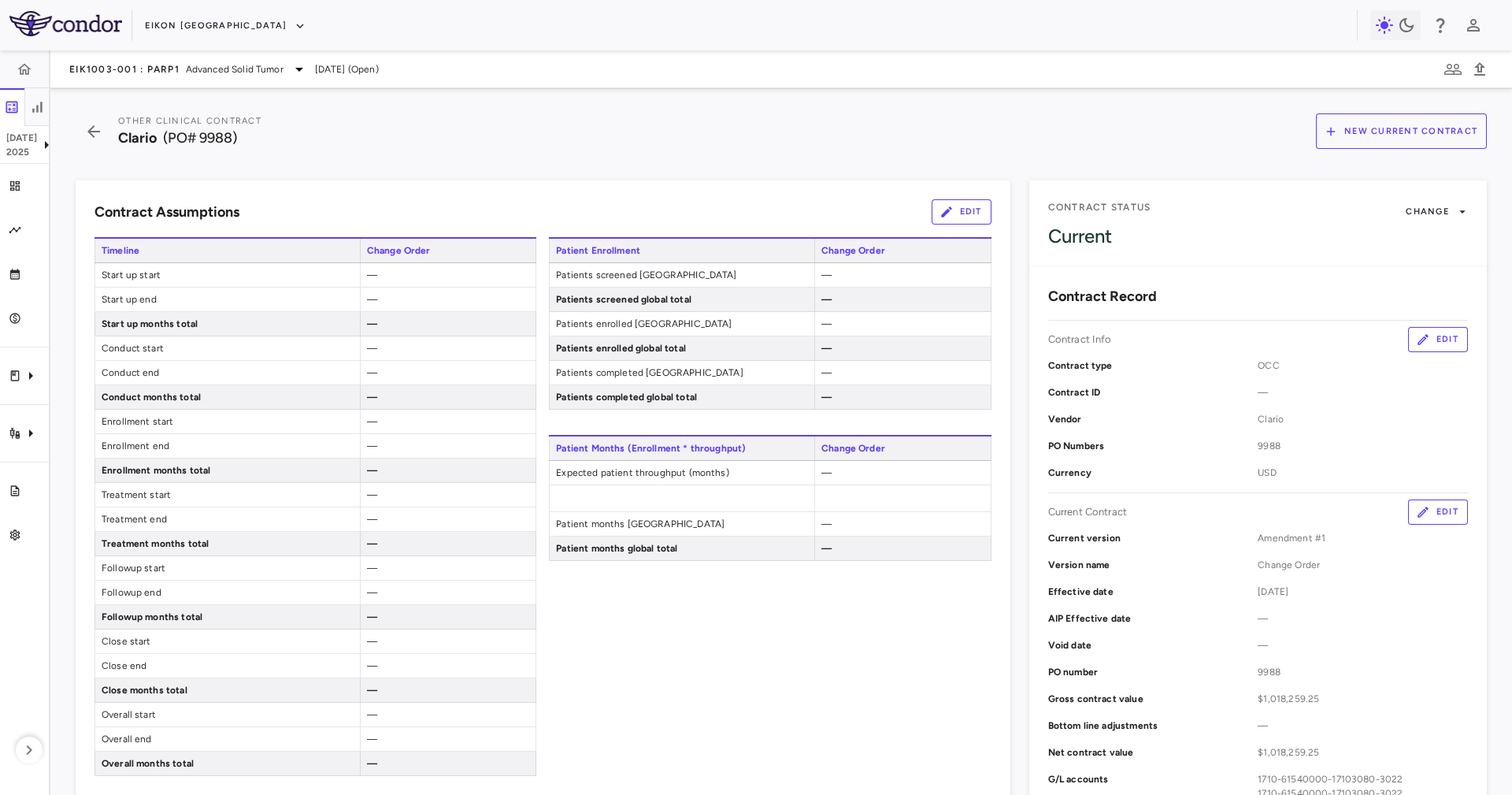
click at [1420, 511] on button "Edit" at bounding box center [1438, 511] width 60 height 25
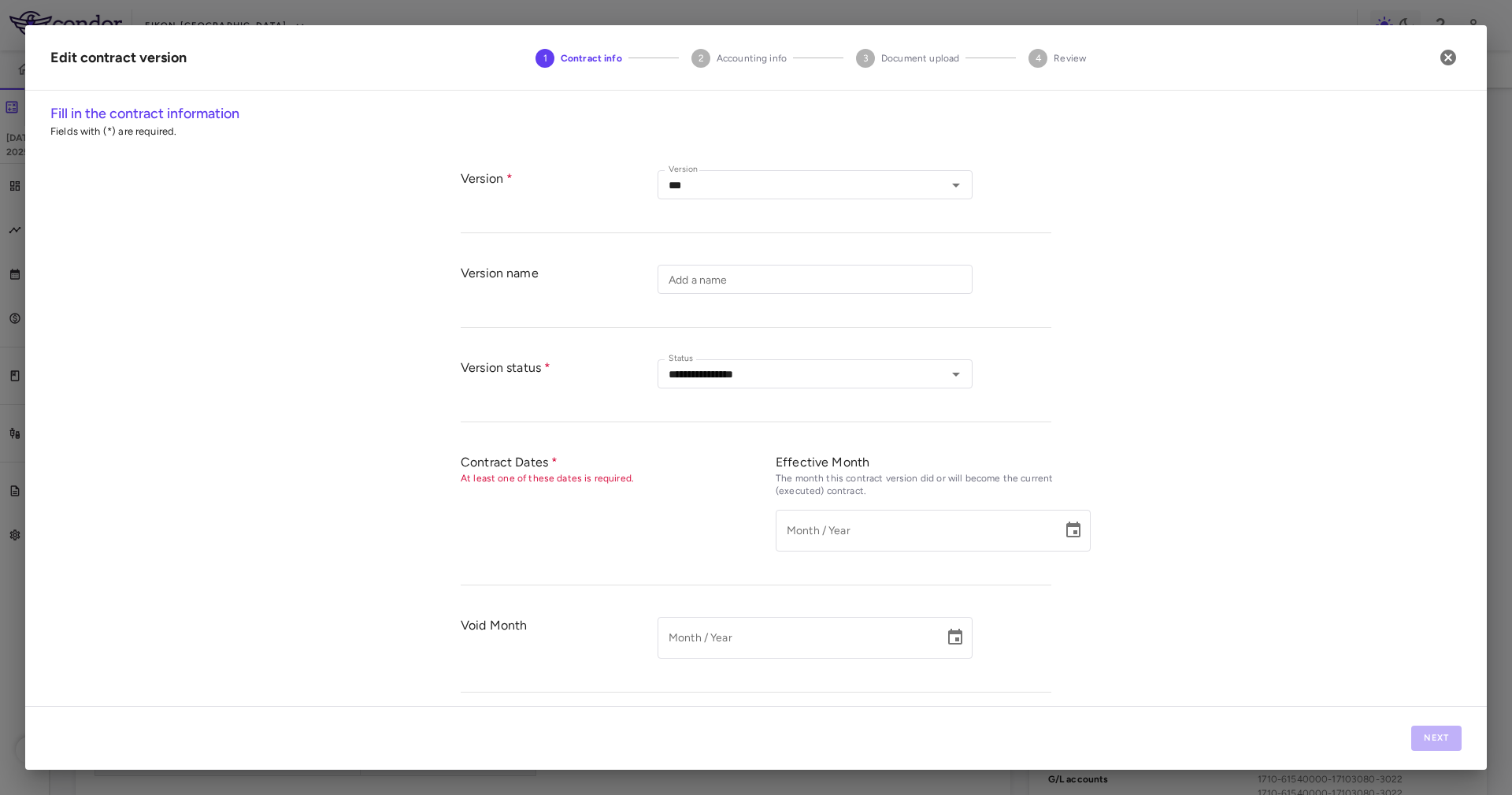
type input "**********"
type input "*********"
type input "********"
type input "****"
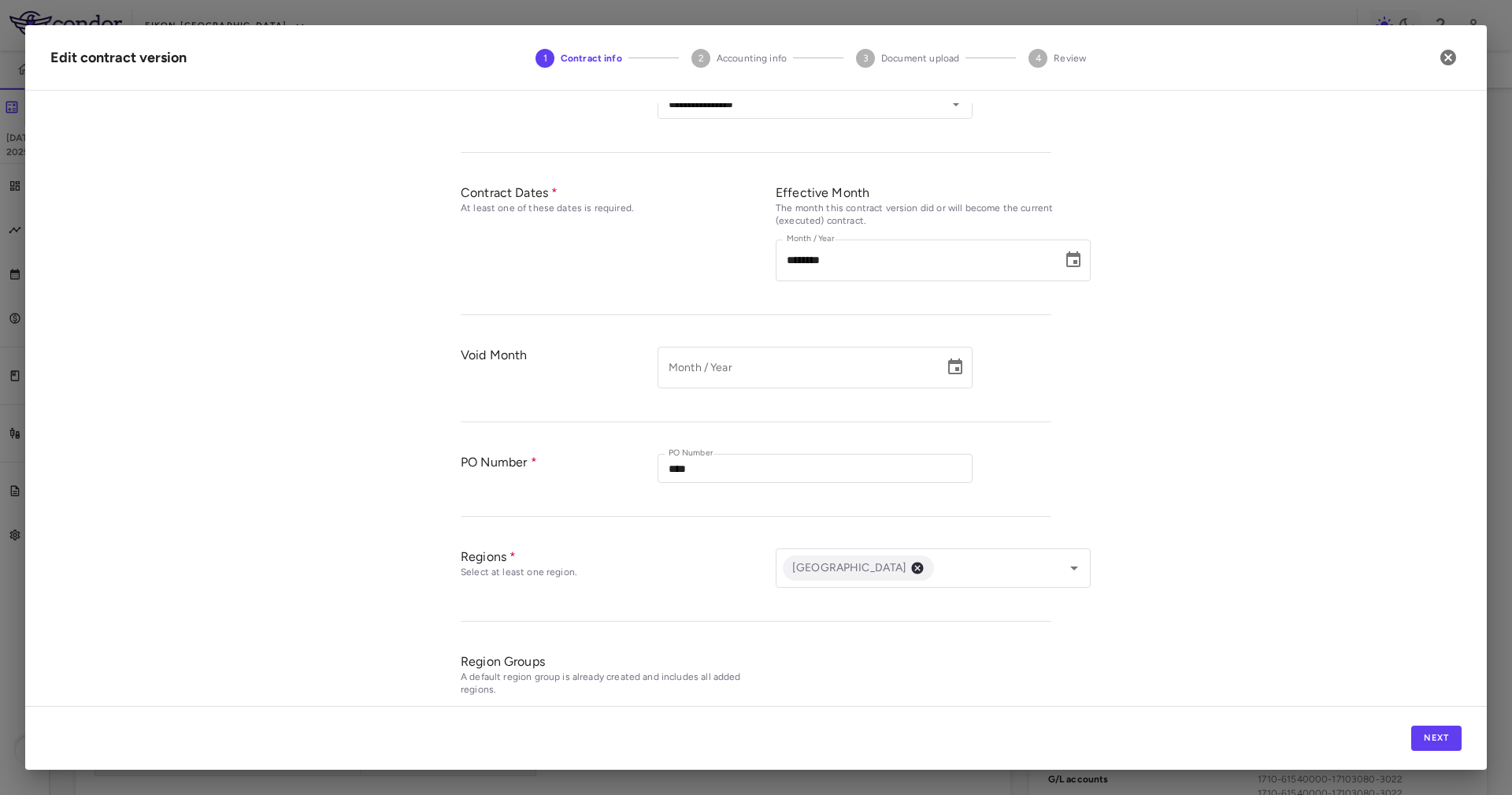
scroll to position [451, 0]
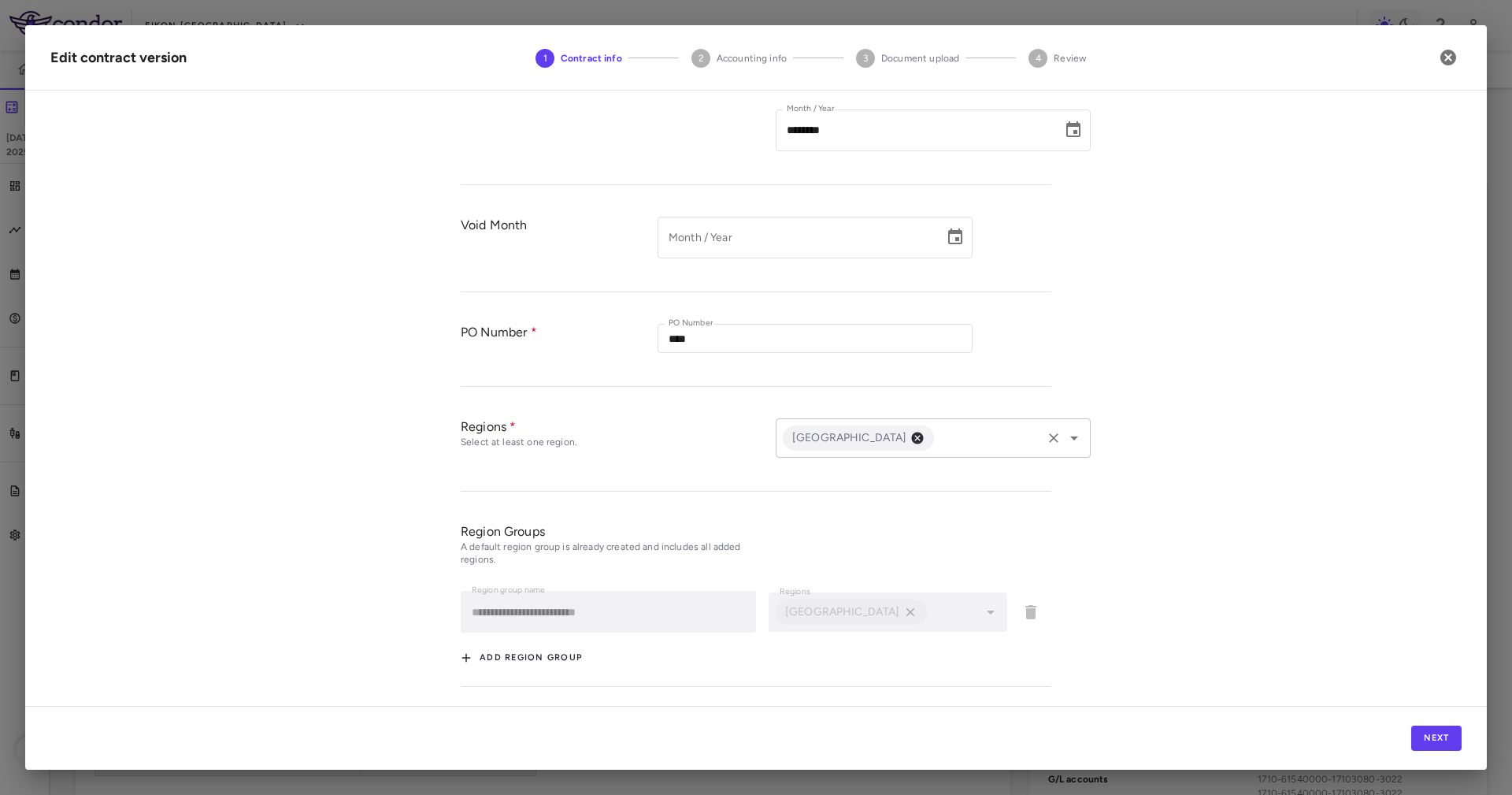
click at [954, 423] on div "United States ​" at bounding box center [933, 438] width 315 height 39
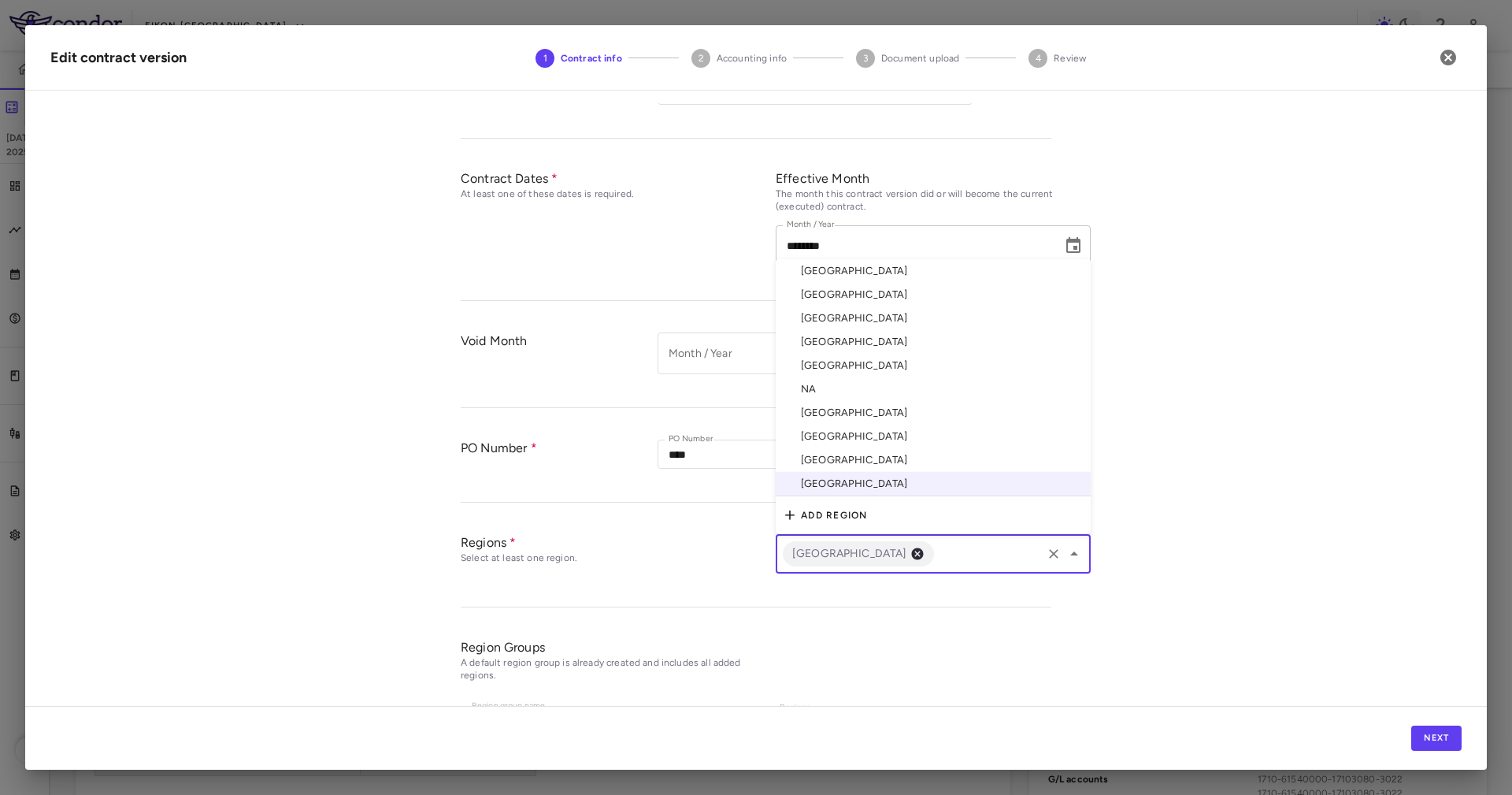
scroll to position [215, 0]
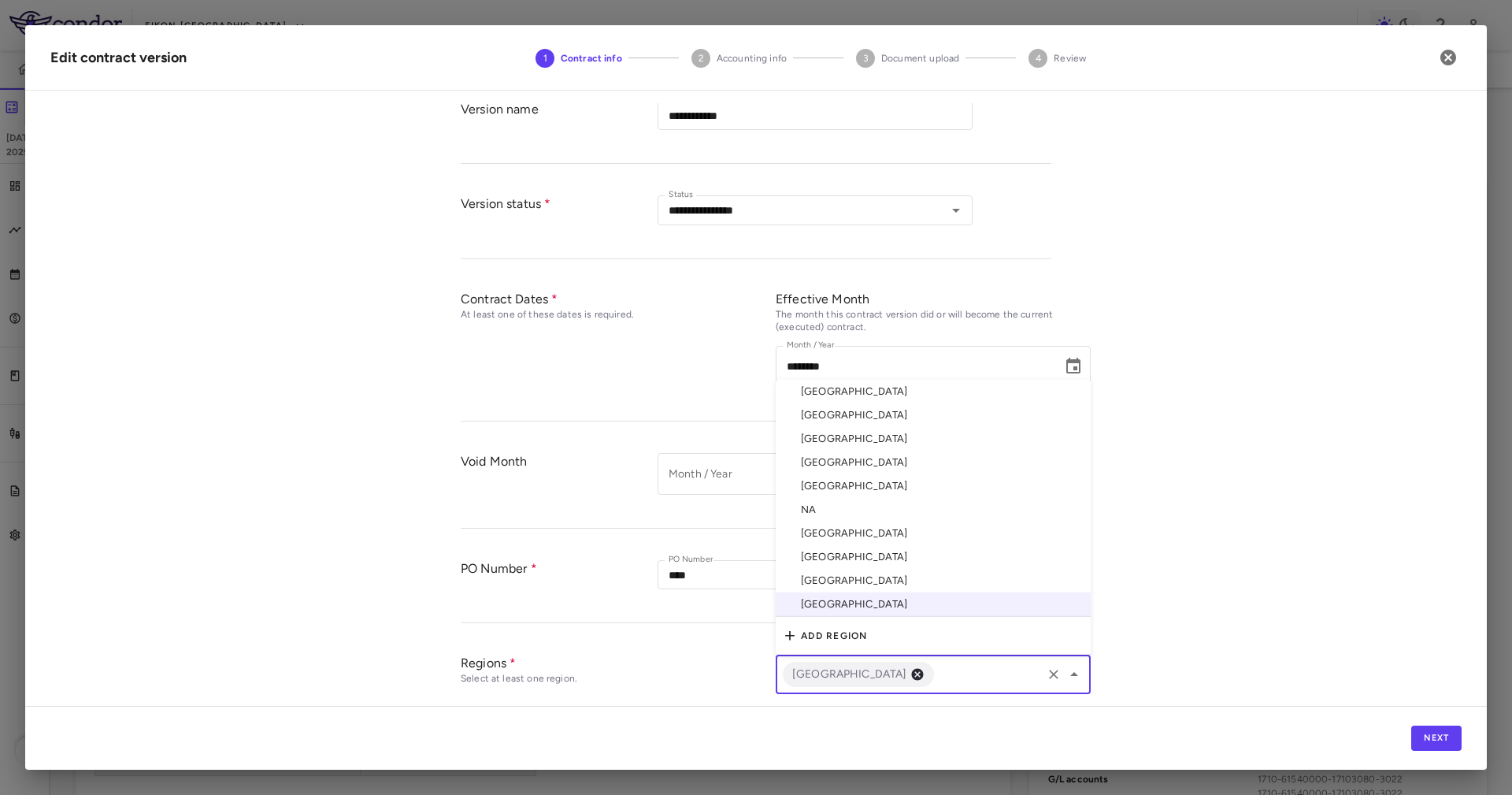
click at [889, 380] on li "[GEOGRAPHIC_DATA]" at bounding box center [933, 391] width 315 height 24
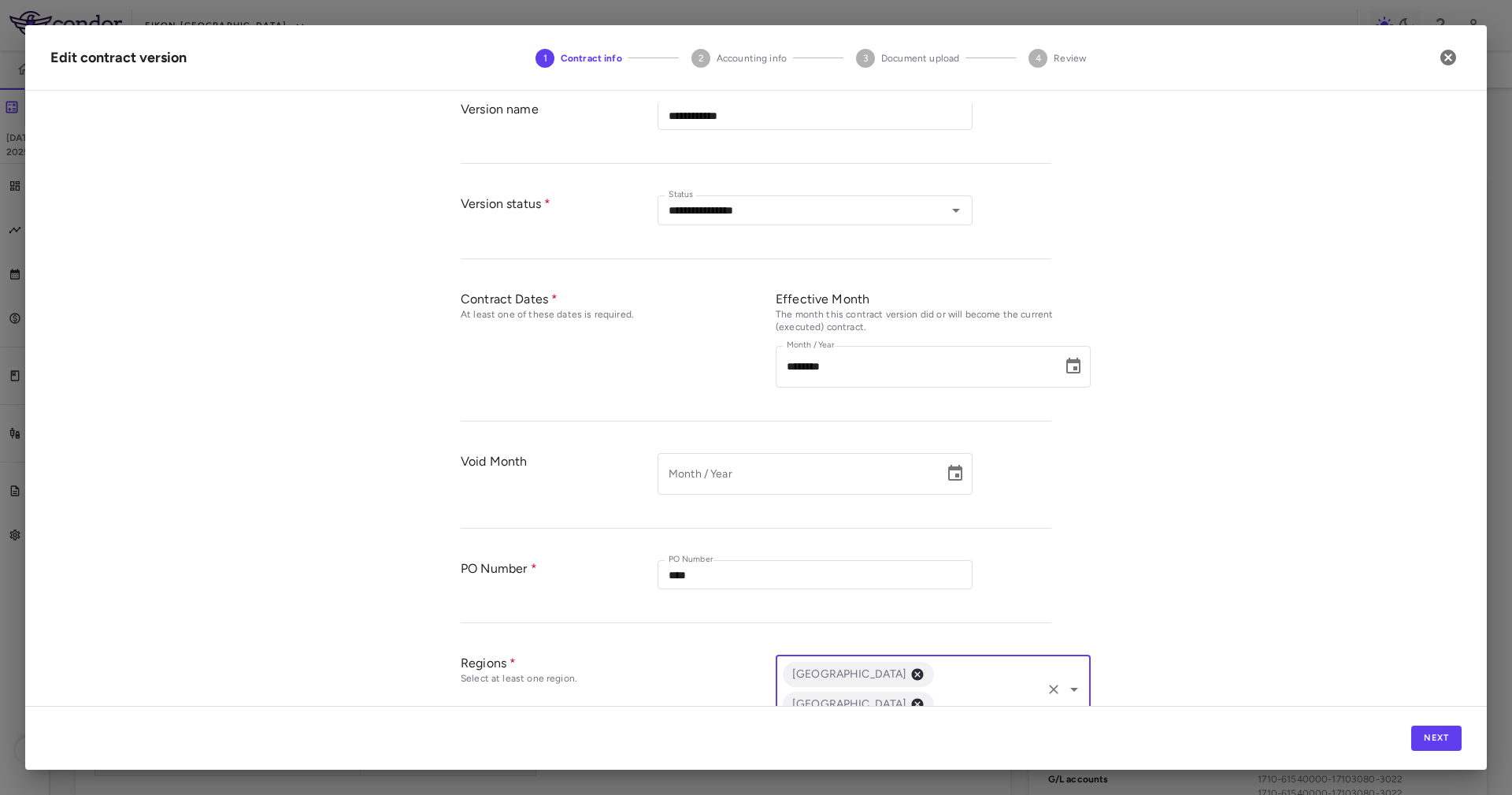
click at [973, 682] on div "Australia United States ​" at bounding box center [933, 689] width 315 height 69
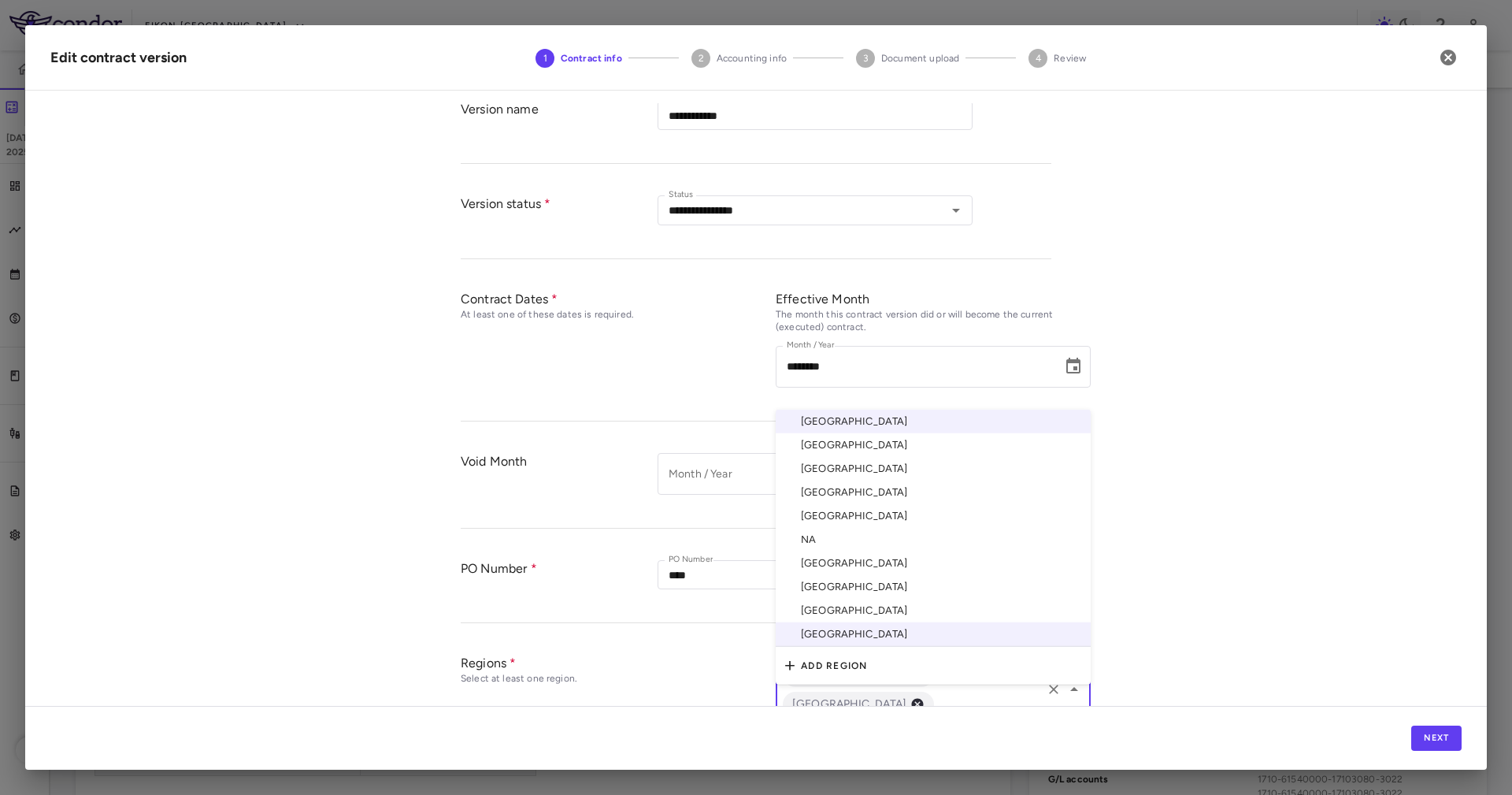
click at [847, 457] on li "China" at bounding box center [933, 468] width 315 height 24
click at [936, 724] on input "text" at bounding box center [988, 734] width 103 height 20
click at [880, 504] on li "[GEOGRAPHIC_DATA]" at bounding box center [933, 515] width 315 height 24
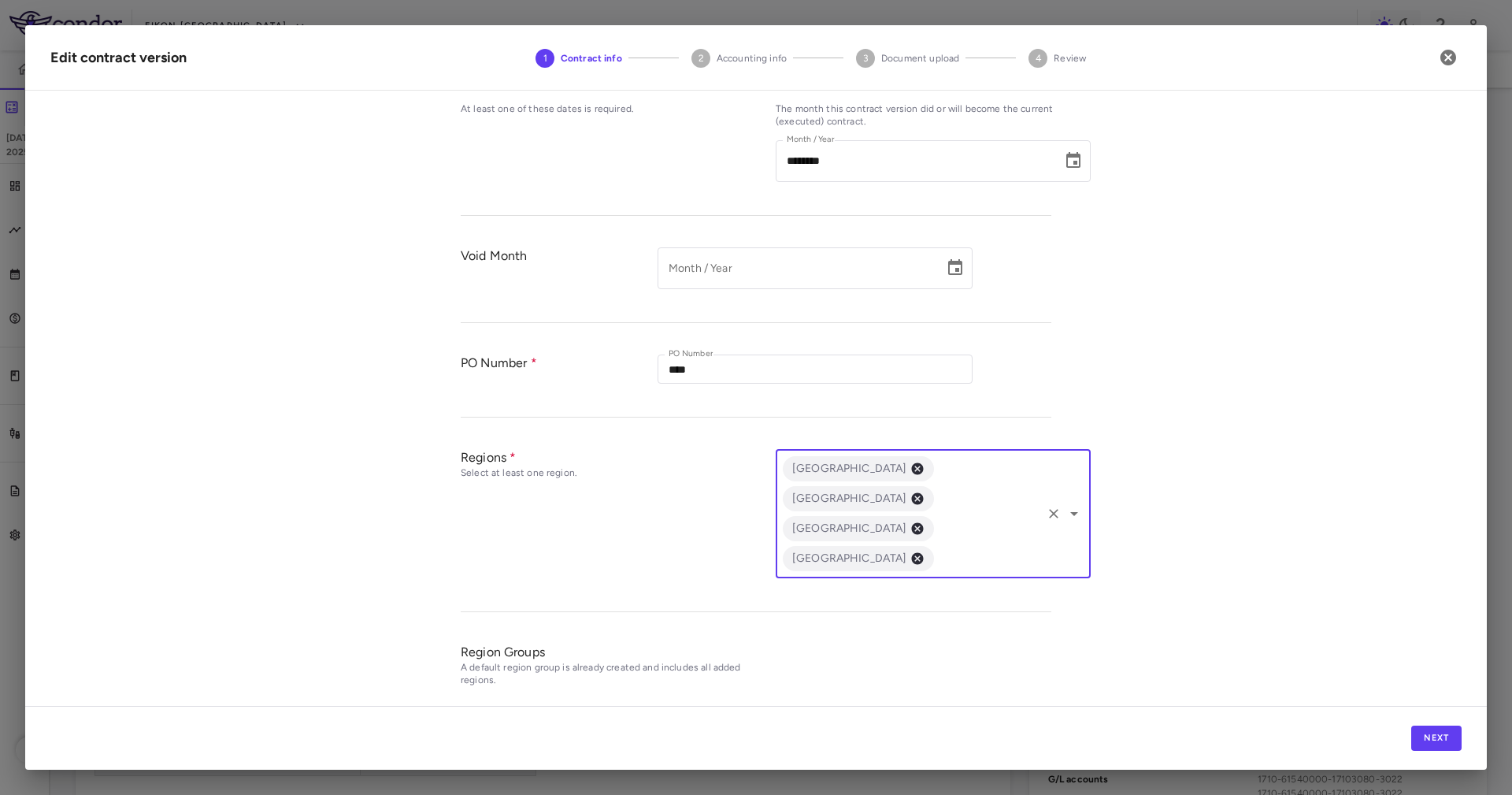
scroll to position [451, 0]
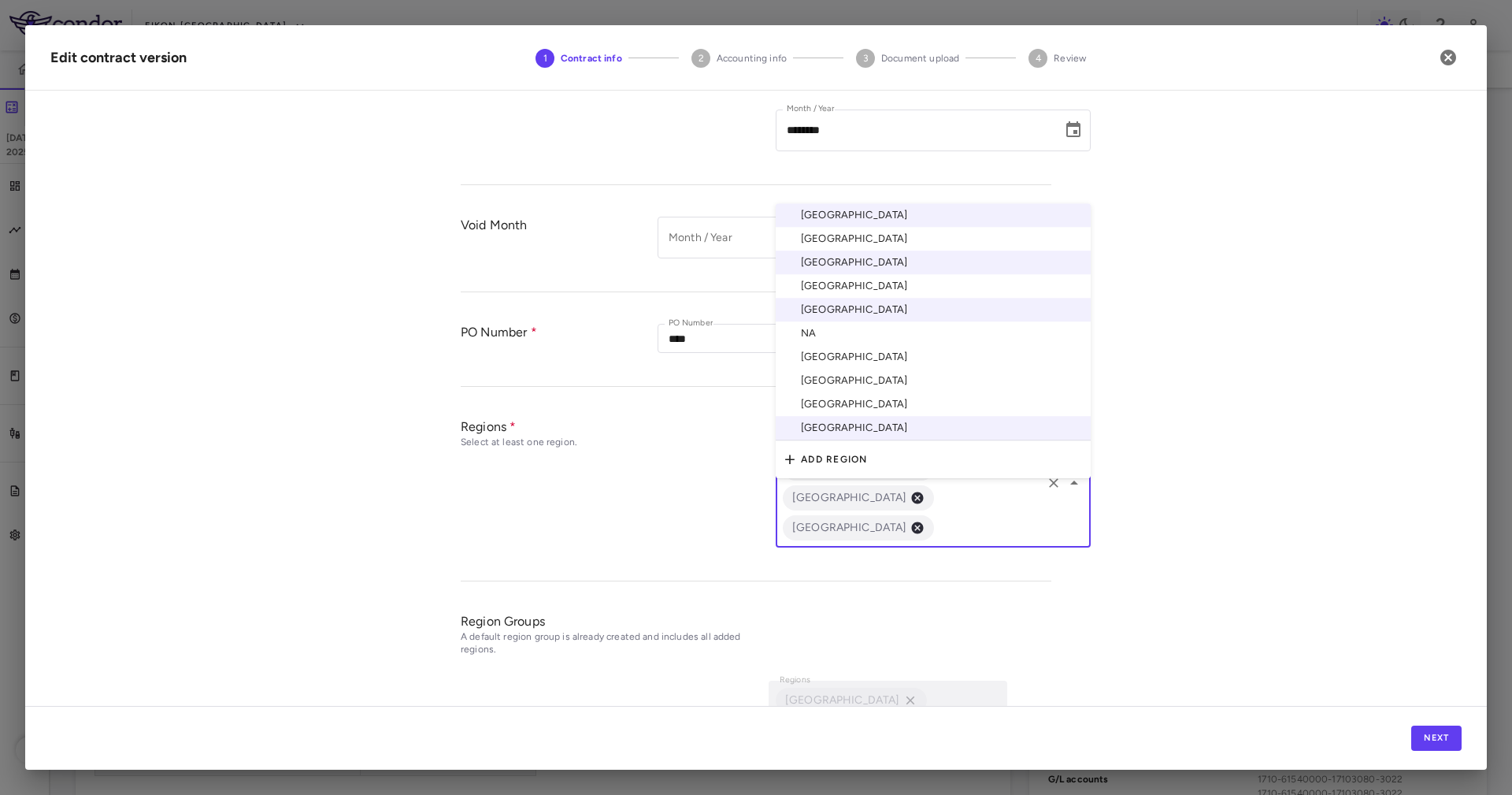
click at [936, 519] on input "text" at bounding box center [988, 528] width 103 height 20
click at [865, 345] on li "[GEOGRAPHIC_DATA]" at bounding box center [933, 356] width 315 height 24
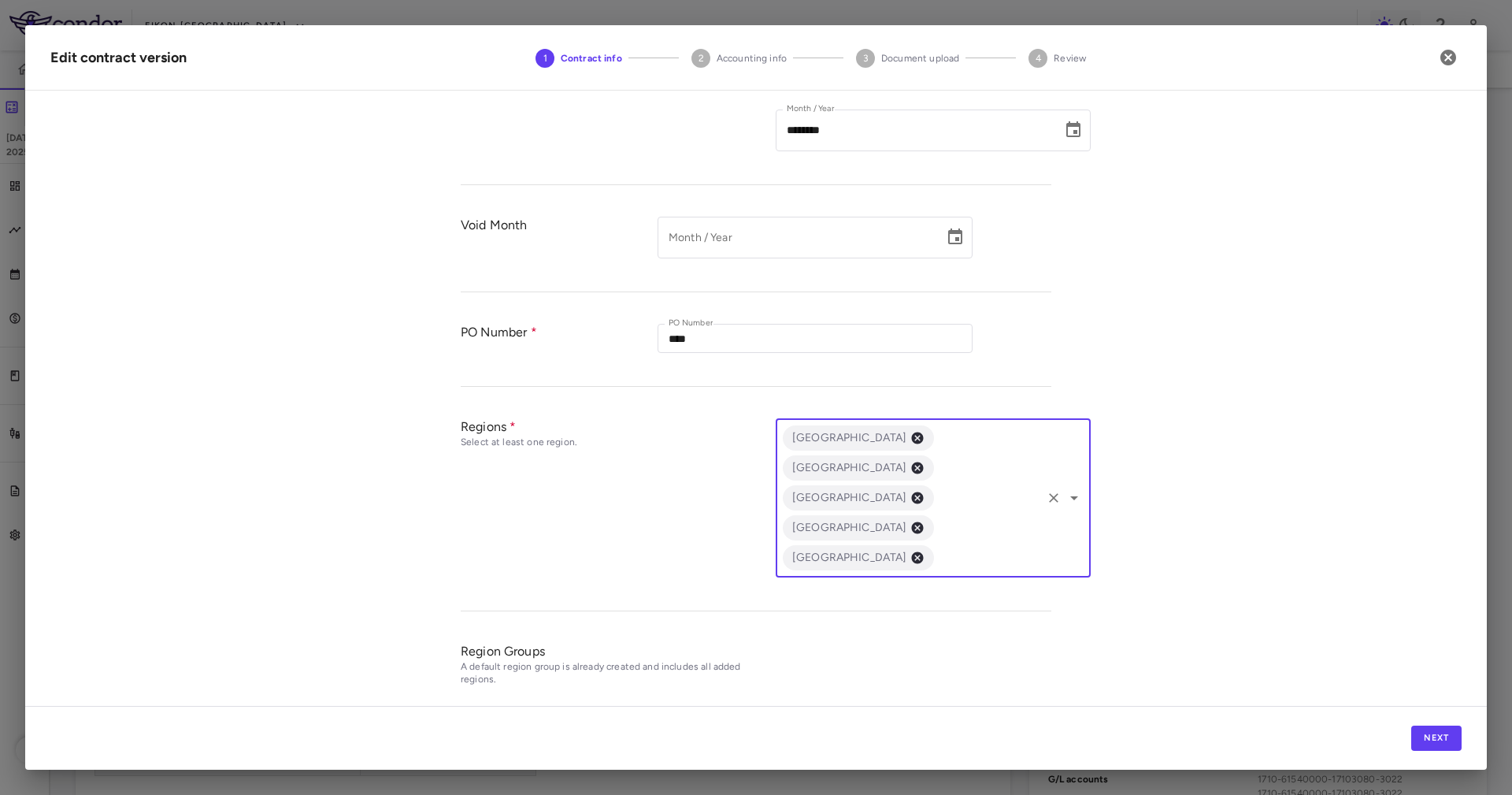
click at [1000, 548] on input "text" at bounding box center [988, 558] width 103 height 20
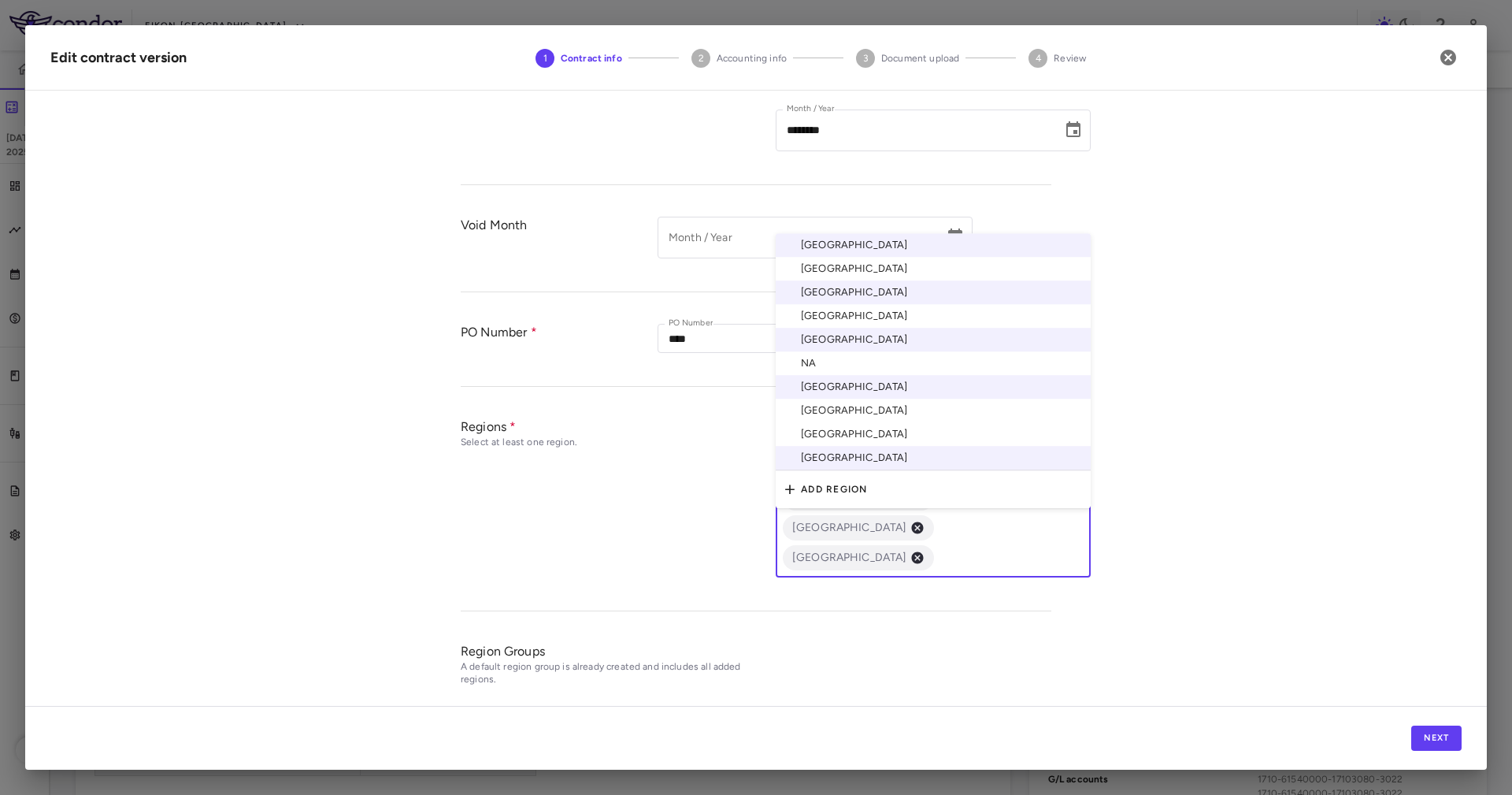
click at [900, 398] on li "[GEOGRAPHIC_DATA]" at bounding box center [933, 410] width 315 height 24
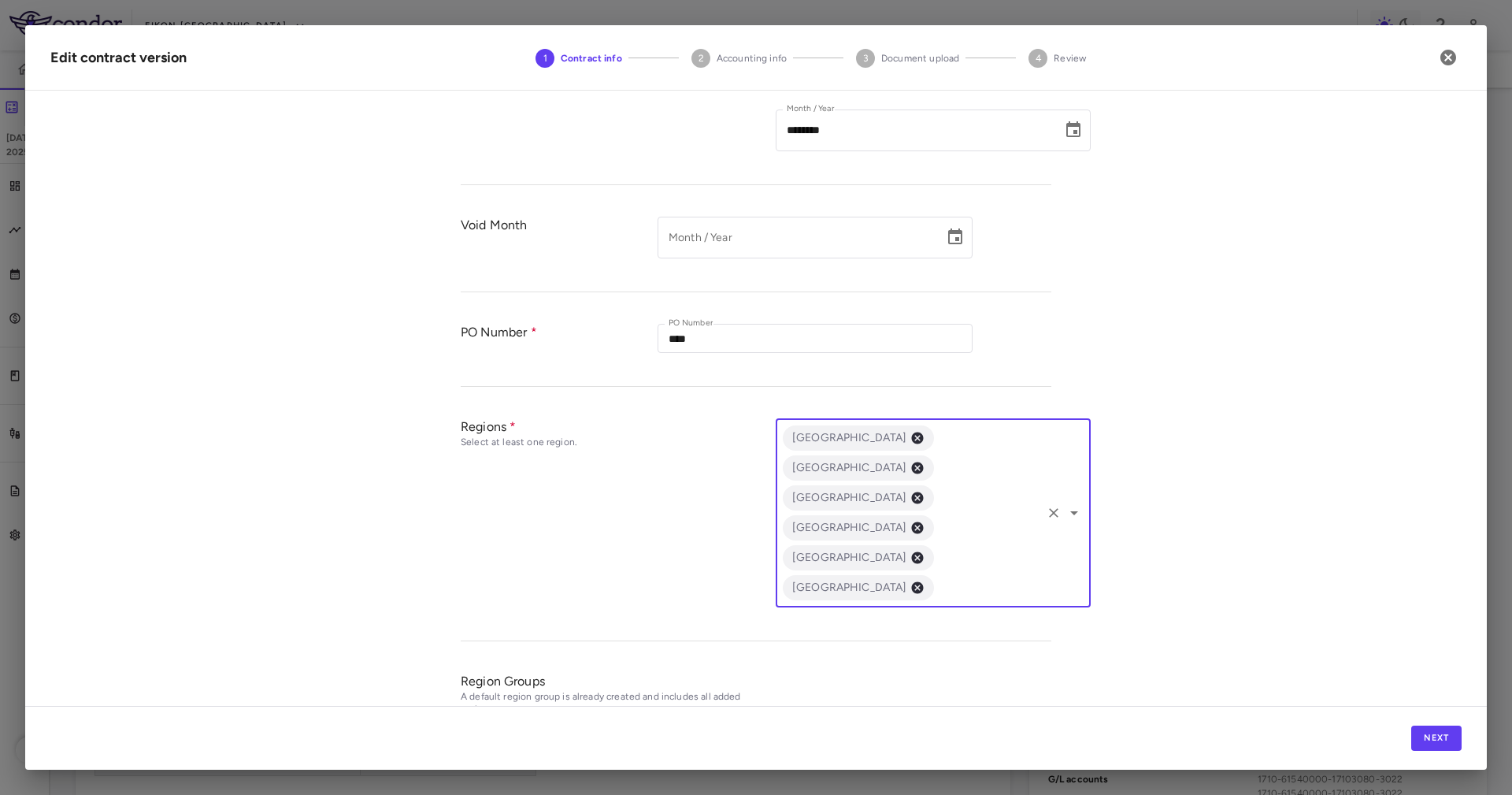
click at [940, 484] on div "Australia China France South Korea Spain United States ​" at bounding box center [933, 513] width 315 height 189
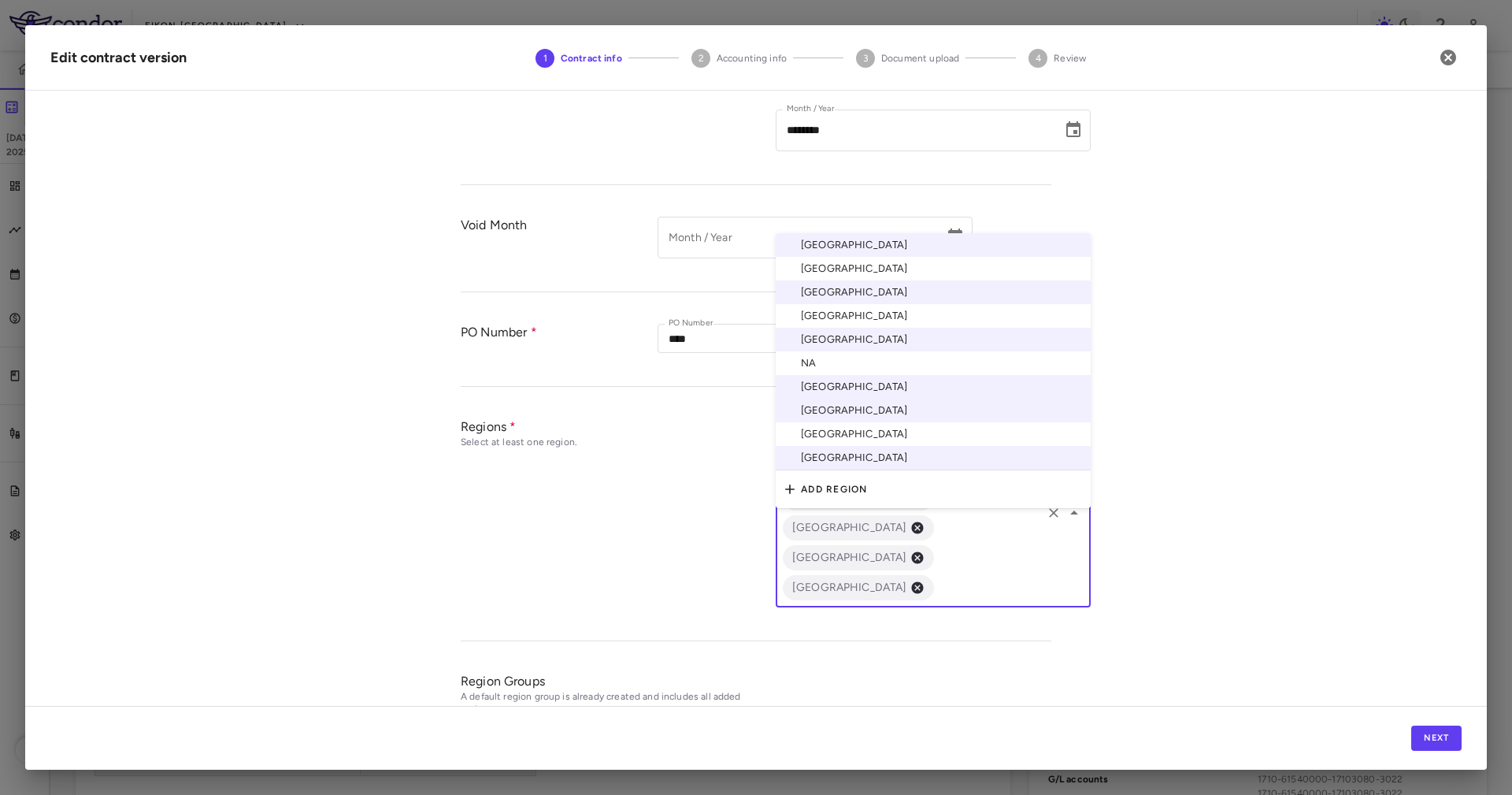
click at [897, 422] on li "United Kingdom" at bounding box center [933, 433] width 315 height 24
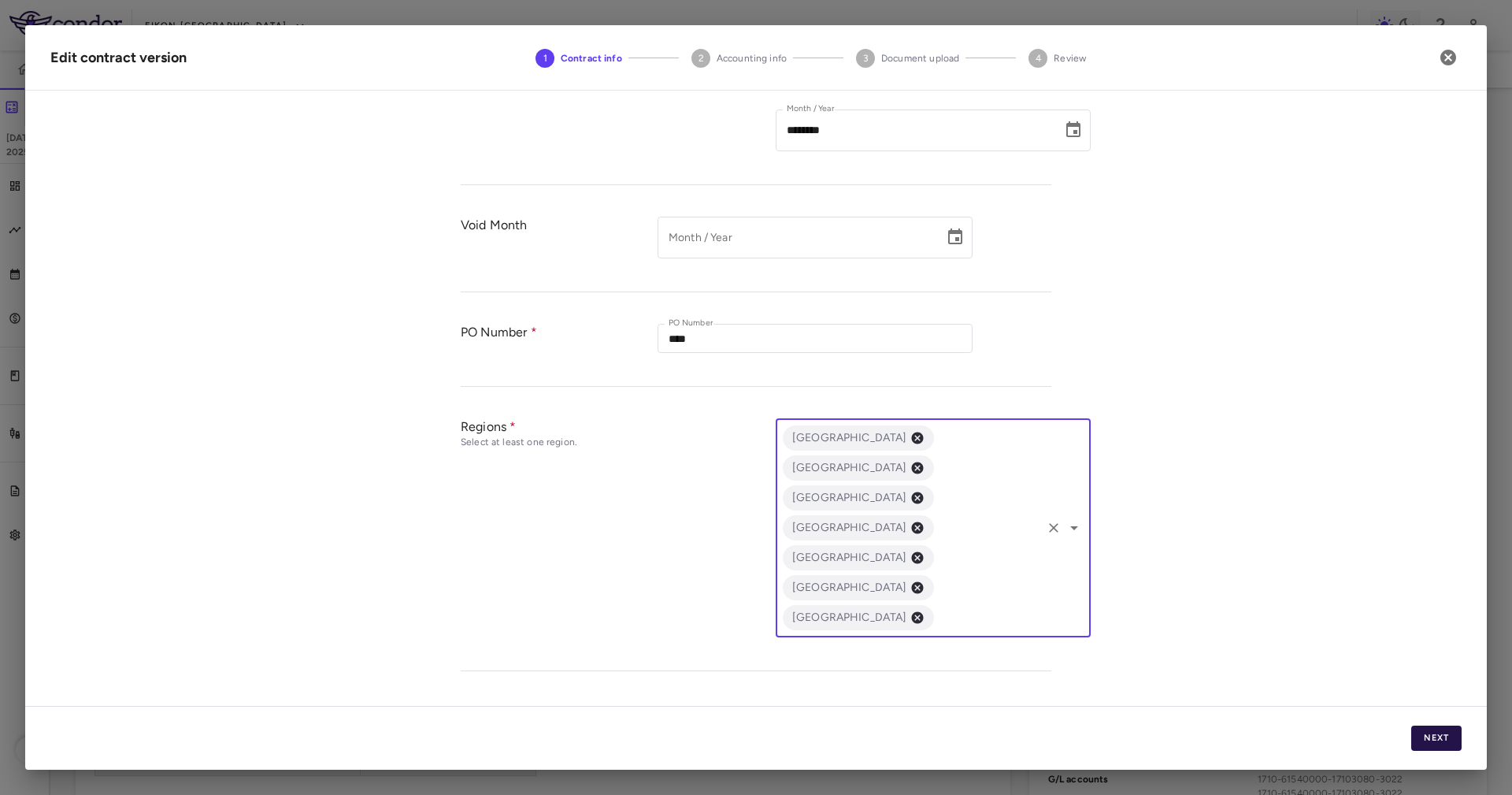
click at [1419, 725] on button "Next" at bounding box center [1436, 737] width 50 height 25
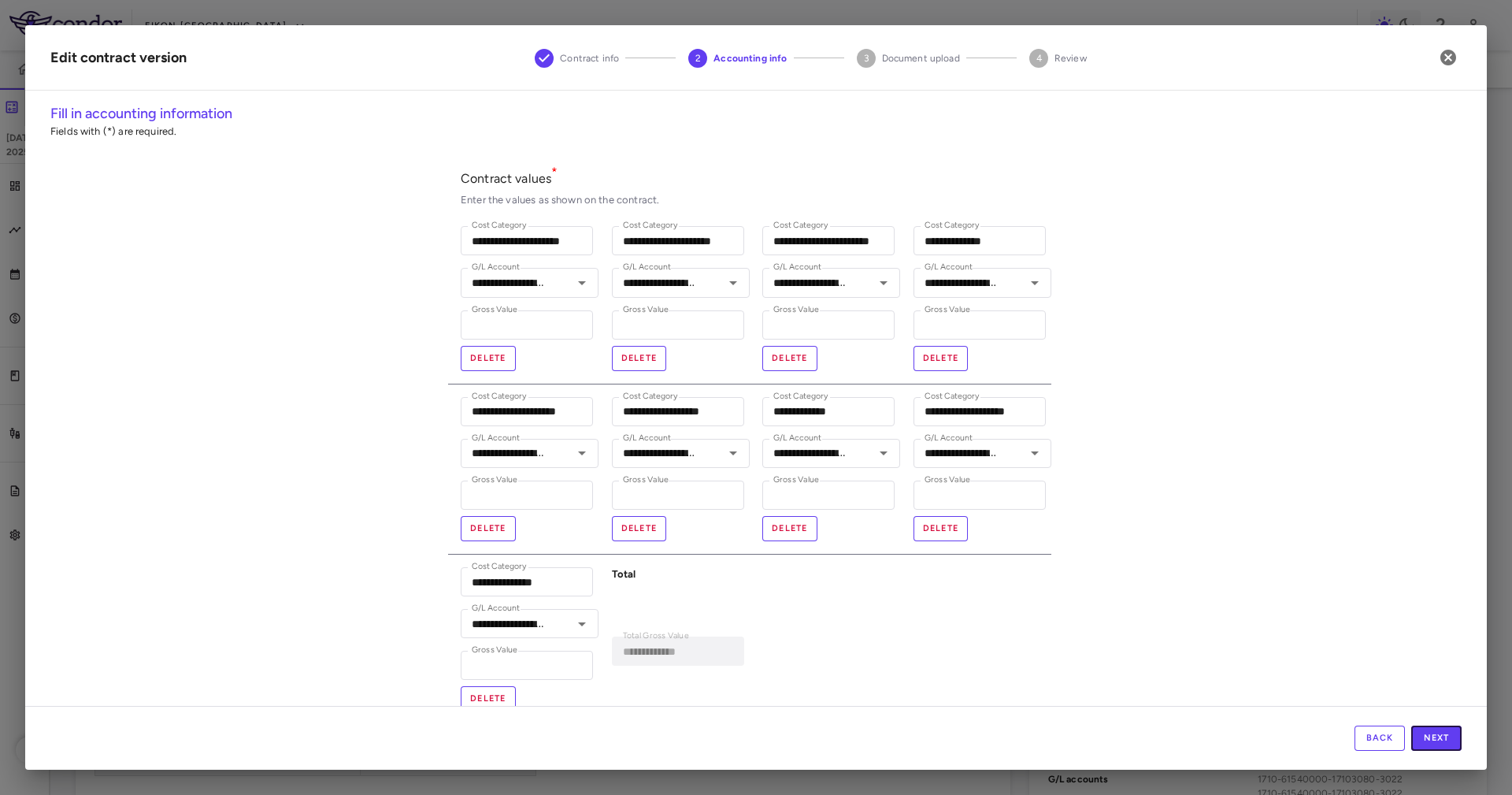
click at [1419, 725] on button "Next" at bounding box center [1436, 737] width 50 height 25
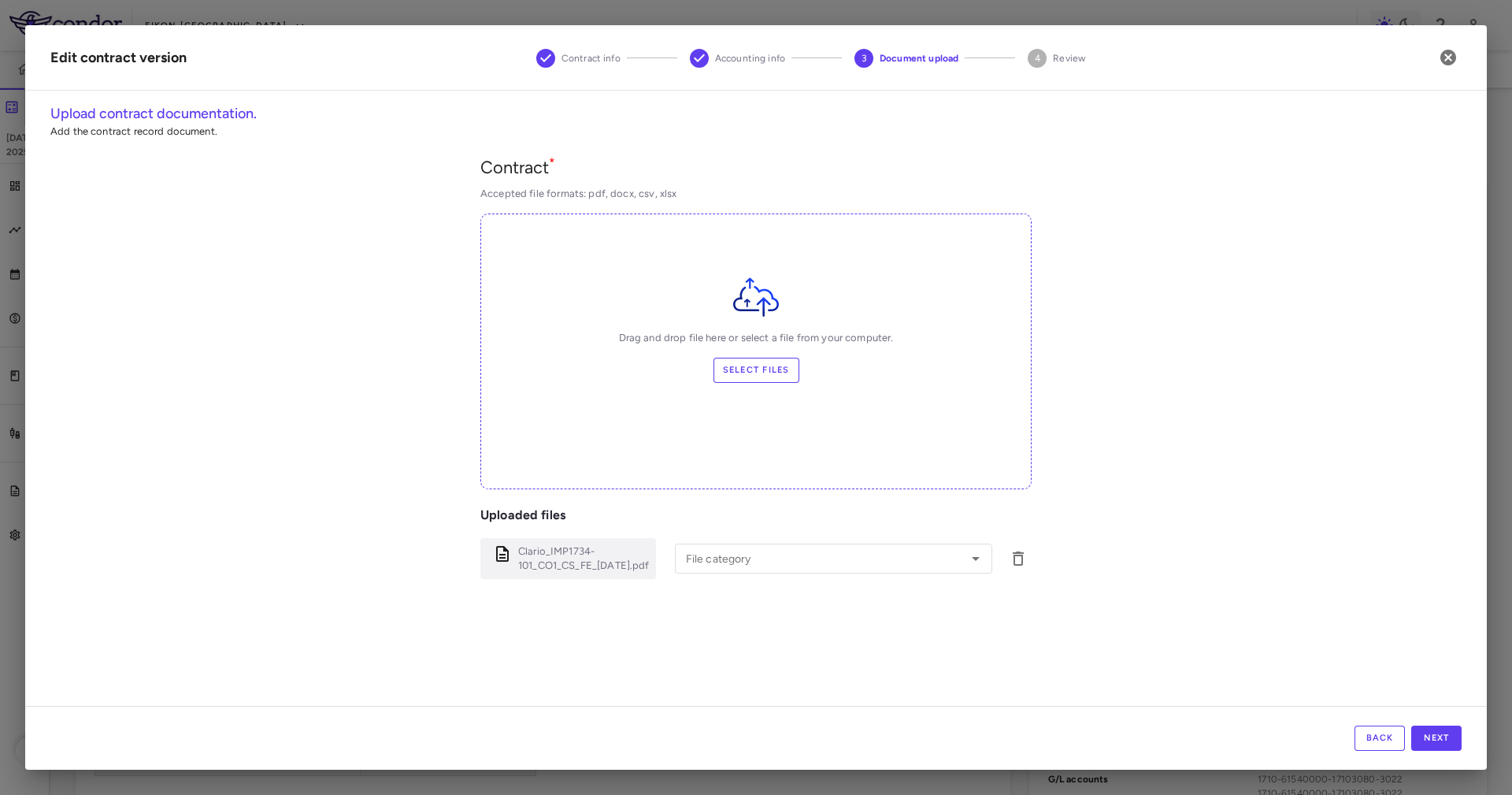
type input "*********"
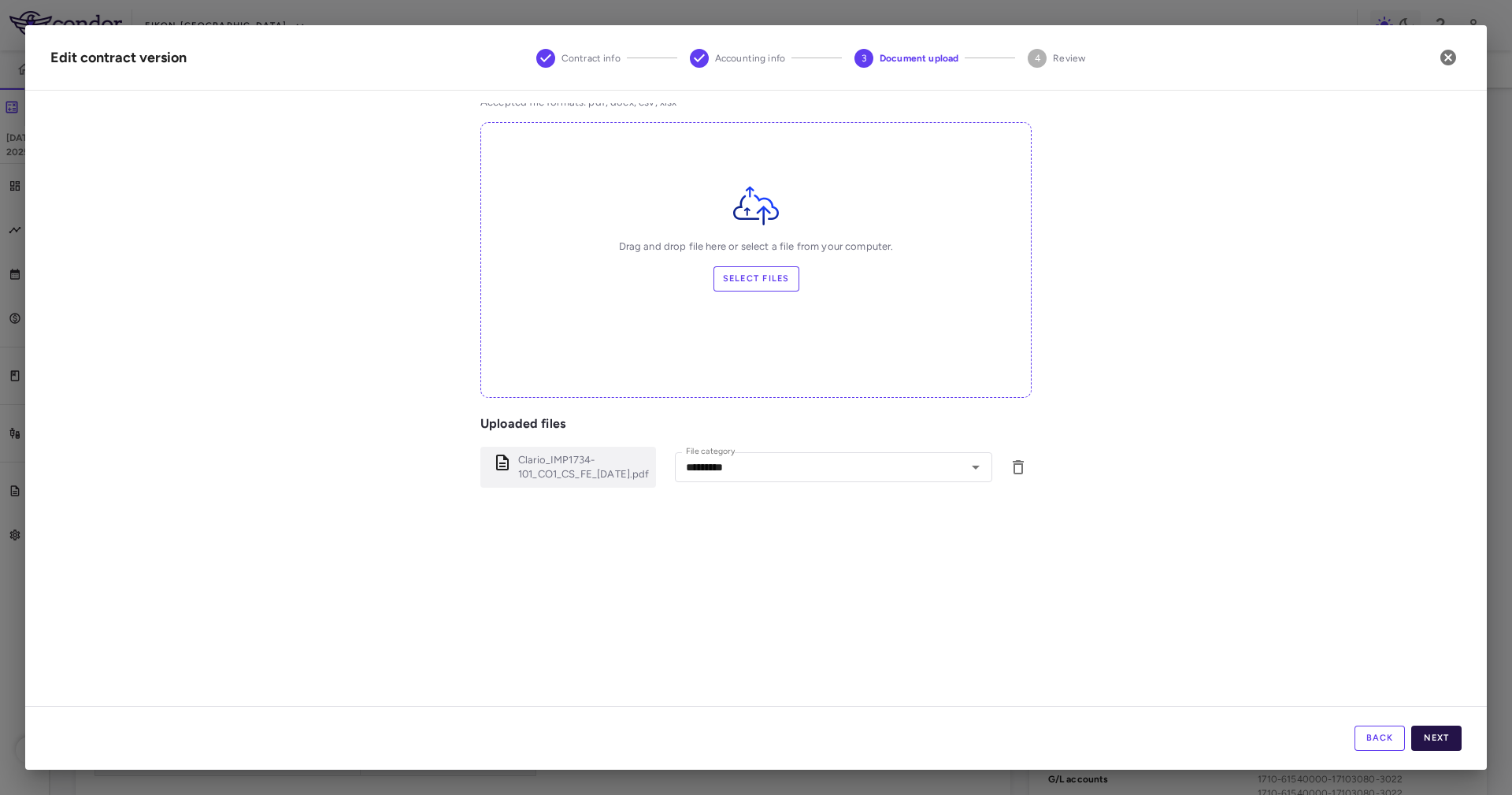
scroll to position [118, 0]
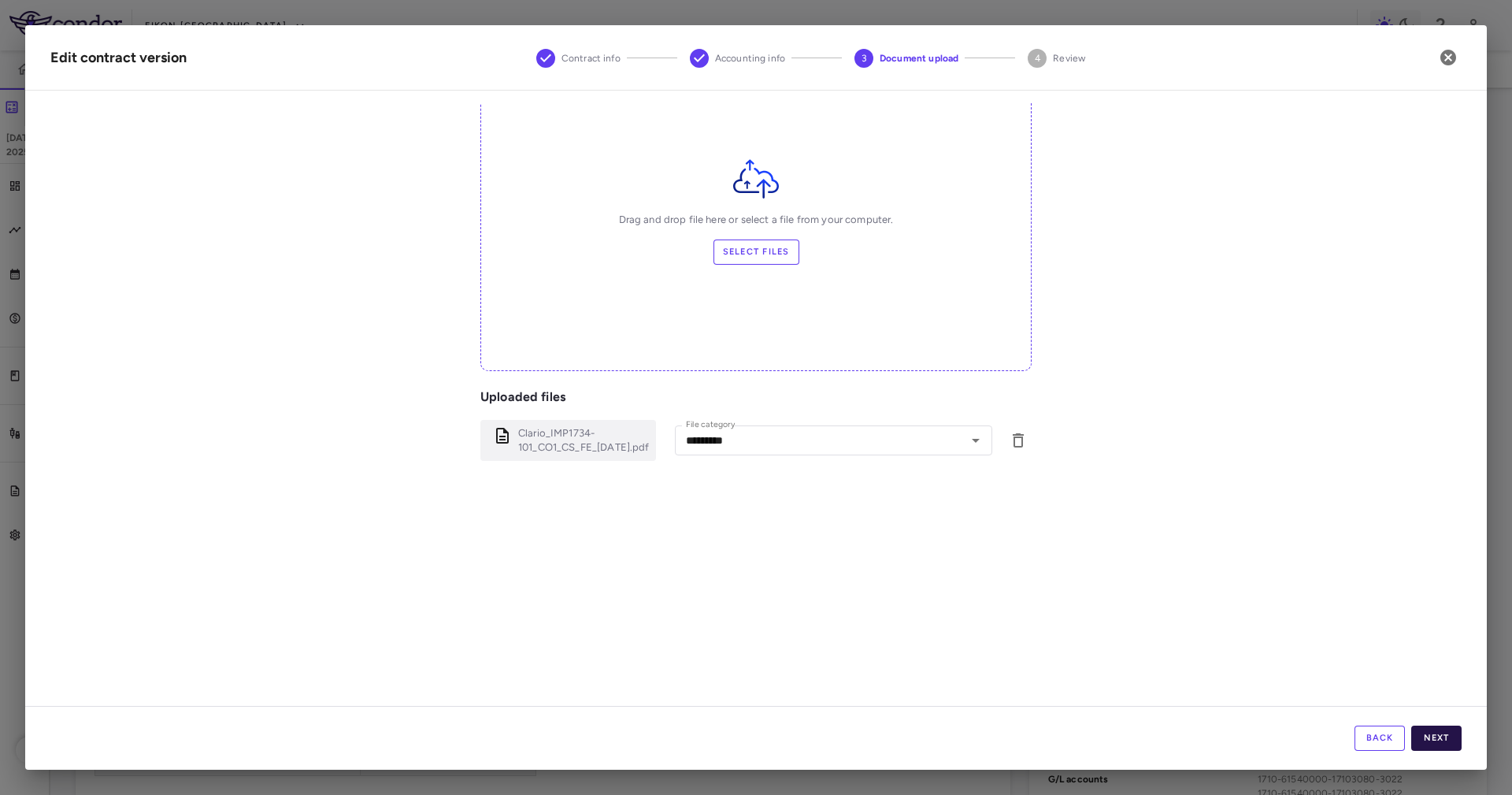
click at [1437, 743] on button "Next" at bounding box center [1436, 737] width 50 height 25
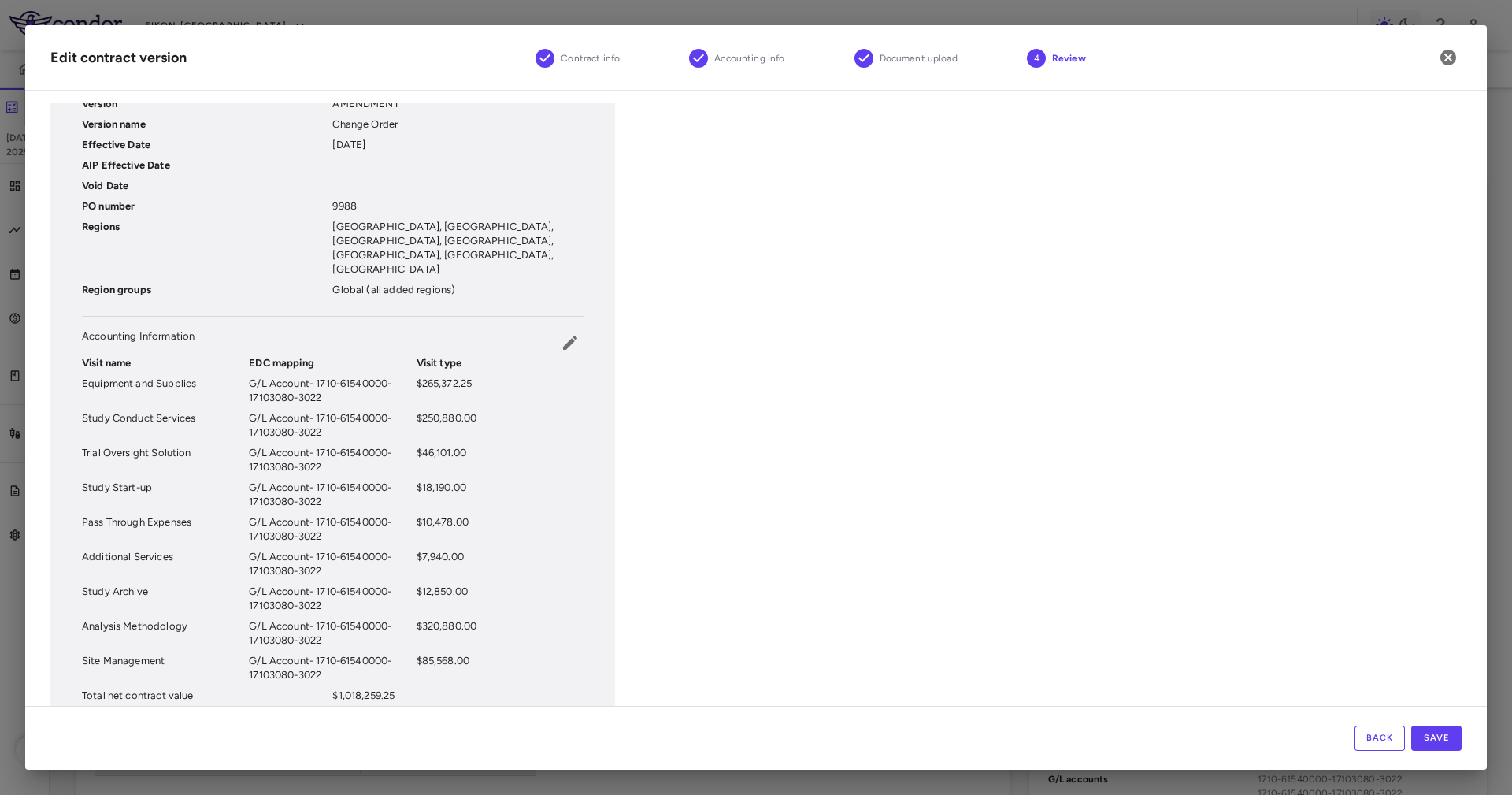
scroll to position [0, 0]
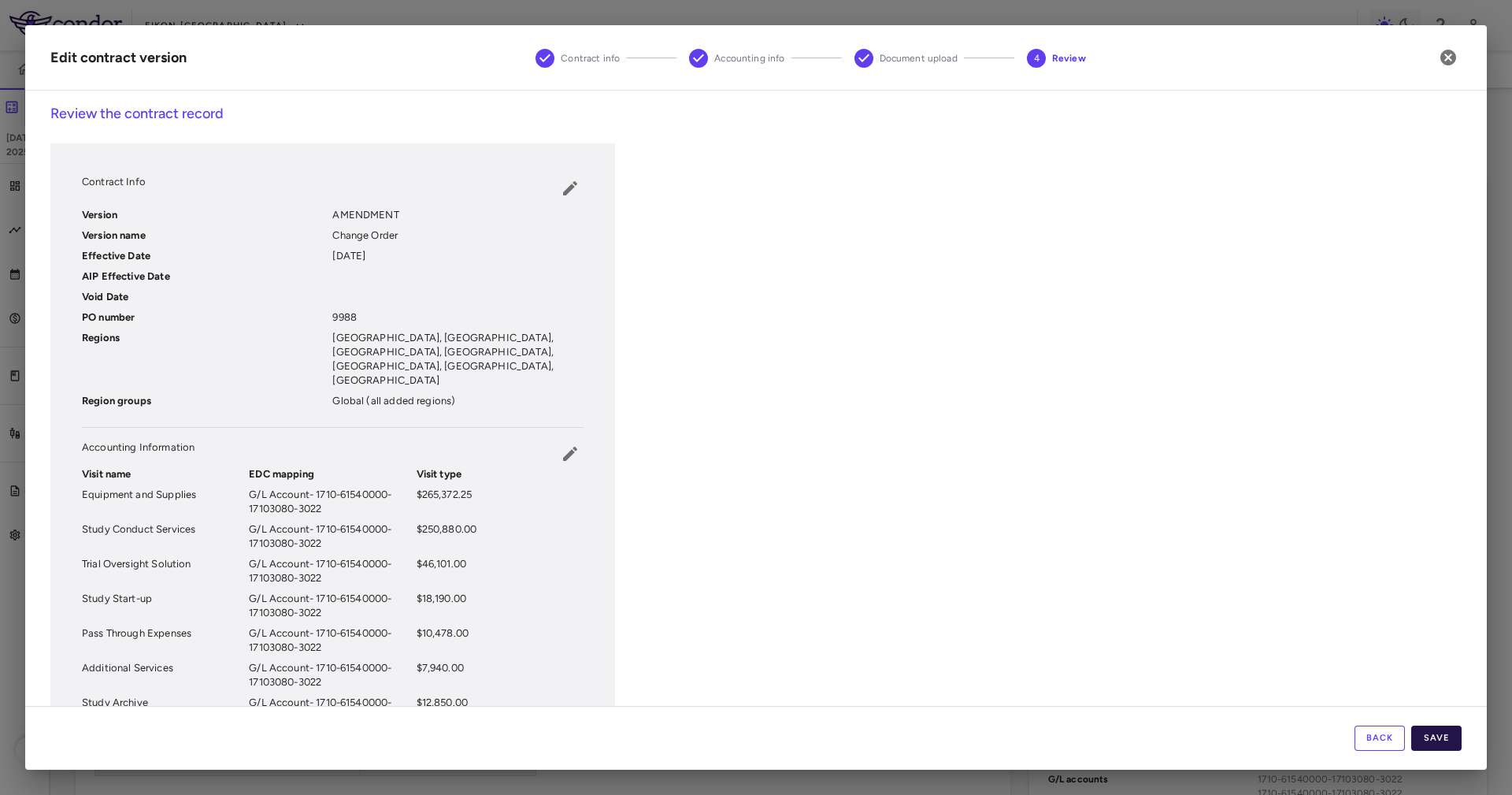
click at [1442, 737] on button "Save" at bounding box center [1436, 737] width 50 height 25
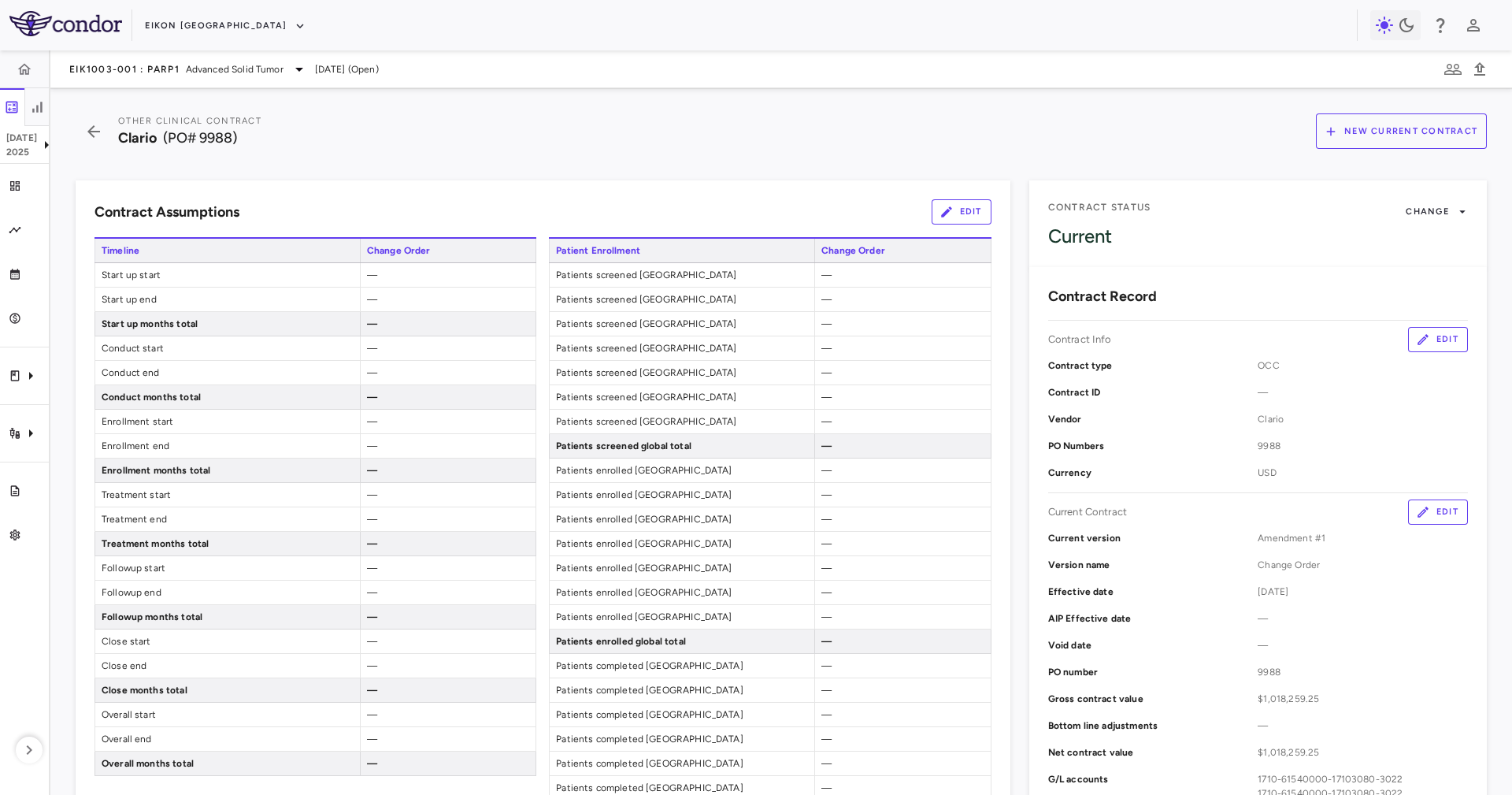
click at [940, 208] on icon "button" at bounding box center [946, 211] width 14 height 14
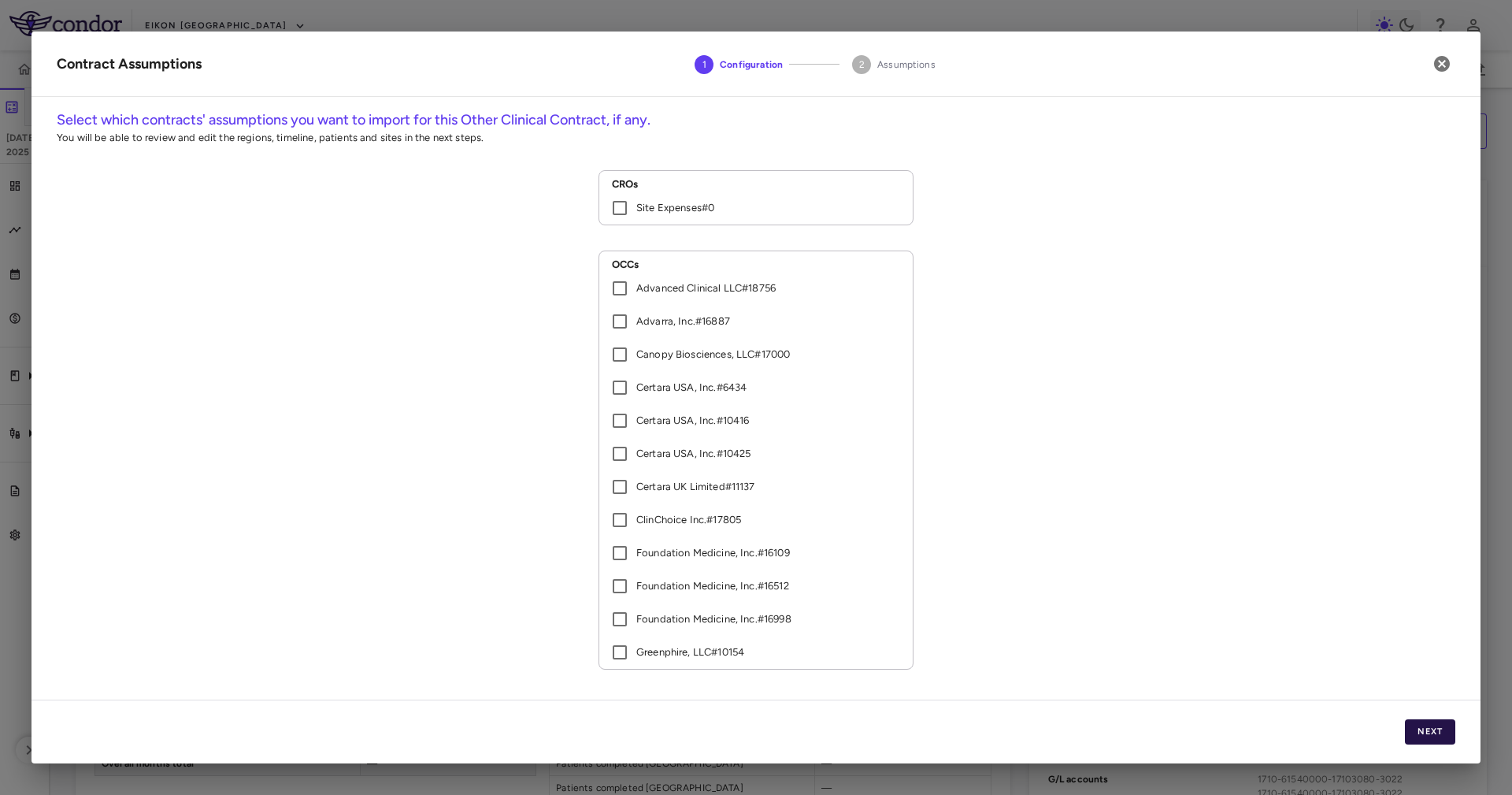
click at [1425, 723] on button "Next" at bounding box center [1431, 732] width 50 height 25
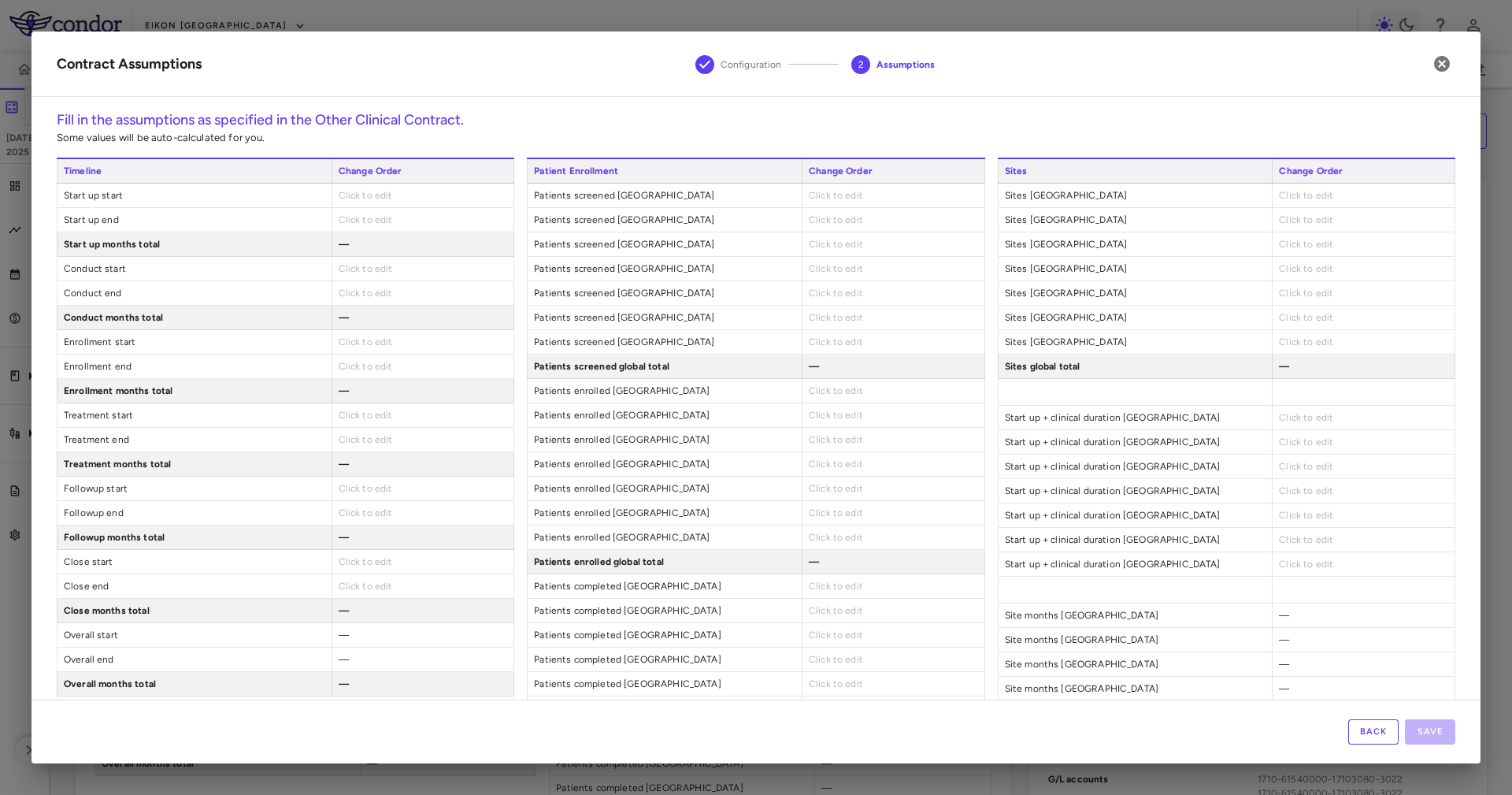
click at [376, 202] on div "Click to edit" at bounding box center [423, 195] width 183 height 24
click at [357, 188] on div "Click to edit" at bounding box center [423, 195] width 183 height 24
click at [359, 190] on span "Click to edit" at bounding box center [366, 196] width 54 height 11
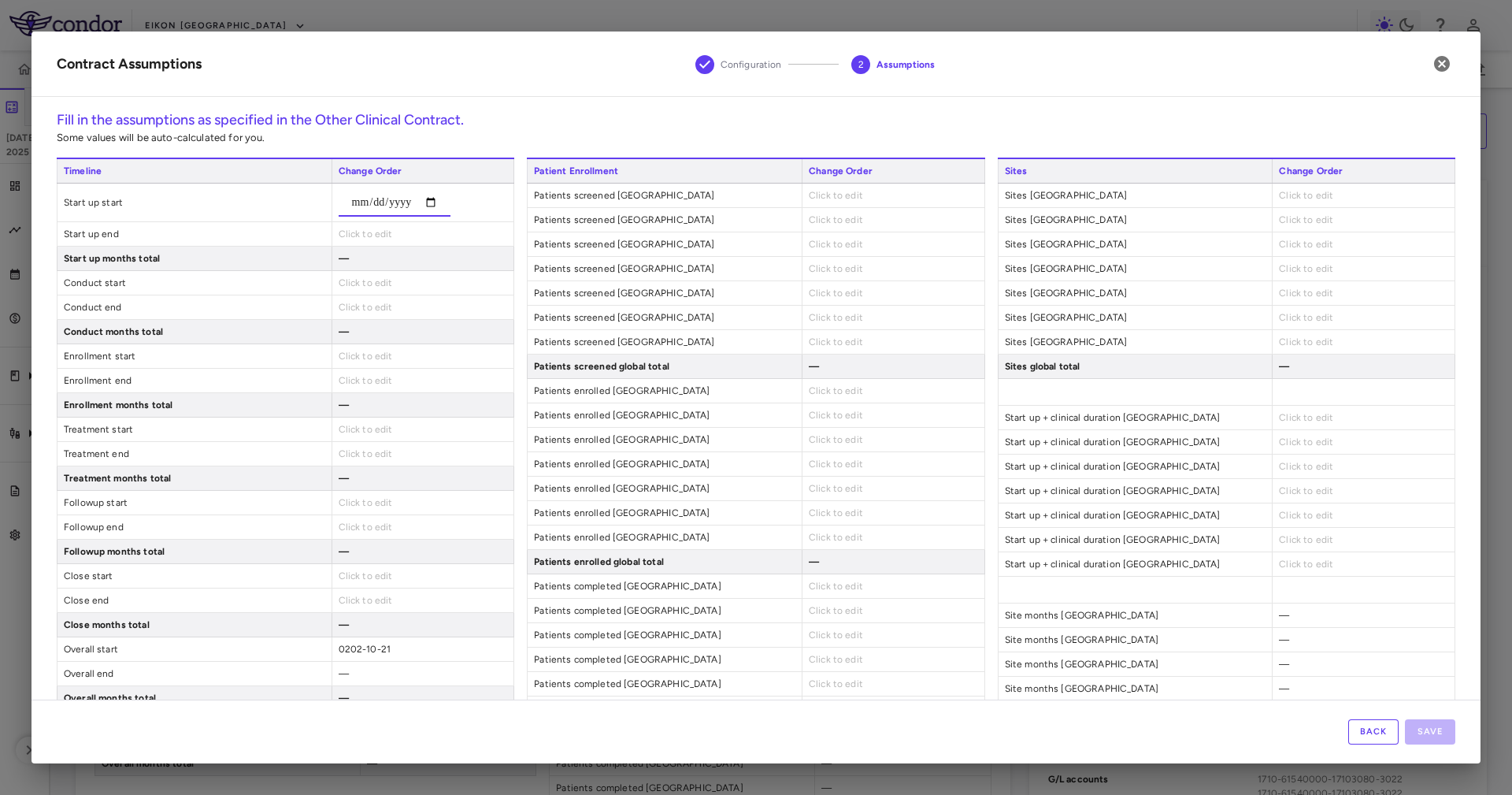
type input "**********"
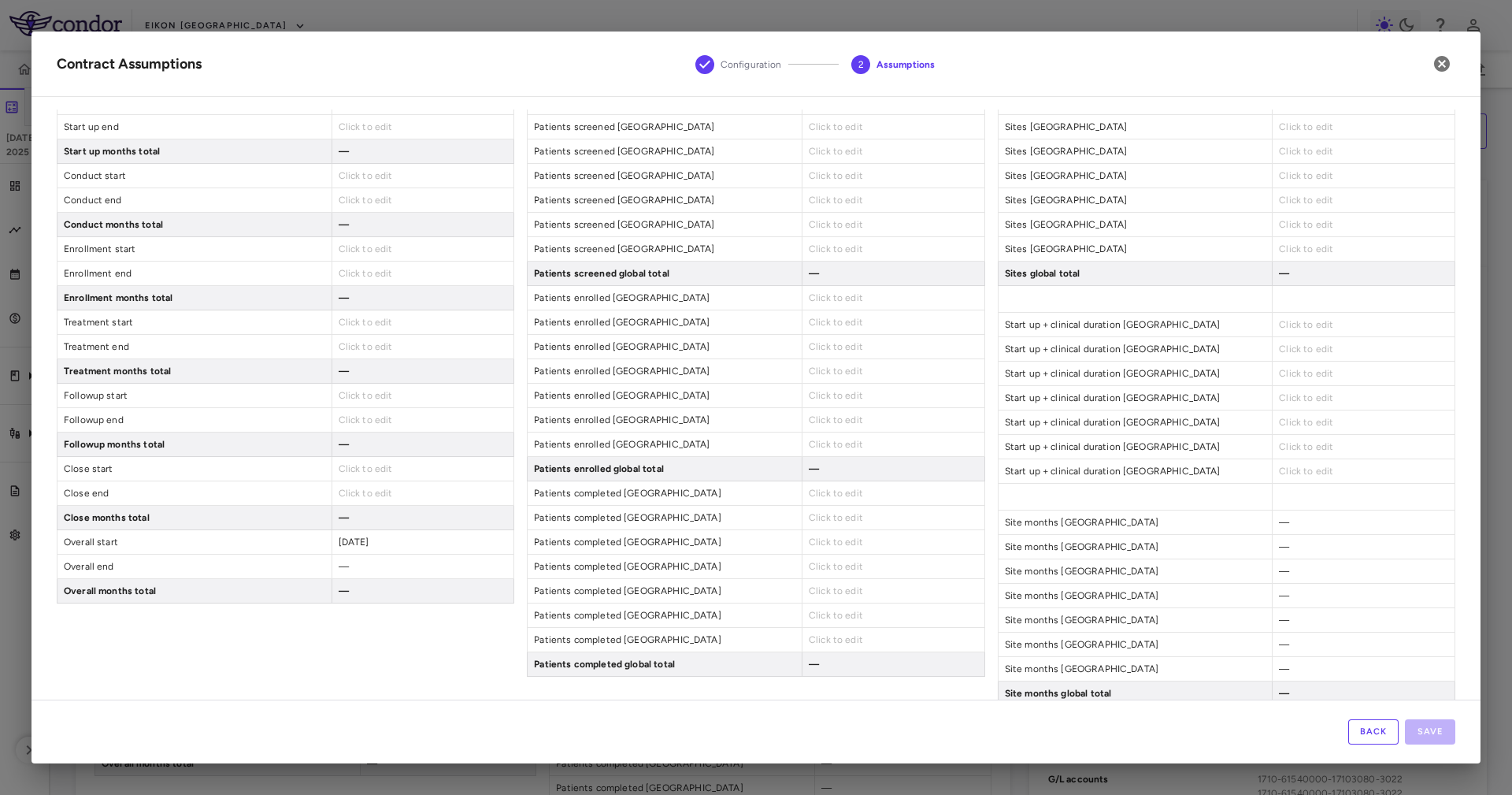
scroll to position [118, 0]
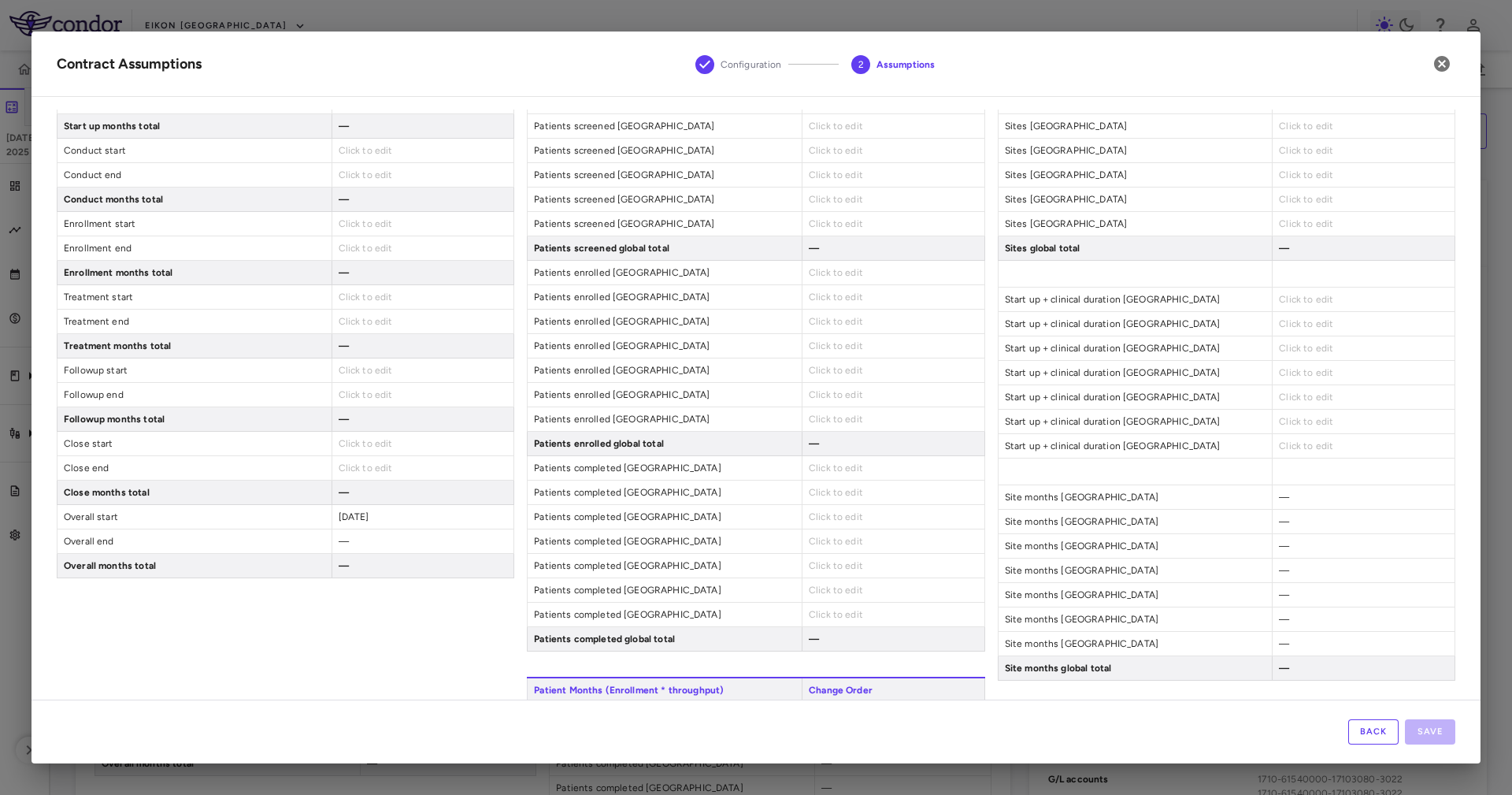
click at [383, 469] on span "Click to edit" at bounding box center [366, 468] width 54 height 11
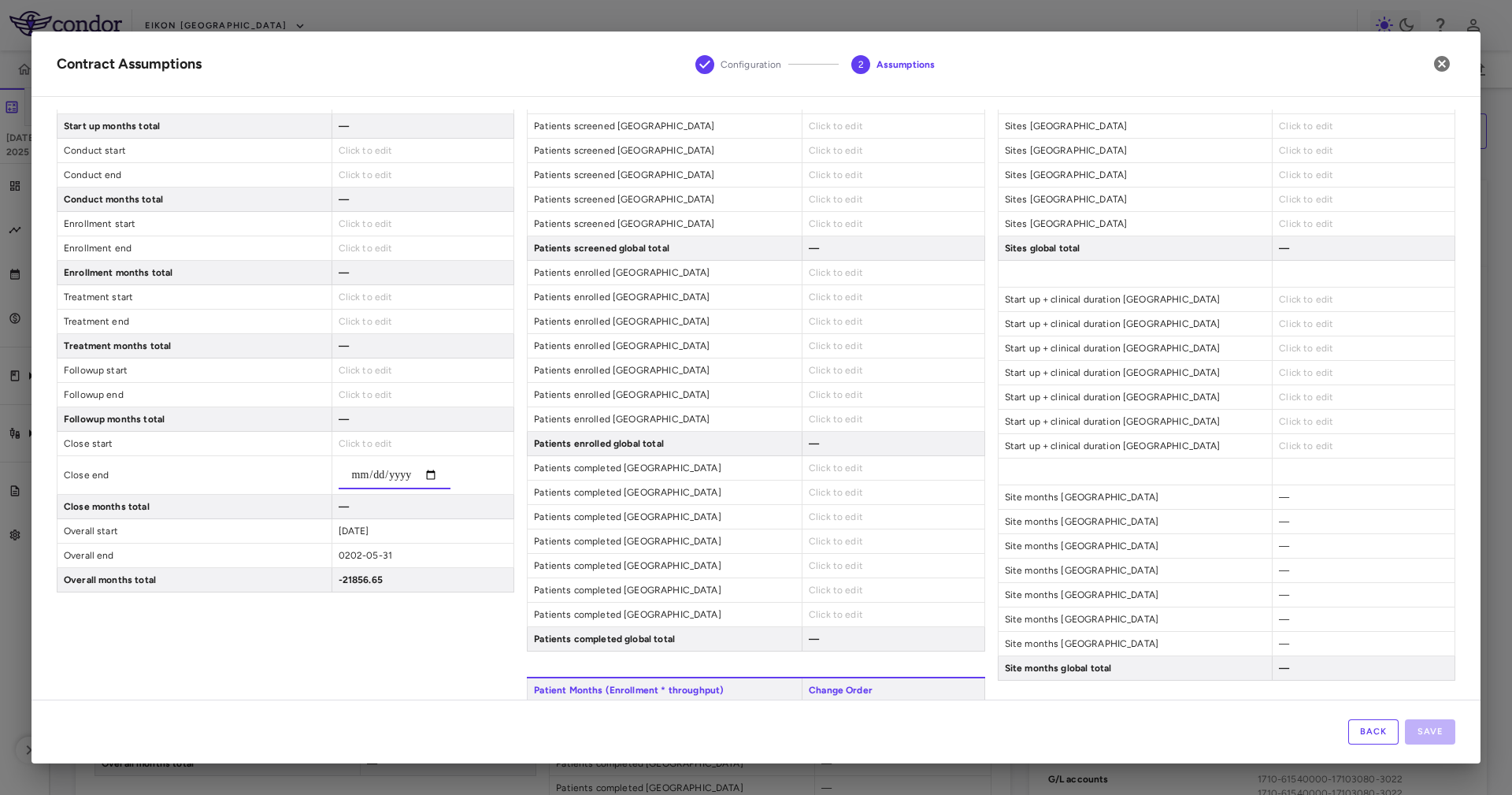
type input "**********"
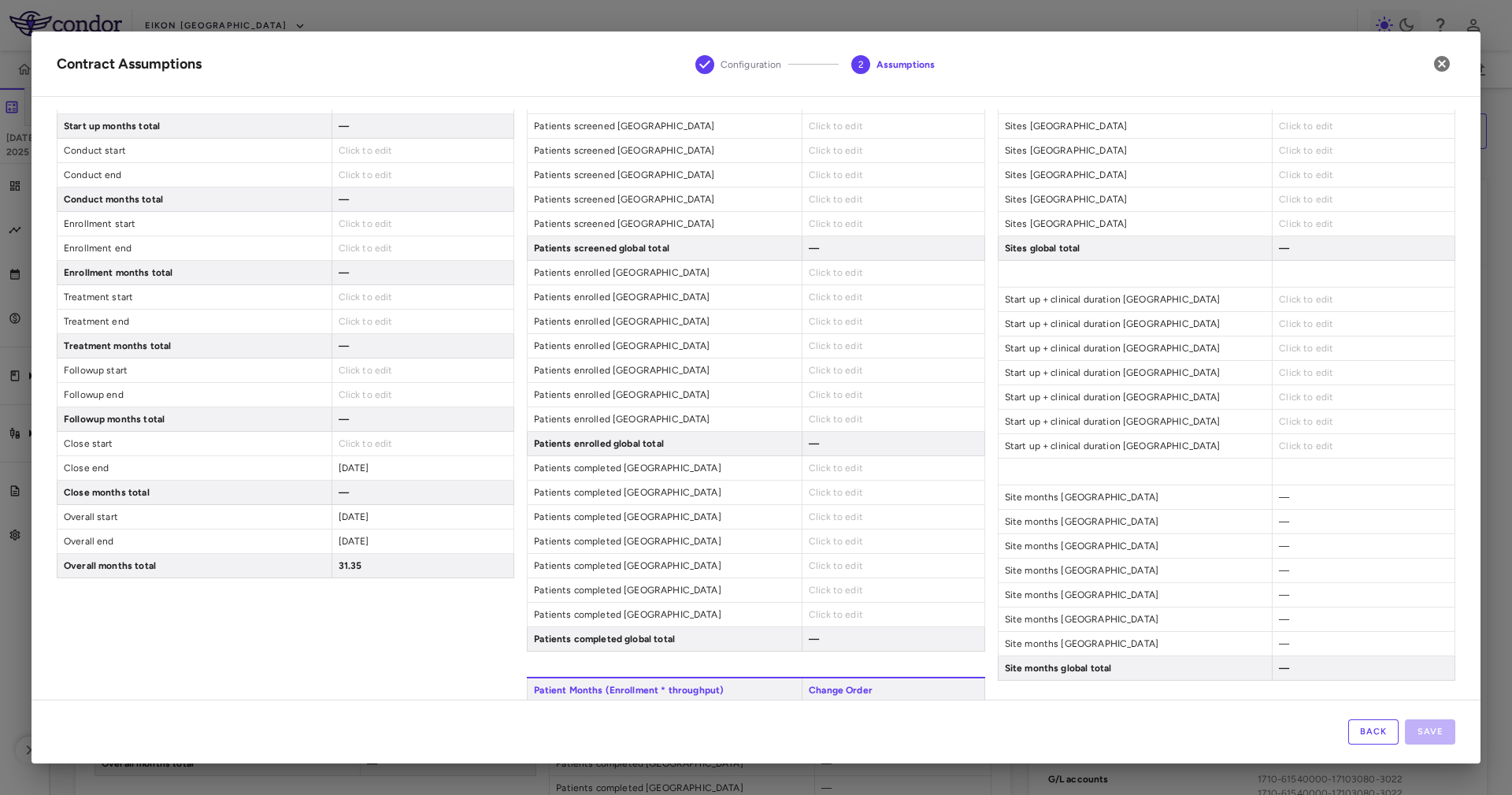
scroll to position [0, 0]
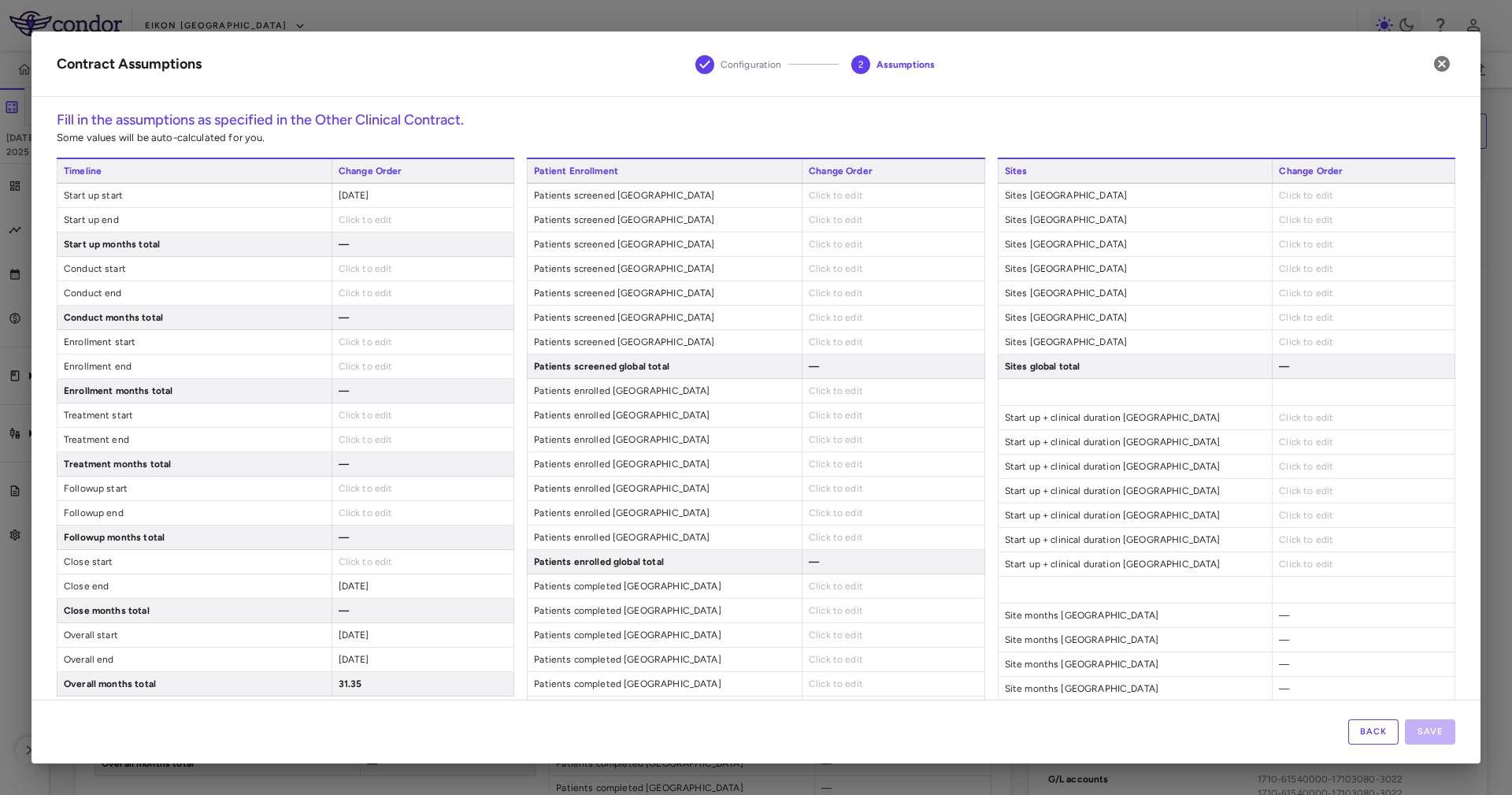
click at [382, 201] on div "2023-10-21" at bounding box center [423, 195] width 183 height 24
click at [369, 195] on span "2023-10-21" at bounding box center [354, 196] width 31 height 11
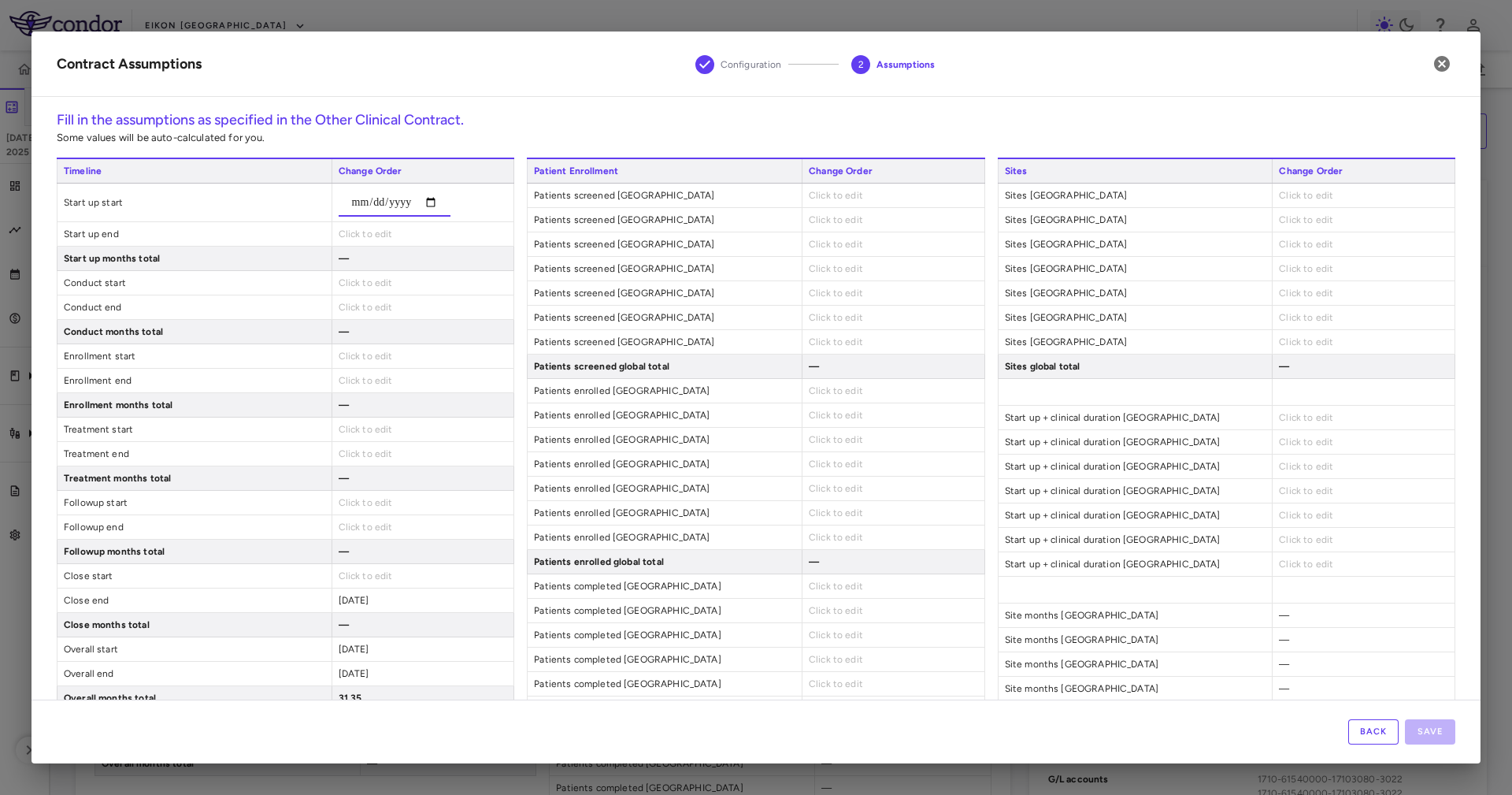
click at [374, 201] on input "**********" at bounding box center [395, 202] width 112 height 28
type input "**********"
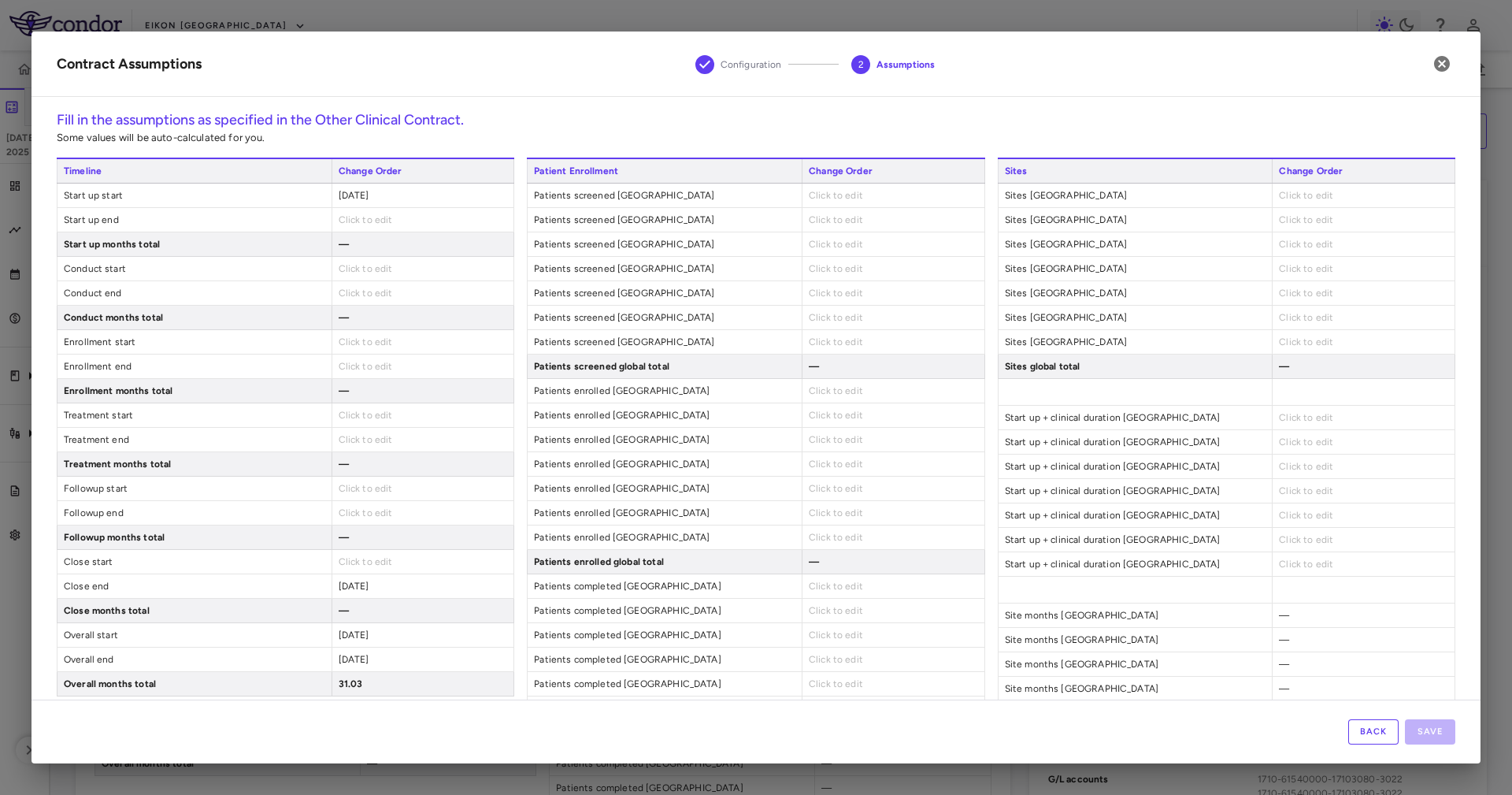
click at [368, 215] on span "Click to edit" at bounding box center [366, 220] width 54 height 11
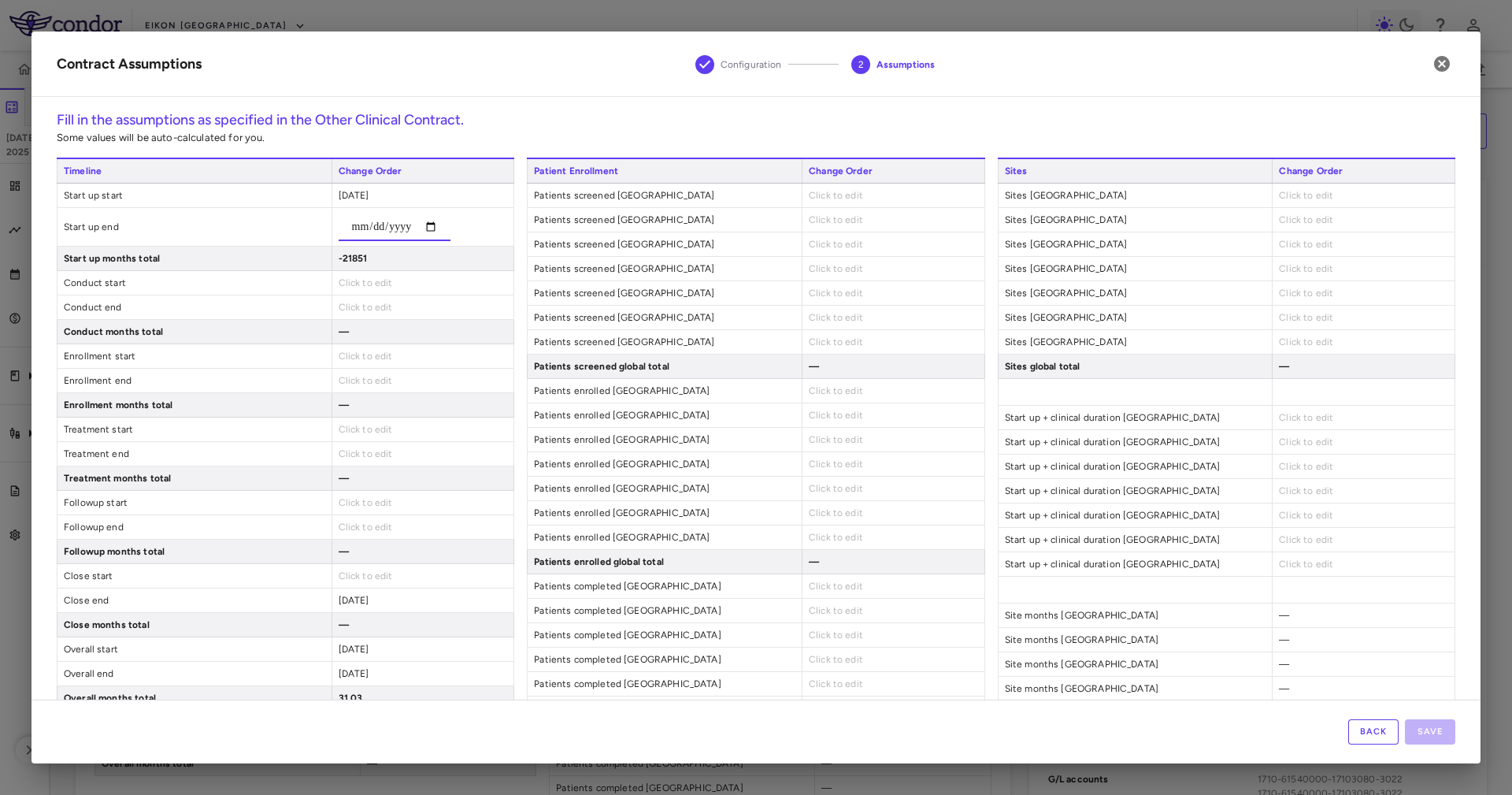
type input "**********"
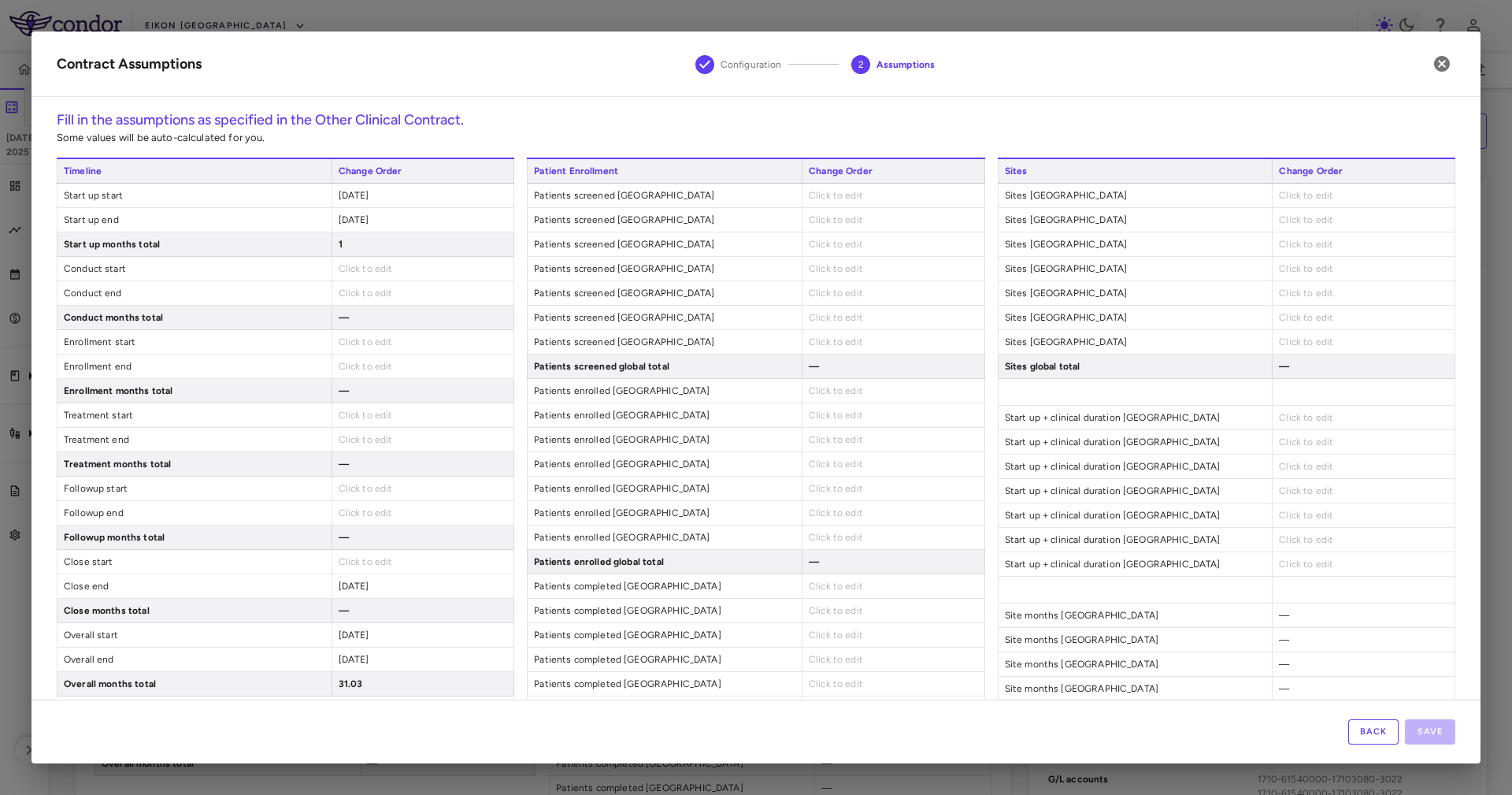
click at [351, 264] on span "Click to edit" at bounding box center [366, 269] width 54 height 11
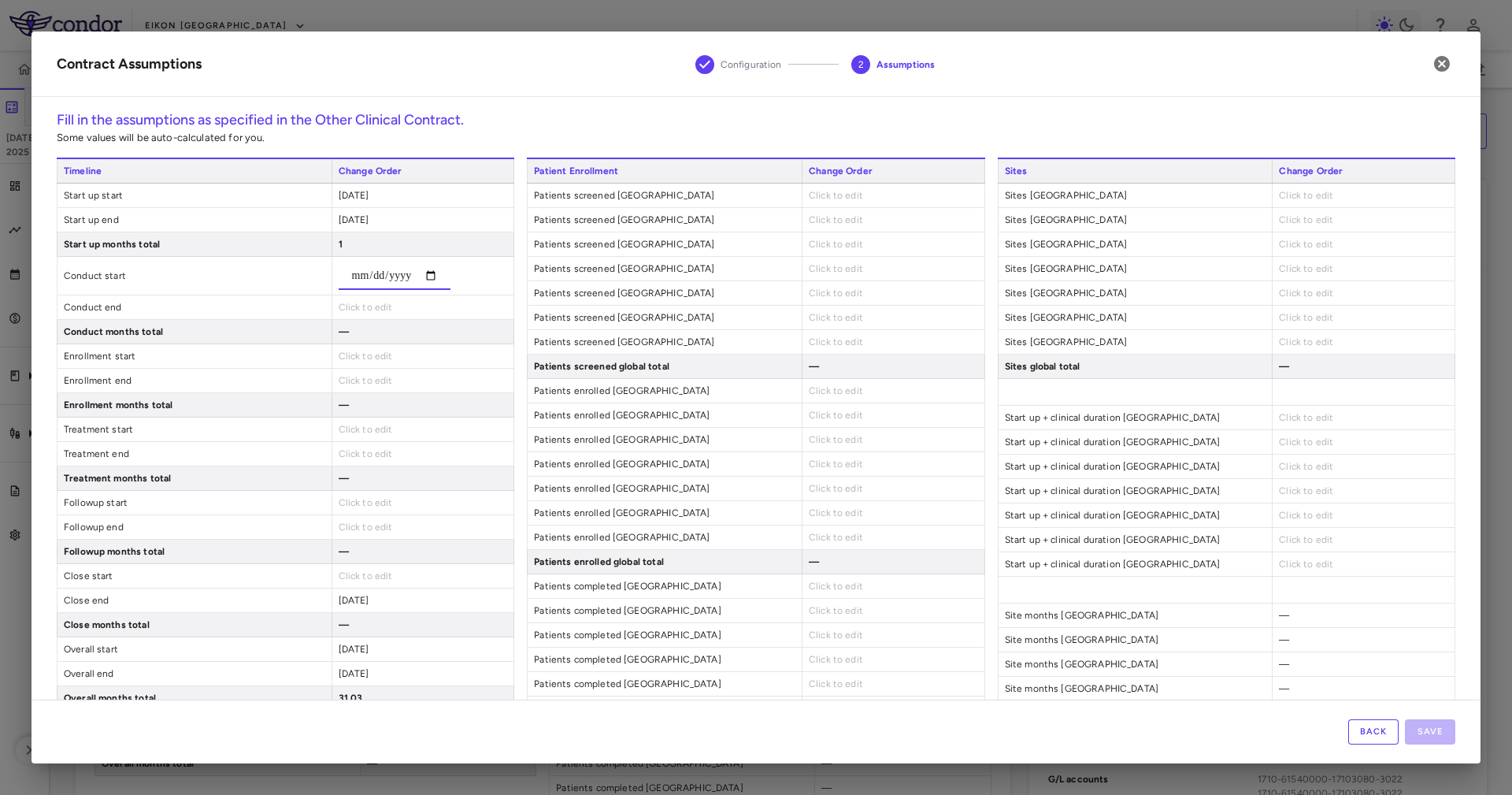
type input "**********"
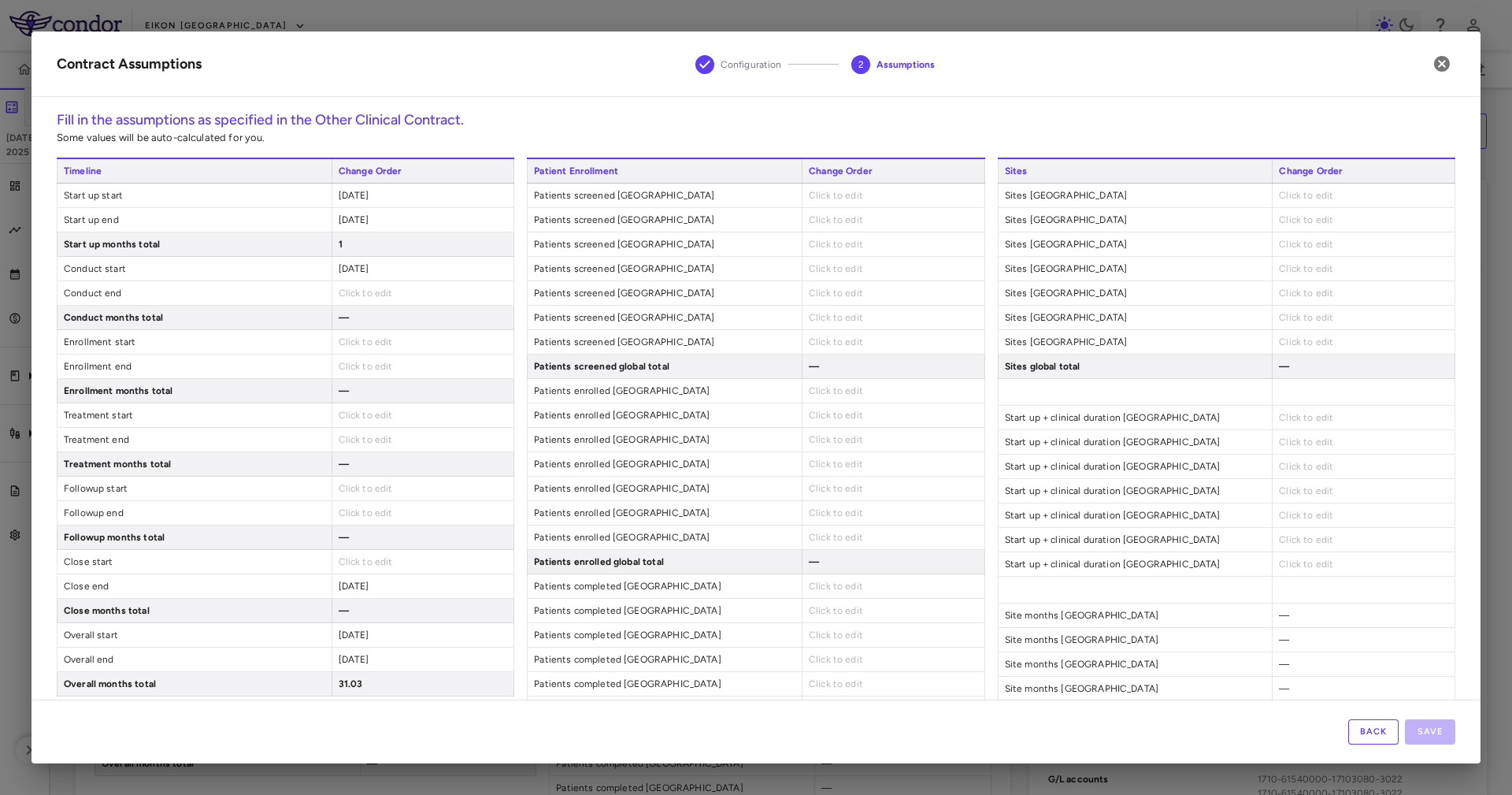
click at [357, 292] on span "Click to edit" at bounding box center [366, 293] width 54 height 11
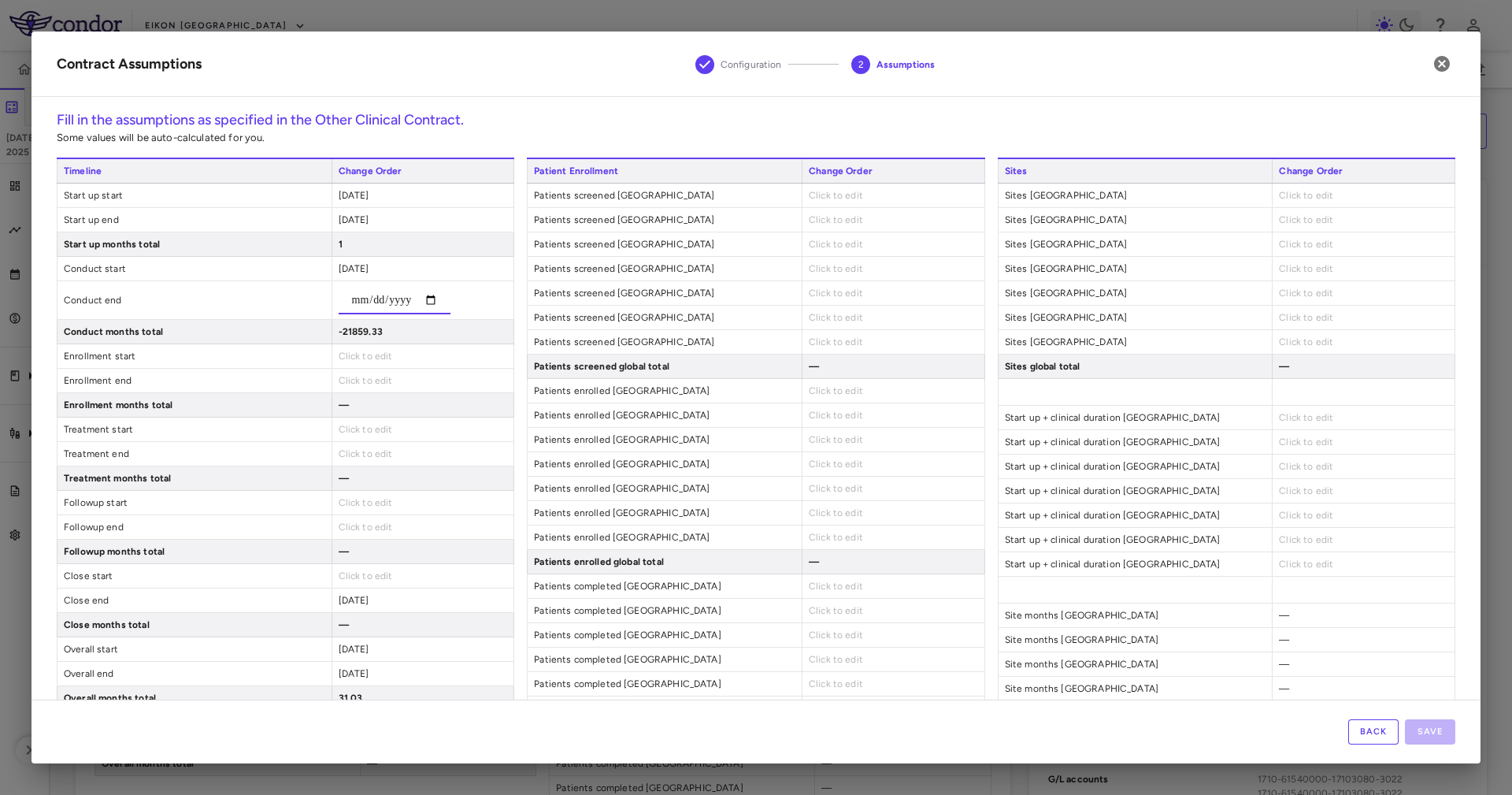
type input "**********"
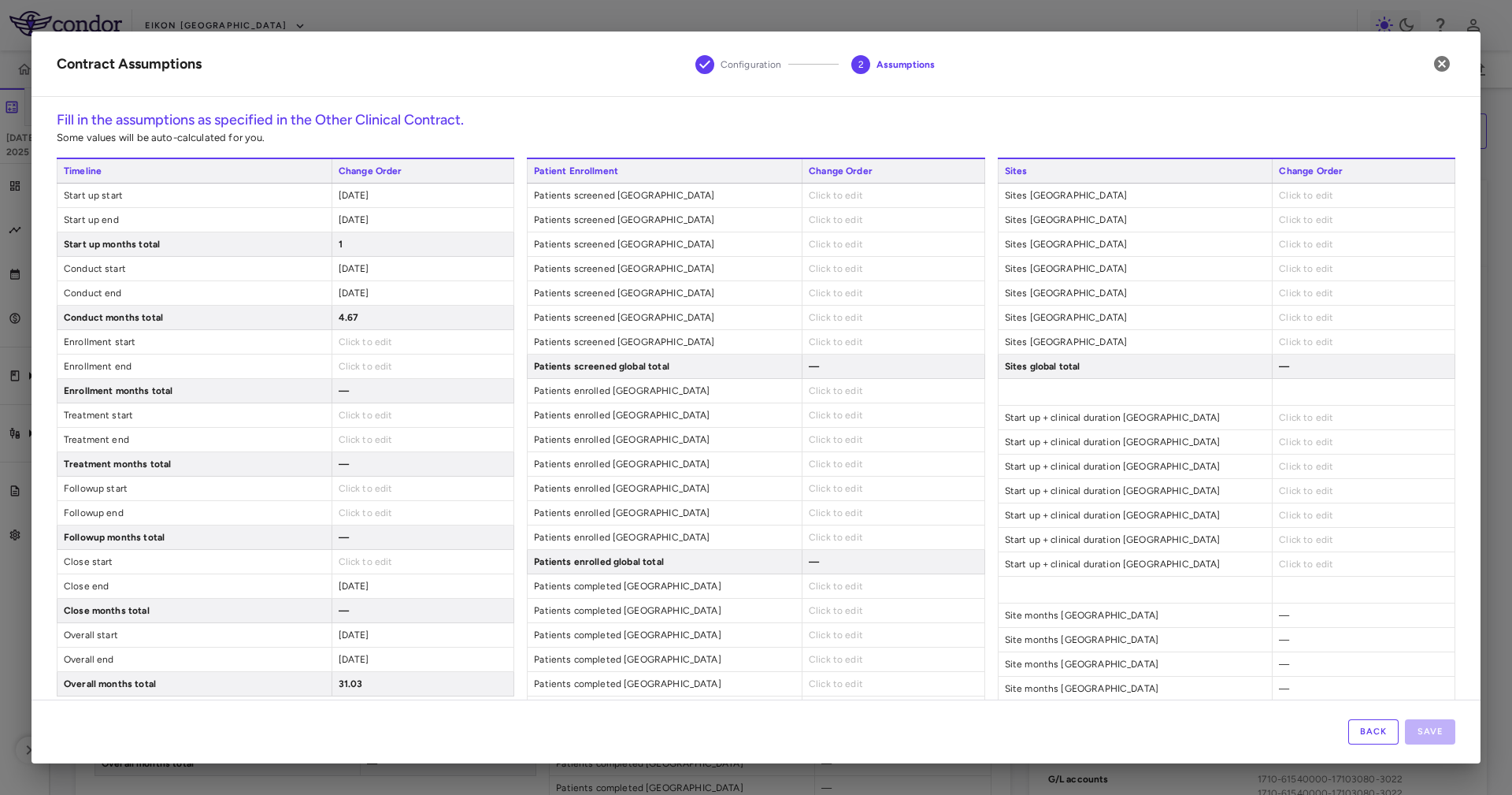
click at [351, 294] on span "2024-04-20" at bounding box center [354, 293] width 31 height 11
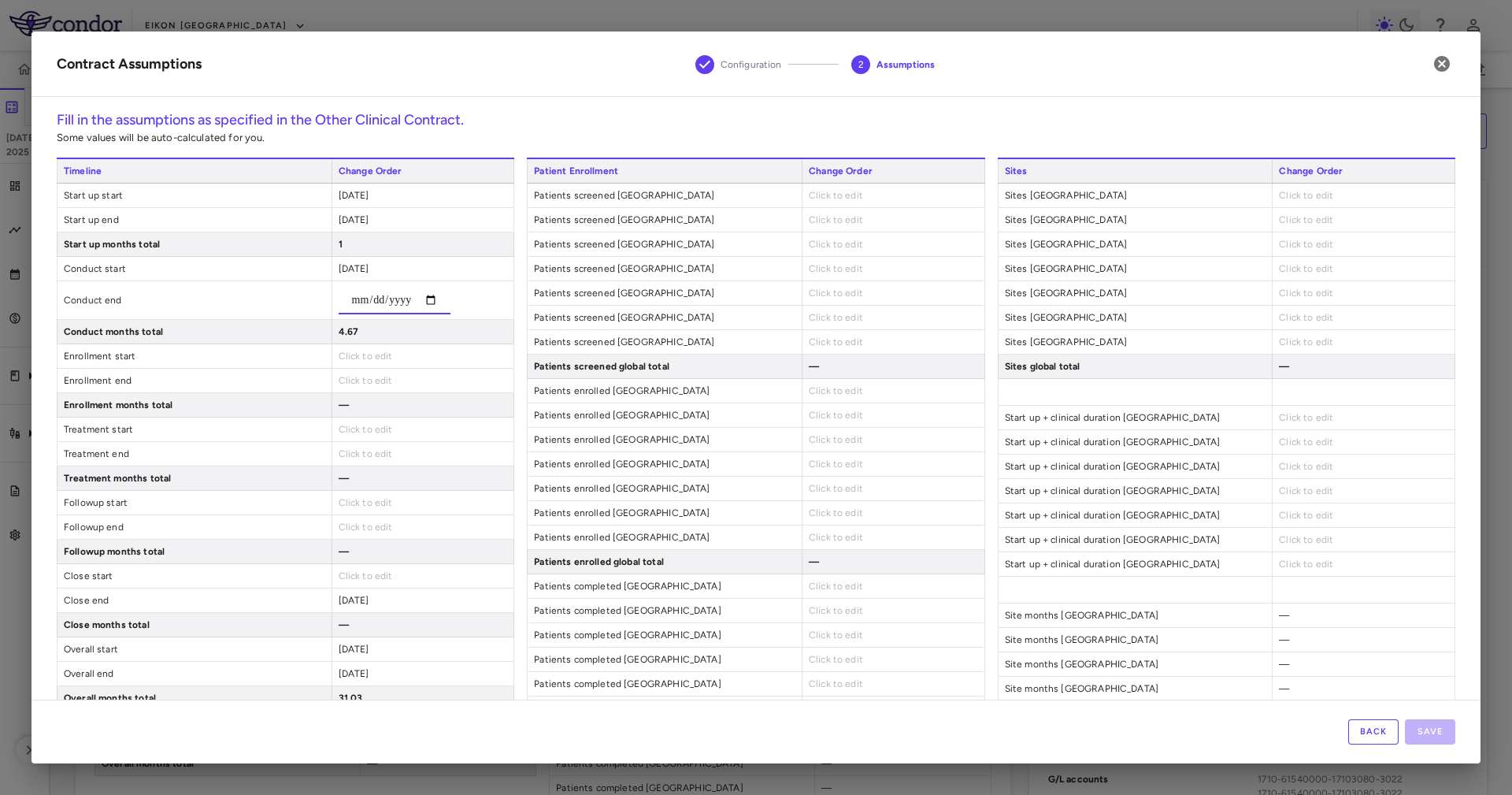
click at [398, 298] on input "**********" at bounding box center [395, 300] width 112 height 28
type input "**********"
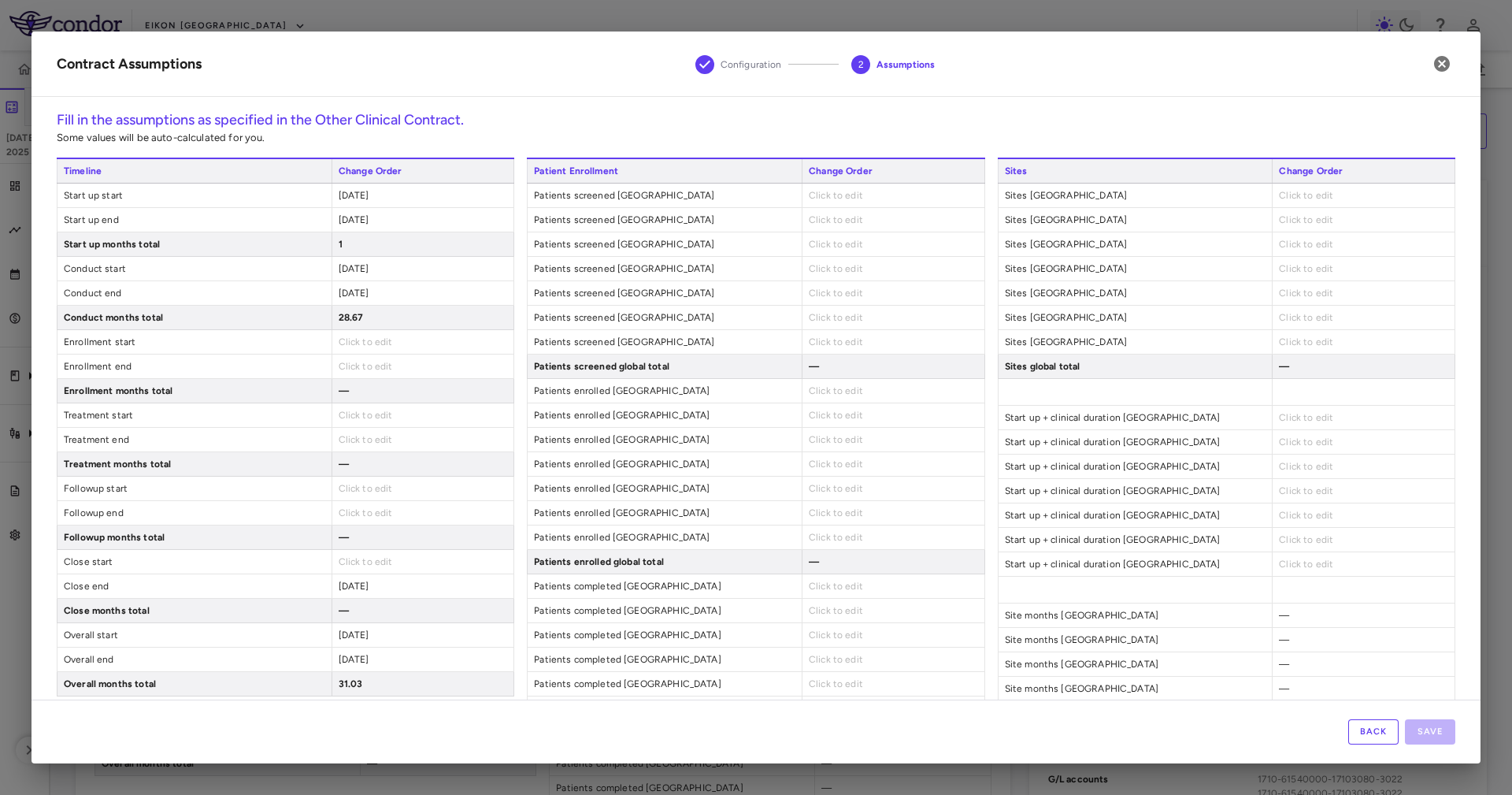
click at [369, 289] on span "2026-04-20" at bounding box center [354, 293] width 31 height 11
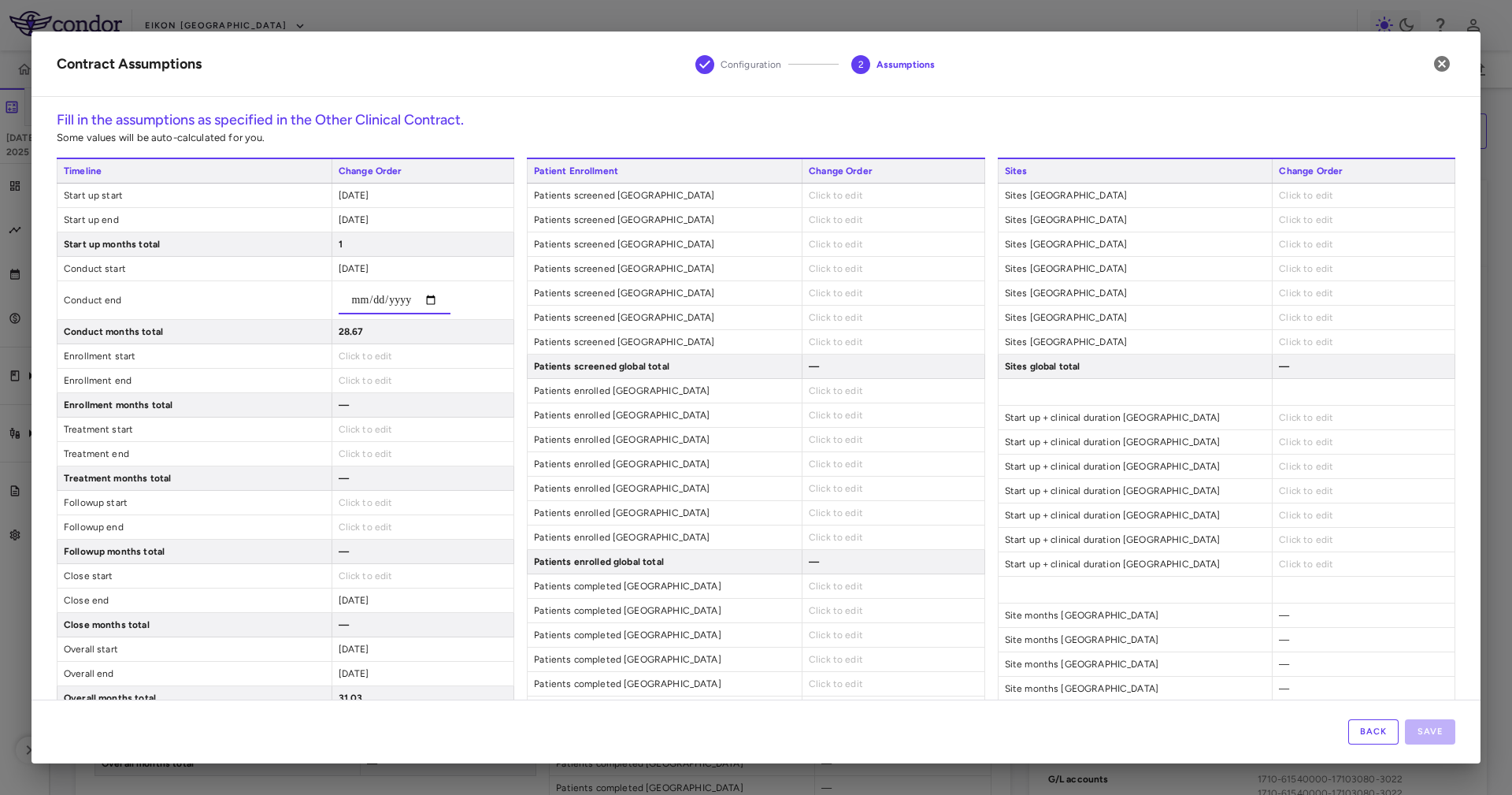
click at [374, 298] on input "**********" at bounding box center [395, 300] width 112 height 28
type input "**********"
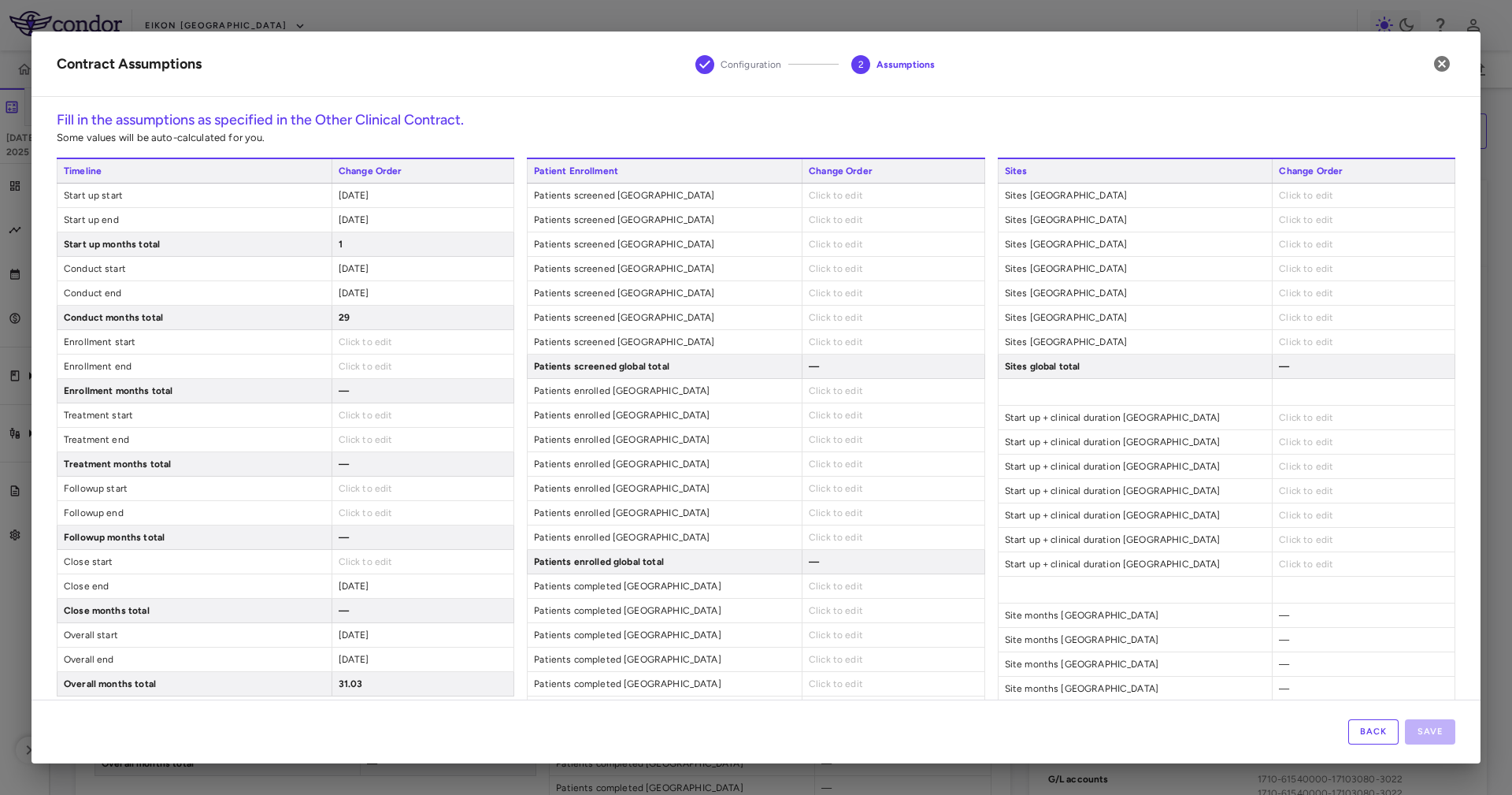
click at [345, 565] on span "Click to edit" at bounding box center [366, 562] width 54 height 11
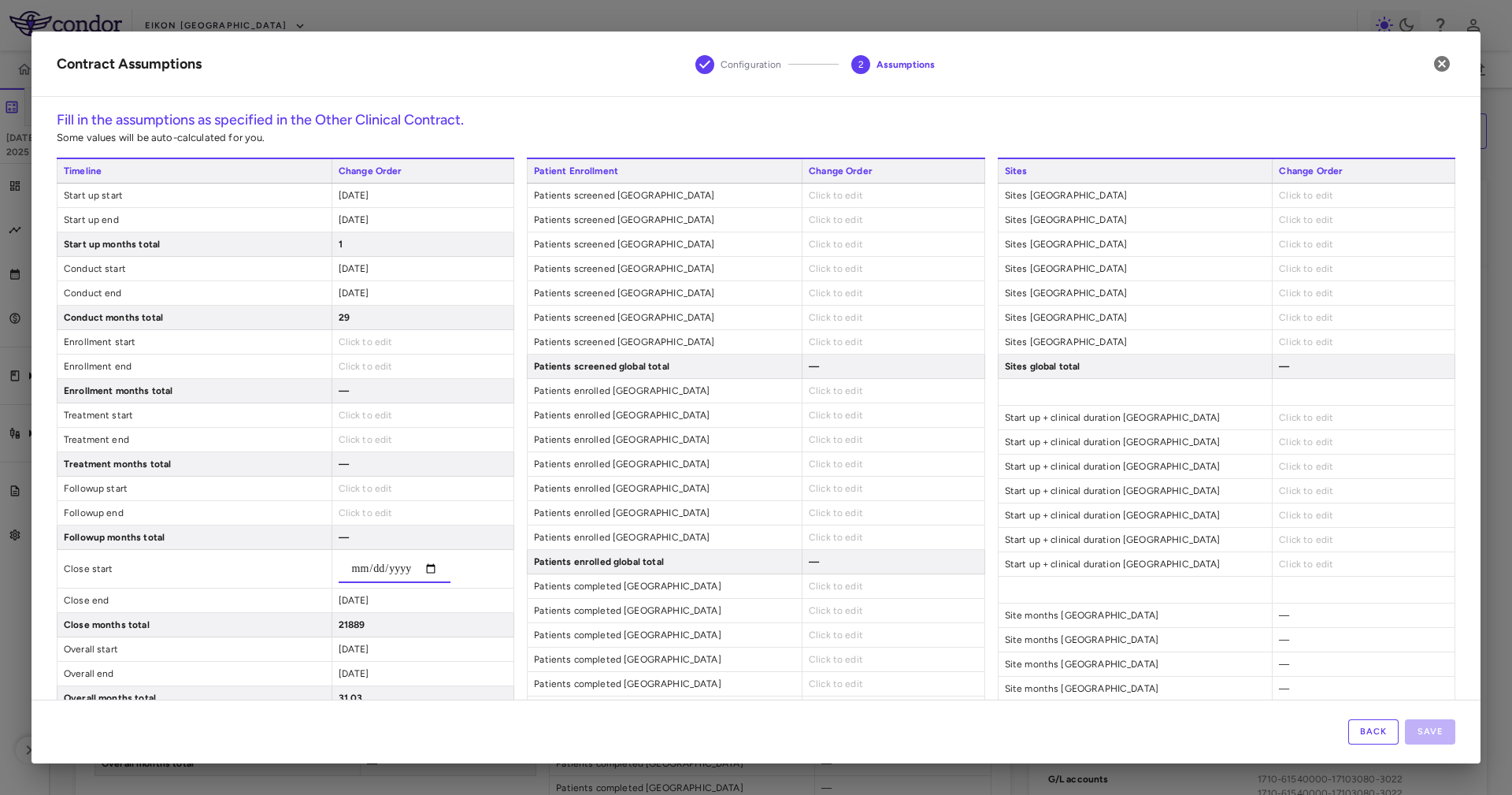
type input "**********"
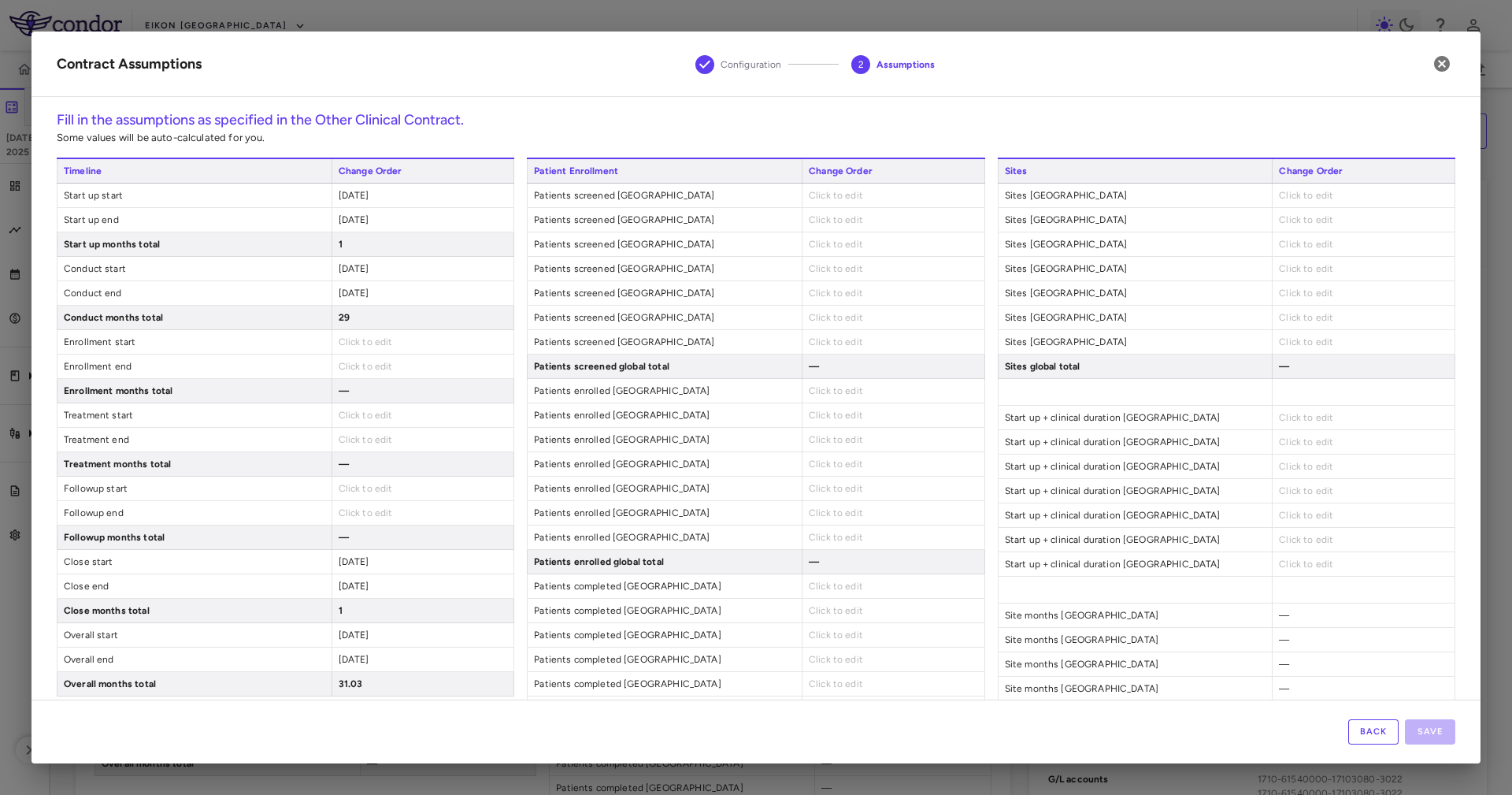
click at [1293, 190] on span "Click to edit" at bounding box center [1306, 196] width 54 height 11
click at [839, 190] on span "Click to edit" at bounding box center [836, 196] width 54 height 11
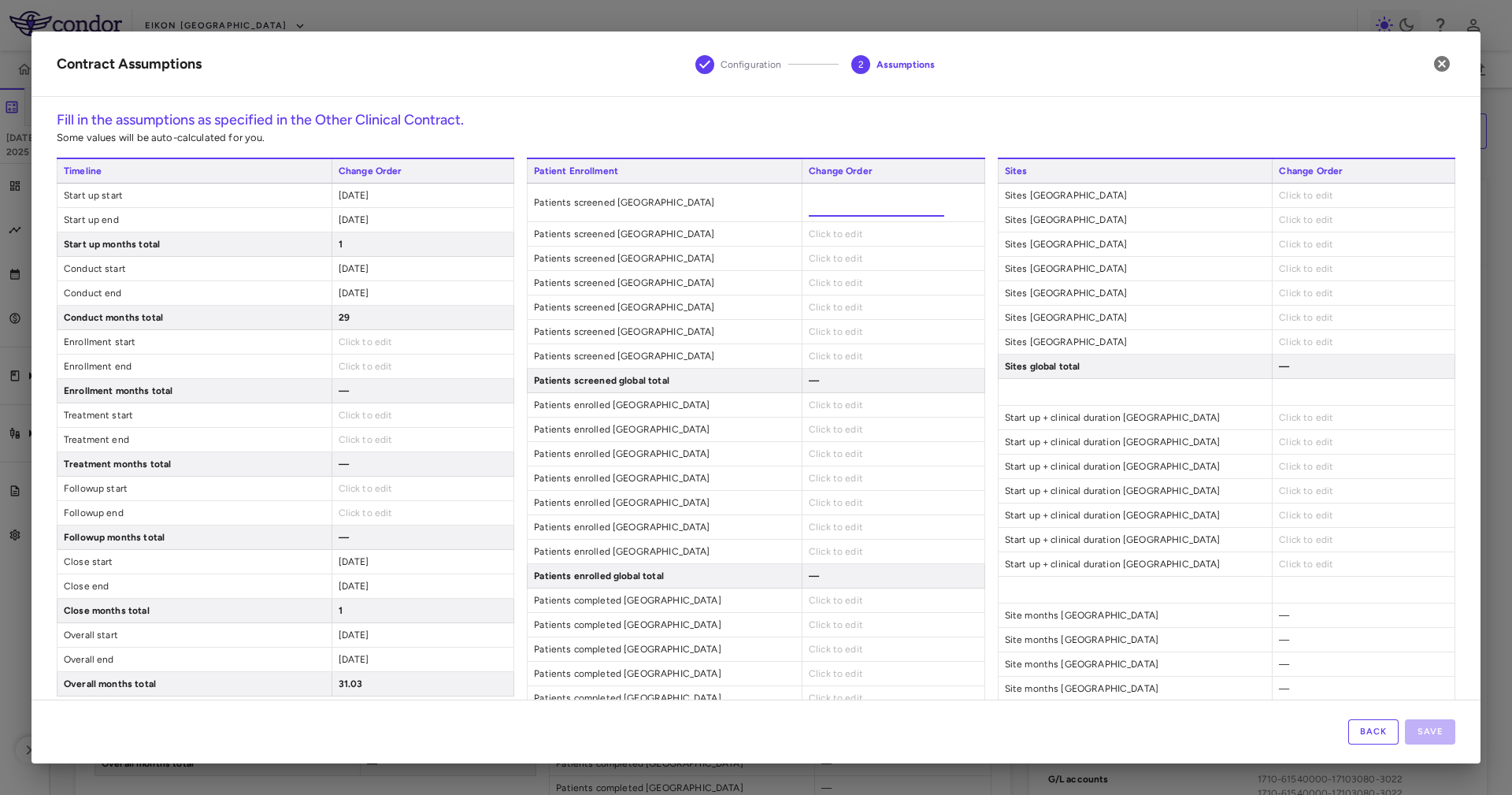
click at [1301, 185] on div "Click to edit" at bounding box center [1363, 195] width 183 height 24
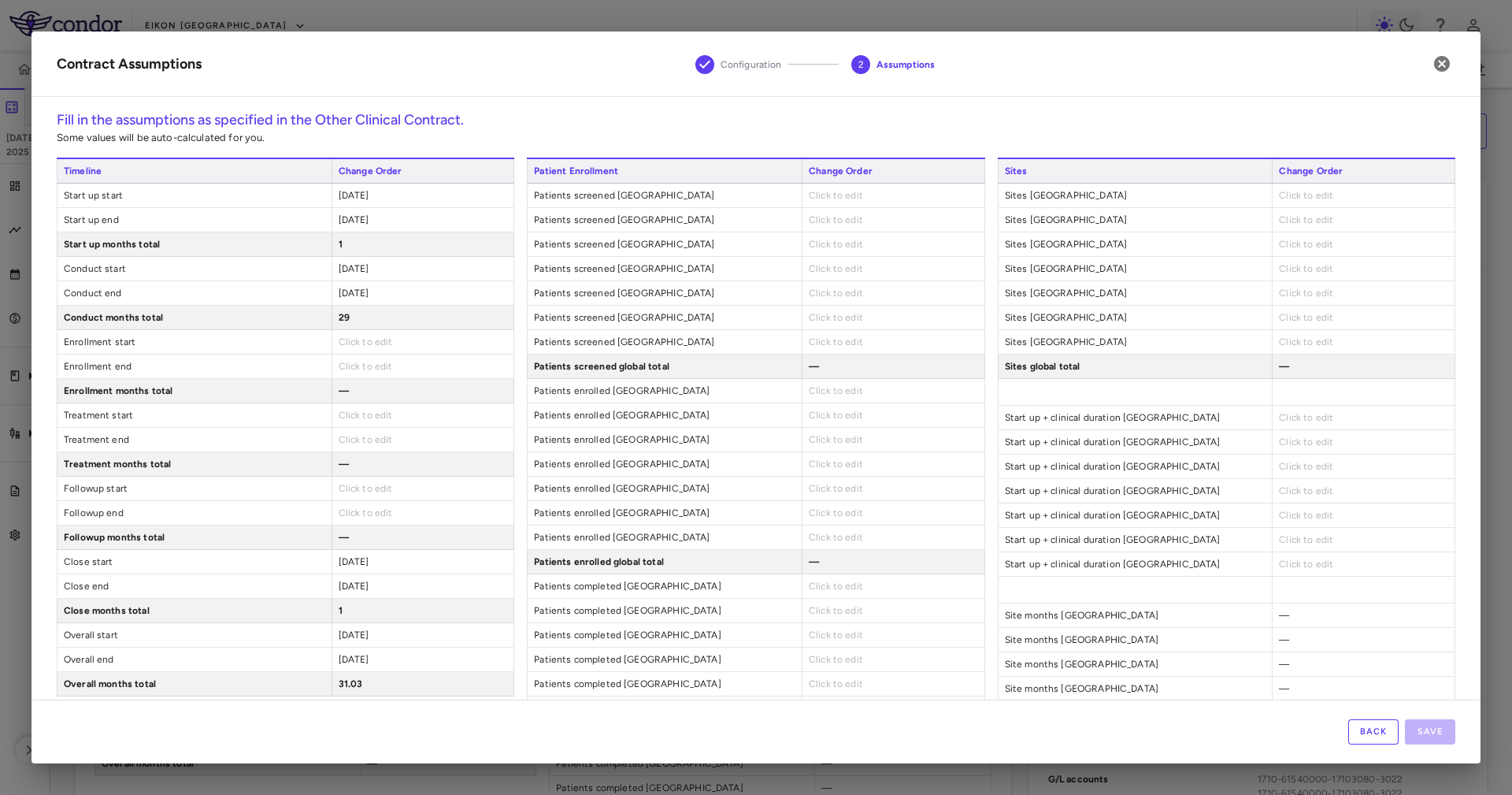
click at [1291, 186] on div "Click to edit" at bounding box center [1363, 195] width 183 height 24
click at [1295, 190] on span "Click to edit" at bounding box center [1306, 196] width 54 height 11
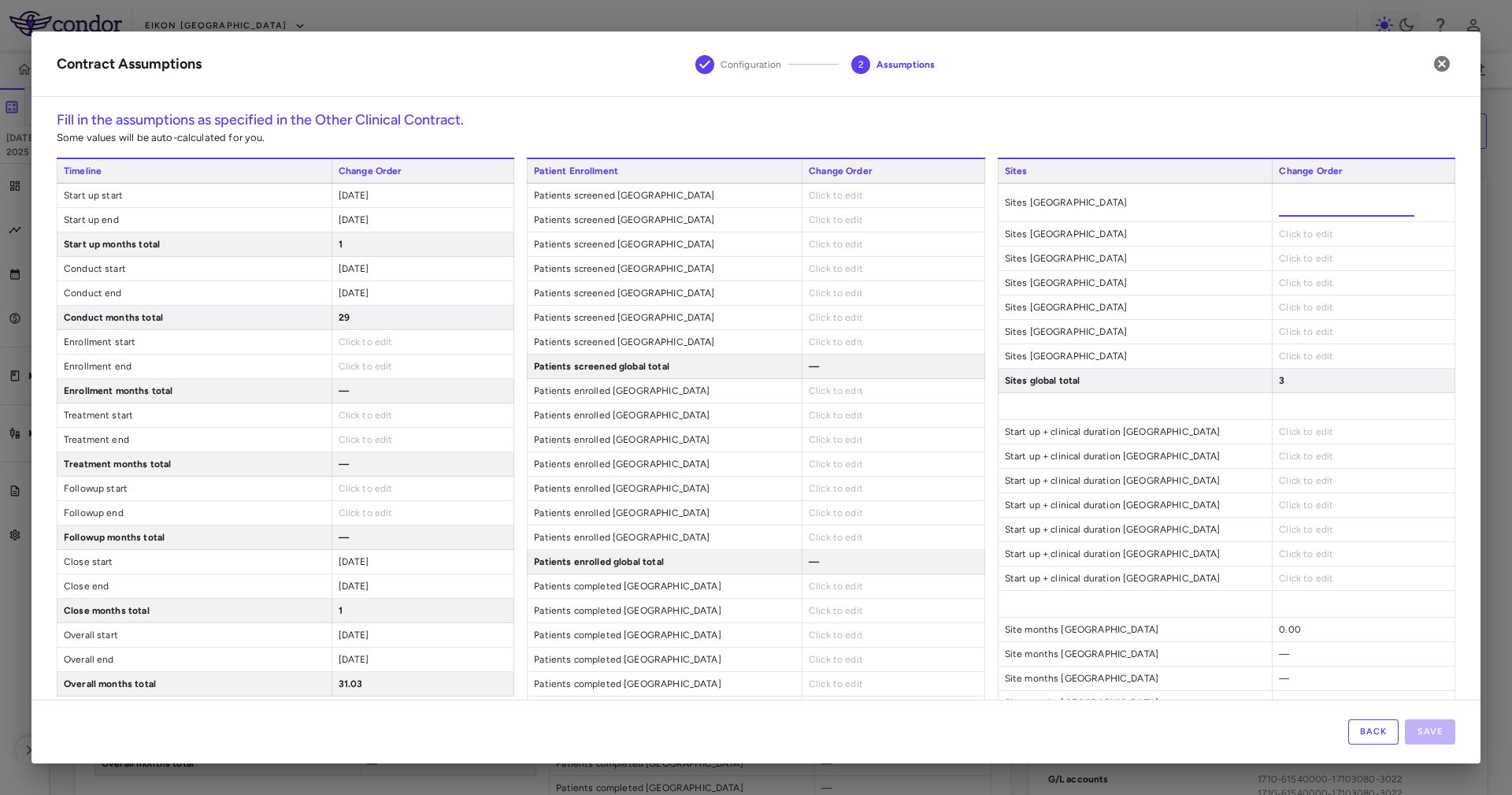
type input "*"
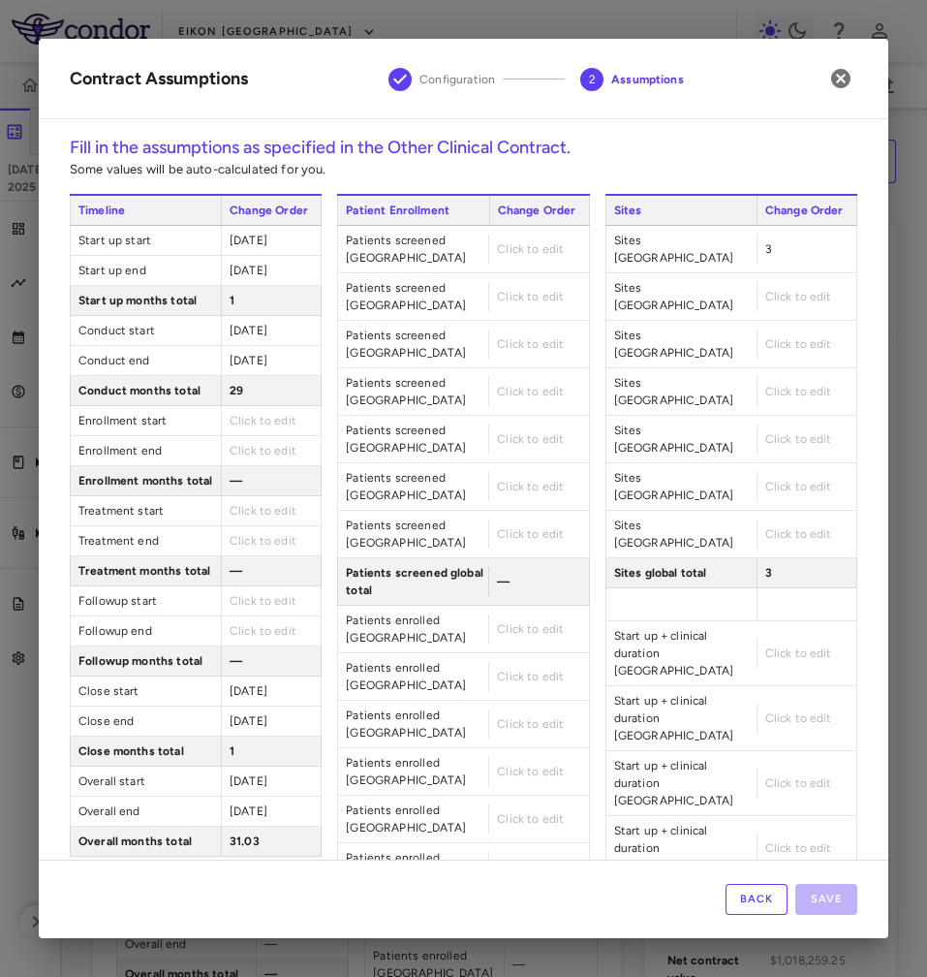
click at [765, 290] on span "Click to edit" at bounding box center [798, 297] width 67 height 14
type input "*"
click at [765, 337] on span "Click to edit" at bounding box center [798, 344] width 67 height 14
type input "*"
click at [775, 377] on div "Click to edit" at bounding box center [807, 391] width 100 height 29
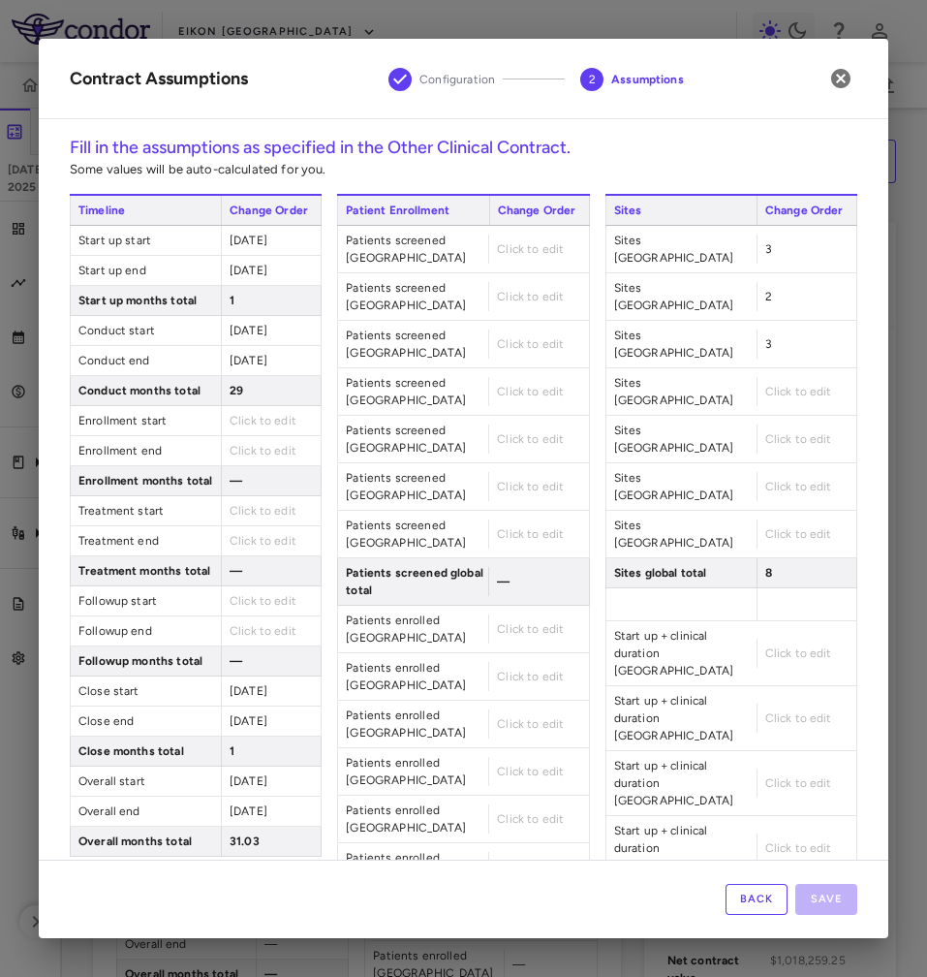
click at [785, 385] on span "Click to edit" at bounding box center [798, 392] width 67 height 14
type input "*"
click at [786, 432] on span "Click to edit" at bounding box center [798, 439] width 67 height 14
type input "*"
click at [767, 480] on span "Click to edit" at bounding box center [798, 487] width 67 height 14
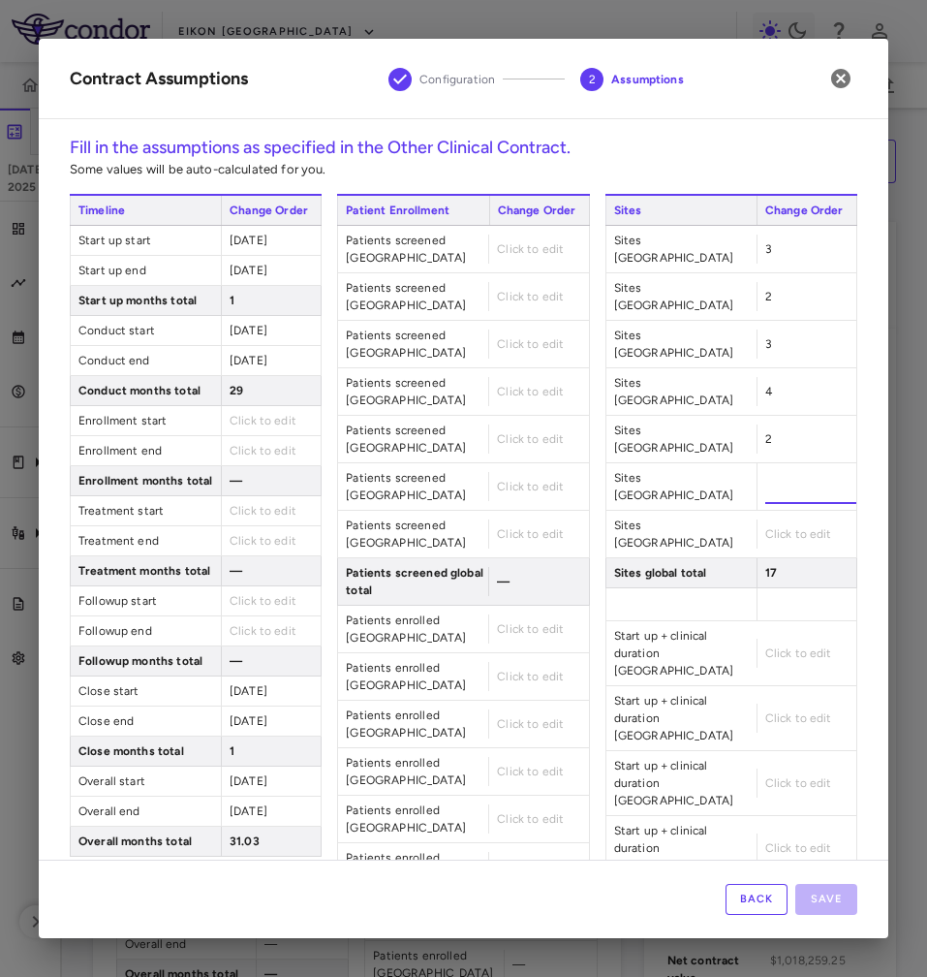
type input "*"
click at [777, 527] on span "Click to edit" at bounding box center [798, 534] width 67 height 14
type input "*"
click at [512, 257] on div "Click to edit" at bounding box center [538, 248] width 100 height 29
click at [511, 245] on span "Click to edit" at bounding box center [530, 249] width 67 height 14
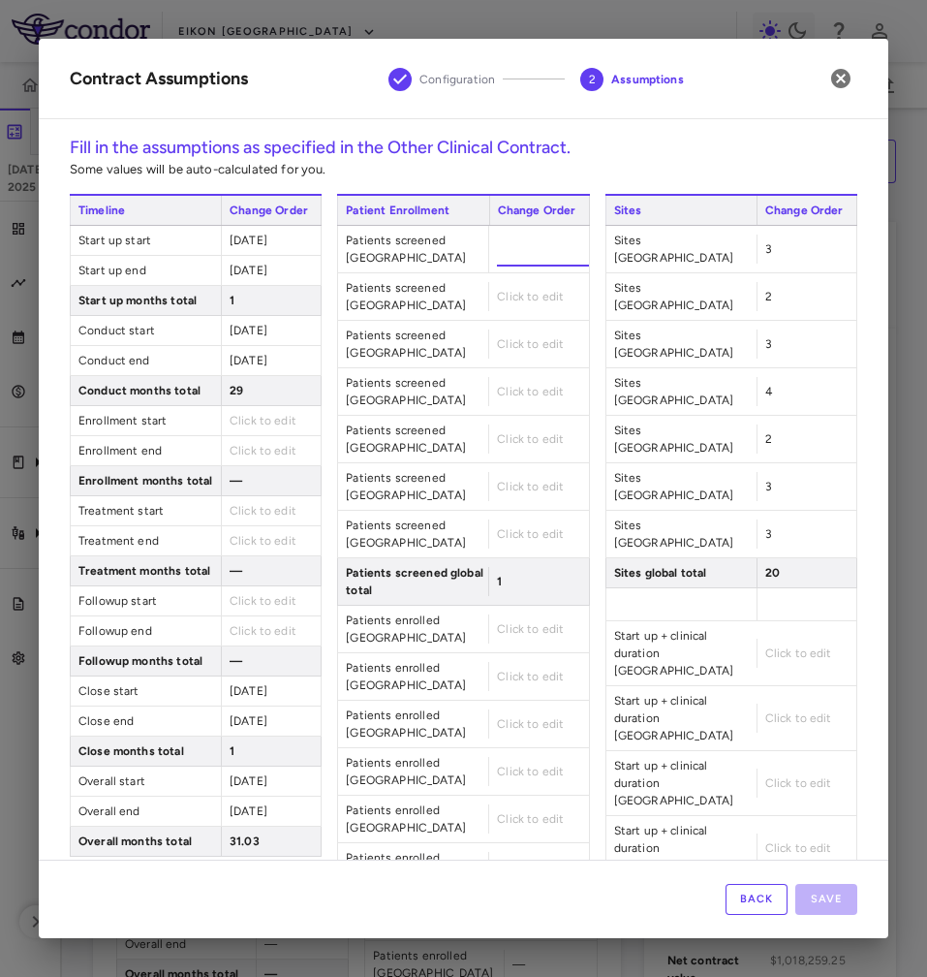
type input "**"
click at [498, 341] on div "Click to edit" at bounding box center [538, 343] width 100 height 29
click at [508, 337] on span "Click to edit" at bounding box center [530, 344] width 67 height 14
type input "**"
click at [497, 480] on span "Click to edit" at bounding box center [530, 487] width 67 height 14
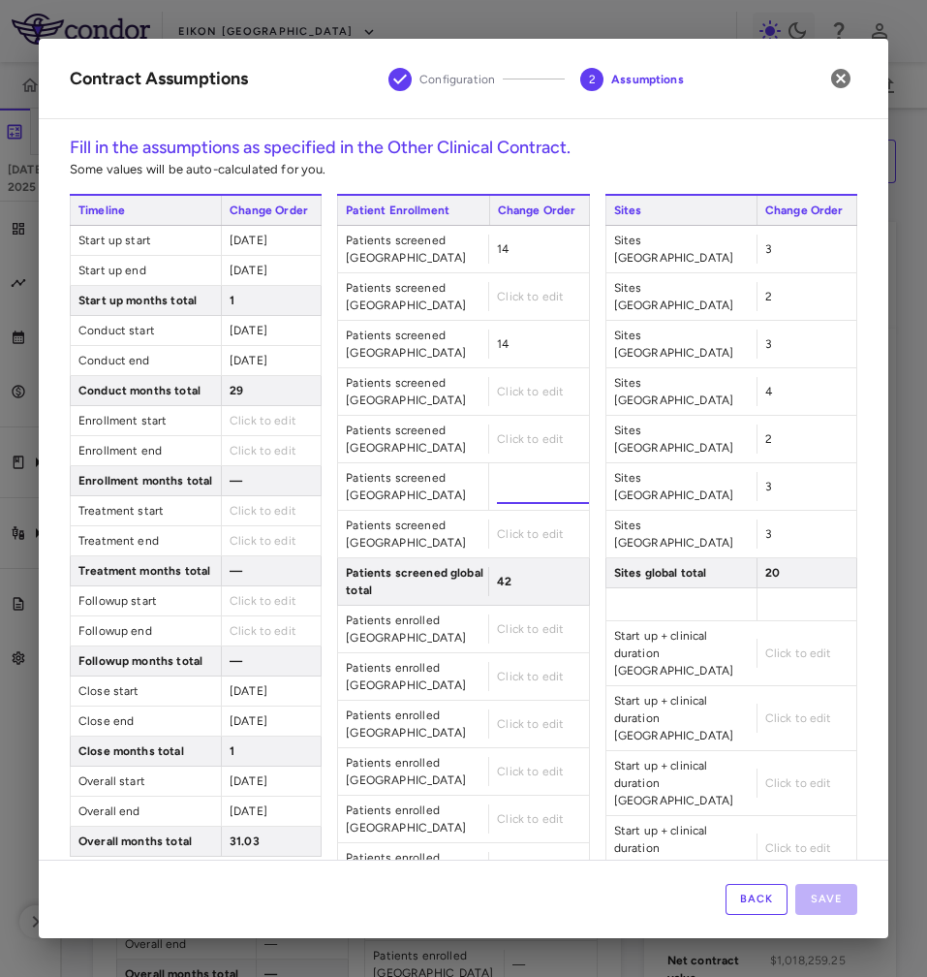
type input "**"
click at [503, 519] on div "Click to edit" at bounding box center [538, 533] width 100 height 29
click at [503, 527] on span "Click to edit" at bounding box center [530, 534] width 67 height 14
type input "**"
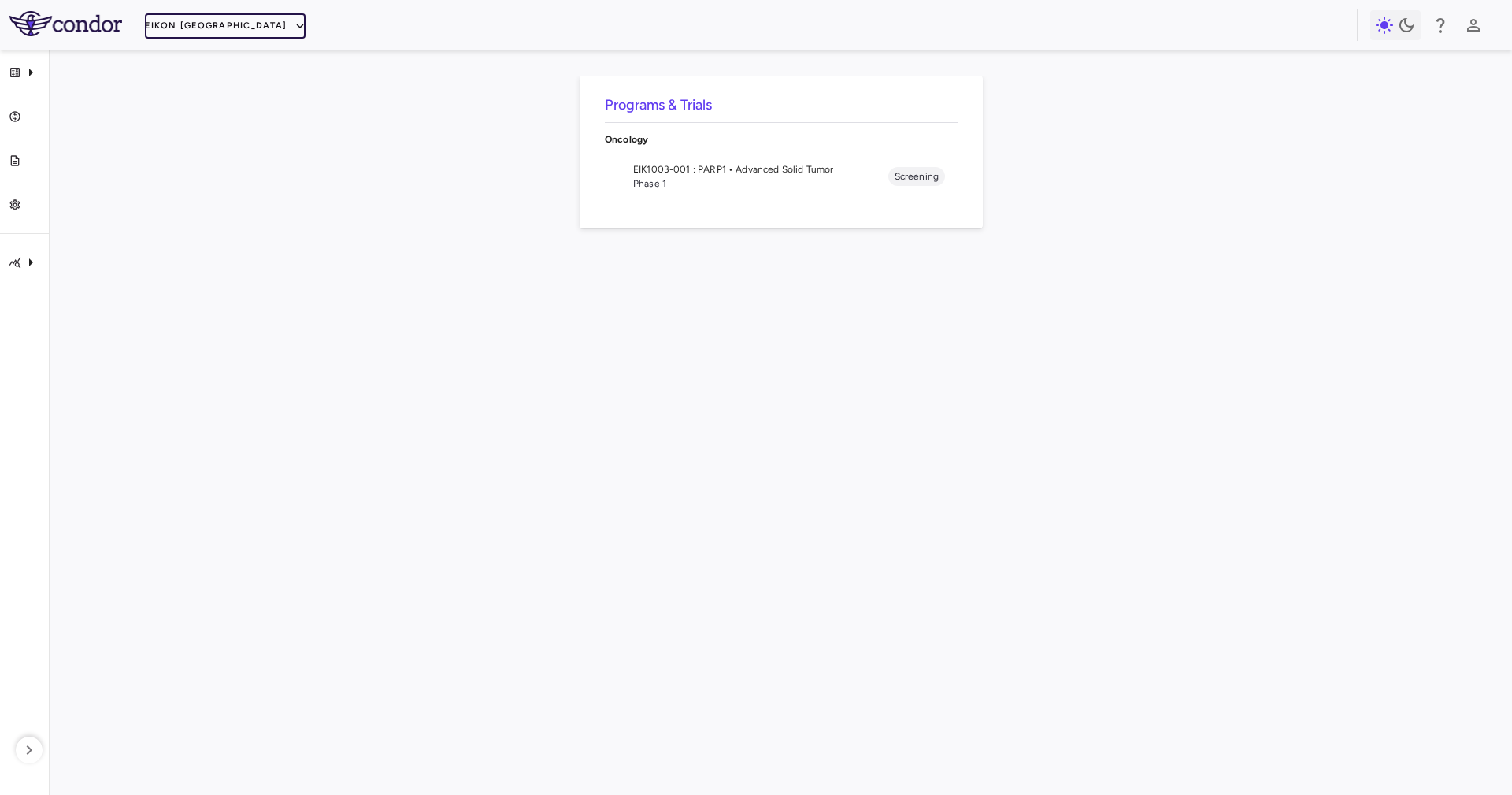
click at [189, 19] on button "Eikon [GEOGRAPHIC_DATA]" at bounding box center [225, 25] width 161 height 25
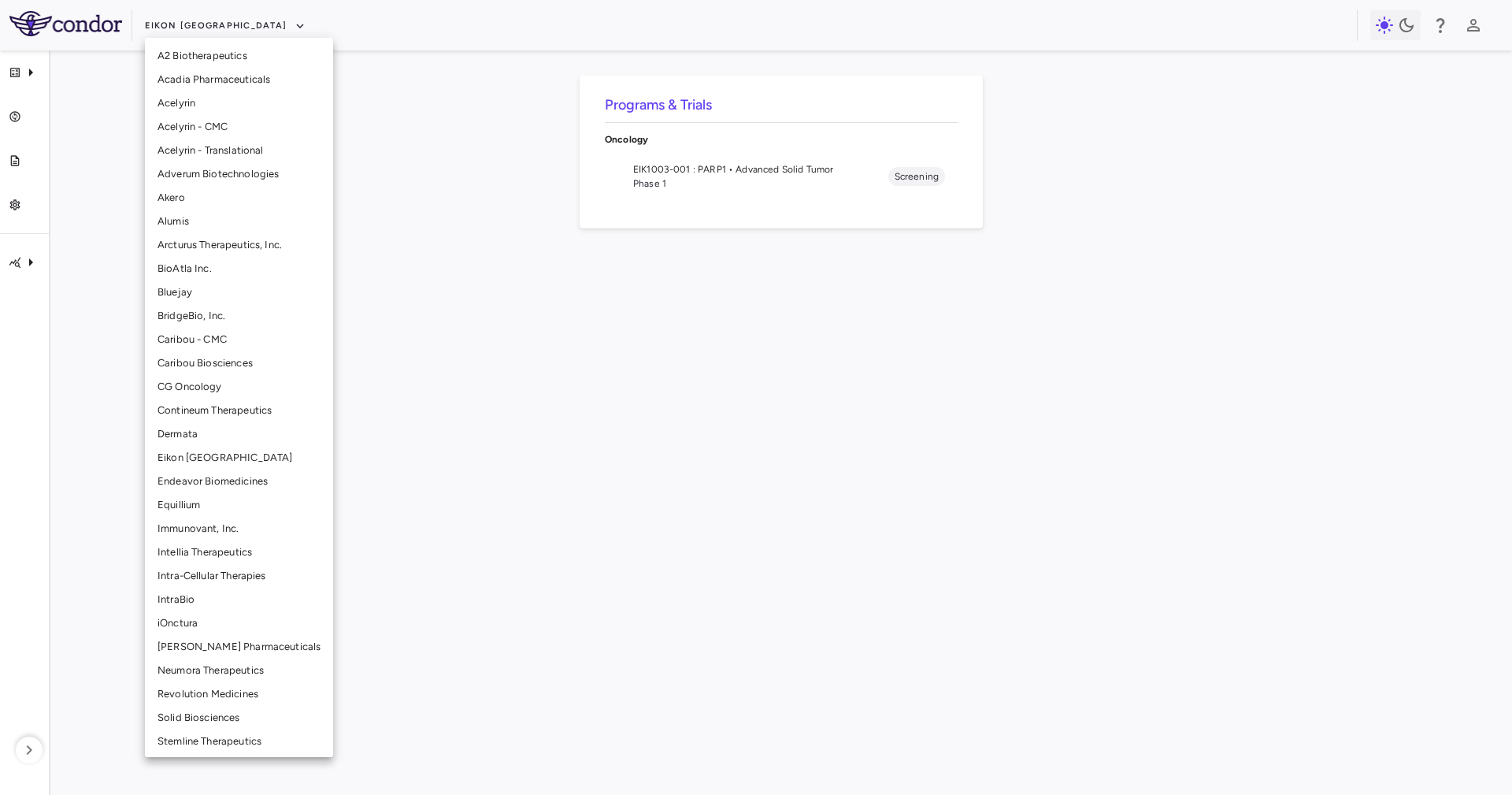
click at [232, 319] on li "BridgeBio, Inc." at bounding box center [239, 315] width 189 height 24
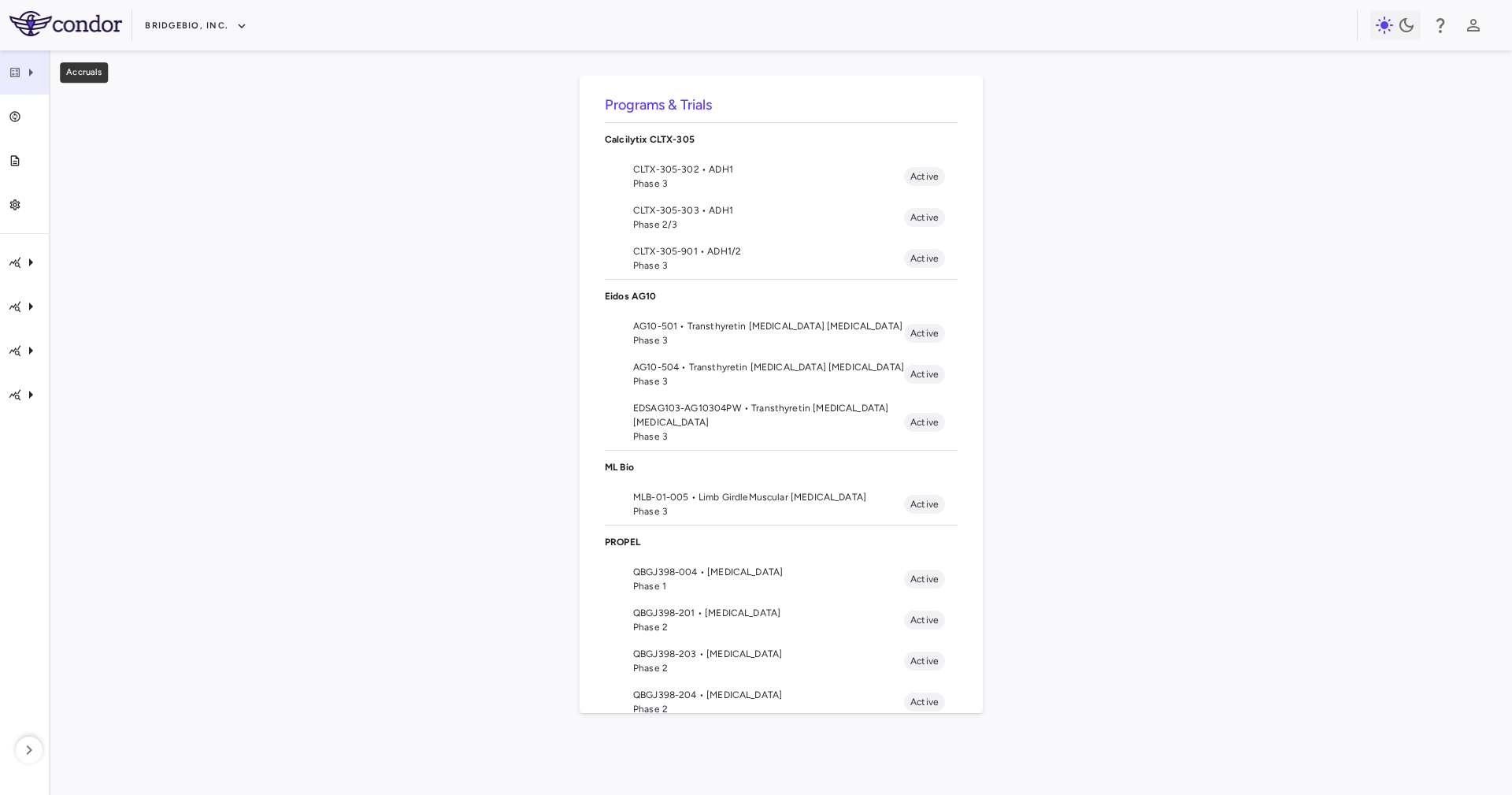
click at [33, 60] on div "Accruals" at bounding box center [24, 72] width 49 height 44
click at [229, 453] on div at bounding box center [756, 398] width 1512 height 795
click at [792, 326] on span "AG10-501 • Transthyretin [MEDICAL_DATA] [MEDICAL_DATA]" at bounding box center [768, 325] width 271 height 14
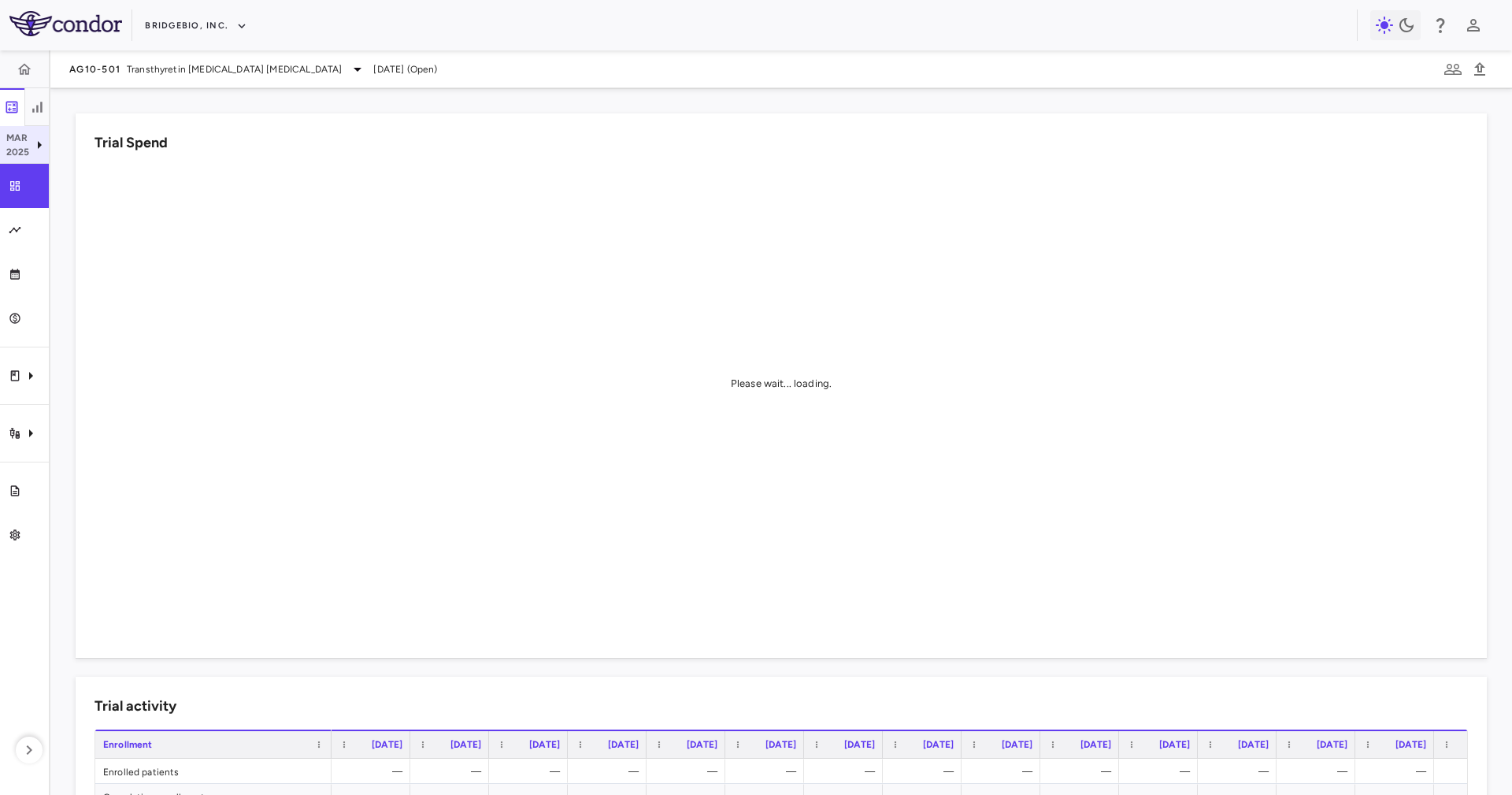
click at [33, 149] on icon at bounding box center [39, 145] width 19 height 19
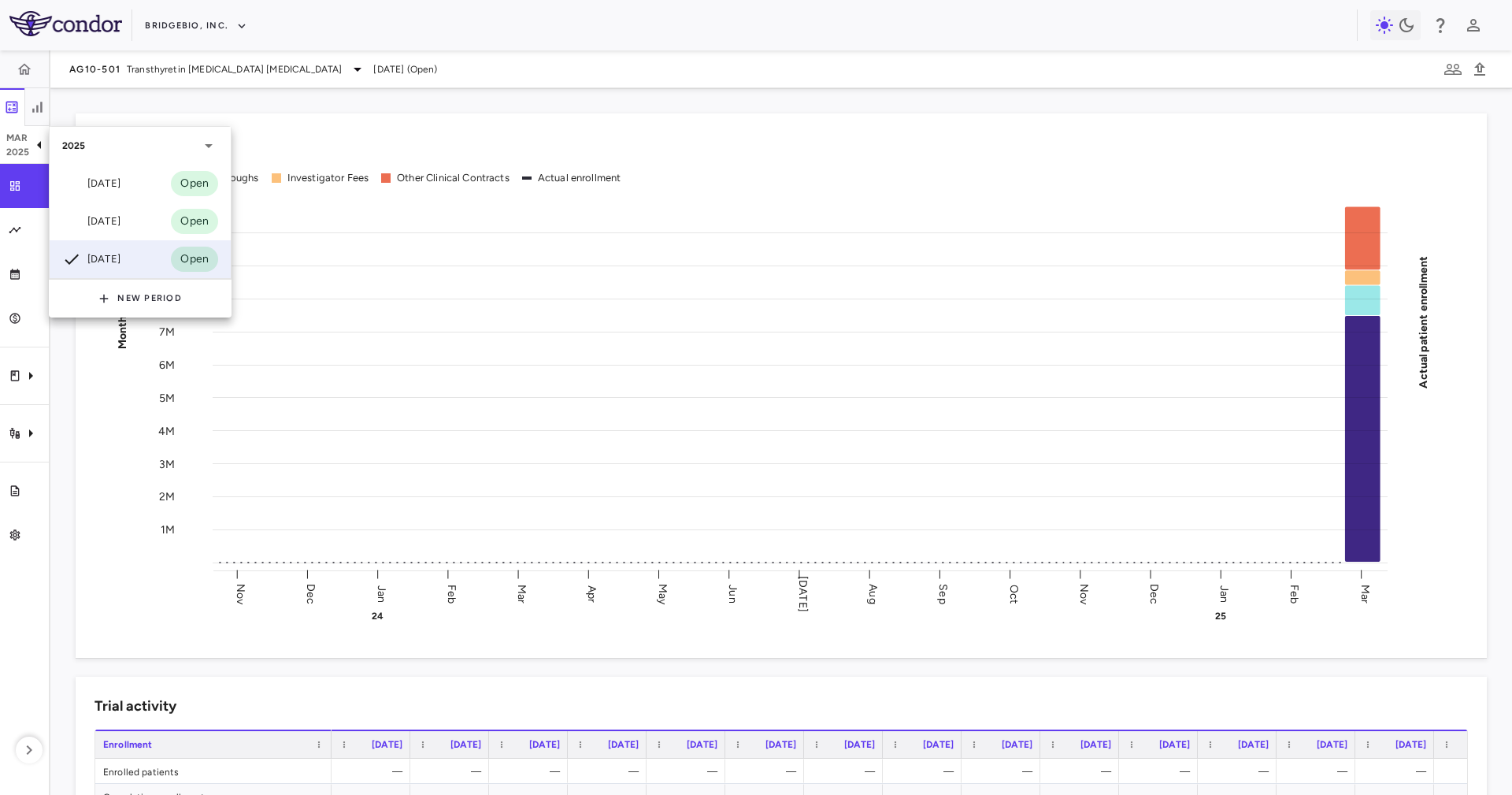
drag, startPoint x: 11, startPoint y: 515, endPoint x: 14, endPoint y: 449, distance: 66.1
click at [14, 449] on div at bounding box center [756, 398] width 1512 height 795
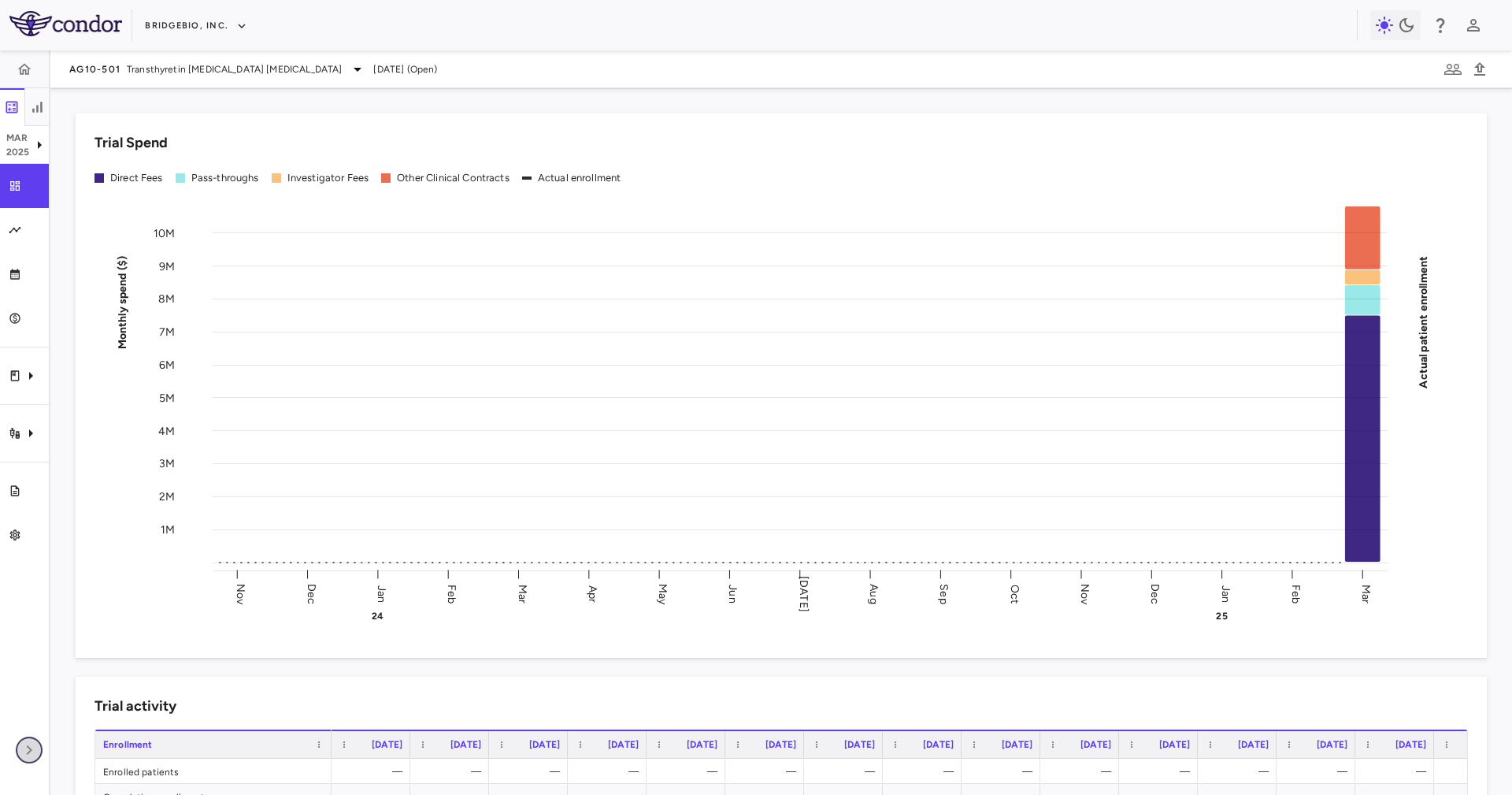
click at [28, 529] on icon "button" at bounding box center [28, 749] width 19 height 19
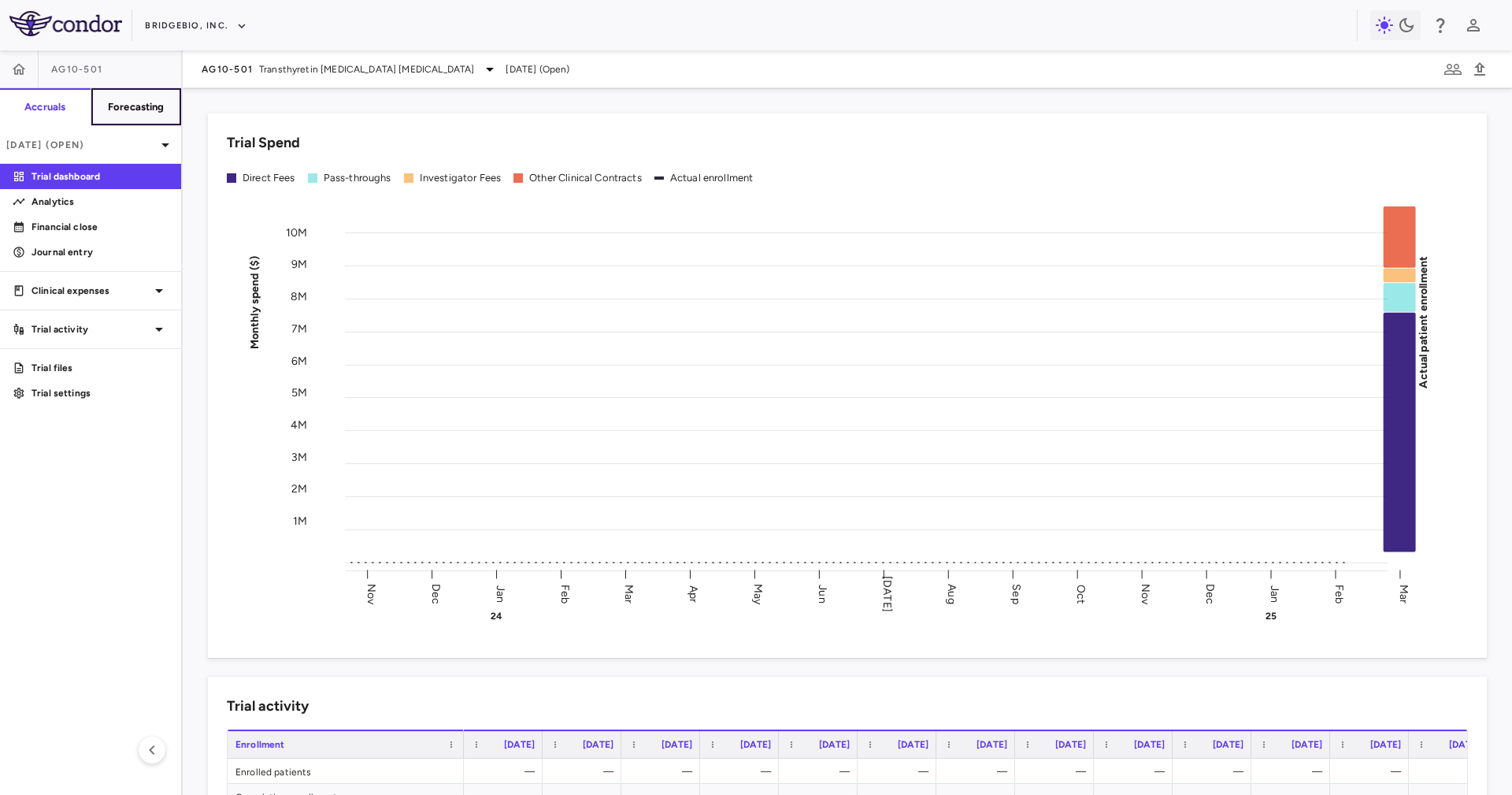
click at [160, 114] on h6 "Forecasting" at bounding box center [137, 106] width 57 height 14
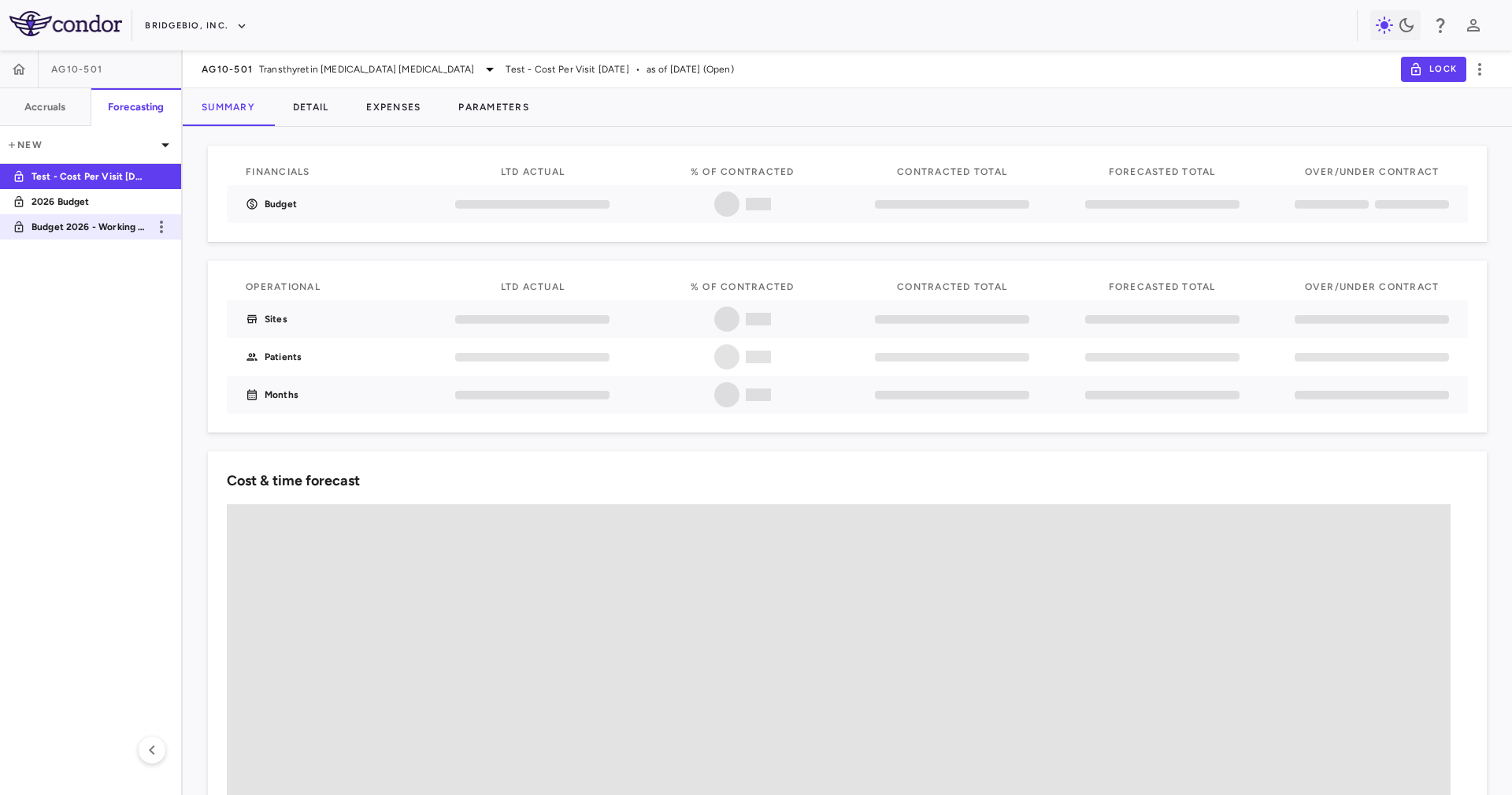
click at [102, 225] on p "Budget 2026 - Working Template" at bounding box center [89, 226] width 116 height 14
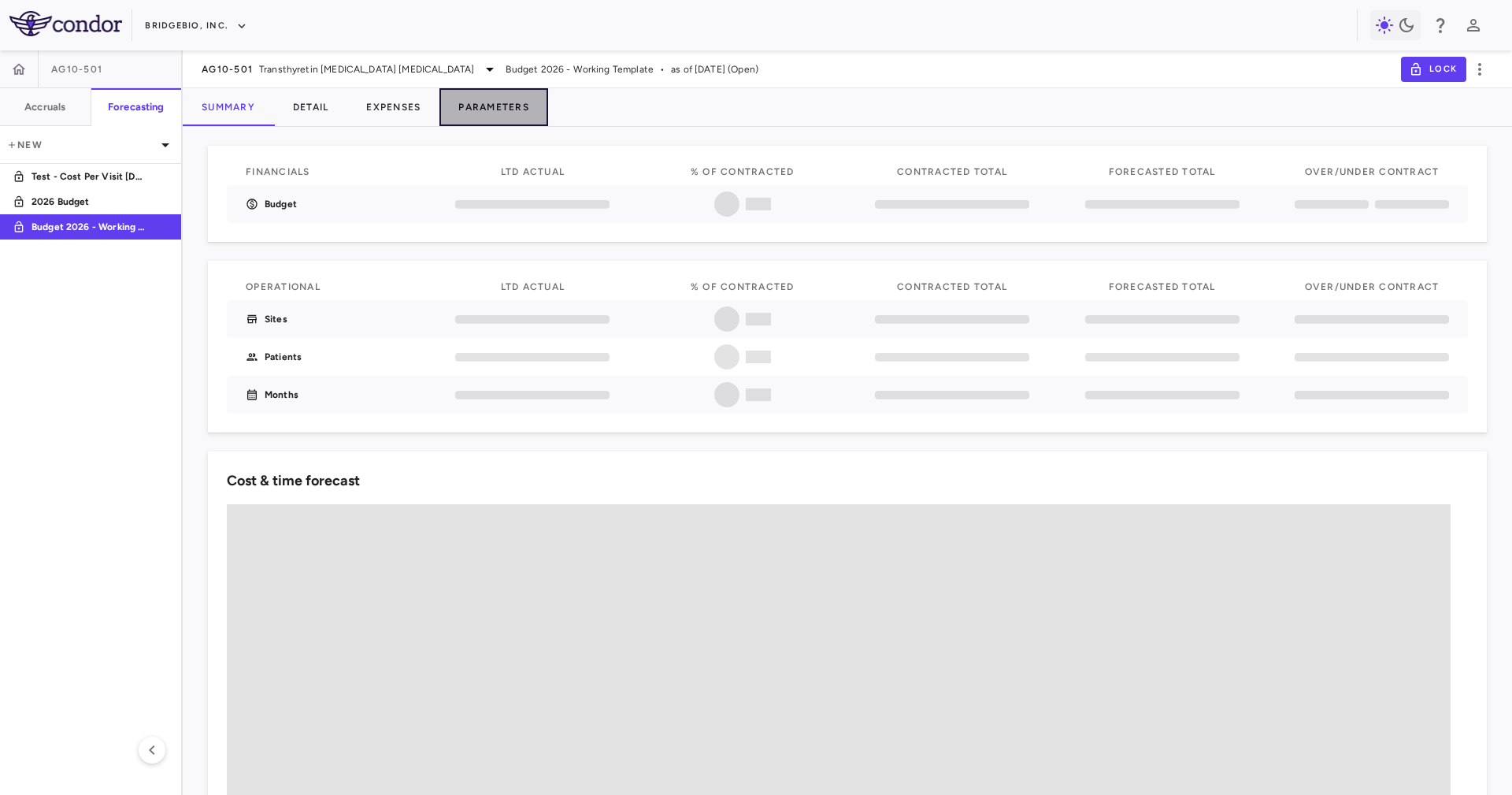
click at [513, 113] on button "Parameters" at bounding box center [494, 107] width 109 height 38
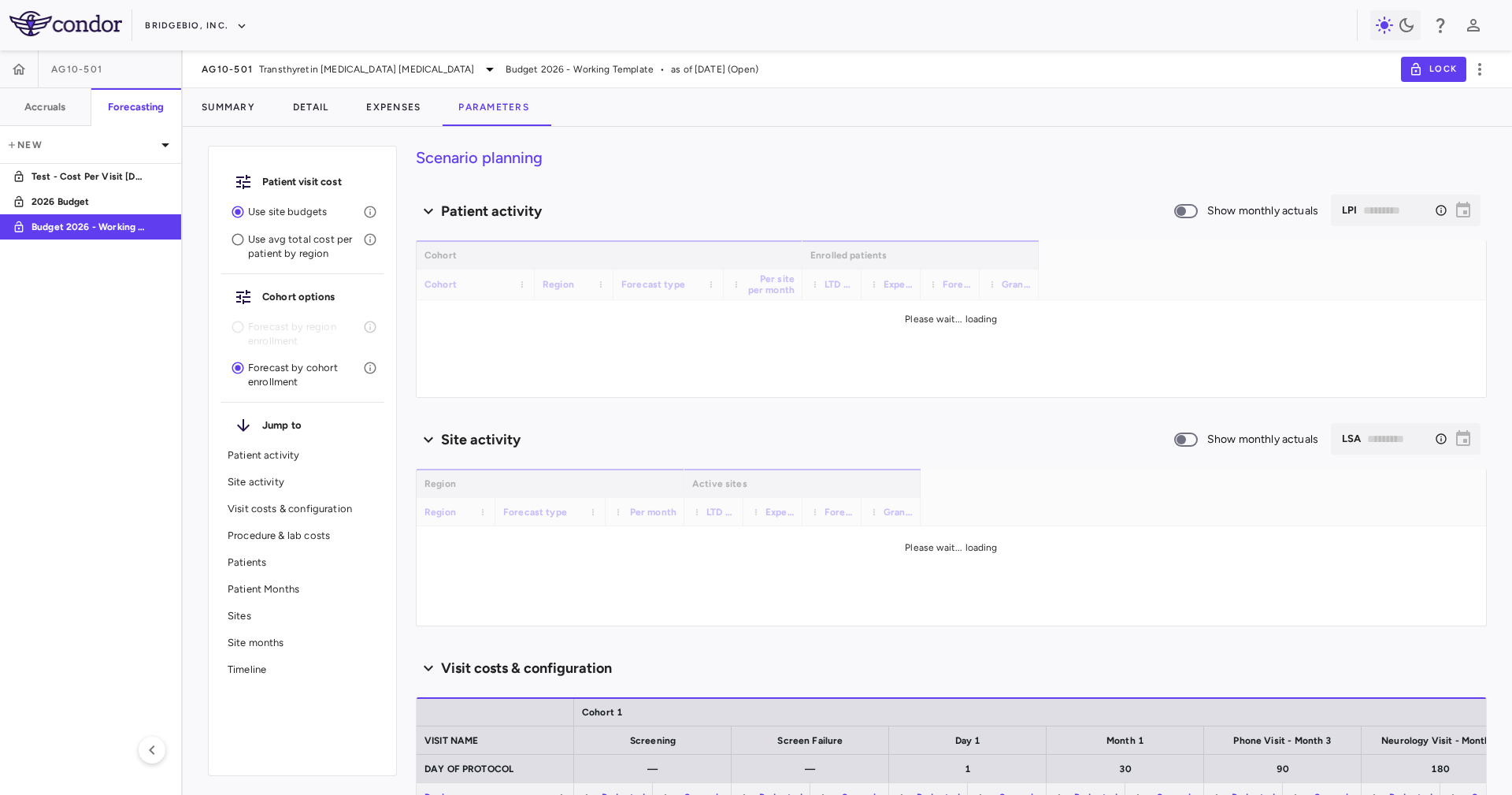
click at [676, 146] on h4 "Scenario planning" at bounding box center [952, 157] width 1071 height 24
click at [158, 529] on icon "button" at bounding box center [151, 749] width 19 height 19
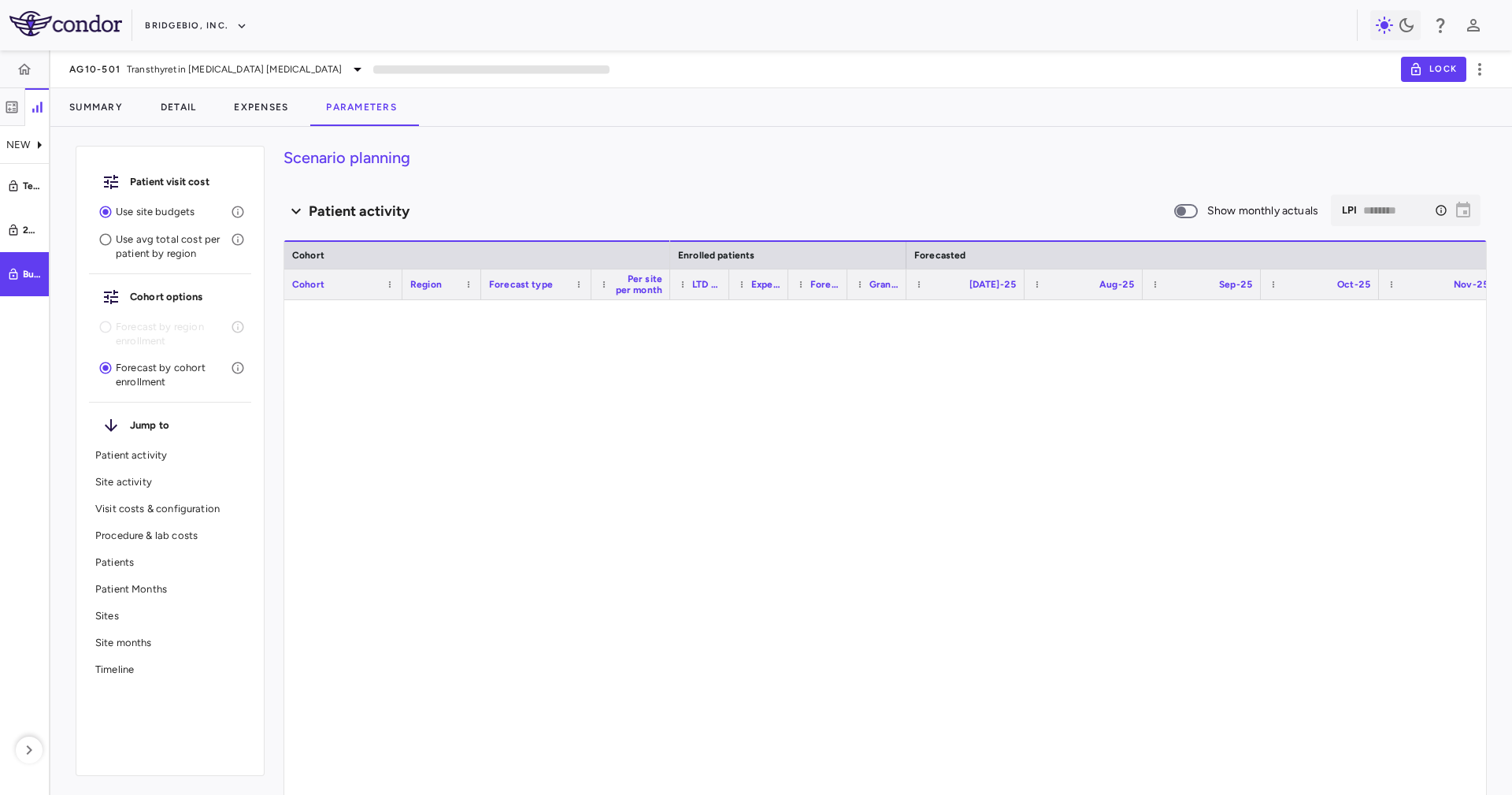
type input "********"
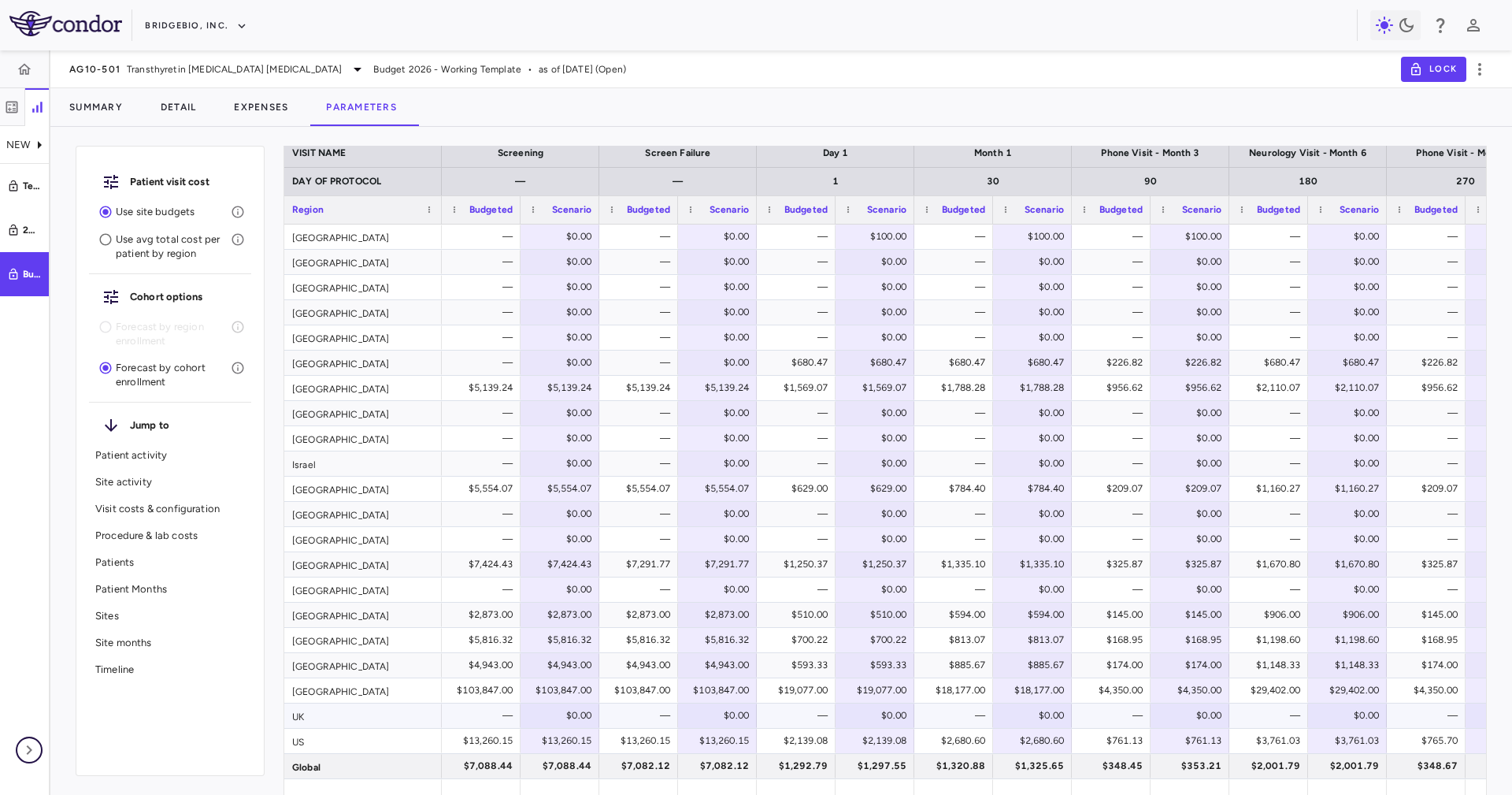
scroll to position [1654, 0]
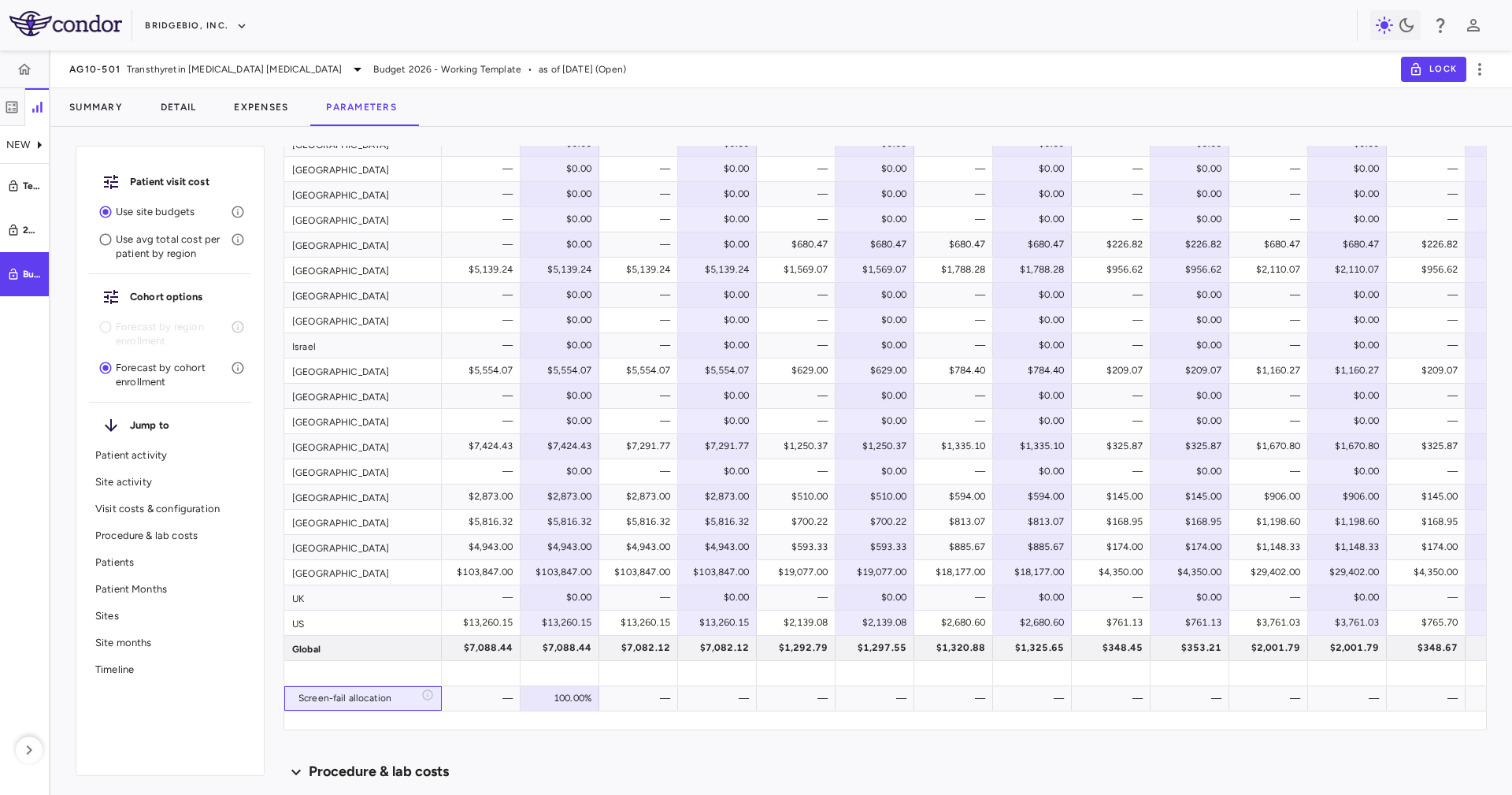
drag, startPoint x: 437, startPoint y: 707, endPoint x: 466, endPoint y: 730, distance: 37.0
click at [480, 529] on div "Scenario planning Patient activity Show monthly actuals ​ LPI ******** ​ Drag h…" at bounding box center [885, 470] width 1204 height 649
drag, startPoint x: 466, startPoint y: 730, endPoint x: 502, endPoint y: 723, distance: 36.7
click at [534, 529] on div "Scenario planning Patient activity Show monthly actuals ​ LPI ******** ​ Drag h…" at bounding box center [885, 470] width 1204 height 649
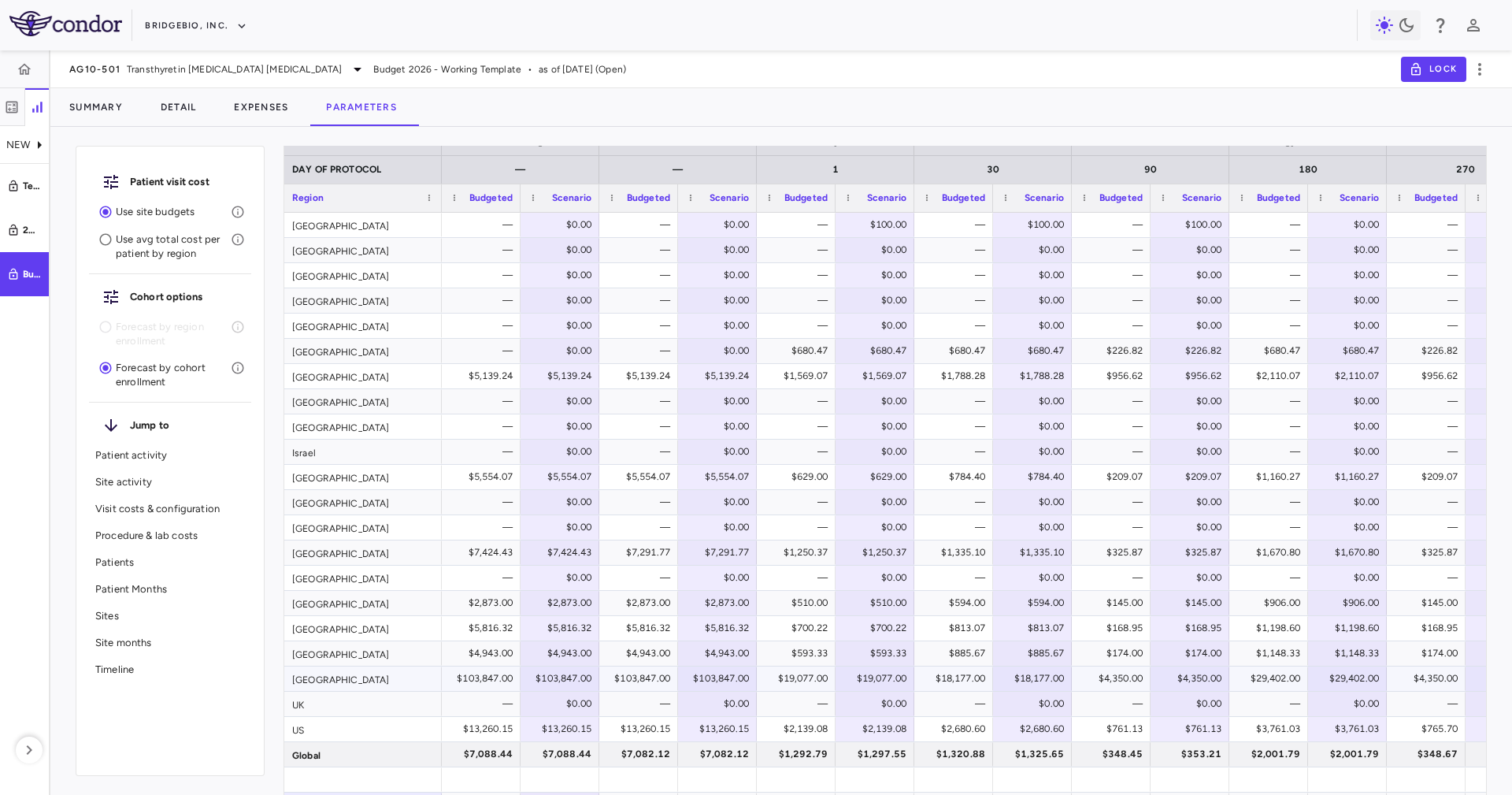
scroll to position [1536, 0]
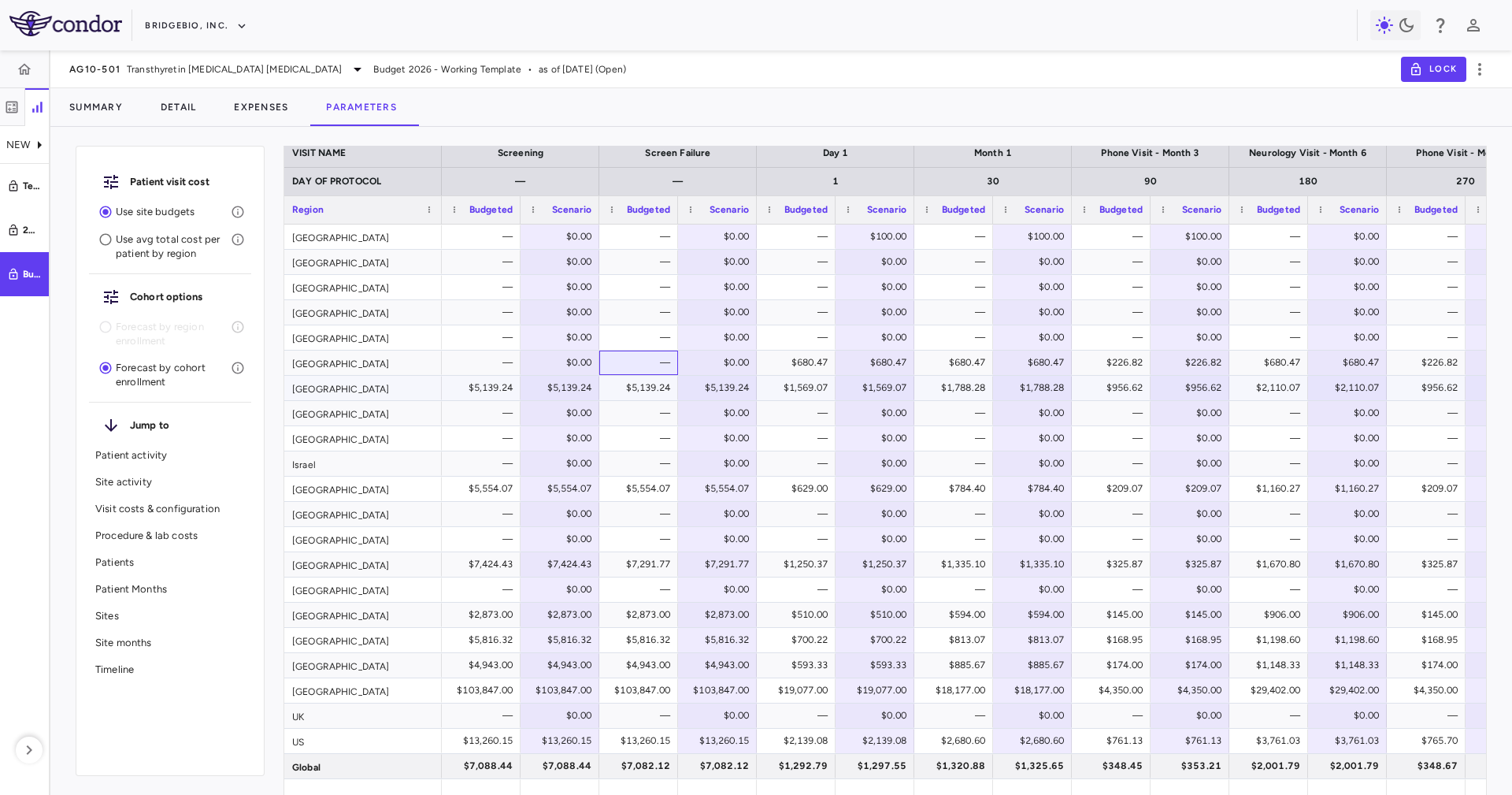
drag, startPoint x: 639, startPoint y: 368, endPoint x: 964, endPoint y: 590, distance: 393.6
click at [380, 321] on div "[GEOGRAPHIC_DATA]" at bounding box center [363, 312] width 158 height 24
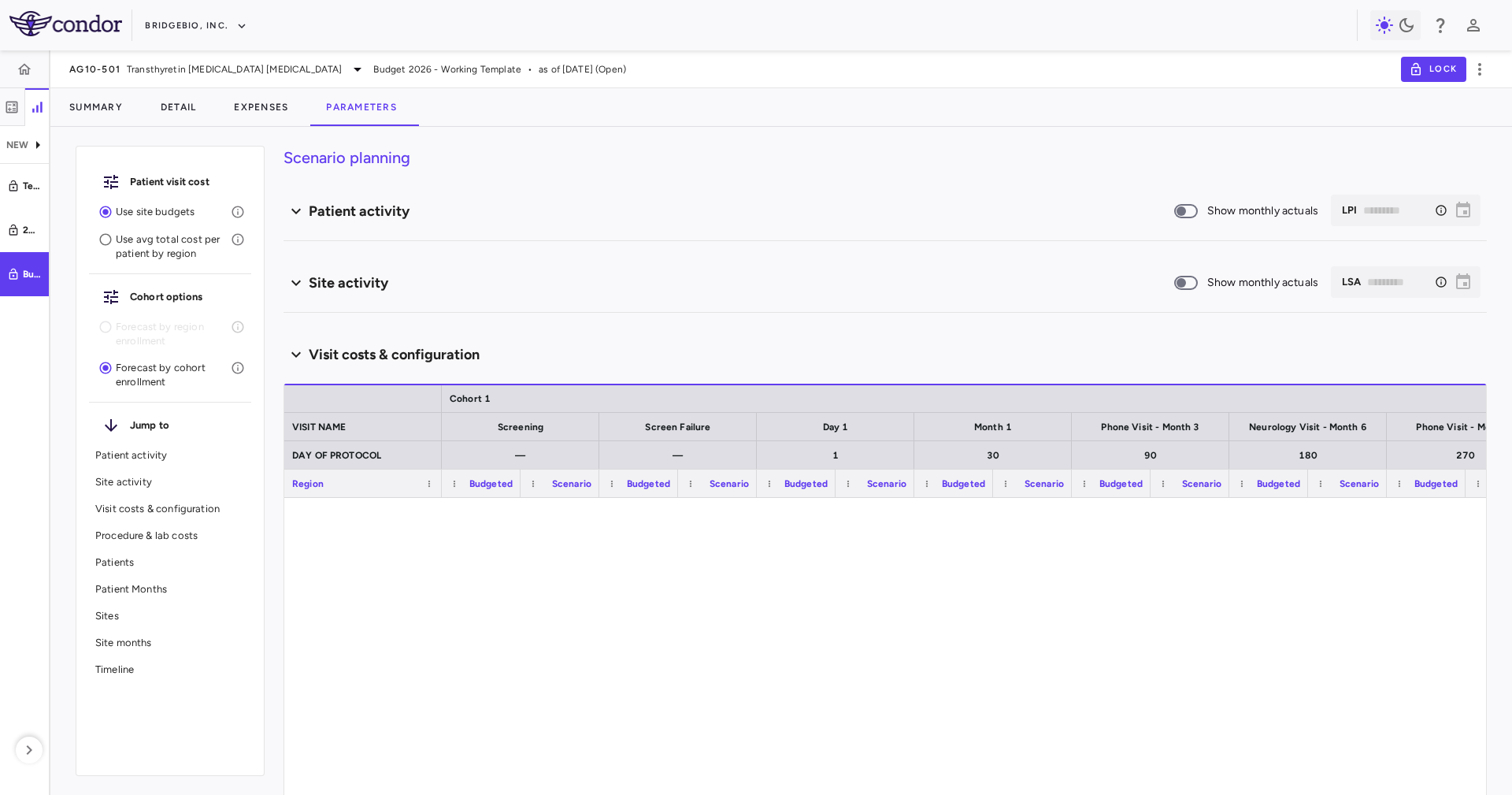
type input "********"
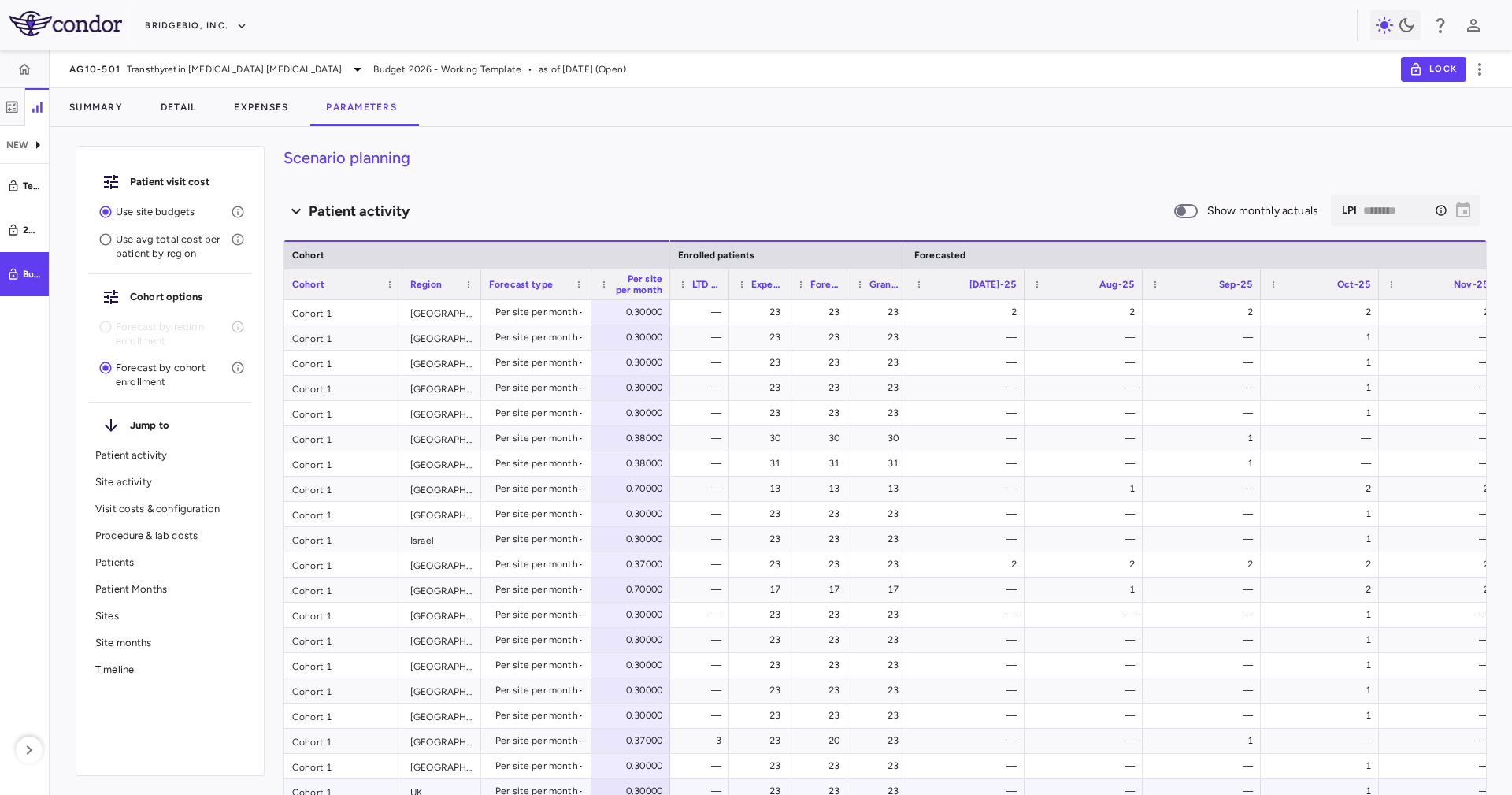
click at [612, 793] on div "0.30000" at bounding box center [634, 790] width 57 height 25
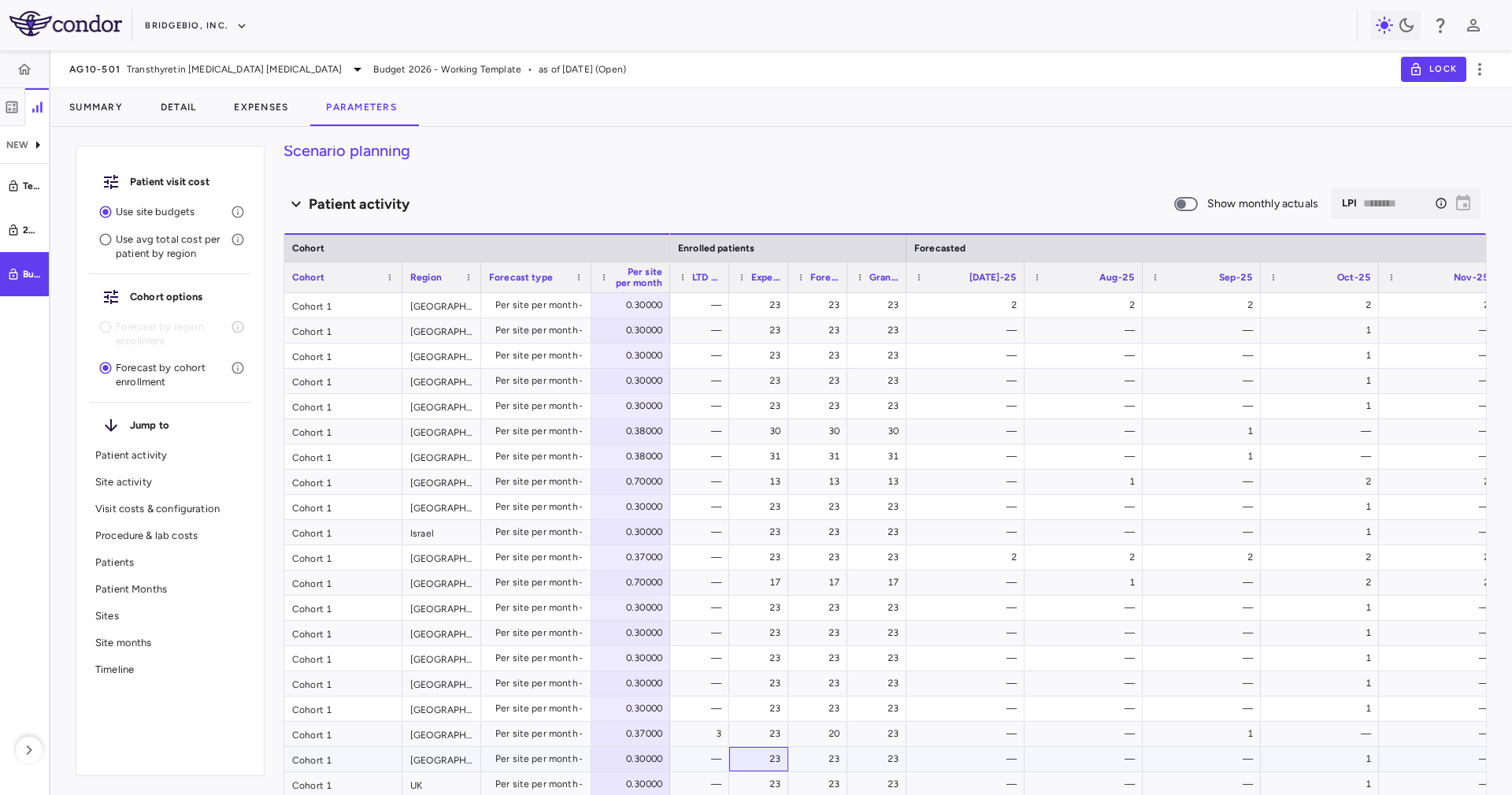
click at [729, 748] on div "23" at bounding box center [758, 759] width 59 height 24
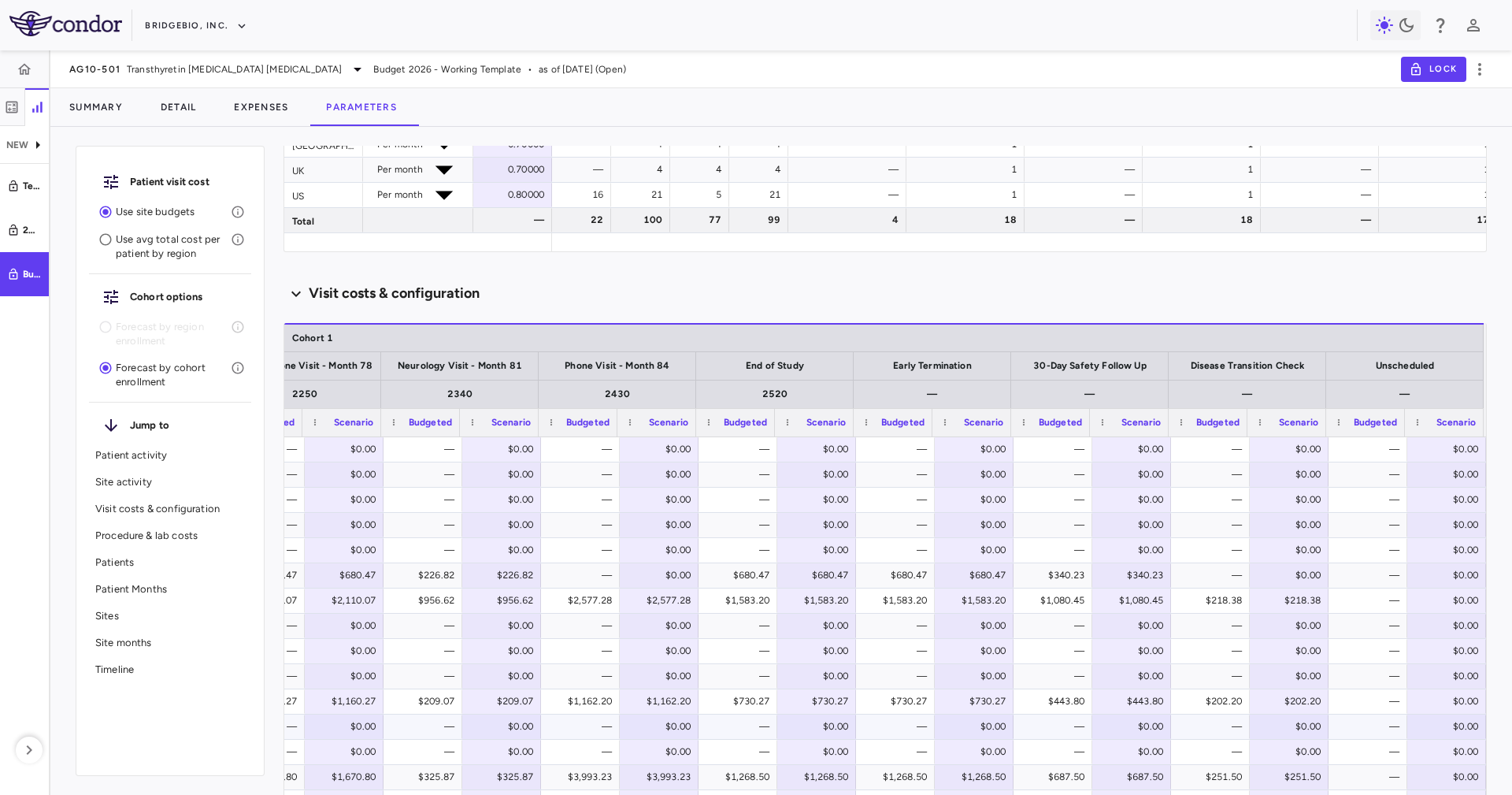
scroll to position [1425, 0]
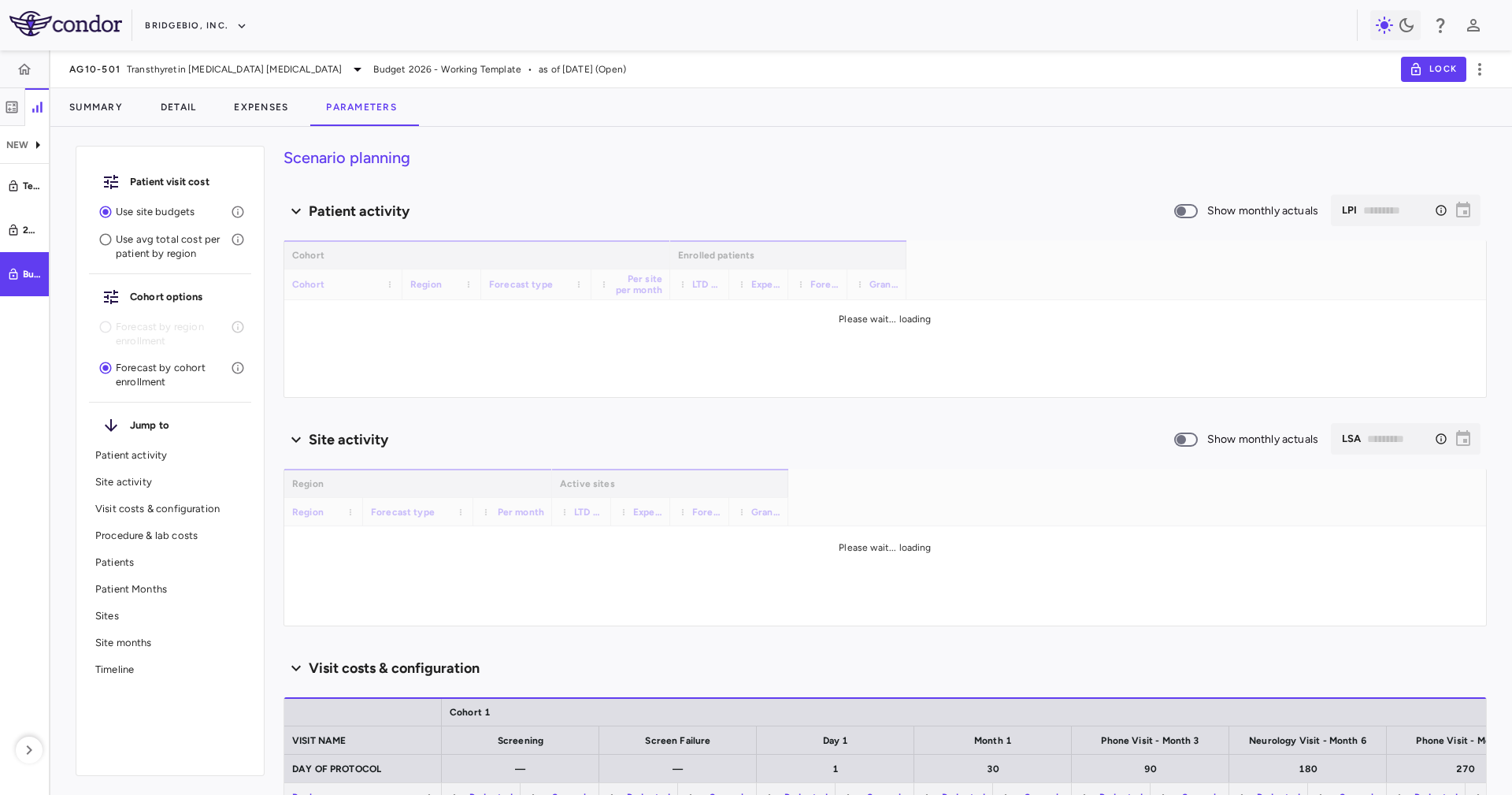
type input "********"
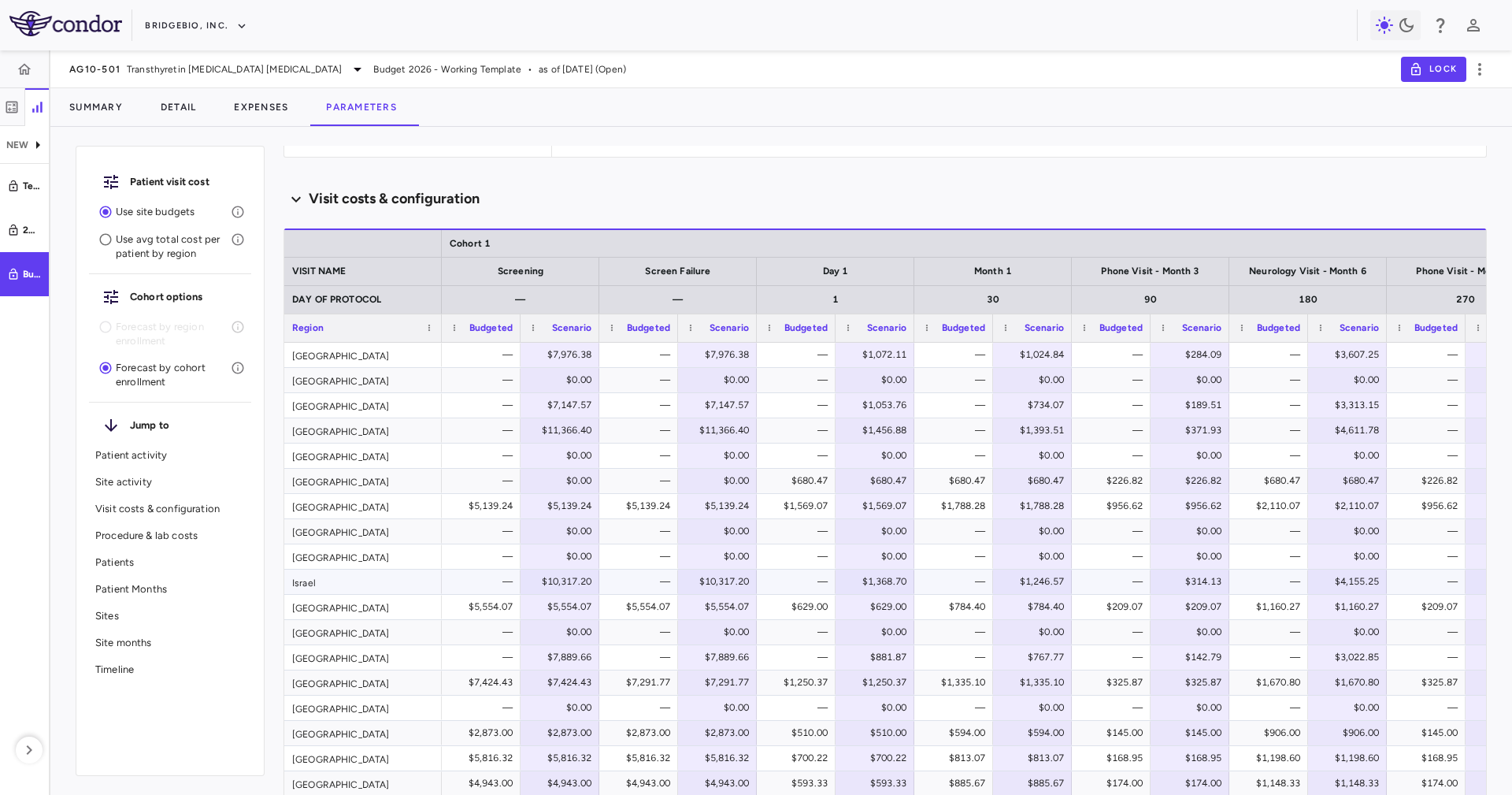
scroll to position [1654, 0]
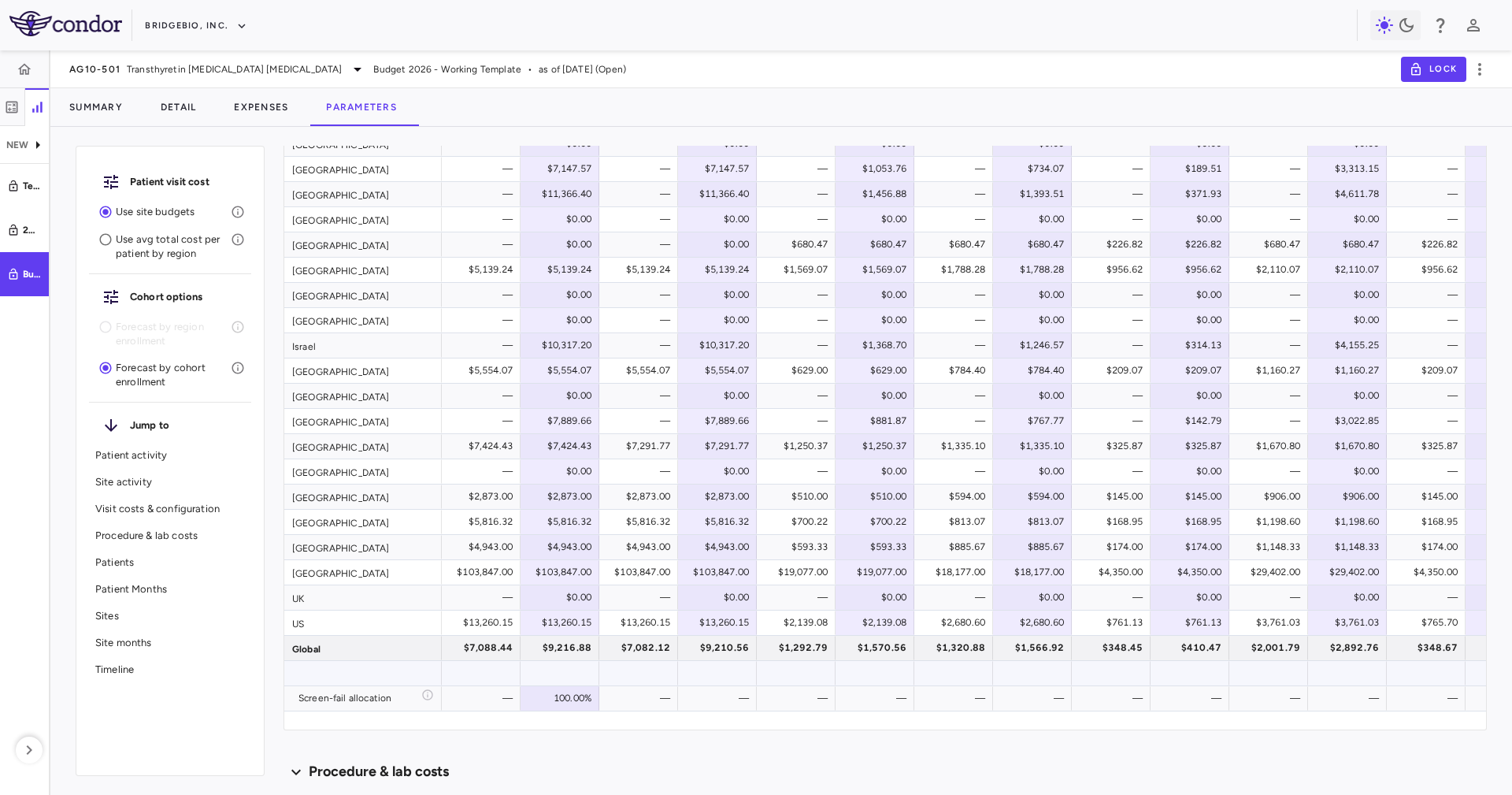
drag, startPoint x: 480, startPoint y: 710, endPoint x: 661, endPoint y: 767, distance: 189.8
click at [1312, 671] on div "Cohort 1 VISIT NAME Screening Screen Failure Day 1 Month 1 Phone Visit - Month …" at bounding box center [885, 360] width 1202 height 737
